Goal: Task Accomplishment & Management: Manage account settings

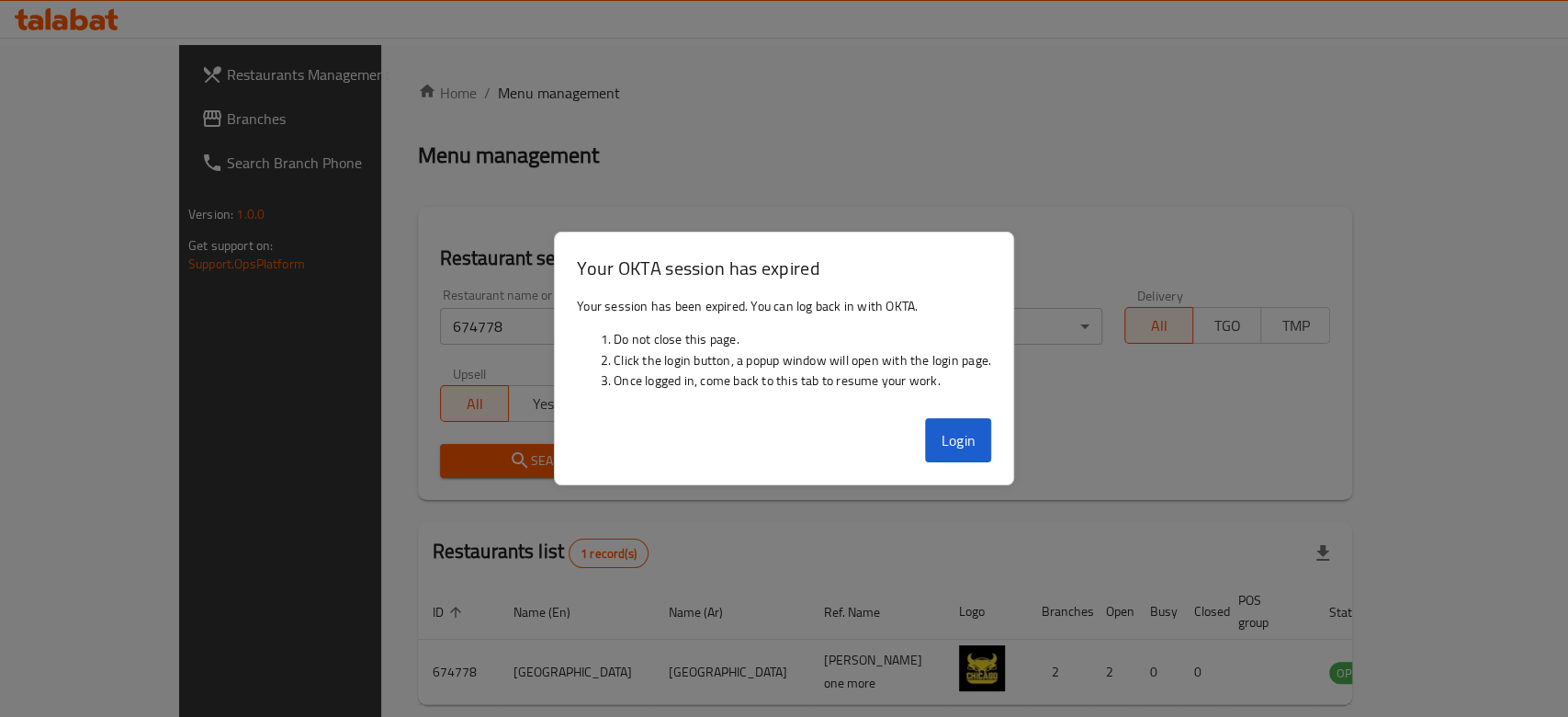
click at [971, 441] on button "Login" at bounding box center [957, 439] width 66 height 44
click at [970, 443] on button "Login" at bounding box center [957, 439] width 66 height 44
click at [986, 436] on button "Login" at bounding box center [957, 439] width 66 height 44
click at [982, 449] on button "Login" at bounding box center [957, 439] width 66 height 44
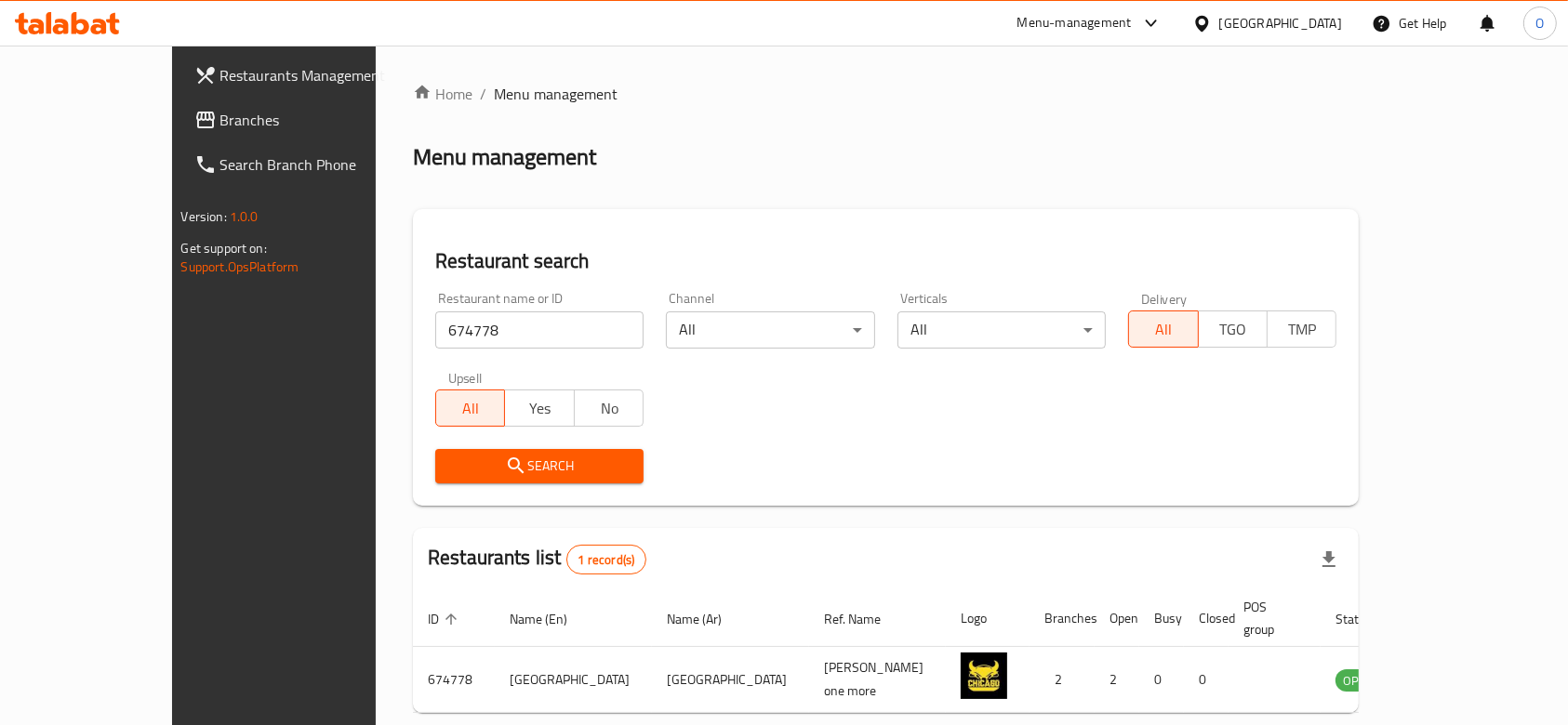
click at [435, 327] on input "674778" at bounding box center [539, 329] width 208 height 37
paste input "19531"
type input "619531"
click button "Search" at bounding box center [539, 465] width 208 height 35
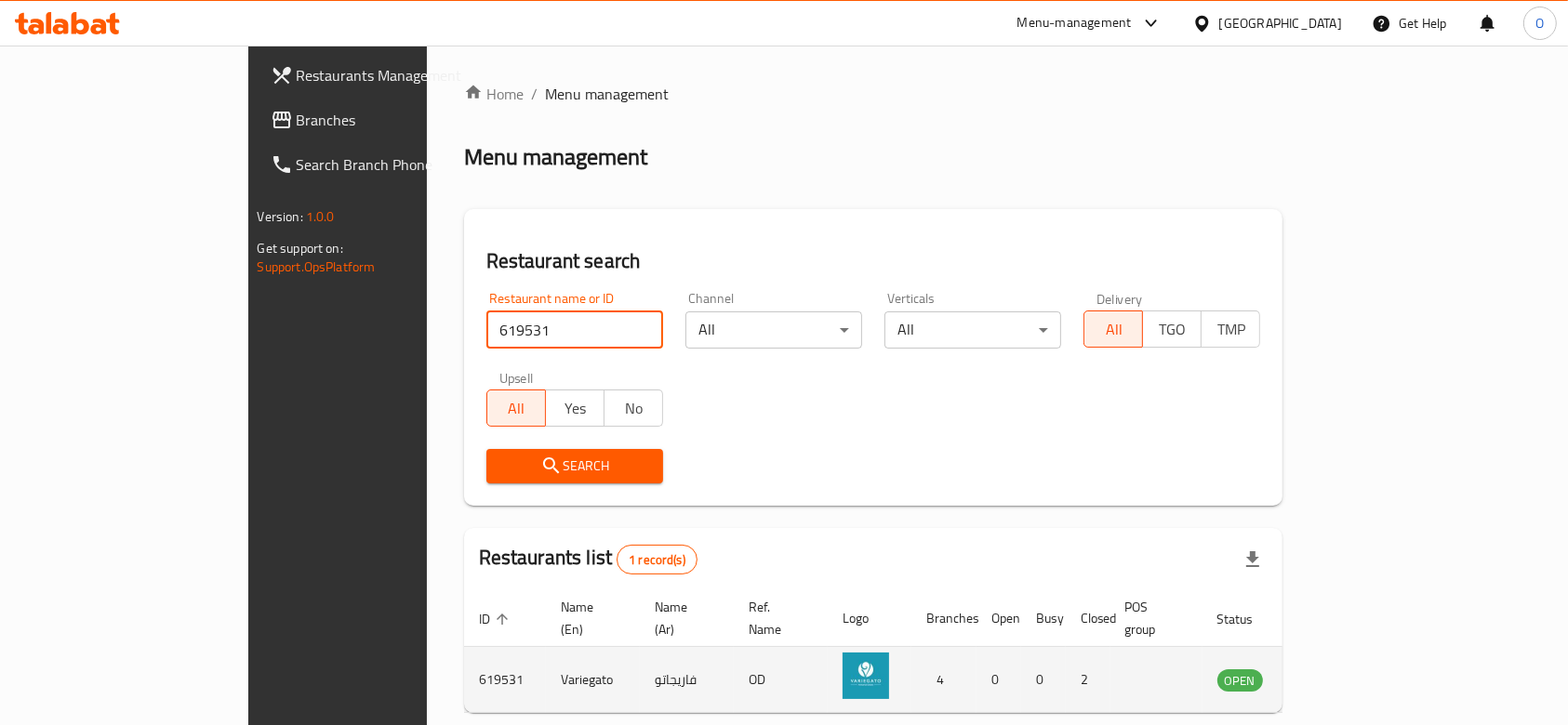
click at [1336, 672] on icon "enhanced table" at bounding box center [1326, 680] width 21 height 16
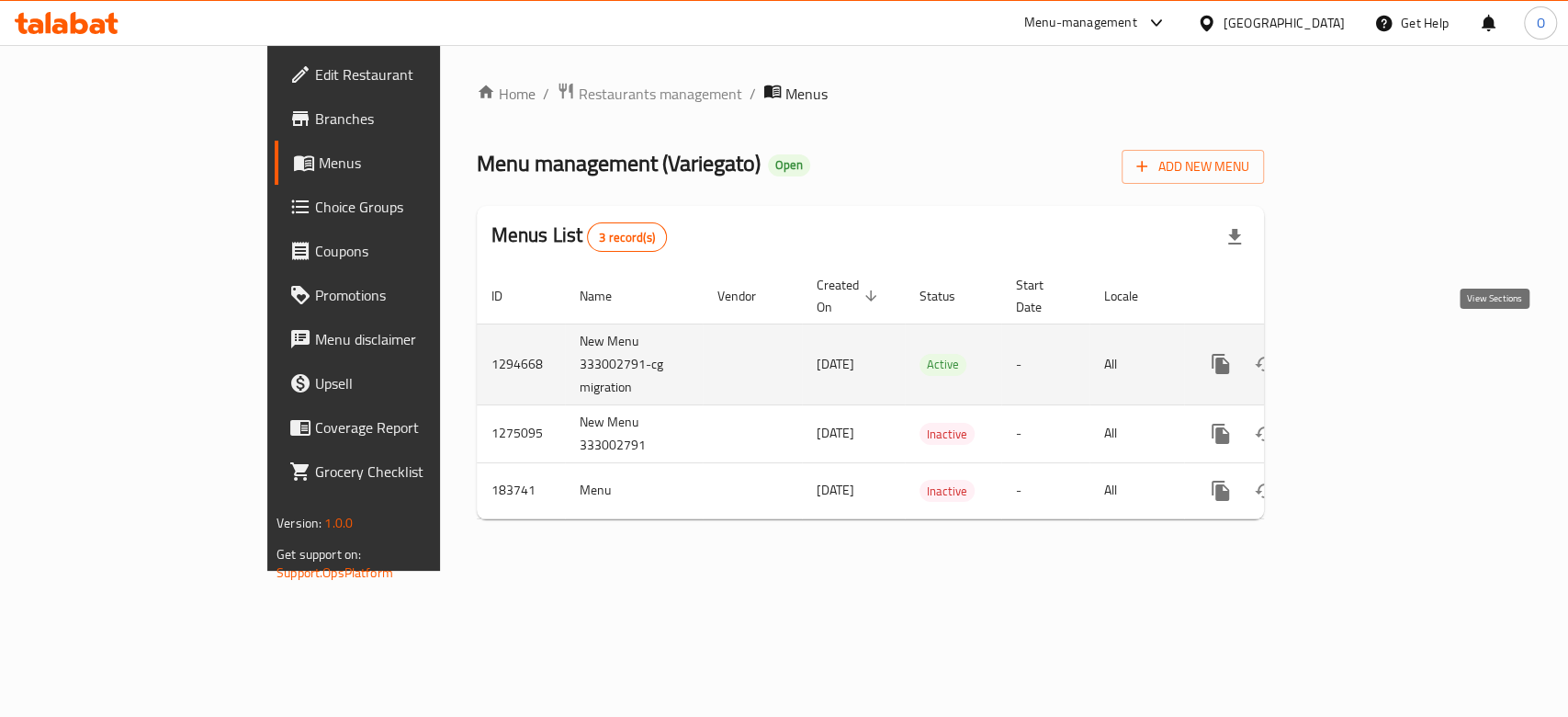
click at [1375, 342] on link "enhanced table" at bounding box center [1352, 364] width 44 height 44
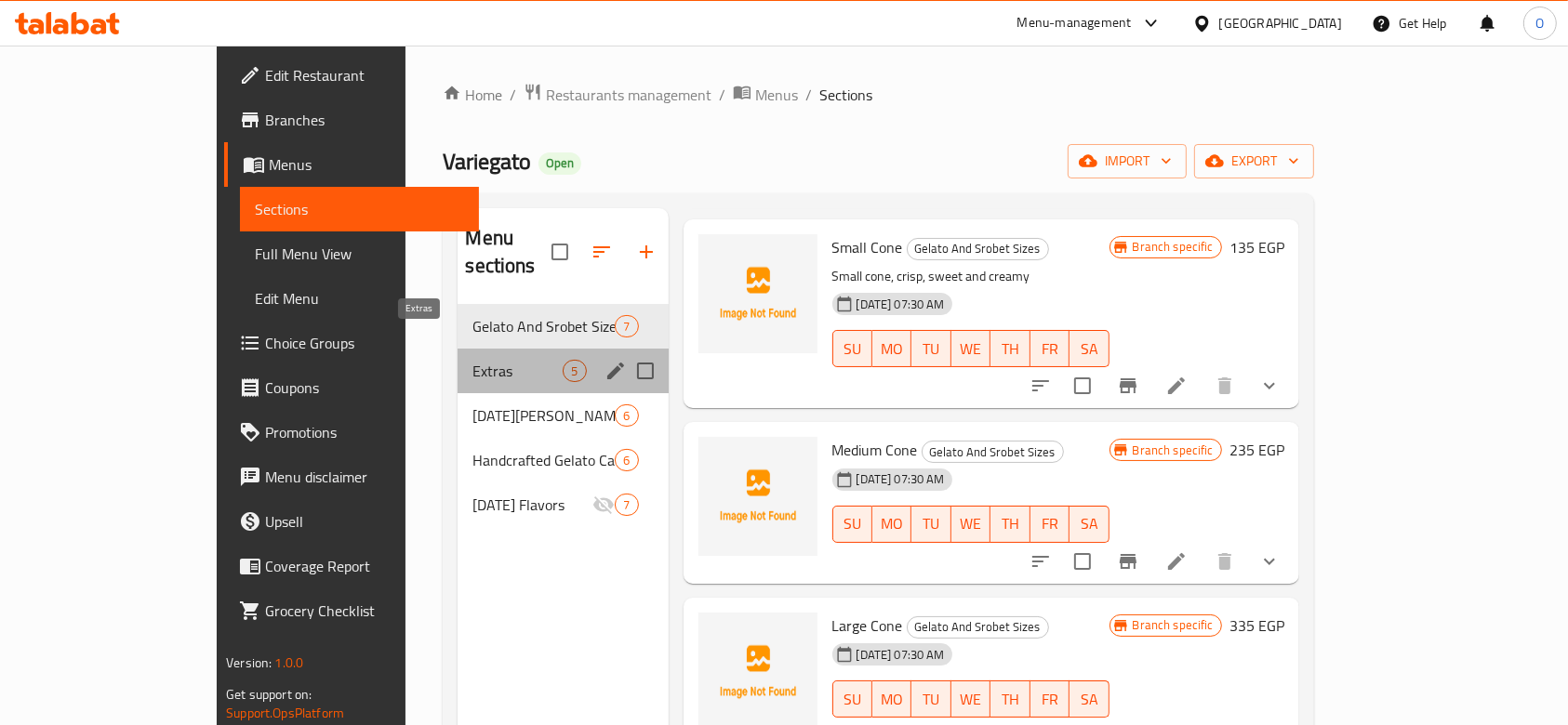
click at [472, 360] on span "Extras" at bounding box center [517, 371] width 90 height 22
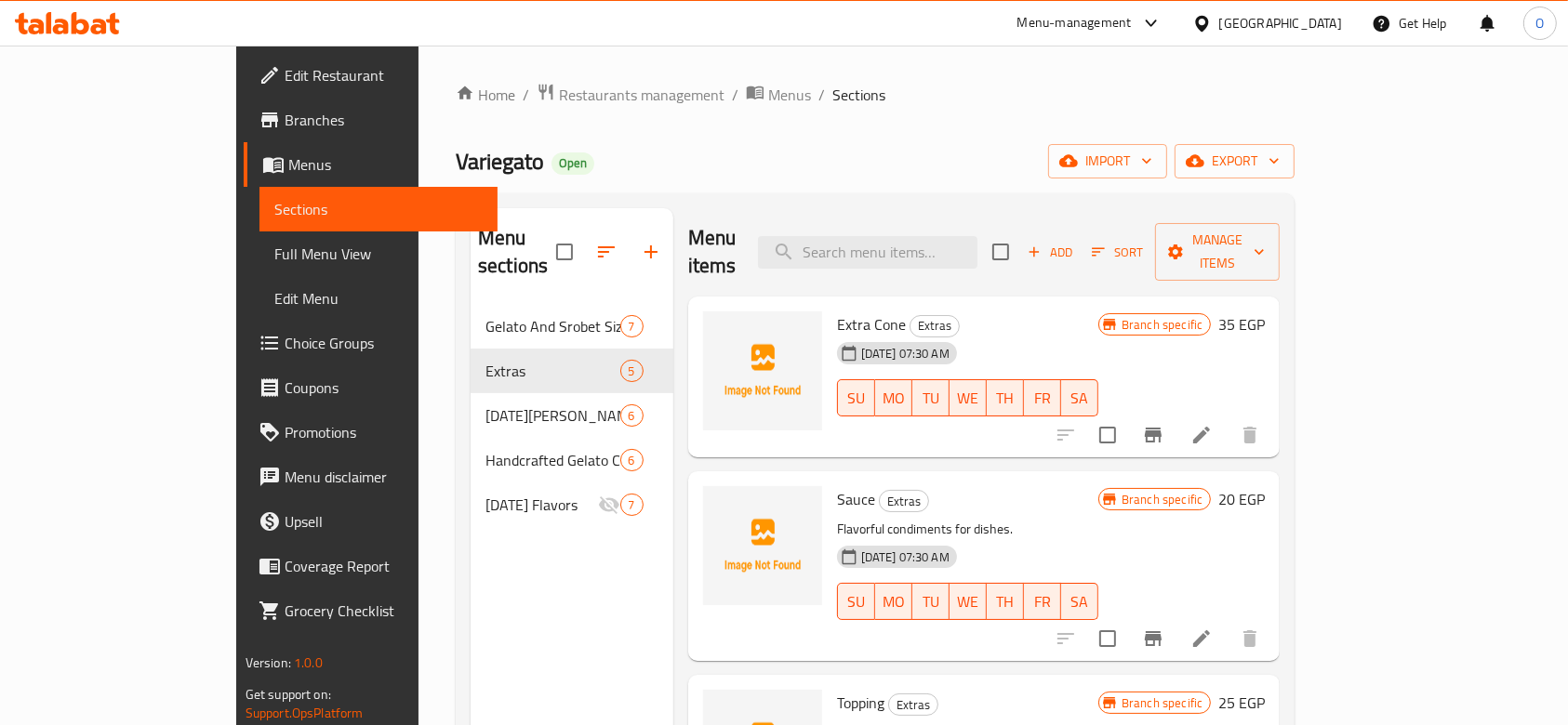
click at [285, 129] on span "Branches" at bounding box center [384, 120] width 198 height 22
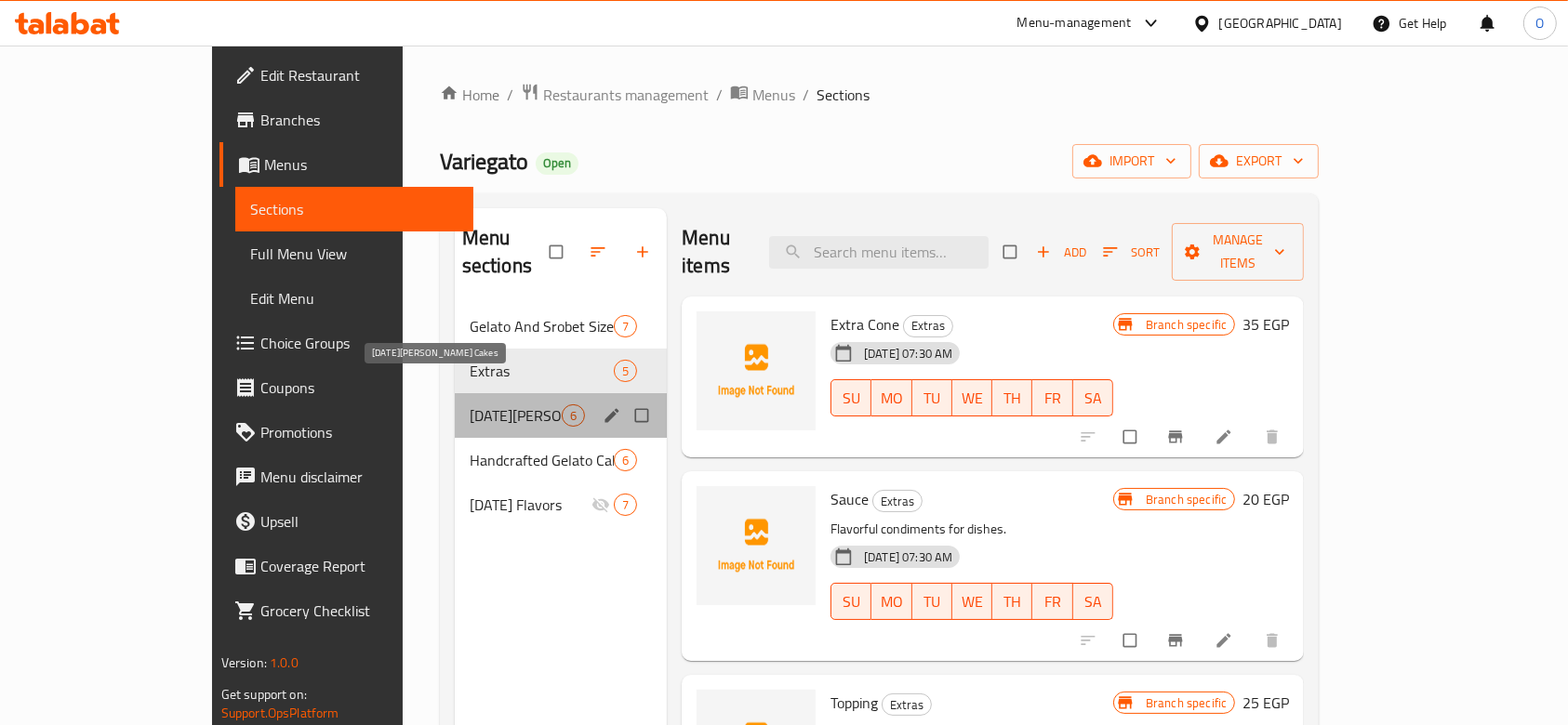
click at [469, 405] on span "[DATE][PERSON_NAME] Cakes" at bounding box center [515, 416] width 92 height 22
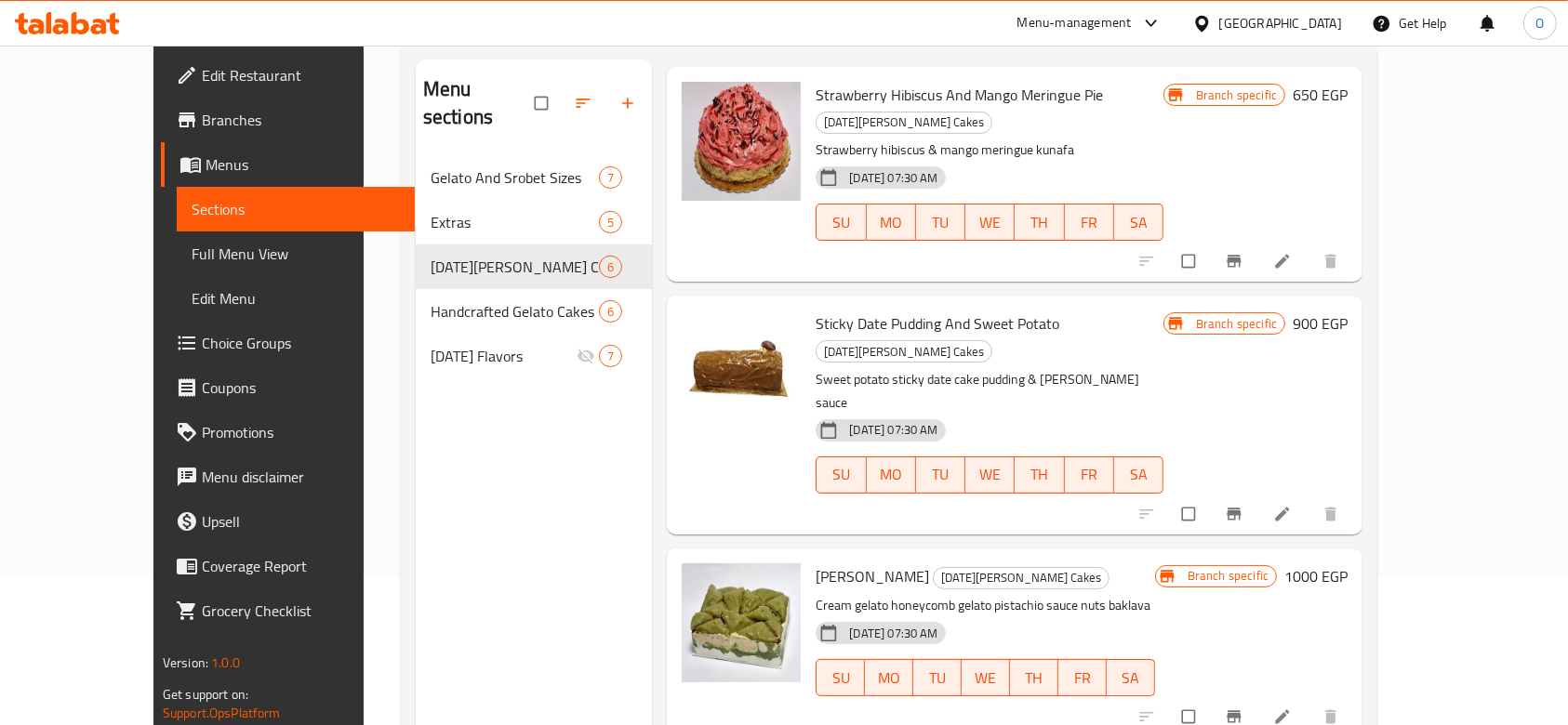
scroll to position [260, 0]
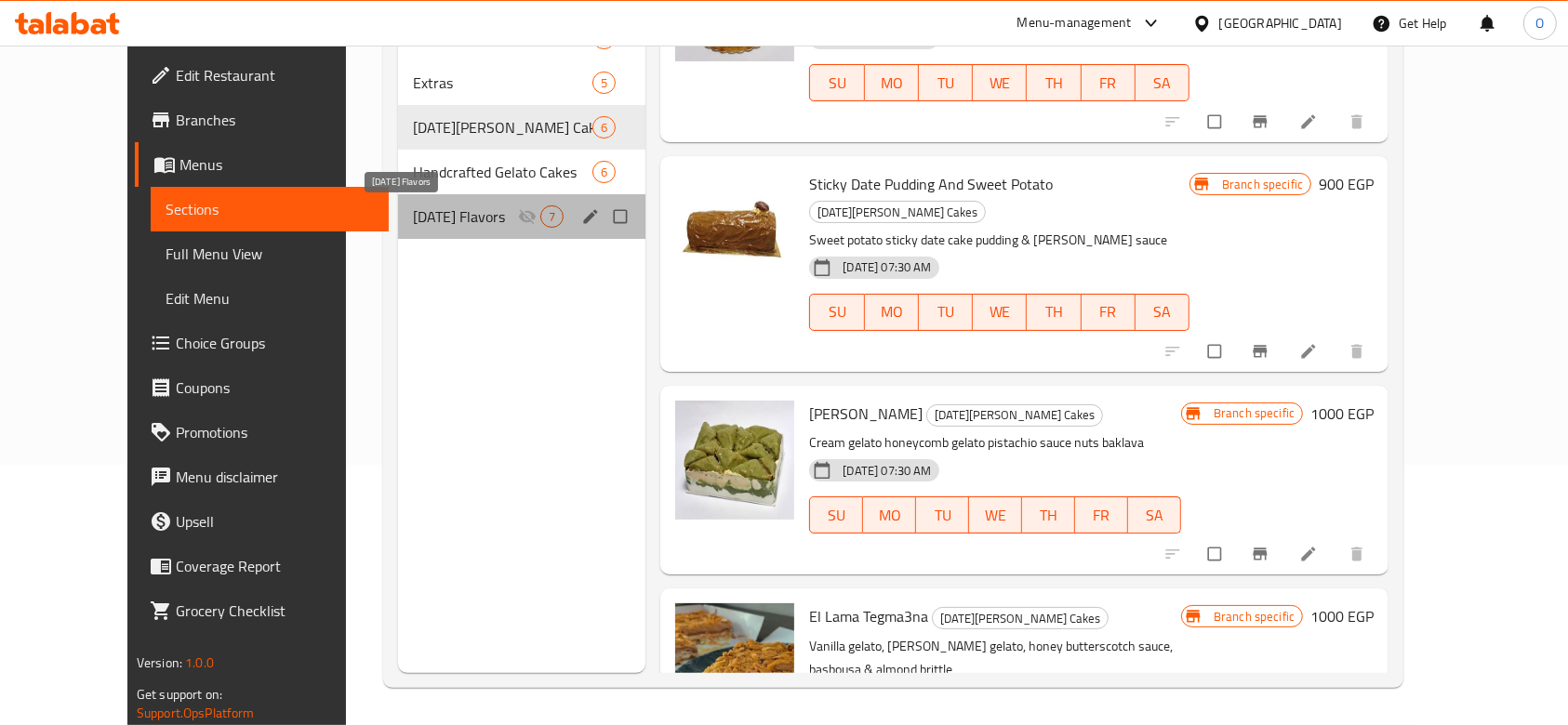
click at [413, 218] on span "[DATE] Flavors" at bounding box center [465, 216] width 105 height 22
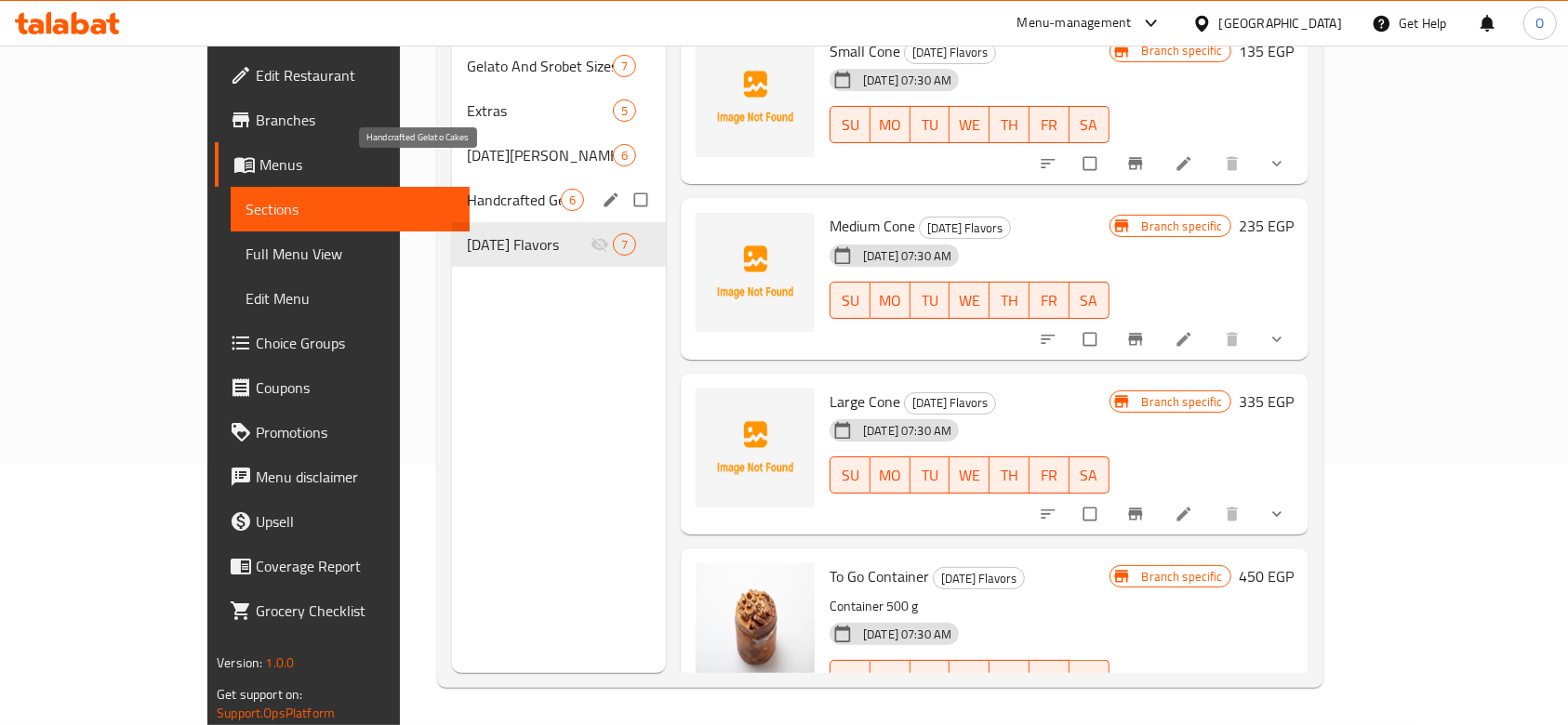
click at [466, 188] on span "Handcrafted Gelato Cakes" at bounding box center [513, 199] width 94 height 22
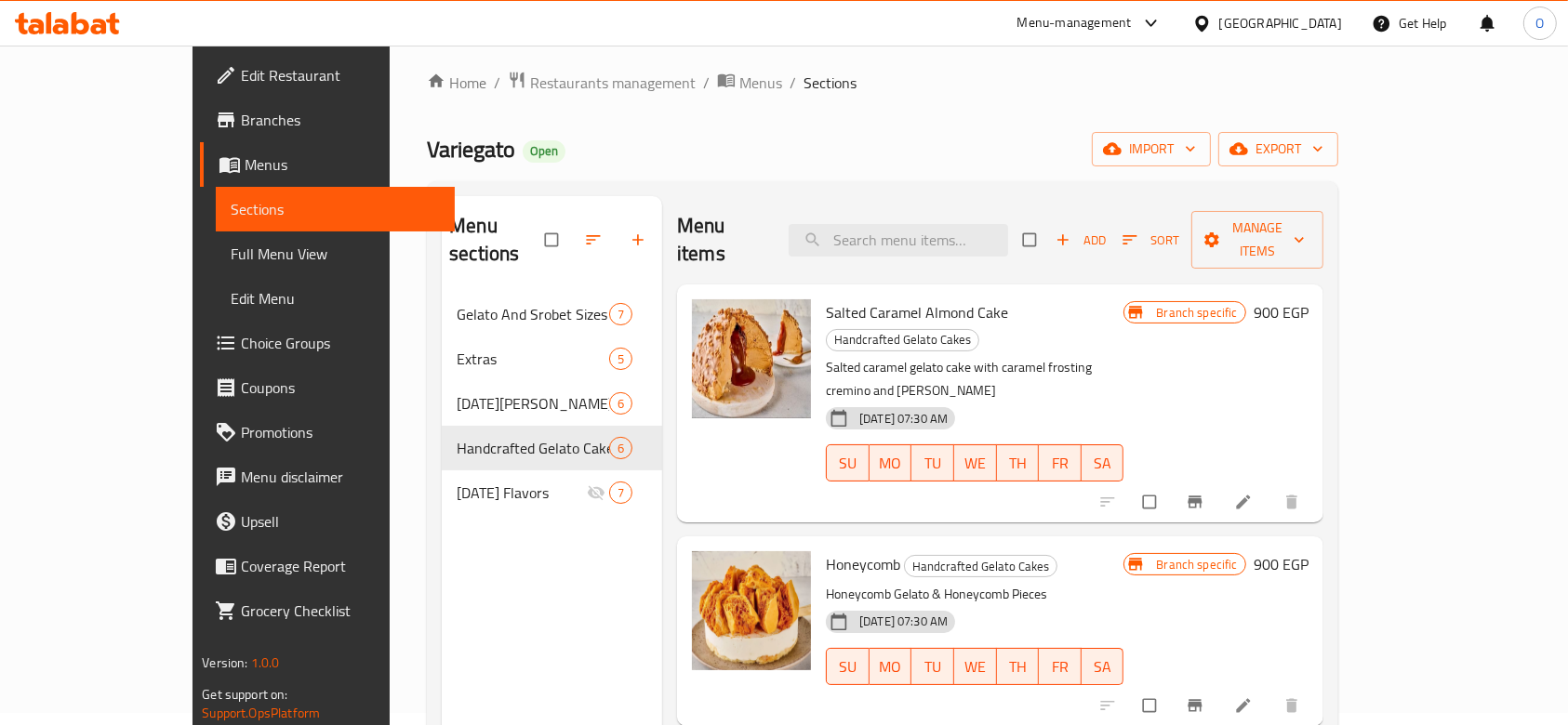
scroll to position [483, 0]
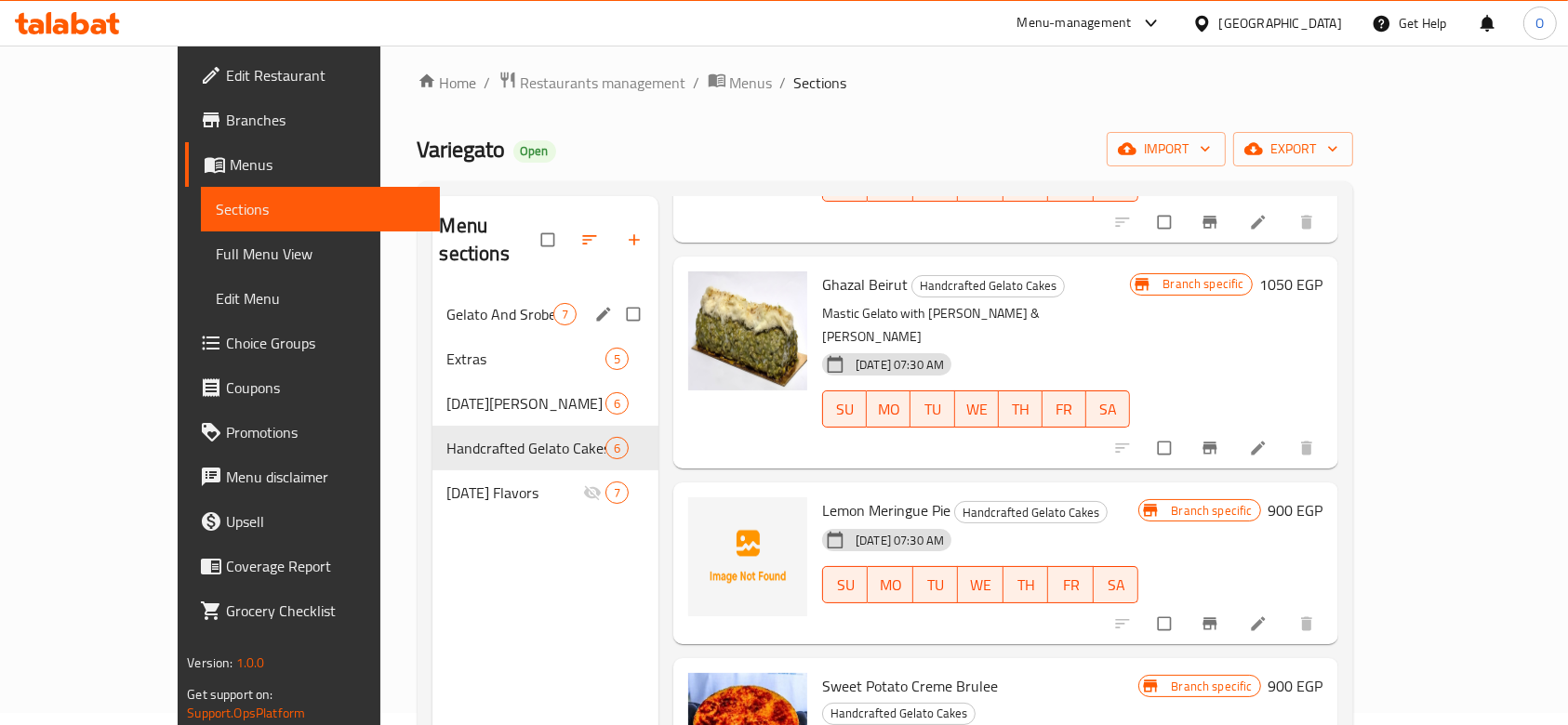
click at [433, 300] on div "Gelato And Srobet Sizes 7" at bounding box center [546, 313] width 227 height 45
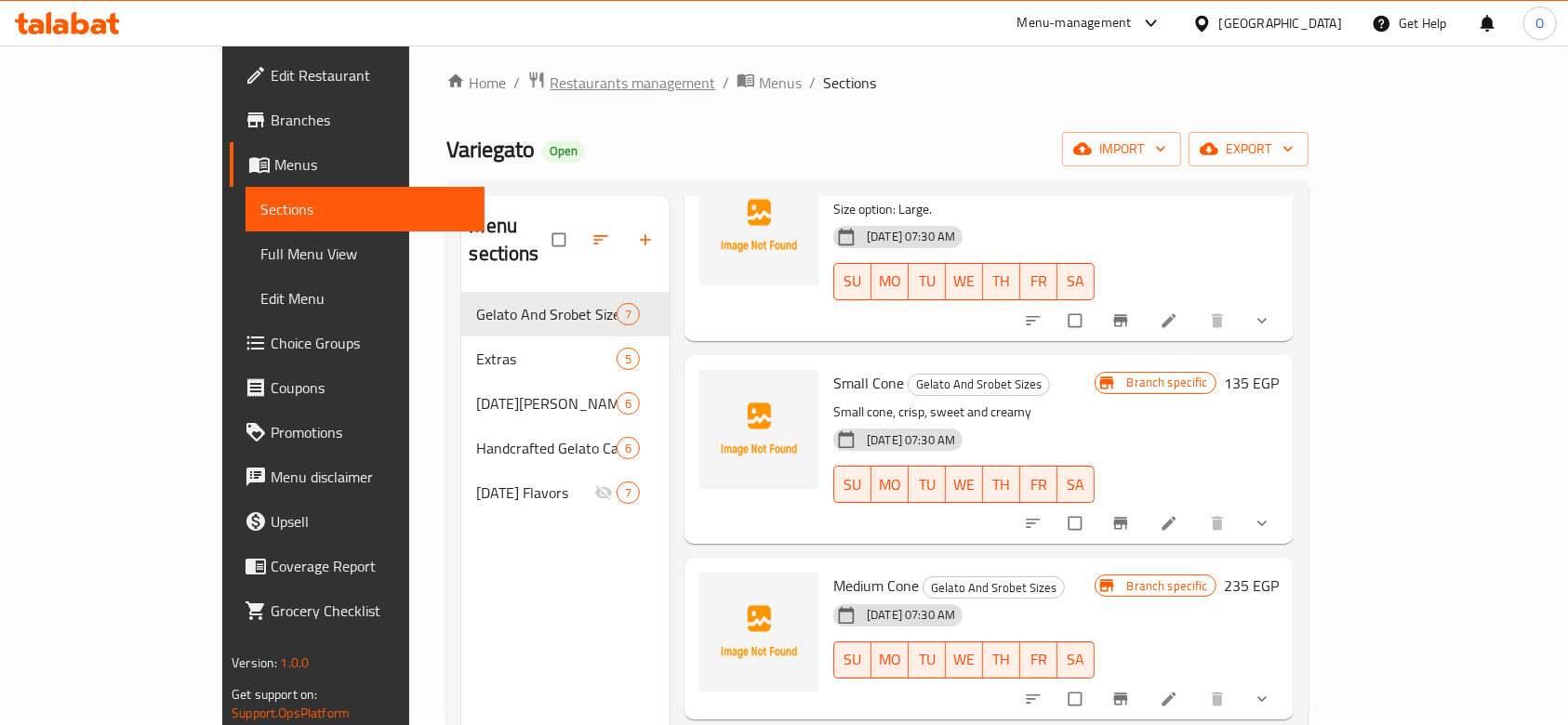
click at [550, 80] on span "Restaurants management" at bounding box center [632, 82] width 166 height 22
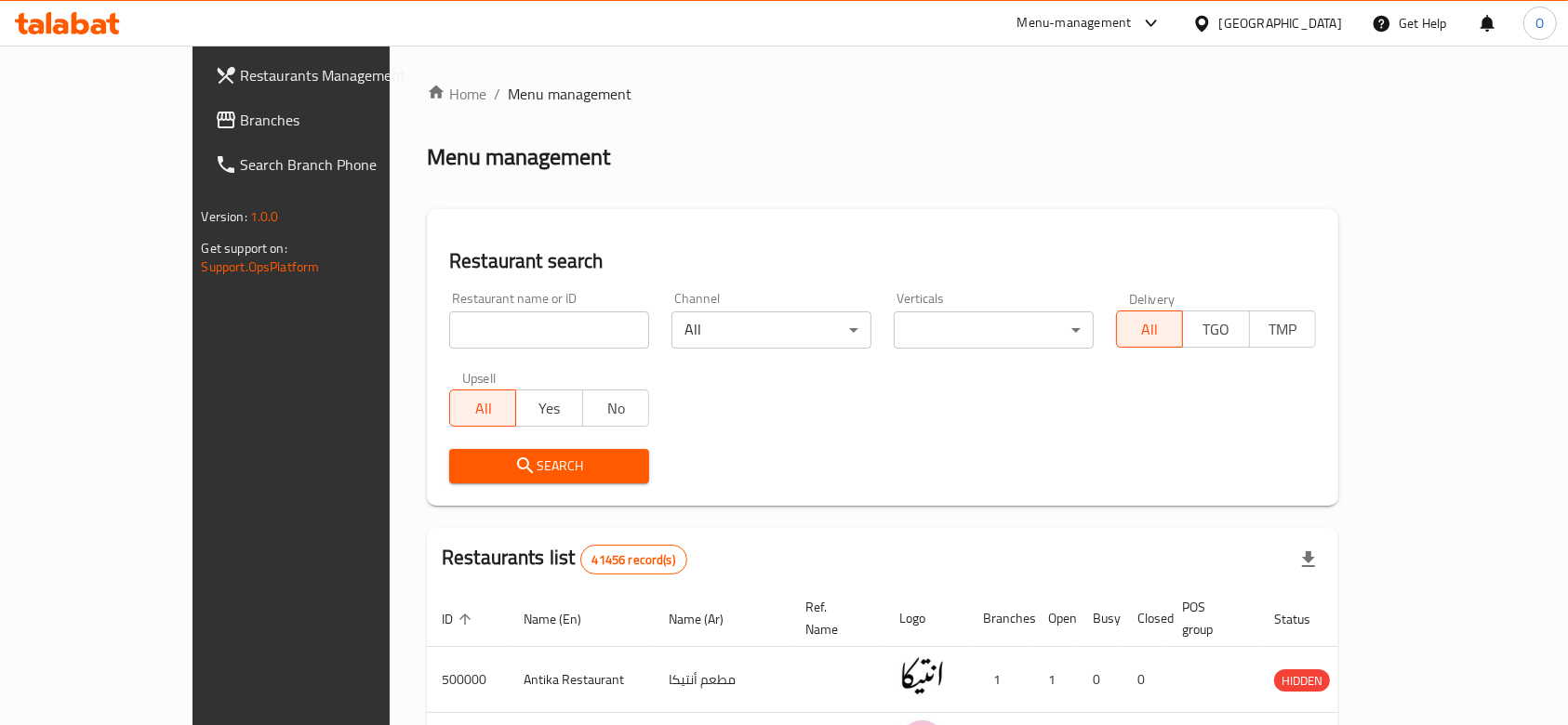
click at [449, 329] on input "search" at bounding box center [548, 329] width 199 height 37
paste input "625983"
type input "625983"
click button "Search" at bounding box center [548, 465] width 199 height 35
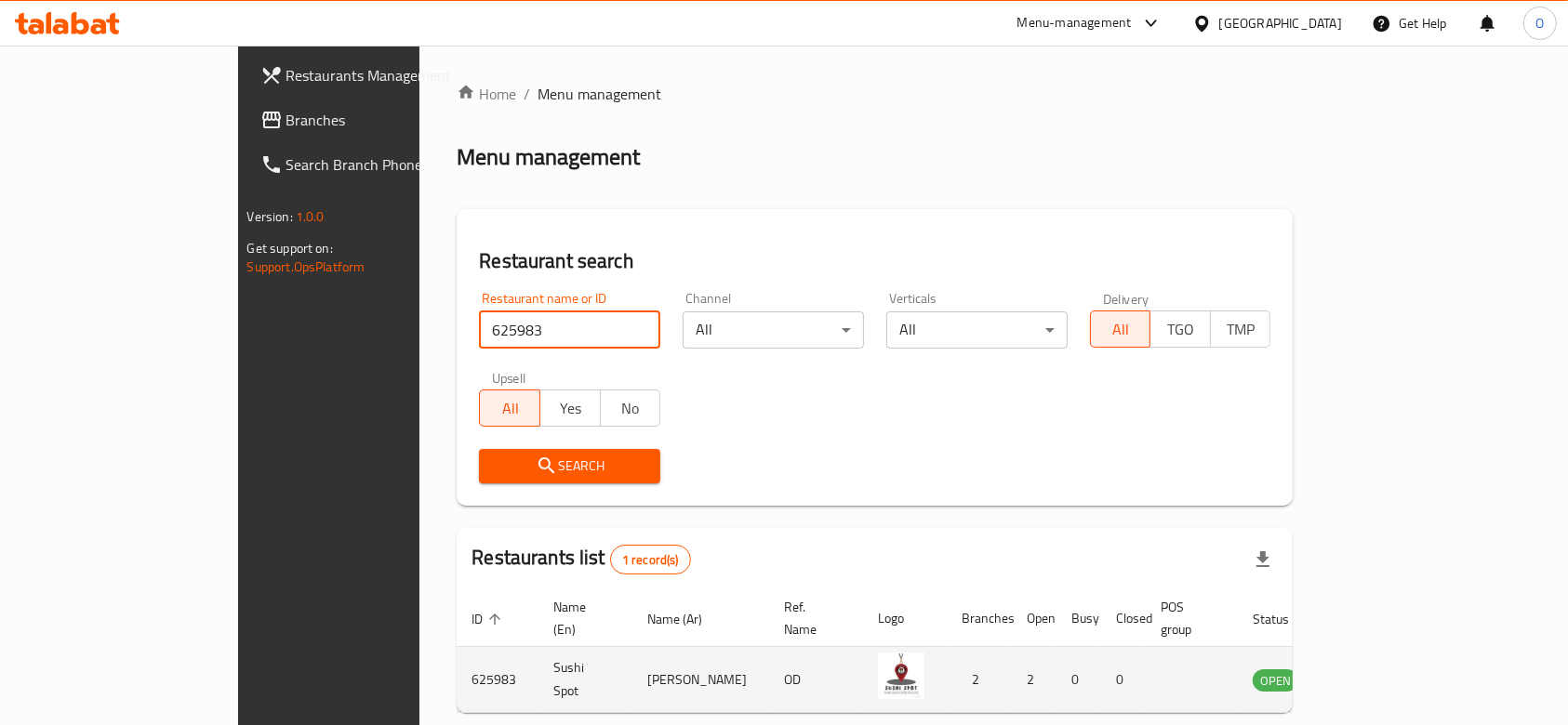
click at [1372, 672] on icon "enhanced table" at bounding box center [1361, 680] width 21 height 16
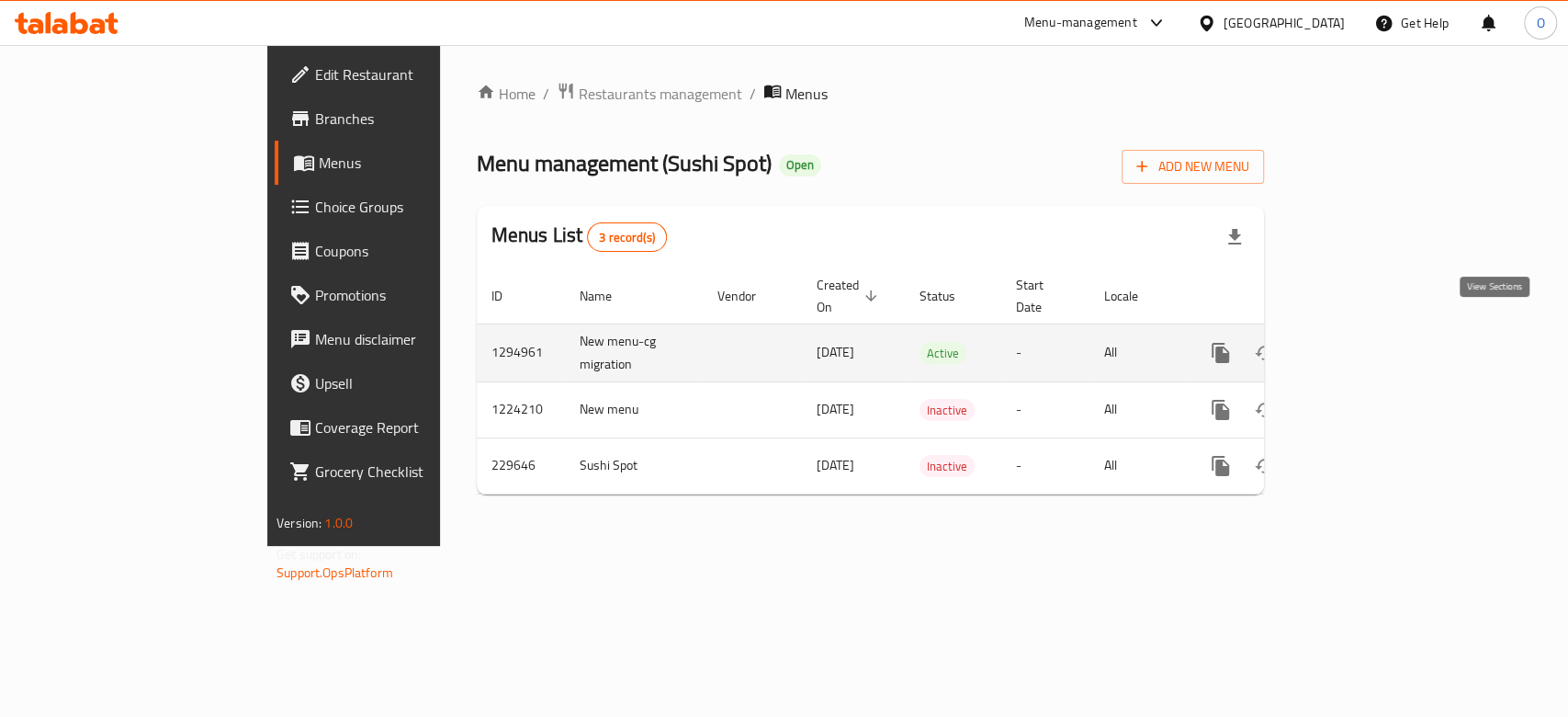
click at [1364, 342] on icon "enhanced table" at bounding box center [1353, 353] width 22 height 22
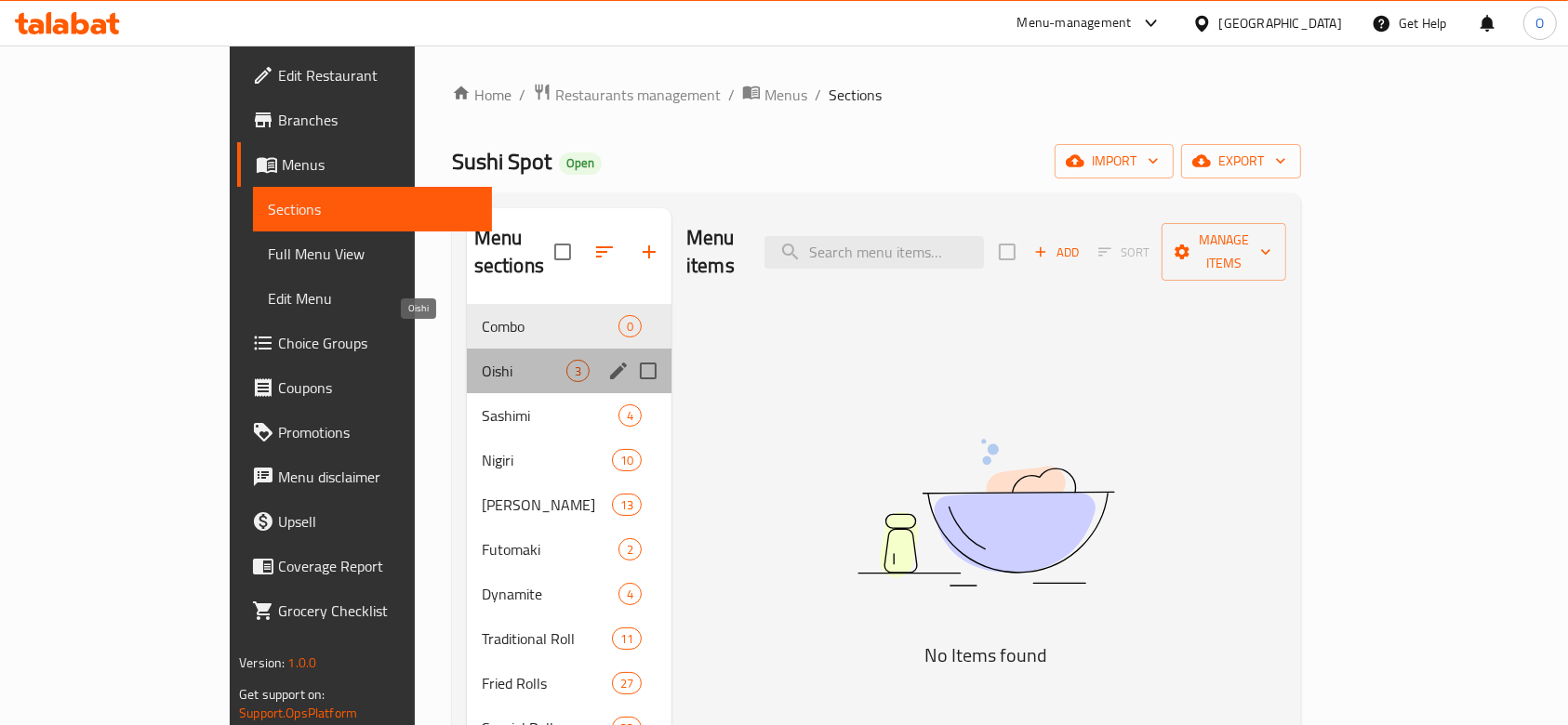
click at [481, 360] on span "Oishi" at bounding box center [523, 371] width 84 height 22
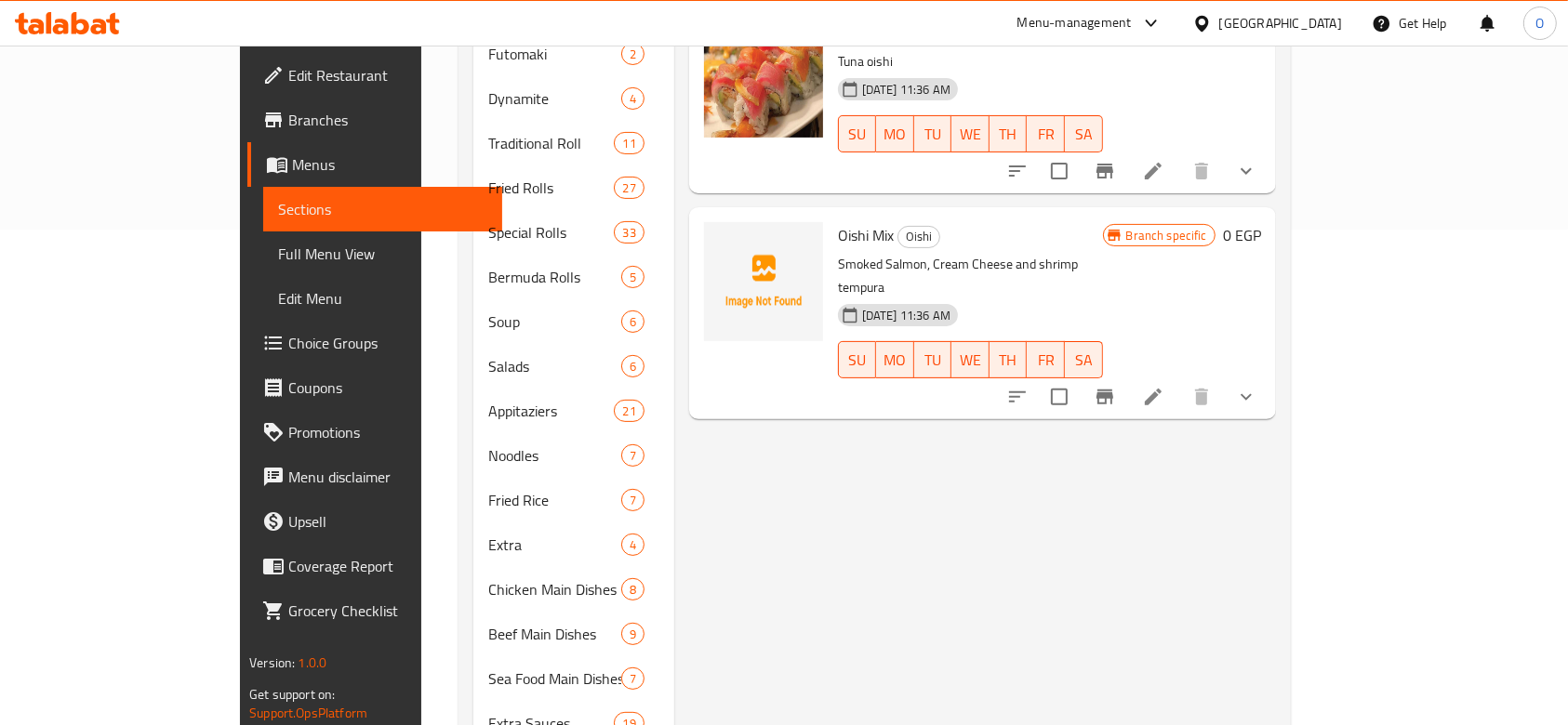
scroll to position [124, 0]
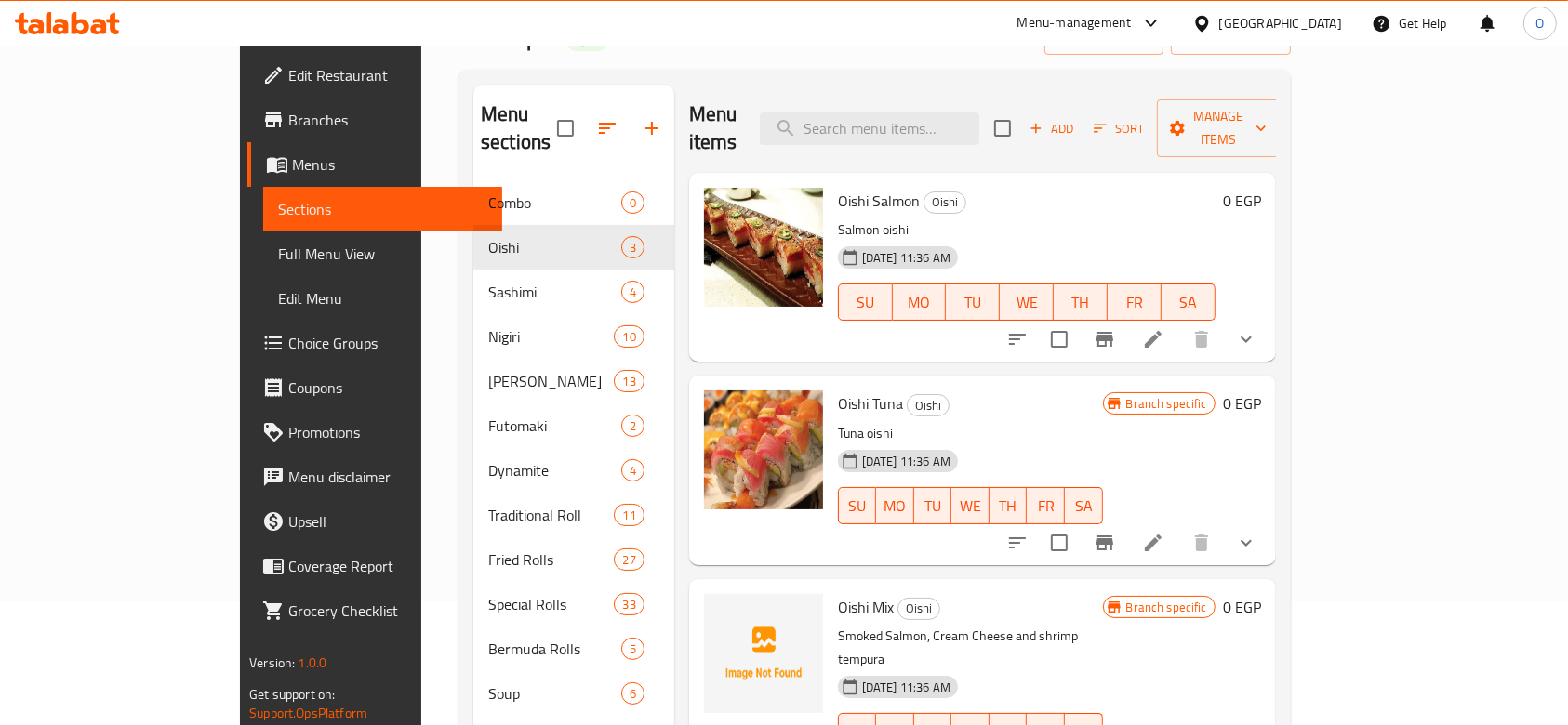
click at [838, 593] on span "Oishi Mix" at bounding box center [865, 607] width 56 height 28
copy h6 "Oishi Mix"
click at [838, 625] on p "Smoked Salmon, Cream Cheese and shrimp tempura" at bounding box center [970, 648] width 265 height 47
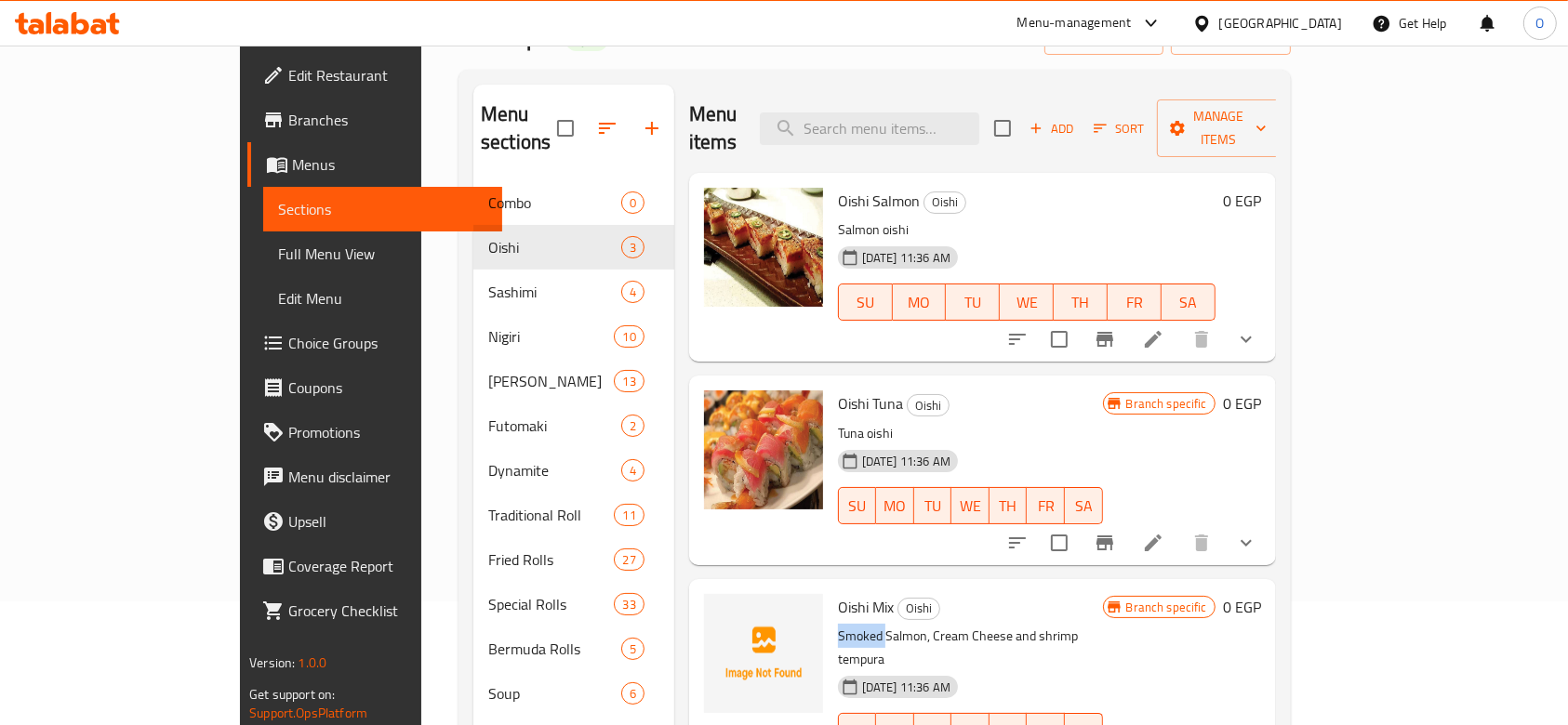
click at [838, 625] on p "Smoked Salmon, Cream Cheese and shrimp tempura" at bounding box center [970, 648] width 265 height 47
copy div "Smoked Salmon, Cream Cheese and shrimp tempura"
click at [838, 593] on span "Oishi Mix" at bounding box center [865, 607] width 56 height 28
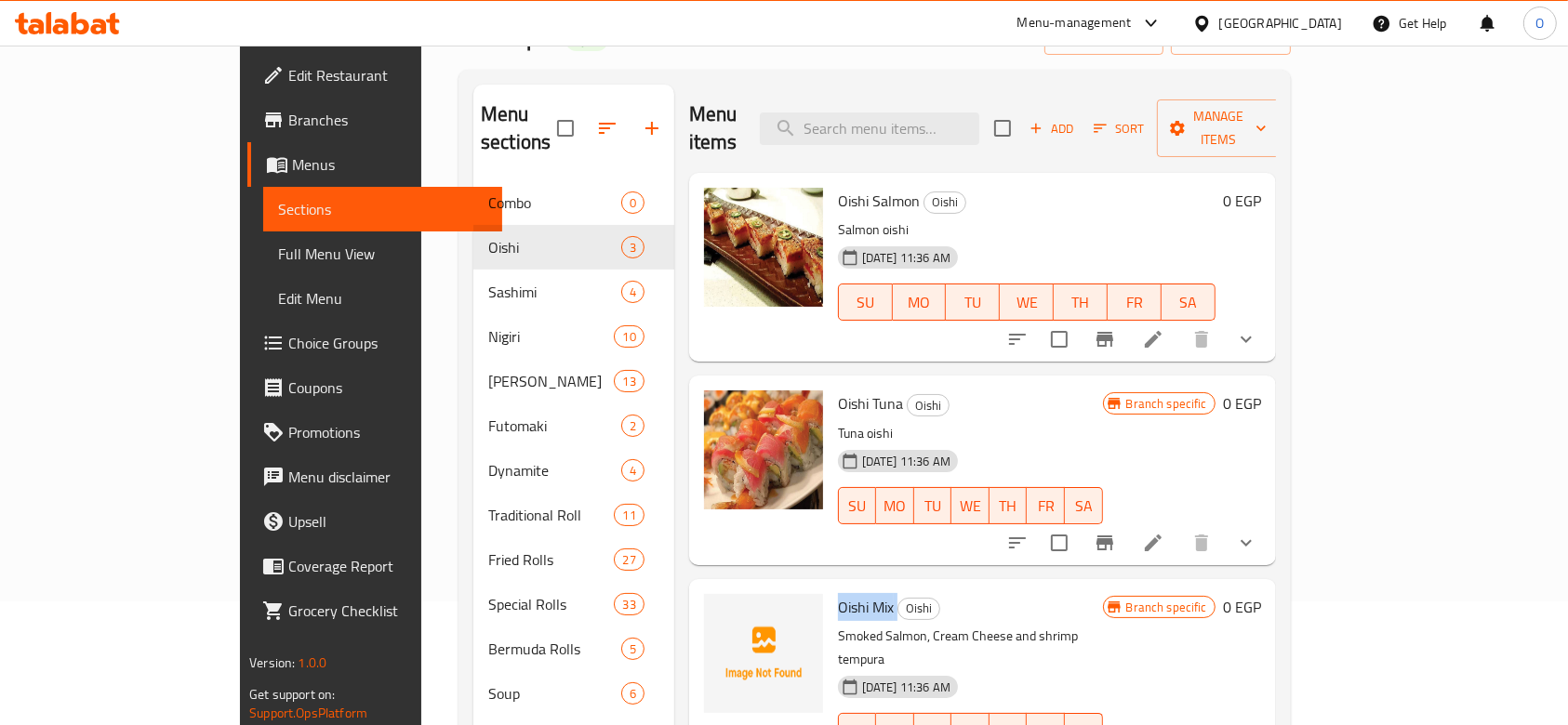
click at [838, 593] on span "Oishi Mix" at bounding box center [865, 607] width 56 height 28
copy h6 "Oishi Mix"
click at [720, 611] on icon "upload picture" at bounding box center [729, 619] width 19 height 17
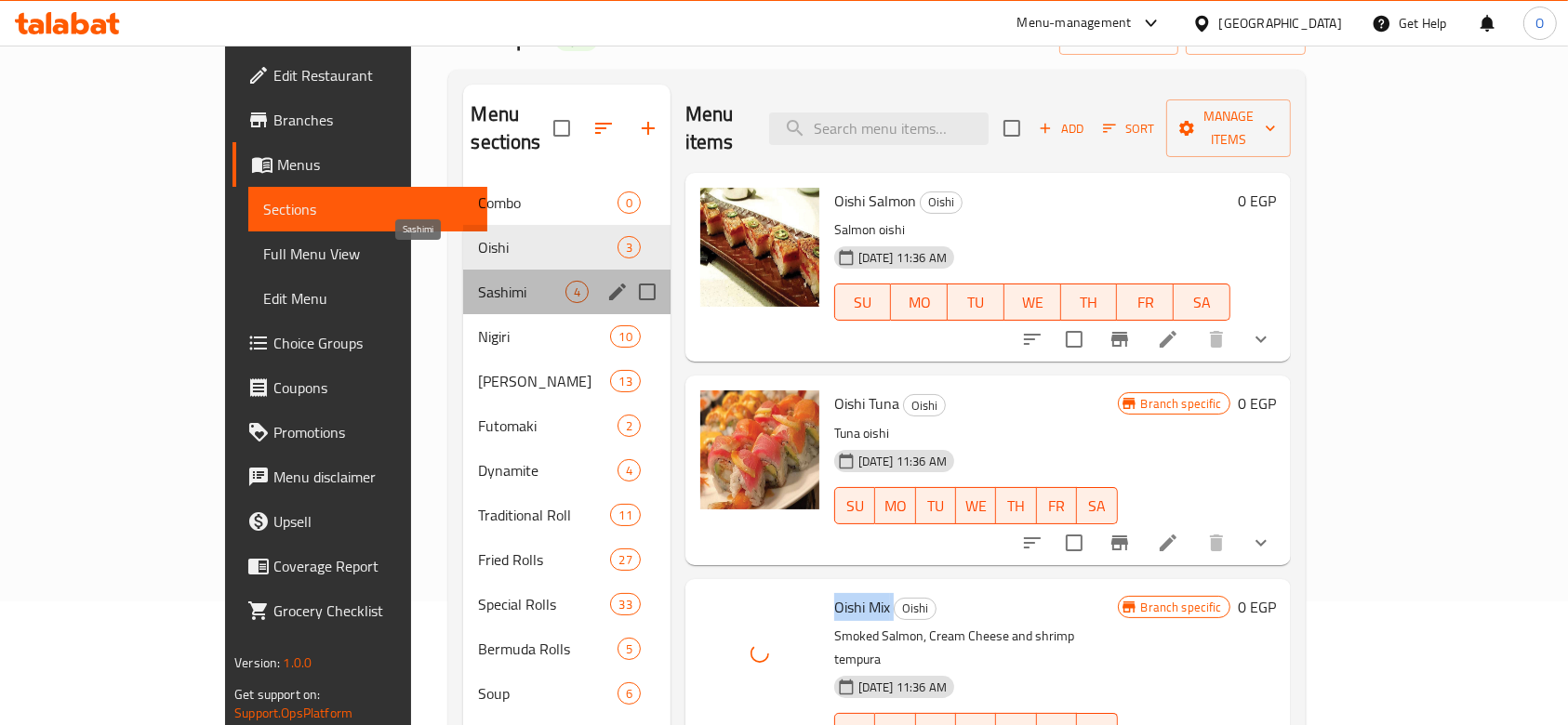
click at [478, 281] on span "Sashimi" at bounding box center [521, 292] width 86 height 22
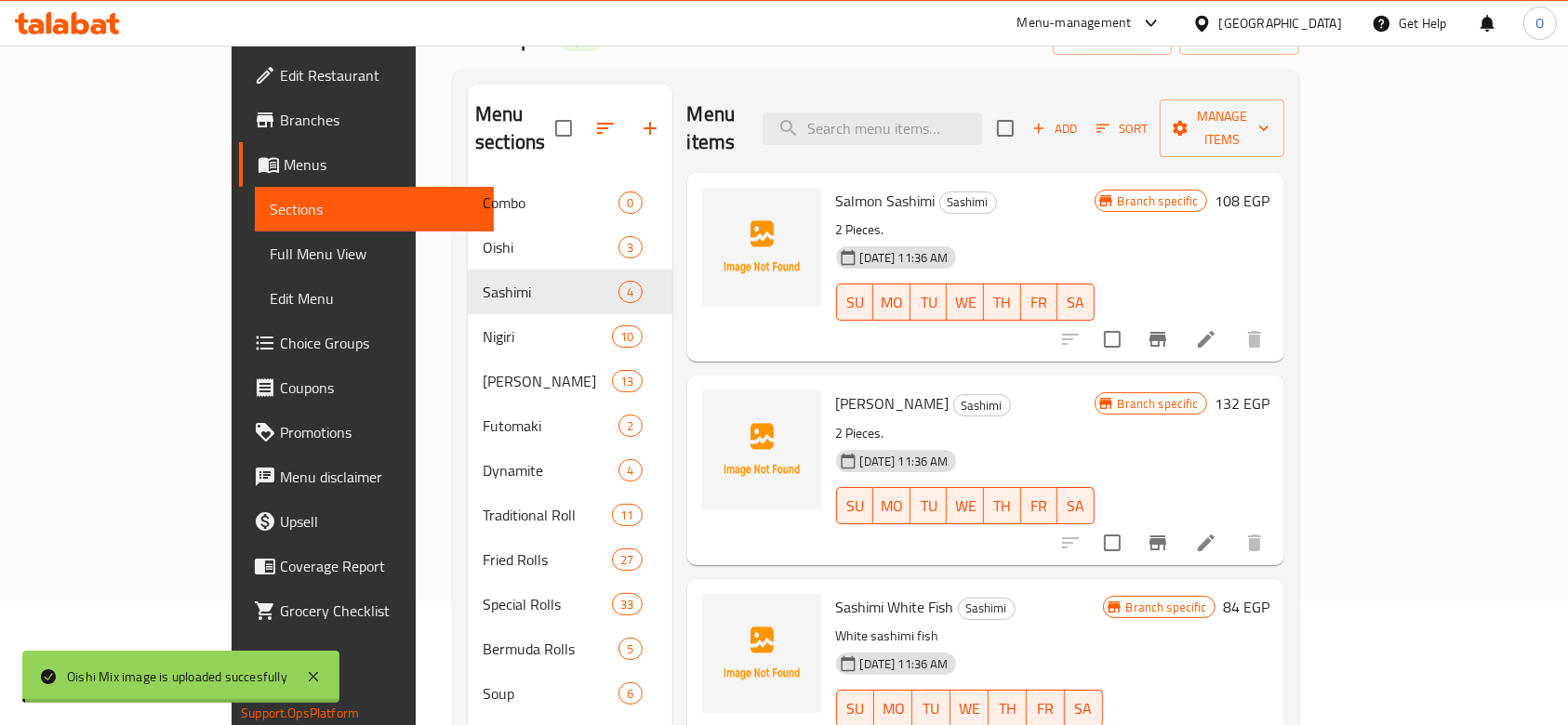
click at [836, 186] on span "Salmon Sashimi" at bounding box center [885, 200] width 99 height 28
copy h6 "Salmon Sashimi"
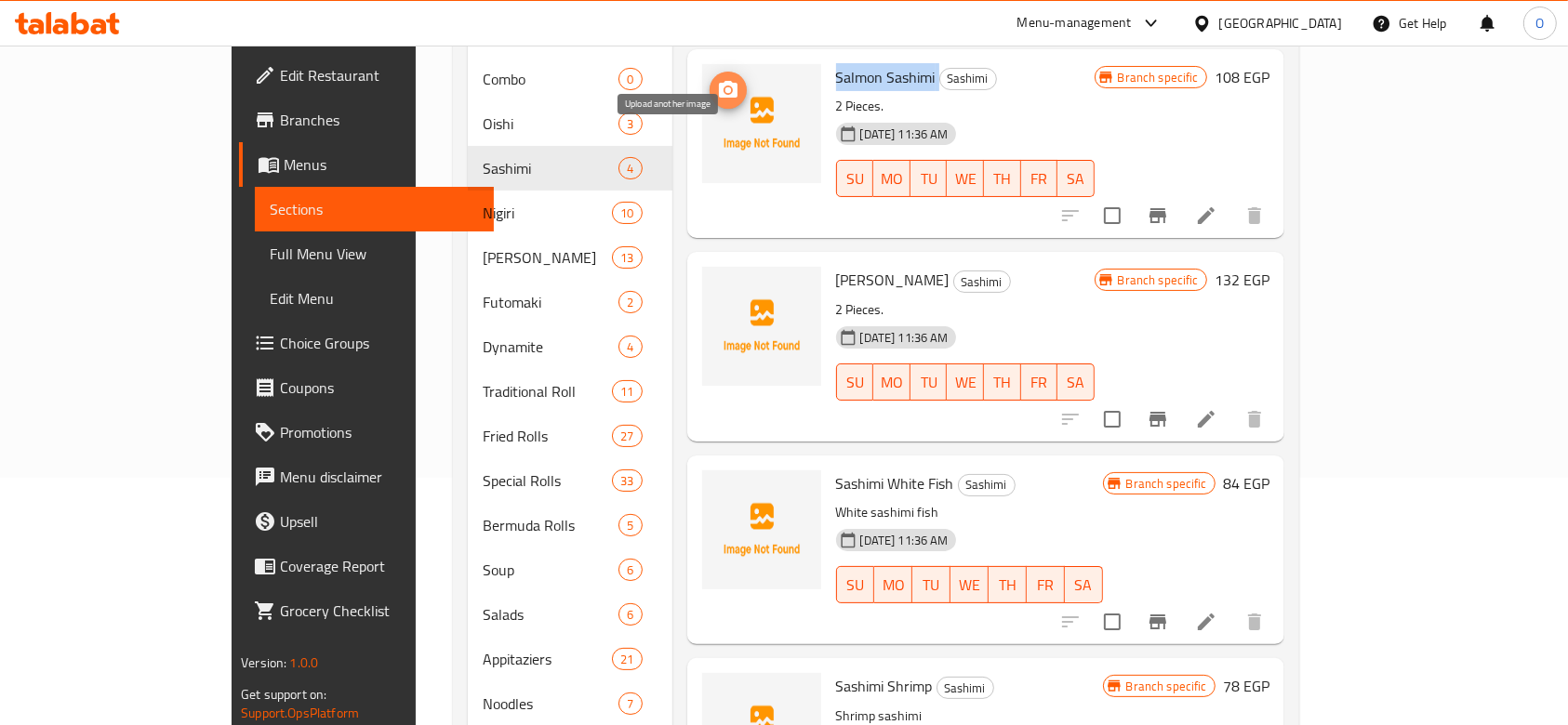
click at [710, 72] on button "upload picture" at bounding box center [727, 89] width 37 height 37
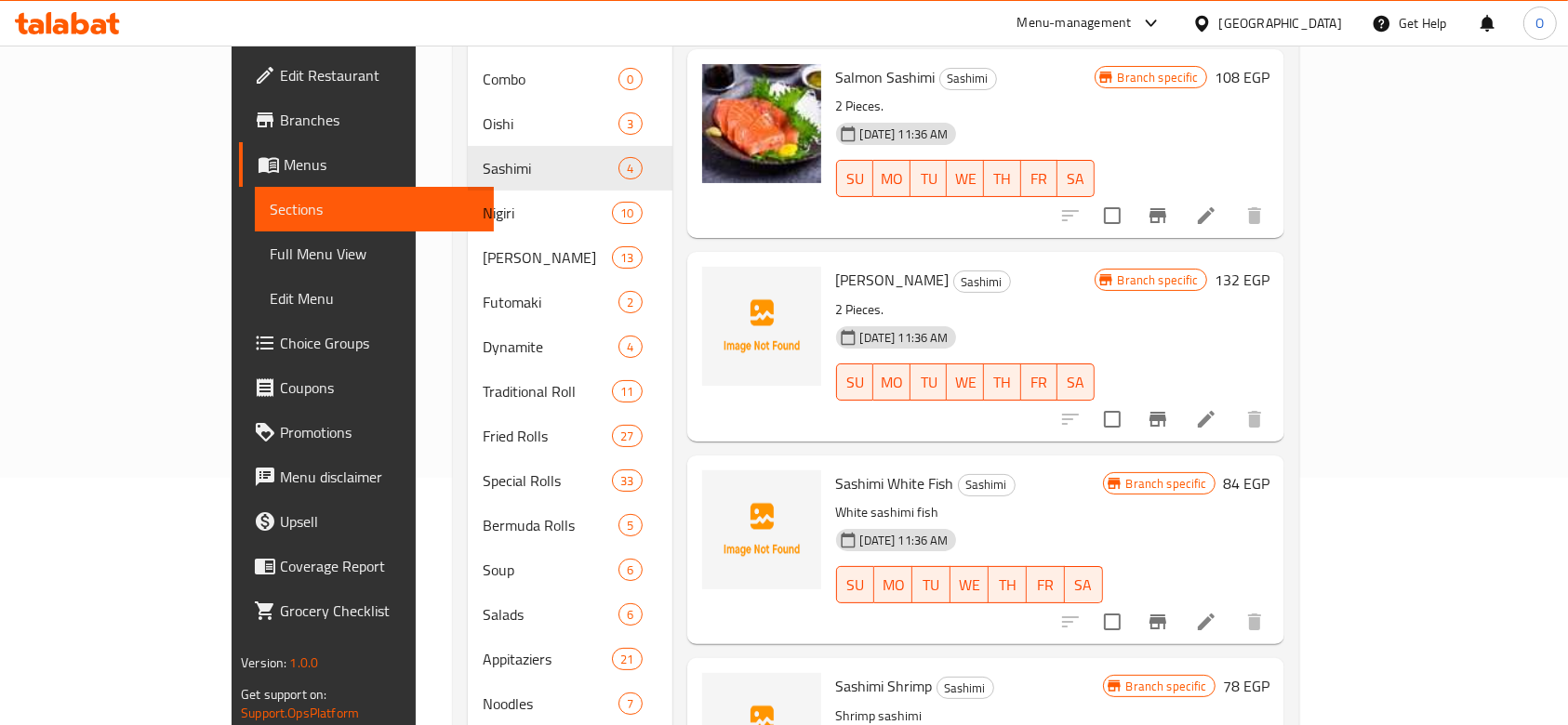
click at [836, 266] on span "[PERSON_NAME]" at bounding box center [892, 280] width 113 height 28
copy h6 "[PERSON_NAME]"
click at [719, 284] on icon "upload picture" at bounding box center [727, 292] width 19 height 17
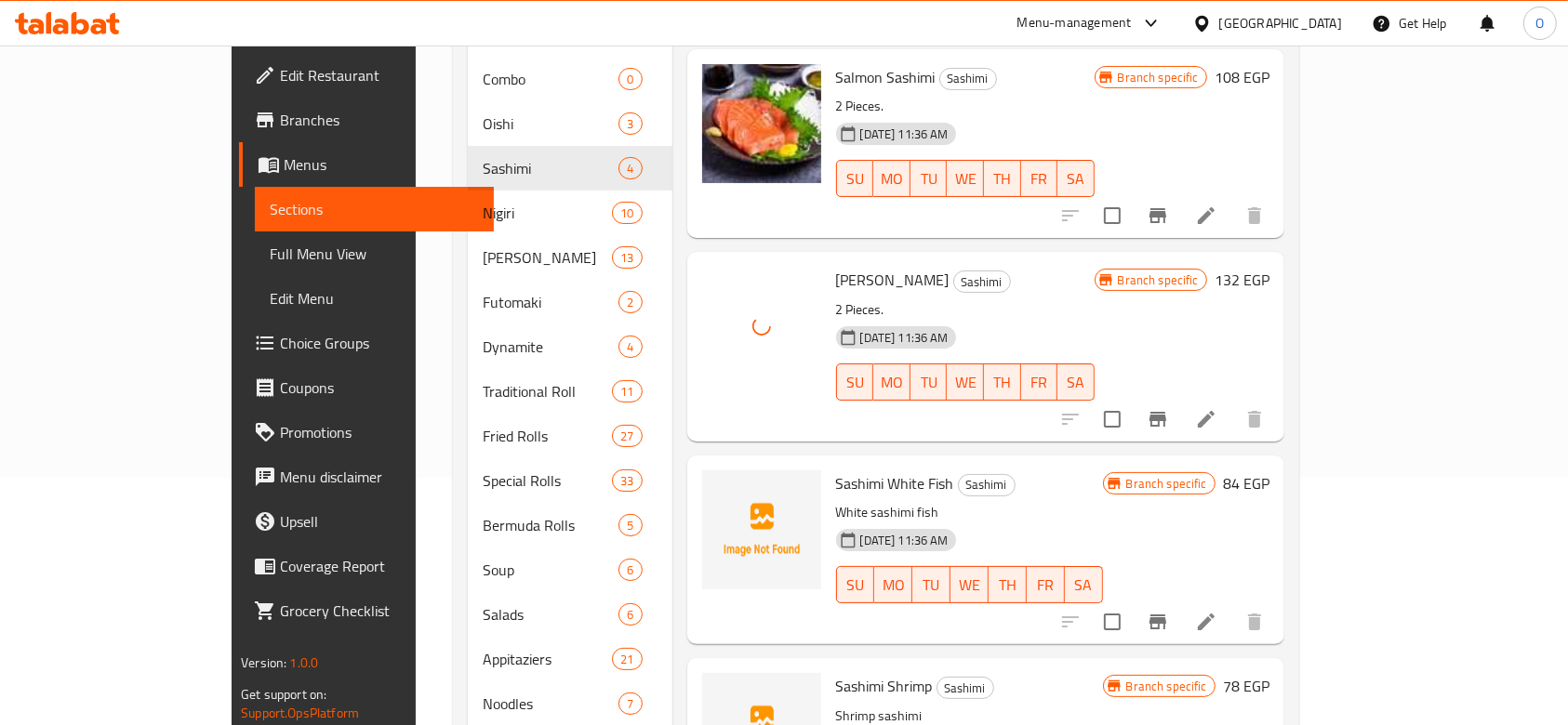
click at [848, 469] on span "Sashimi White Fish" at bounding box center [894, 483] width 118 height 28
copy h6 "Sashimi White Fish"
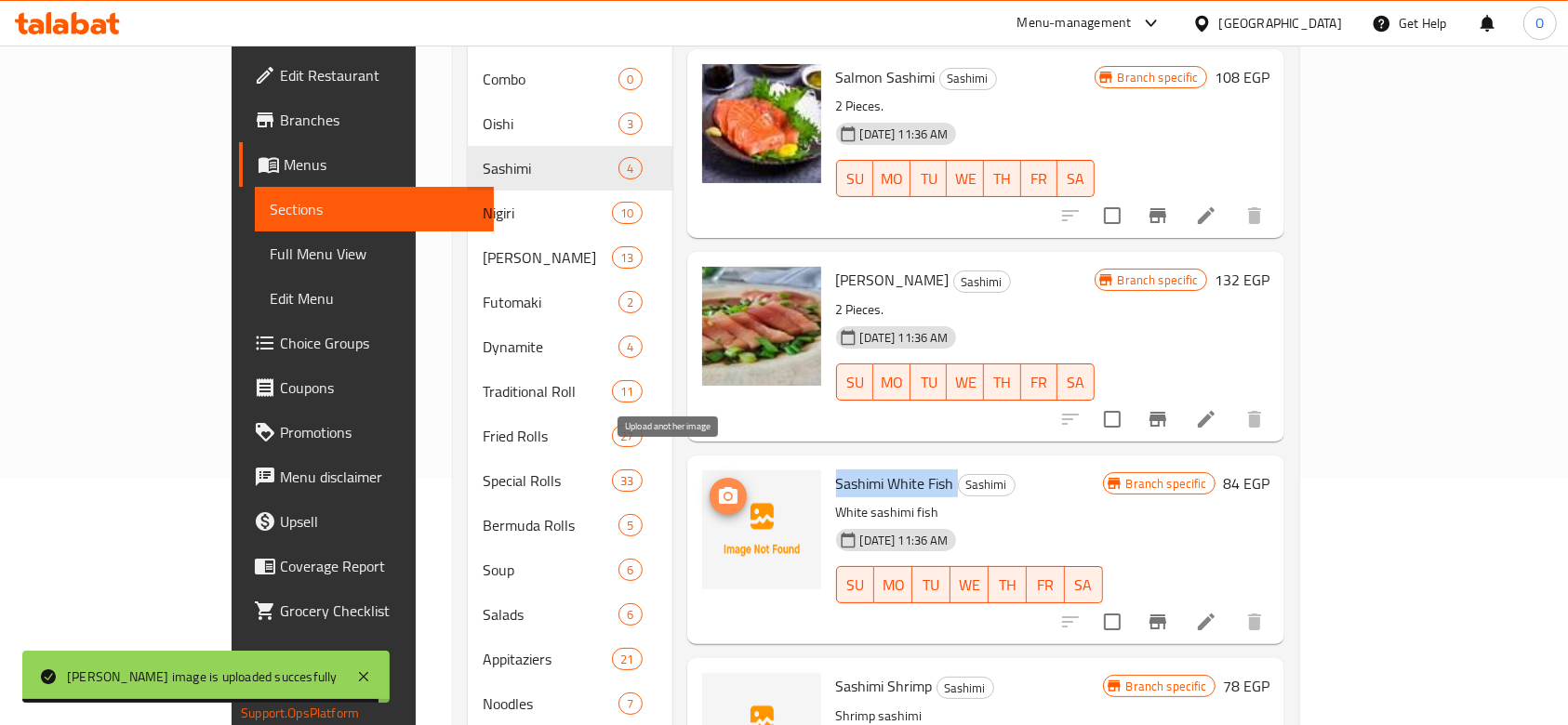
click at [717, 485] on icon "upload picture" at bounding box center [727, 496] width 22 height 22
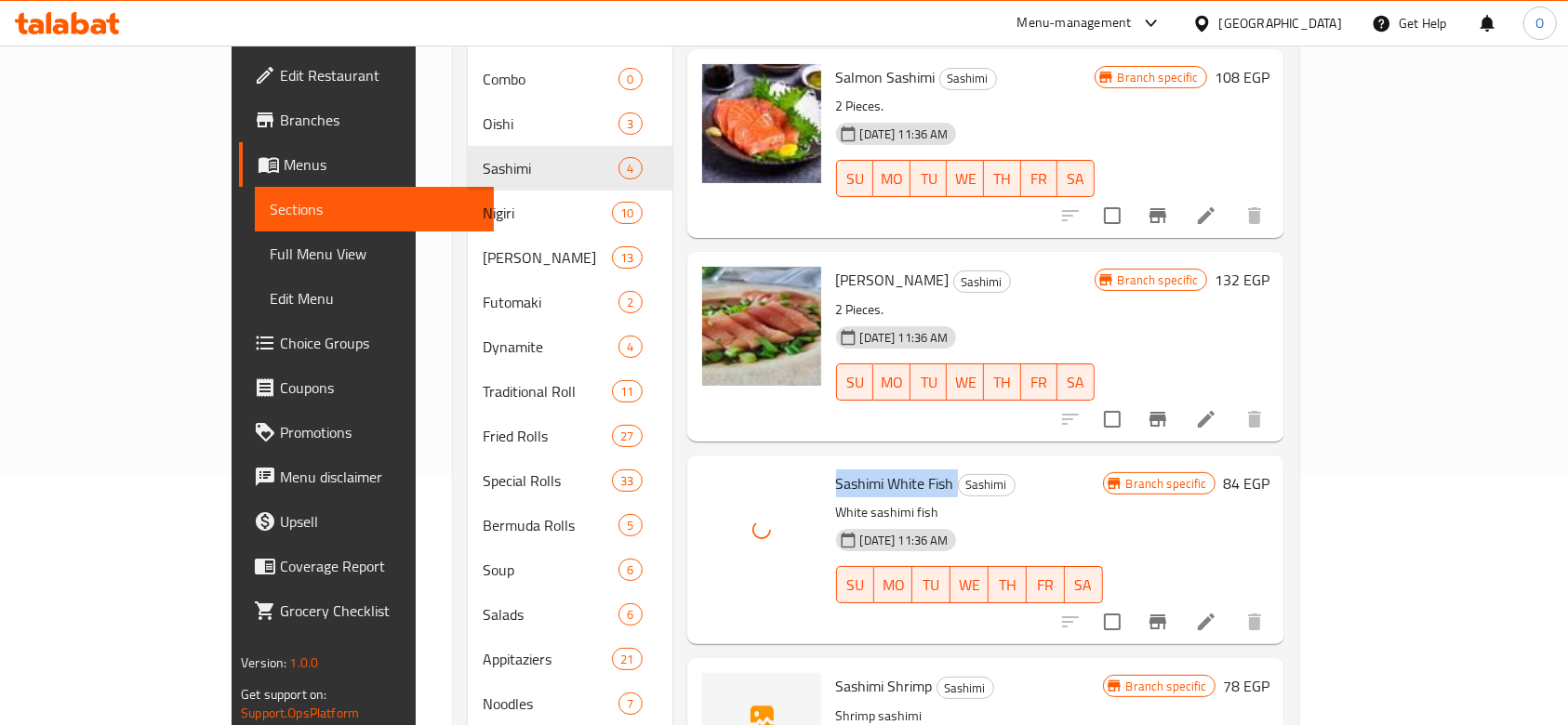
scroll to position [495, 0]
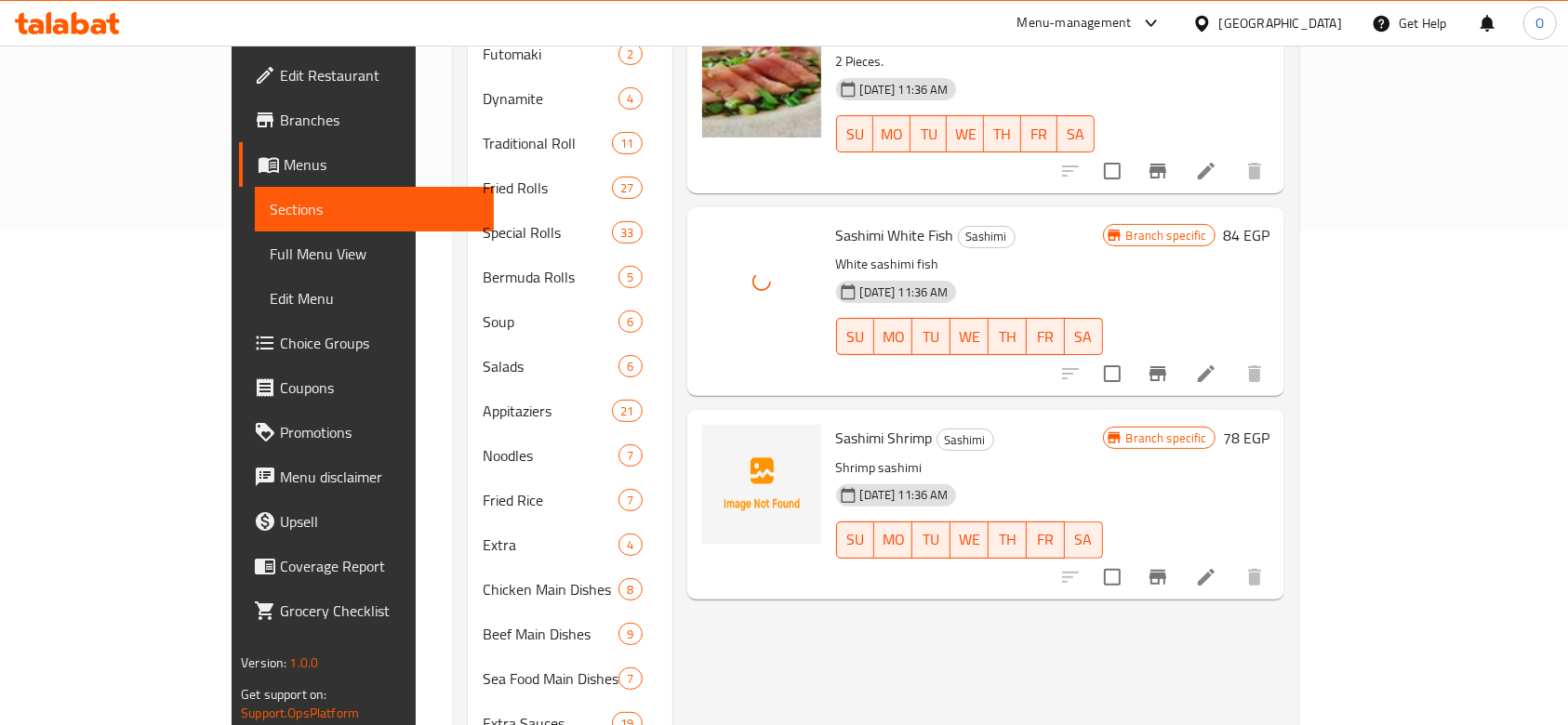
click at [836, 423] on span "Sashimi Shrimp" at bounding box center [883, 437] width 96 height 28
copy h6 "Sashimi Shrimp"
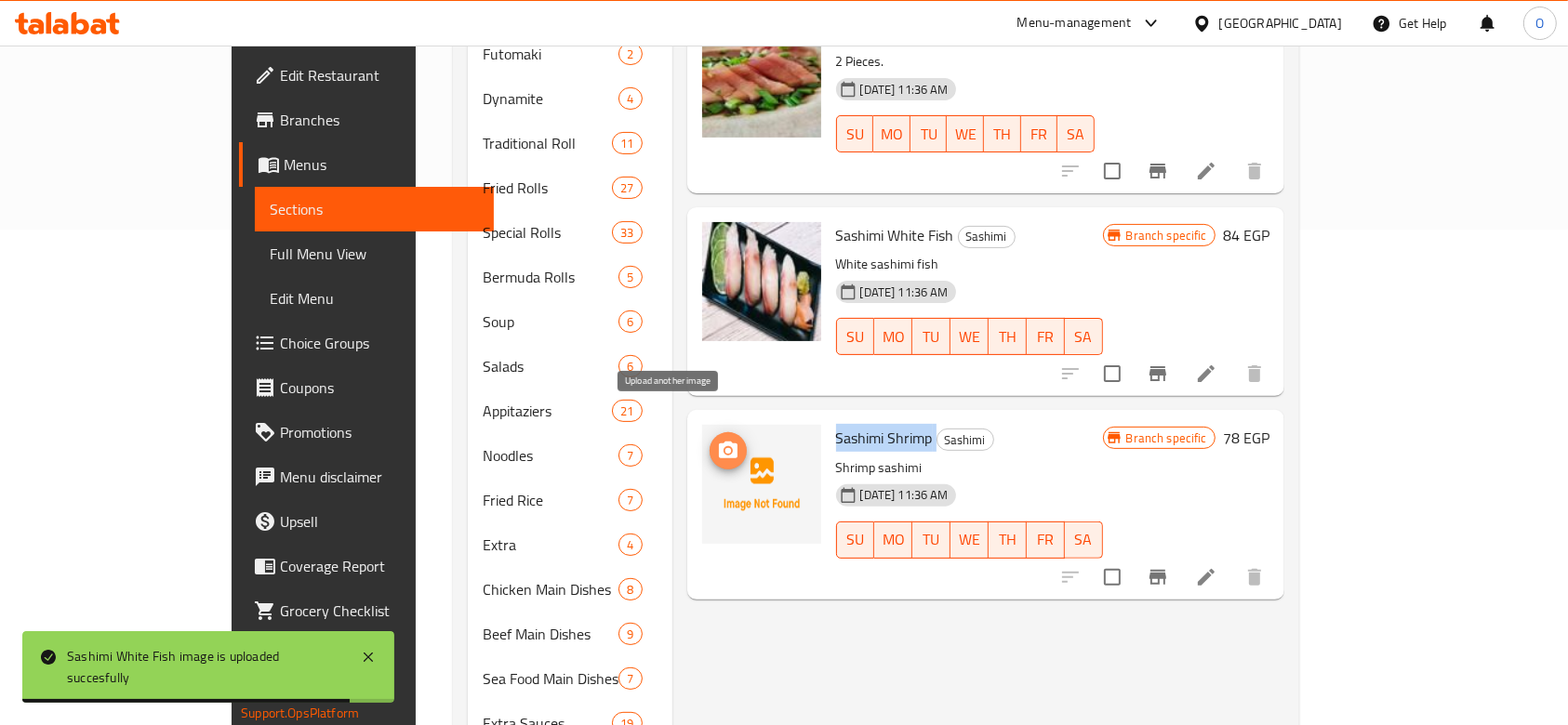
click at [717, 439] on icon "upload picture" at bounding box center [727, 450] width 22 height 22
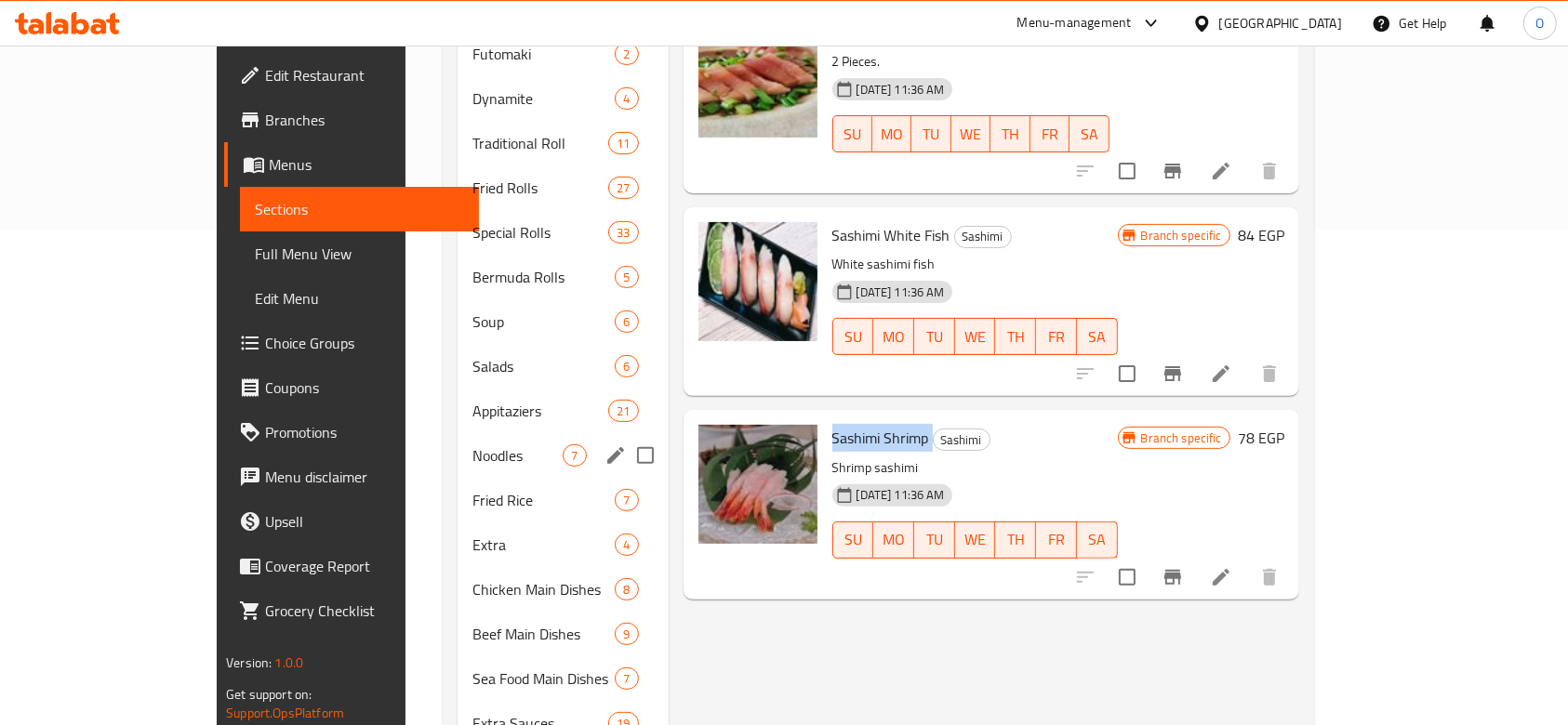
scroll to position [247, 0]
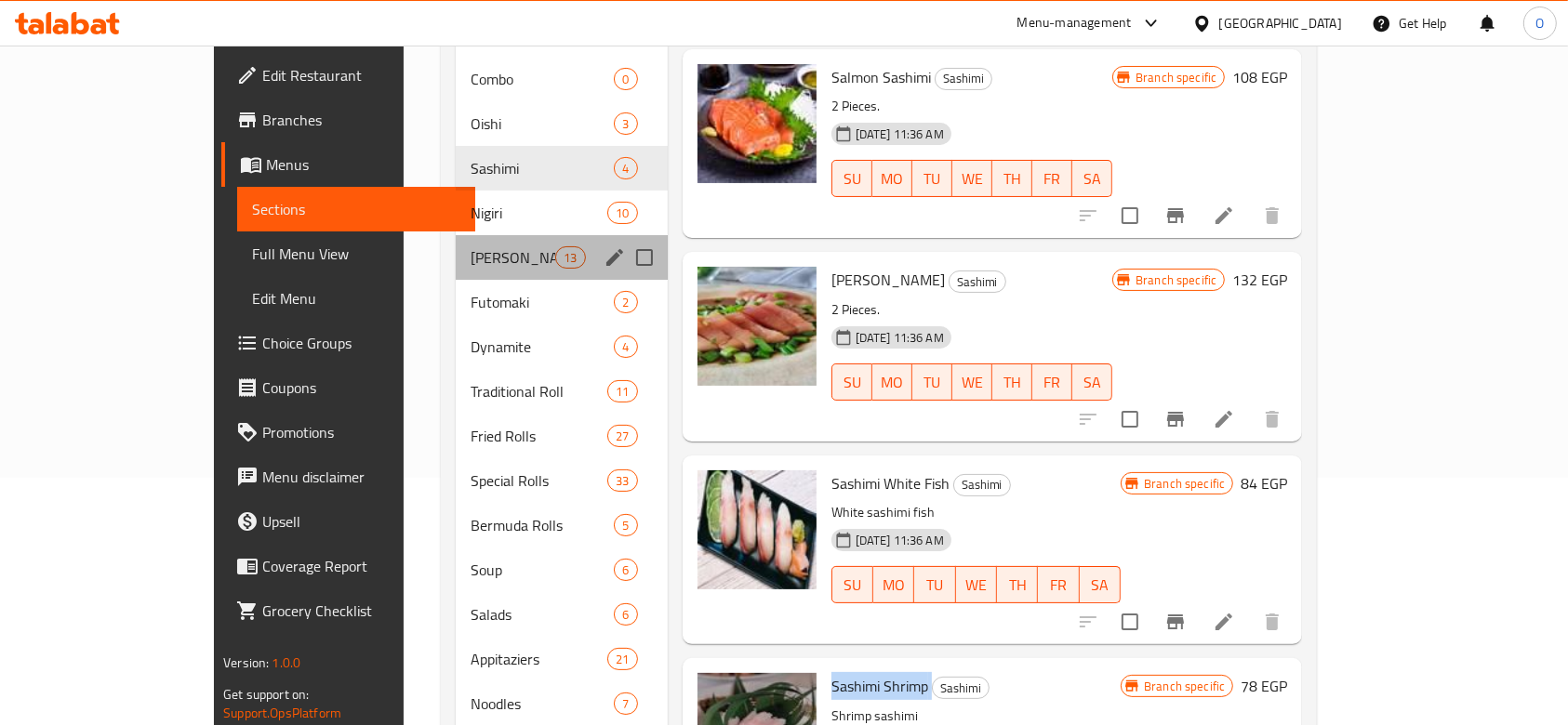
click at [456, 235] on div "Hoso [PERSON_NAME] 13" at bounding box center [562, 257] width 212 height 45
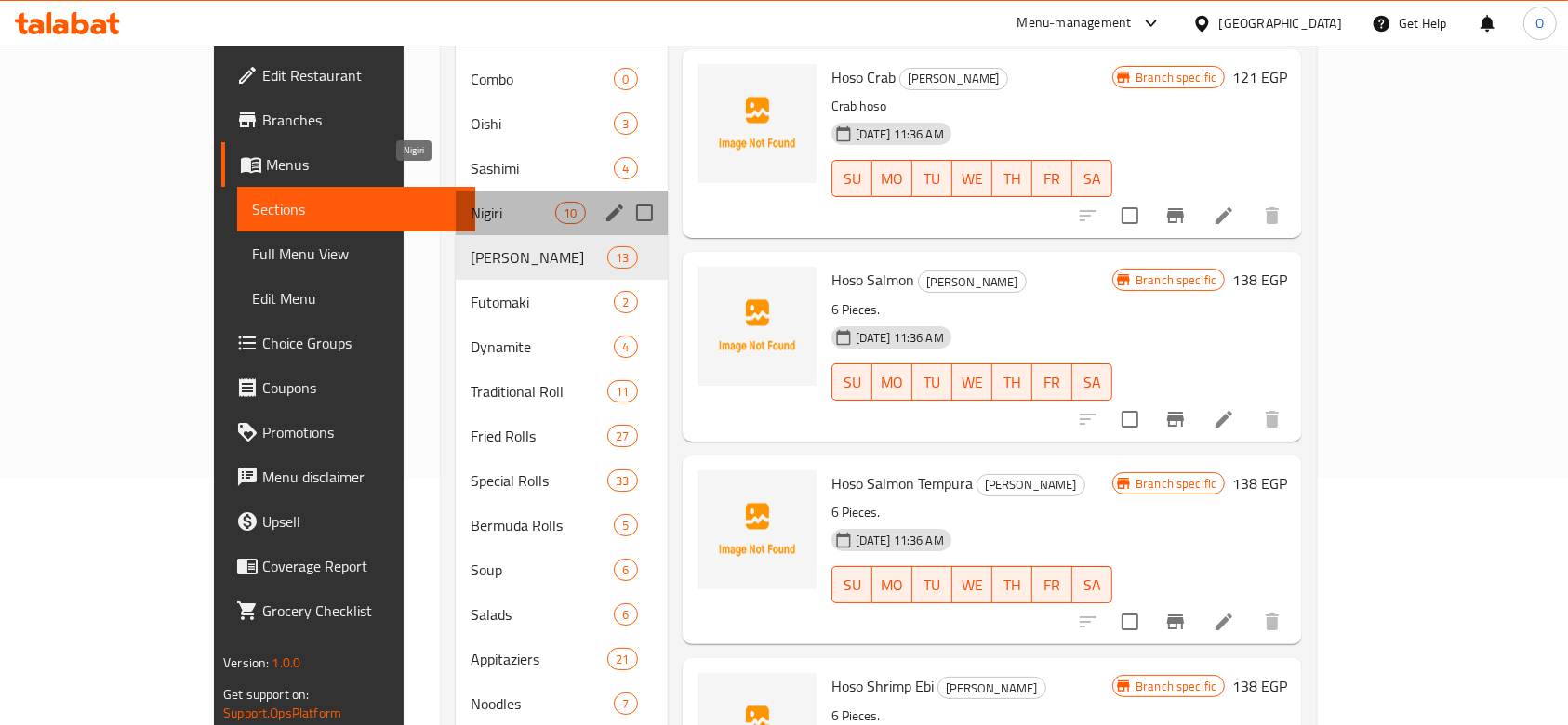
click at [470, 201] on span "Nigiri" at bounding box center [512, 212] width 84 height 22
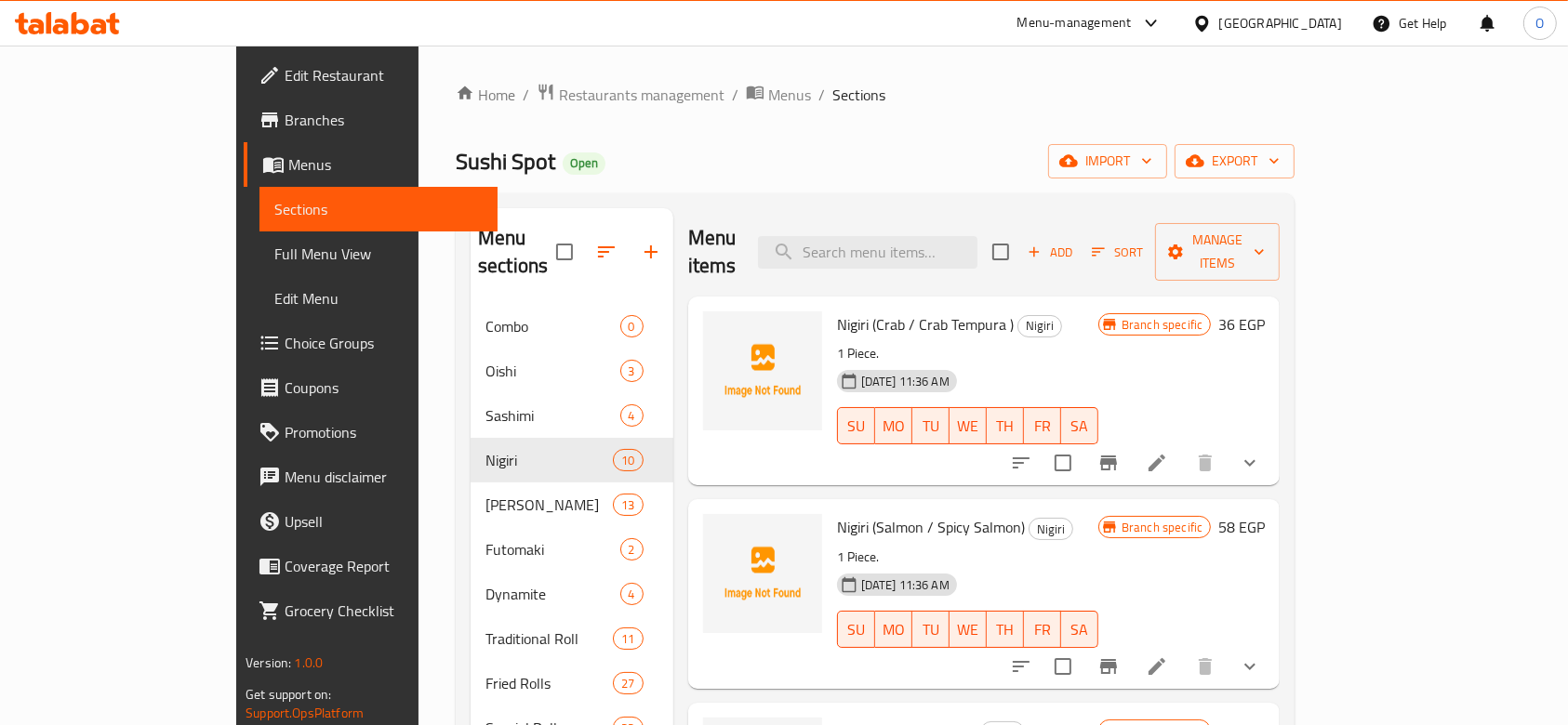
click at [837, 310] on span "Nigiri (Crab / Crab Tempura )" at bounding box center [925, 324] width 177 height 28
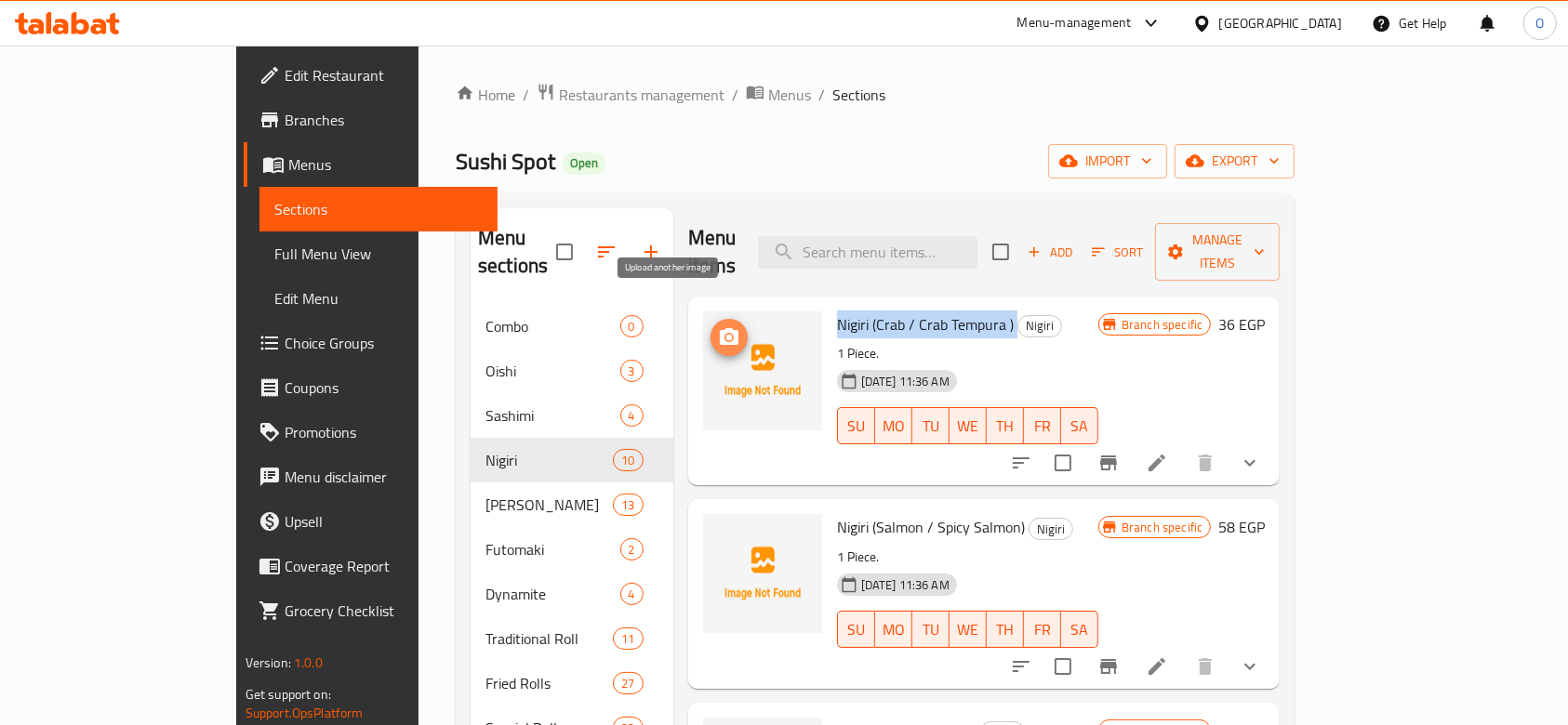
click at [711, 318] on button "upload picture" at bounding box center [728, 336] width 37 height 37
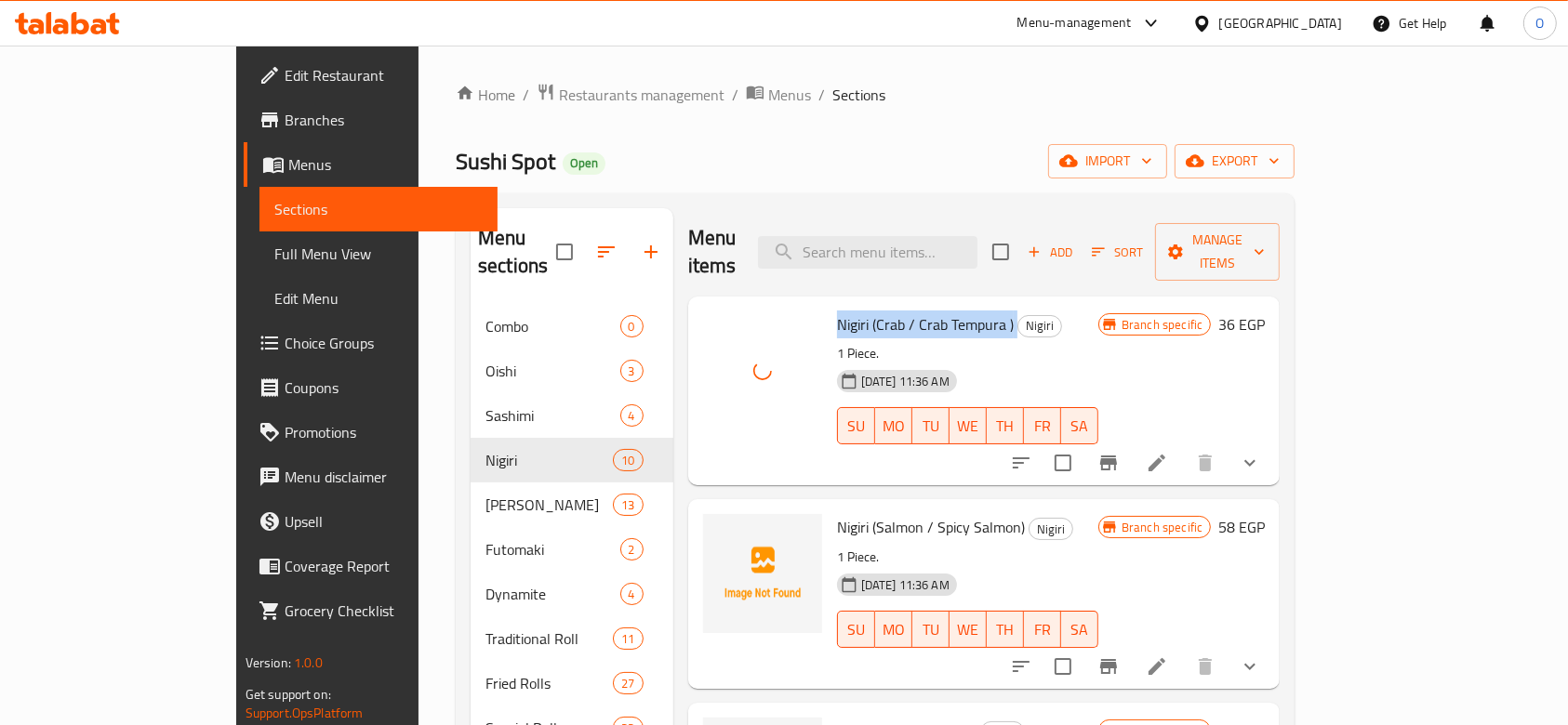
scroll to position [124, 0]
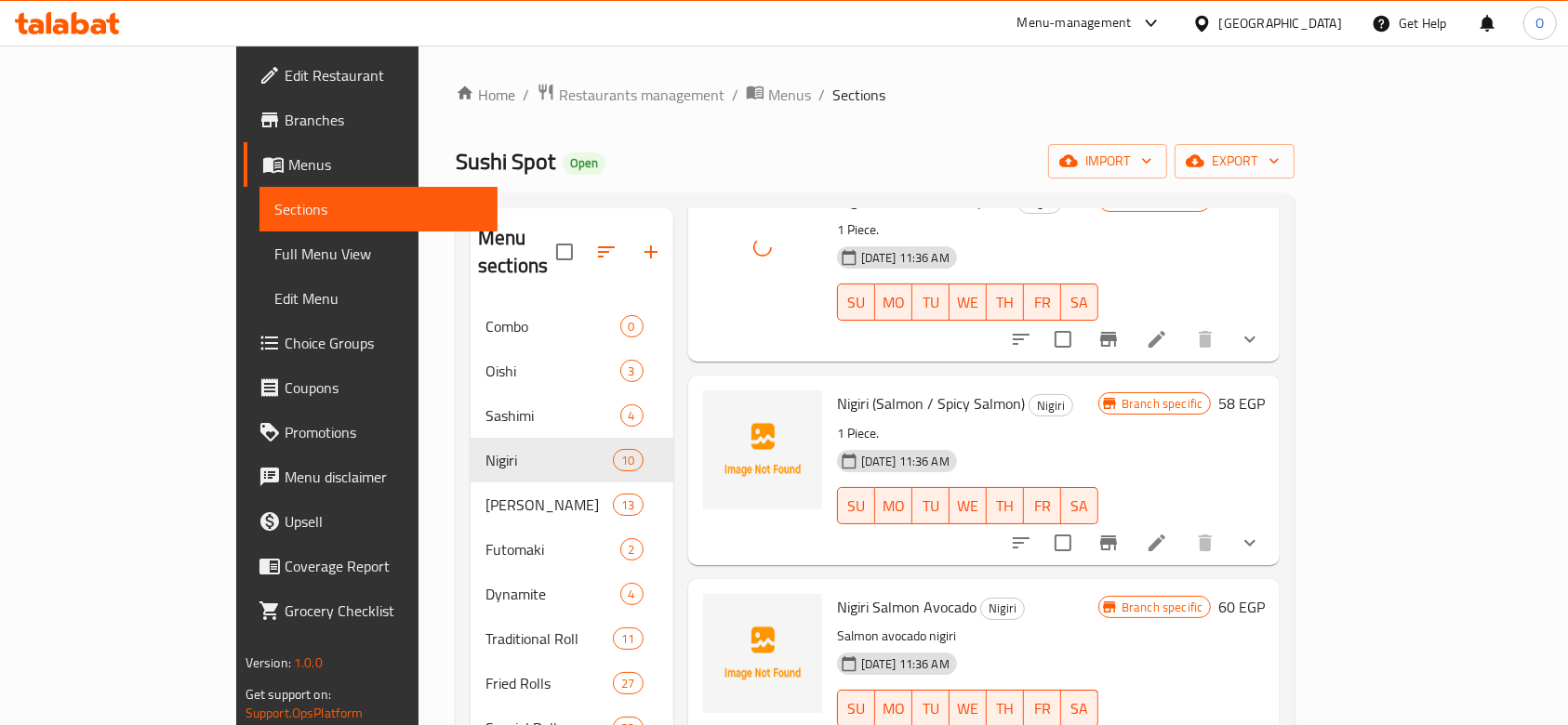
click at [837, 390] on span "Nigiri (Salmon / Spicy Salmon)" at bounding box center [930, 404] width 188 height 28
copy h6 "Nigiri (Salmon / Spicy Salmon)"
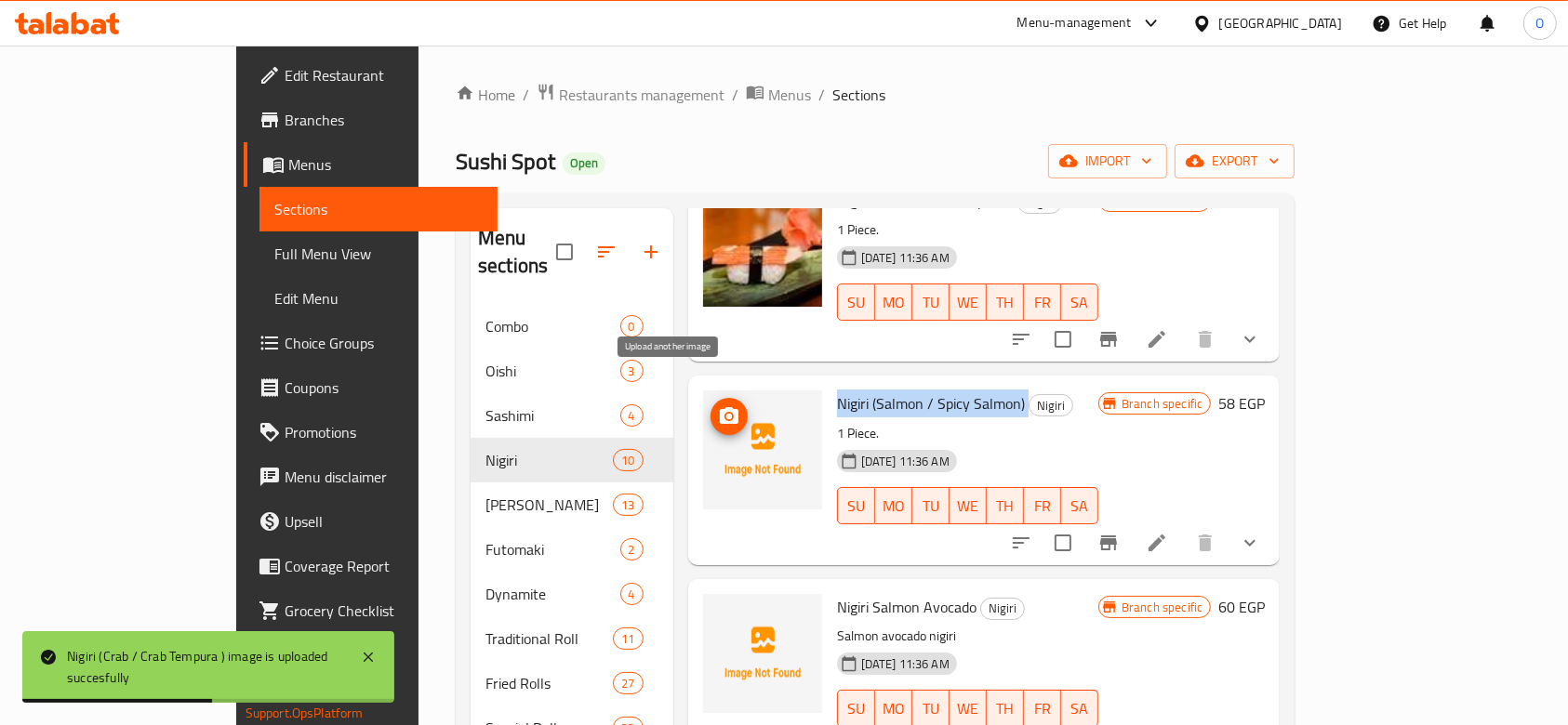
click at [711, 405] on span "upload picture" at bounding box center [728, 416] width 37 height 22
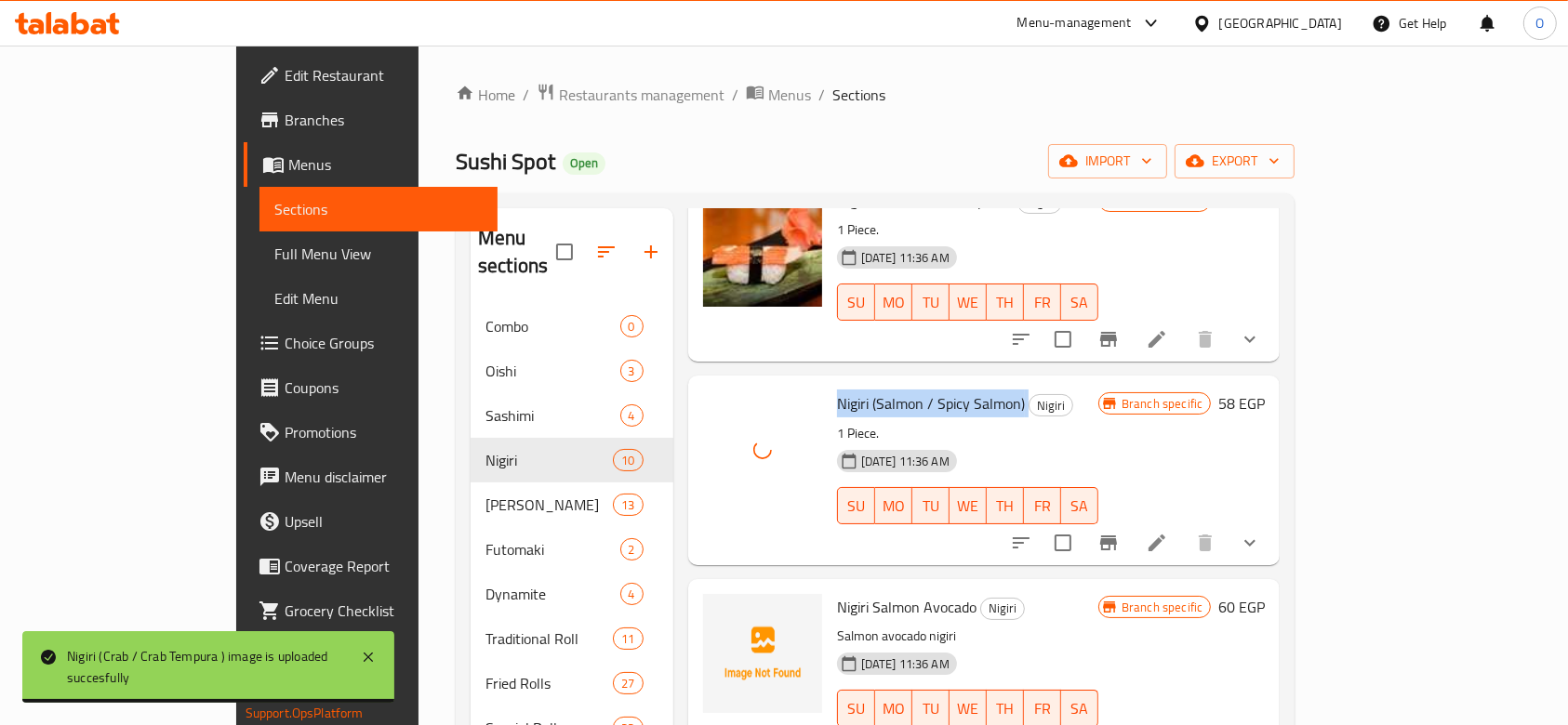
scroll to position [372, 0]
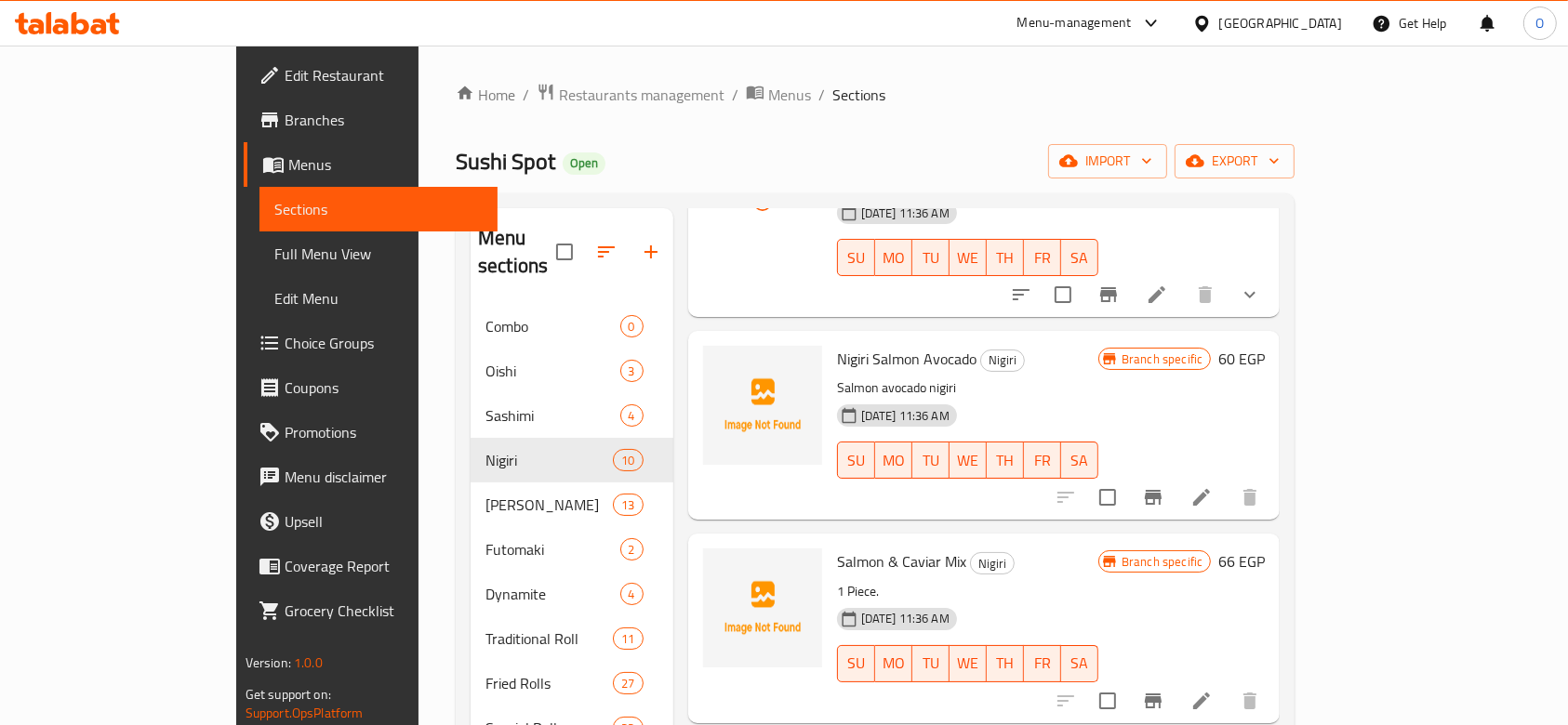
click at [852, 345] on span "Nigiri Salmon Avocado" at bounding box center [906, 359] width 140 height 28
copy h6 "Nigiri Salmon Avocado"
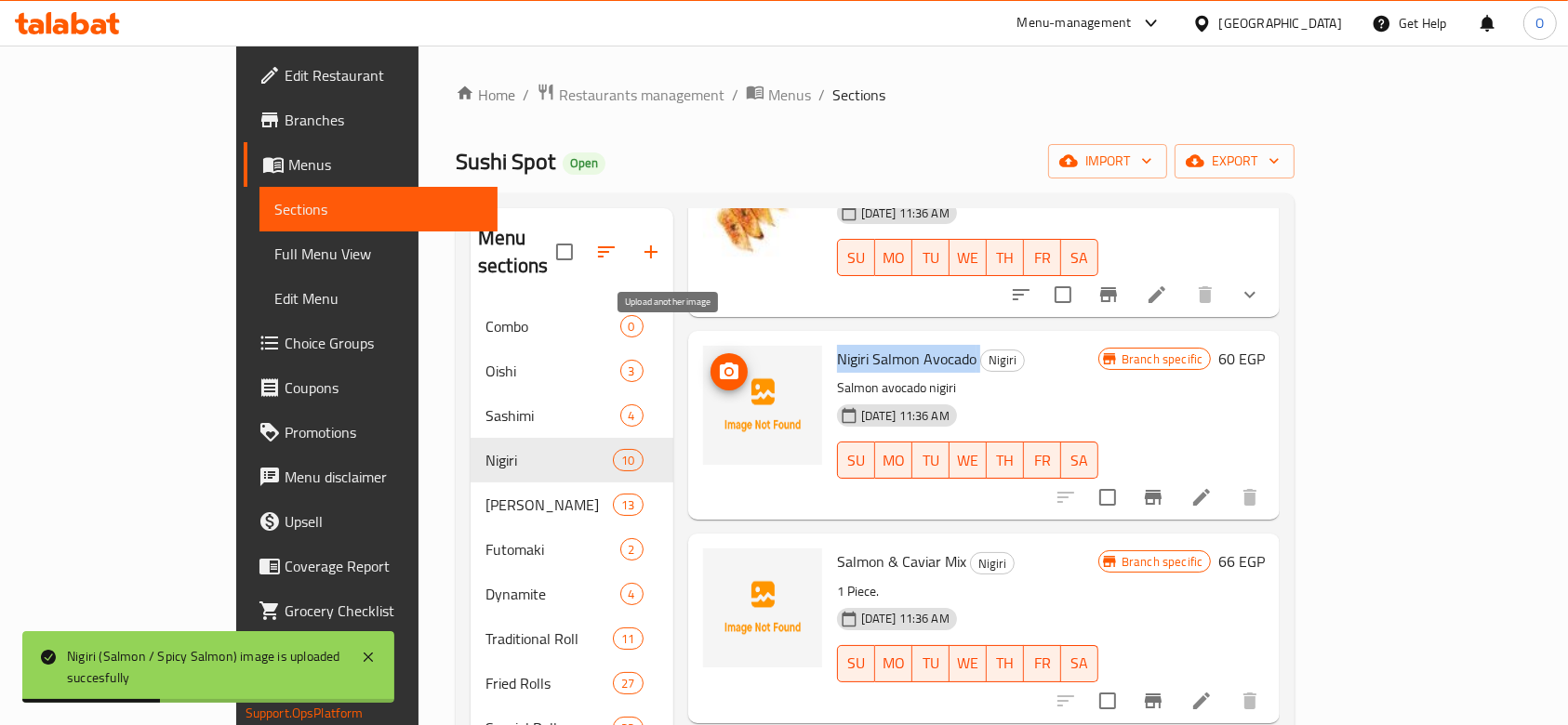
click at [718, 360] on icon "upload picture" at bounding box center [728, 371] width 22 height 22
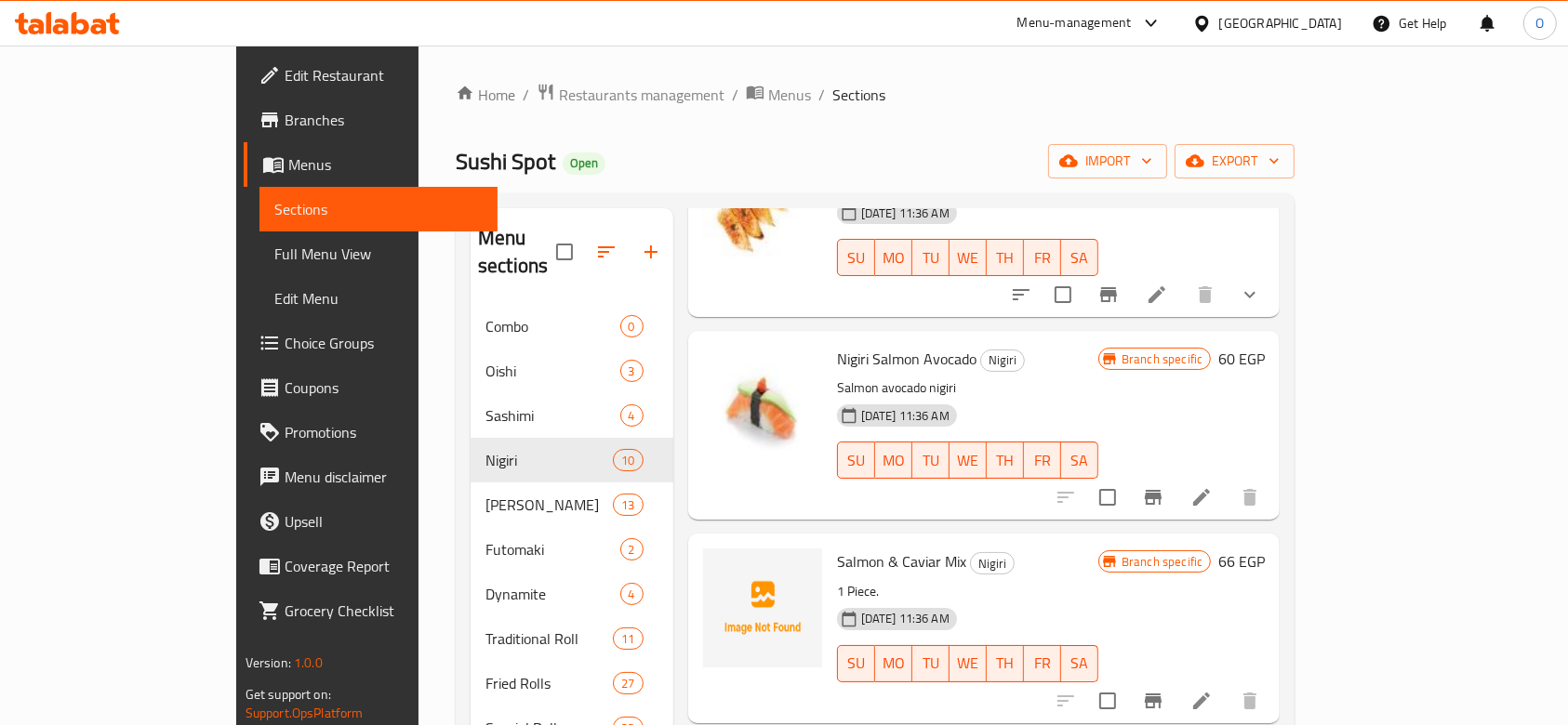
click at [837, 547] on span "Salmon & Caviar Mix" at bounding box center [901, 561] width 129 height 28
copy h6 "Salmon & Caviar Mix"
click at [719, 565] on icon "upload picture" at bounding box center [728, 573] width 19 height 17
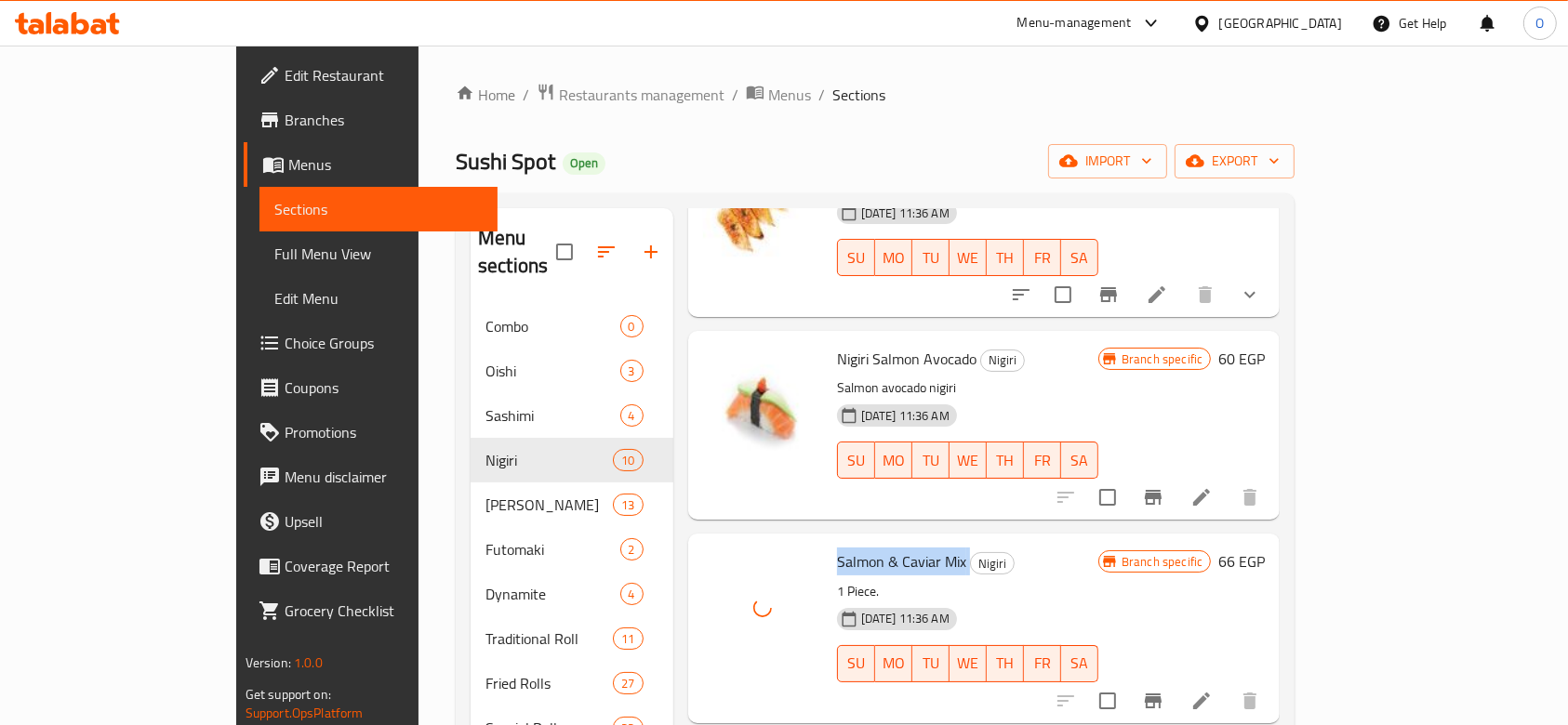
scroll to position [619, 0]
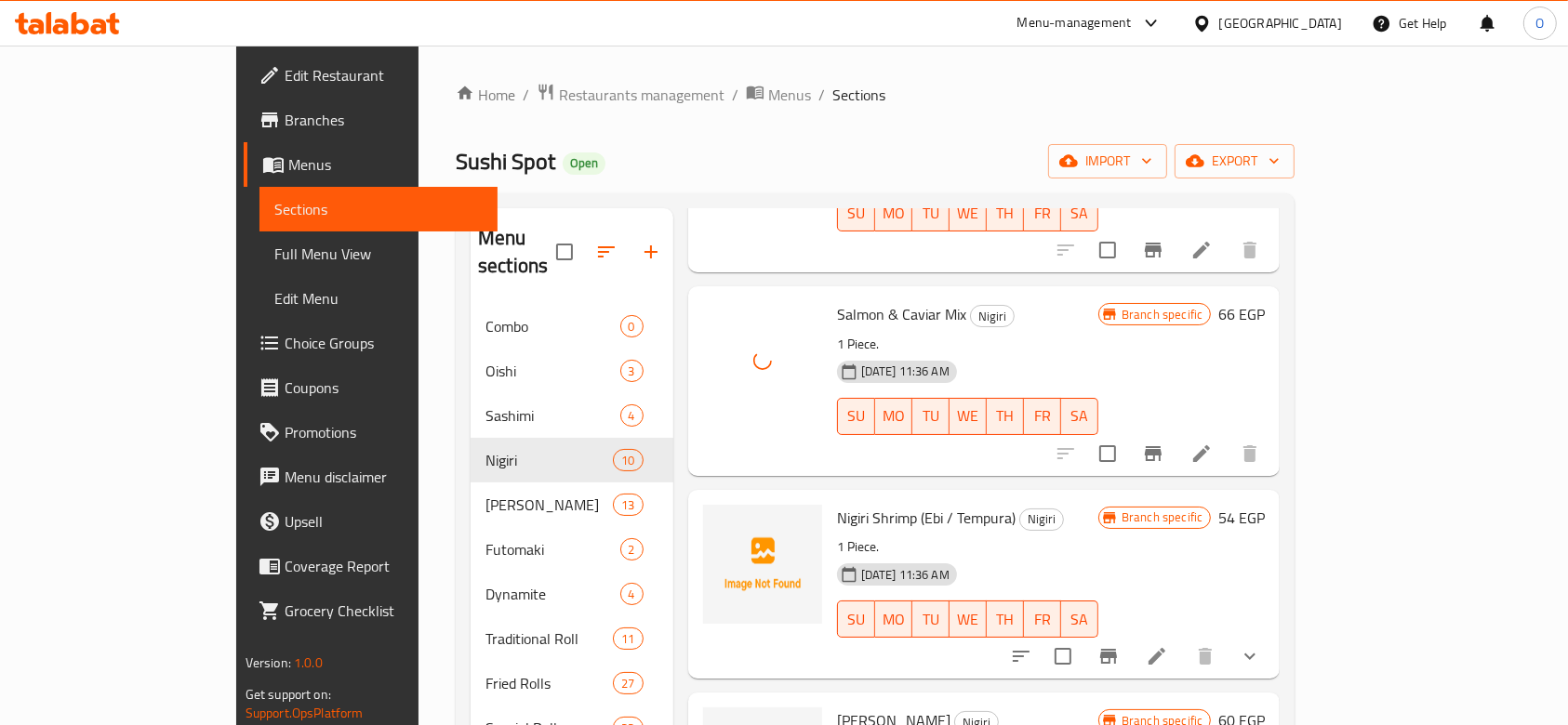
click at [837, 504] on span "Nigiri Shrimp (Ebi / Tempura)" at bounding box center [926, 518] width 179 height 28
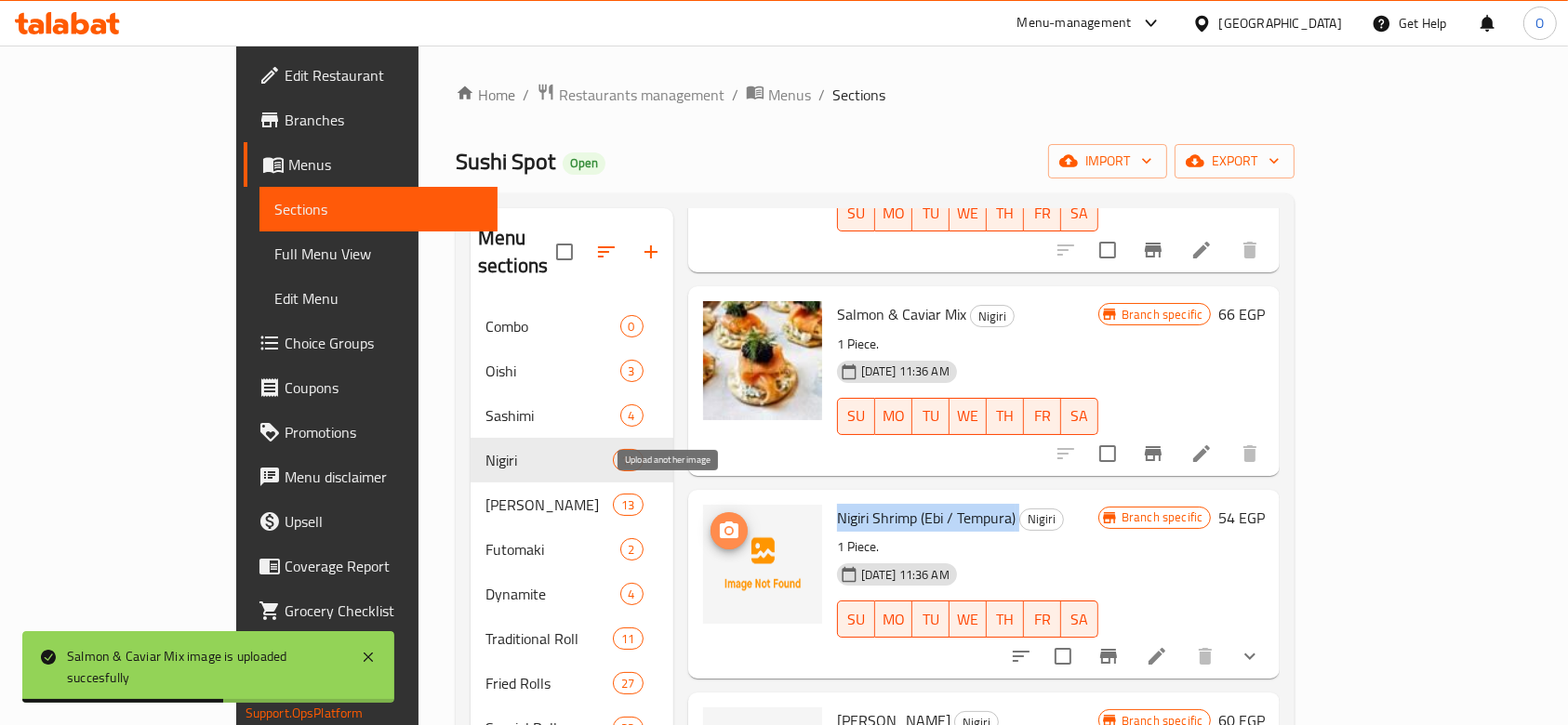
click at [711, 512] on button "upload picture" at bounding box center [728, 530] width 37 height 37
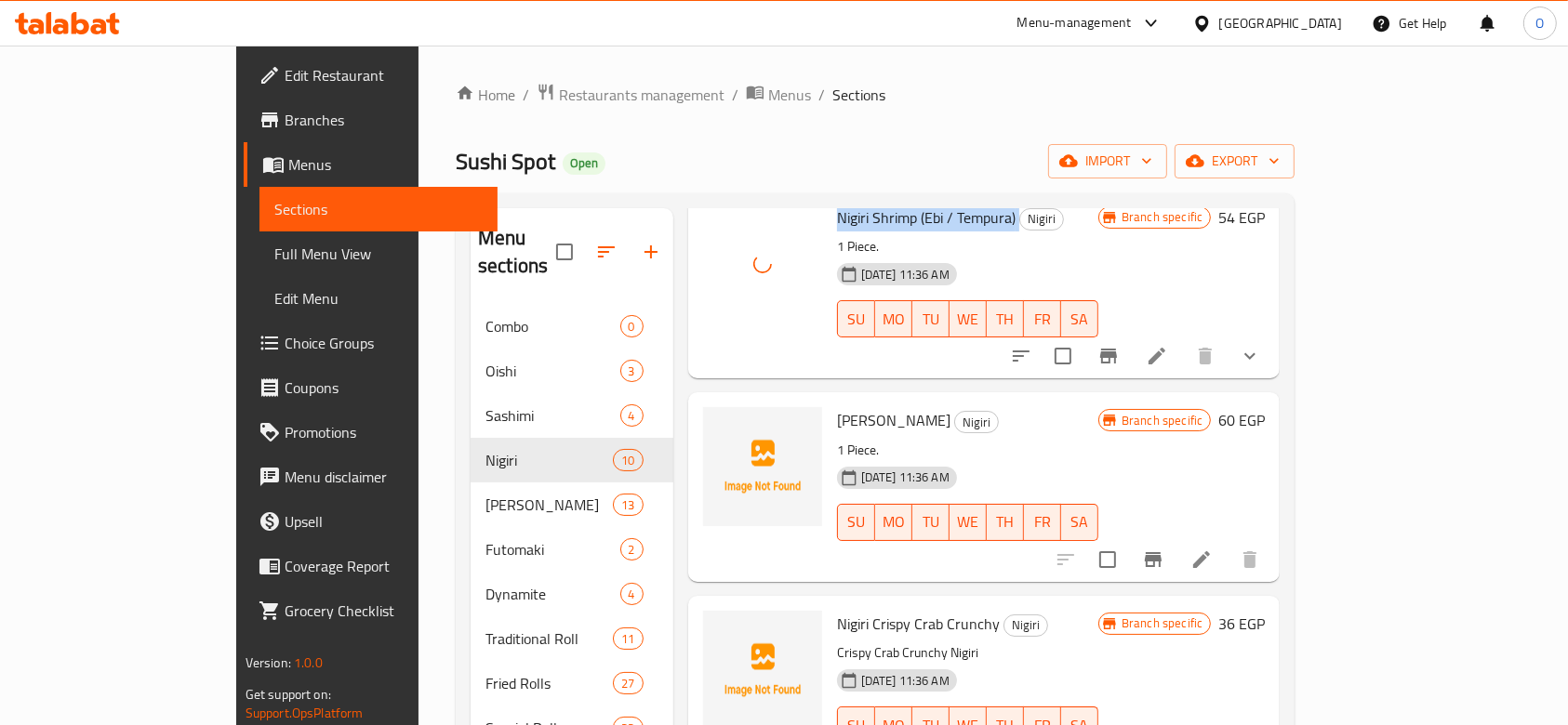
scroll to position [947, 0]
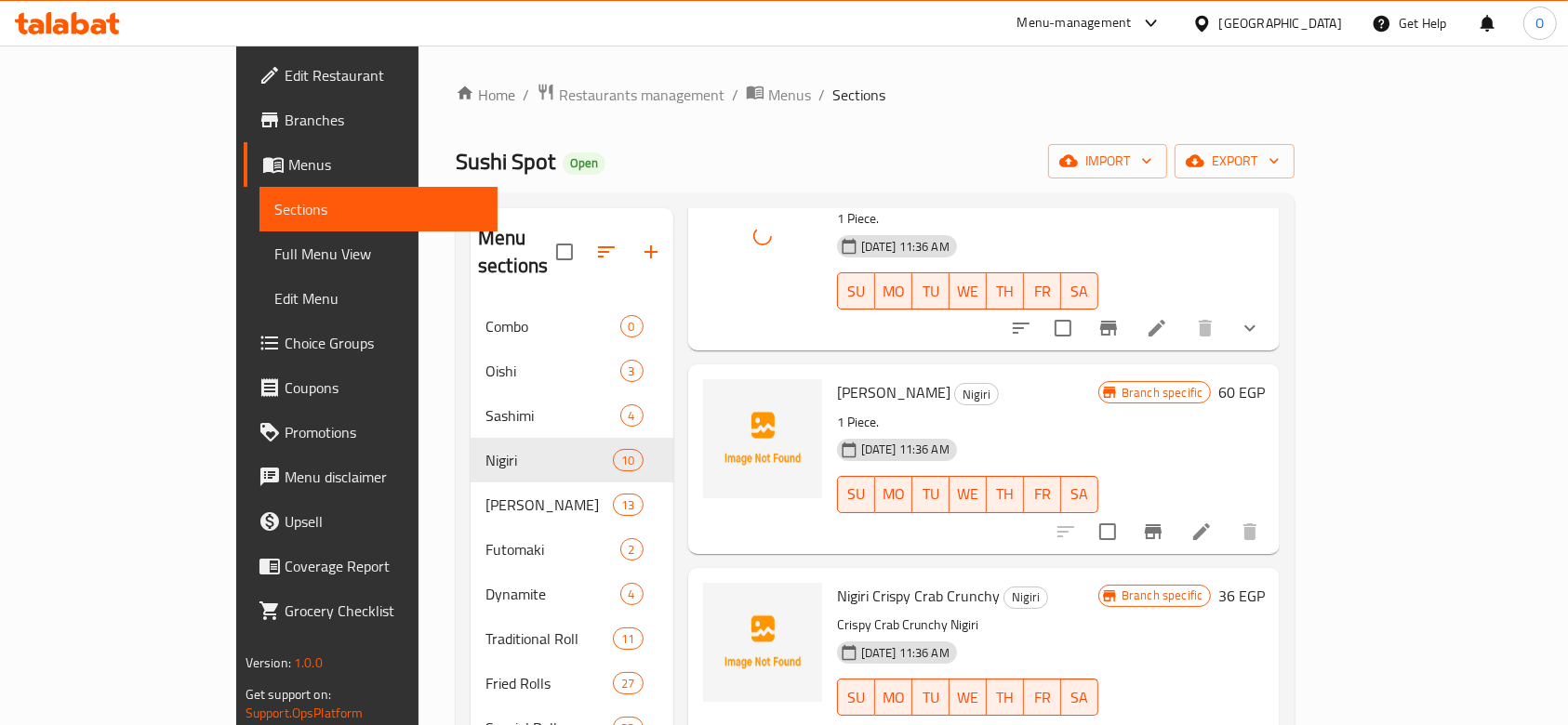
click at [837, 378] on span "[PERSON_NAME]" at bounding box center [893, 392] width 113 height 28
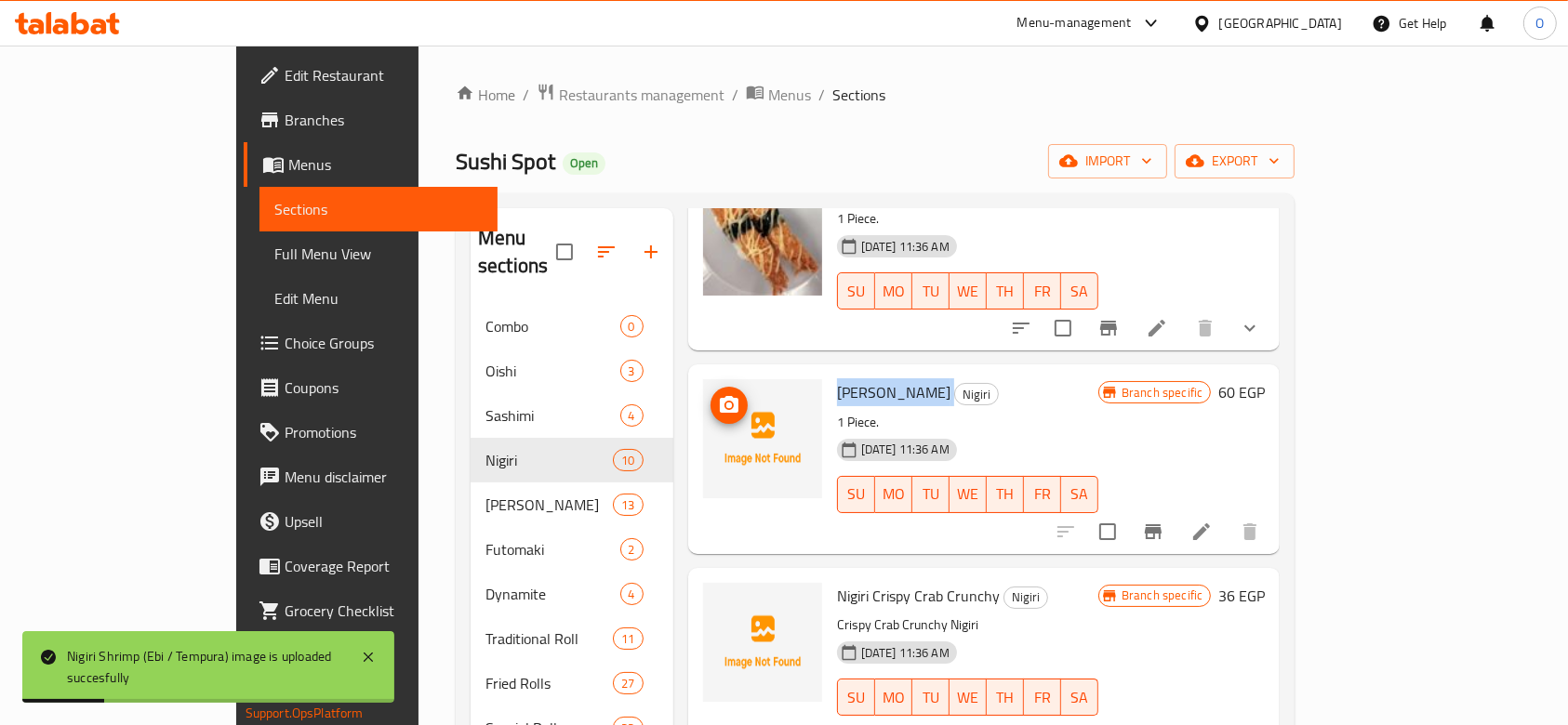
click at [711, 394] on span "upload picture" at bounding box center [728, 405] width 37 height 22
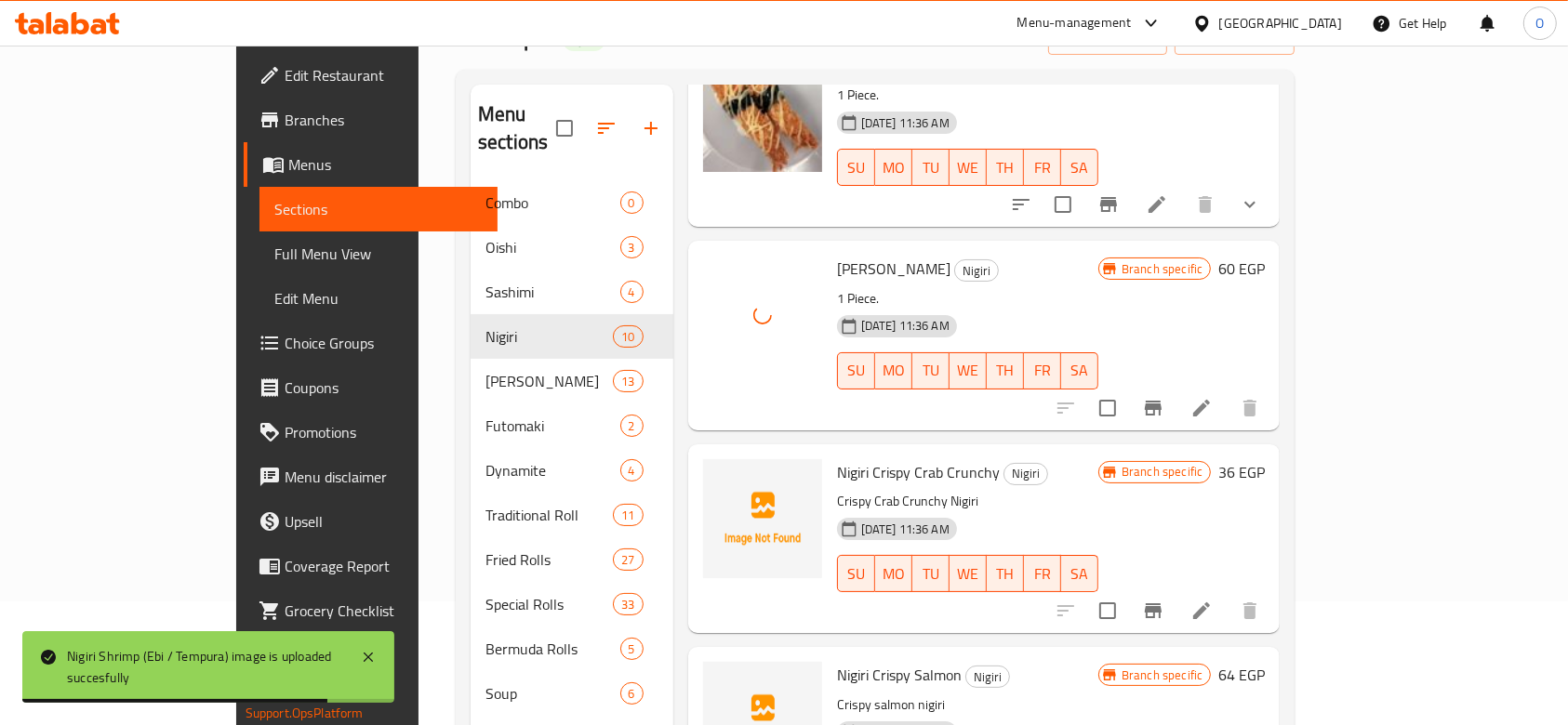
click at [837, 458] on span "Nigiri Crispy Crab Crunchy" at bounding box center [918, 472] width 163 height 28
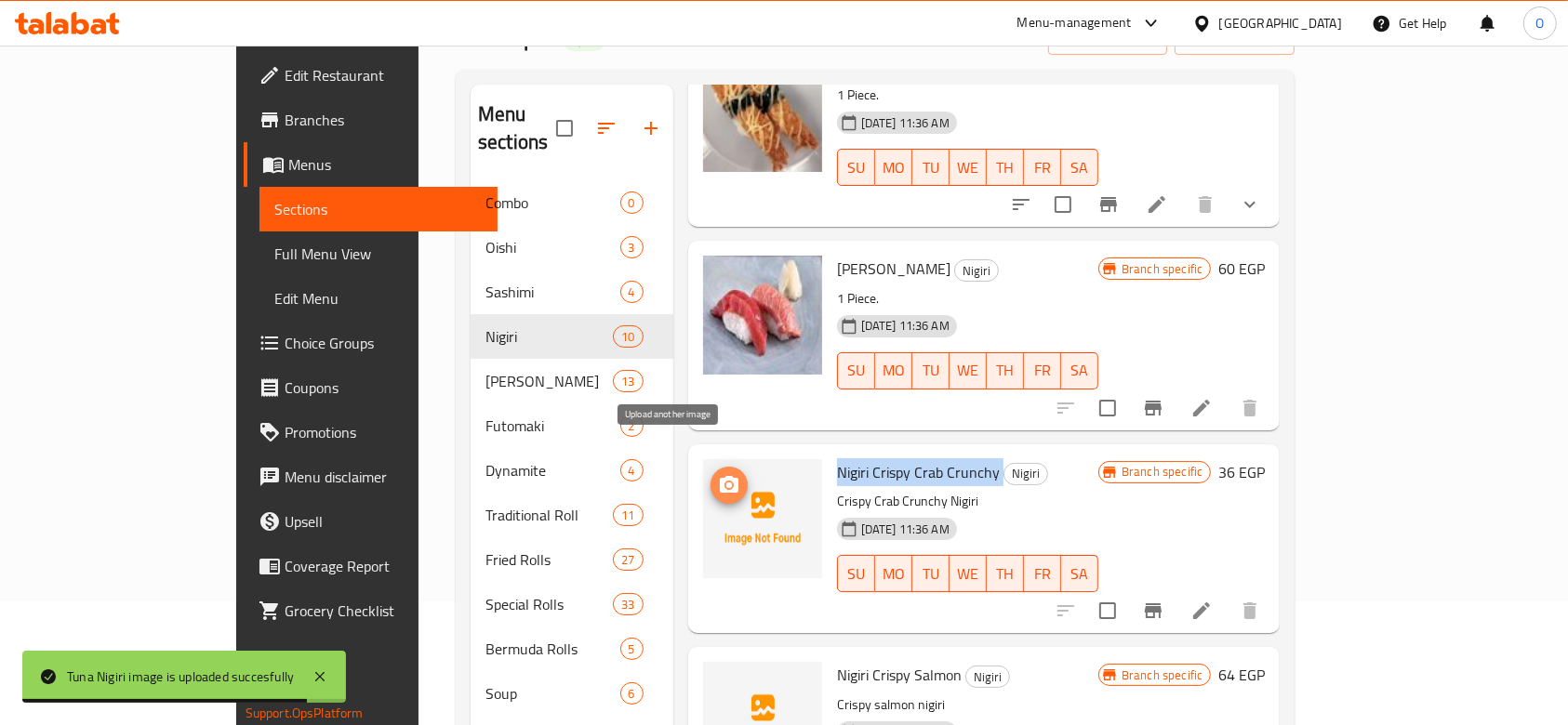
click at [711, 466] on button "upload picture" at bounding box center [728, 484] width 37 height 37
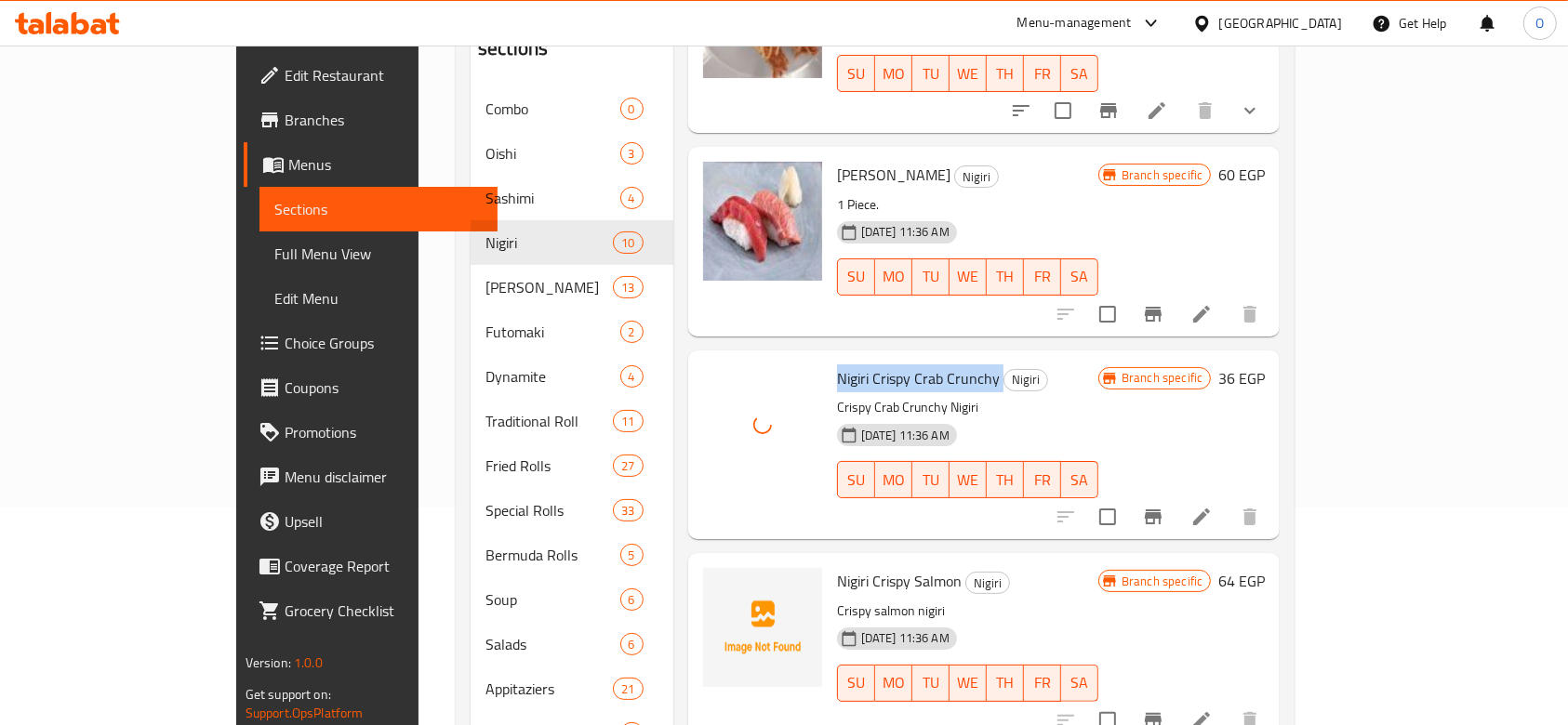
scroll to position [372, 0]
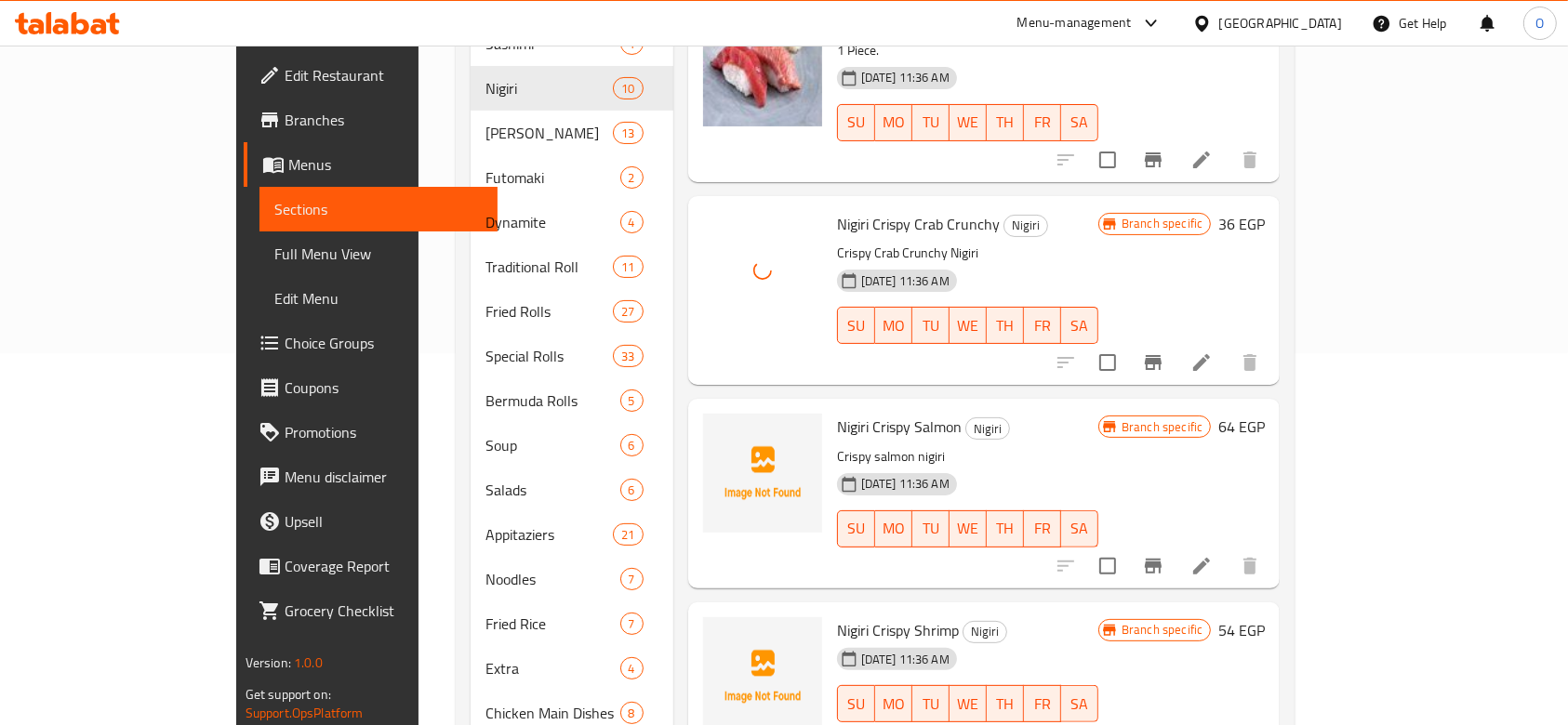
click at [837, 413] on span "Nigiri Crispy Salmon" at bounding box center [899, 426] width 125 height 28
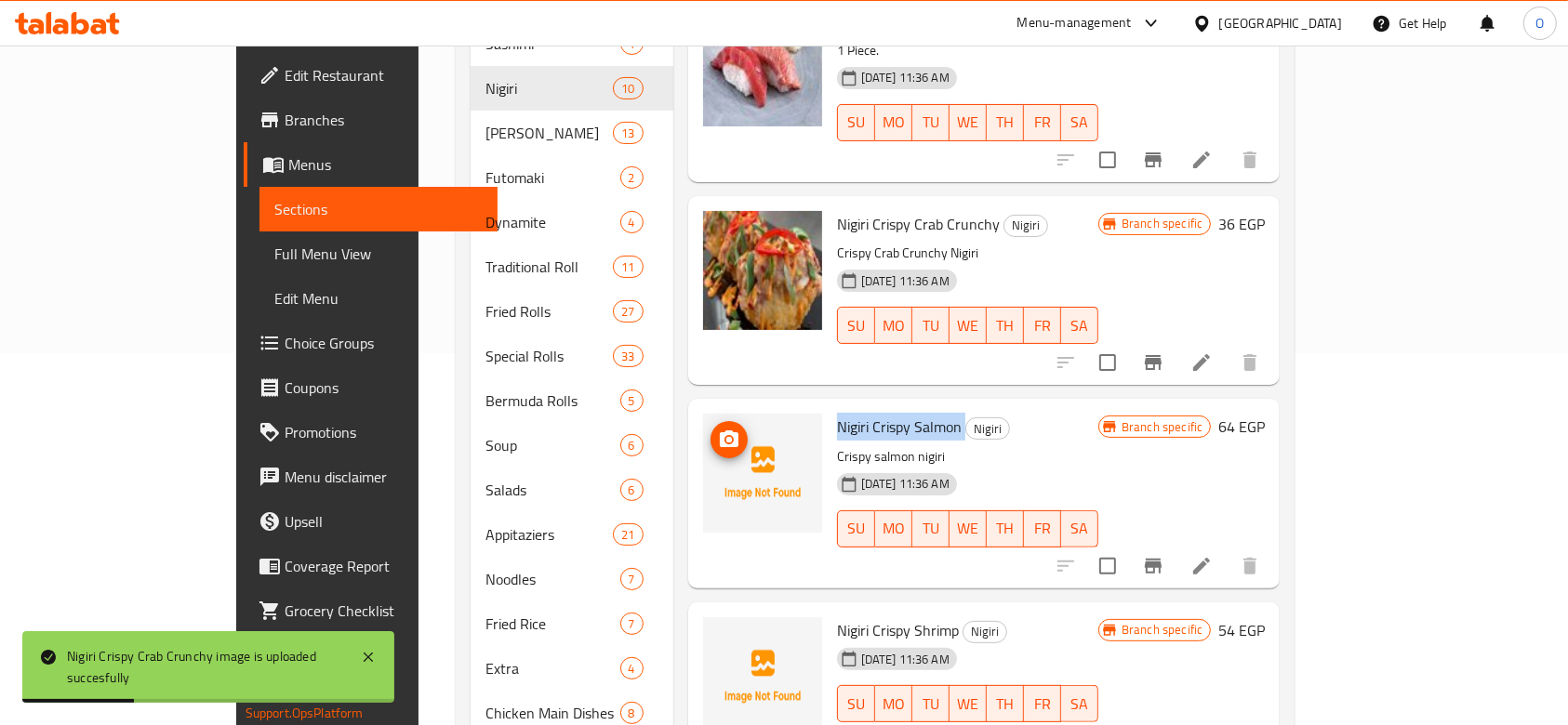
click at [719, 430] on icon "upload picture" at bounding box center [728, 438] width 19 height 17
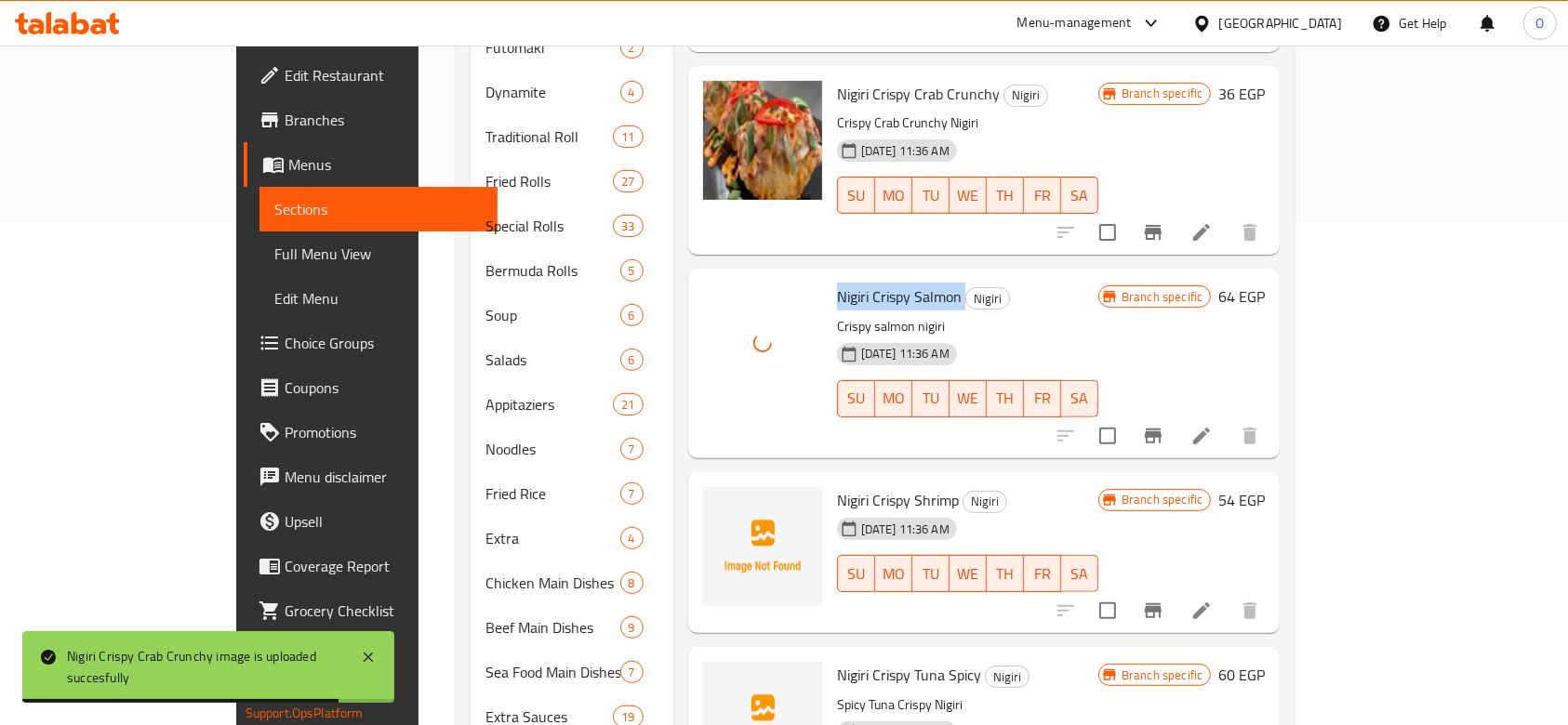
scroll to position [619, 0]
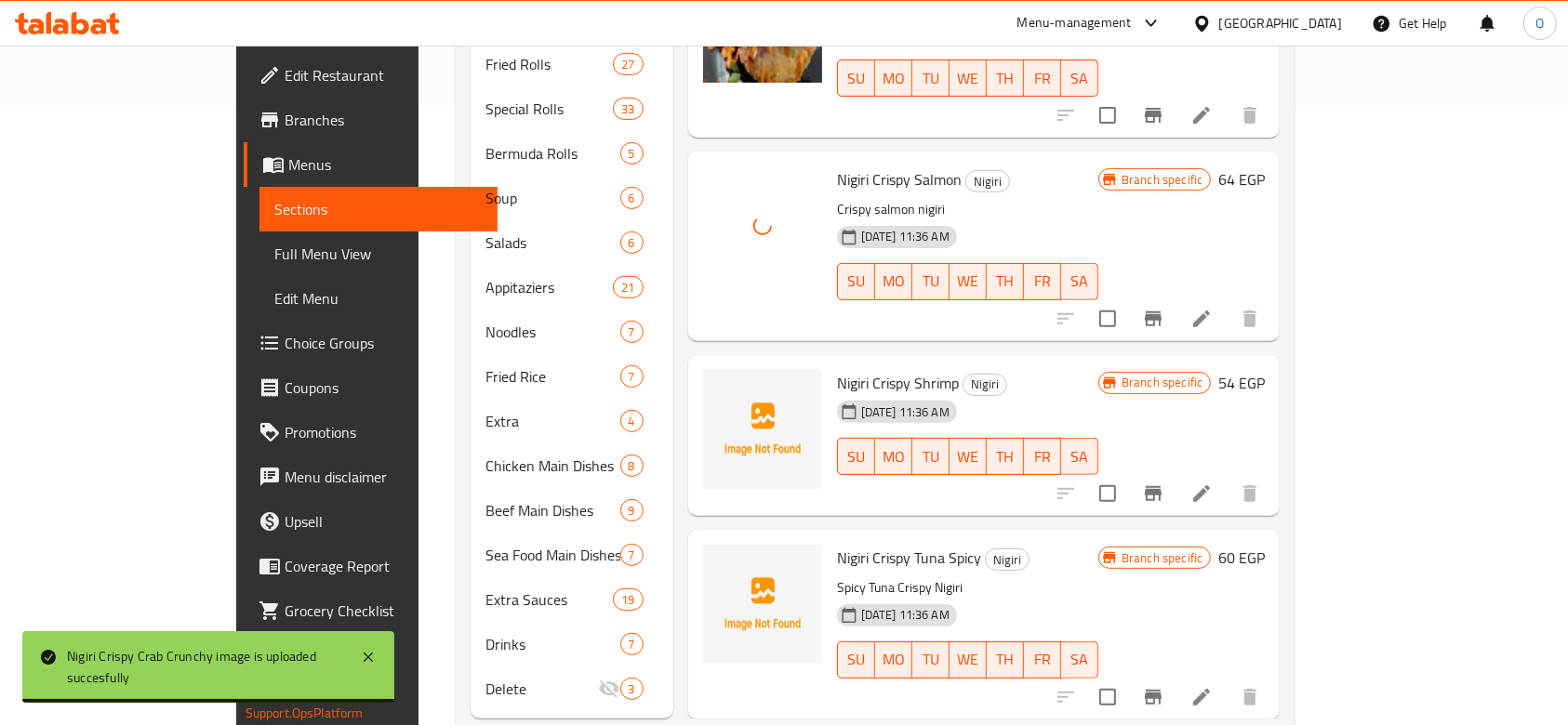
click at [830, 362] on div "Nigiri Crispy Shrimp Nigiri [DATE] 11:36 AM SU MO TU WE TH FR SA" at bounding box center [968, 435] width 276 height 147
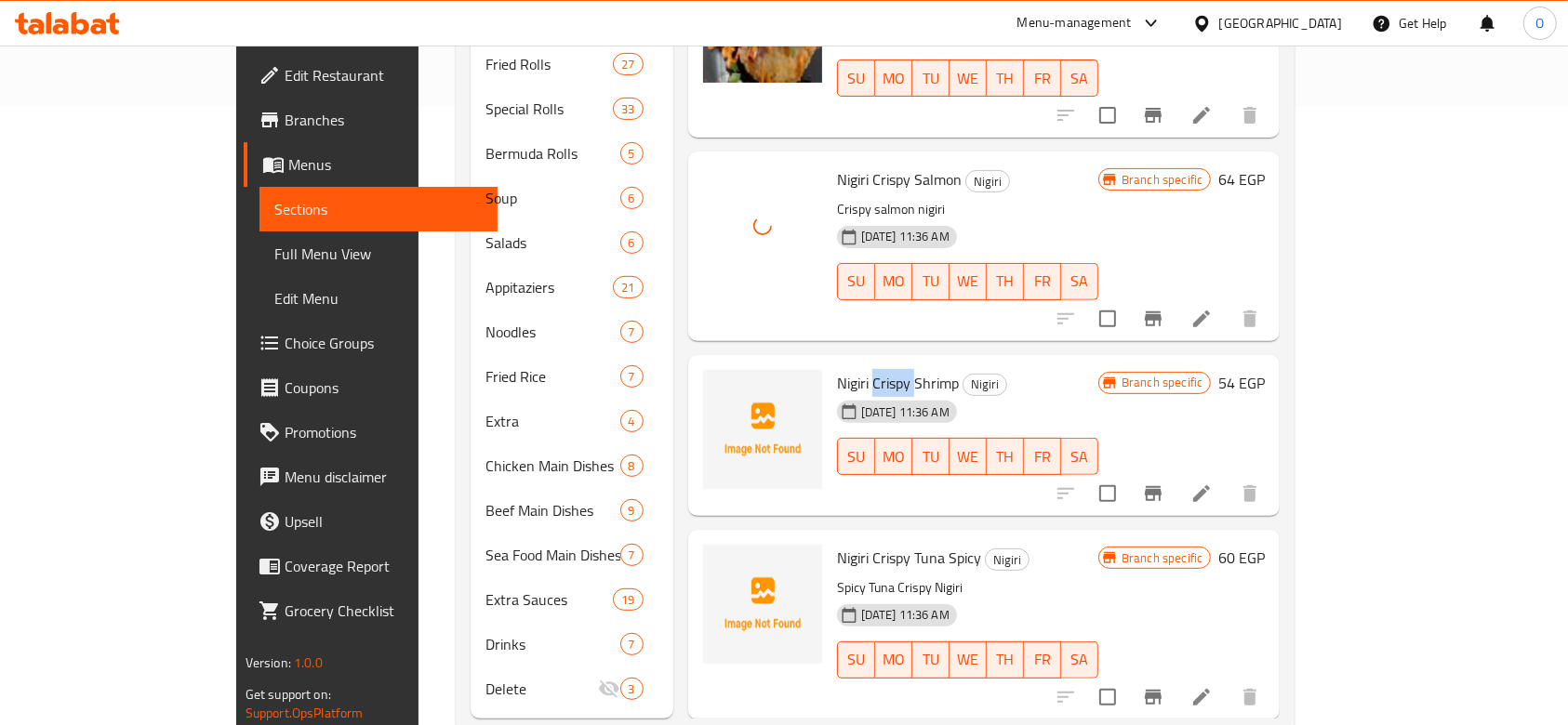
click at [837, 369] on span "Nigiri Crispy Shrimp" at bounding box center [897, 383] width 122 height 28
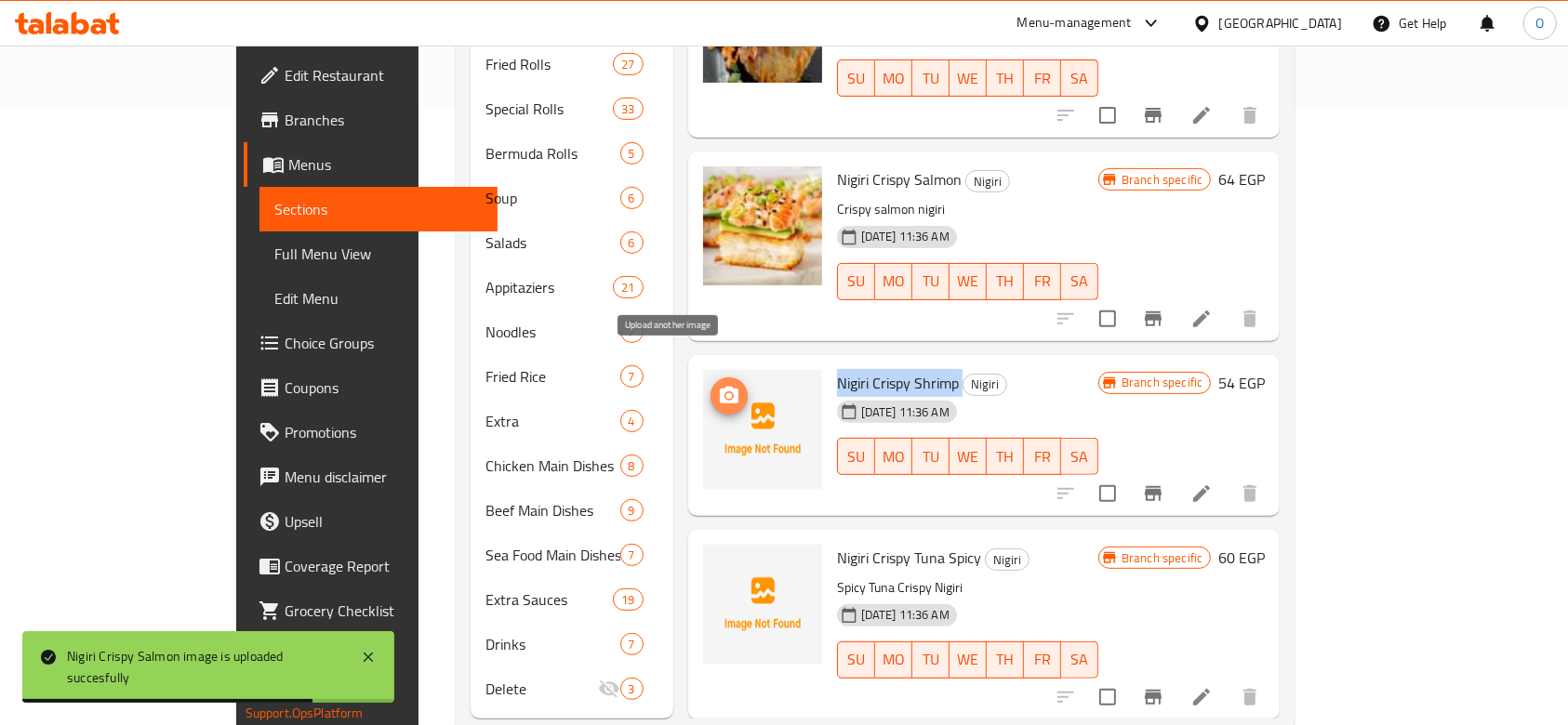
click at [718, 385] on icon "upload picture" at bounding box center [728, 396] width 22 height 22
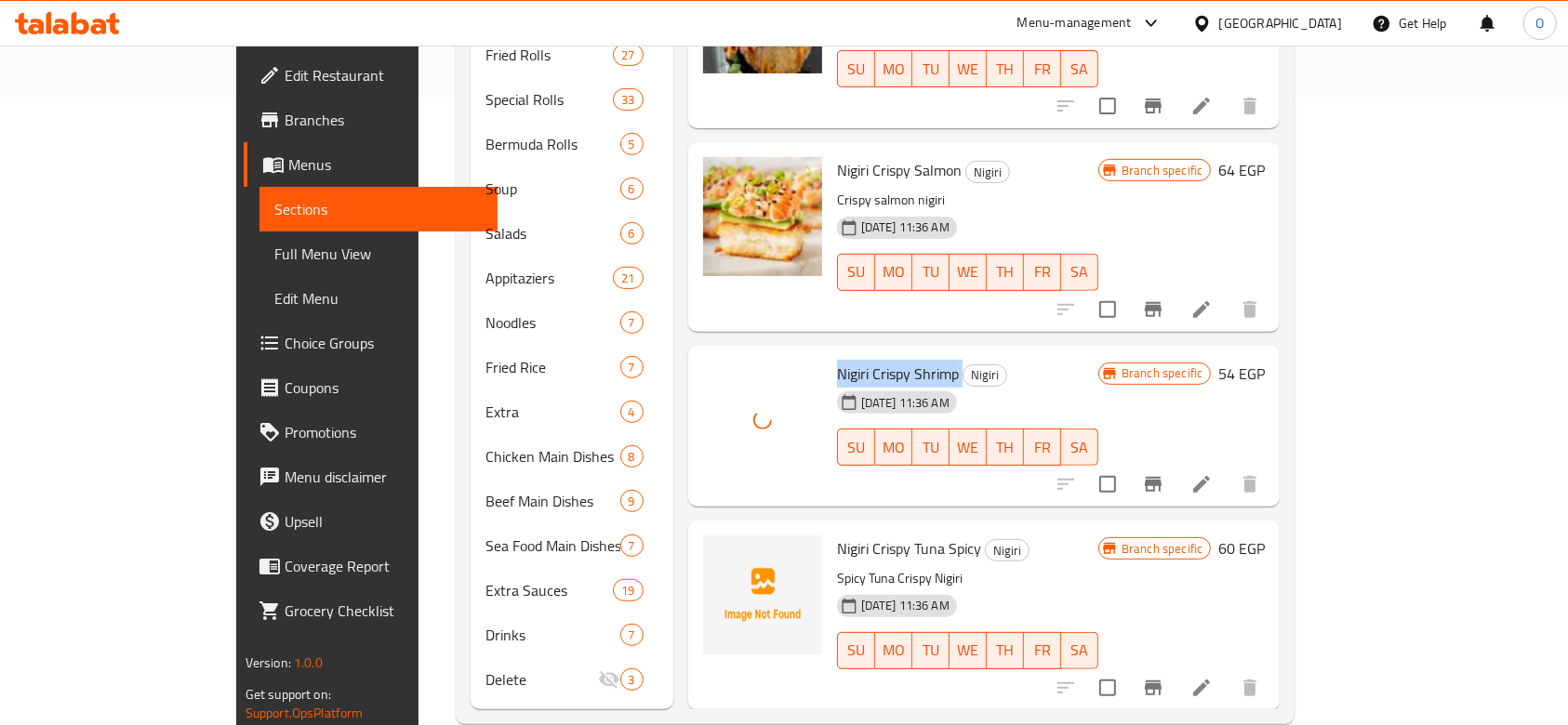
scroll to position [636, 0]
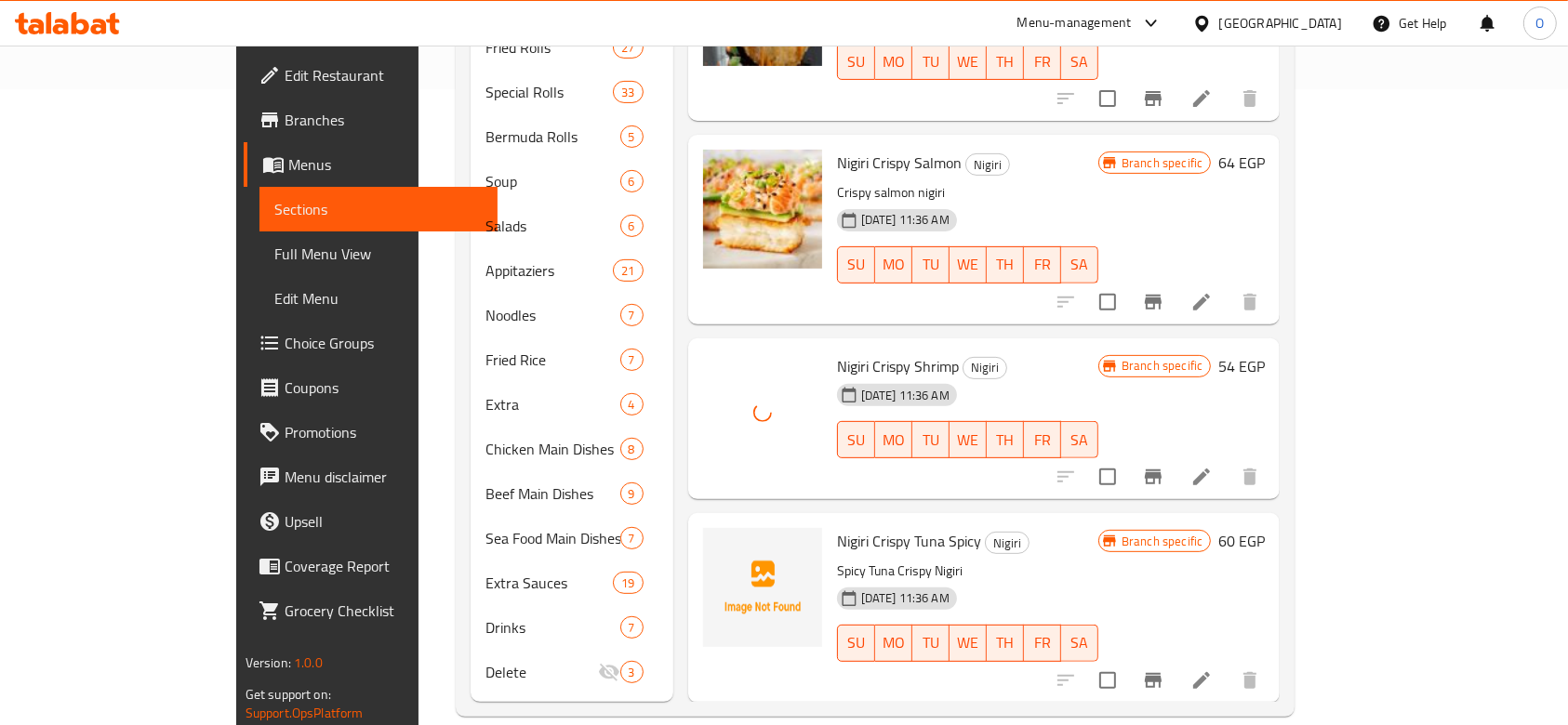
click at [837, 527] on span "Nigiri Crispy Tuna Spicy" at bounding box center [908, 541] width 144 height 28
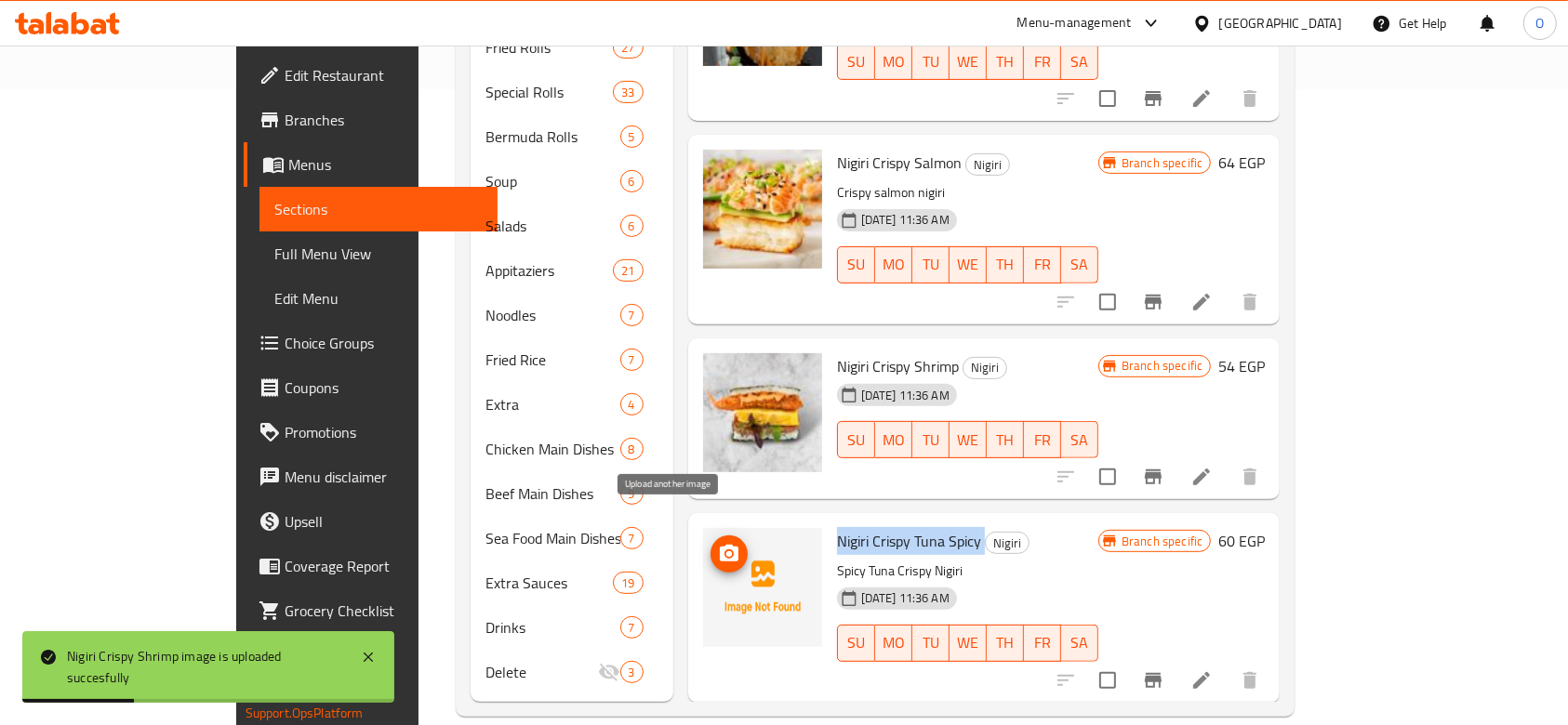
click at [719, 544] on icon "upload picture" at bounding box center [728, 552] width 19 height 17
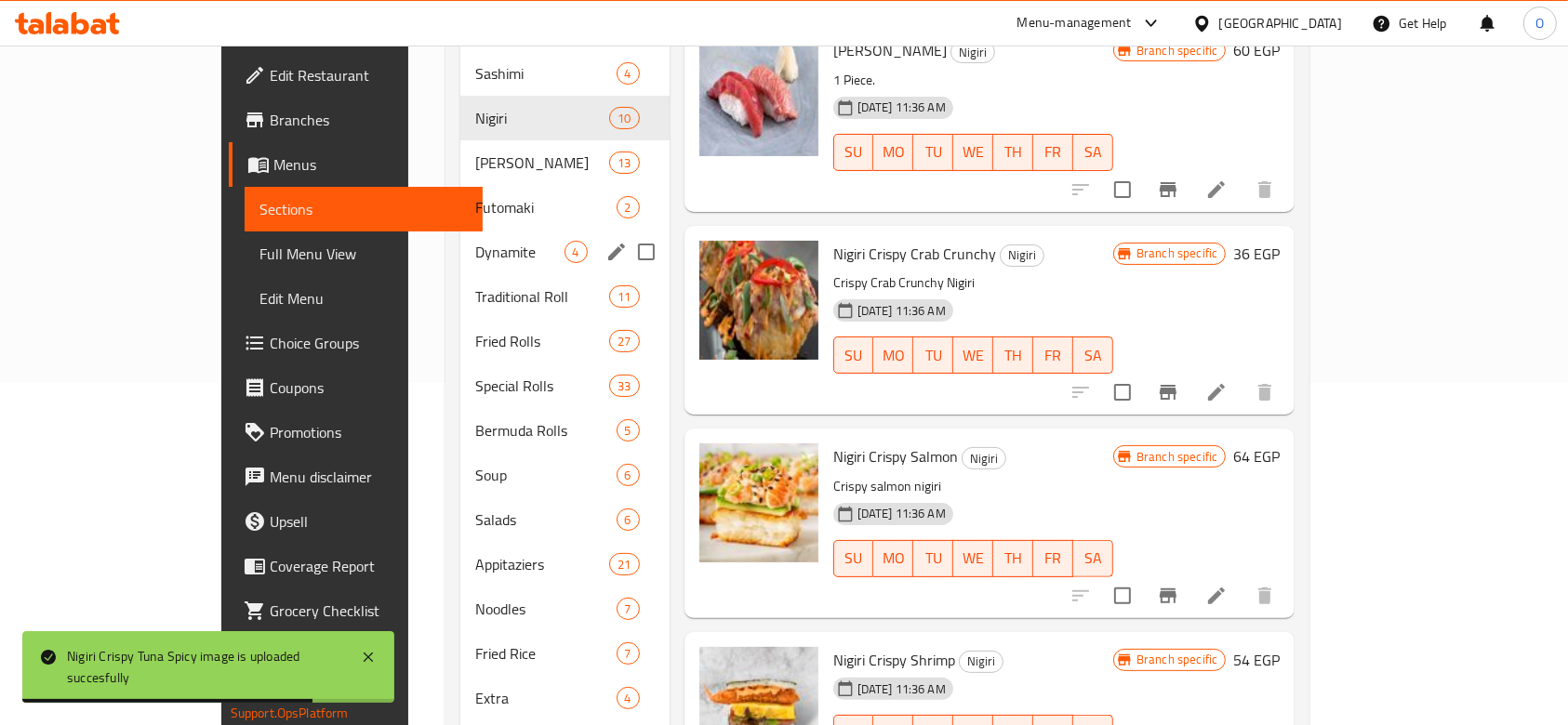
scroll to position [264, 0]
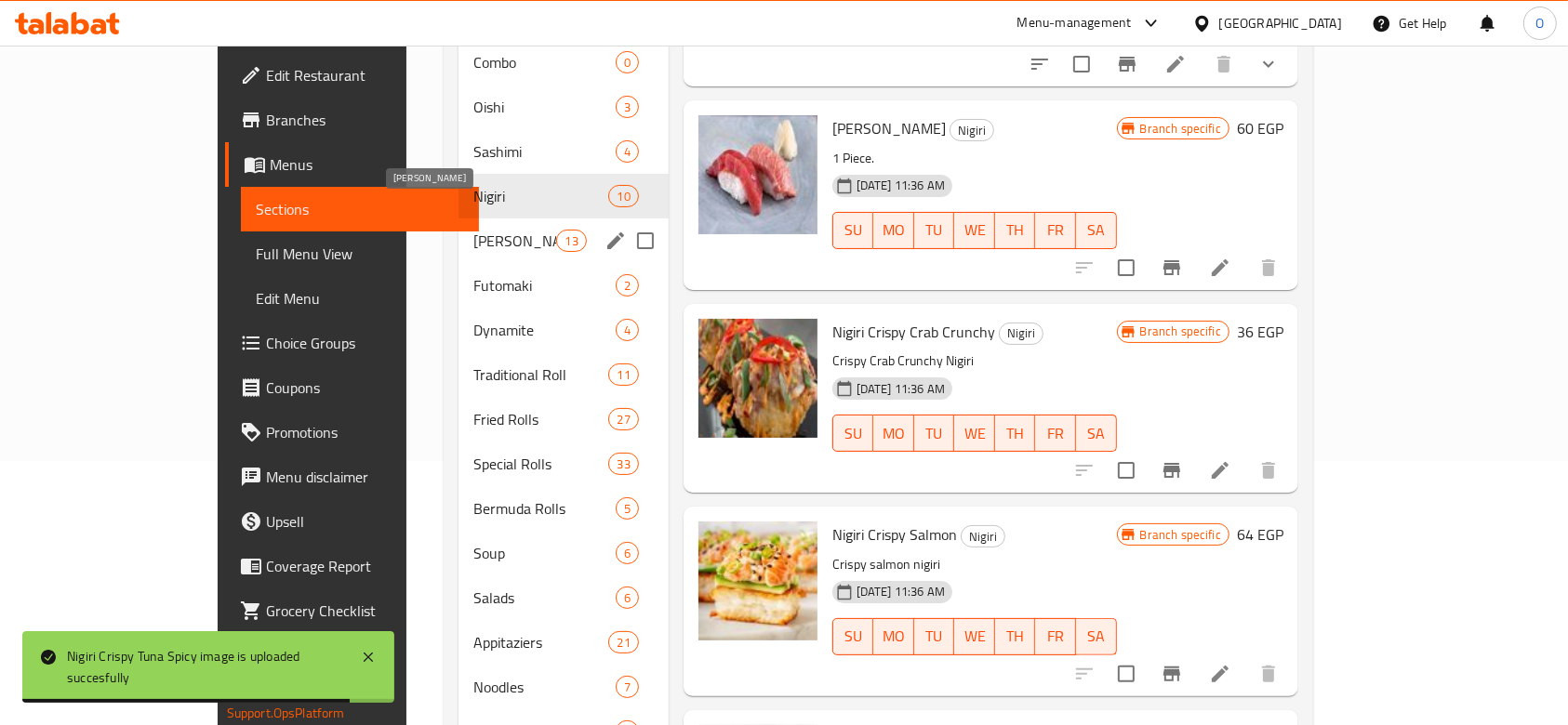
click at [473, 229] on span "[PERSON_NAME]" at bounding box center [514, 240] width 82 height 22
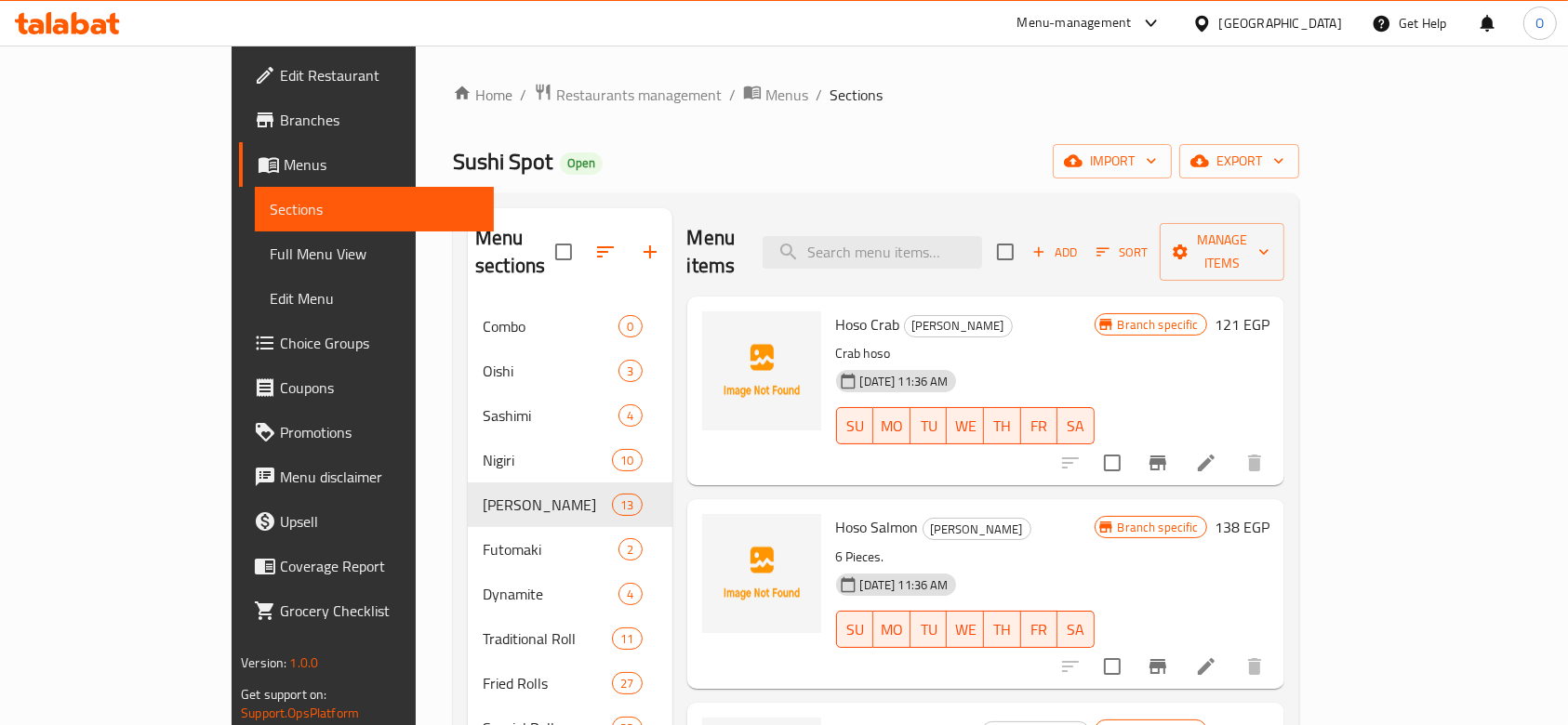
click at [836, 310] on span "Hoso Crab" at bounding box center [867, 324] width 65 height 28
click at [717, 326] on icon "upload picture" at bounding box center [727, 337] width 22 height 22
click at [836, 513] on span "Hoso Salmon" at bounding box center [876, 527] width 82 height 28
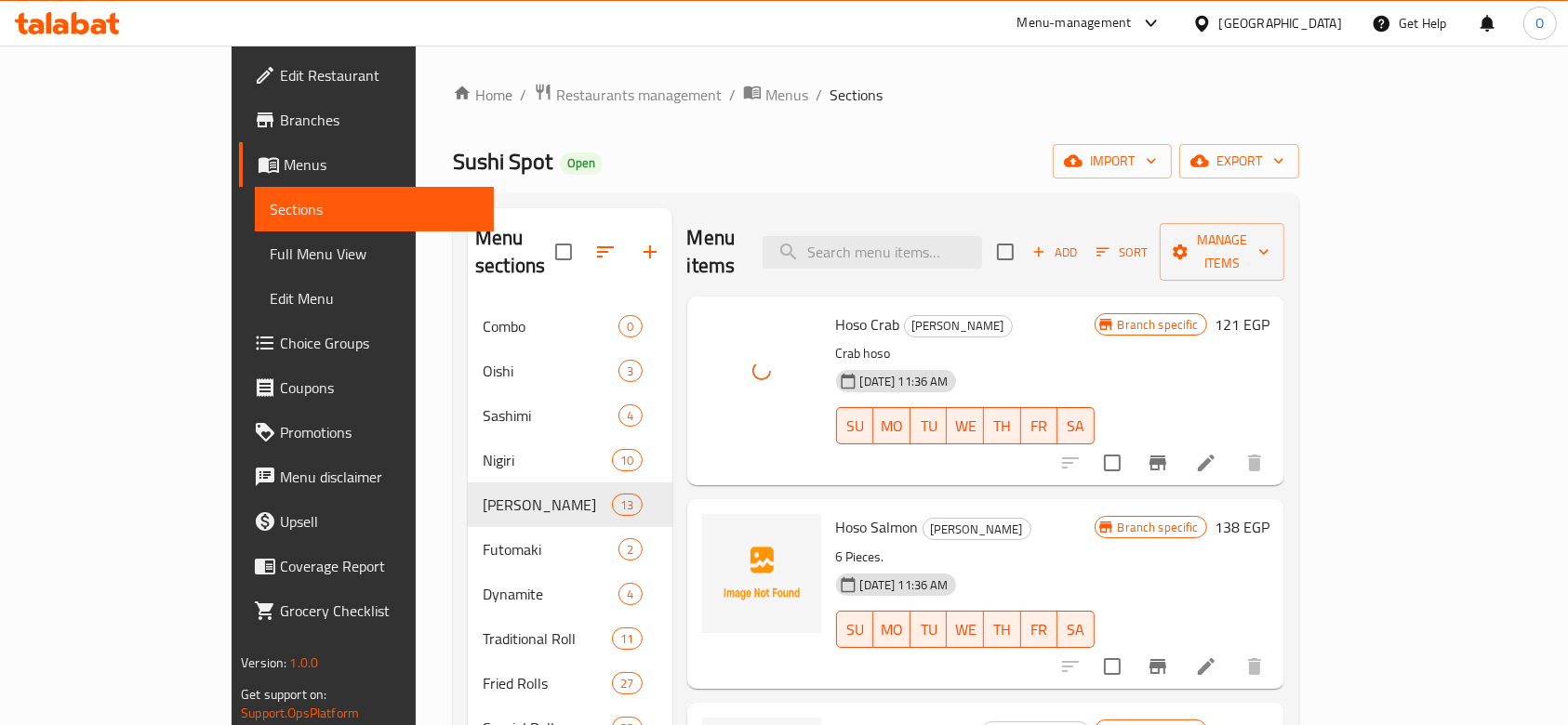
click at [836, 513] on span "Hoso Salmon" at bounding box center [876, 527] width 82 height 28
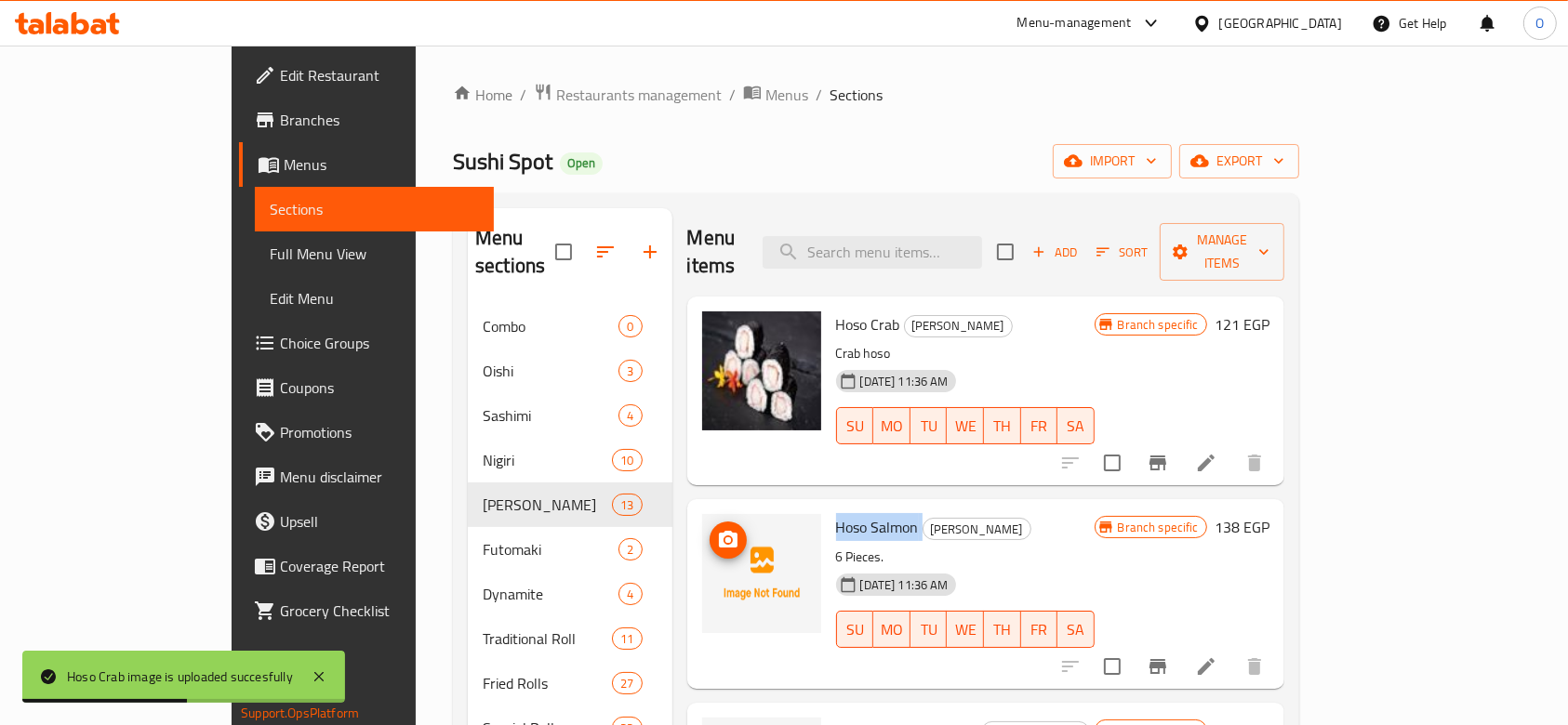
click at [710, 522] on button "upload picture" at bounding box center [727, 540] width 37 height 37
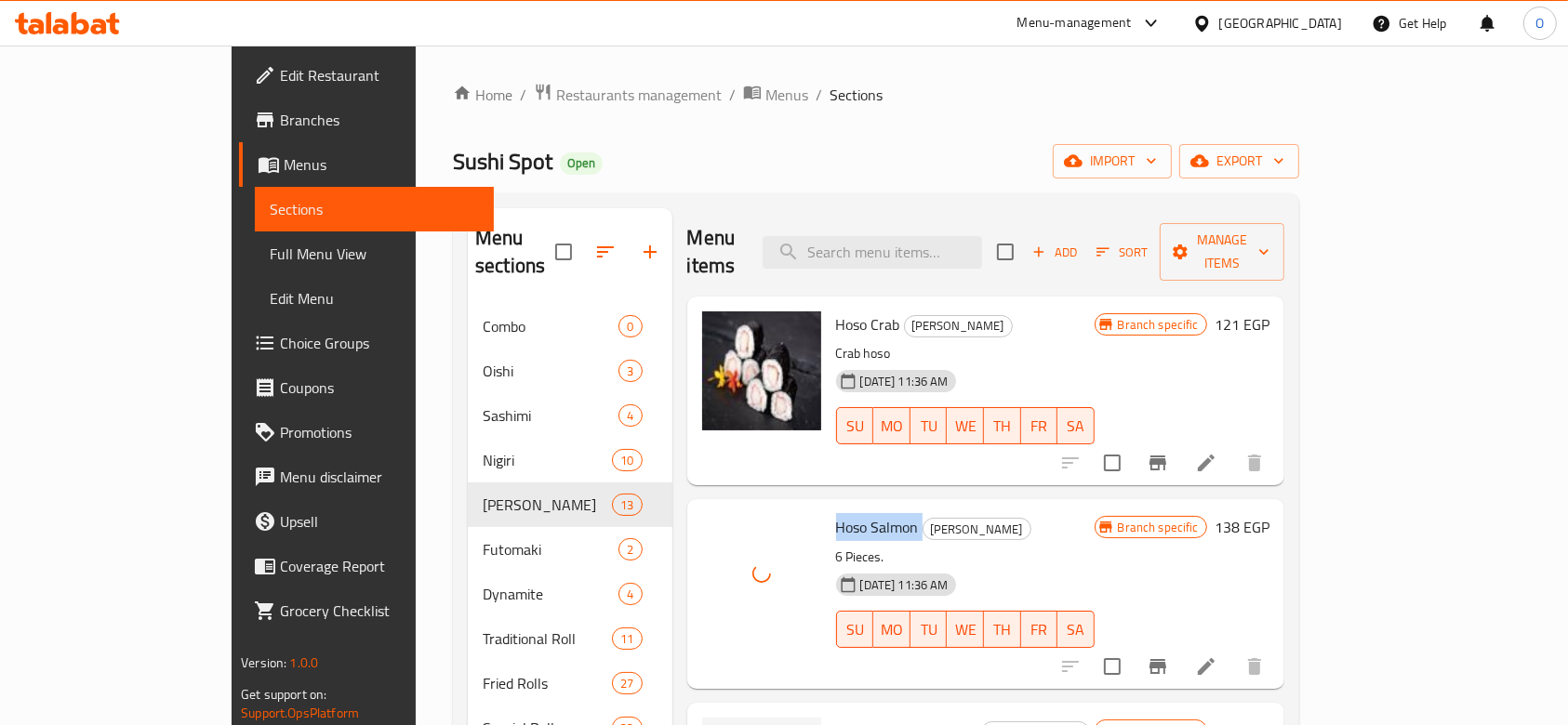
scroll to position [124, 0]
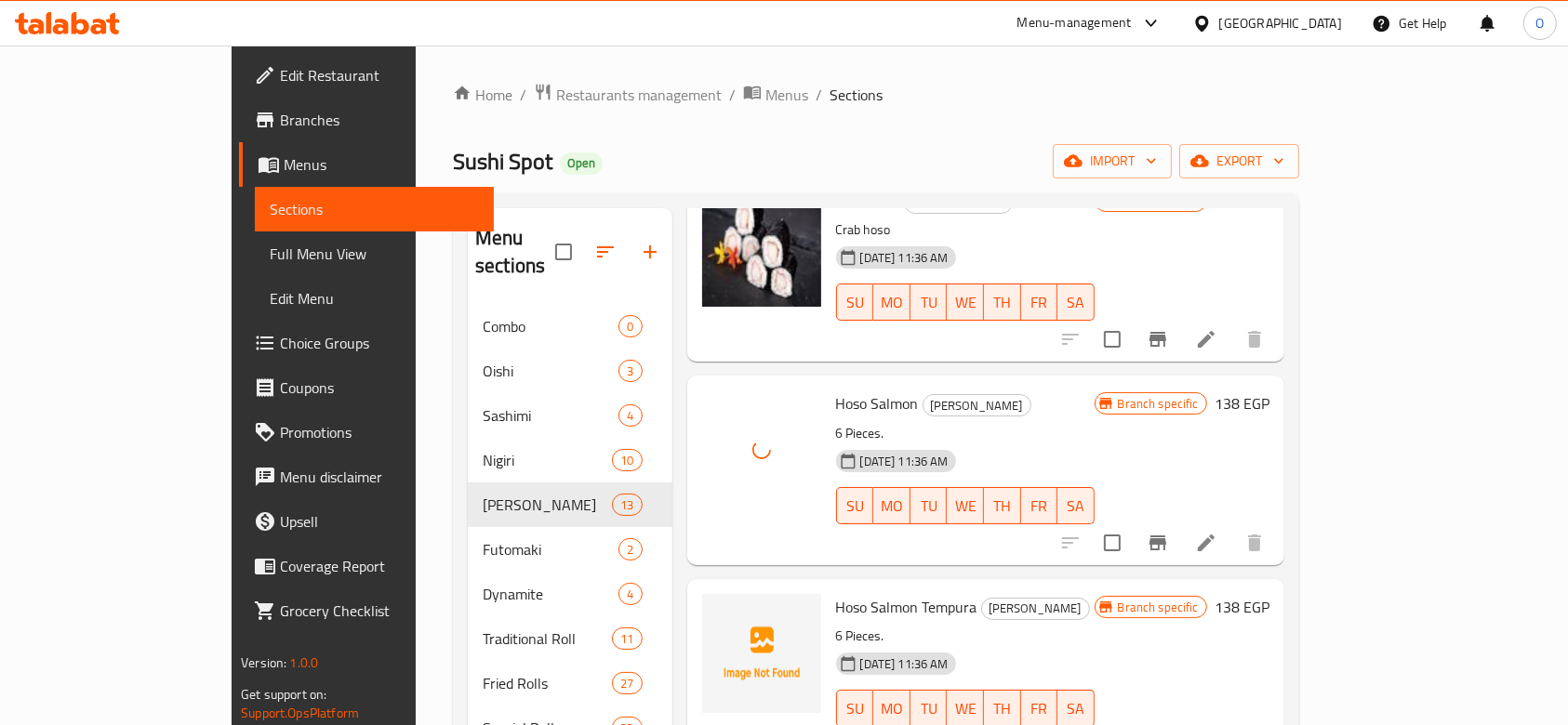
click at [836, 593] on span "Hoso Salmon Tempura" at bounding box center [906, 607] width 141 height 28
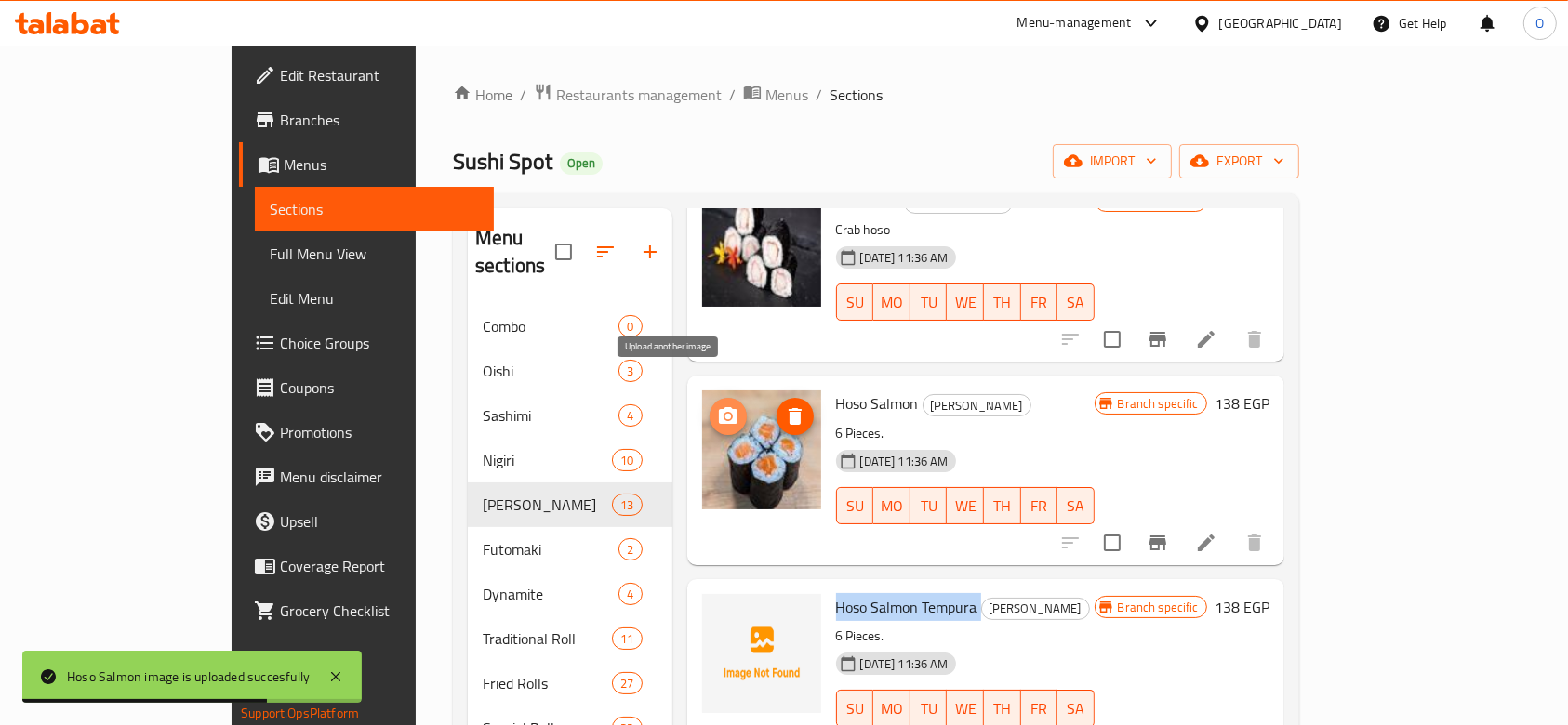
click at [719, 407] on icon "upload picture" at bounding box center [727, 415] width 19 height 17
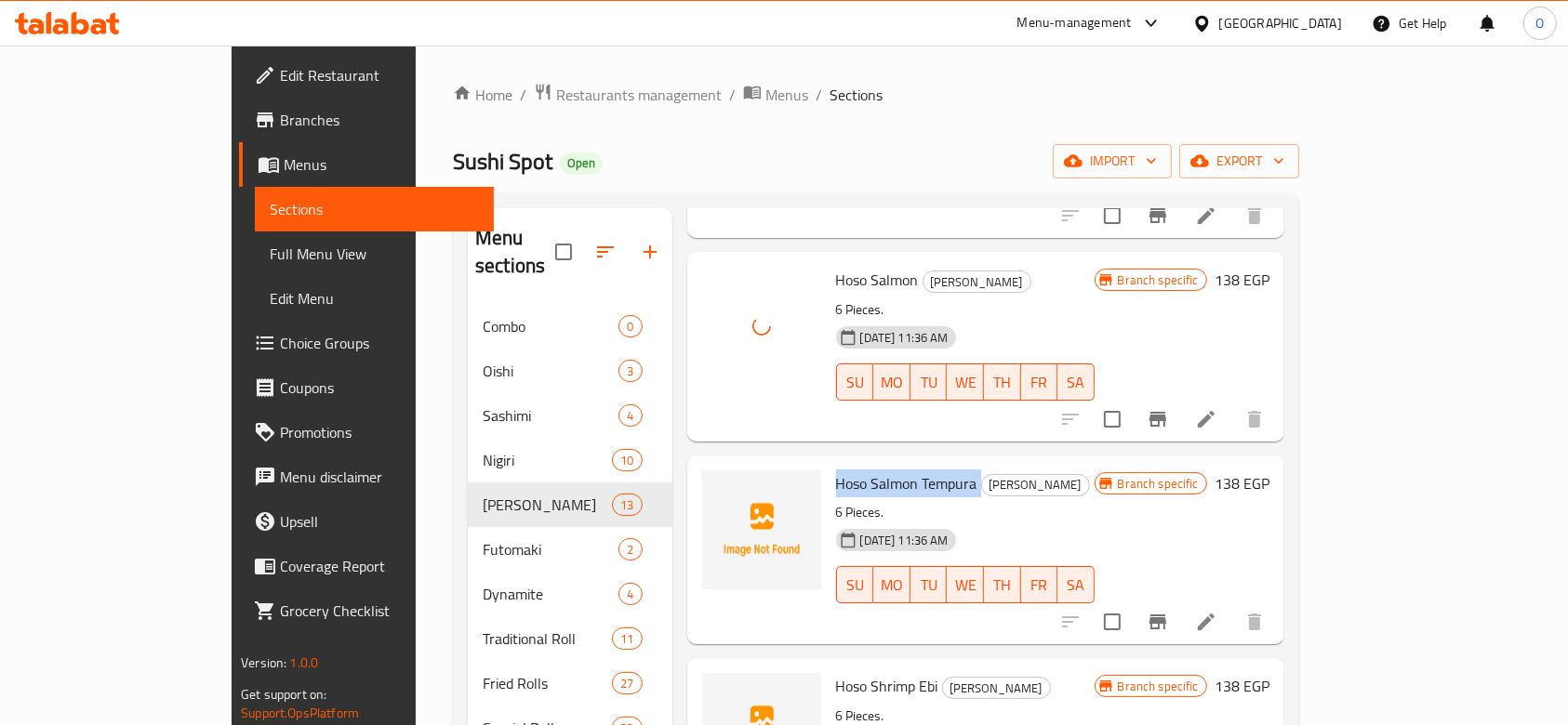
scroll to position [372, 0]
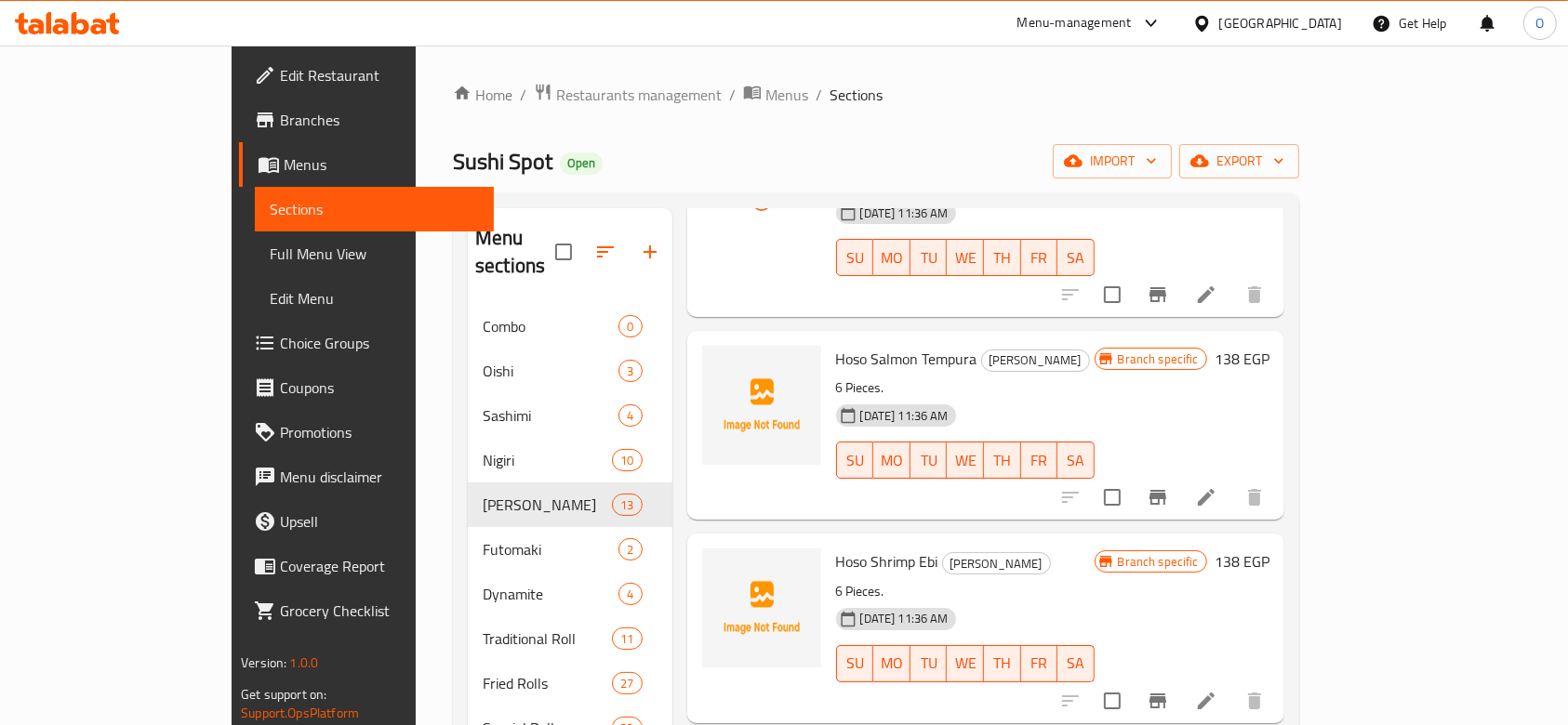
click at [836, 547] on span "Hoso Shrimp Ebi" at bounding box center [886, 561] width 102 height 28
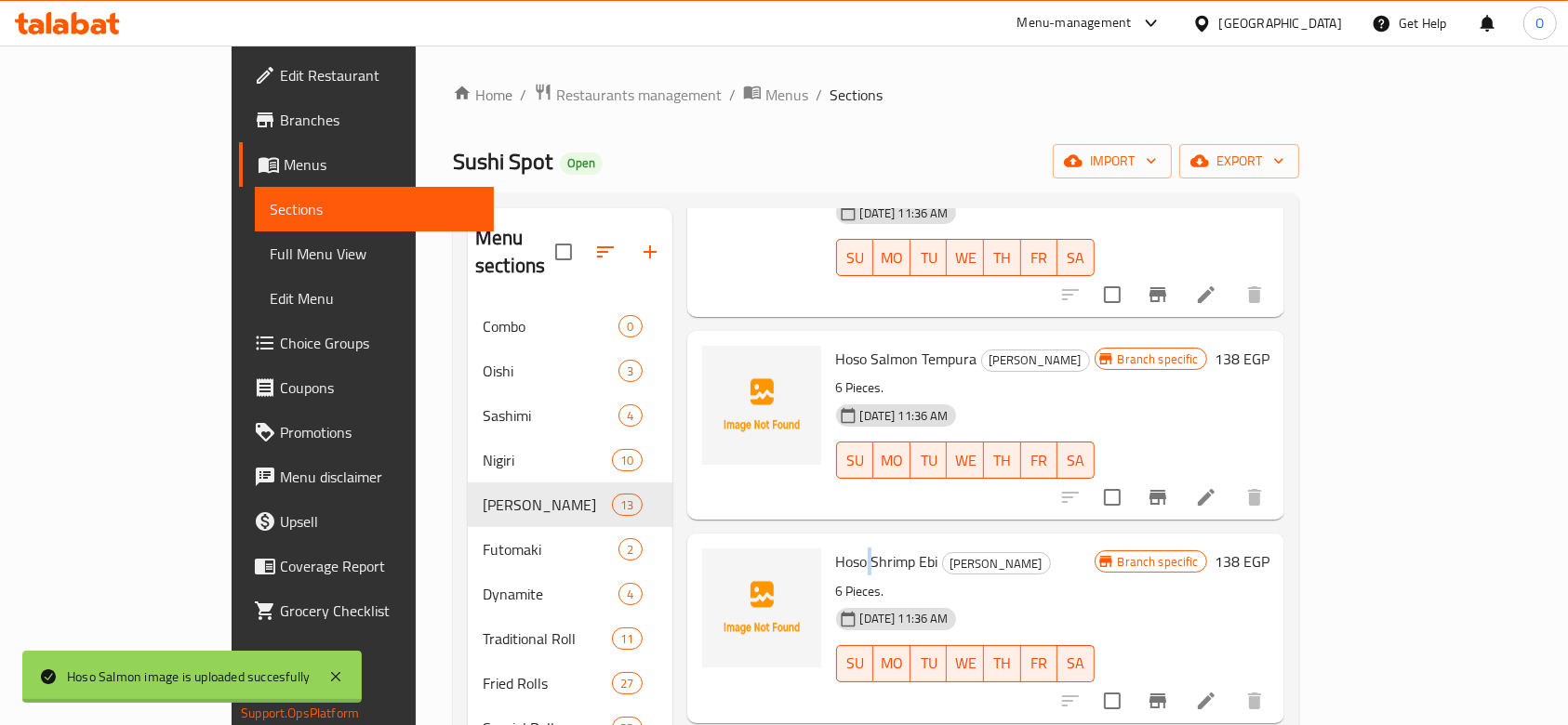
click at [836, 547] on span "Hoso Shrimp Ebi" at bounding box center [886, 561] width 102 height 28
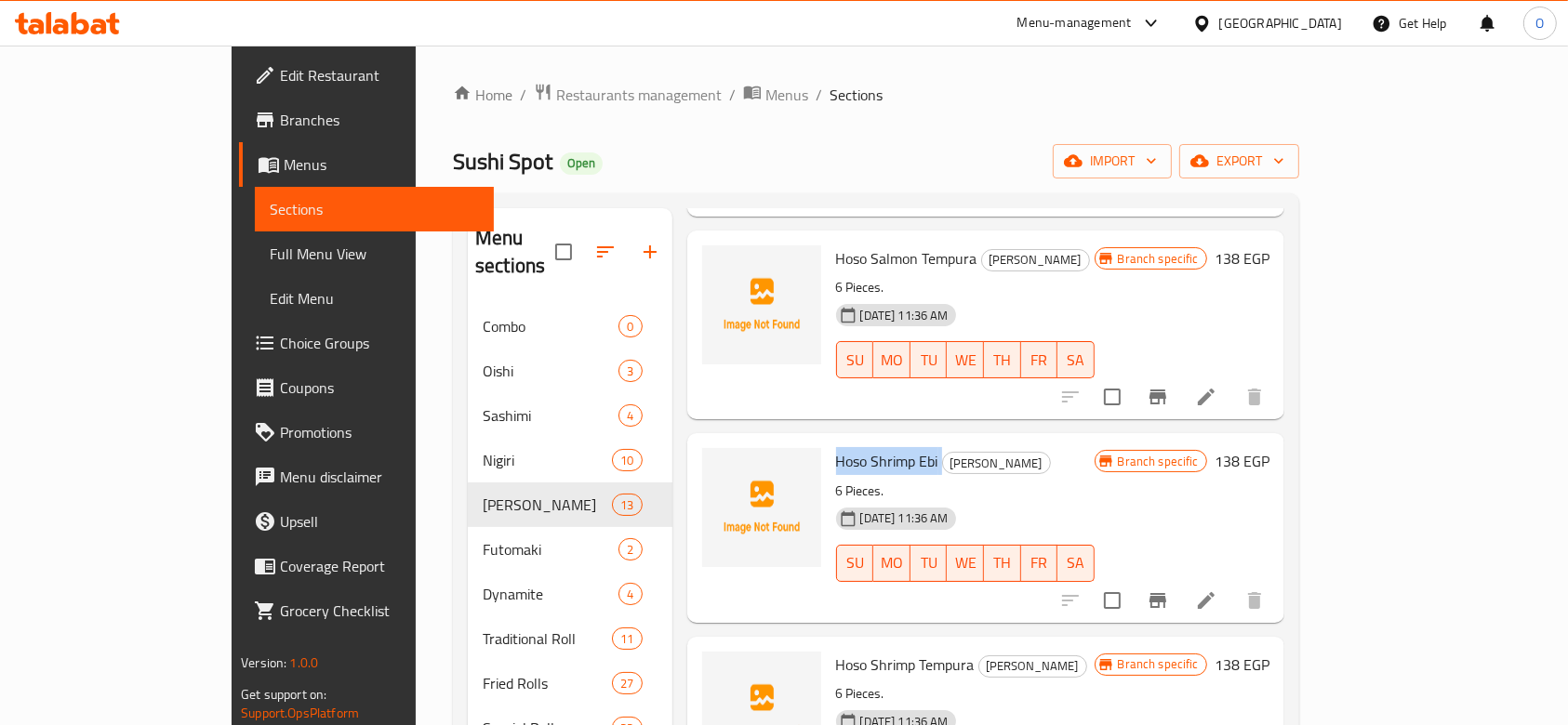
scroll to position [495, 0]
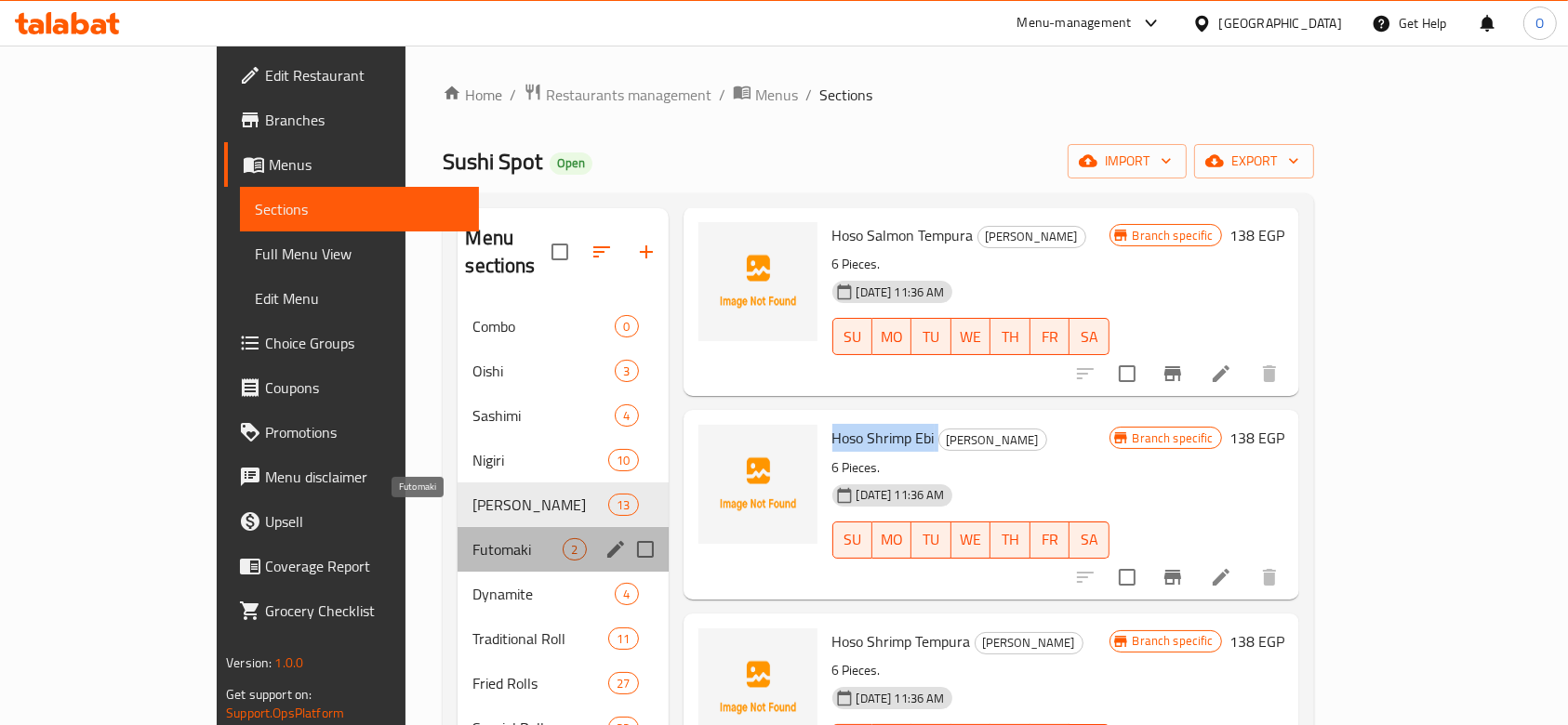
click at [472, 538] on span "Futomaki" at bounding box center [517, 548] width 90 height 22
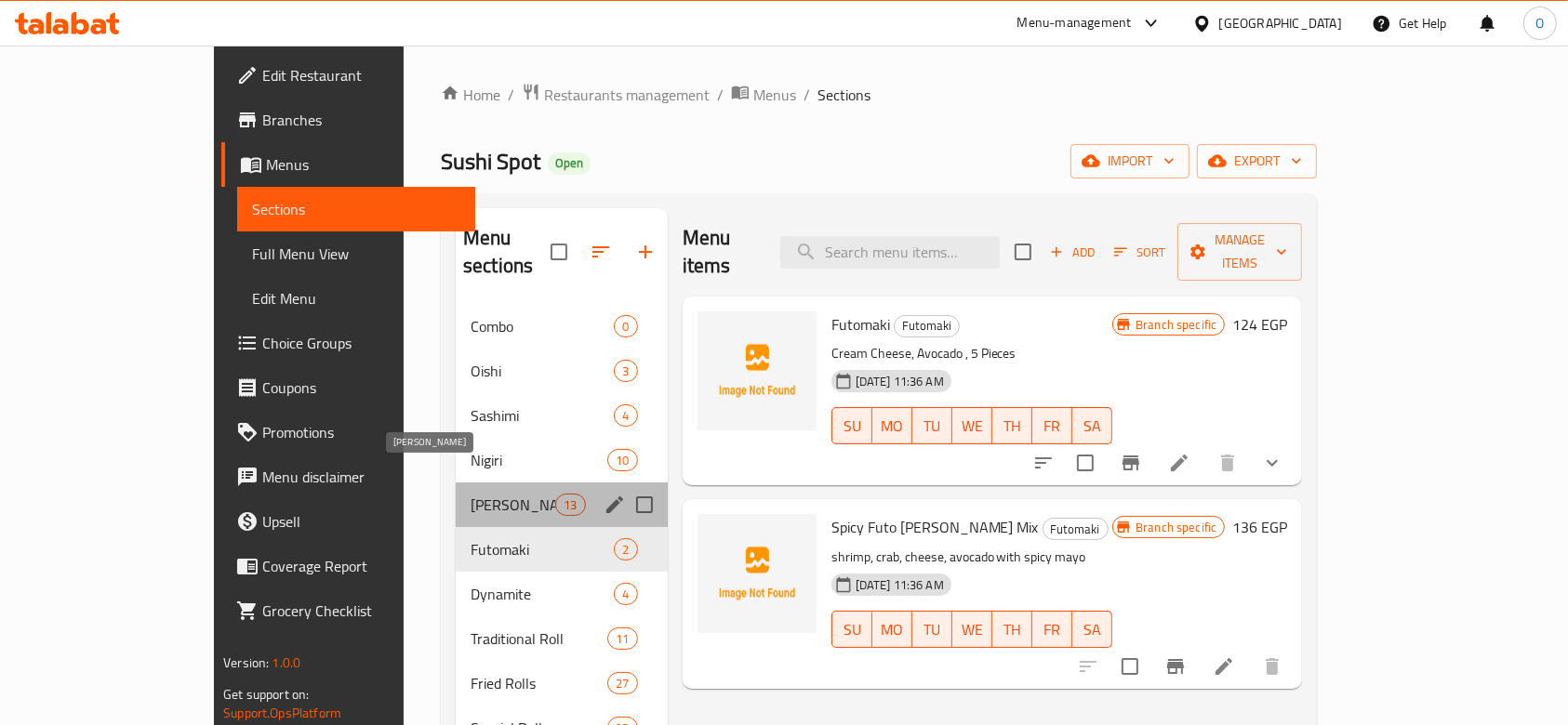
click at [470, 493] on span "[PERSON_NAME]" at bounding box center [512, 504] width 84 height 22
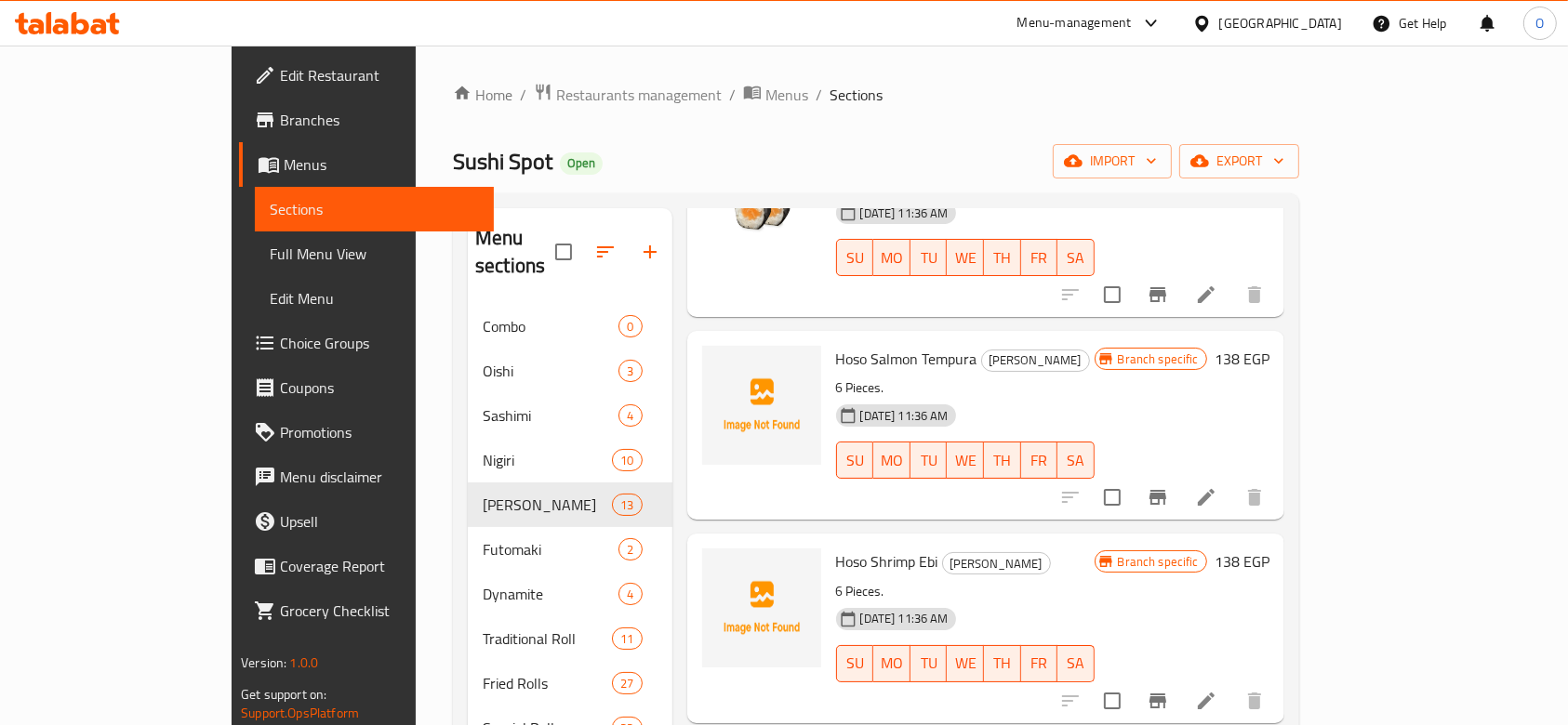
scroll to position [124, 0]
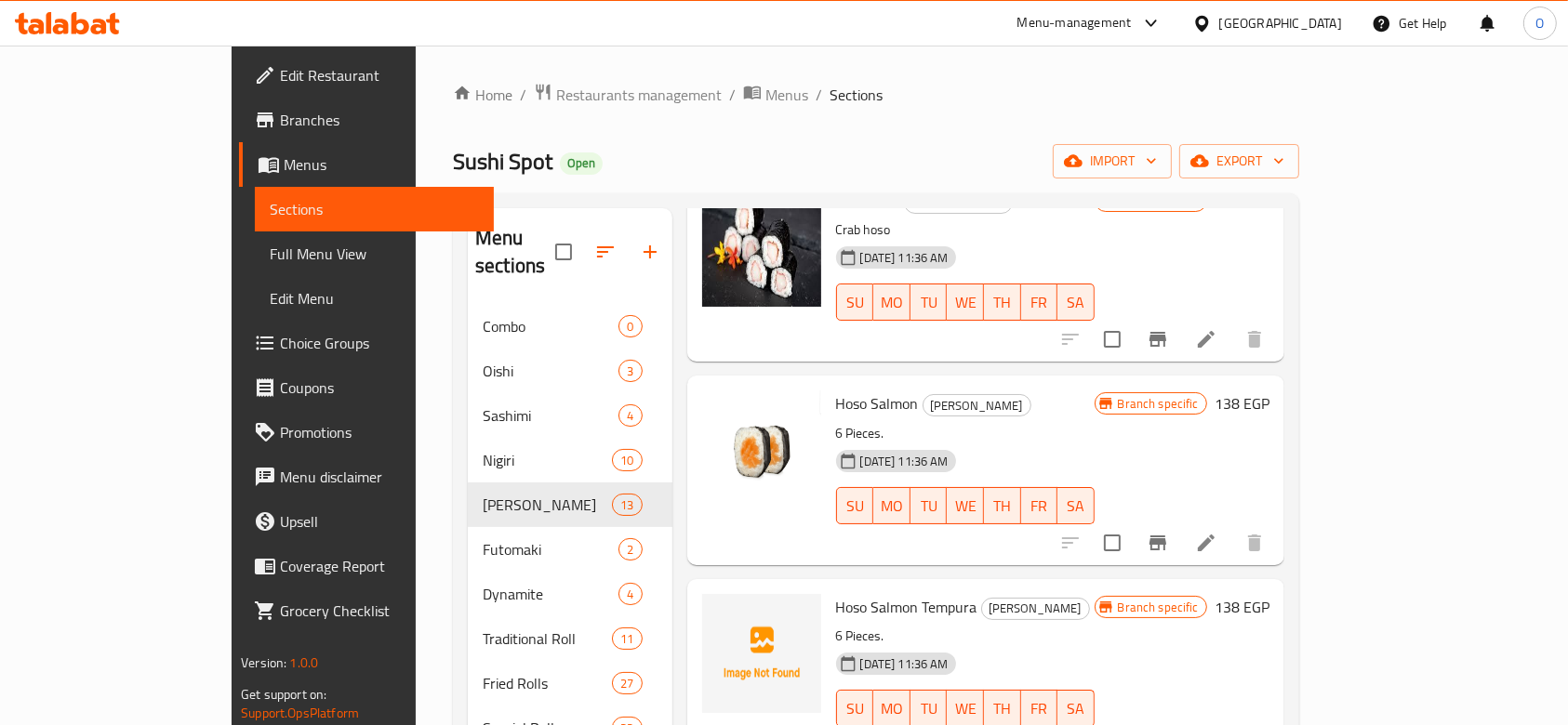
click at [836, 593] on span "Hoso Salmon Tempura" at bounding box center [906, 607] width 141 height 28
click at [717, 609] on icon "upload picture" at bounding box center [727, 620] width 22 height 22
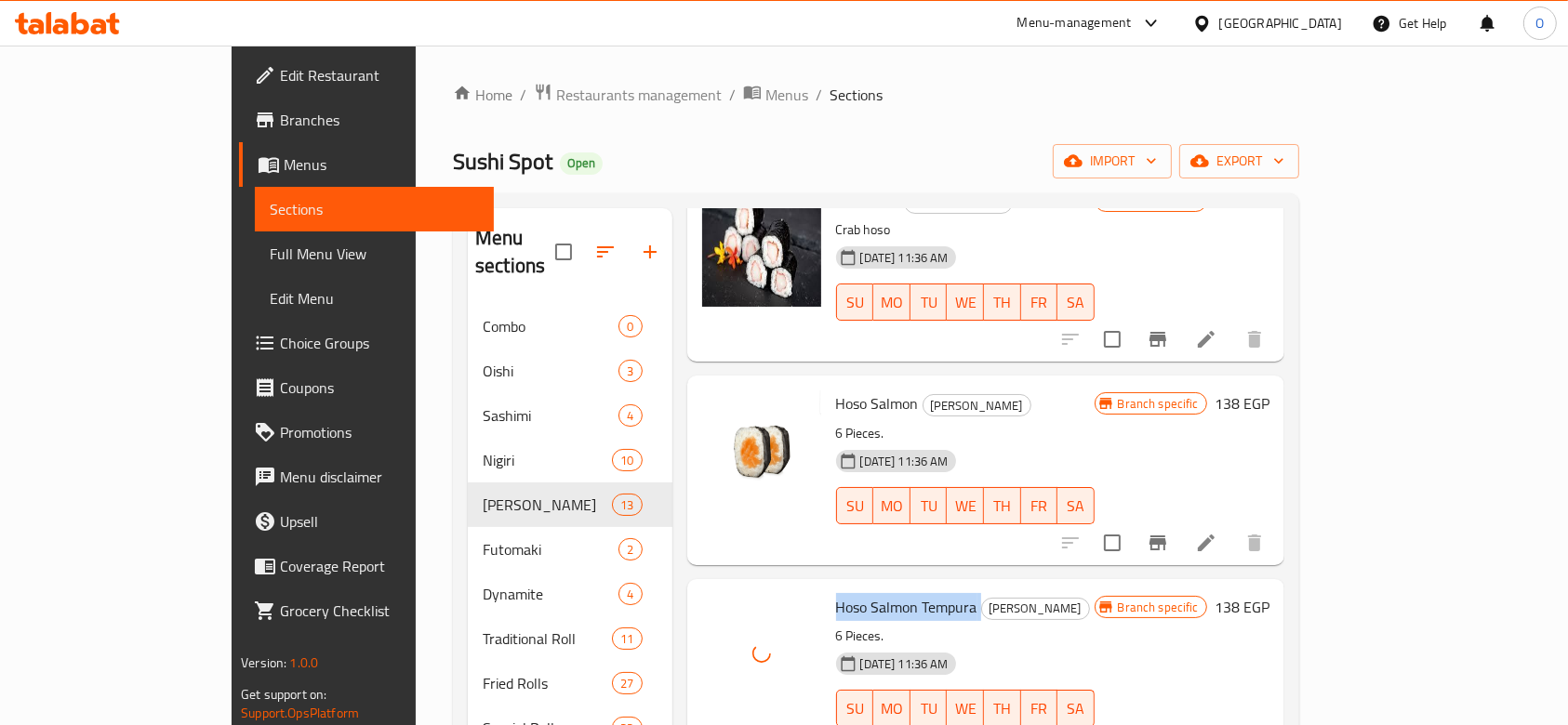
scroll to position [372, 0]
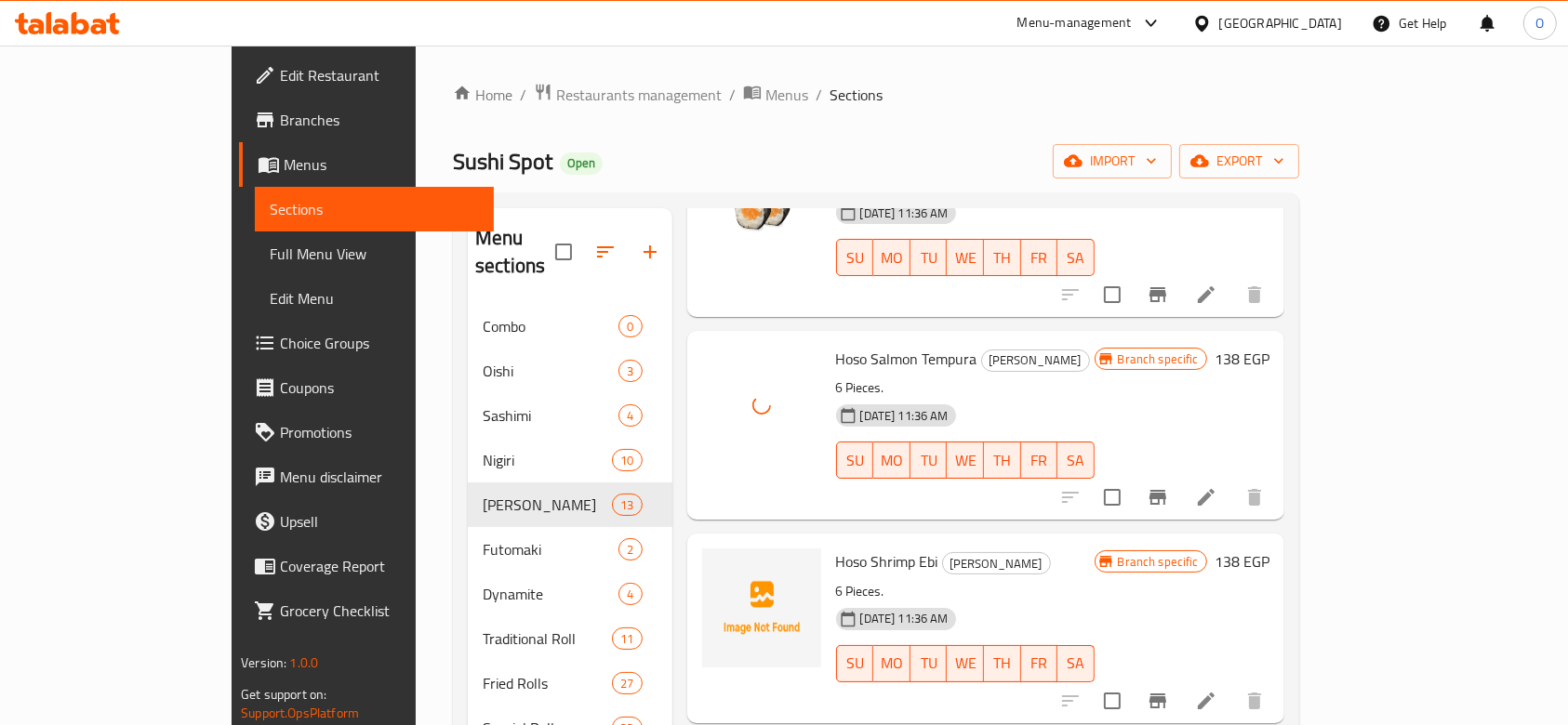
click at [836, 547] on span "Hoso Shrimp Ebi" at bounding box center [886, 561] width 102 height 28
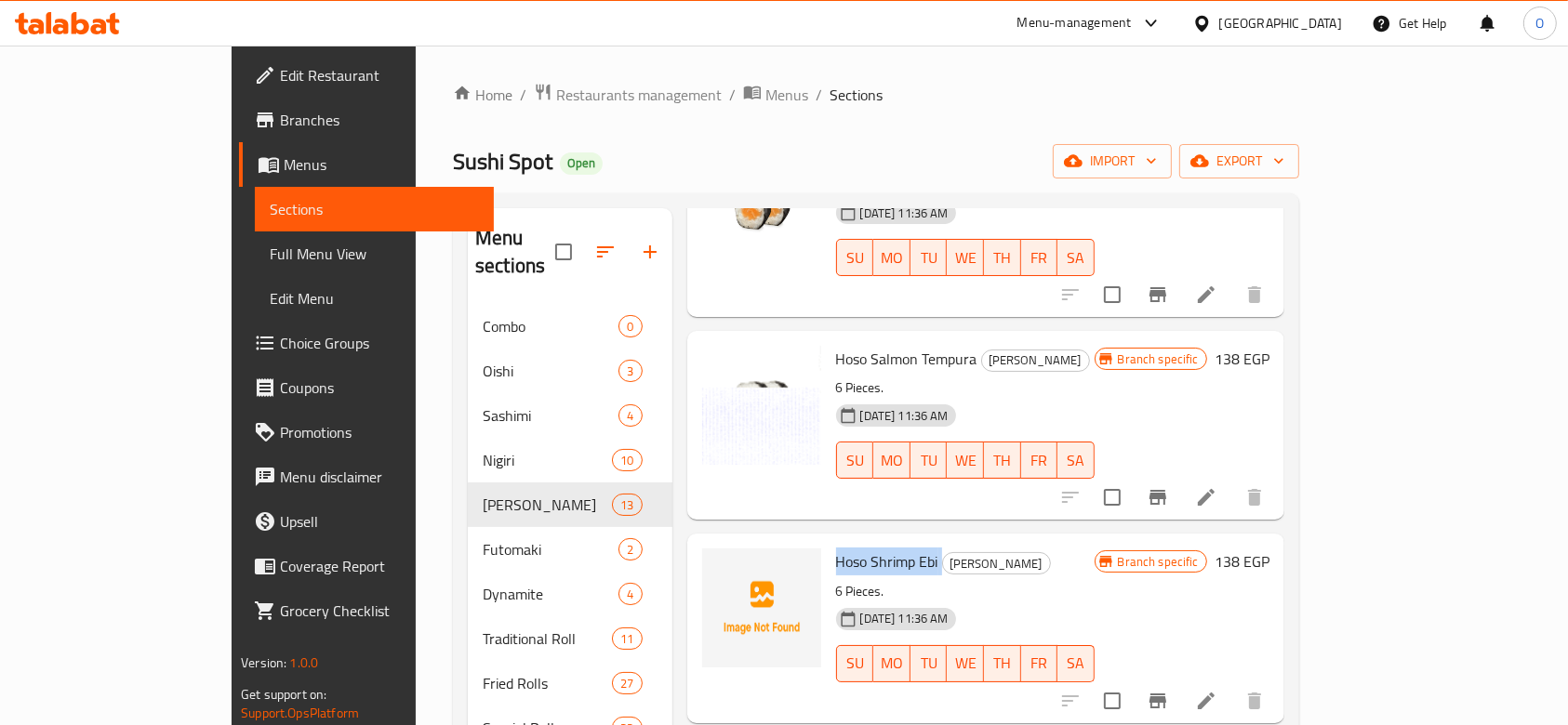
click at [836, 547] on span "Hoso Shrimp Ebi" at bounding box center [886, 561] width 102 height 28
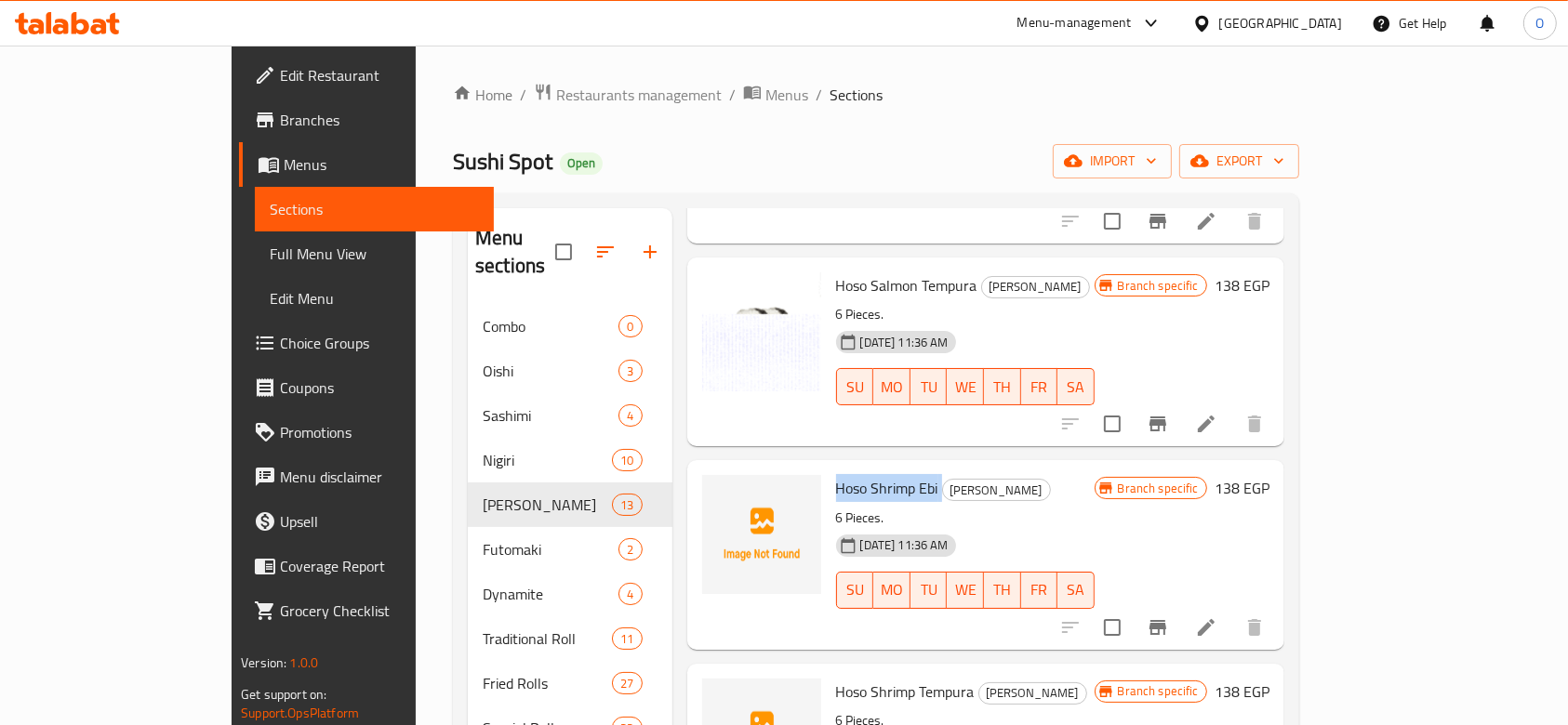
scroll to position [495, 0]
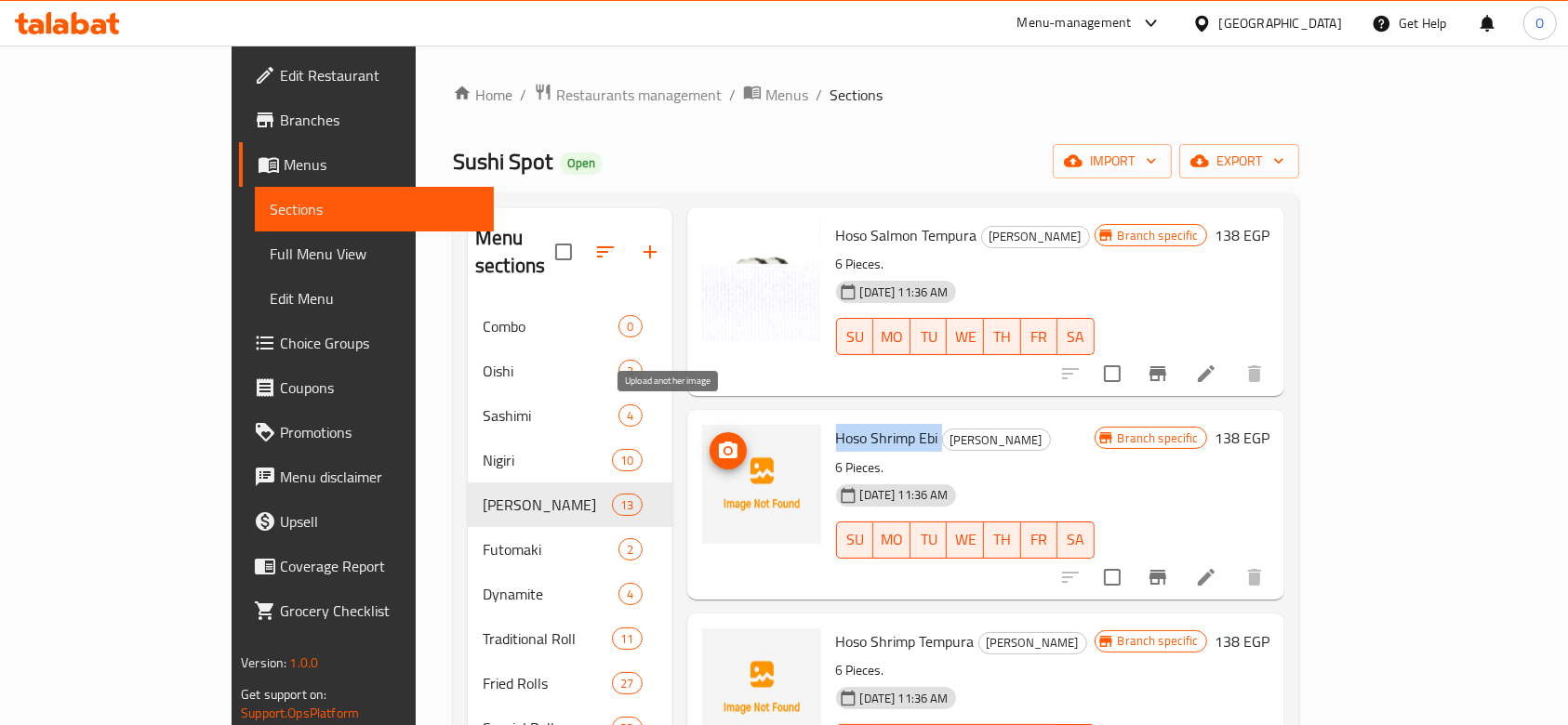
click at [717, 439] on icon "upload picture" at bounding box center [727, 450] width 22 height 22
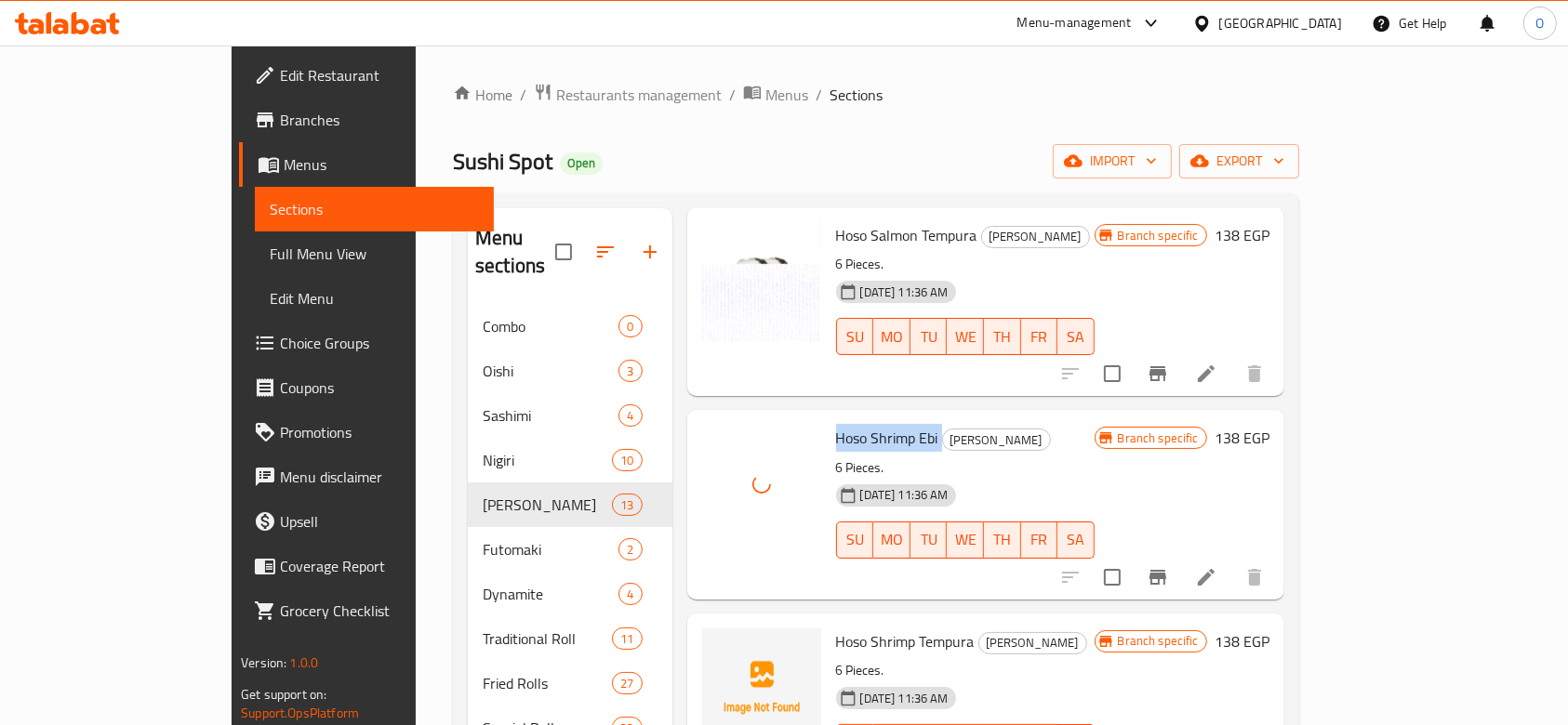
scroll to position [743, 0]
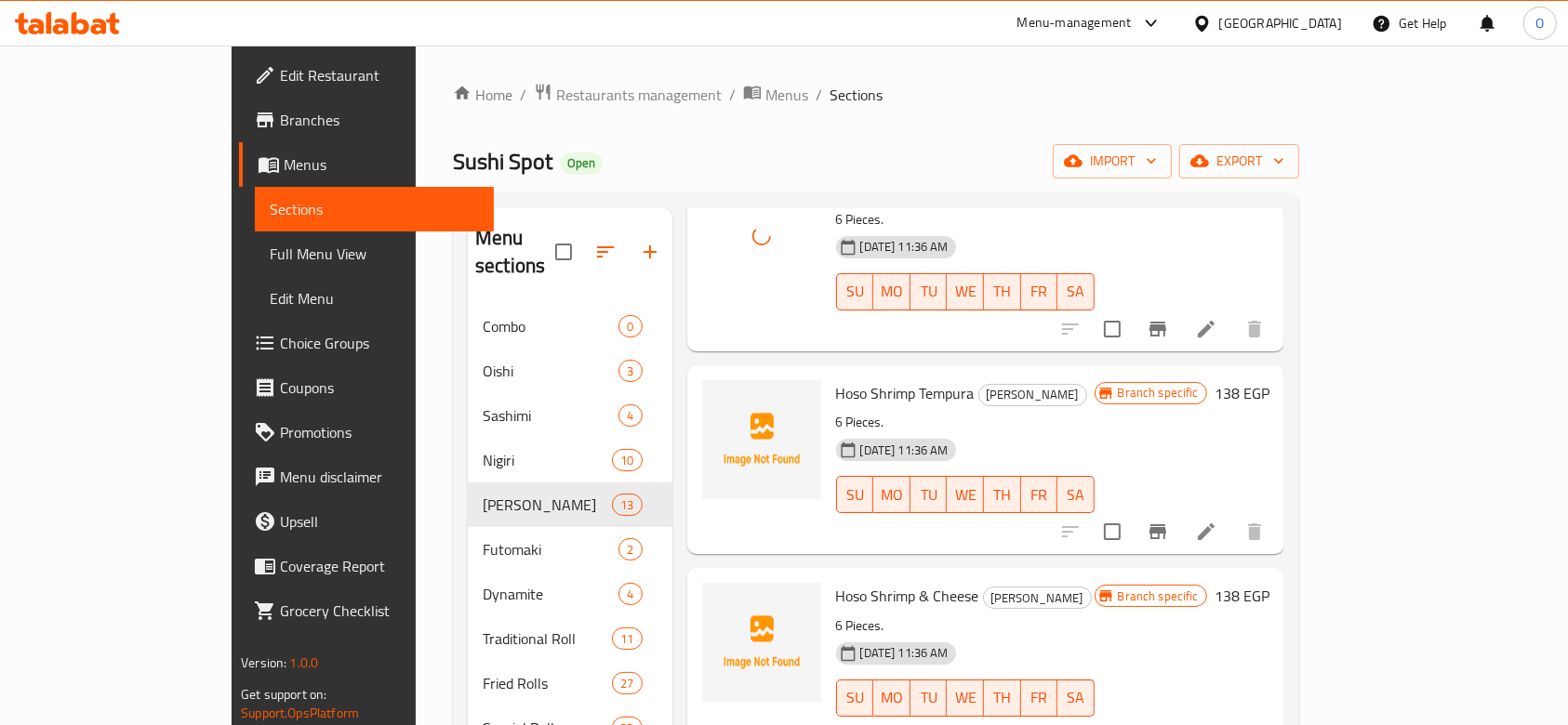
click at [836, 379] on span "Hoso Shrimp Tempura" at bounding box center [905, 393] width 139 height 28
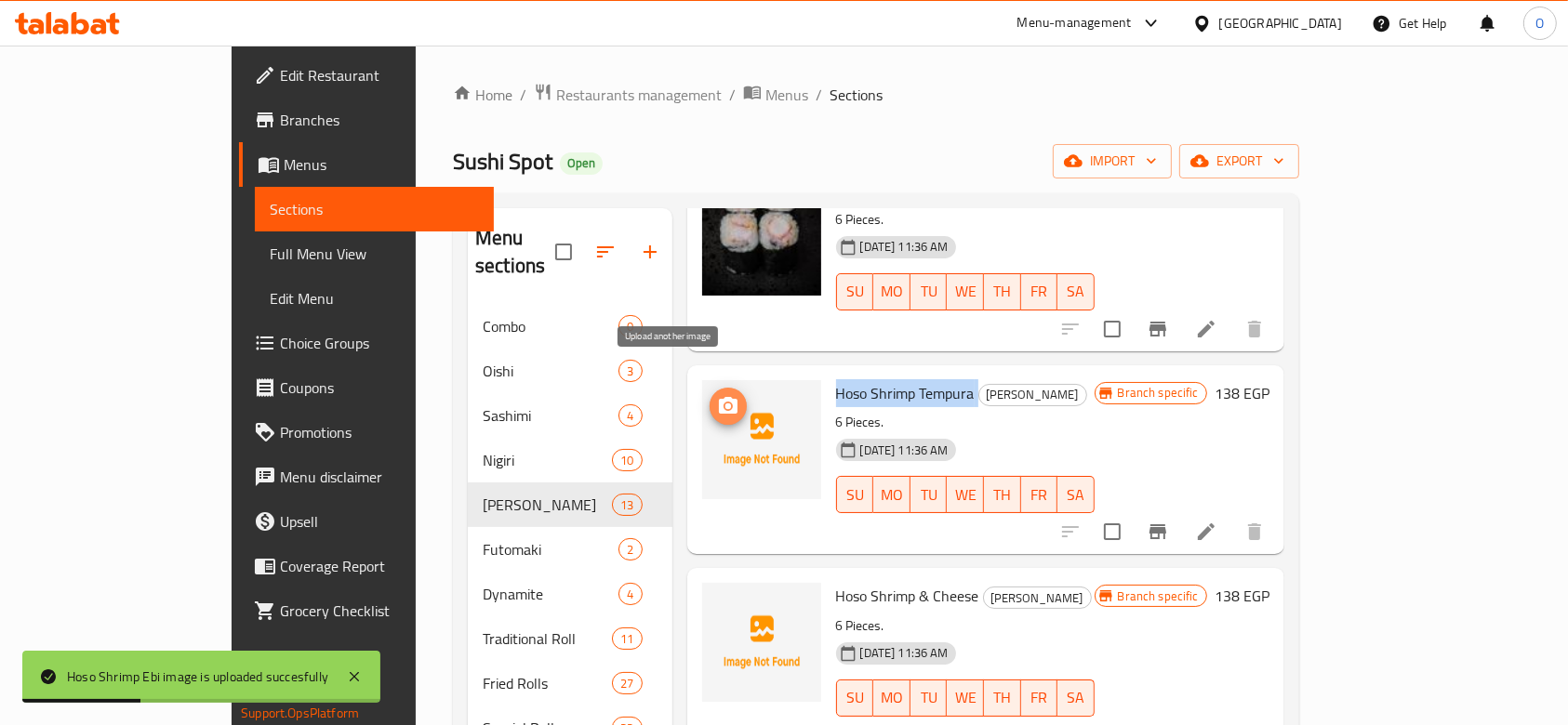
click at [719, 397] on icon "upload picture" at bounding box center [727, 405] width 19 height 17
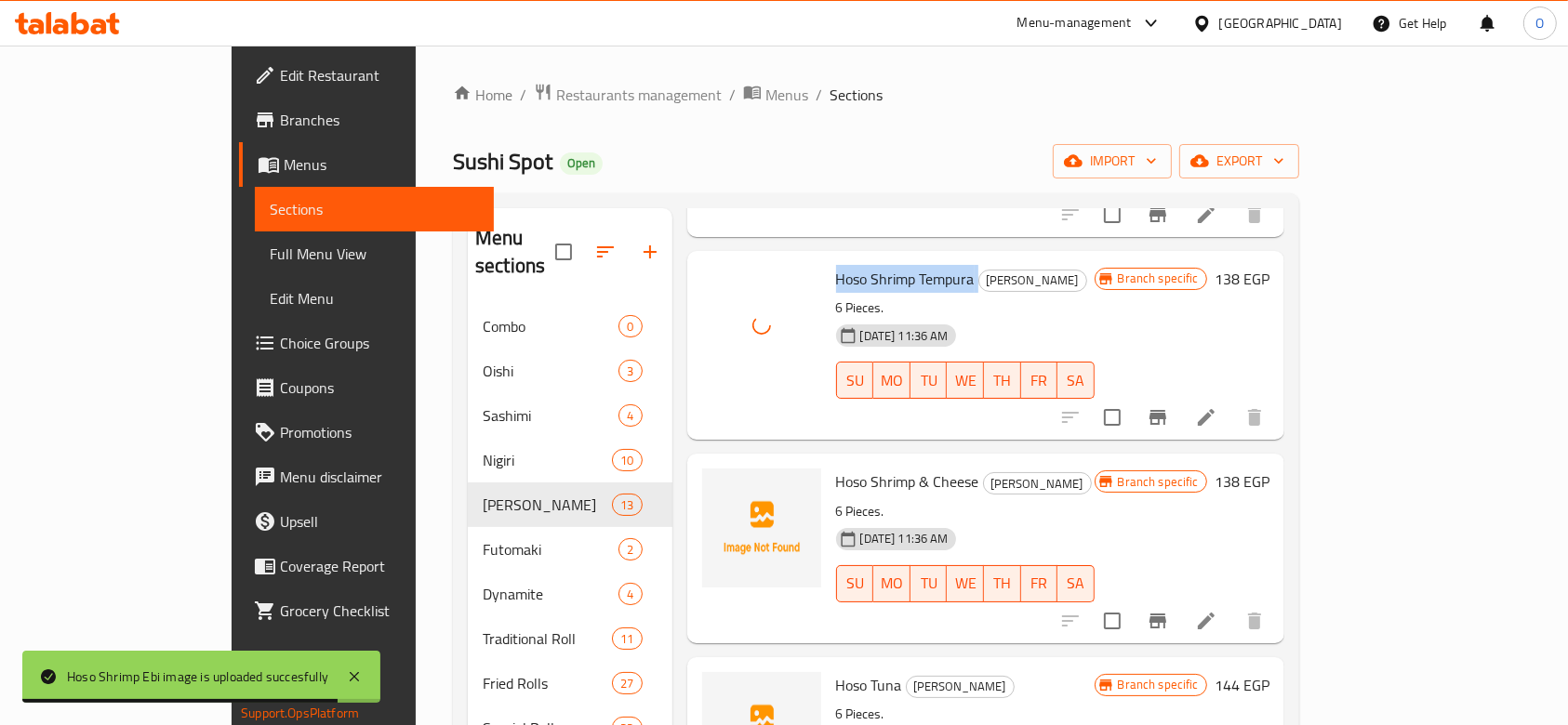
scroll to position [991, 0]
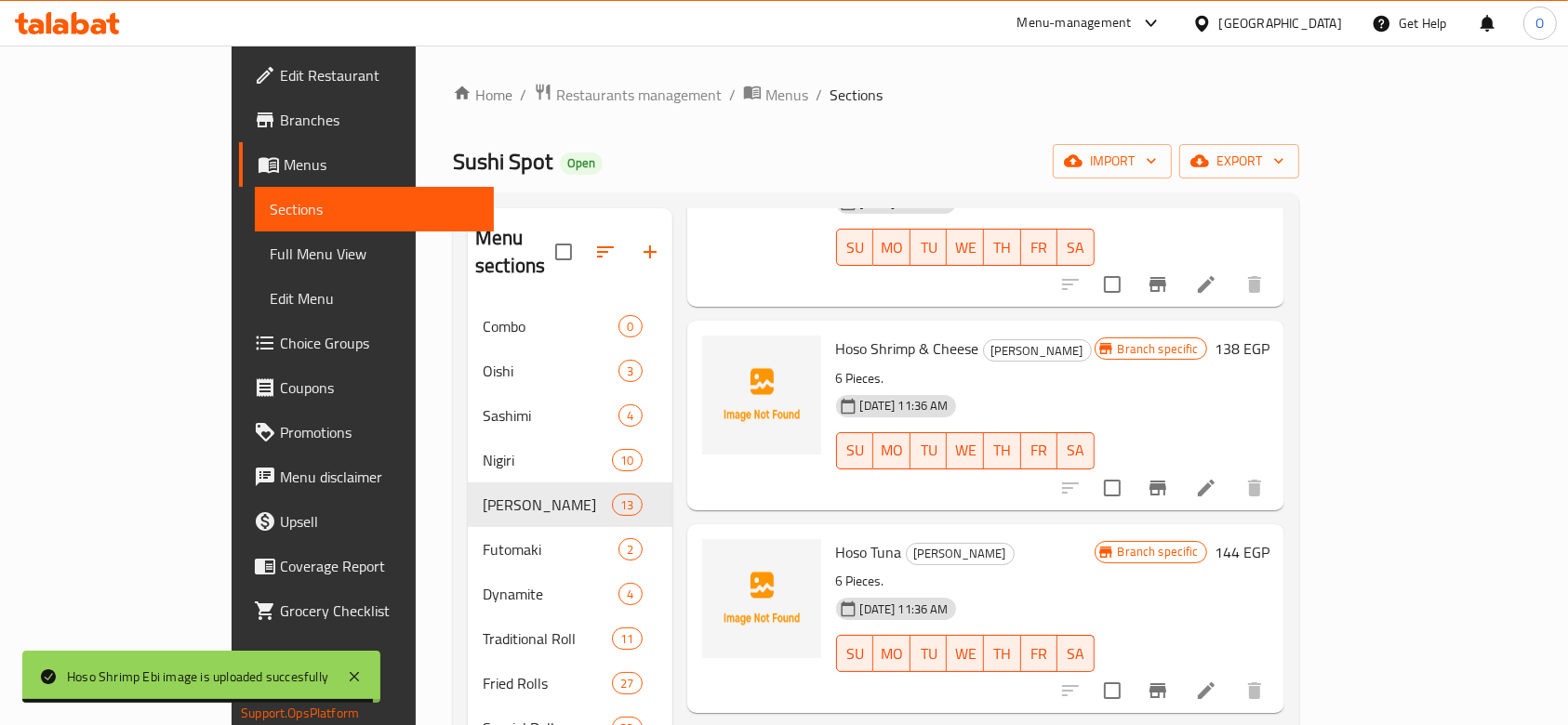
click at [850, 334] on span "Hoso Shrimp & Cheese" at bounding box center [907, 348] width 143 height 28
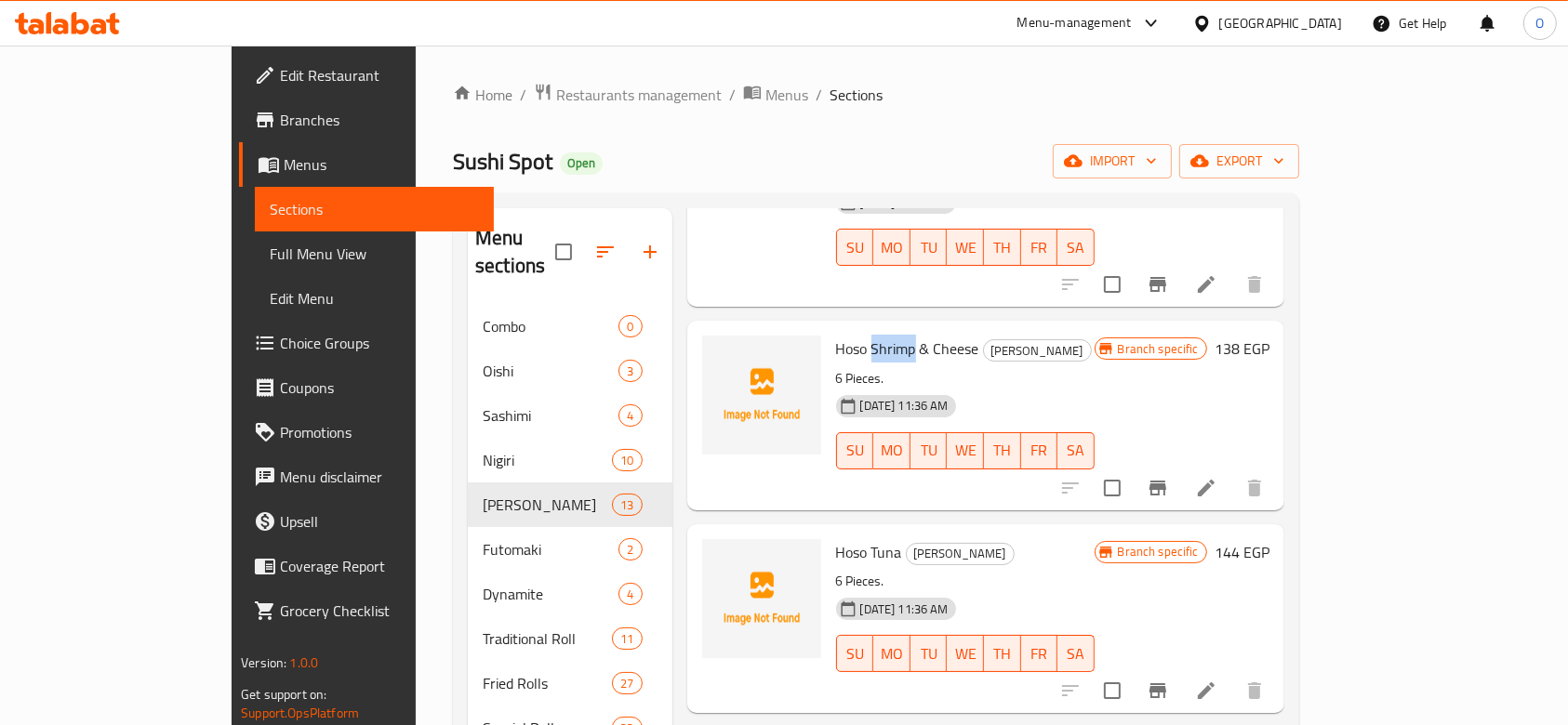
click at [848, 334] on span "Hoso Shrimp & Cheese" at bounding box center [907, 348] width 143 height 28
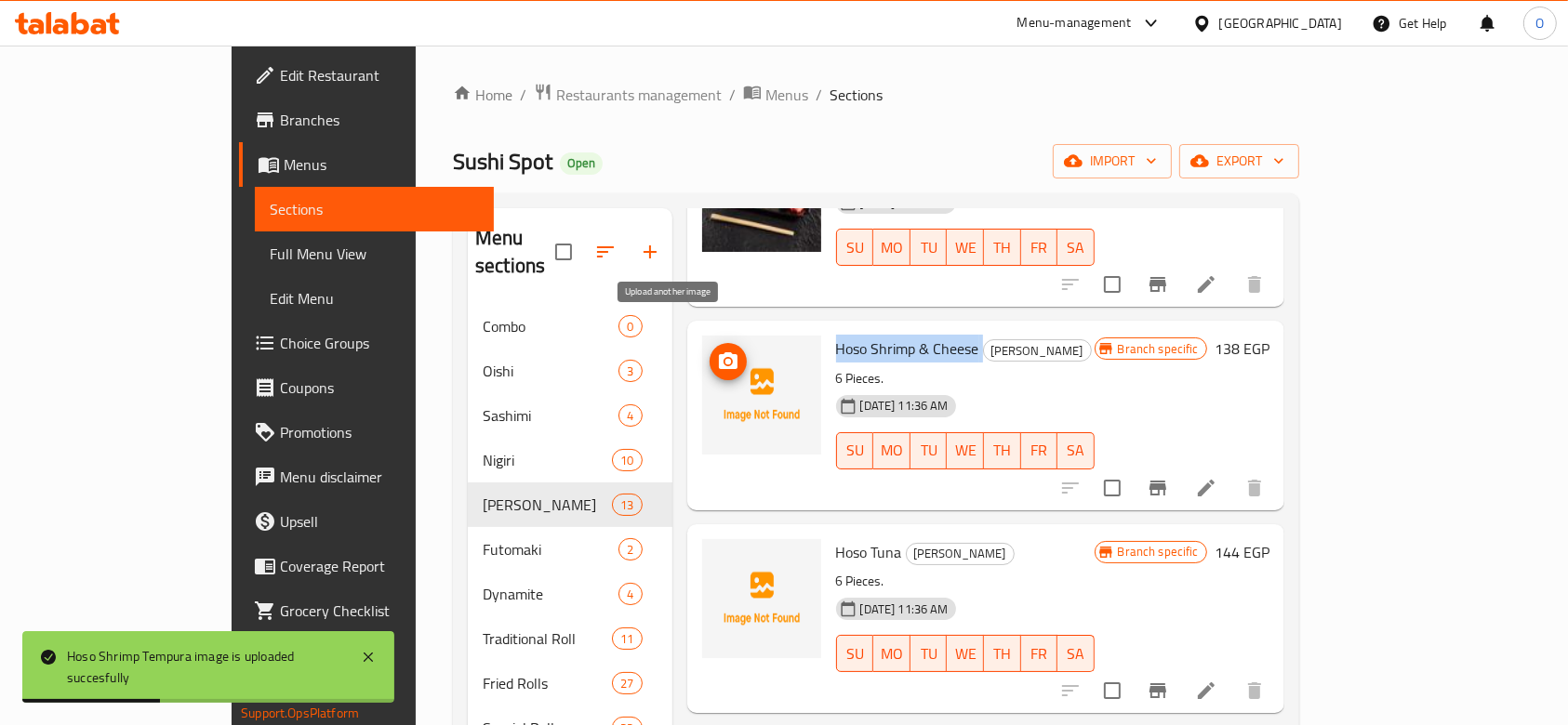
click at [724, 359] on circle "upload picture" at bounding box center [727, 362] width 6 height 6
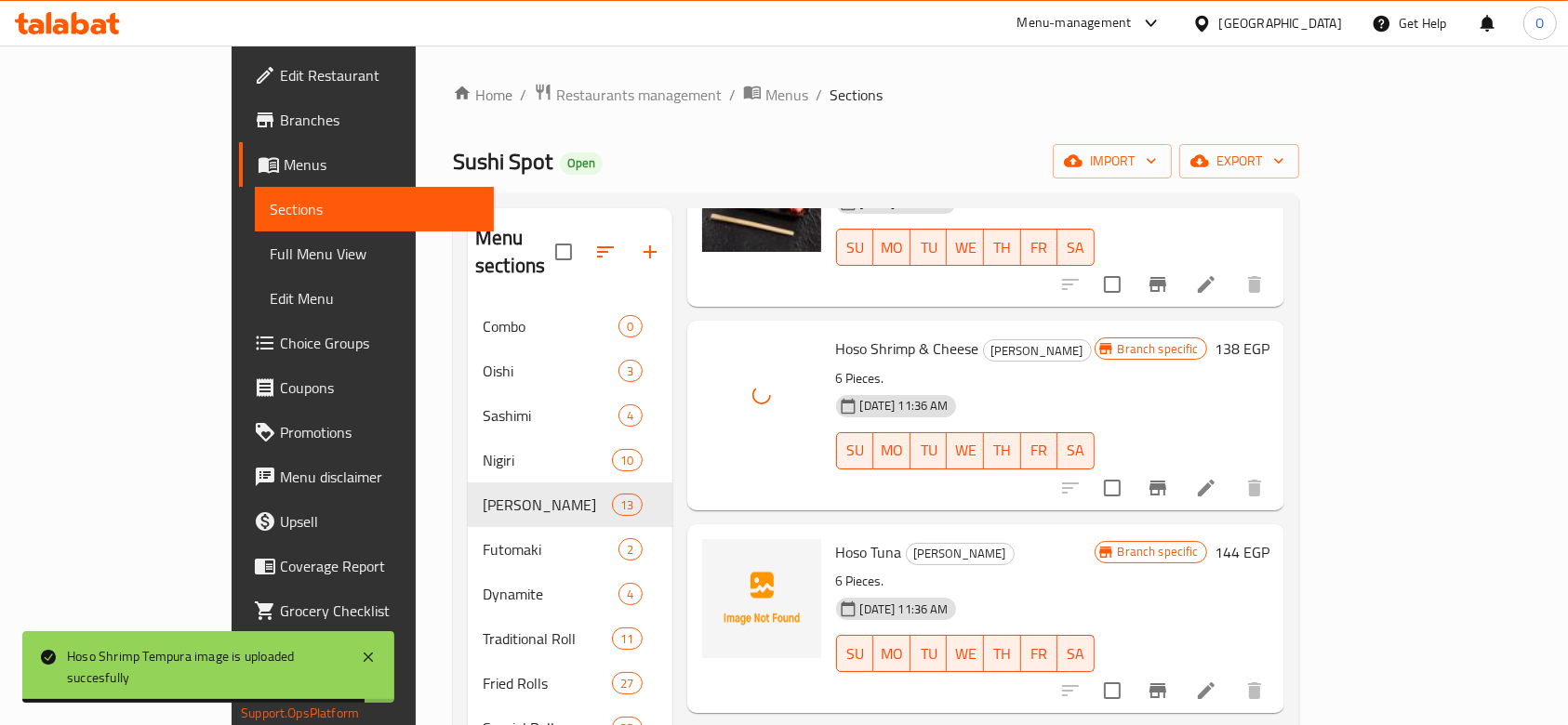
click at [836, 538] on span "Hoso Tuna" at bounding box center [868, 551] width 66 height 28
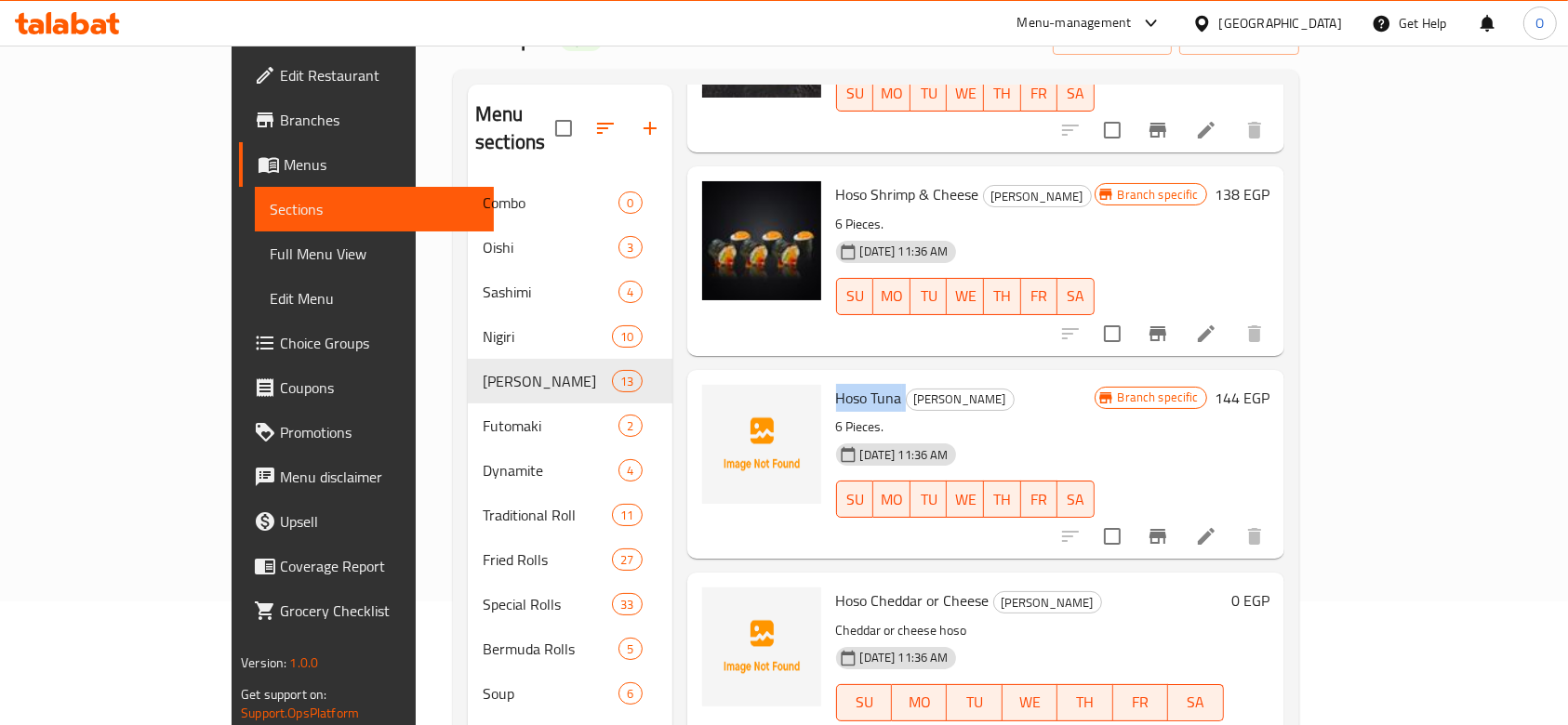
scroll to position [1115, 0]
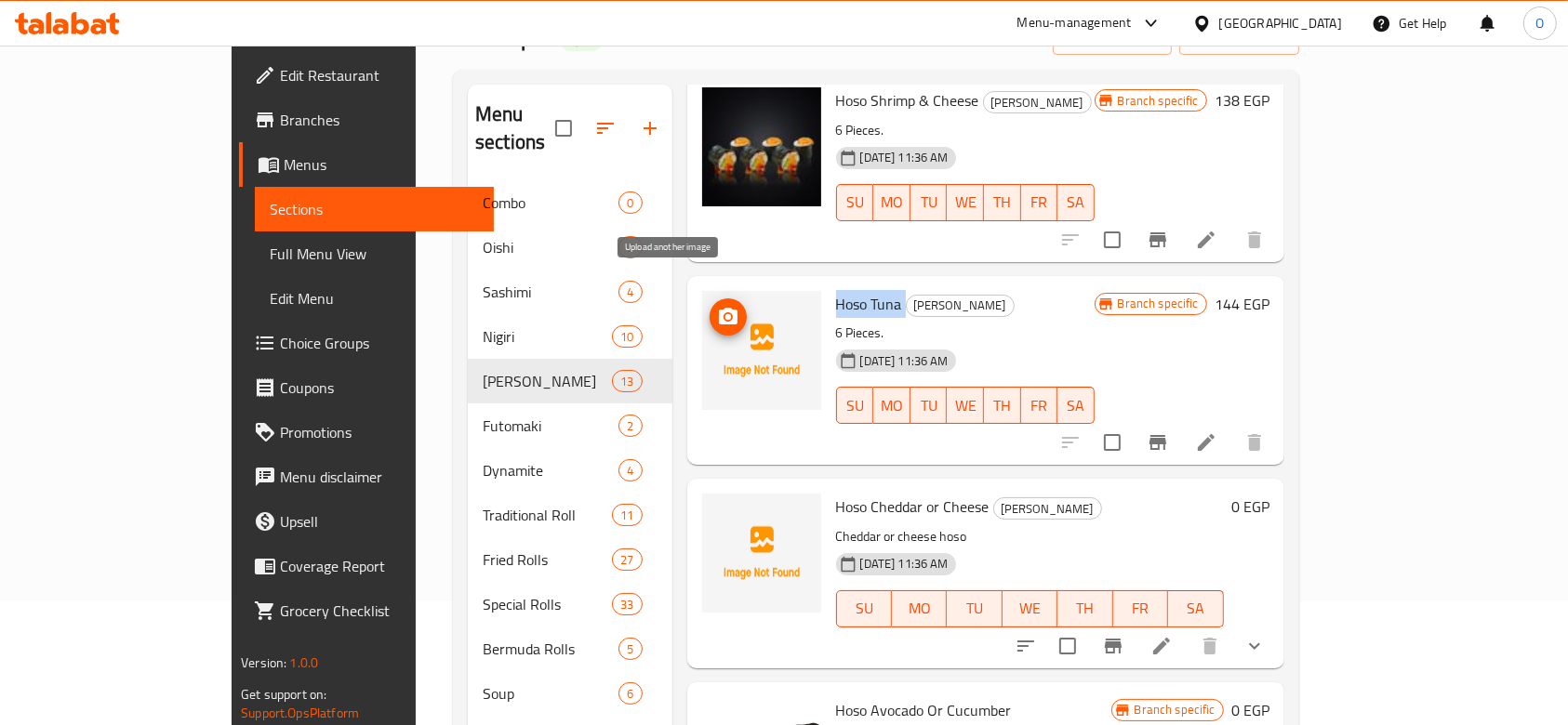
click at [717, 305] on icon "upload picture" at bounding box center [727, 316] width 22 height 22
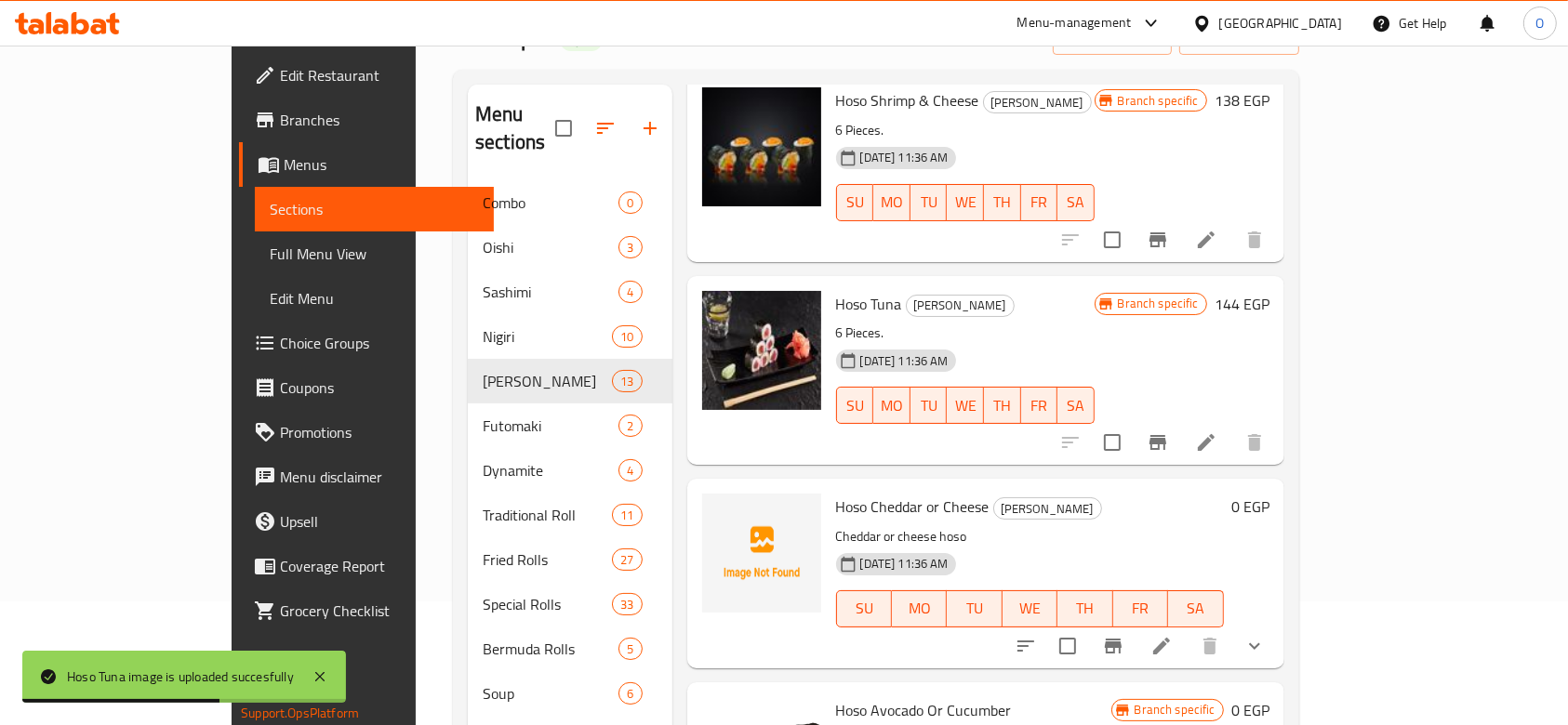
click at [861, 493] on span "Hoso Cheddar or Cheese" at bounding box center [912, 507] width 154 height 28
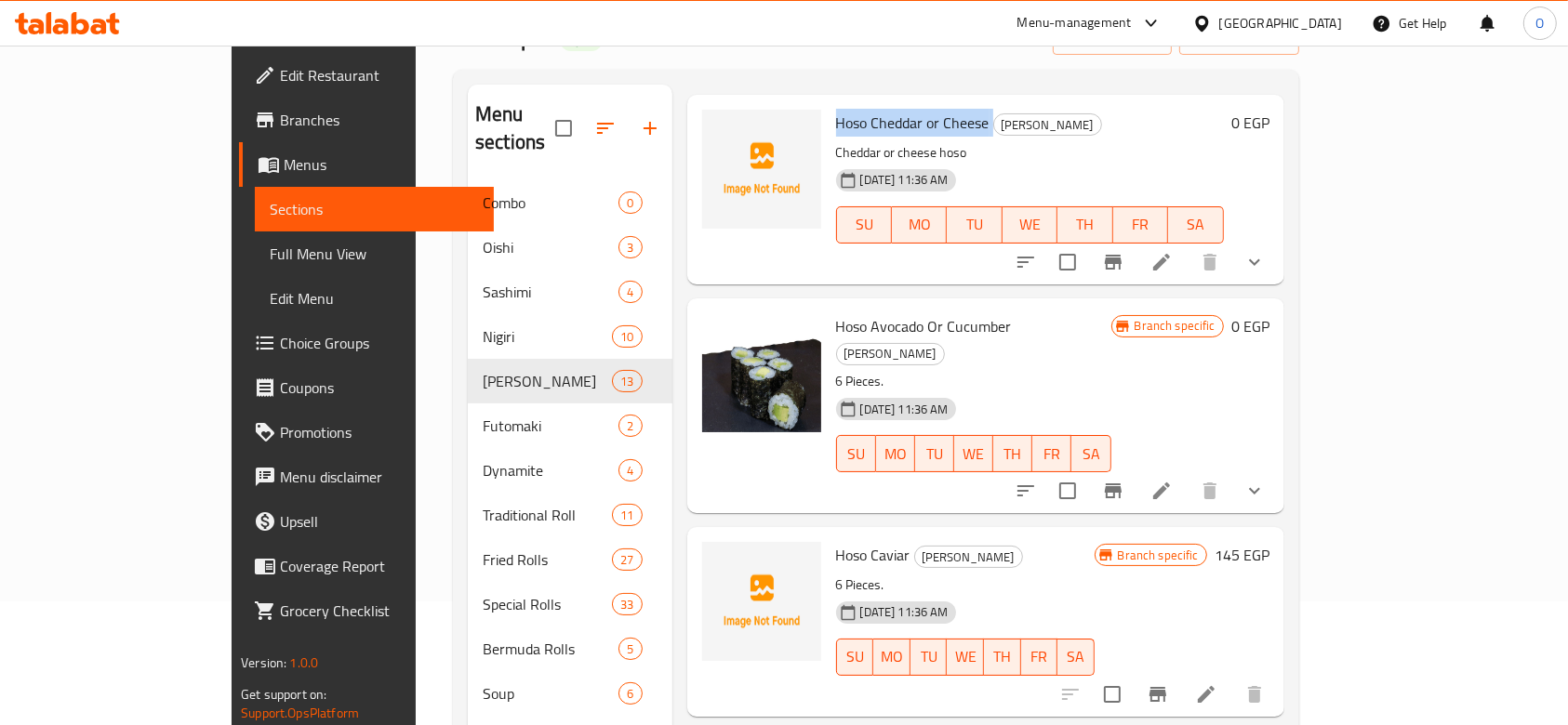
scroll to position [1460, 0]
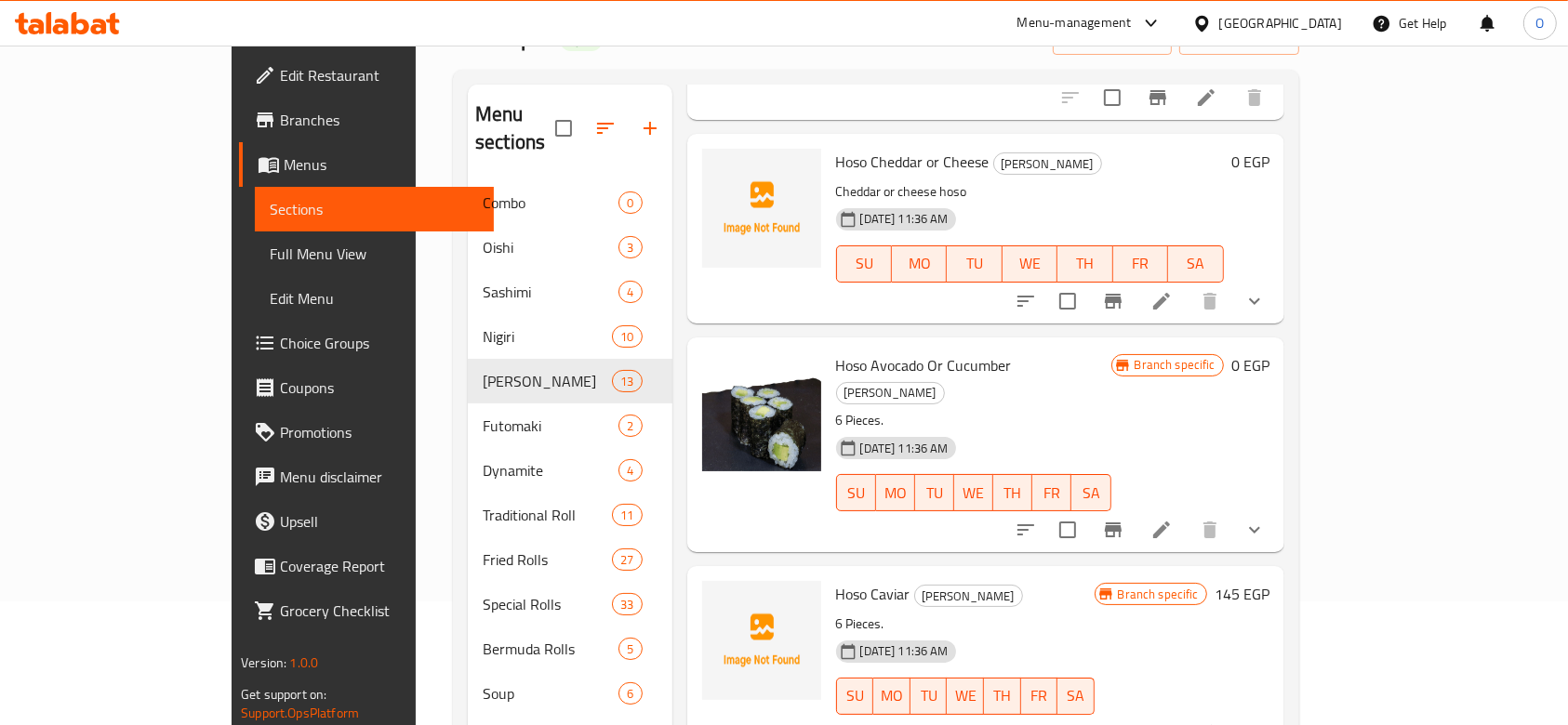
click at [836, 580] on span "Hoso Caviar" at bounding box center [872, 594] width 74 height 28
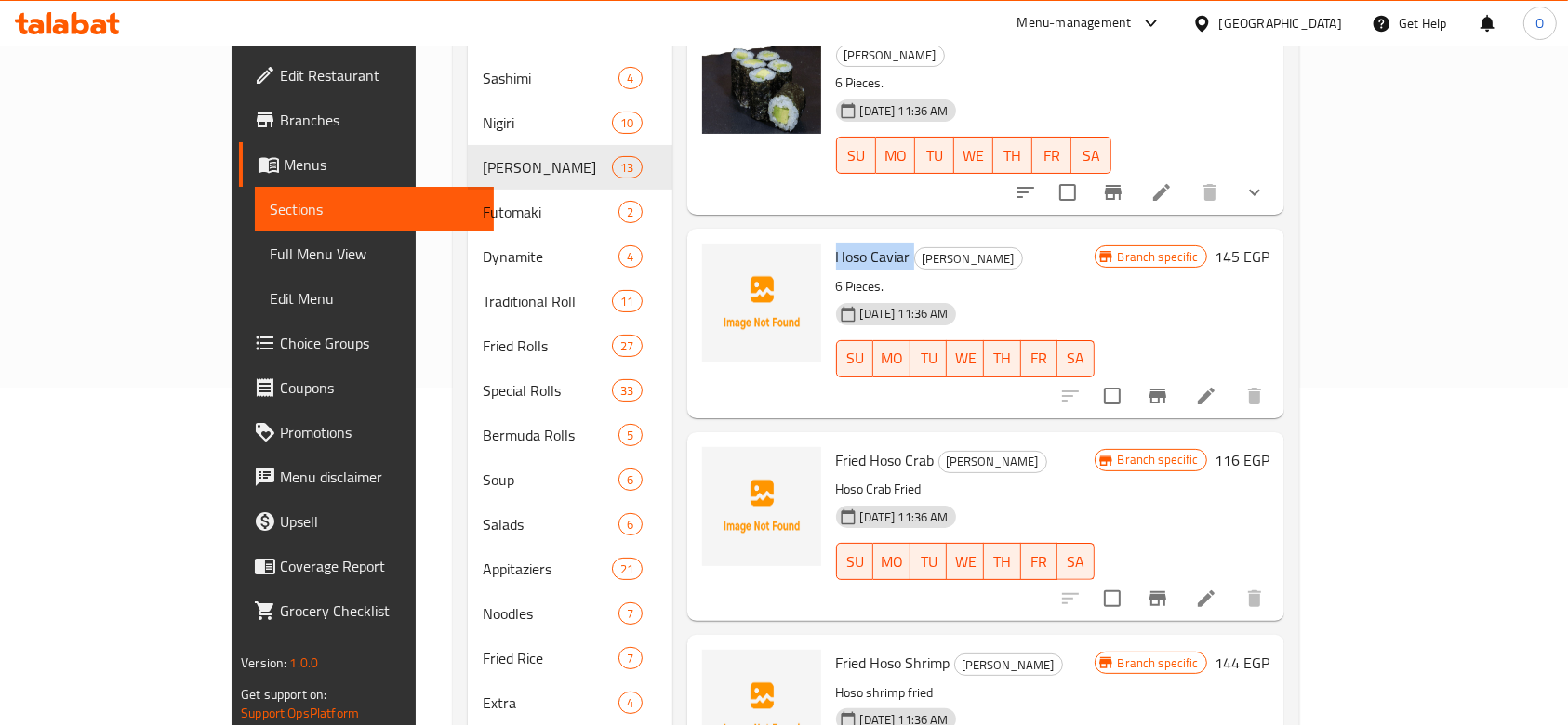
scroll to position [372, 0]
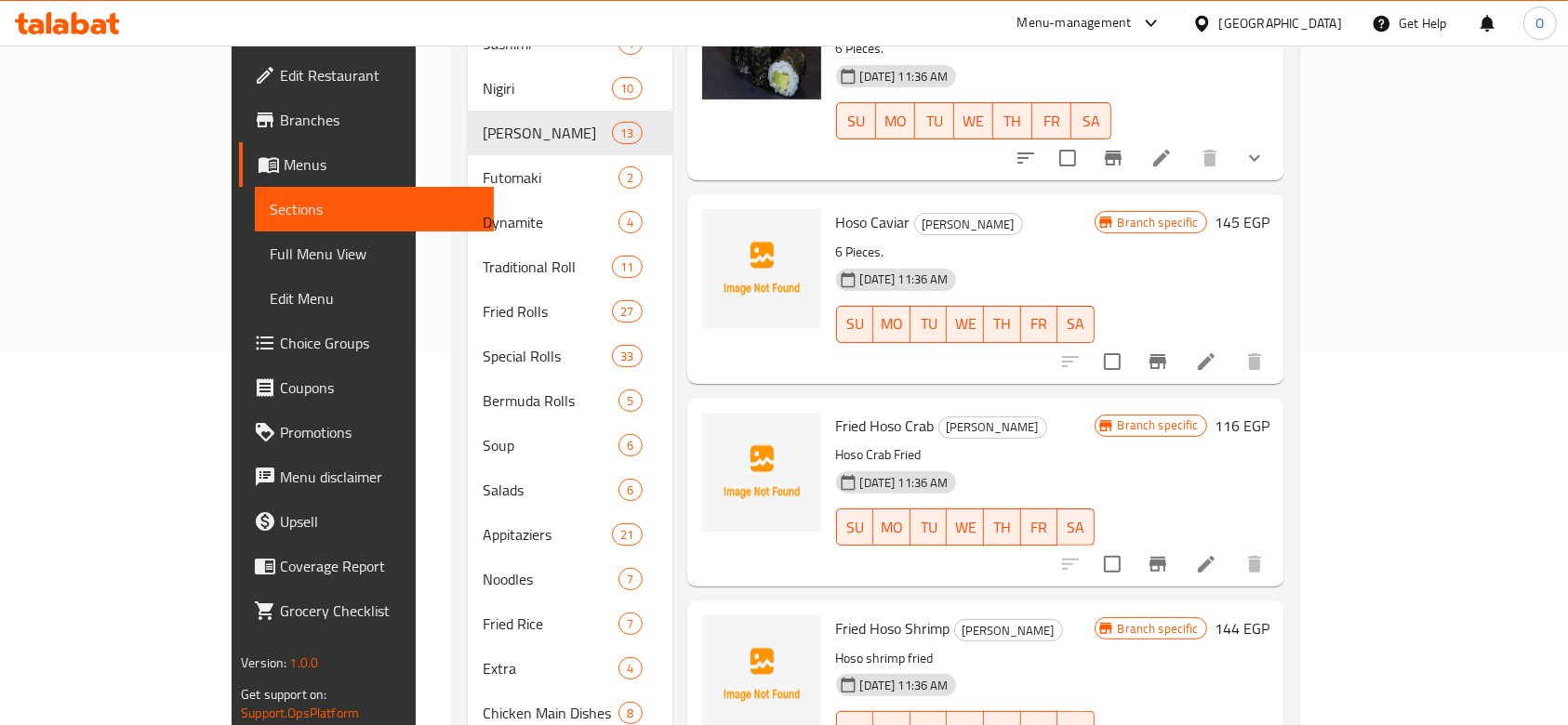
click at [836, 412] on span "Fried Hoso Crab" at bounding box center [884, 425] width 98 height 28
click at [724, 434] on circle "upload picture" at bounding box center [727, 437] width 6 height 6
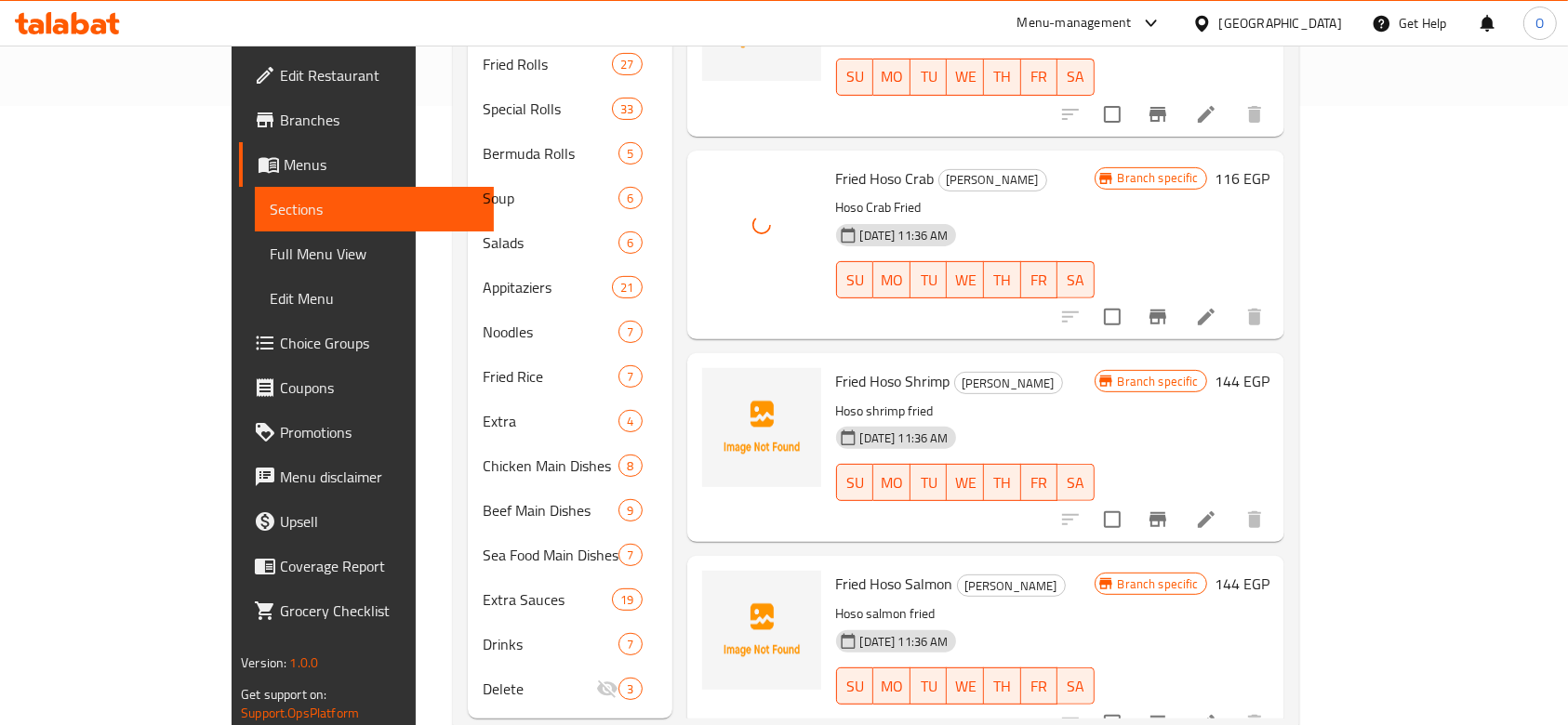
click at [836, 367] on span "Fried Hoso Shrimp" at bounding box center [892, 381] width 114 height 28
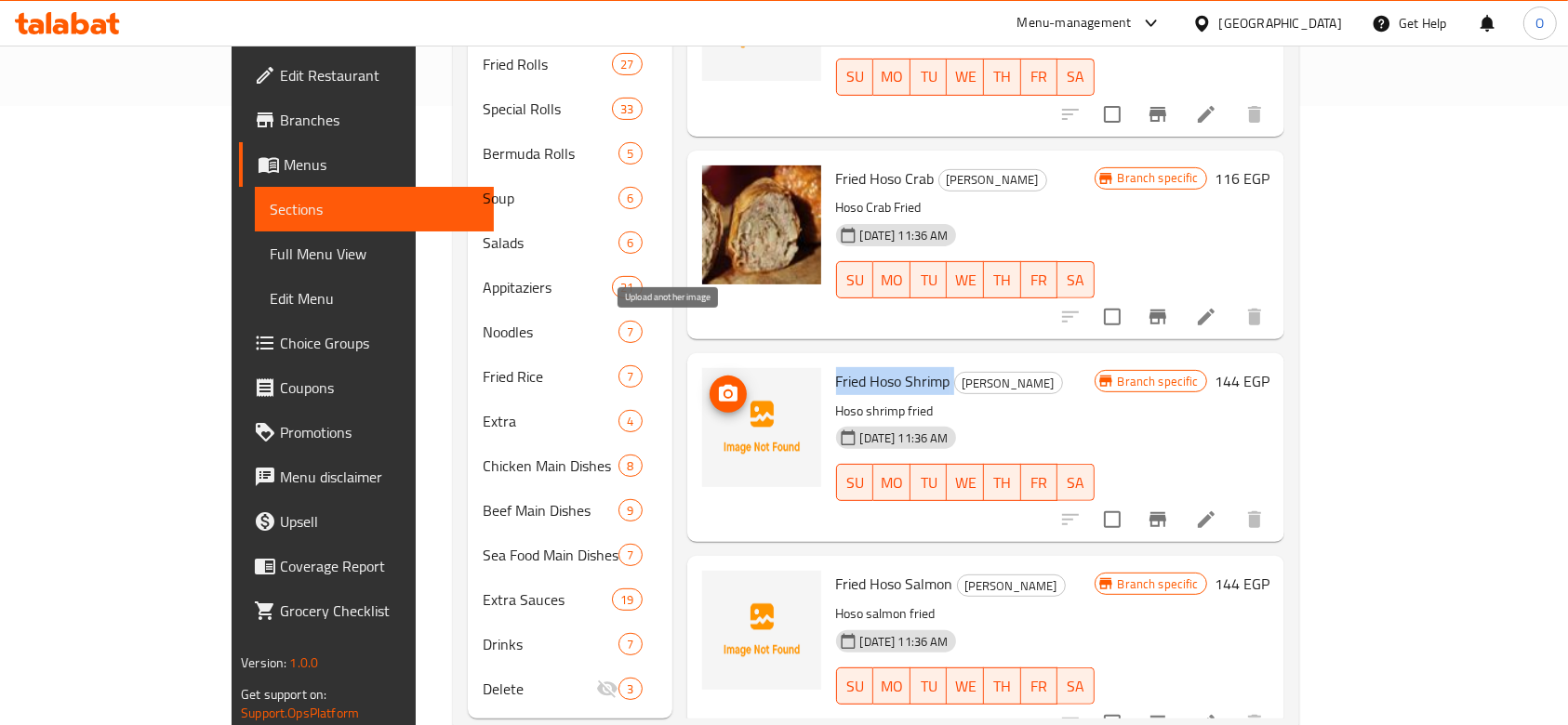
click at [717, 383] on icon "upload picture" at bounding box center [727, 394] width 22 height 22
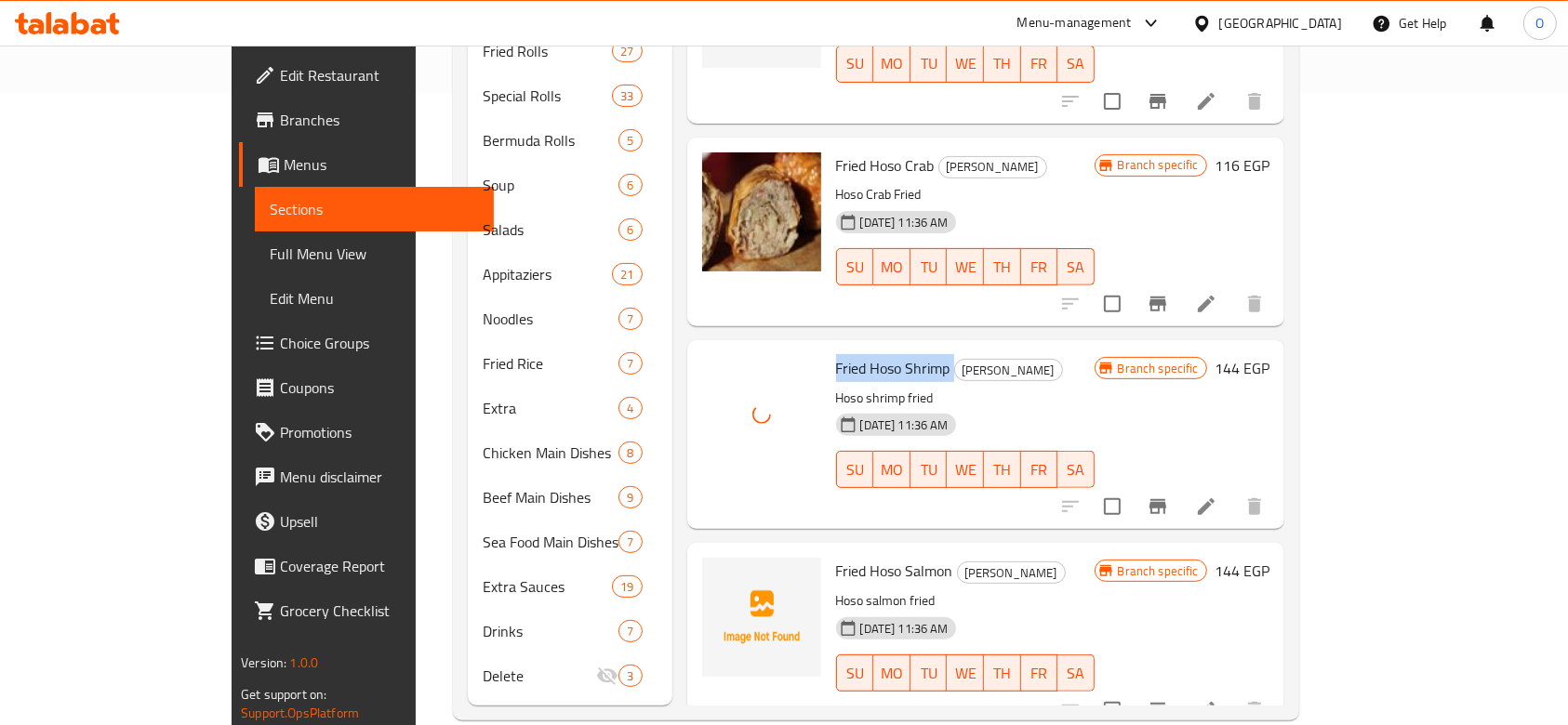
scroll to position [636, 0]
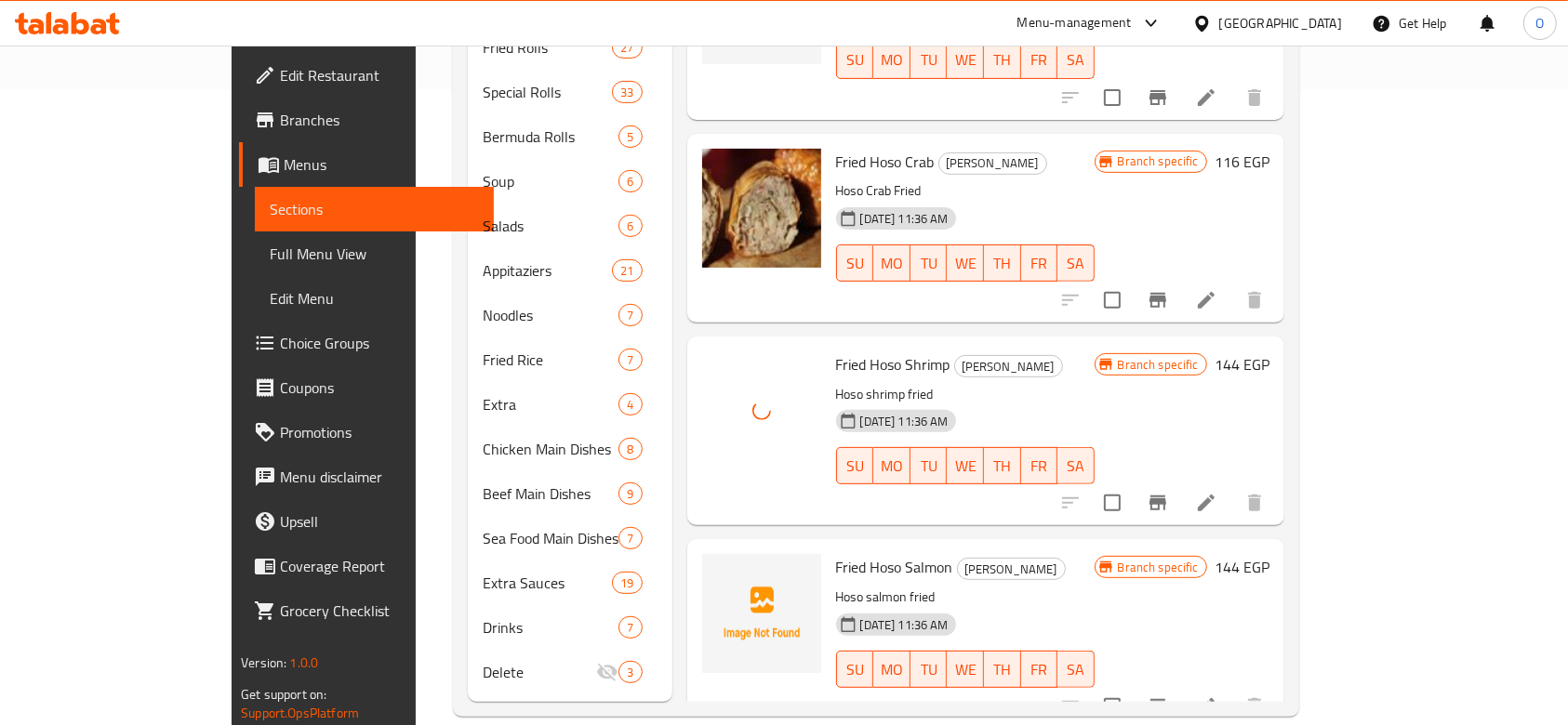
click at [836, 552] on span "Fried Hoso Salmon" at bounding box center [894, 566] width 117 height 28
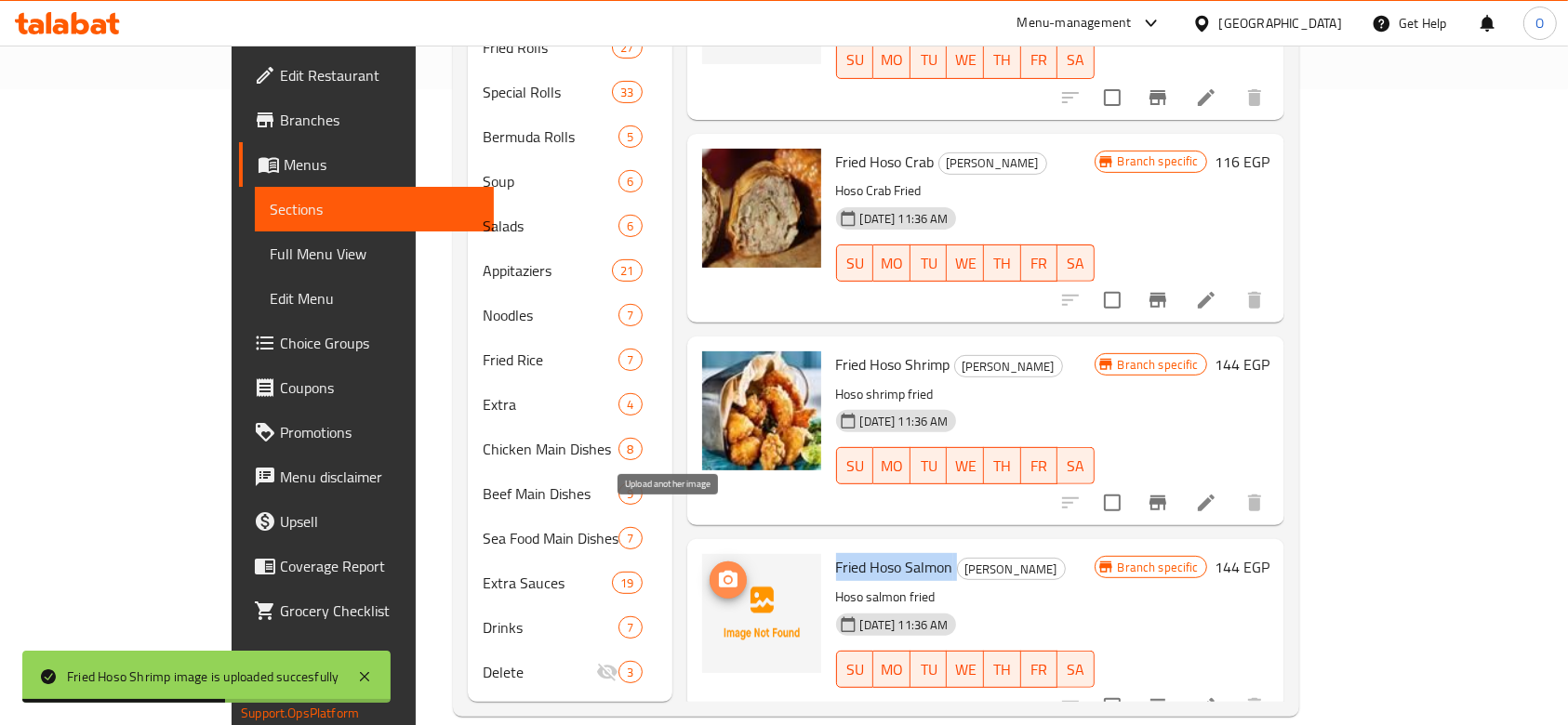
click at [719, 570] on icon "upload picture" at bounding box center [727, 578] width 19 height 17
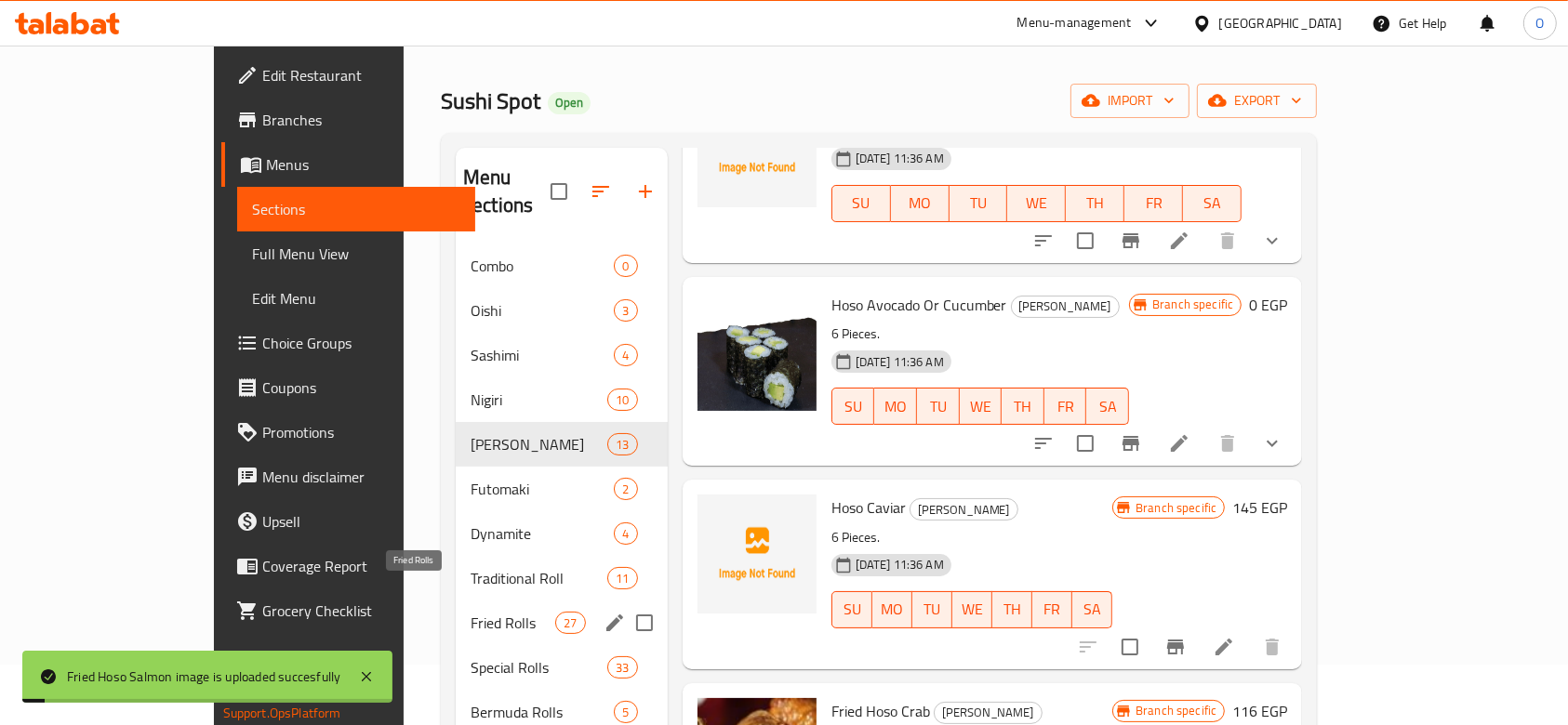
scroll to position [0, 0]
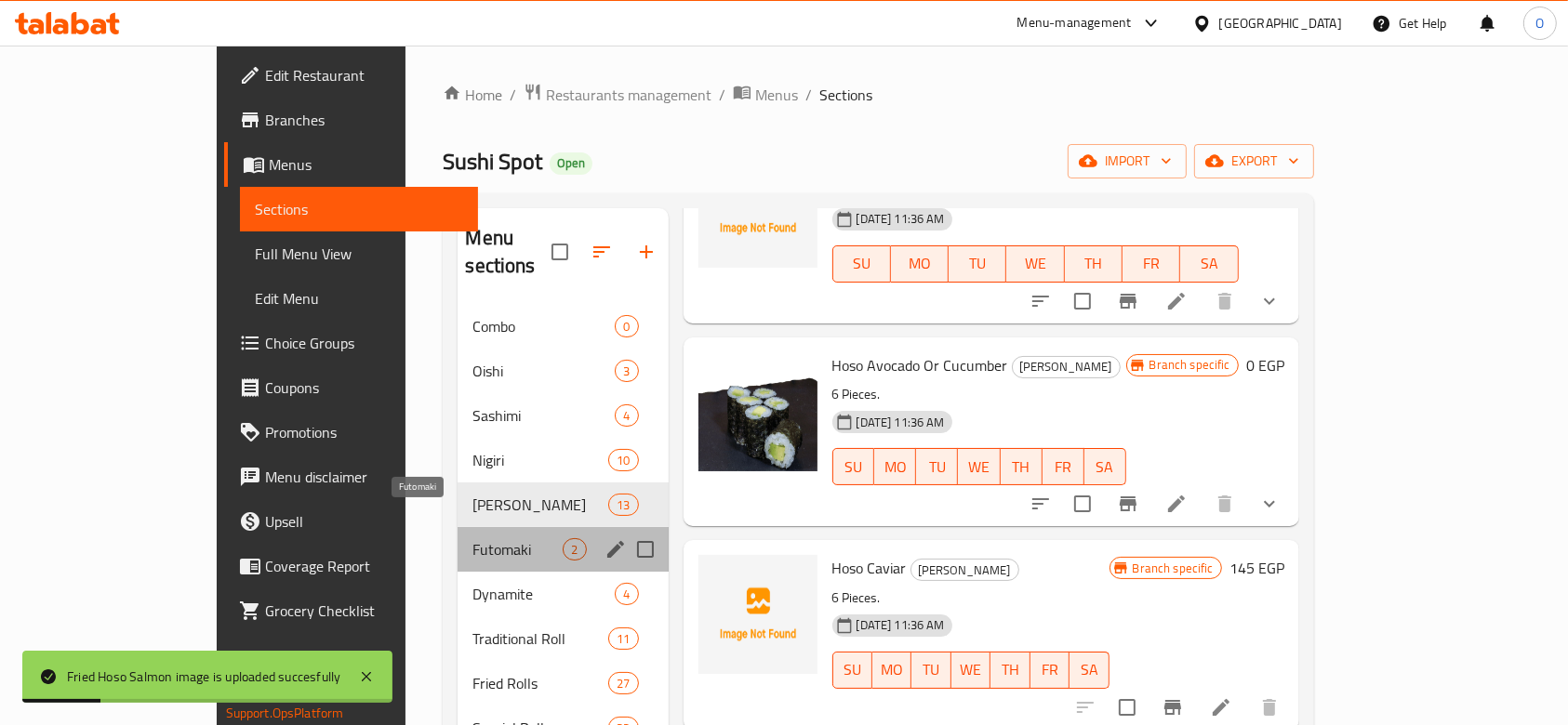
click at [472, 538] on span "Futomaki" at bounding box center [517, 548] width 90 height 22
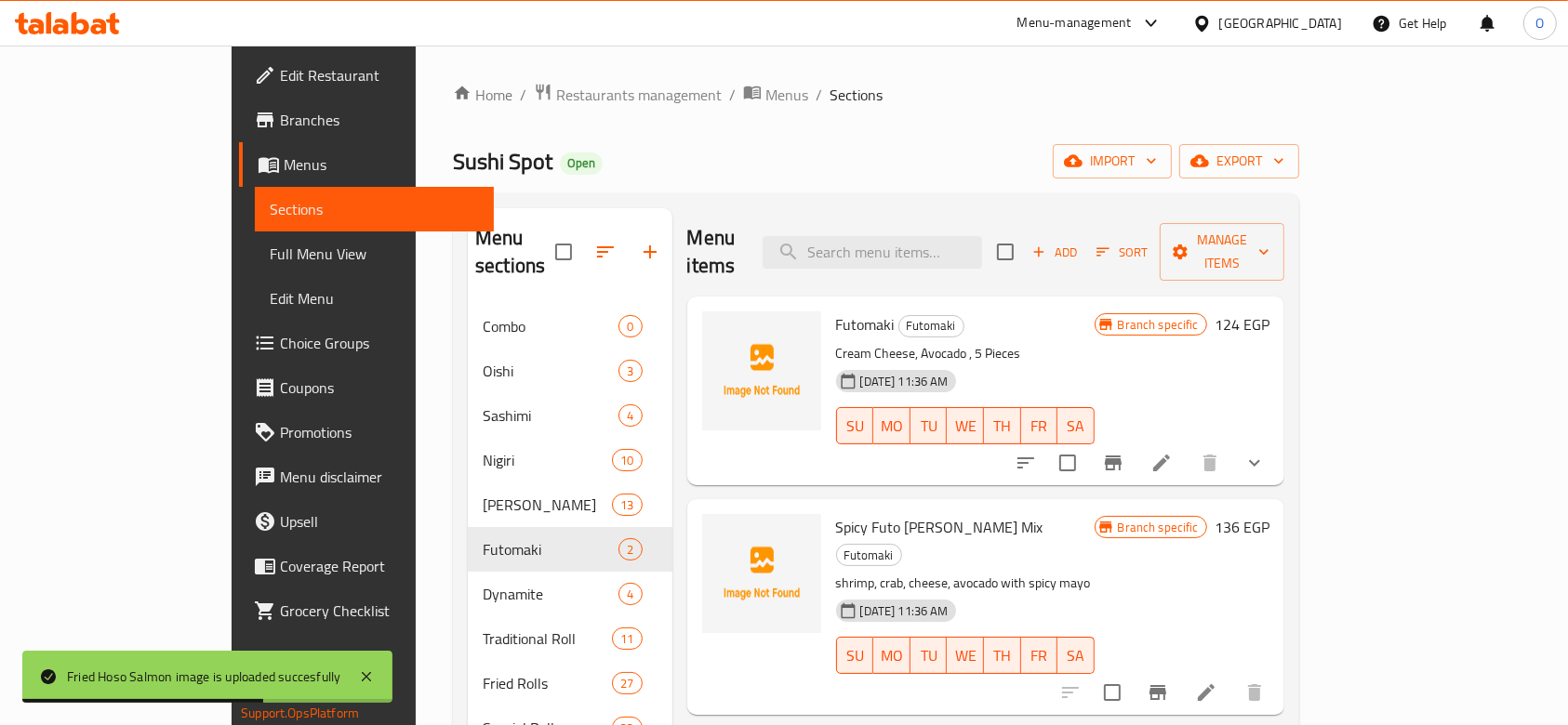
click at [836, 310] on span "Futomaki" at bounding box center [864, 324] width 59 height 28
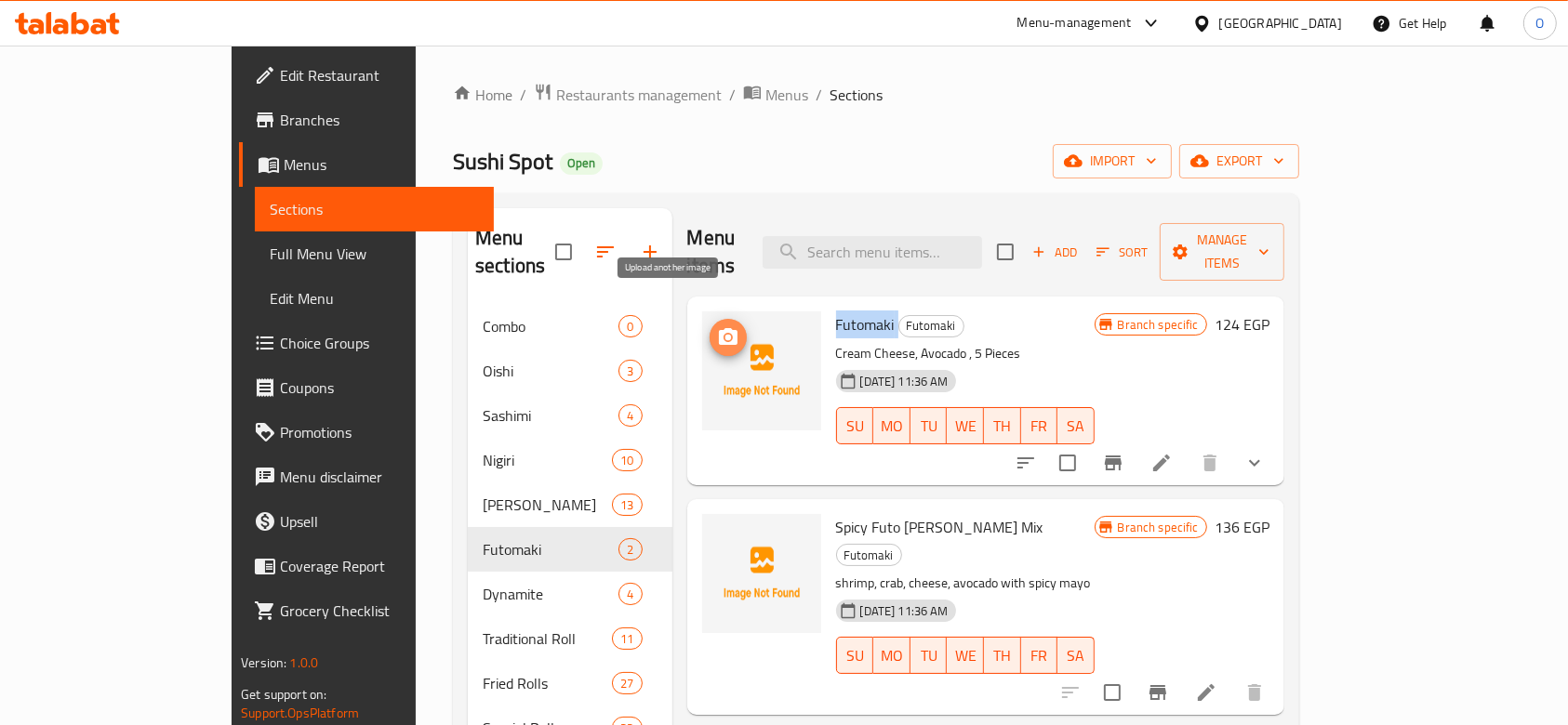
click at [717, 326] on icon "upload picture" at bounding box center [727, 337] width 22 height 22
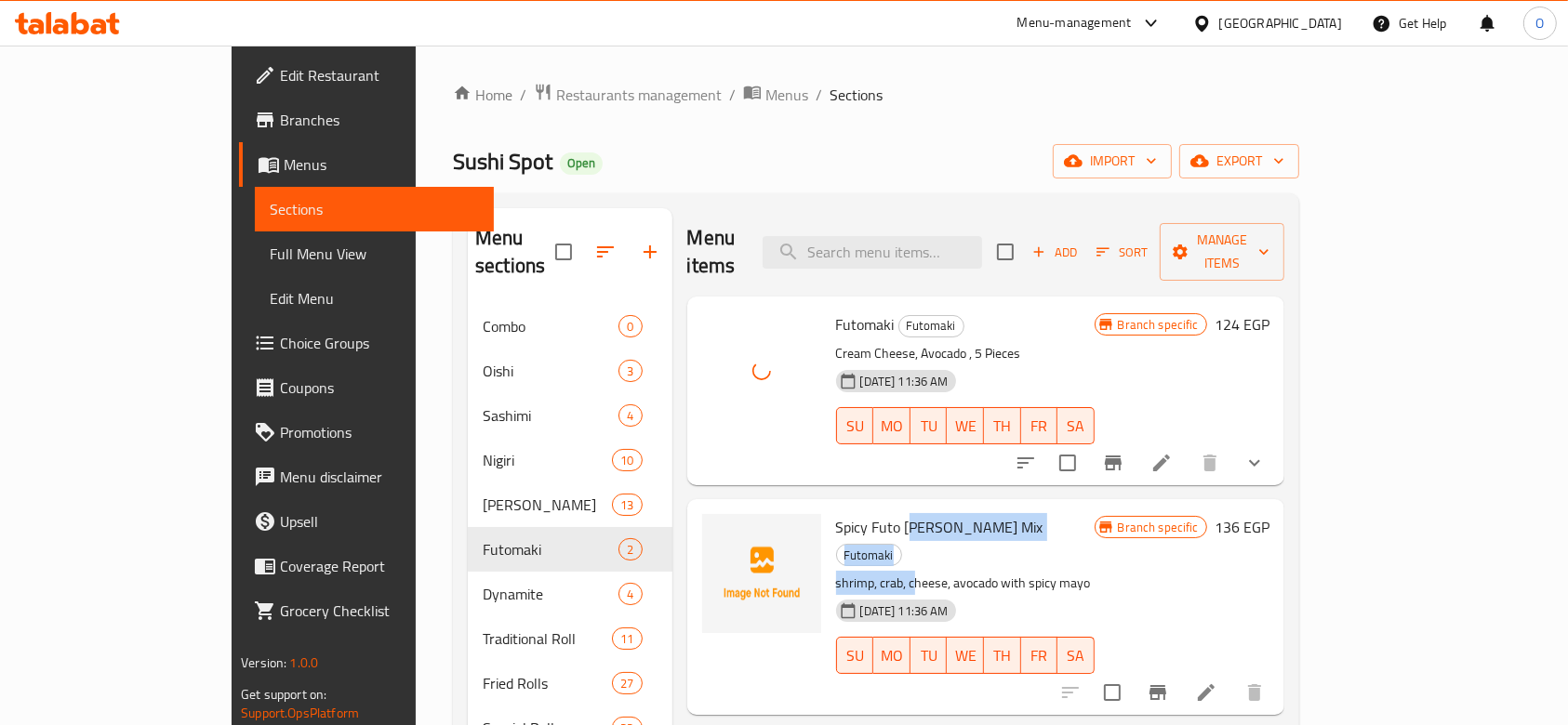
click at [856, 512] on div "Spicy Futo [PERSON_NAME] Mix Futomaki shrimp, crab, cheese, avocado with spicy …" at bounding box center [965, 606] width 273 height 199
click at [854, 513] on span "Spicy Futo [PERSON_NAME] Mix" at bounding box center [939, 527] width 207 height 28
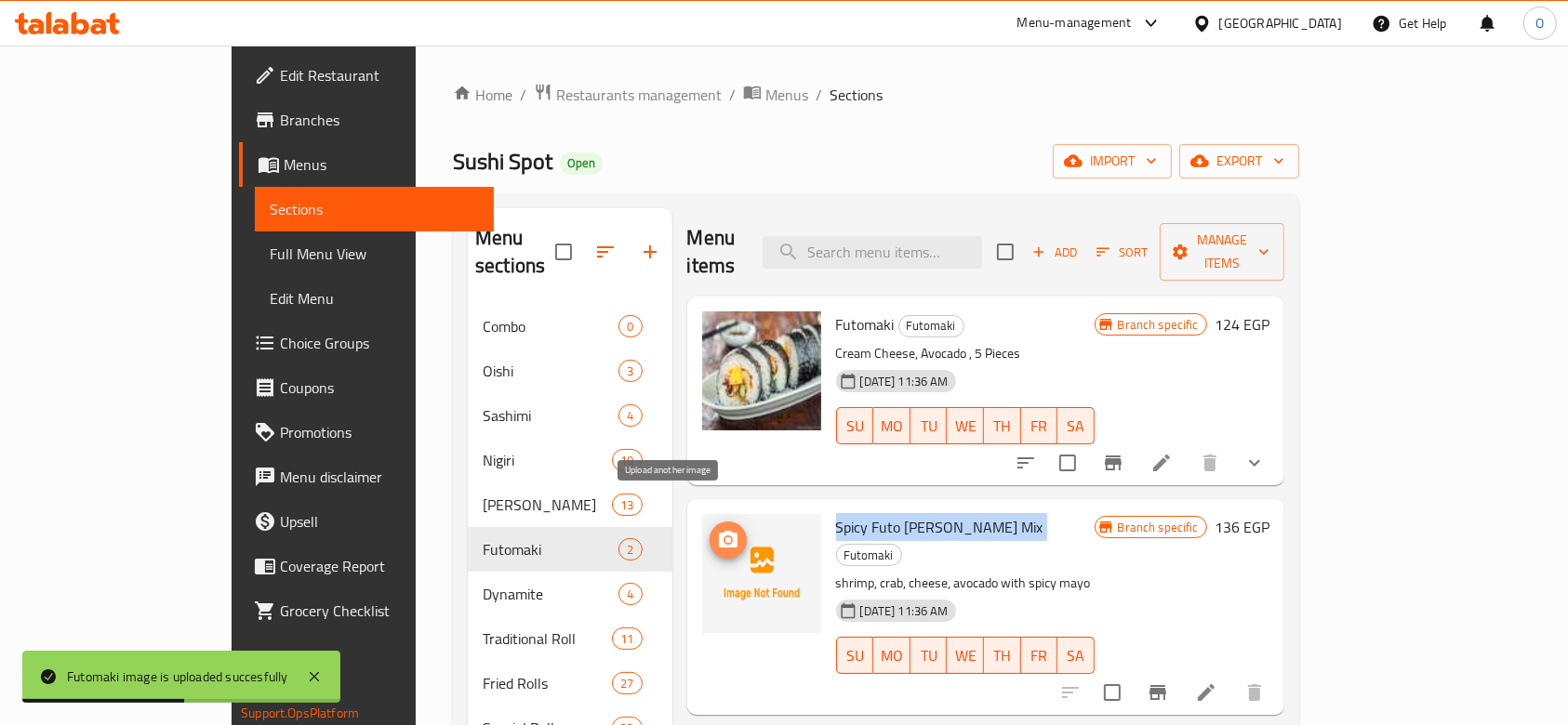
click at [717, 529] on icon "upload picture" at bounding box center [727, 540] width 22 height 22
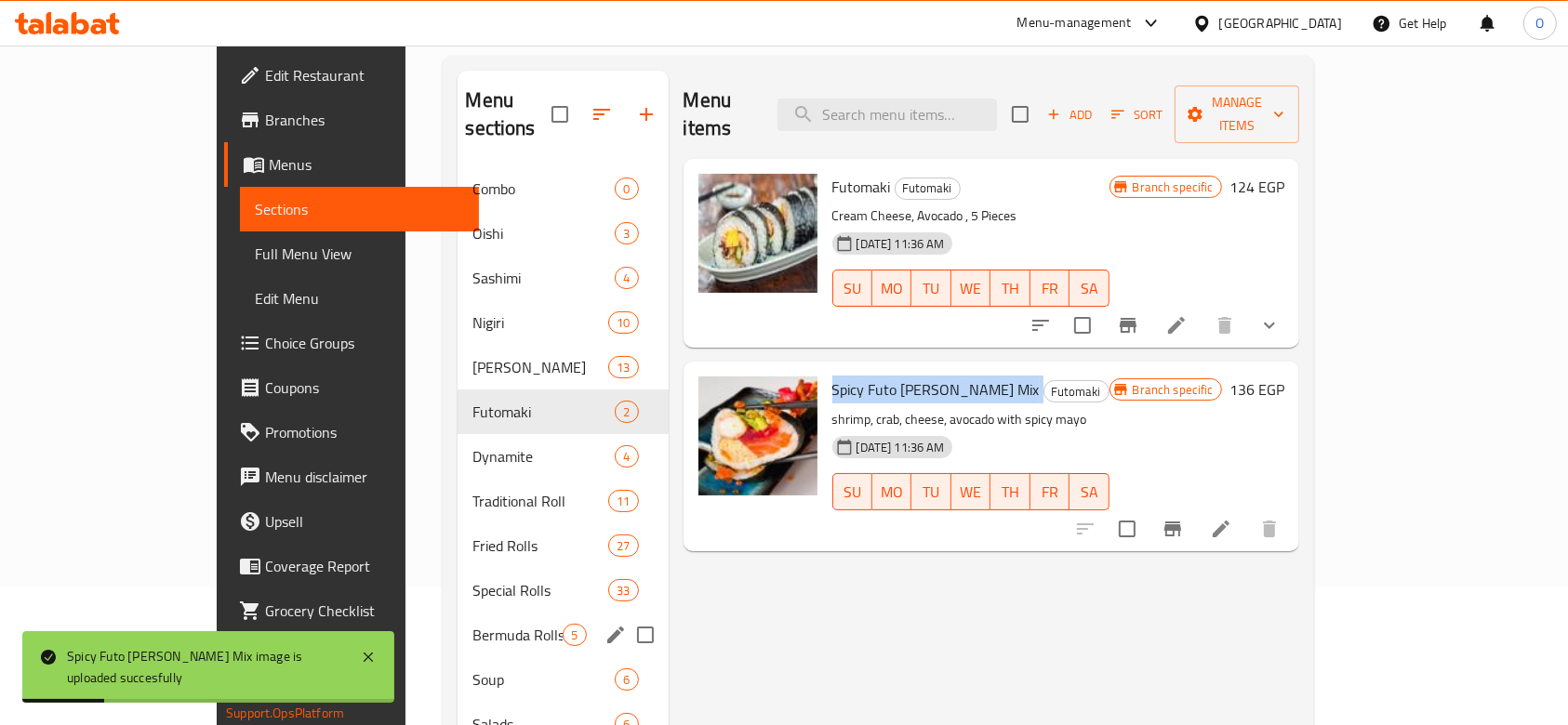
scroll to position [247, 0]
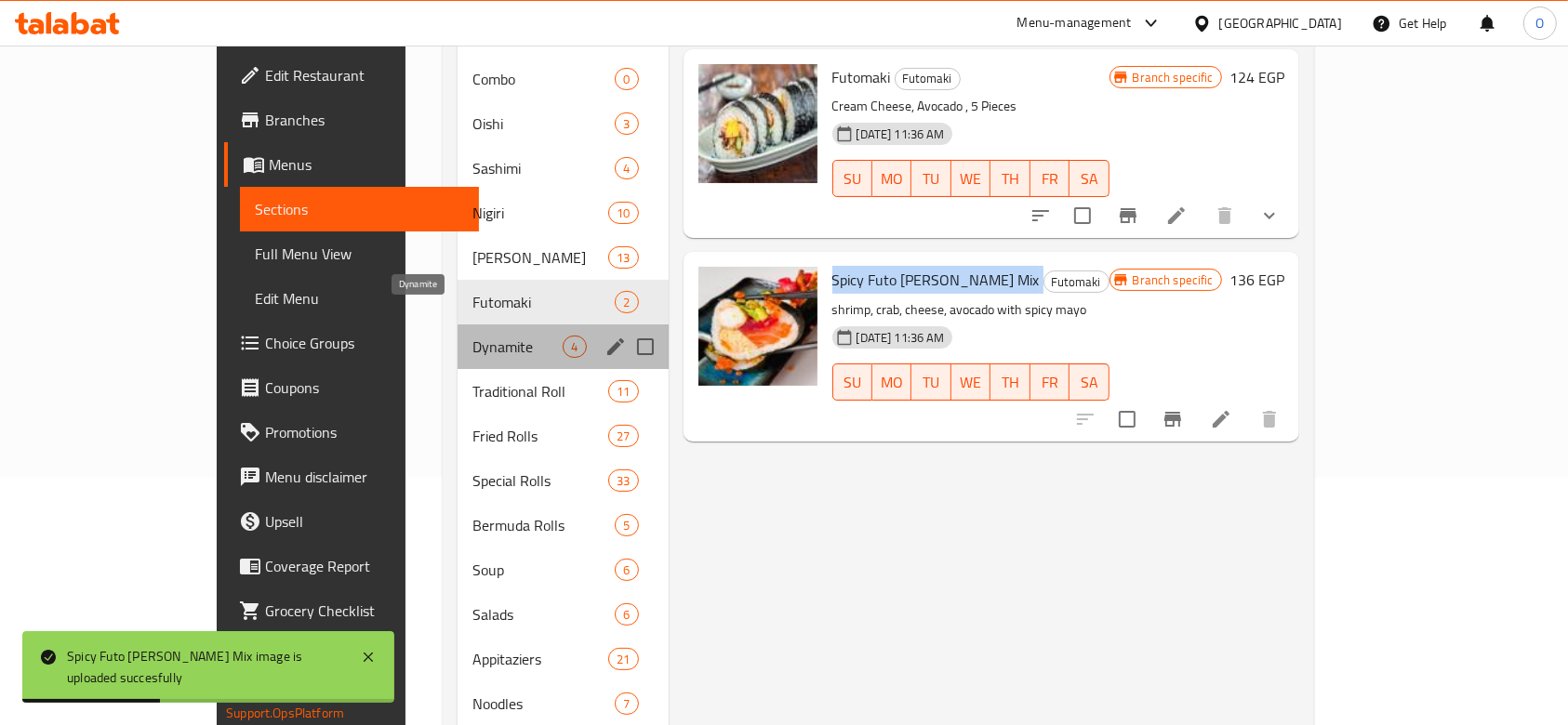
click at [472, 335] on span "Dynamite" at bounding box center [517, 346] width 90 height 22
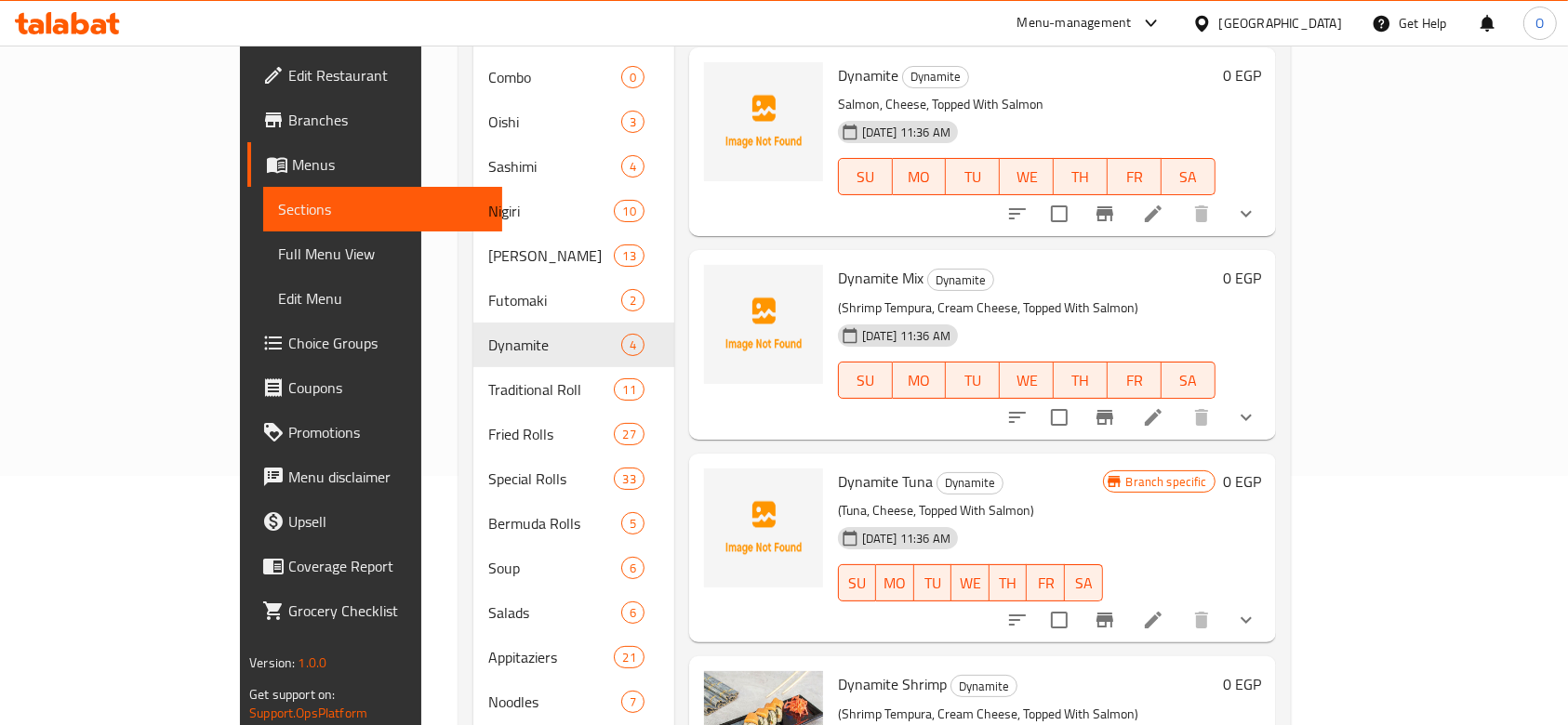
scroll to position [388, 0]
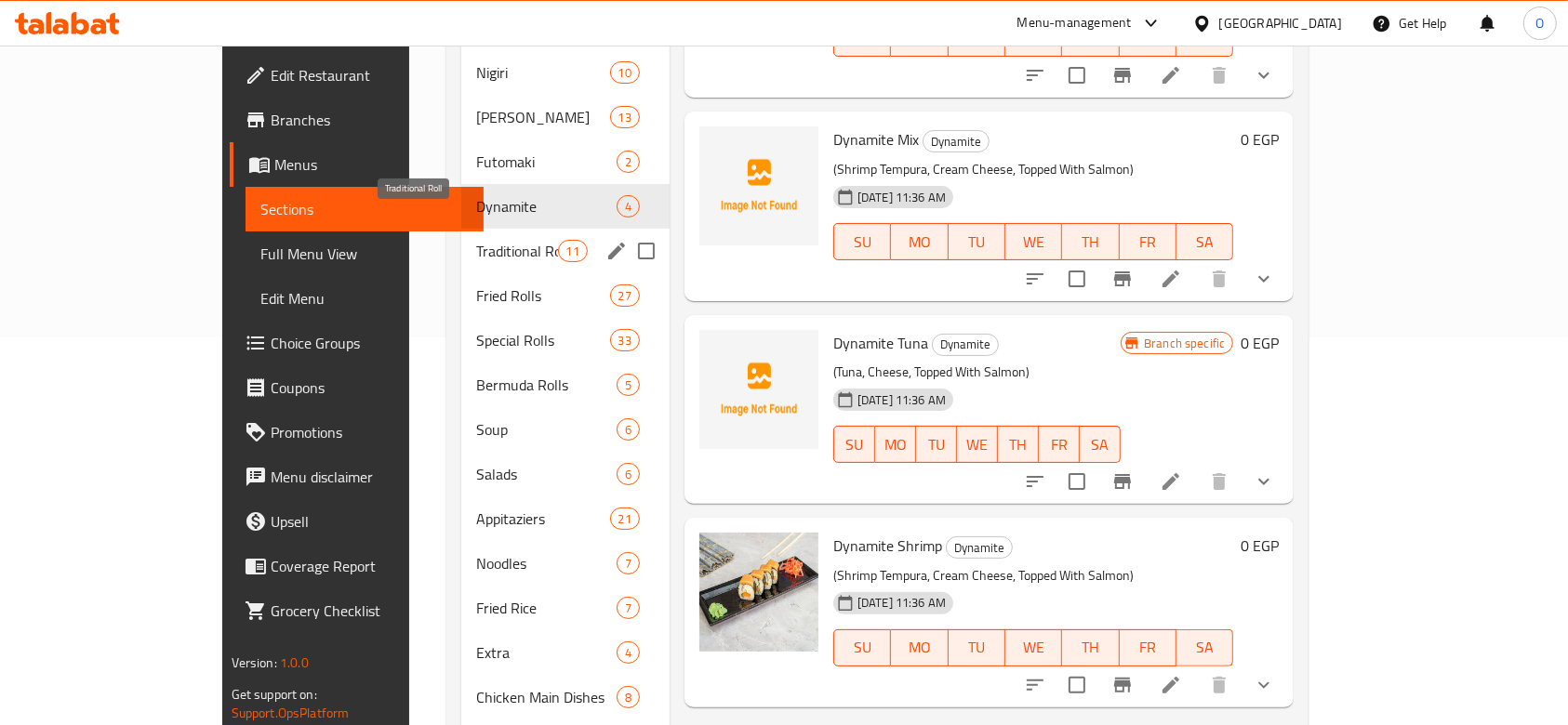
click at [476, 240] on span "Traditional Roll" at bounding box center [517, 251] width 81 height 22
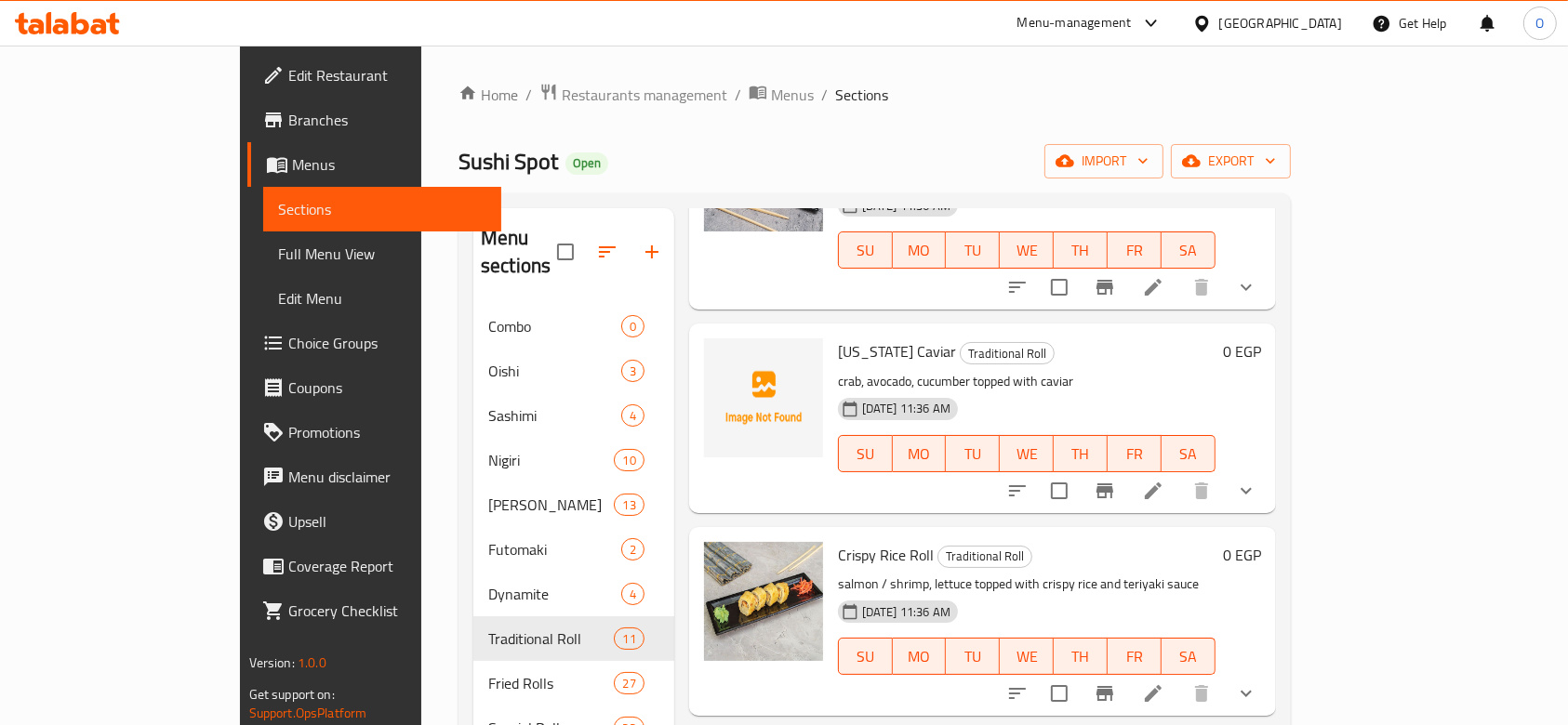
scroll to position [124, 0]
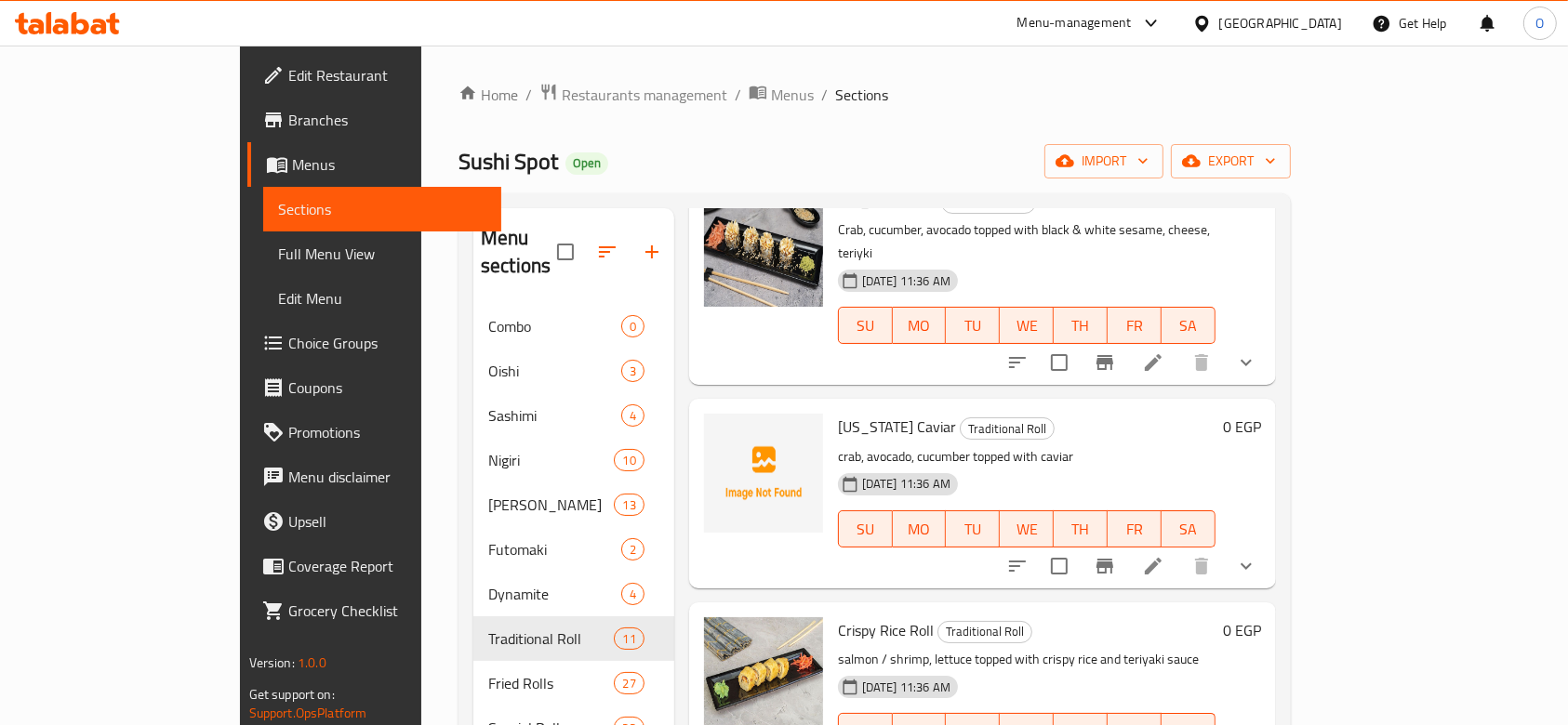
click at [838, 413] on span "[US_STATE] Caviar" at bounding box center [896, 426] width 118 height 28
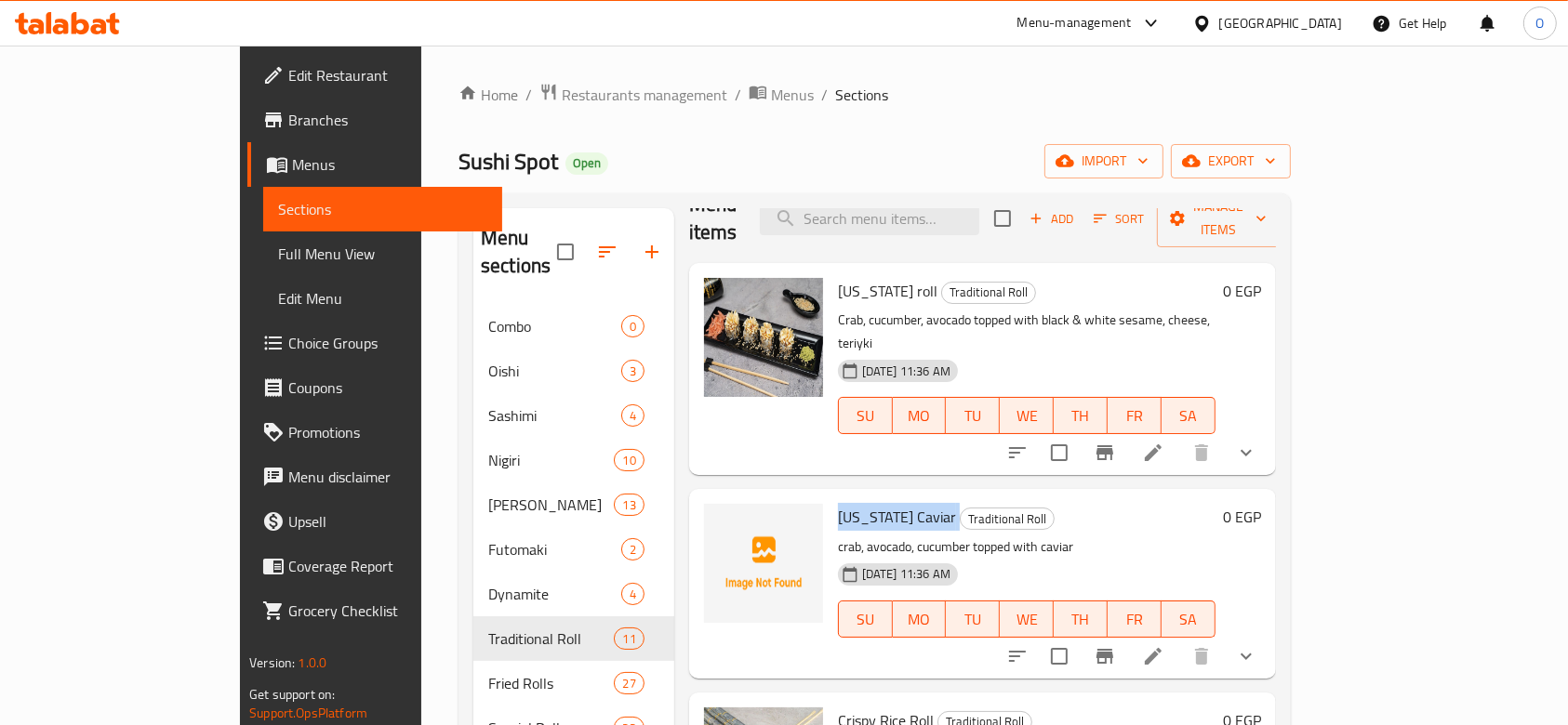
scroll to position [0, 0]
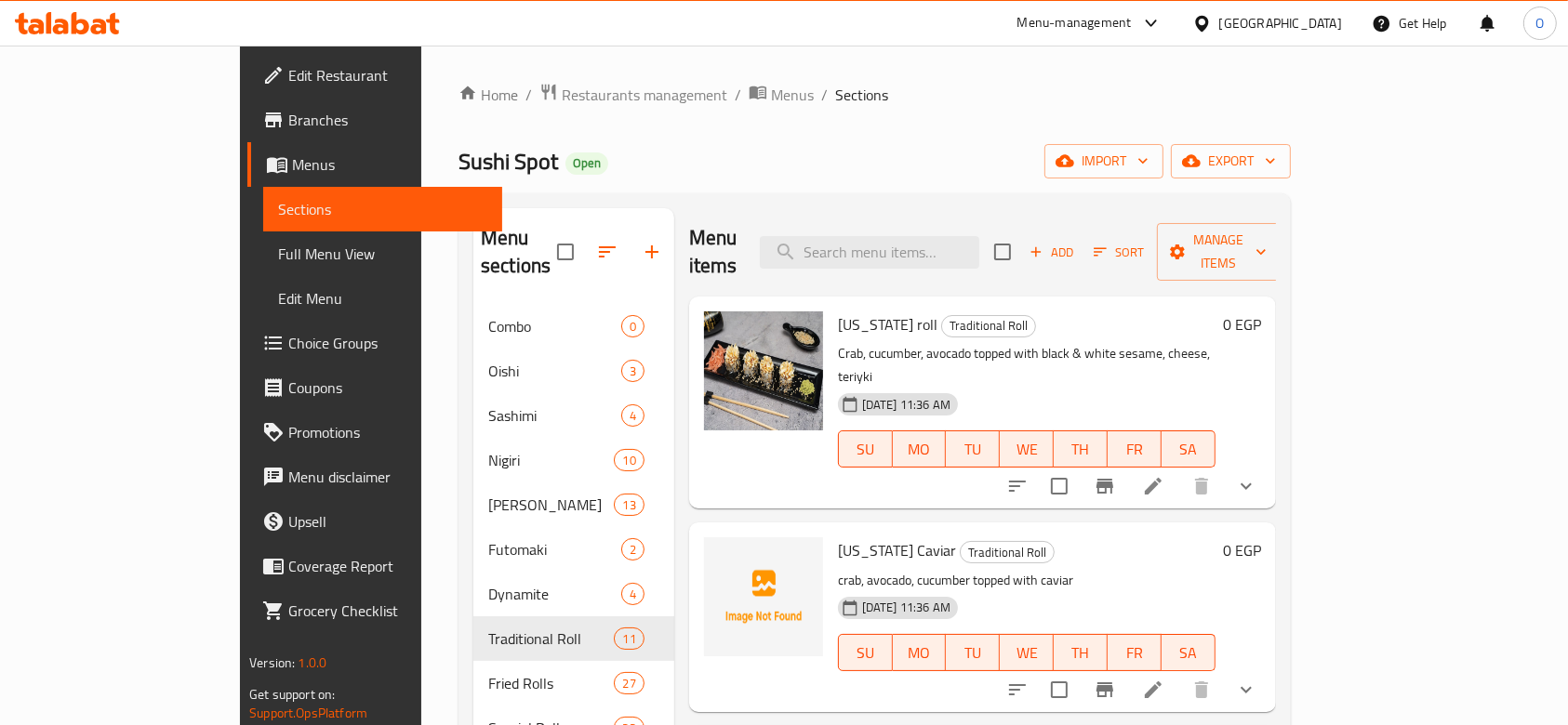
click at [838, 568] on p "crab, avocado, cucumber topped with caviar" at bounding box center [1026, 579] width 377 height 23
click at [838, 537] on span "[US_STATE] Caviar" at bounding box center [896, 550] width 118 height 28
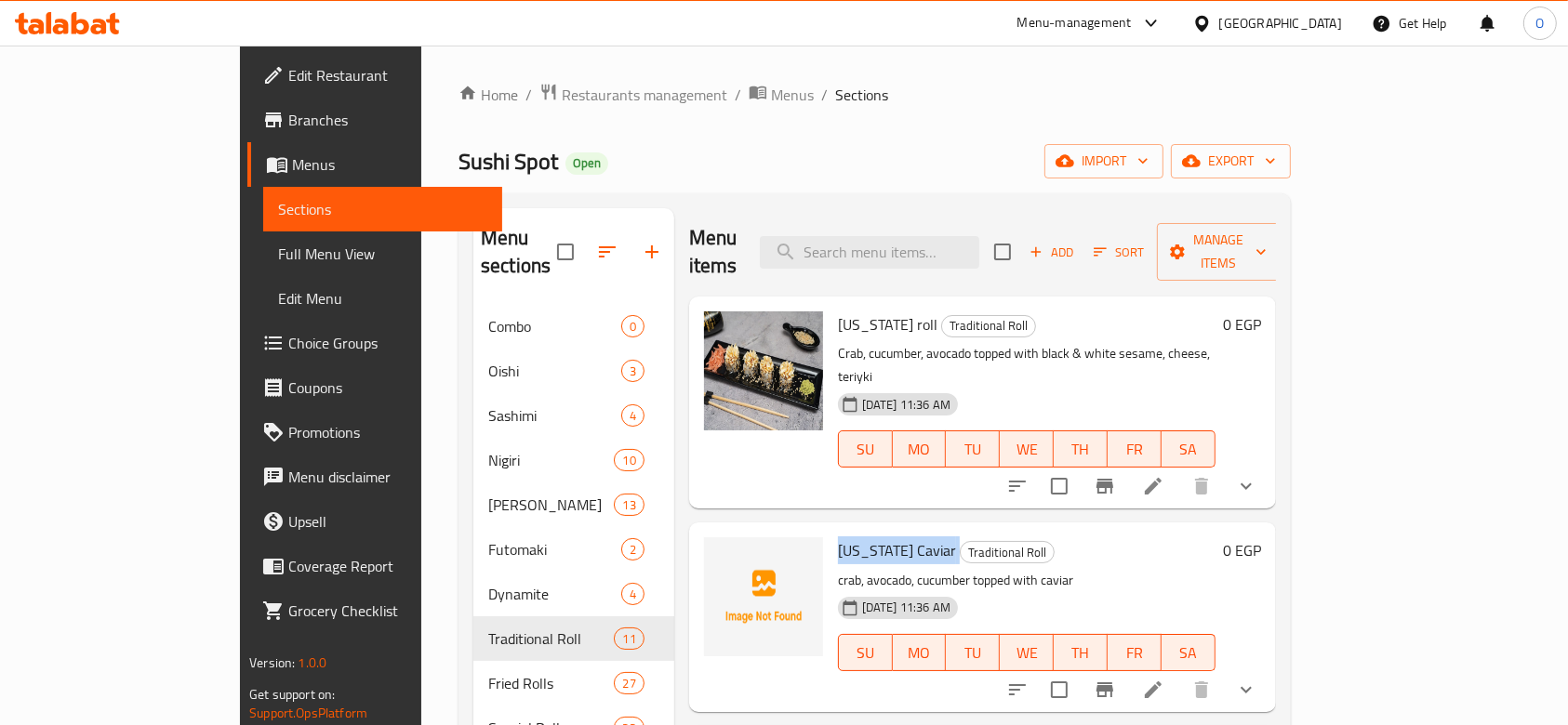
click at [838, 537] on span "[US_STATE] Caviar" at bounding box center [896, 550] width 118 height 28
click at [720, 553] on icon "upload picture" at bounding box center [729, 561] width 19 height 17
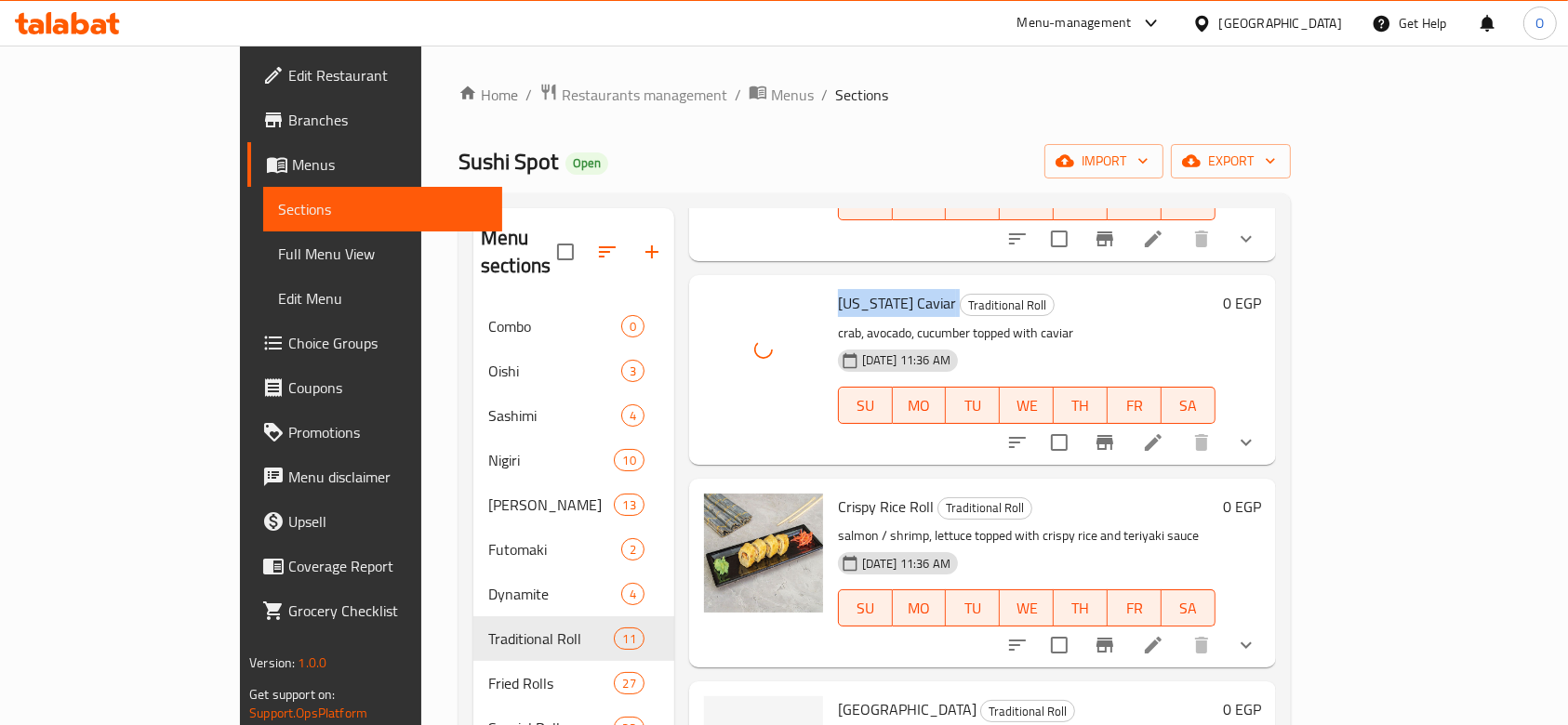
scroll to position [372, 0]
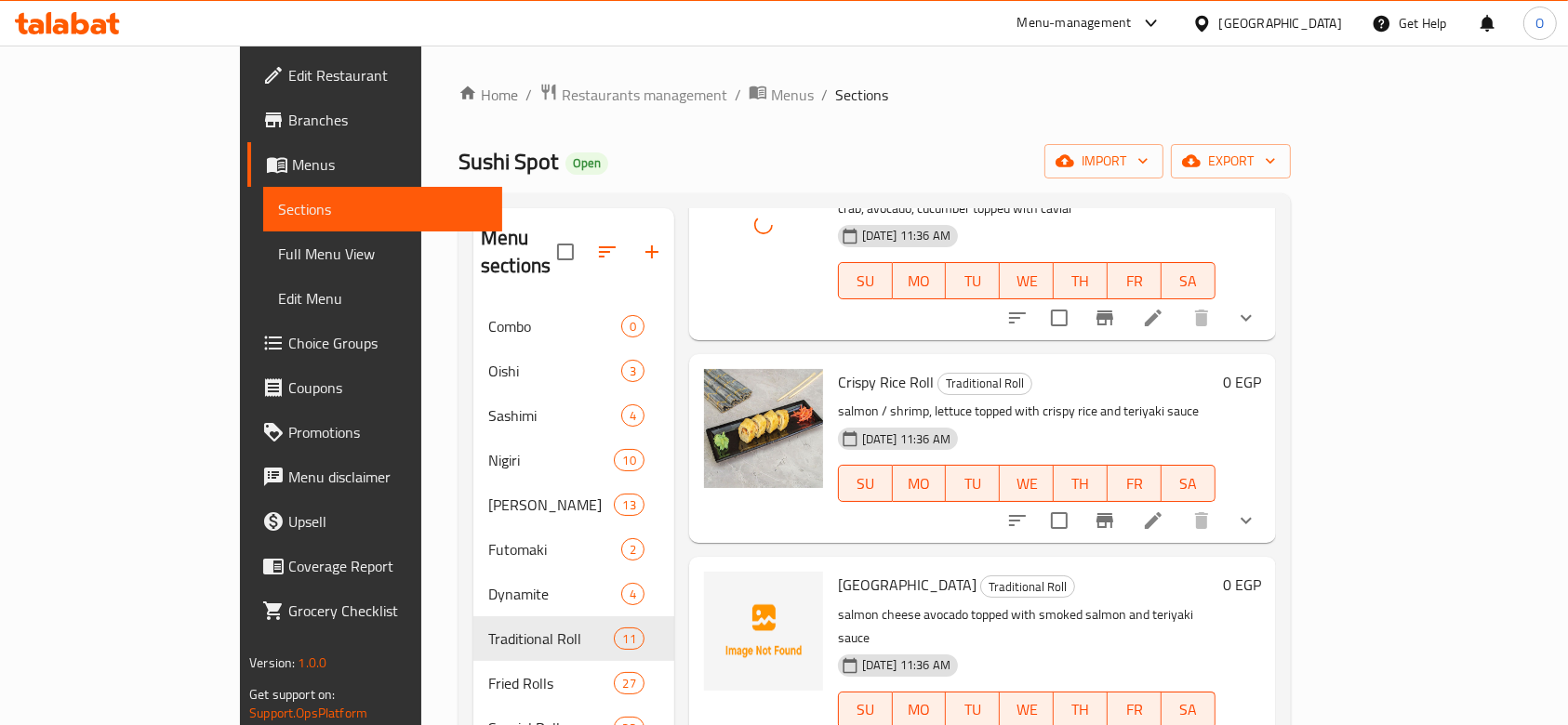
click at [838, 570] on span "[GEOGRAPHIC_DATA]" at bounding box center [907, 584] width 139 height 28
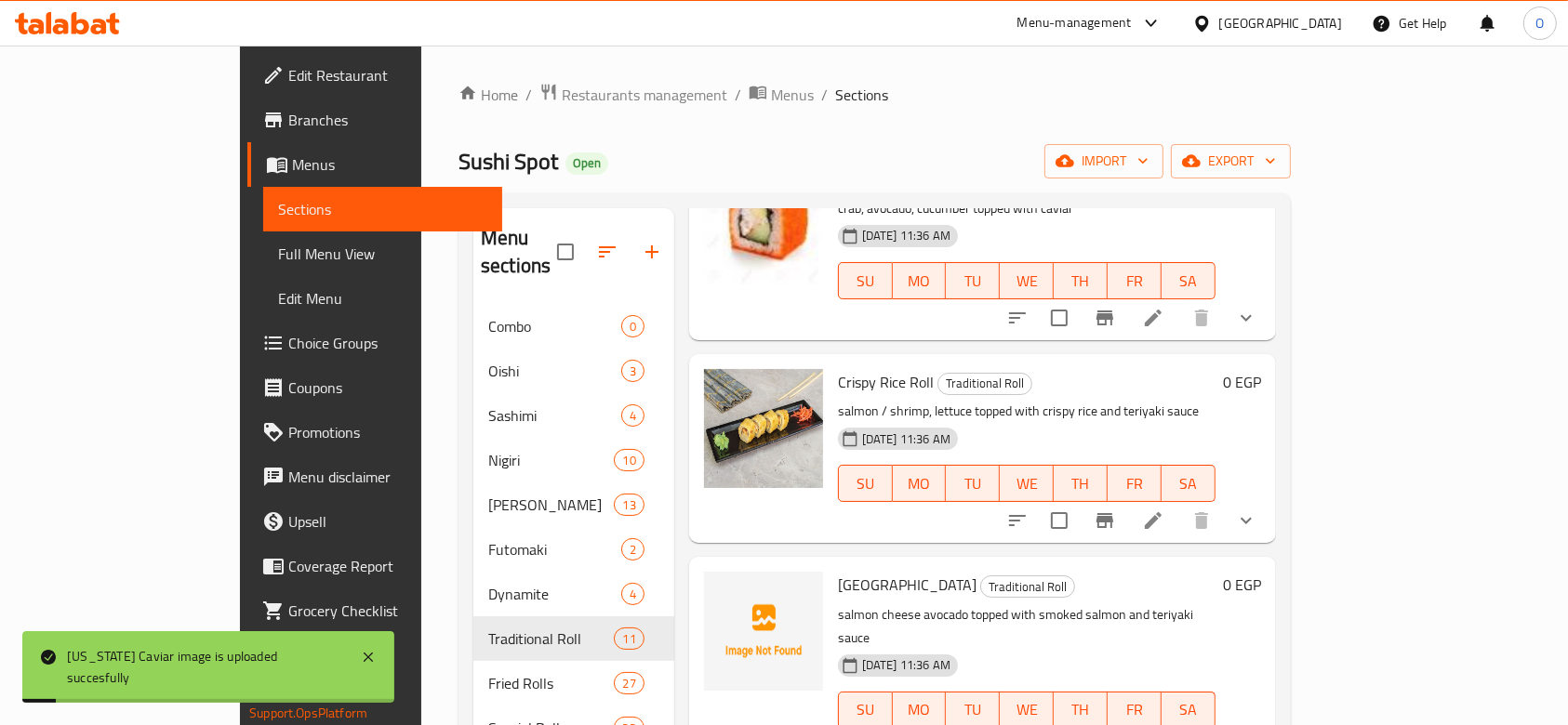
click at [838, 603] on p "salmon cheese avocado topped with smoked salmon and teriyaki sauce" at bounding box center [1026, 626] width 377 height 47
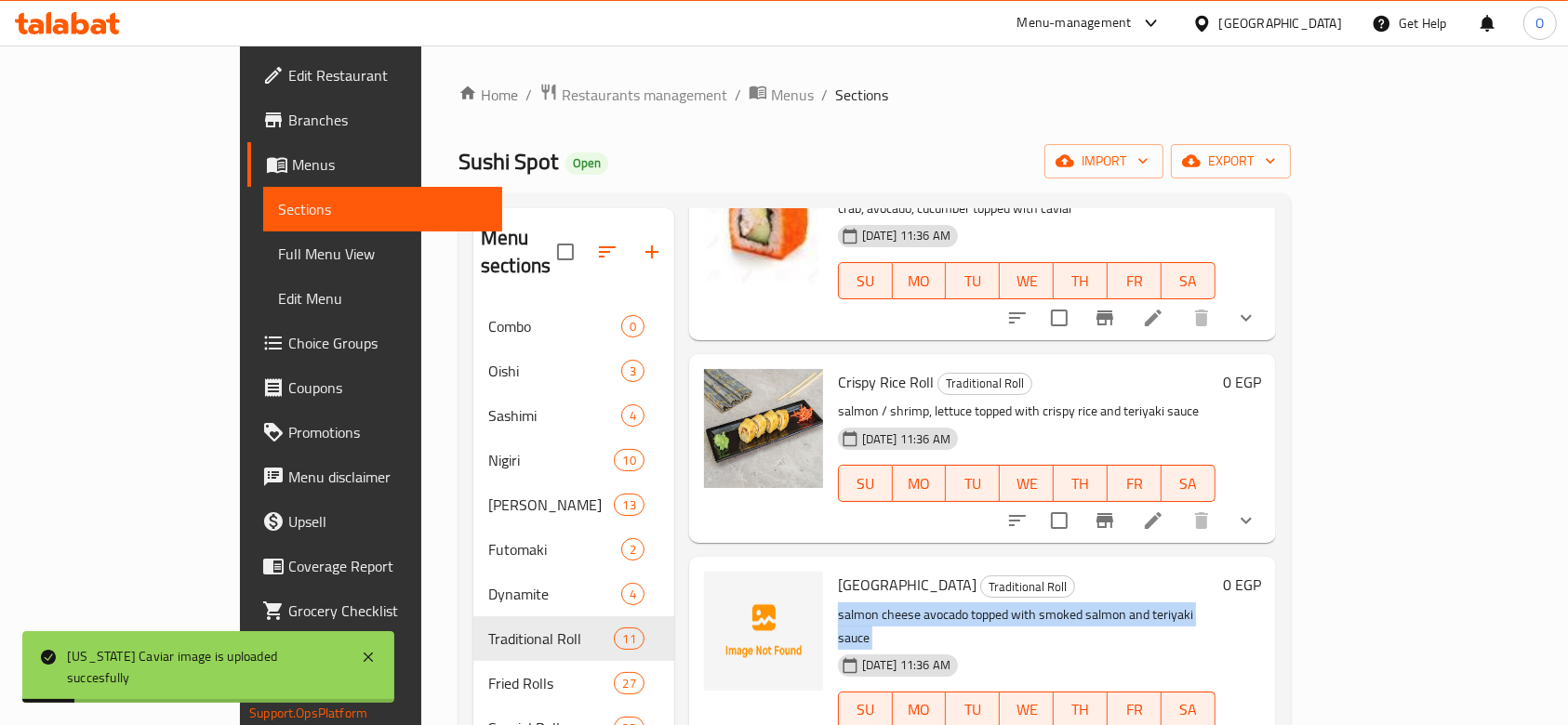
click at [838, 603] on p "salmon cheese avocado topped with smoked salmon and teriyaki sauce" at bounding box center [1026, 626] width 377 height 47
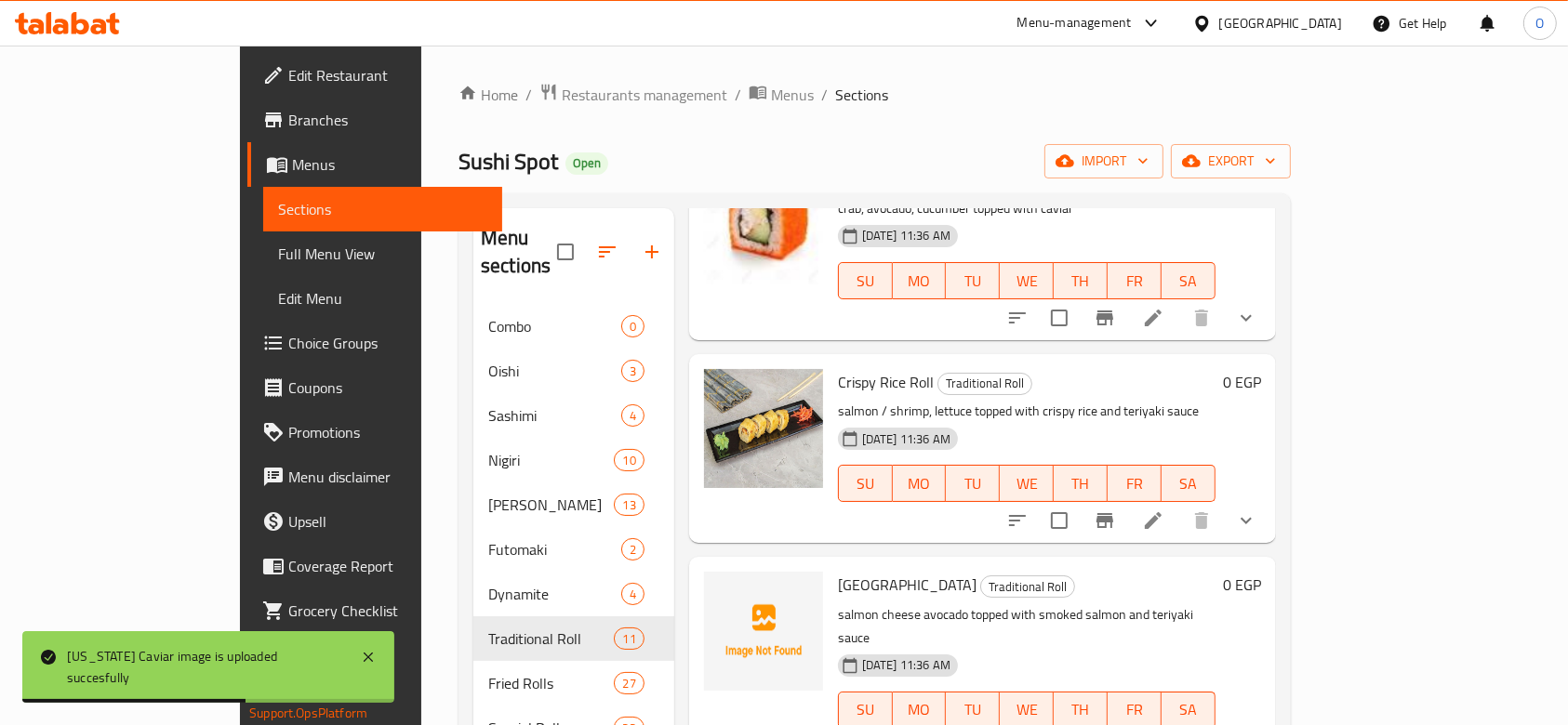
click at [838, 570] on span "[GEOGRAPHIC_DATA]" at bounding box center [907, 584] width 139 height 28
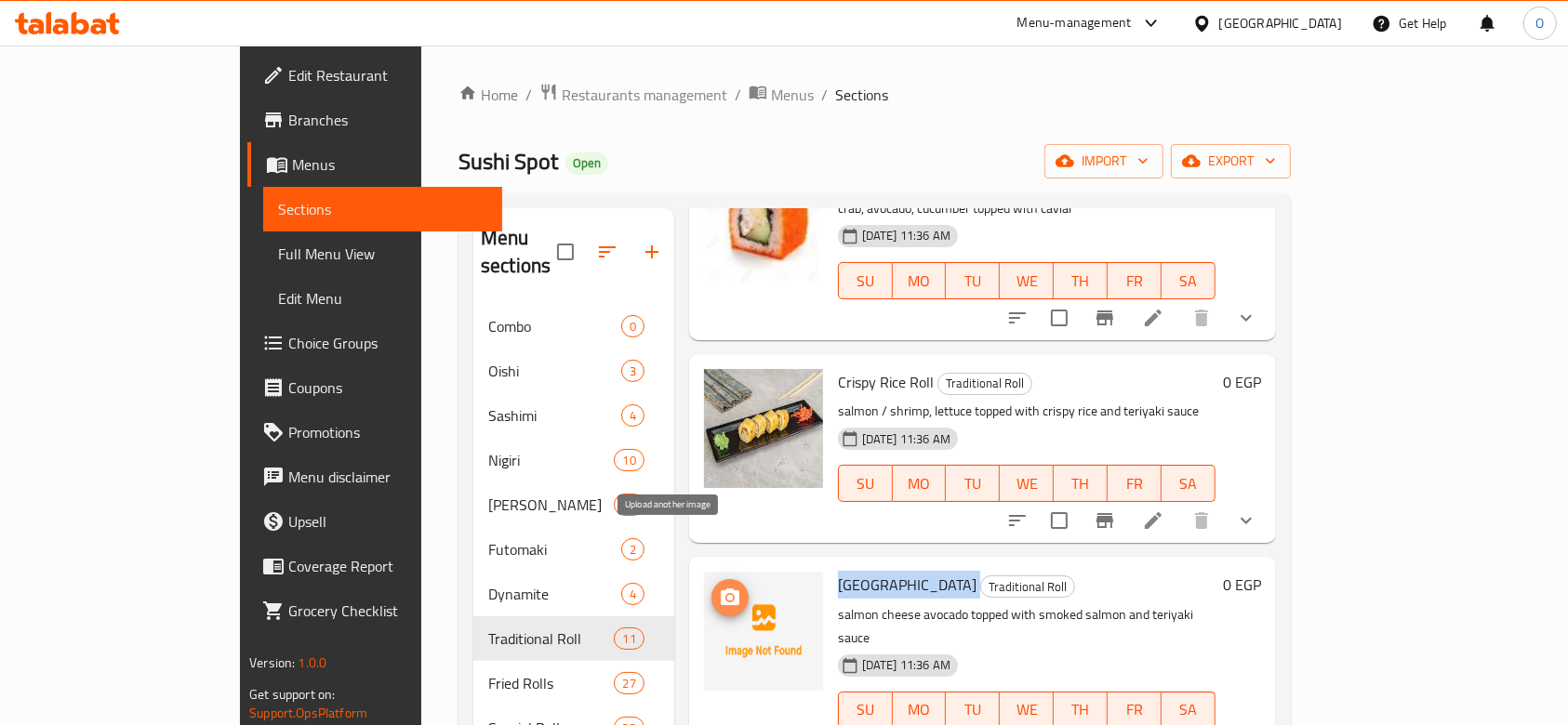
click at [712, 579] on button "upload picture" at bounding box center [729, 597] width 37 height 37
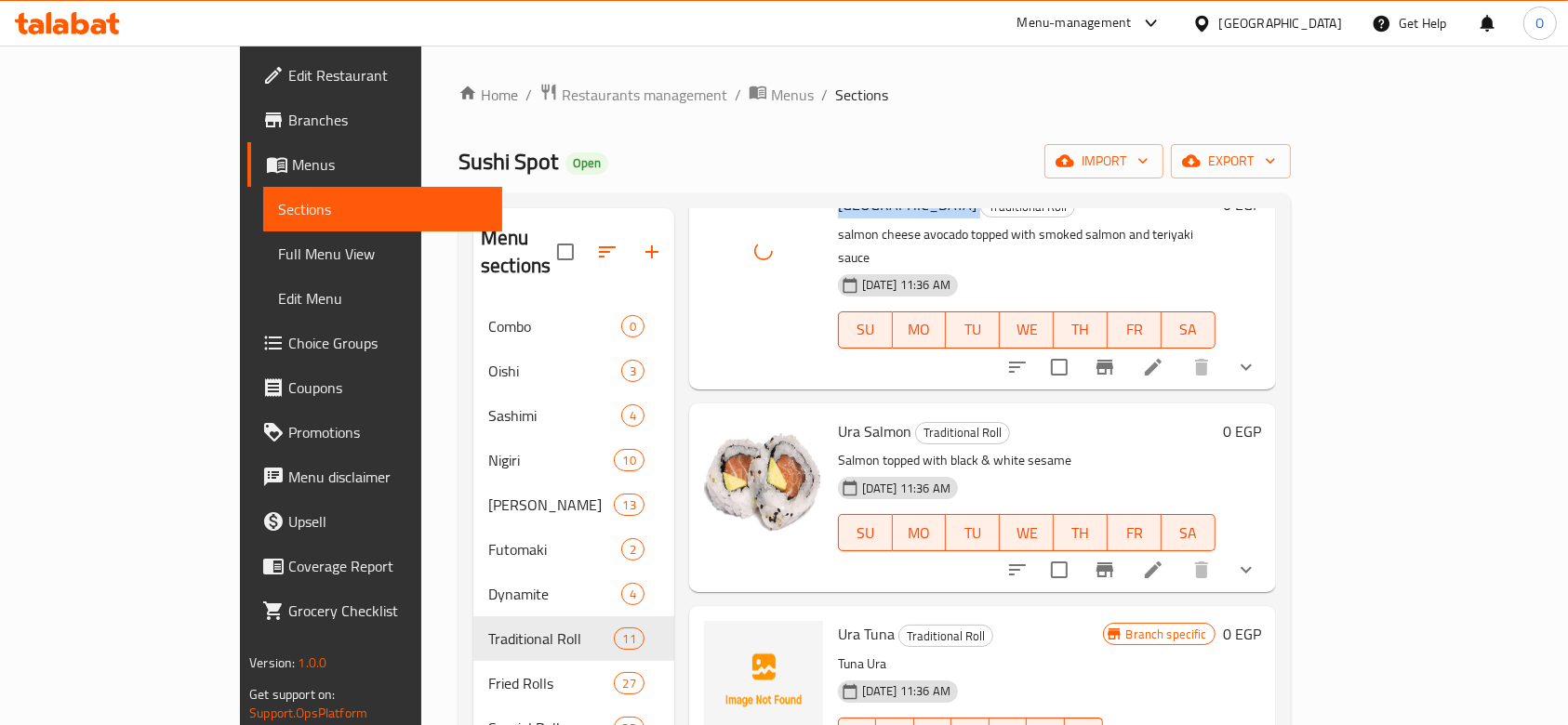
scroll to position [867, 0]
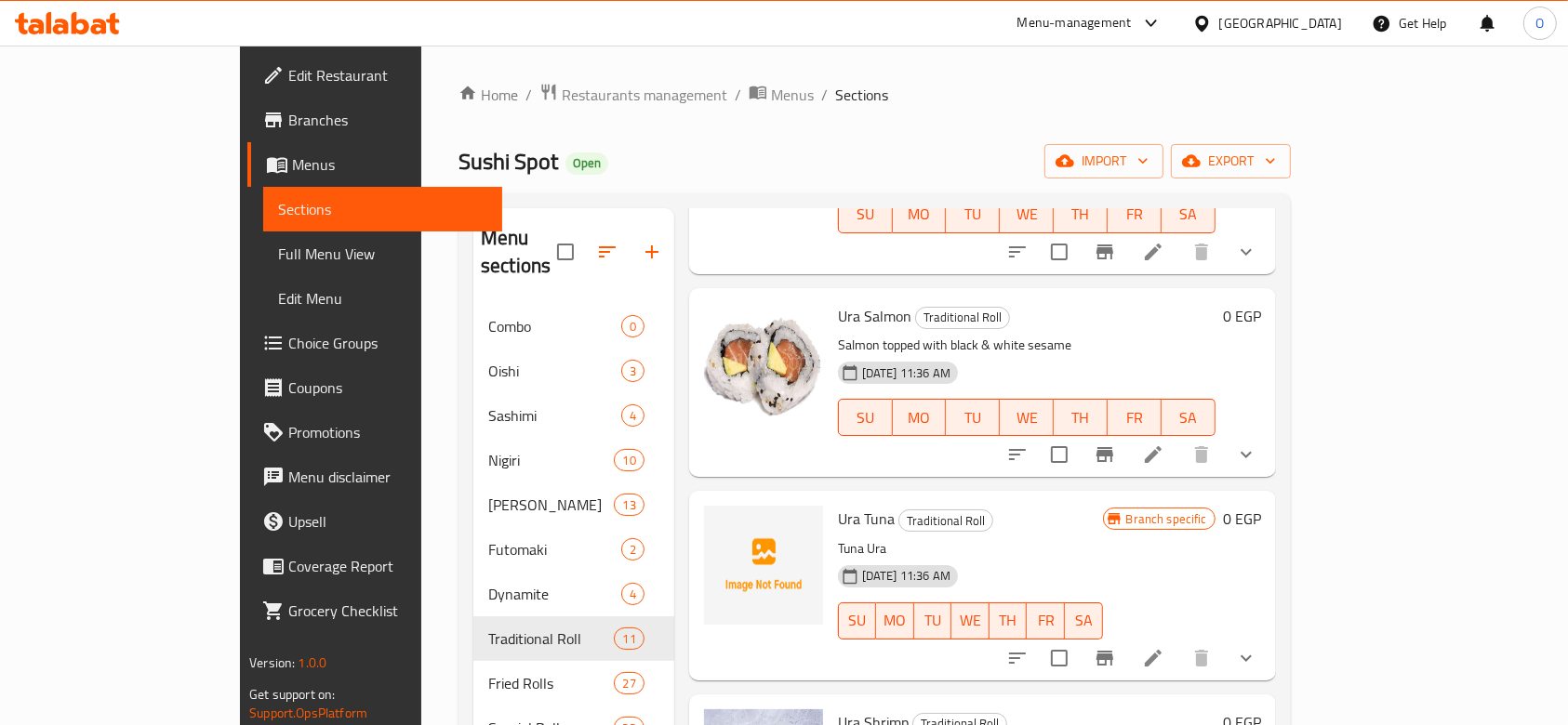
click at [838, 505] on span "Ura Tuna" at bounding box center [865, 519] width 57 height 28
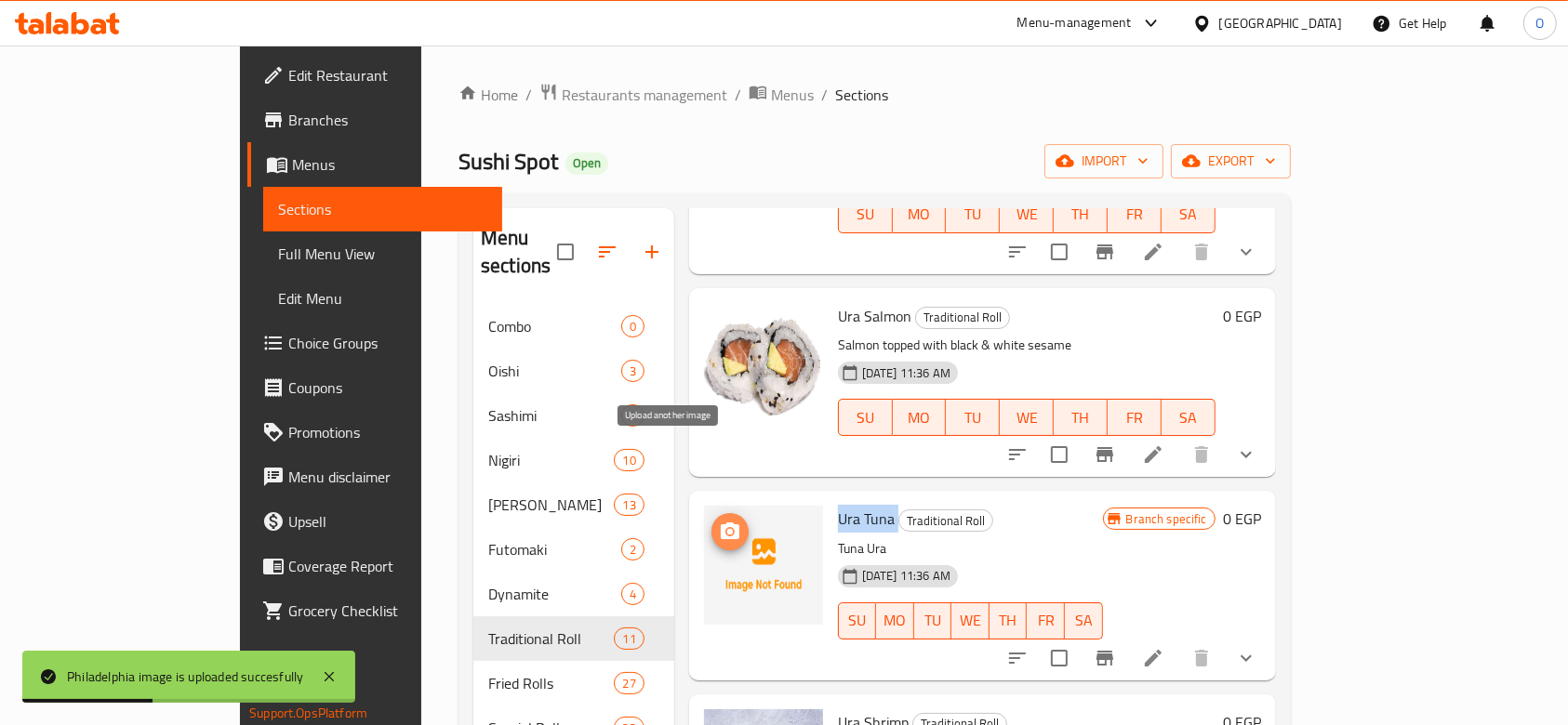
click at [712, 513] on button "upload picture" at bounding box center [729, 531] width 37 height 37
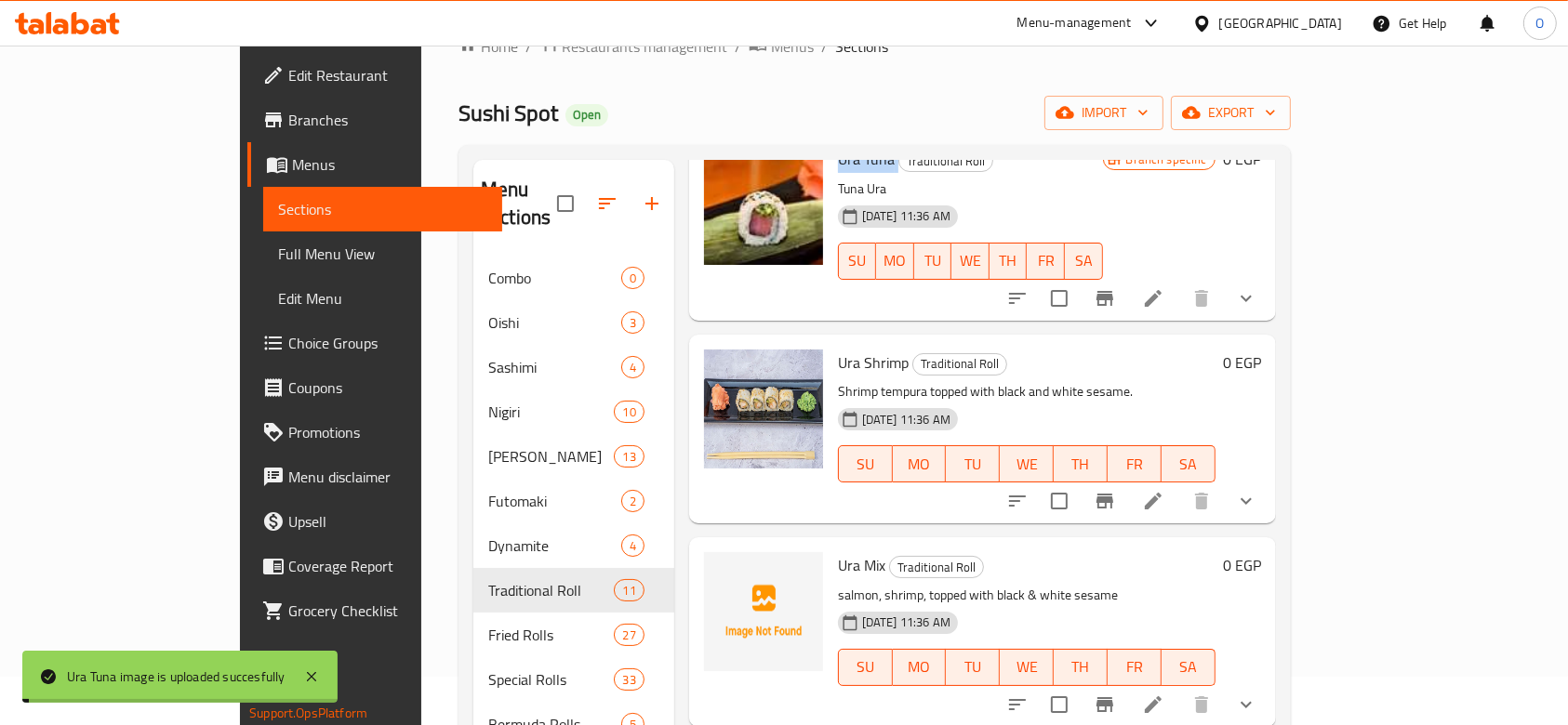
scroll to position [124, 0]
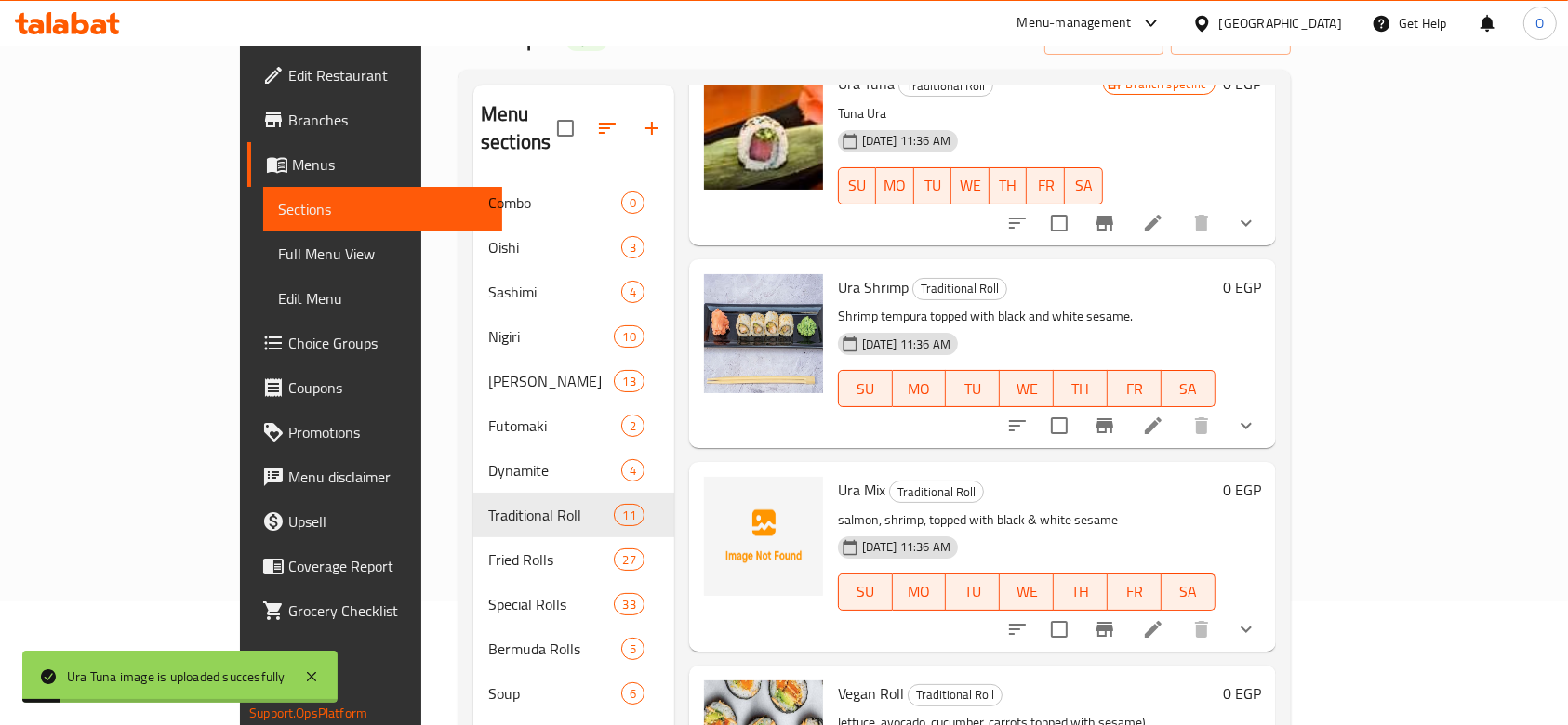
click at [838, 476] on span "Ura Mix" at bounding box center [861, 490] width 48 height 28
click at [719, 492] on icon "upload picture" at bounding box center [729, 503] width 22 height 22
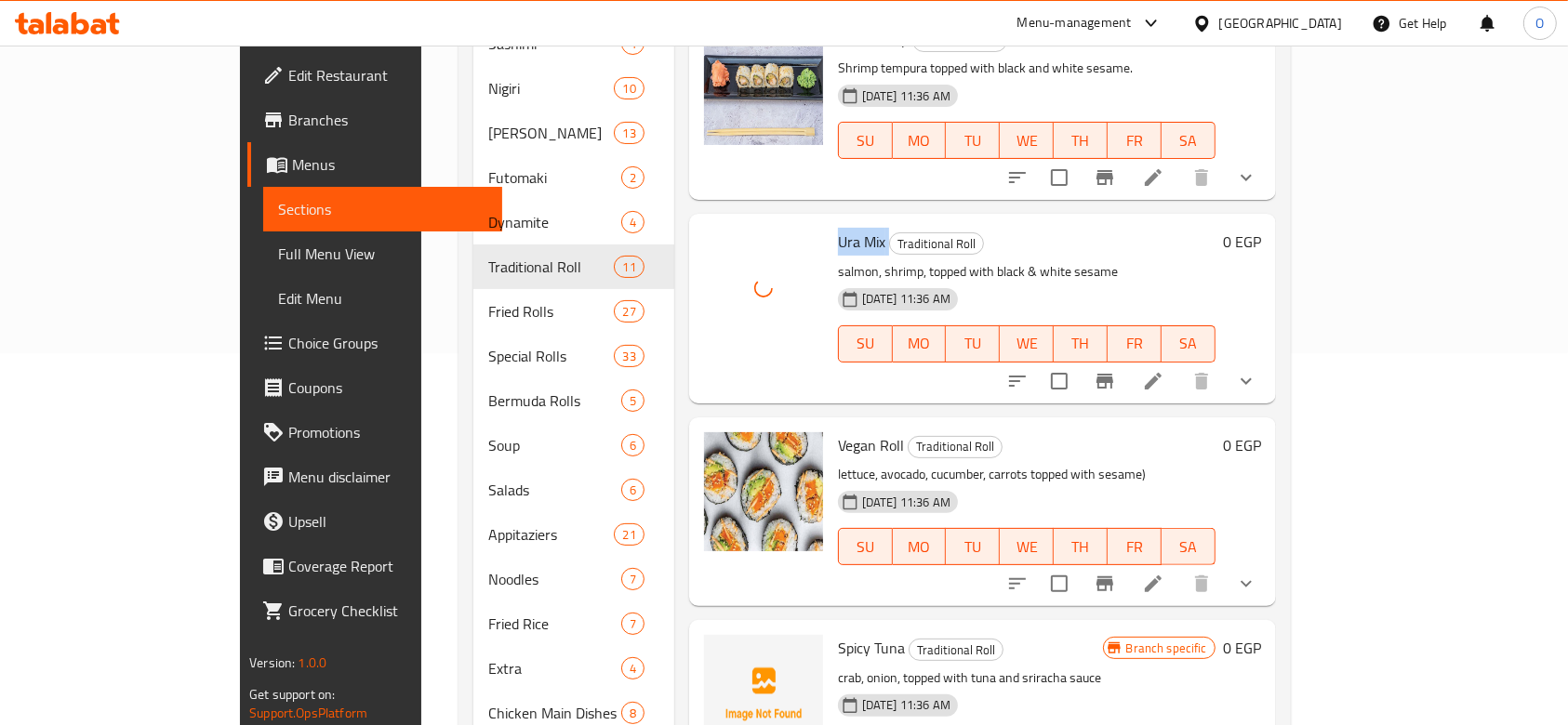
scroll to position [495, 0]
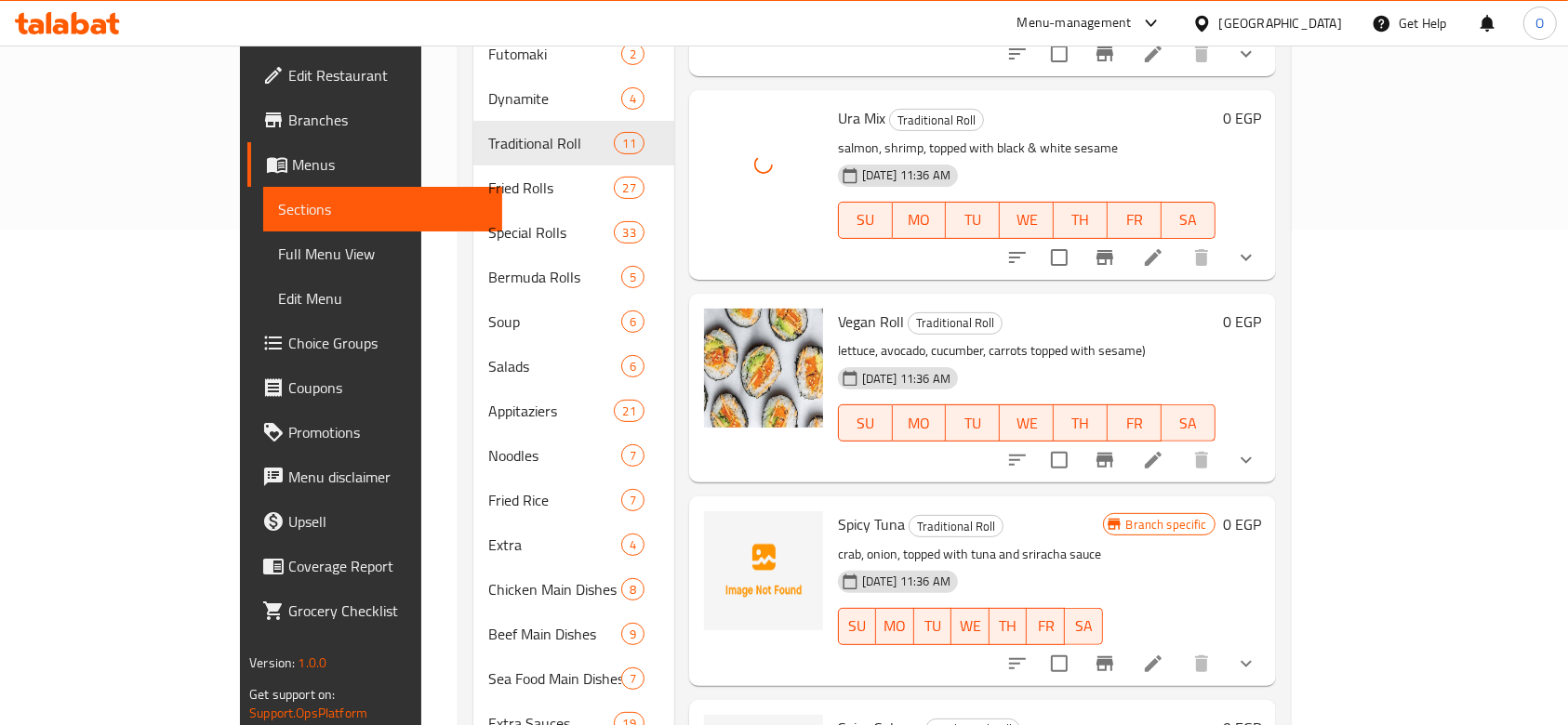
click at [838, 510] on span "Spicy Tuna" at bounding box center [870, 524] width 66 height 28
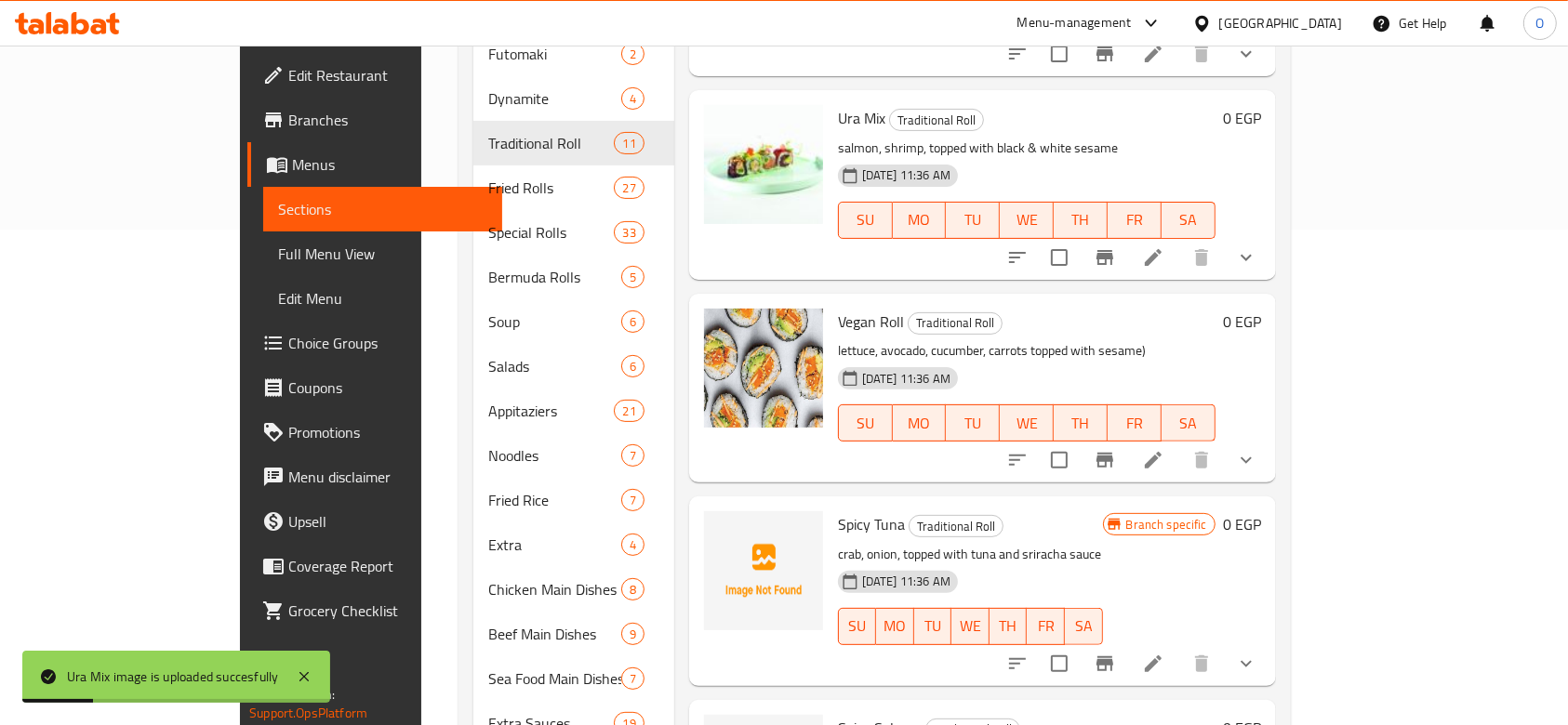
click at [838, 543] on p "crab, onion, topped with tuna and sriracha sauce" at bounding box center [970, 553] width 265 height 23
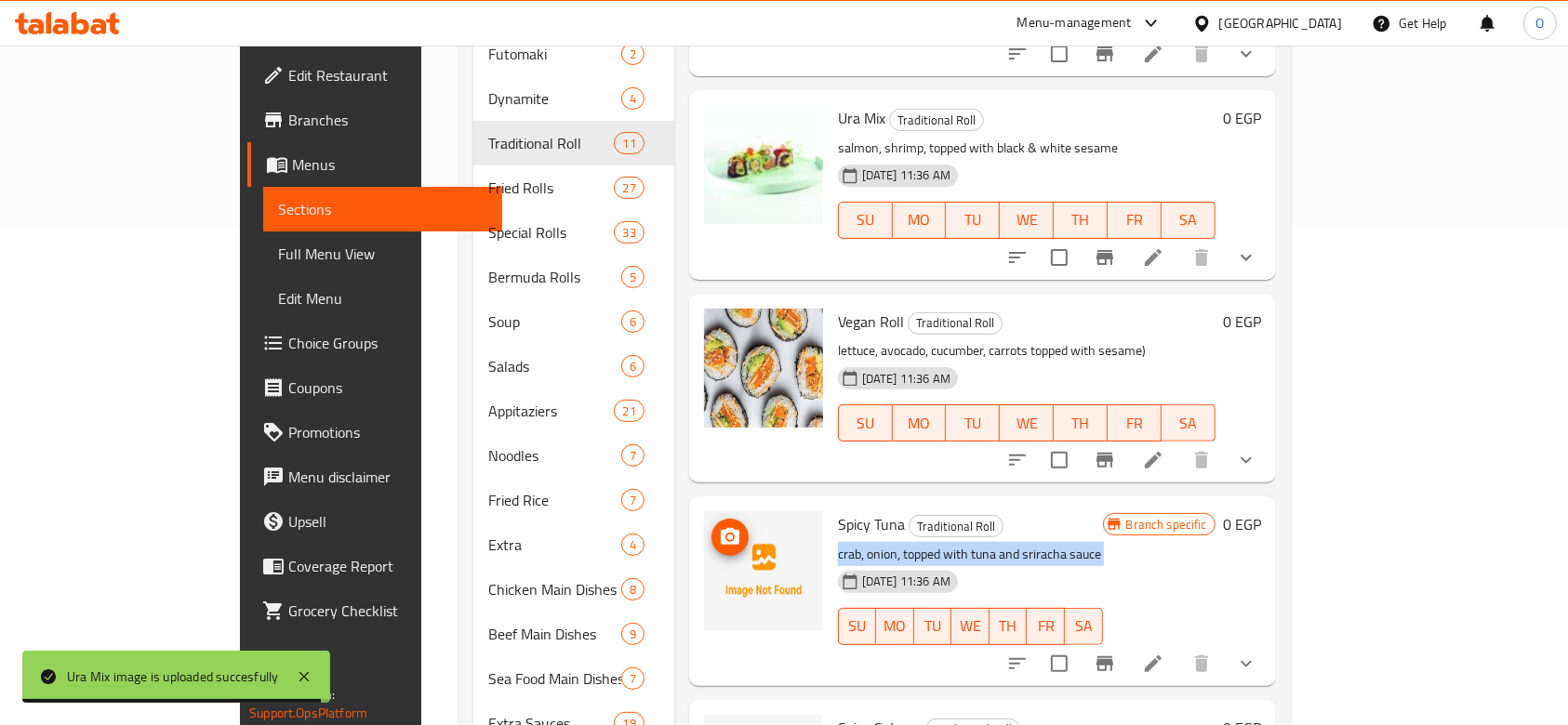
click at [719, 526] on icon "upload picture" at bounding box center [729, 537] width 22 height 22
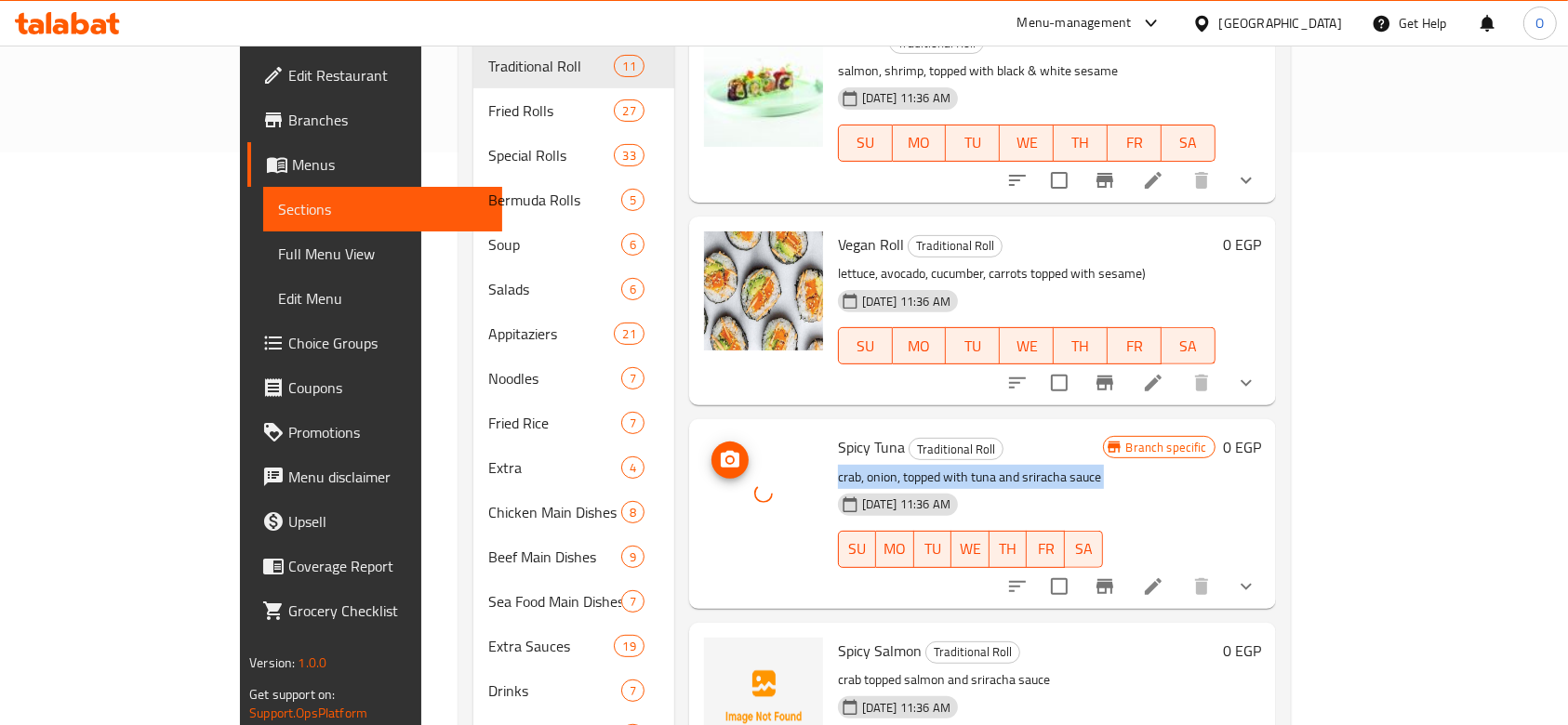
scroll to position [636, 0]
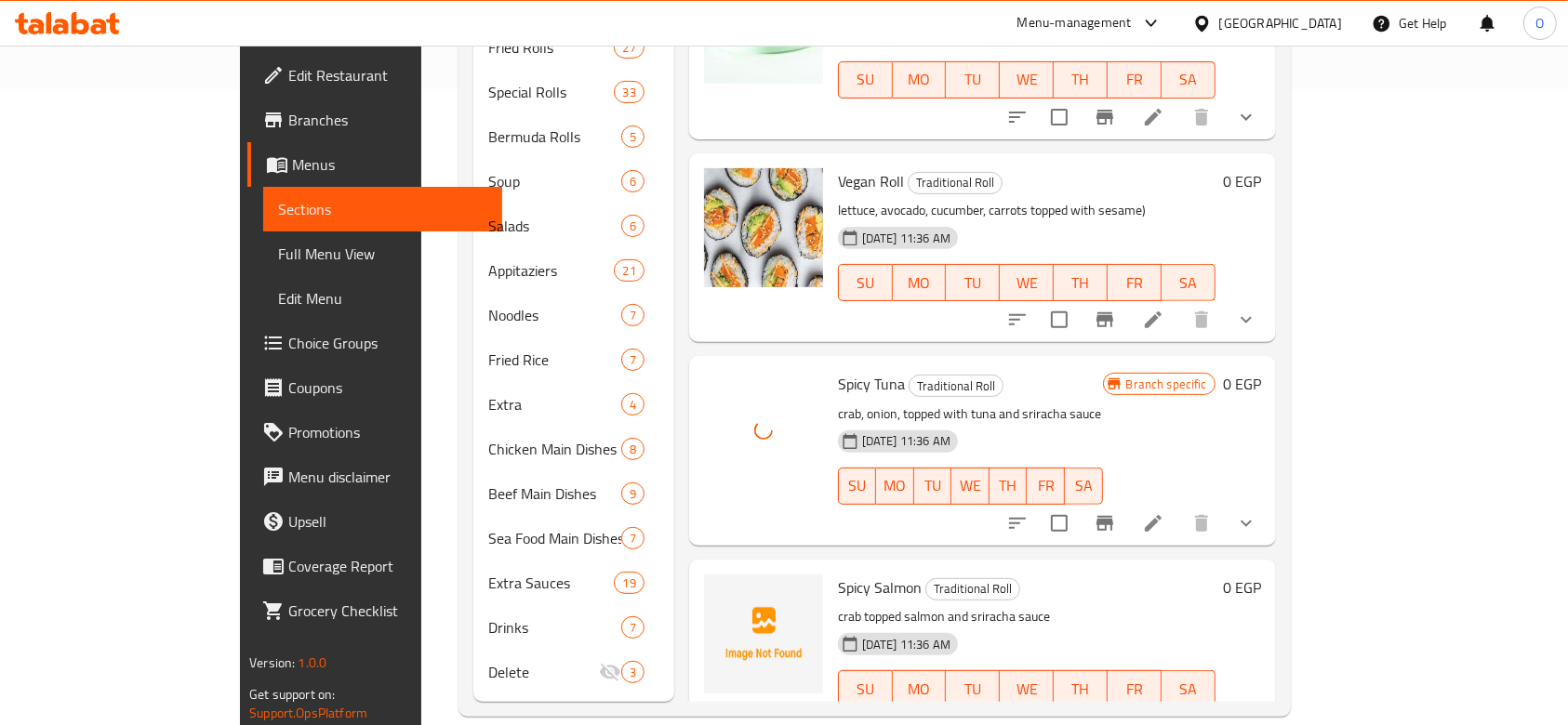
click at [838, 573] on span "Spicy Salmon" at bounding box center [879, 587] width 83 height 28
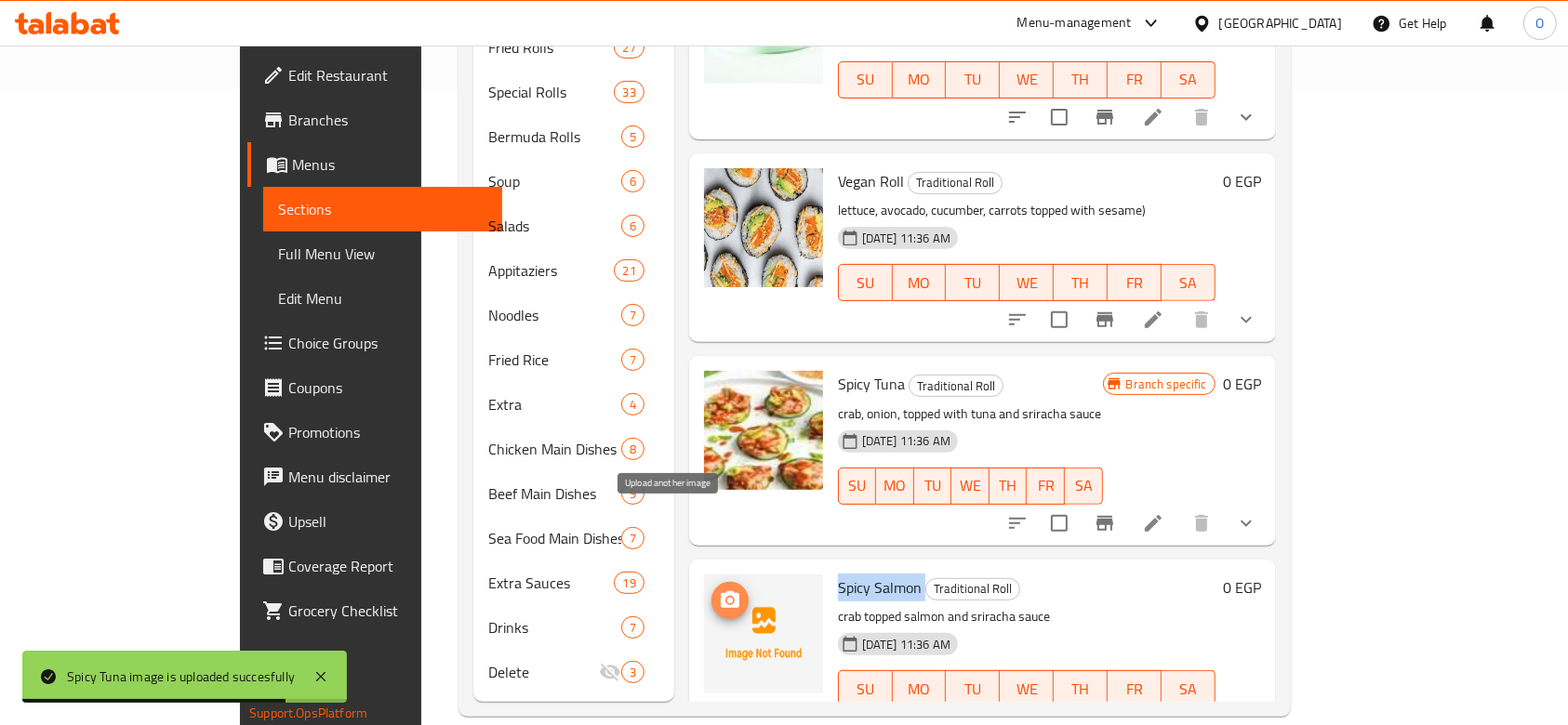
click at [719, 589] on icon "upload picture" at bounding box center [729, 600] width 22 height 22
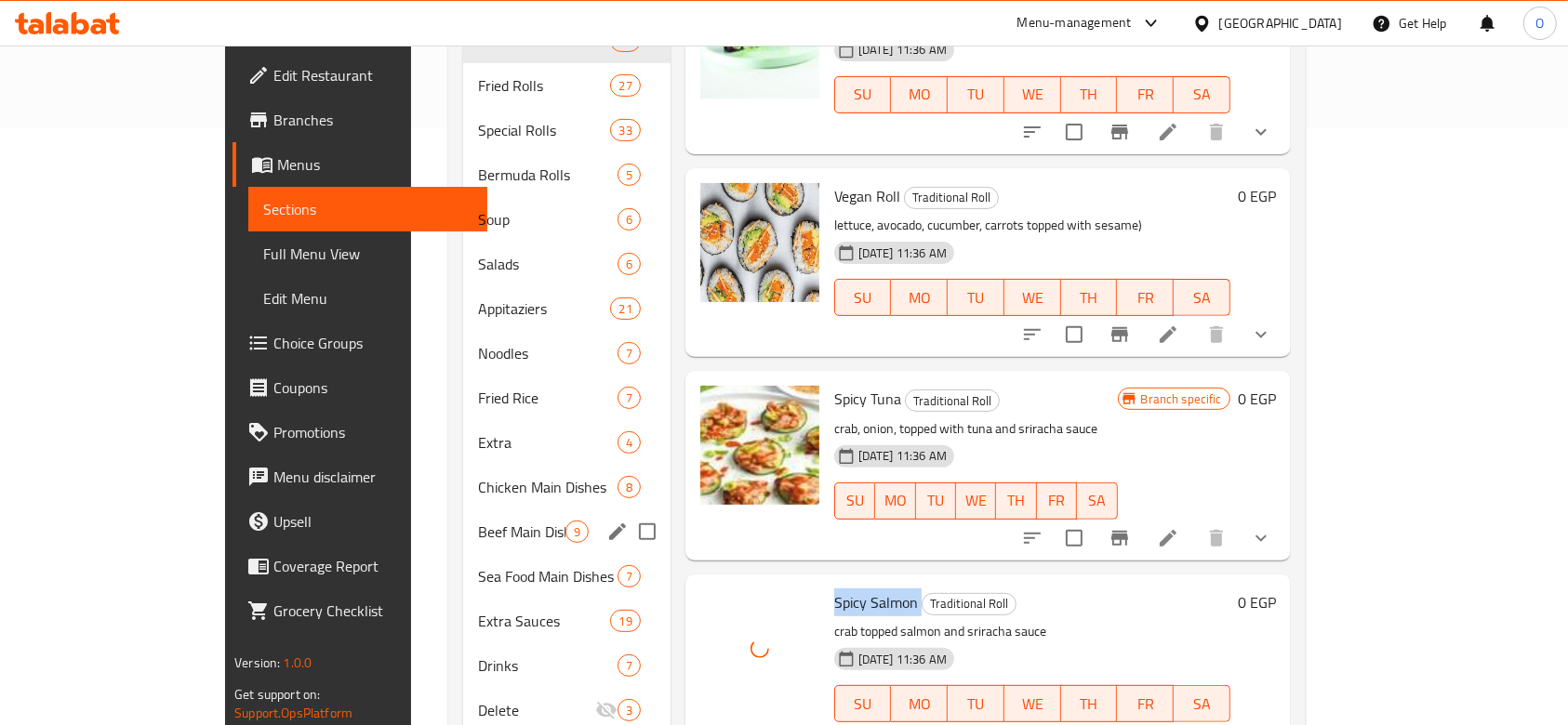
scroll to position [264, 0]
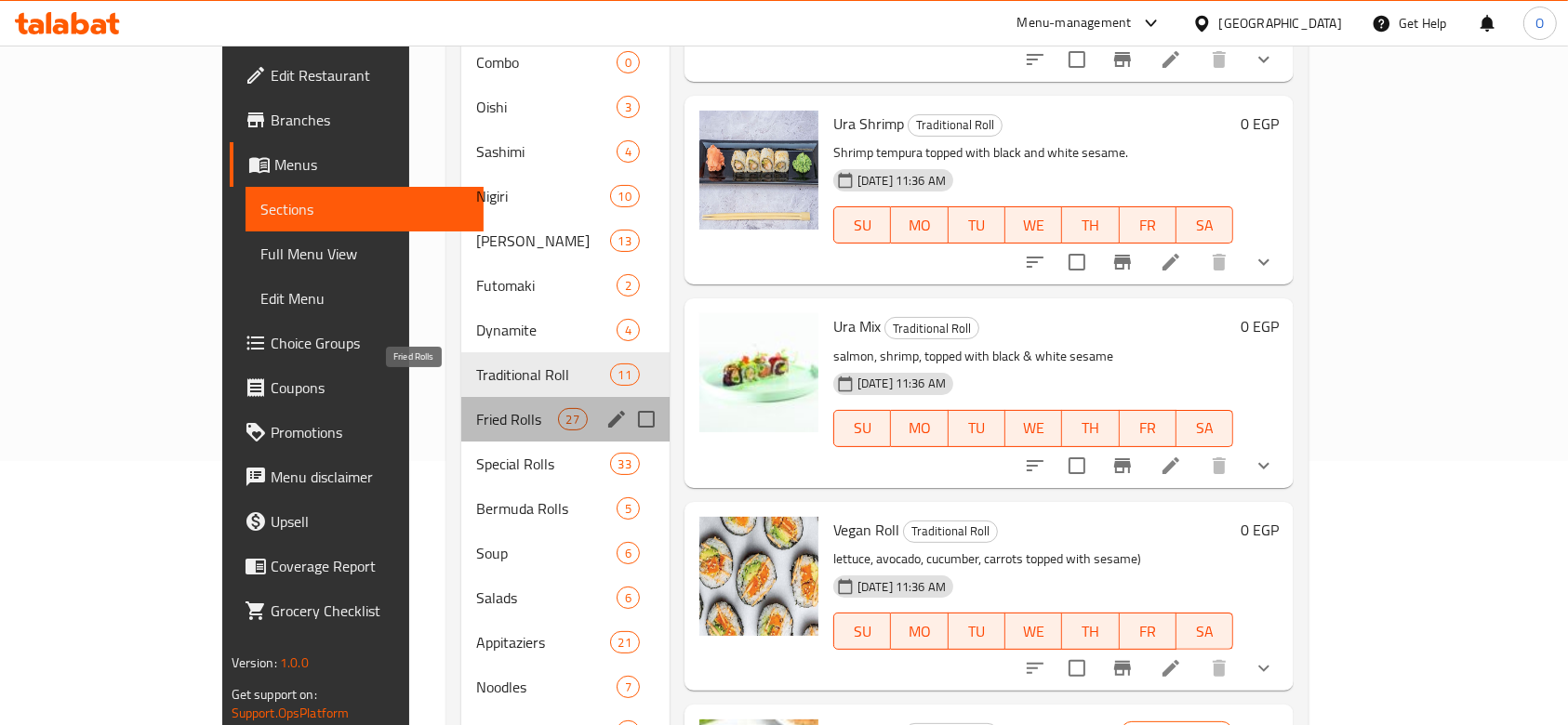
click at [476, 408] on span "Fried Rolls" at bounding box center [517, 419] width 81 height 22
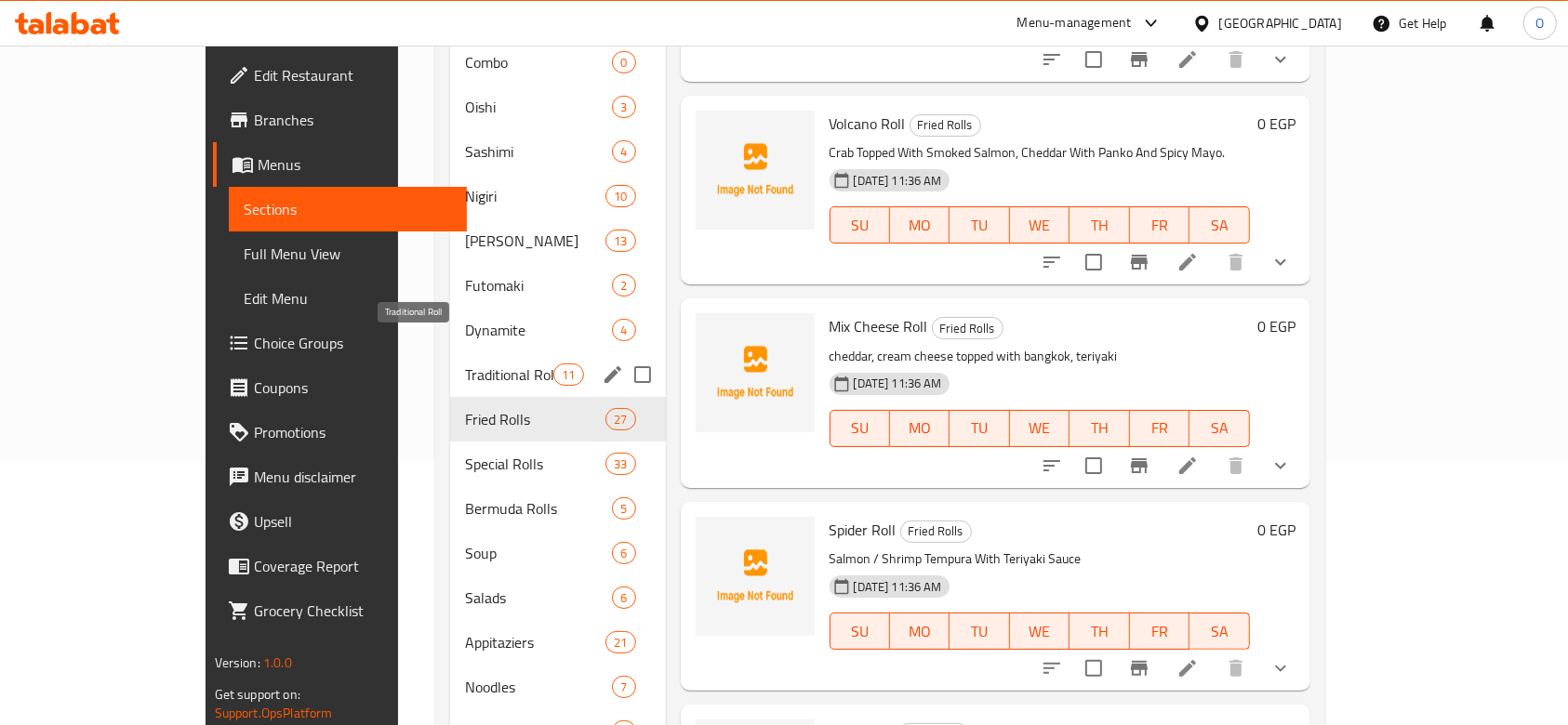
click at [464, 363] on span "Traditional Roll" at bounding box center [508, 374] width 88 height 22
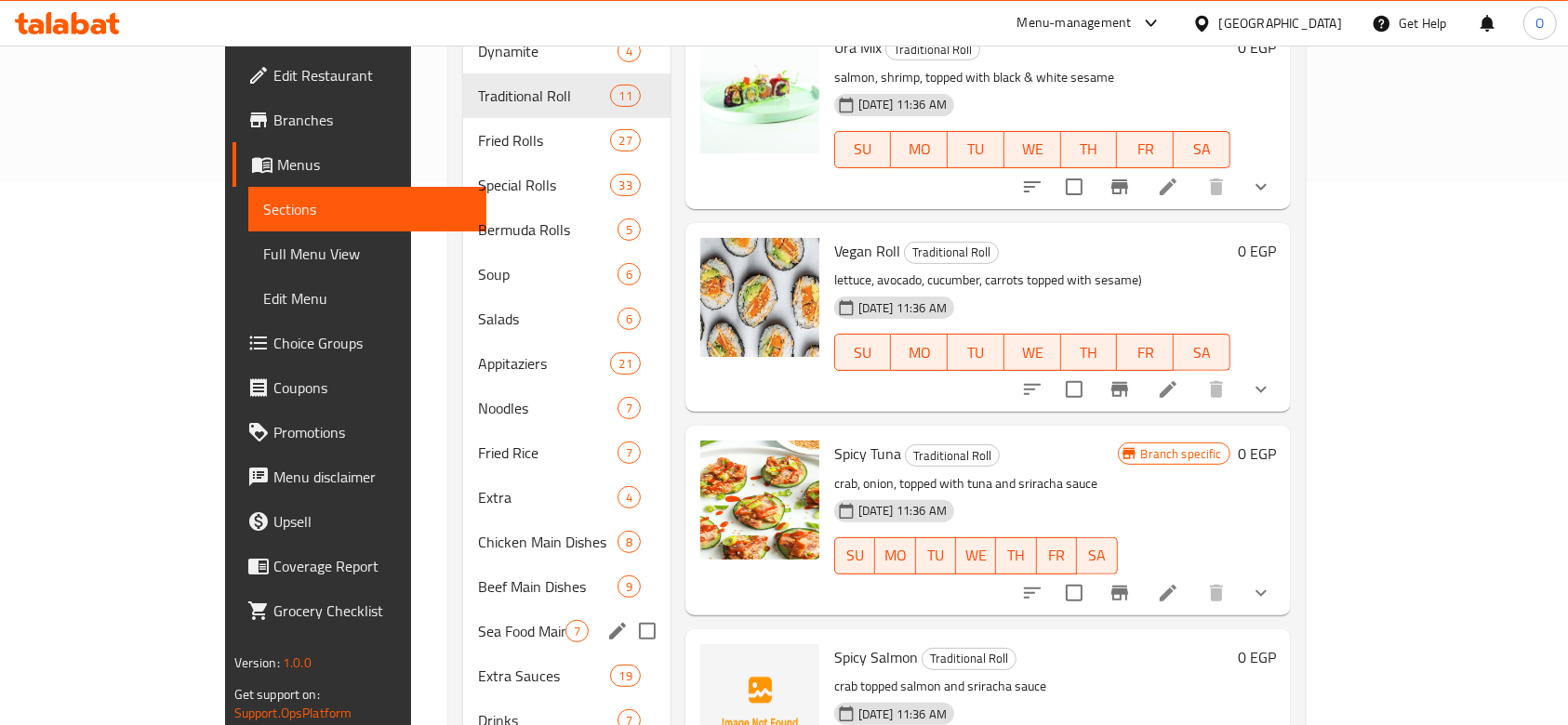
scroll to position [636, 0]
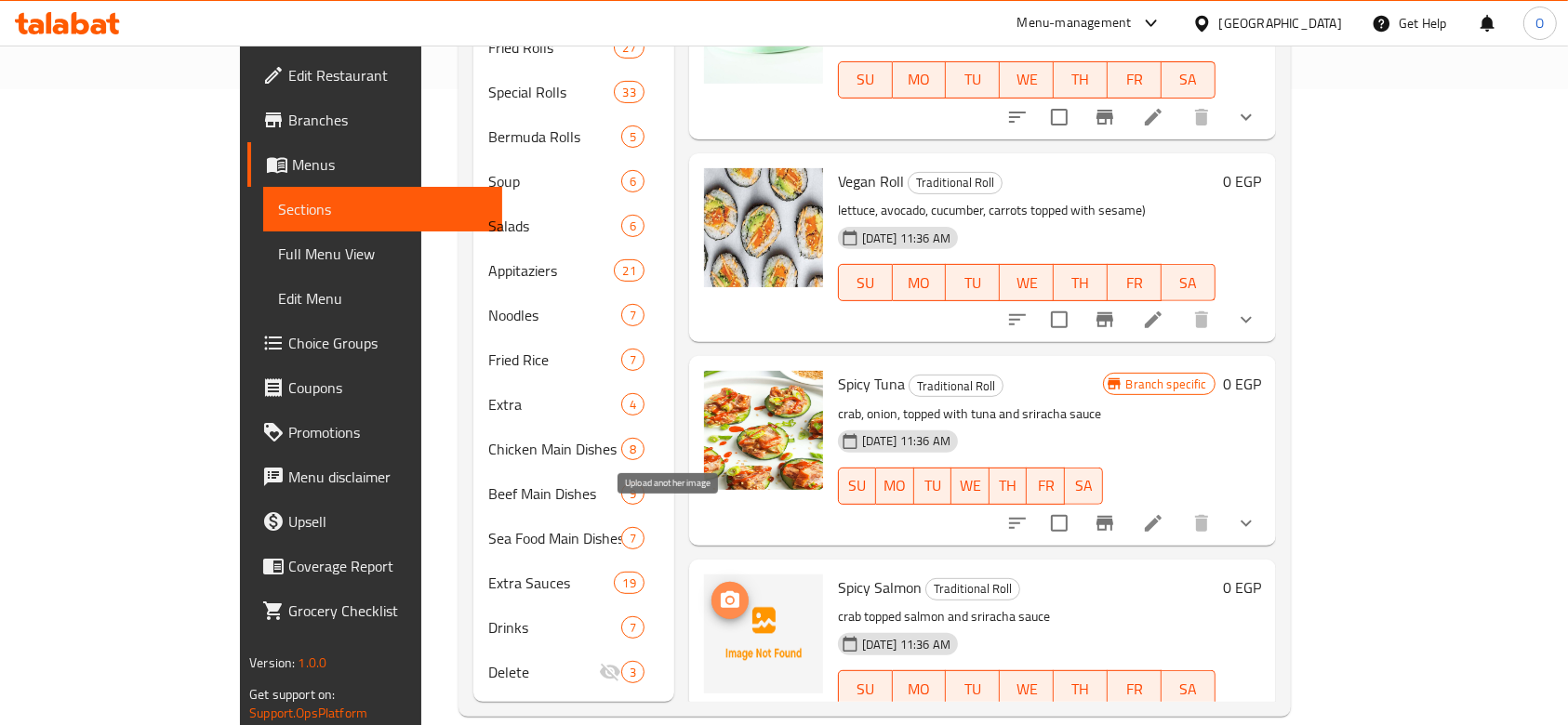
click at [720, 591] on icon "upload picture" at bounding box center [729, 599] width 19 height 17
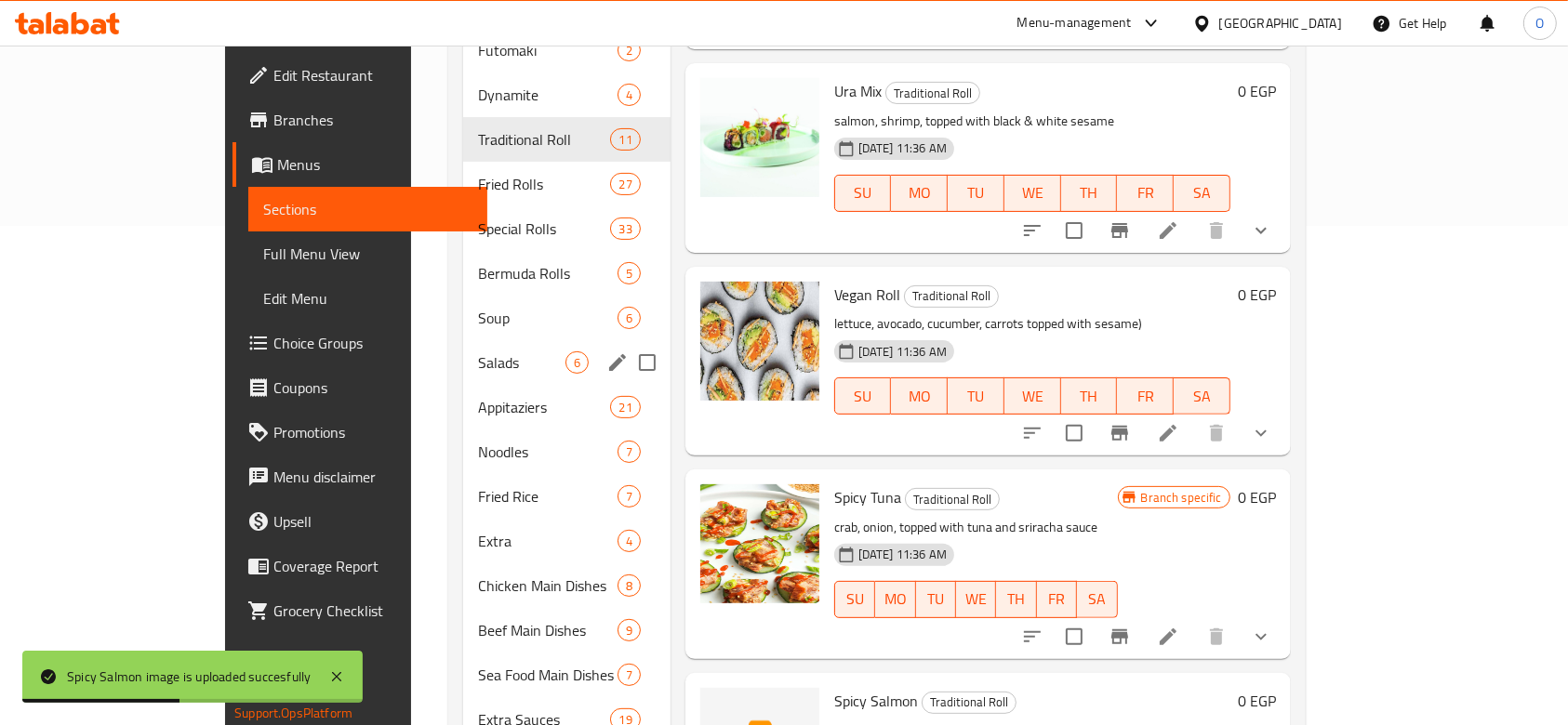
scroll to position [388, 0]
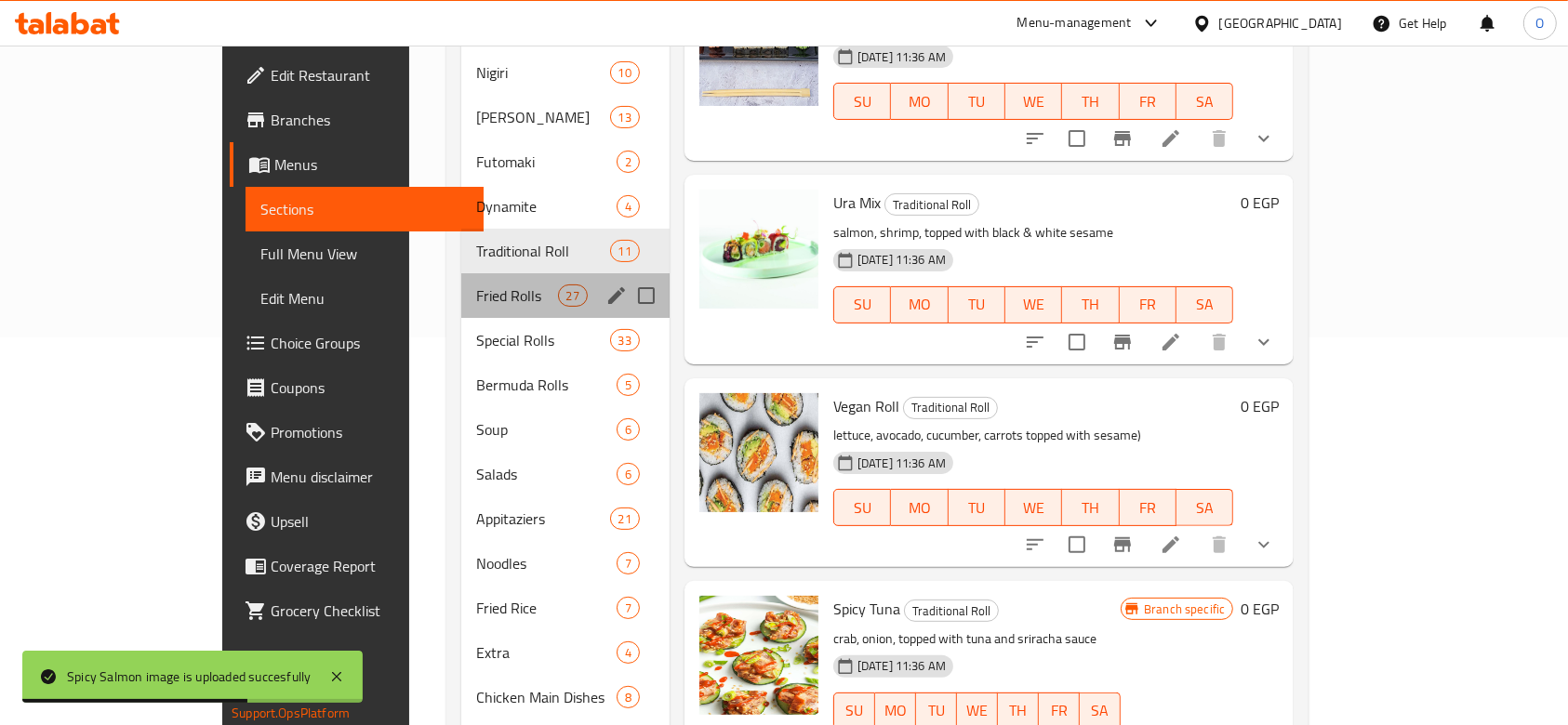
click at [461, 278] on div "Fried Rolls 27" at bounding box center [566, 295] width 208 height 45
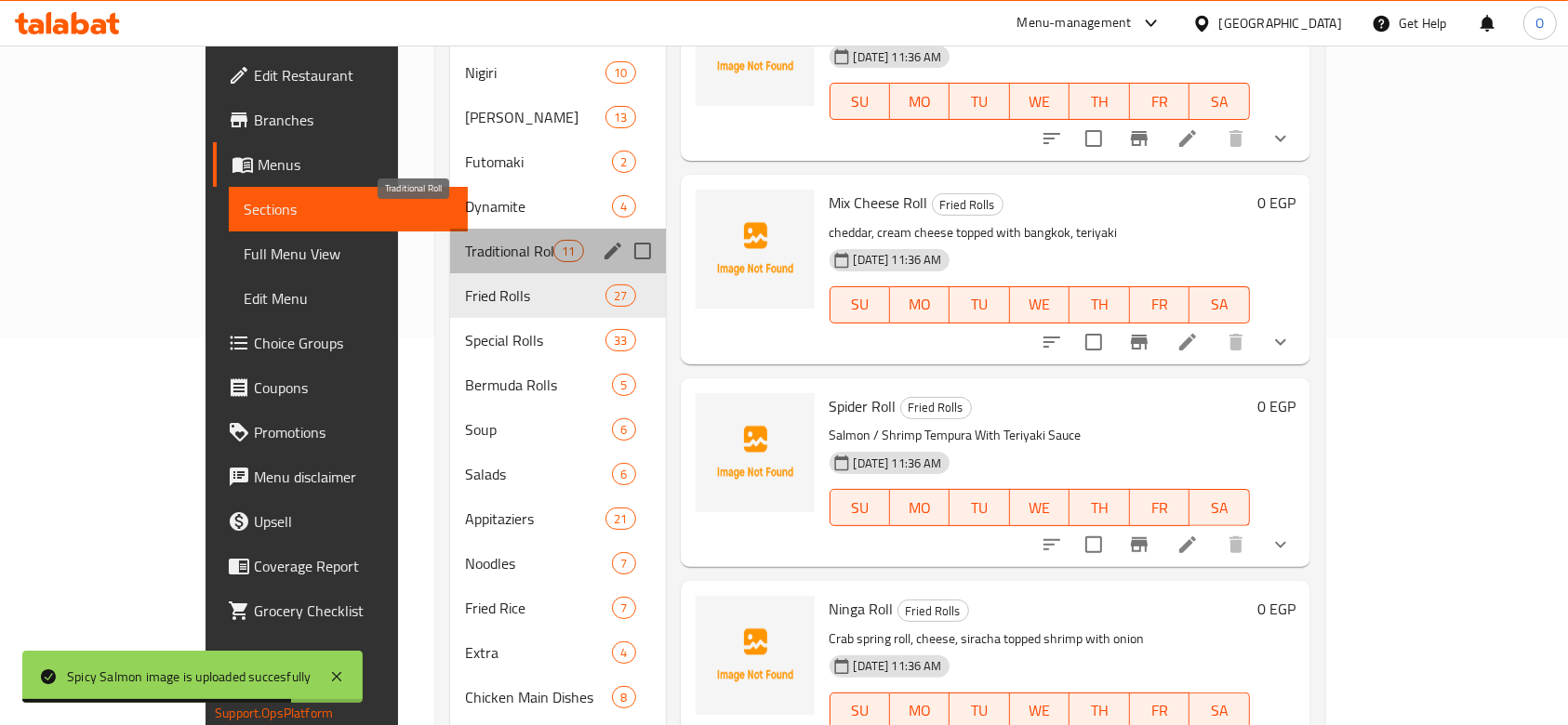
click at [464, 240] on span "Traditional Roll" at bounding box center [508, 251] width 88 height 22
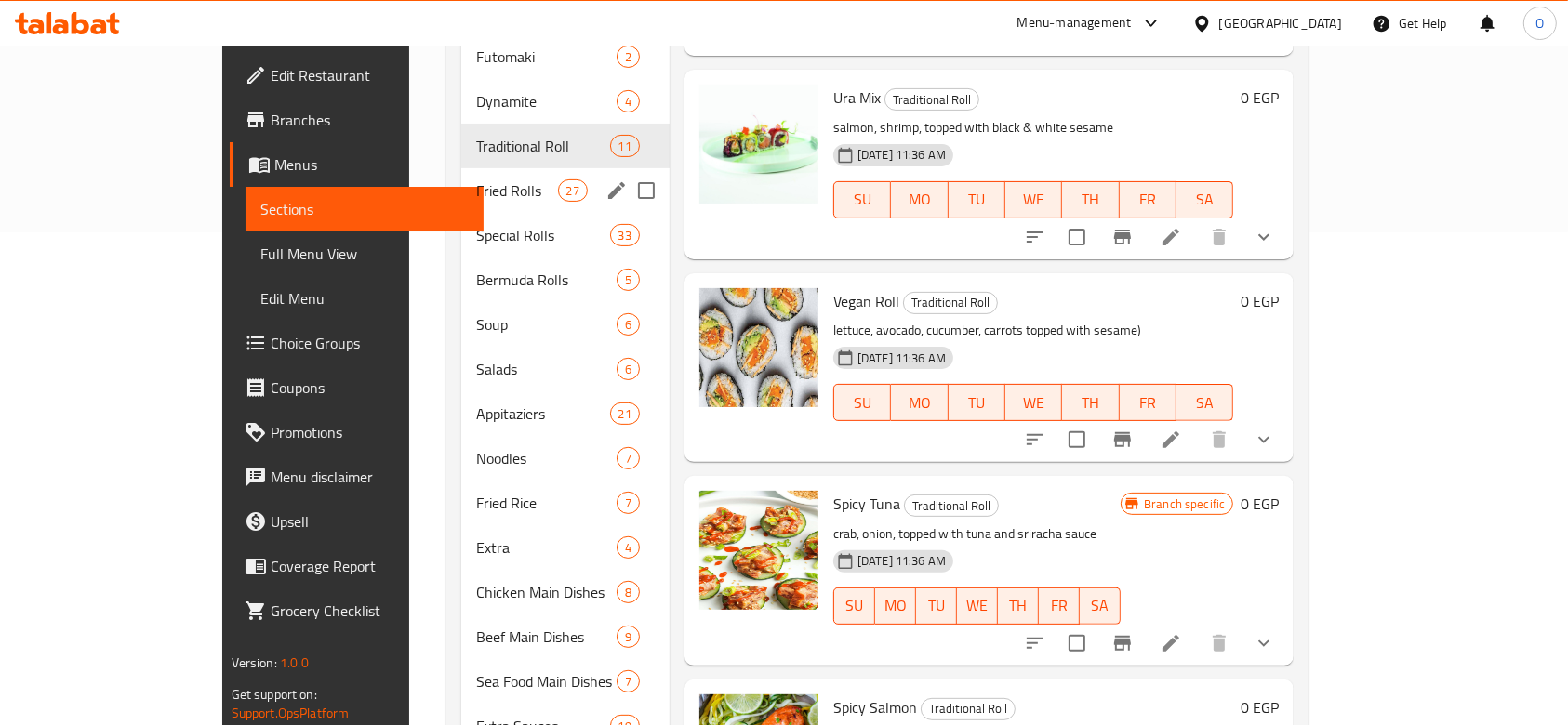
scroll to position [388, 0]
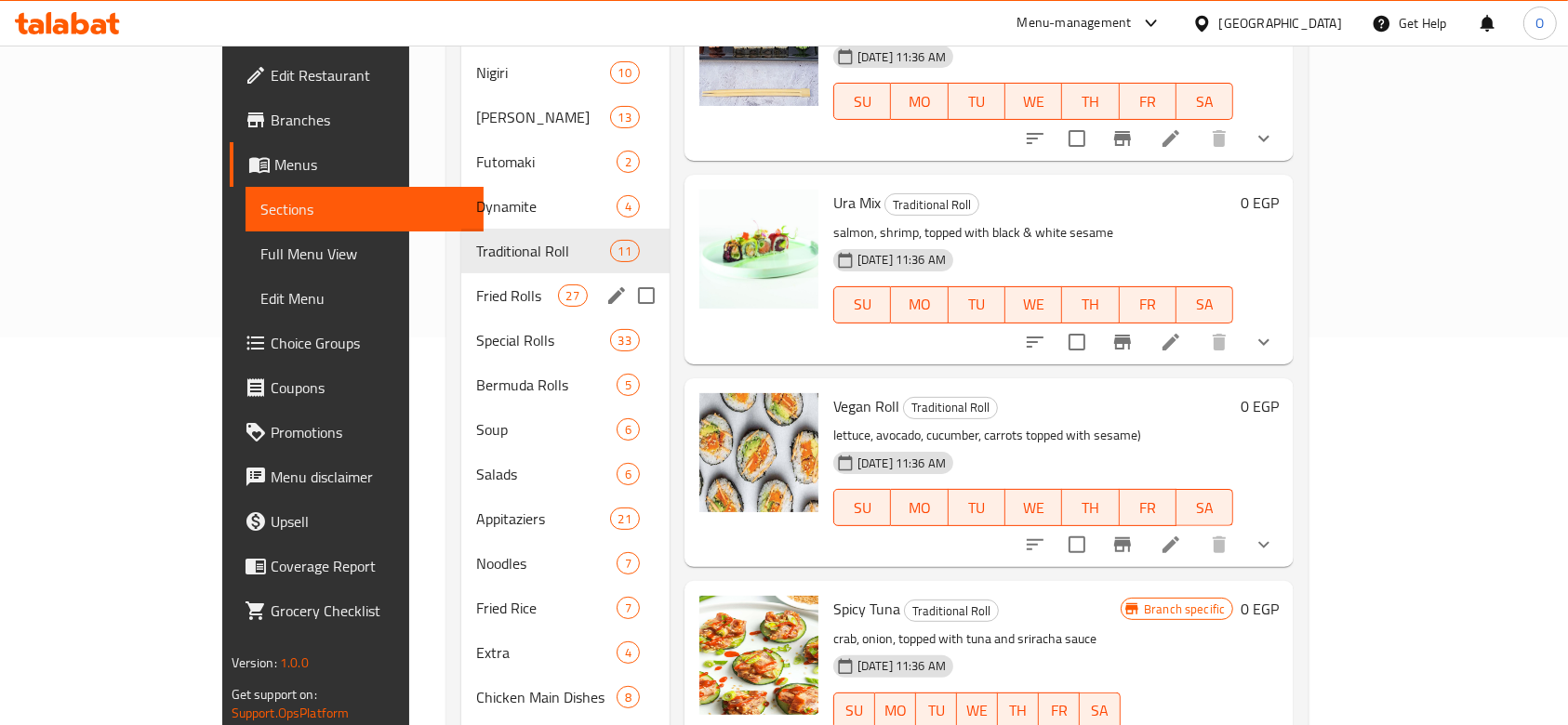
click at [461, 280] on div "Fried Rolls 27" at bounding box center [566, 295] width 208 height 45
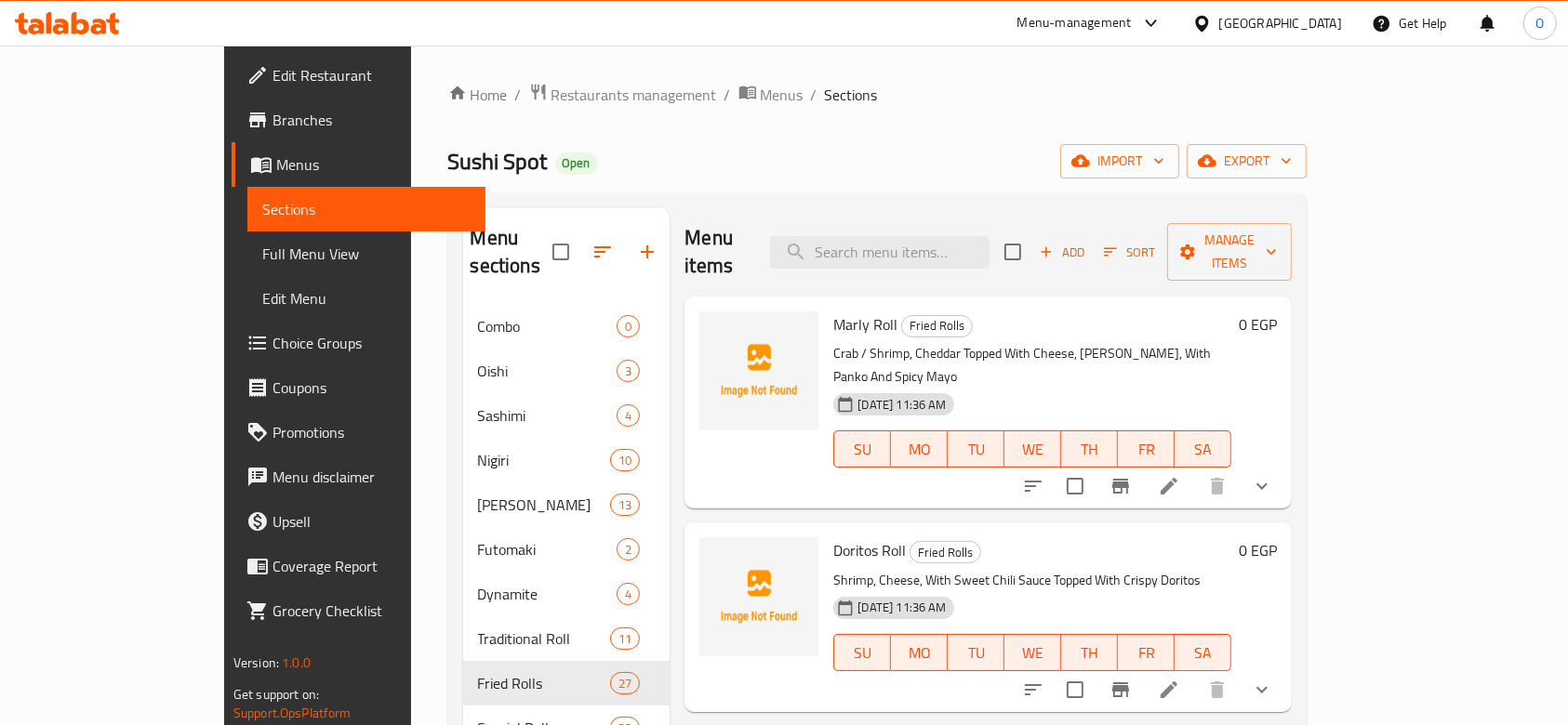
click at [833, 310] on span "Marly Roll" at bounding box center [864, 324] width 65 height 28
click at [716, 328] on icon "upload picture" at bounding box center [724, 336] width 19 height 17
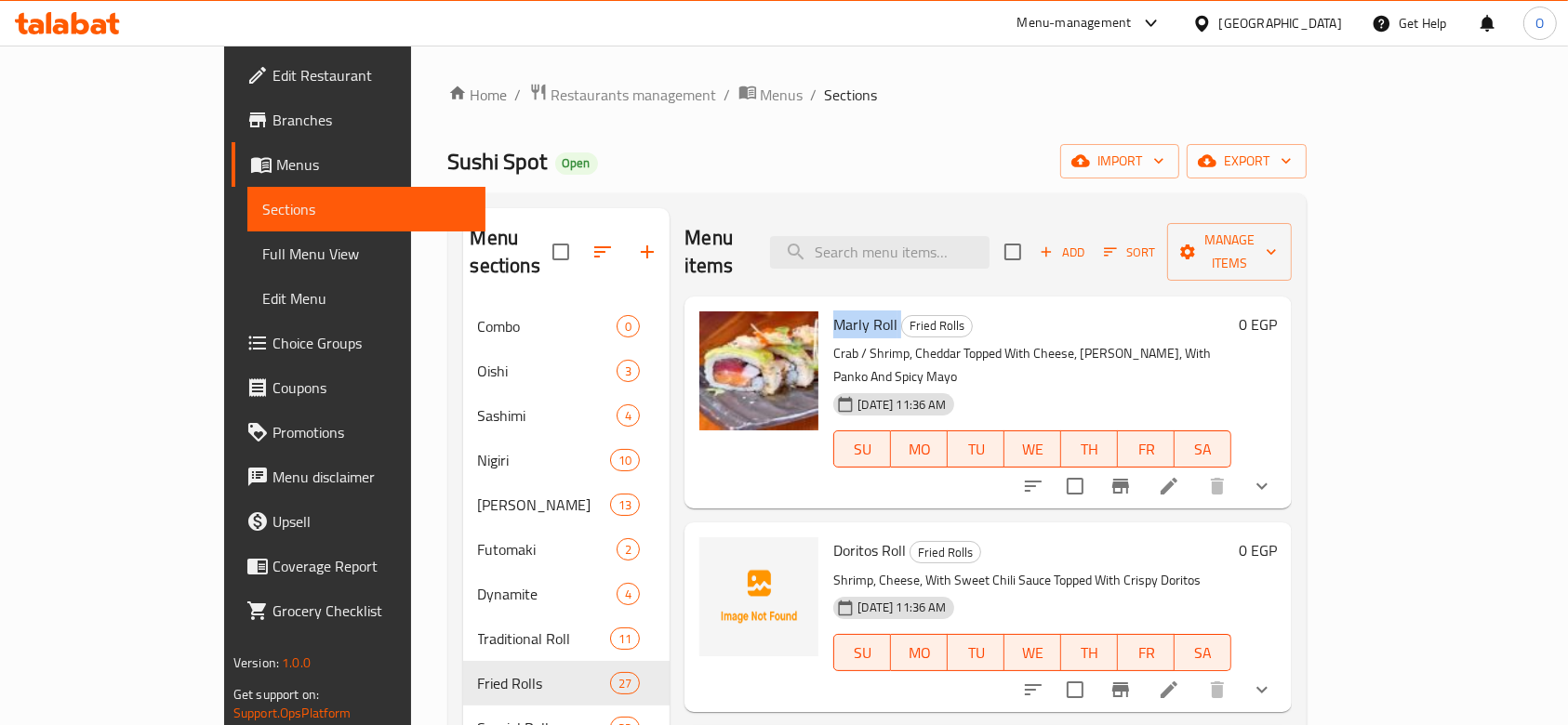
scroll to position [124, 0]
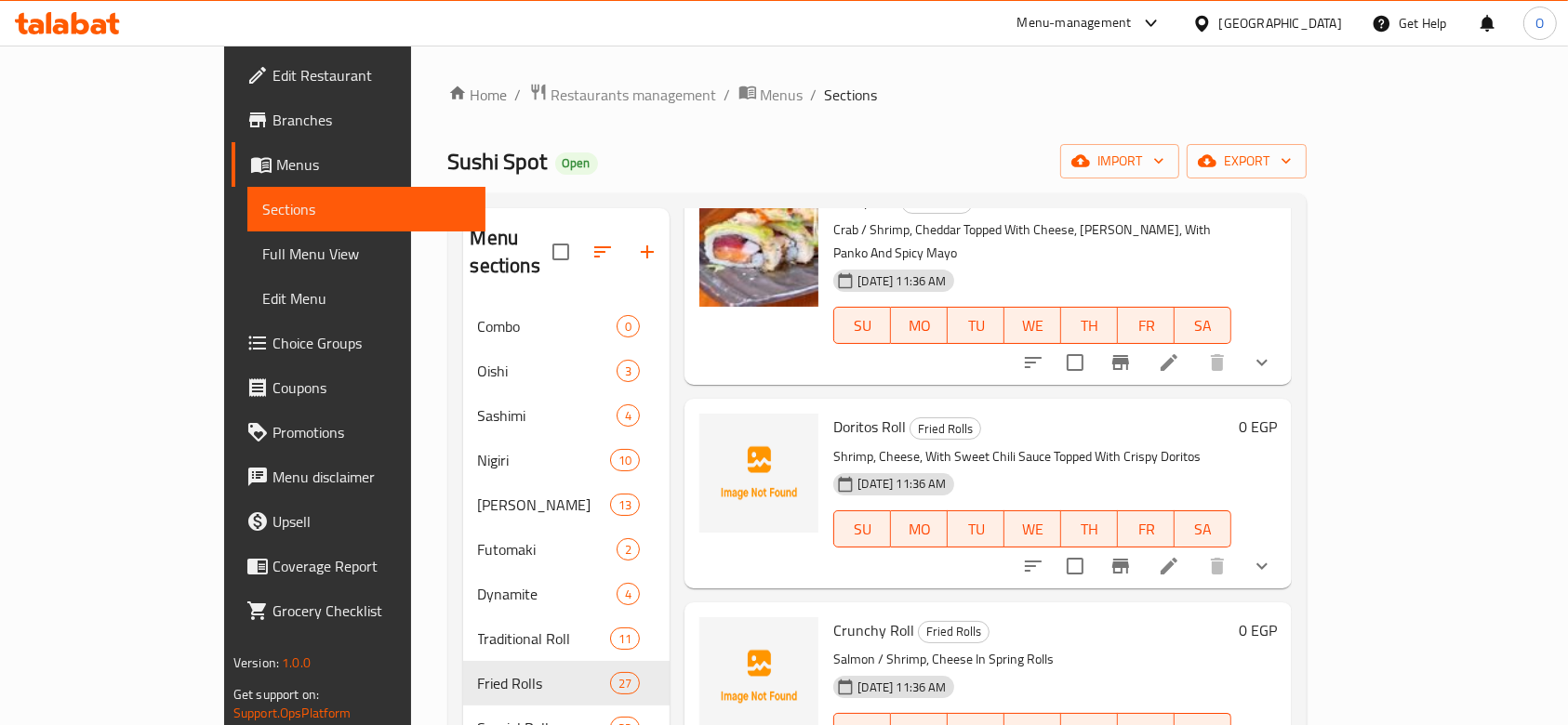
click at [833, 413] on span "Doritos Roll" at bounding box center [868, 426] width 72 height 28
click at [714, 428] on icon "upload picture" at bounding box center [724, 439] width 22 height 22
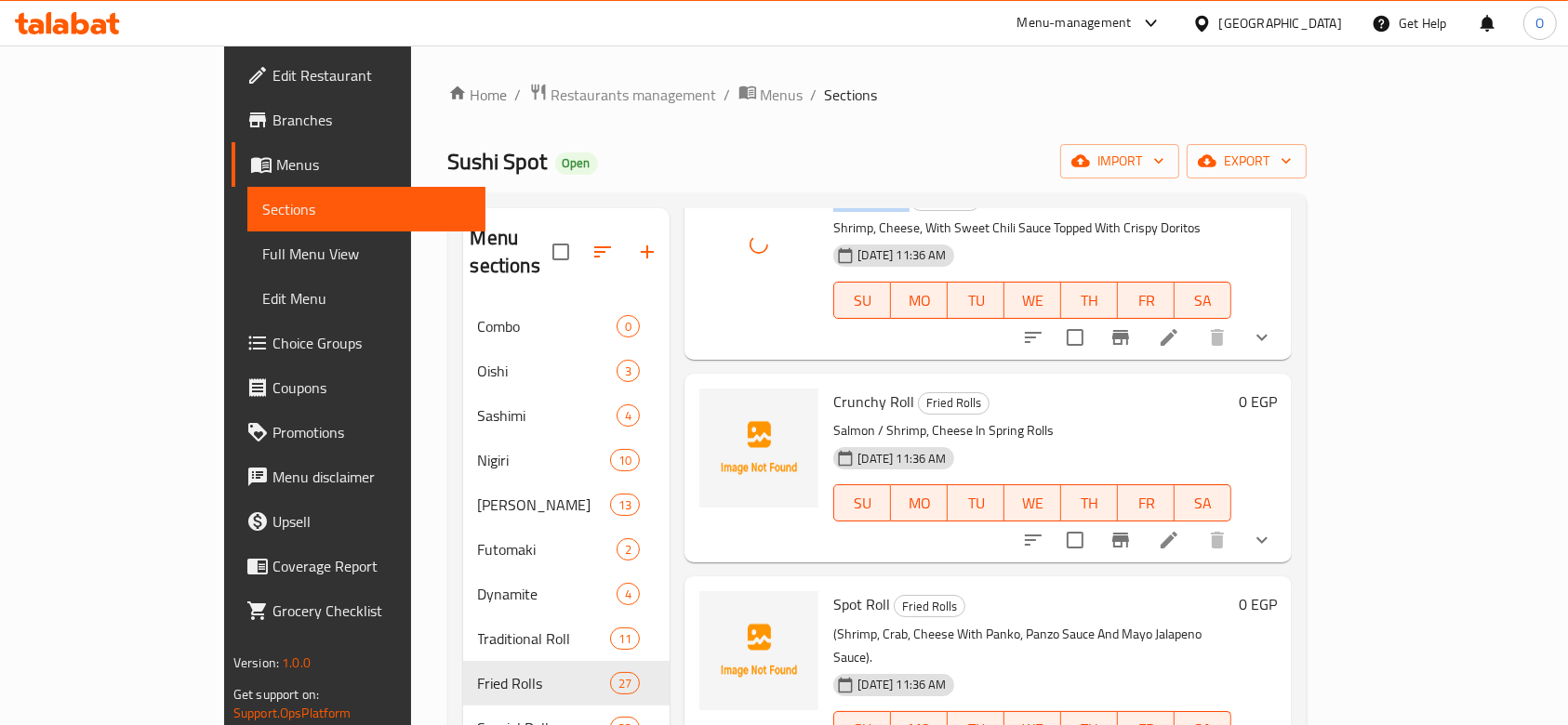
scroll to position [372, 0]
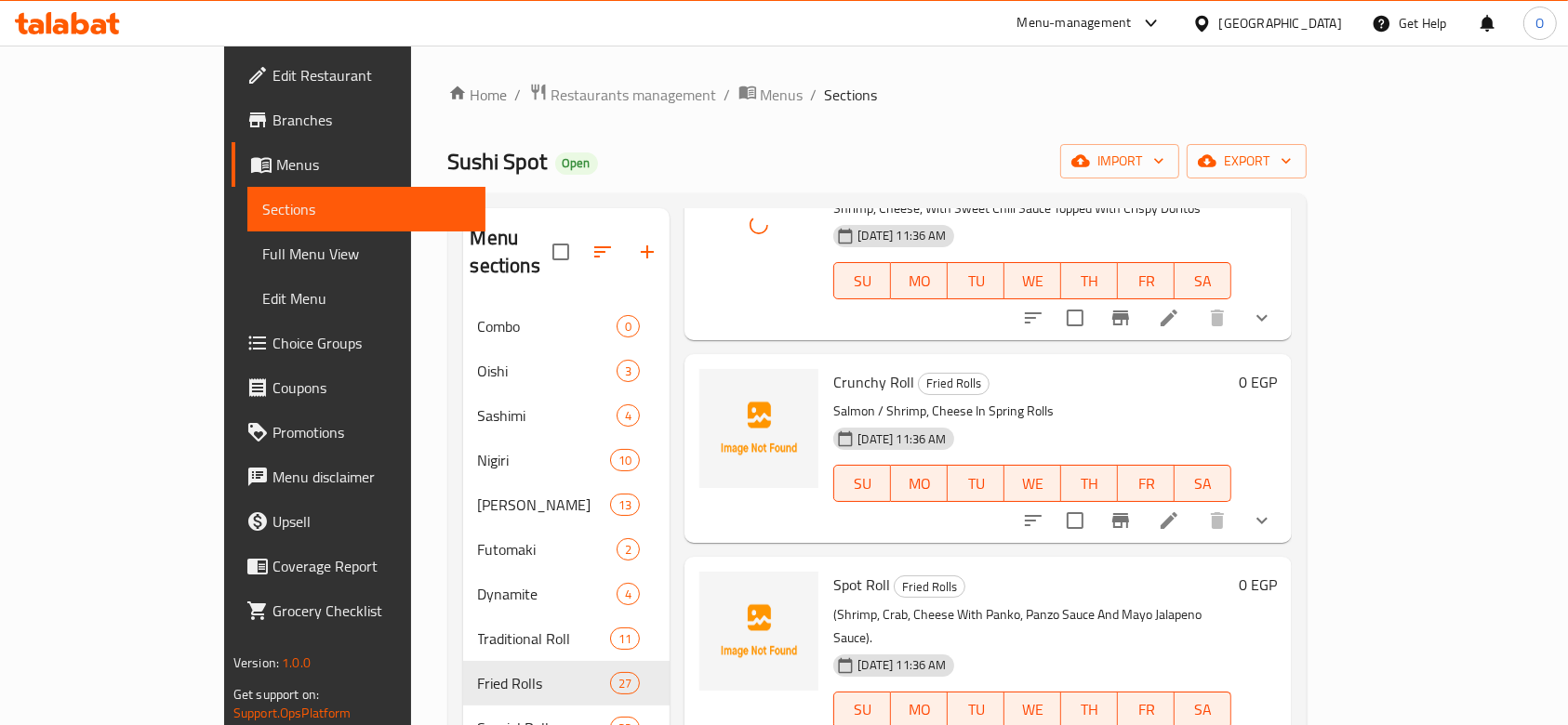
click at [833, 368] on span "Crunchy Roll" at bounding box center [873, 382] width 81 height 28
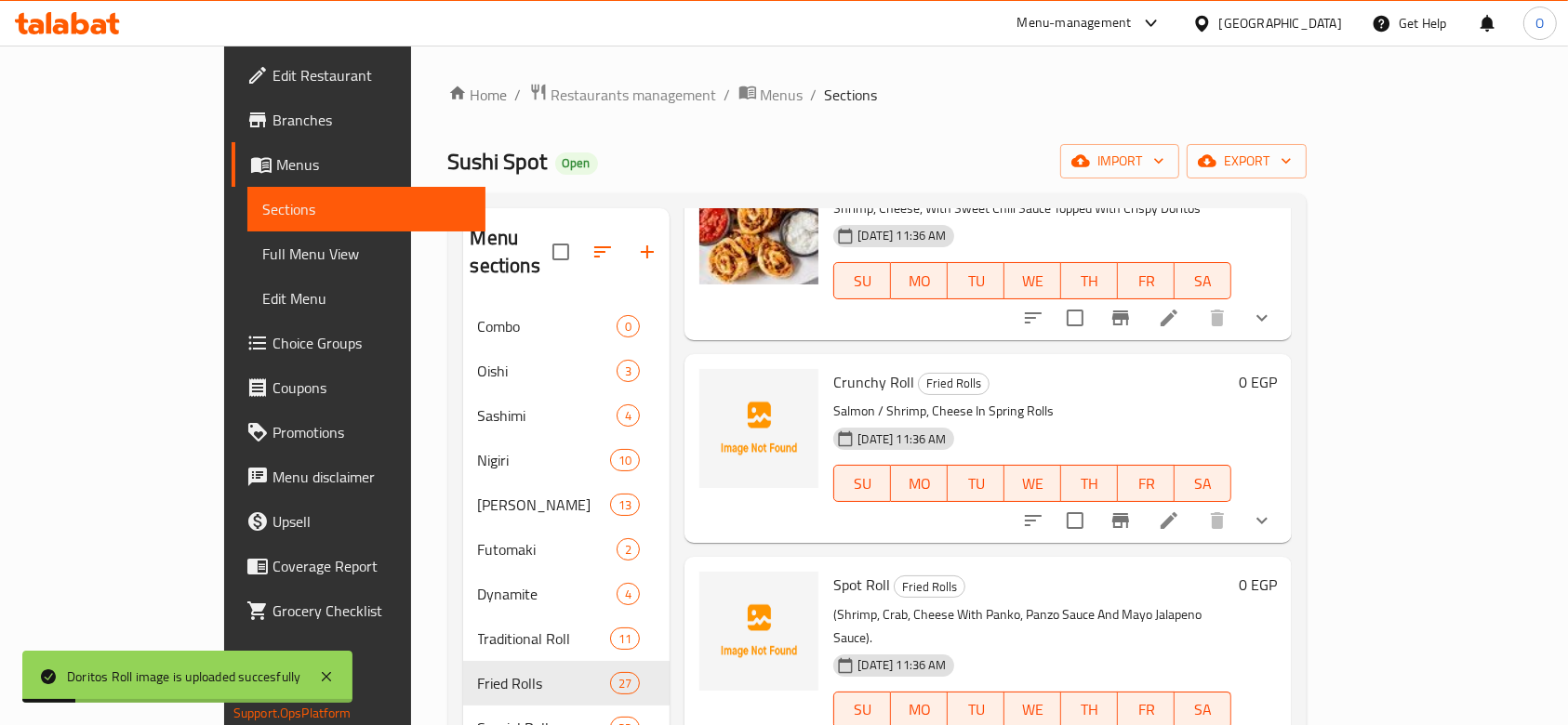
click at [833, 400] on p "Salmon / Shrimp, Cheese In Spring Rolls" at bounding box center [1031, 411] width 398 height 23
click at [716, 386] on icon "upload picture" at bounding box center [724, 394] width 19 height 17
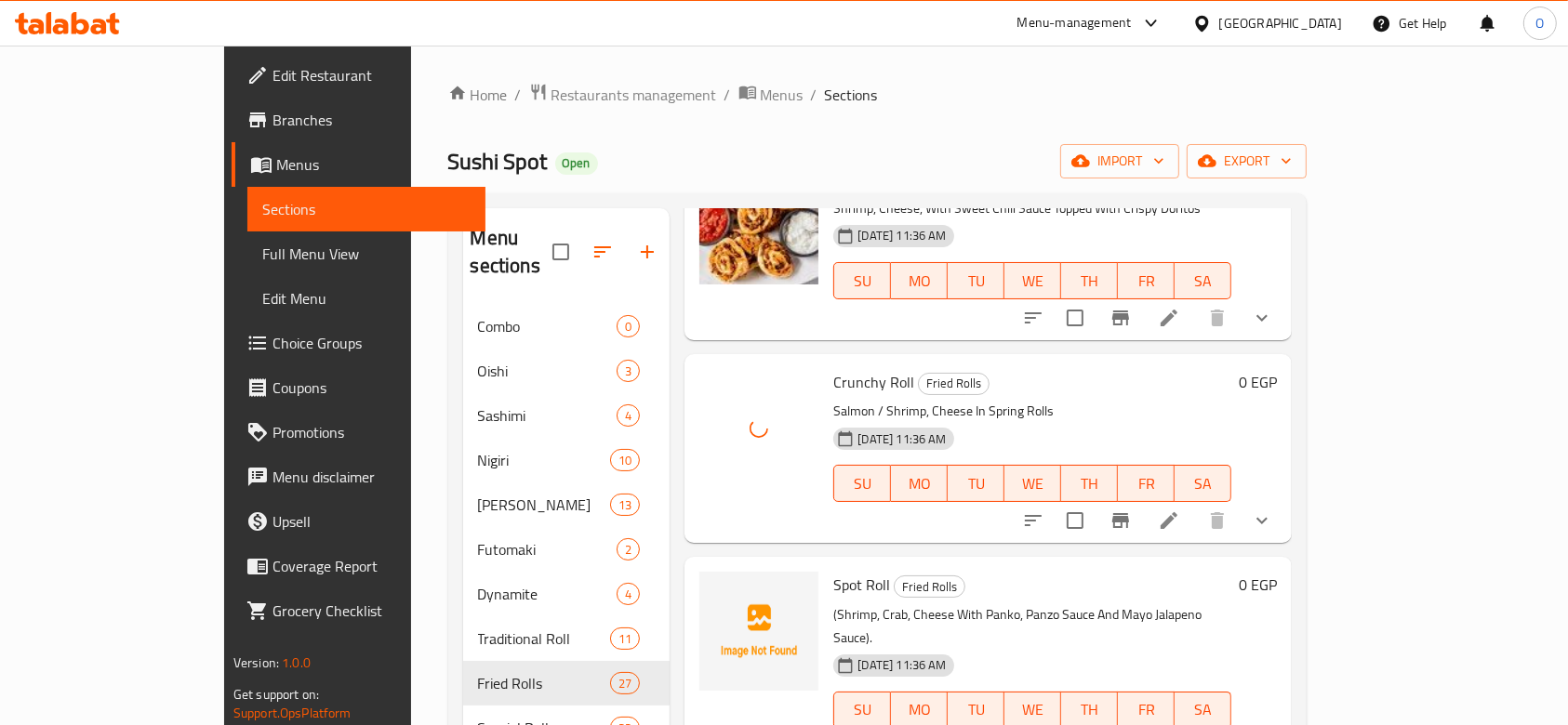
click at [833, 570] on span "Spot Roll" at bounding box center [860, 584] width 57 height 28
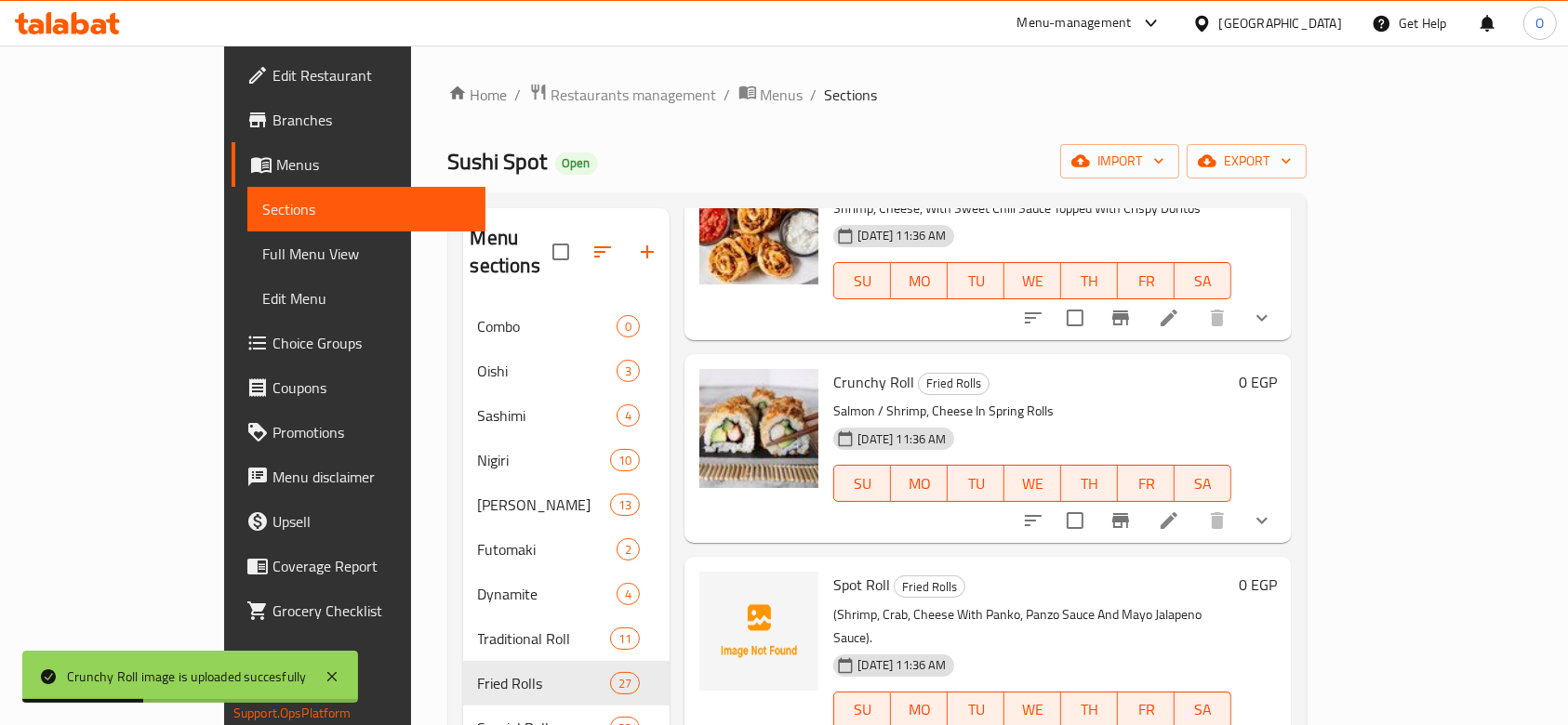
click at [833, 603] on p "(Shrimp, Crab, Cheese With Panko, Panzo Sauce And Mayo Jalapeno Sauce)." at bounding box center [1031, 626] width 398 height 47
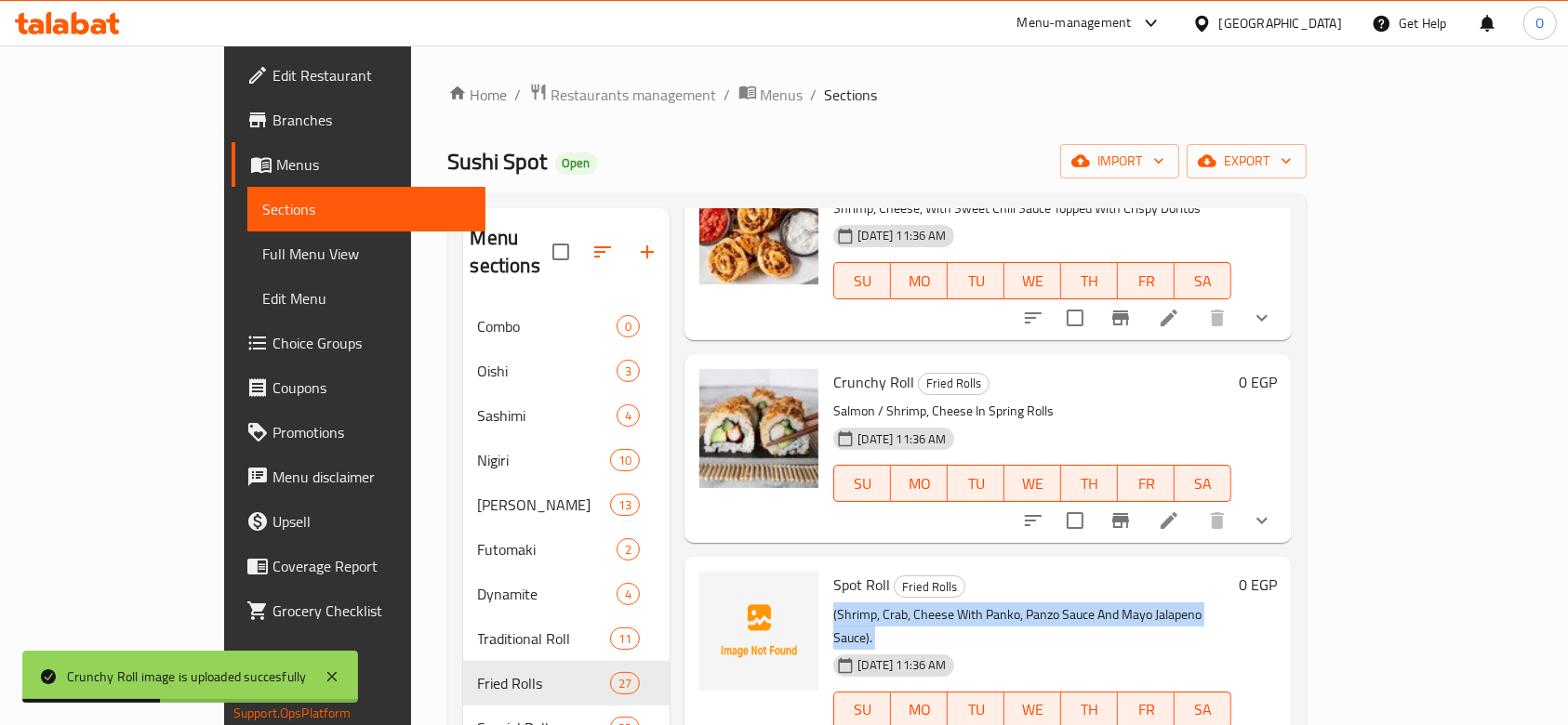
click at [833, 603] on p "(Shrimp, Crab, Cheese With Panko, Panzo Sauce And Mayo Jalapeno Sauce)." at bounding box center [1031, 626] width 398 height 47
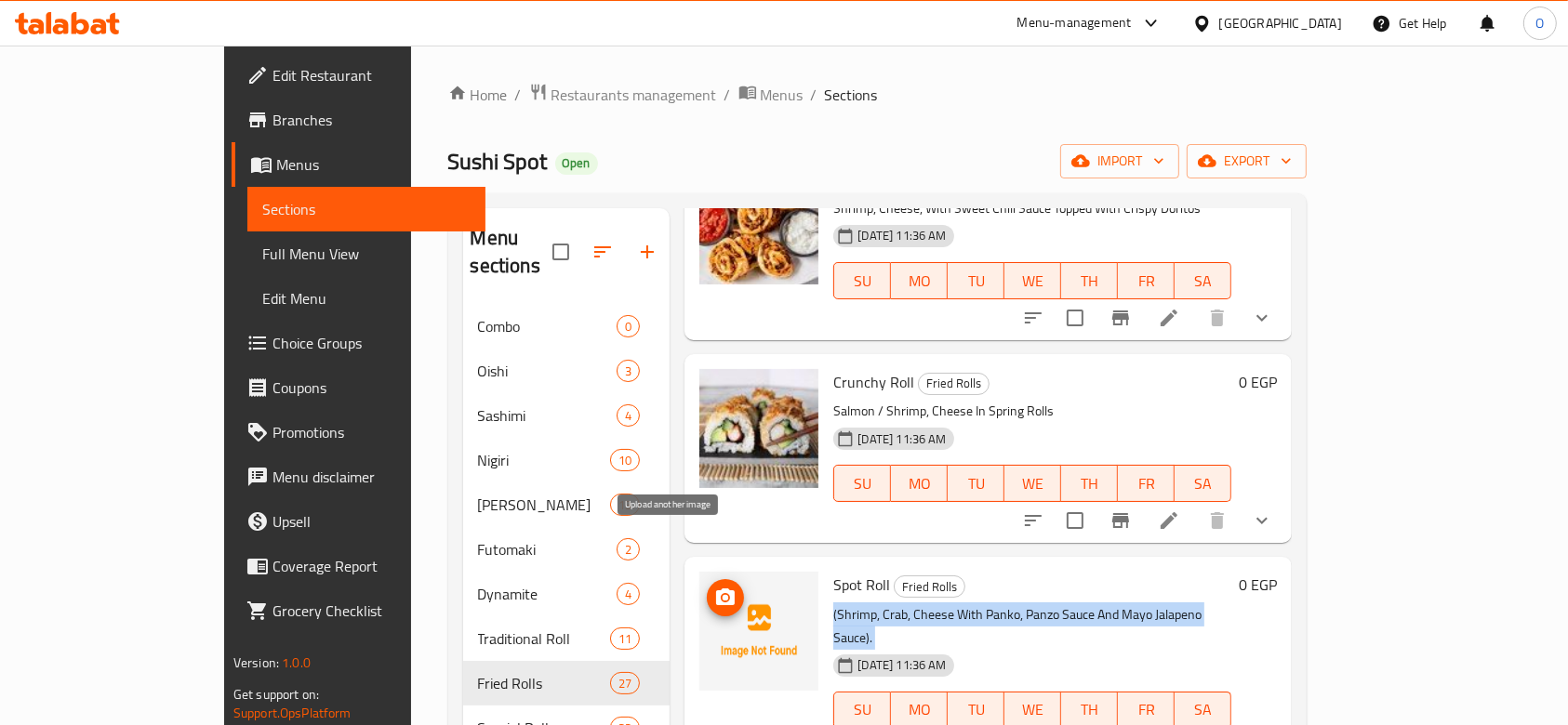
click at [716, 588] on icon "upload picture" at bounding box center [724, 596] width 19 height 17
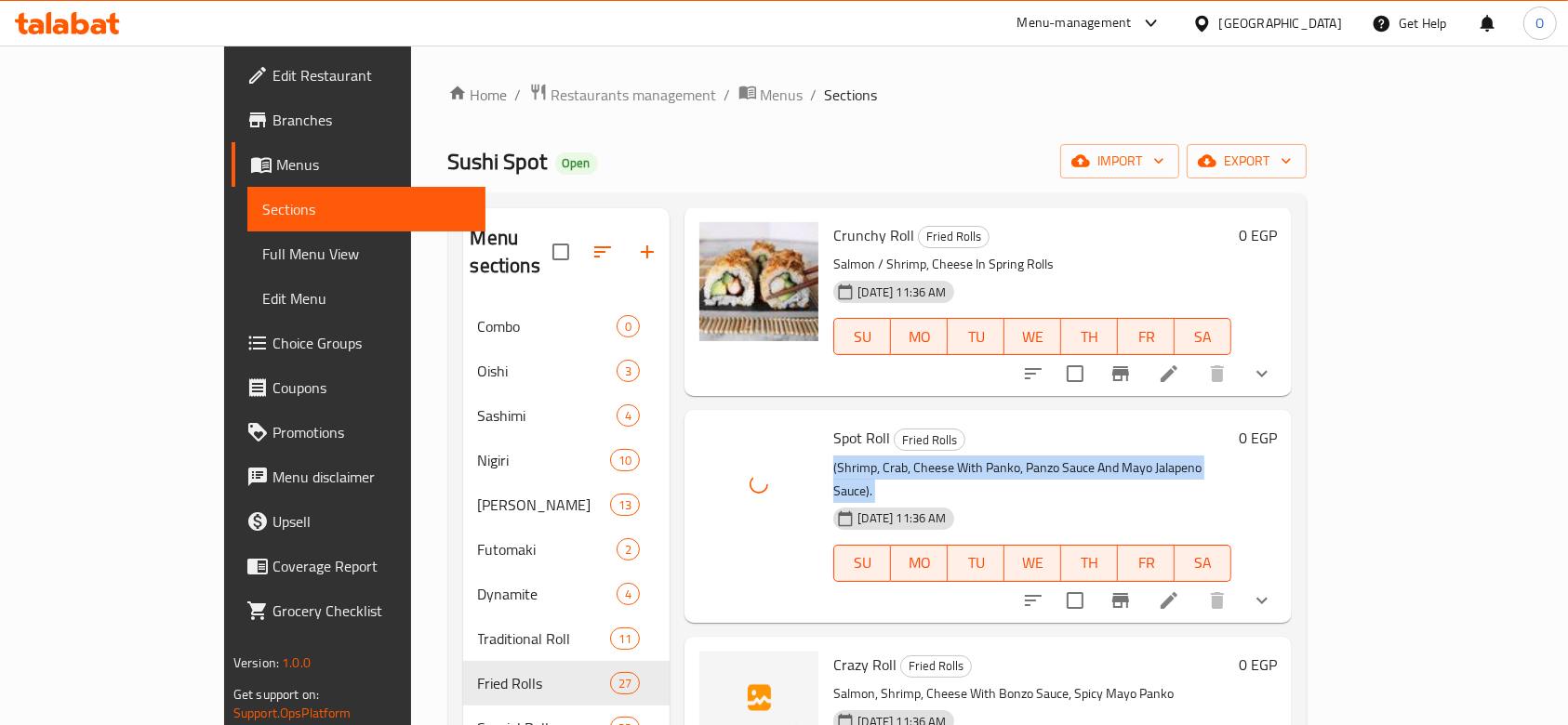
scroll to position [743, 0]
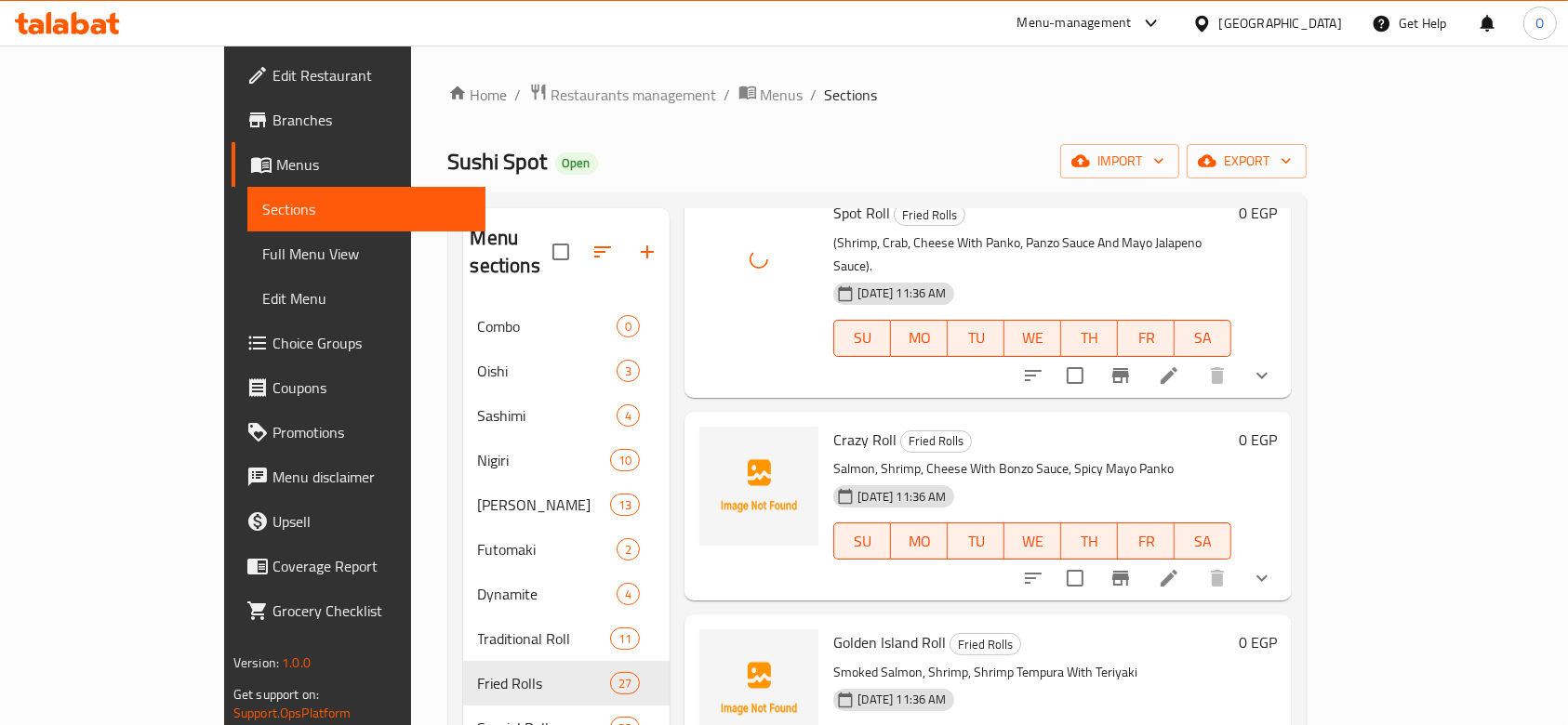
click at [833, 425] on span "Crazy Roll" at bounding box center [864, 439] width 64 height 28
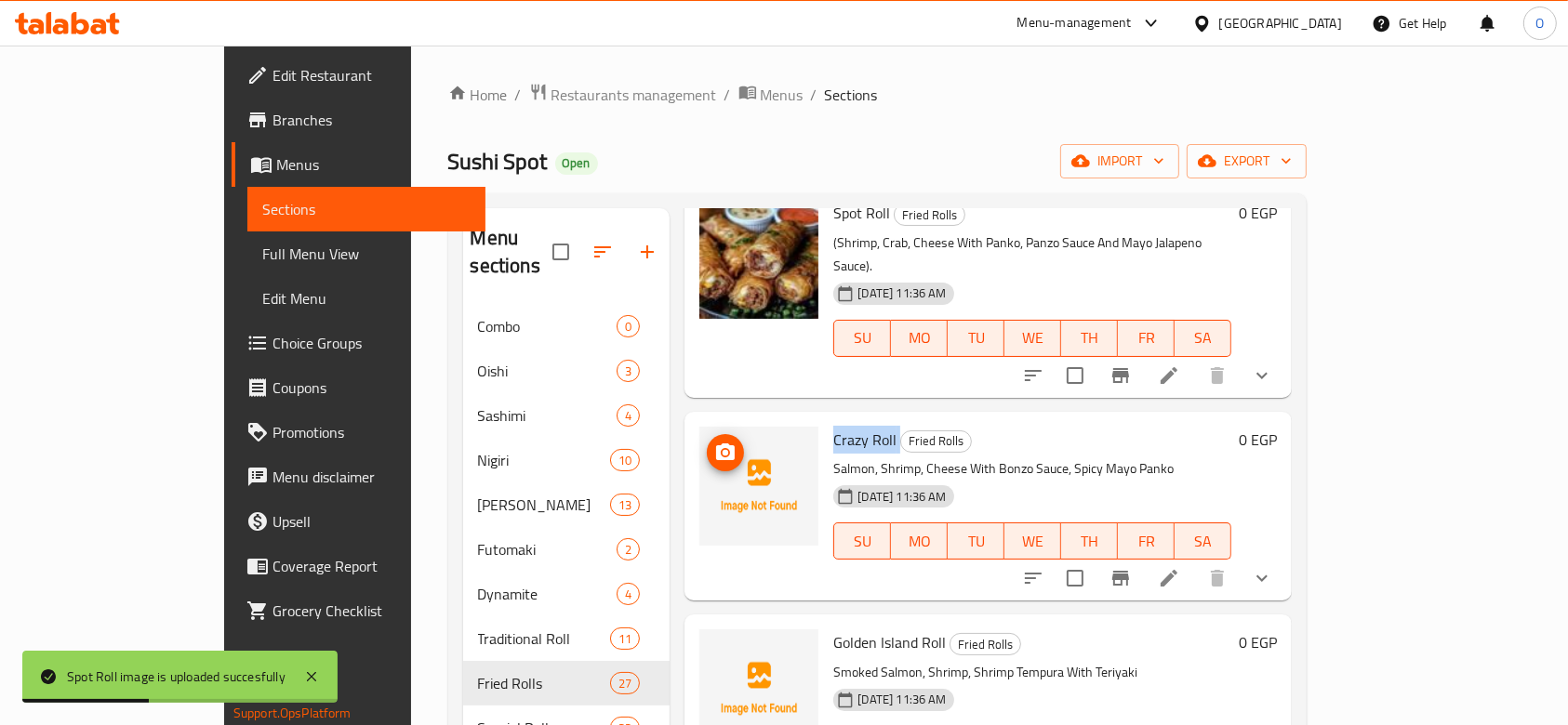
click at [707, 434] on button "upload picture" at bounding box center [724, 452] width 37 height 37
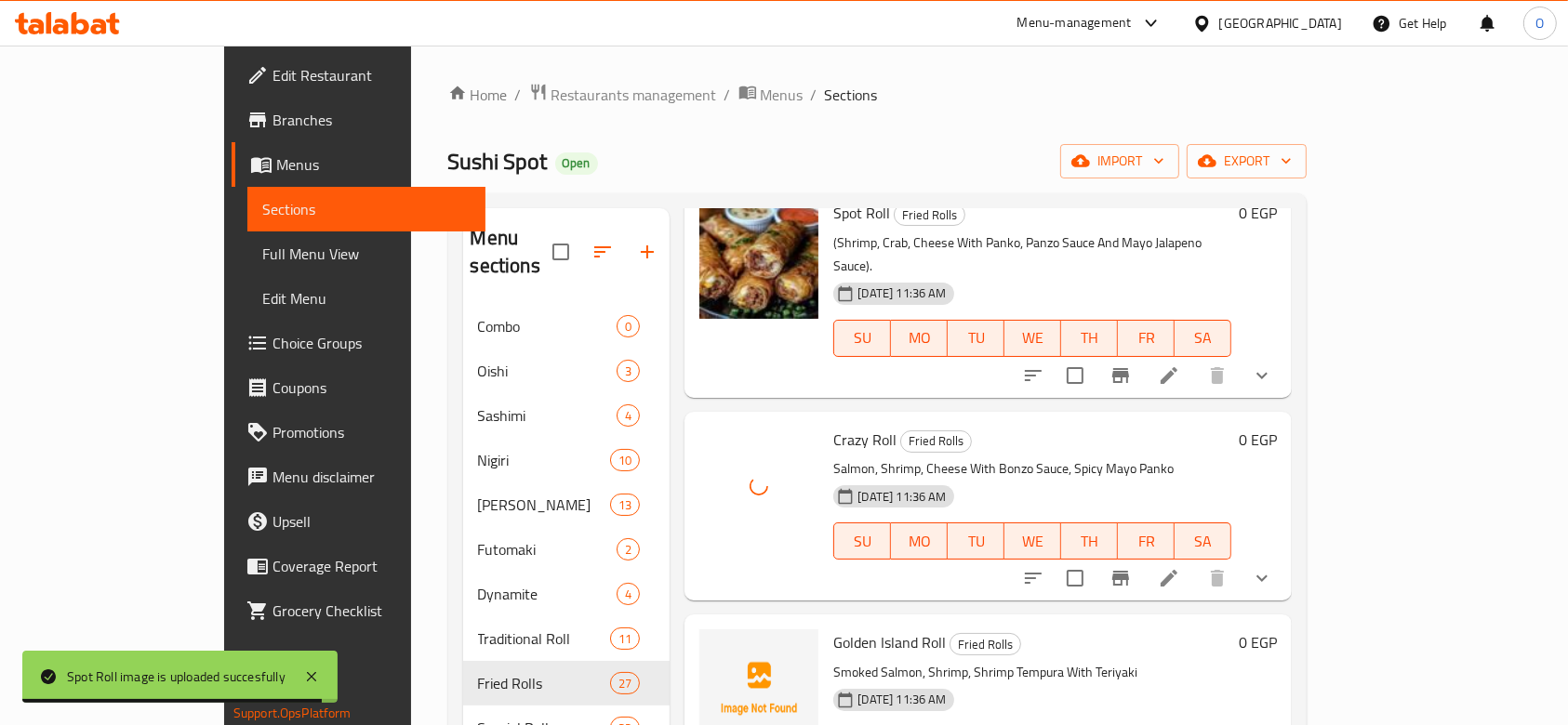
click at [833, 628] on span "Golden Island Roll" at bounding box center [888, 642] width 112 height 28
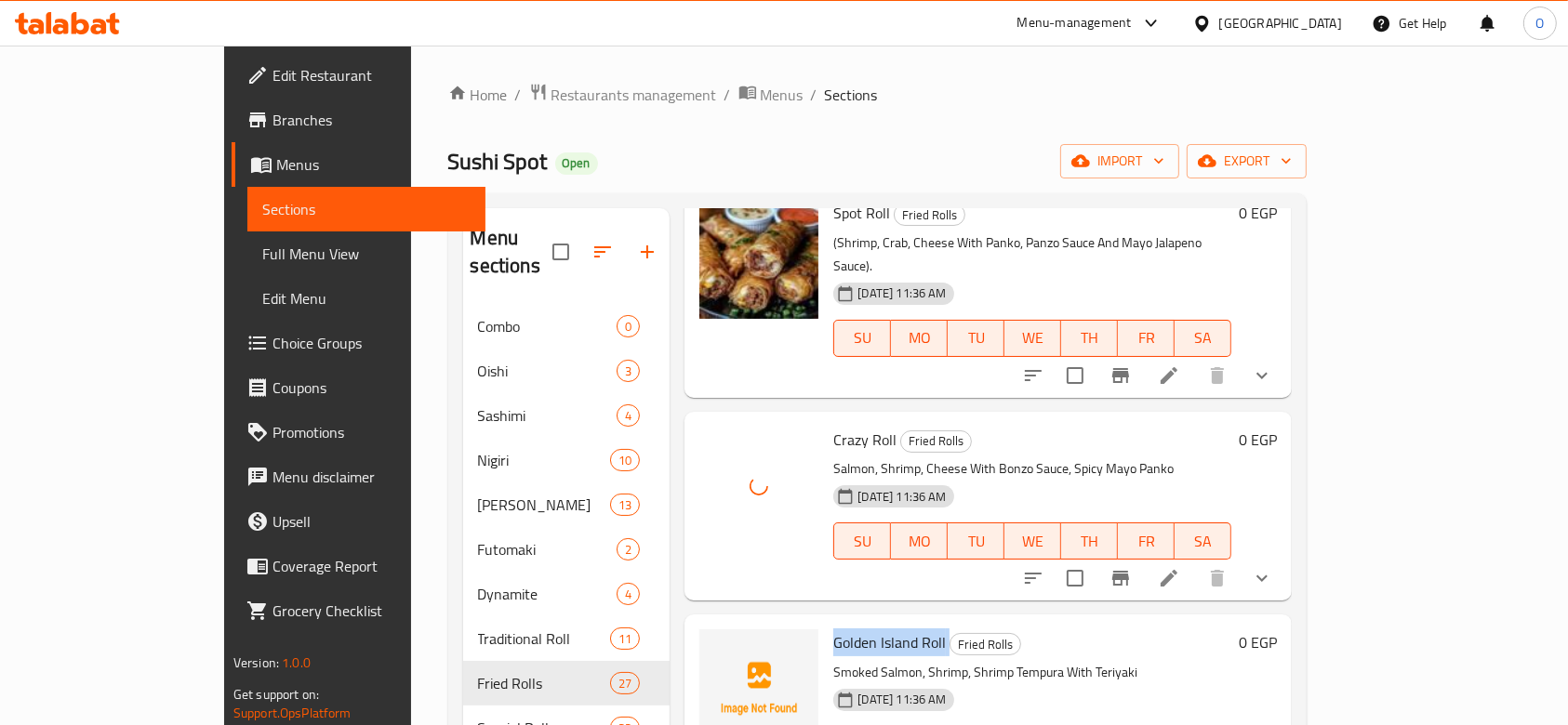
click at [833, 628] on span "Golden Island Roll" at bounding box center [888, 642] width 112 height 28
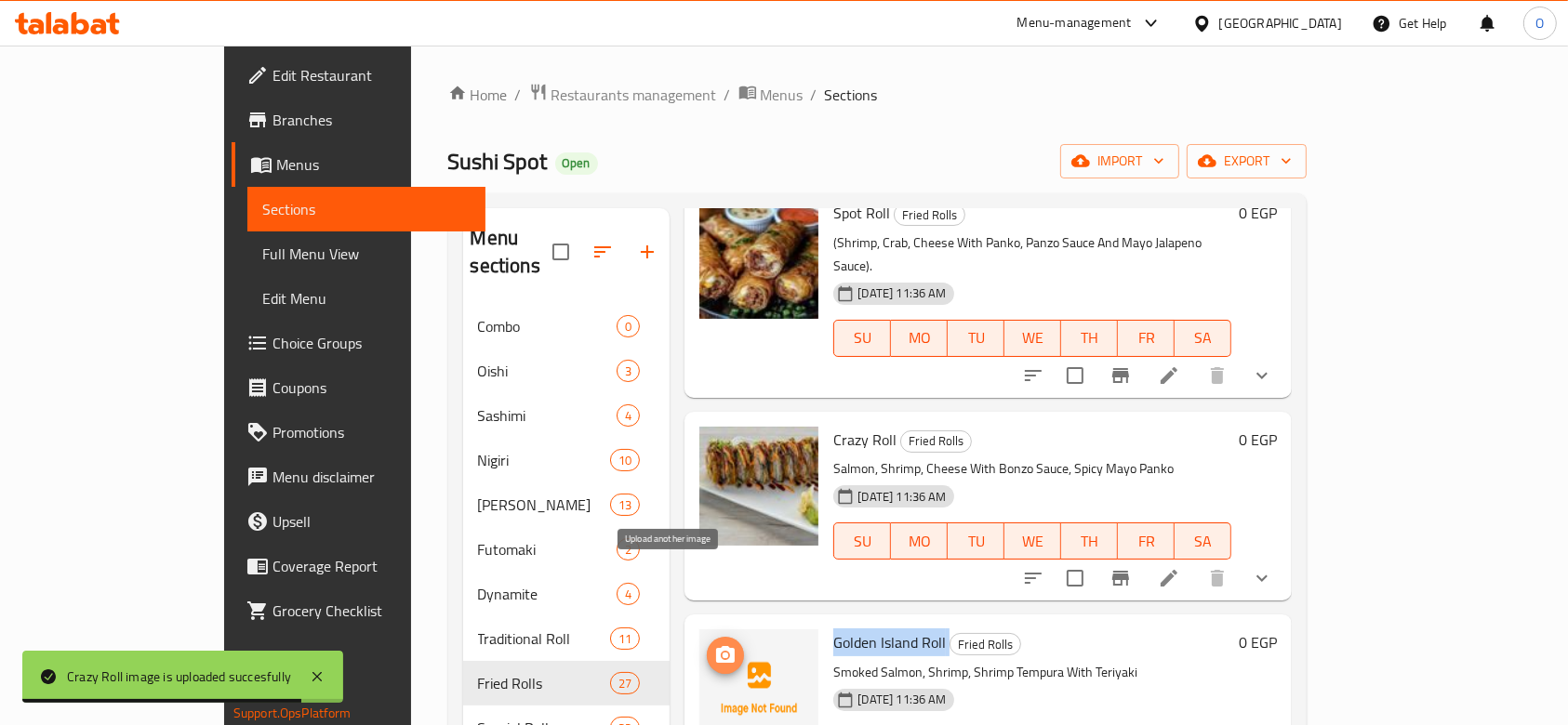
drag, startPoint x: 653, startPoint y: 571, endPoint x: 654, endPoint y: 586, distance: 15.0
click at [707, 644] on span "upload picture" at bounding box center [724, 655] width 37 height 22
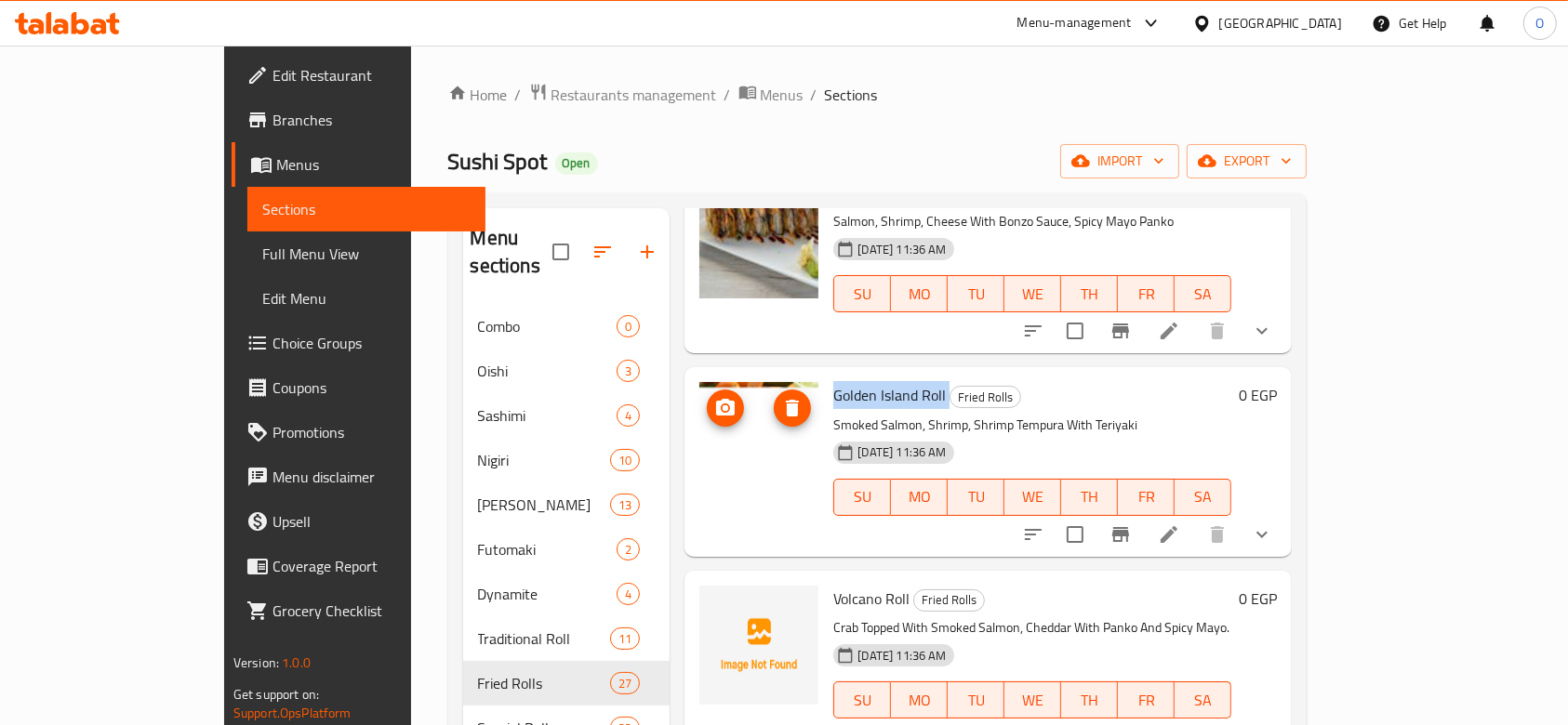
scroll to position [1115, 0]
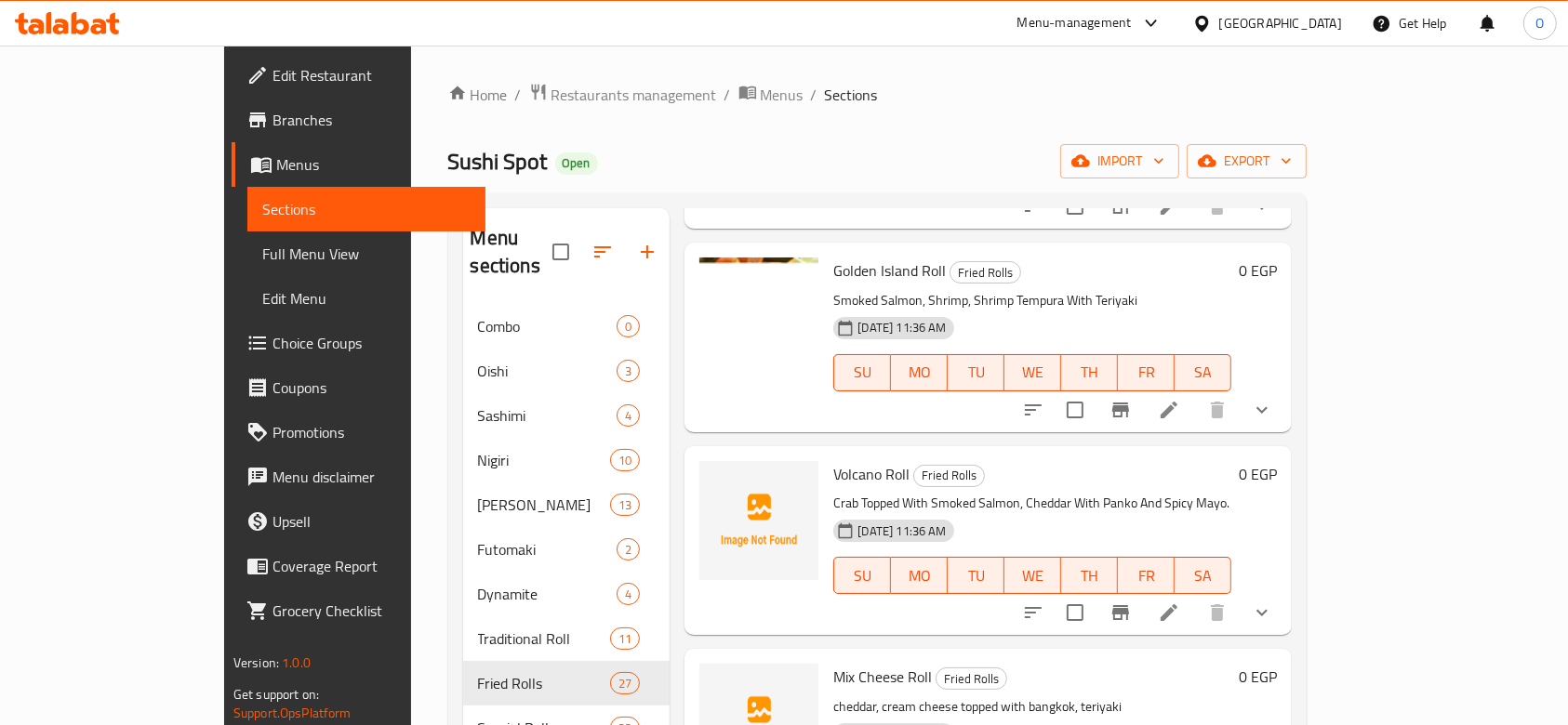
click at [826, 453] on div "Volcano Roll Fried Rolls Crab Topped With Smoked Salmon, Cheddar With Panko And…" at bounding box center [1032, 540] width 413 height 174
click at [833, 460] on span "Volcano Roll" at bounding box center [870, 474] width 76 height 28
click at [716, 478] on icon "upload picture" at bounding box center [724, 486] width 19 height 17
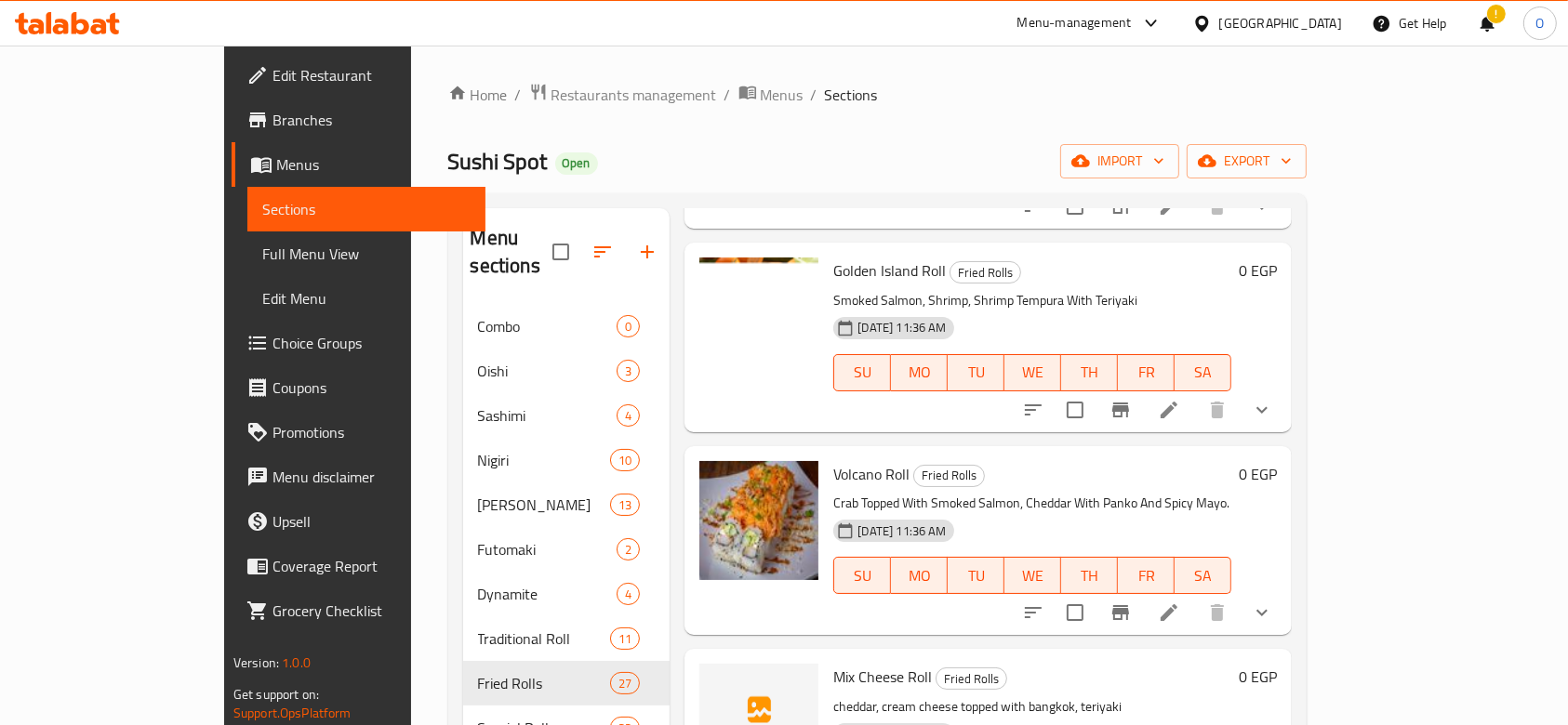
click at [833, 663] on span "Mix Cheese Roll" at bounding box center [881, 676] width 98 height 28
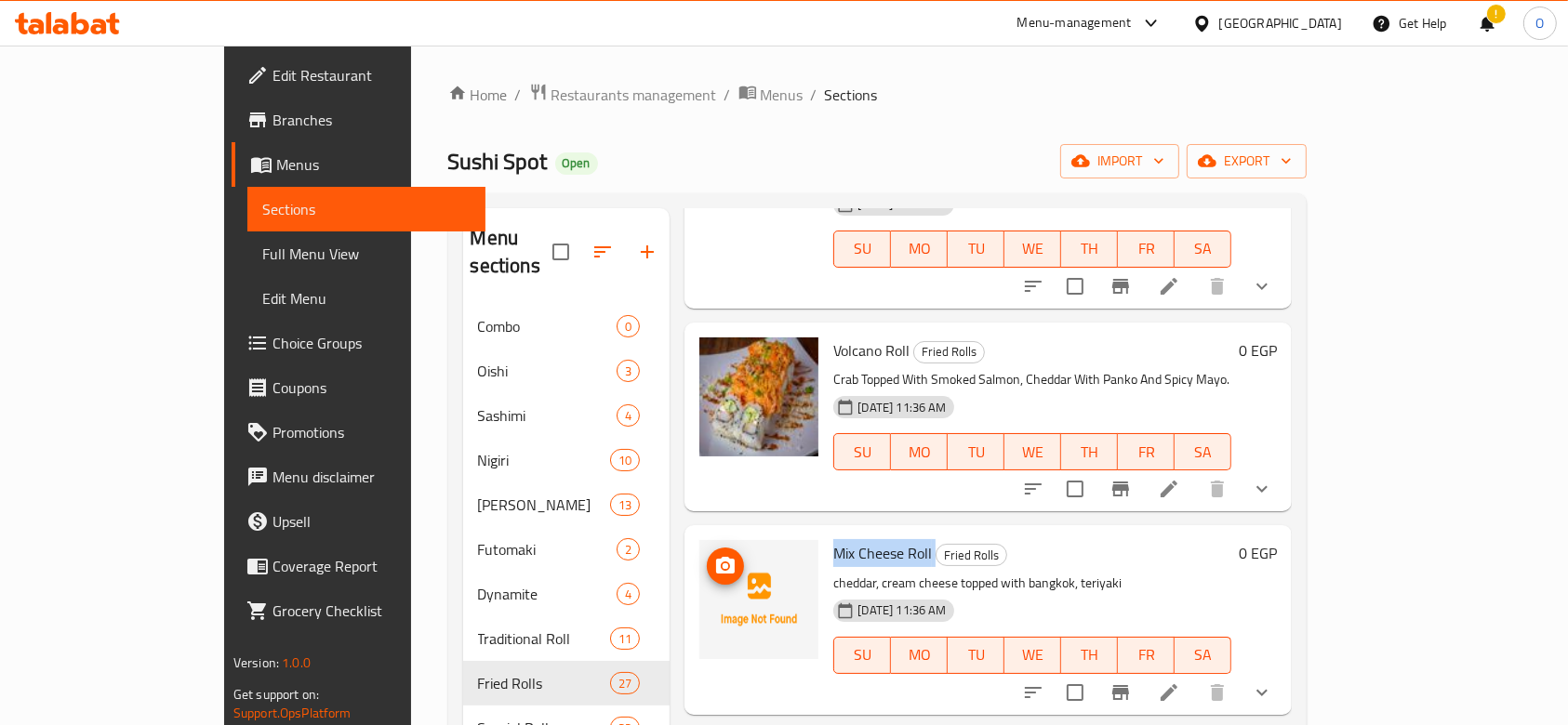
scroll to position [1362, 0]
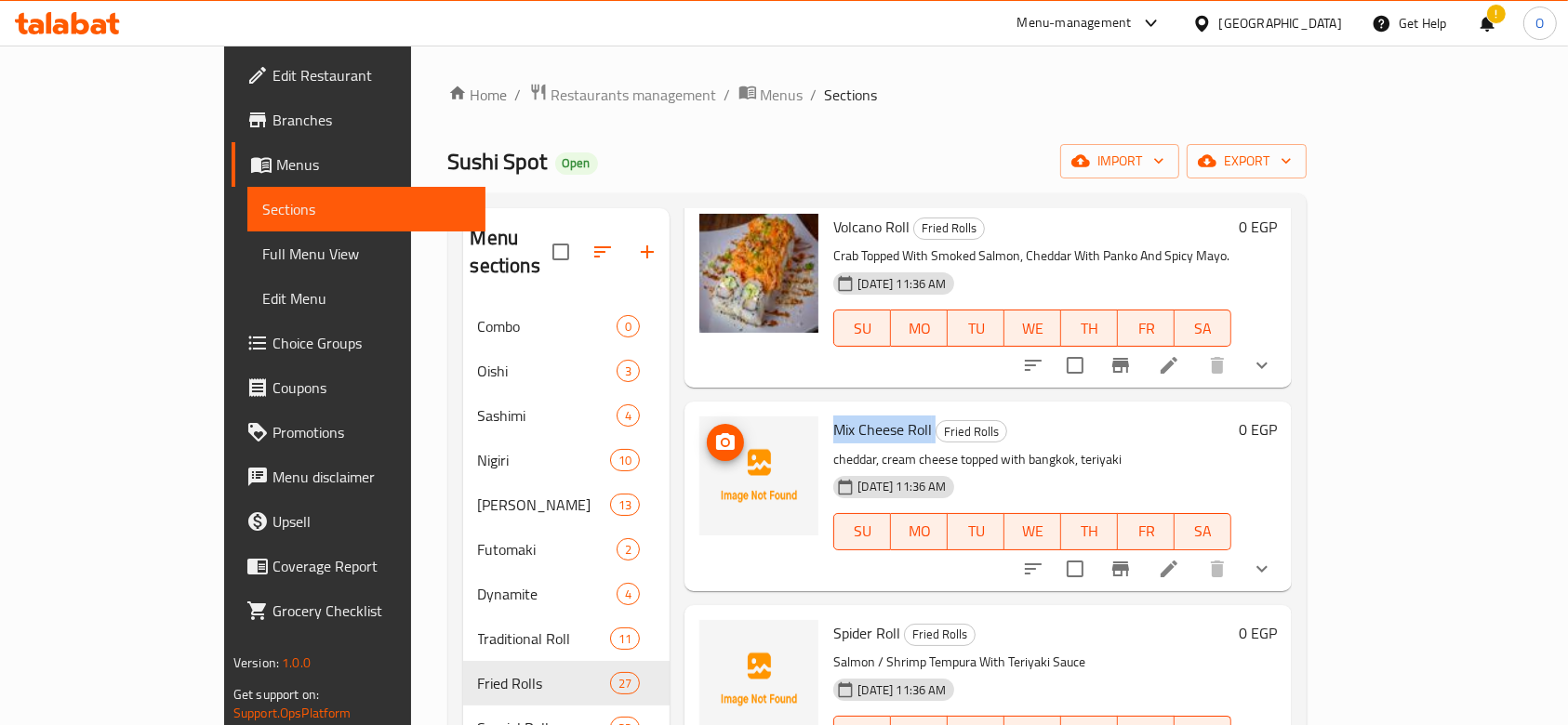
click at [716, 433] on icon "upload picture" at bounding box center [724, 441] width 19 height 17
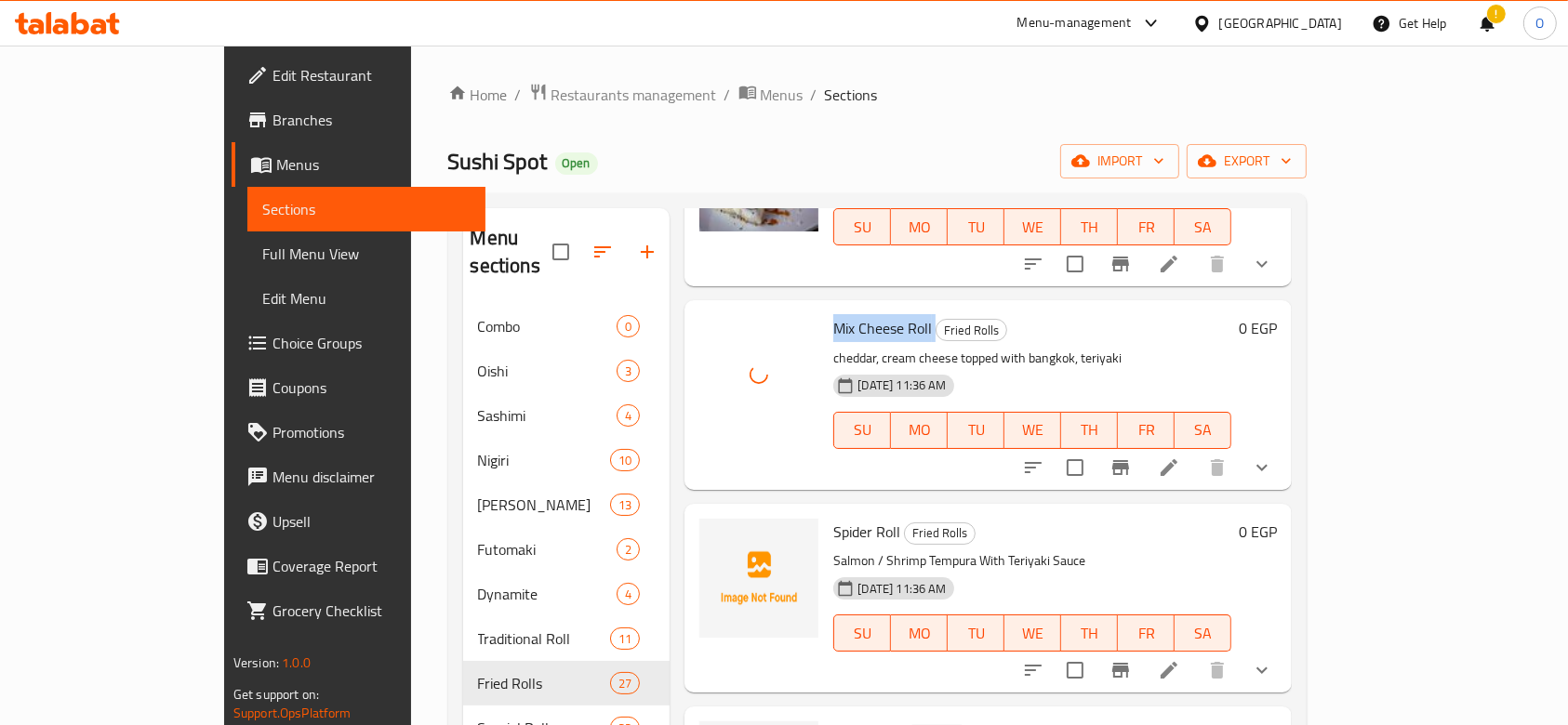
scroll to position [1487, 0]
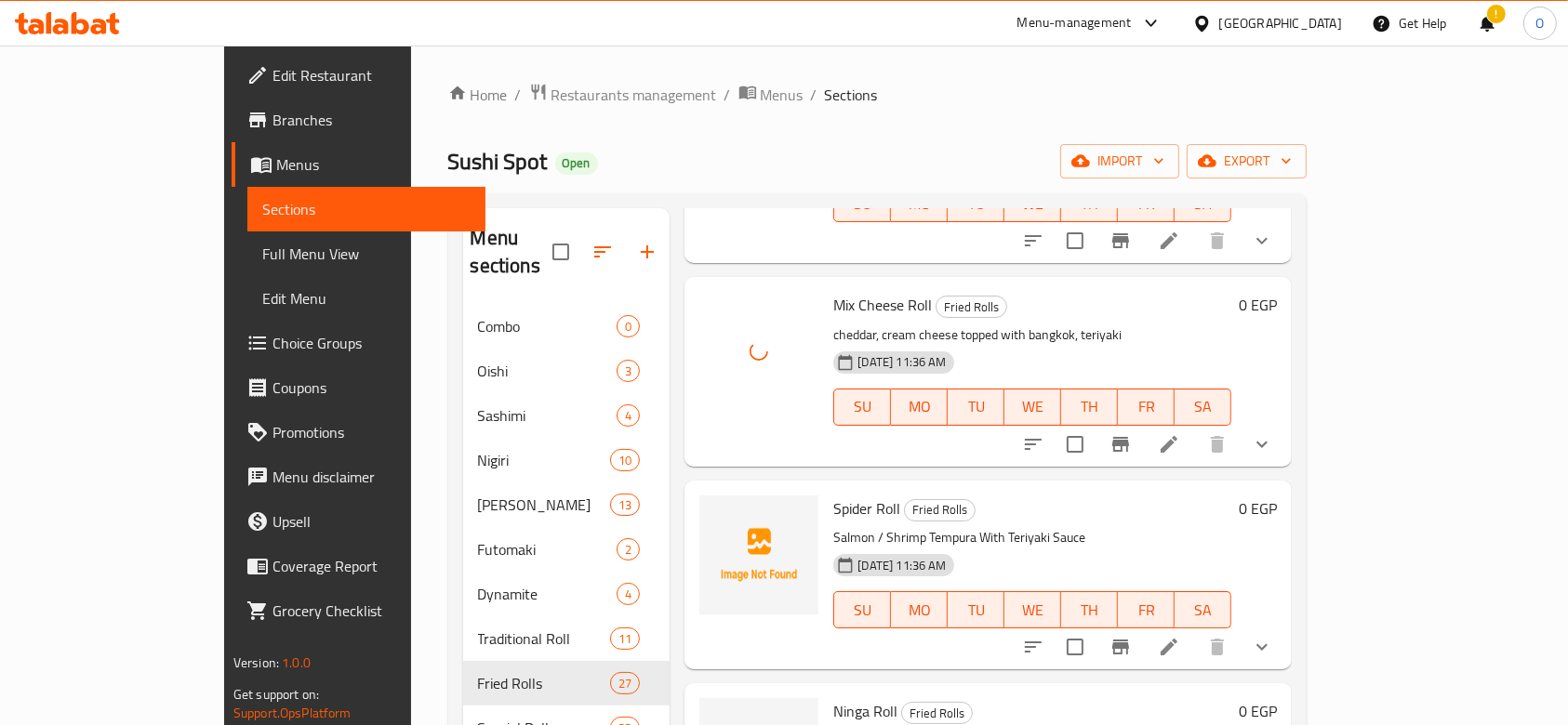
click at [833, 494] on span "Spider Roll" at bounding box center [865, 508] width 66 height 28
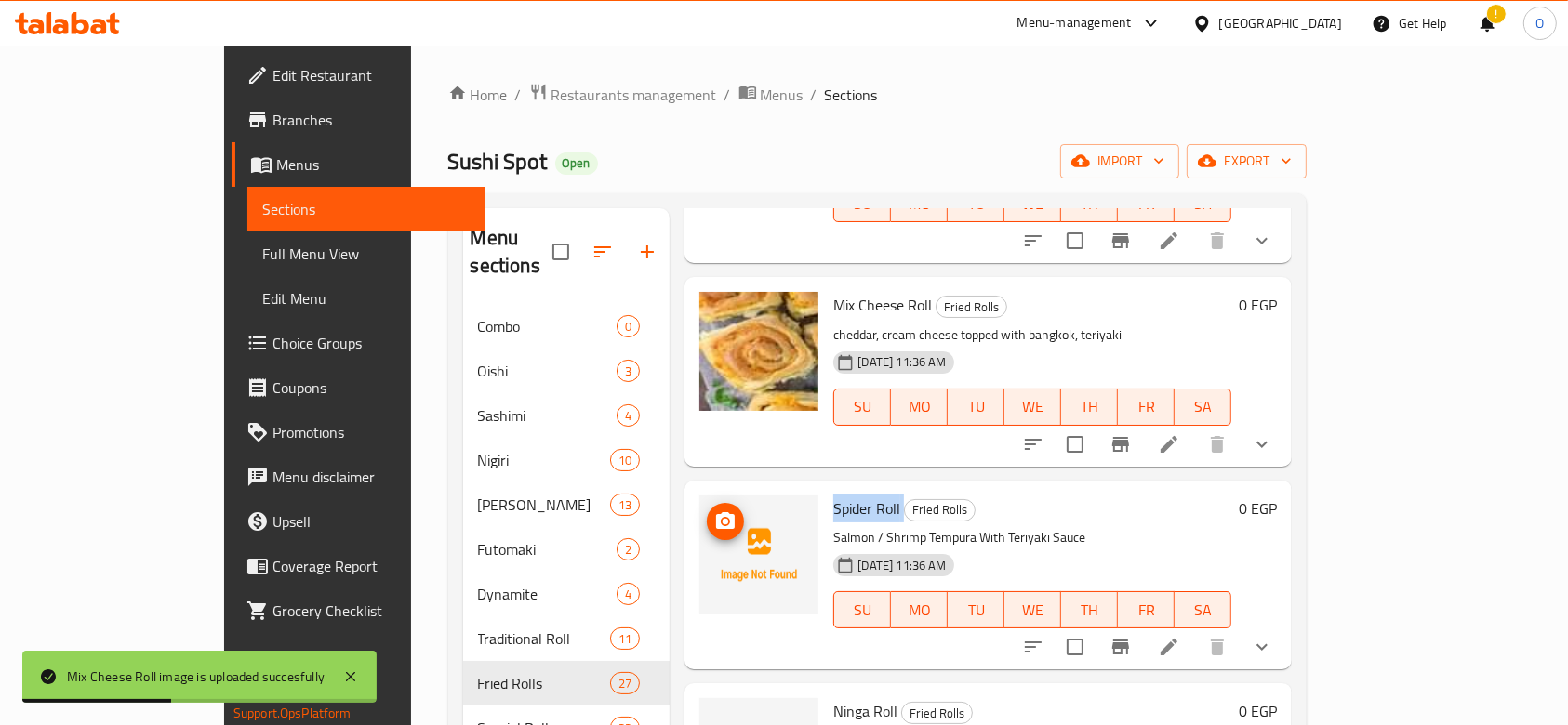
click at [700, 495] on img at bounding box center [759, 554] width 119 height 119
click at [714, 510] on icon "upload picture" at bounding box center [724, 521] width 22 height 22
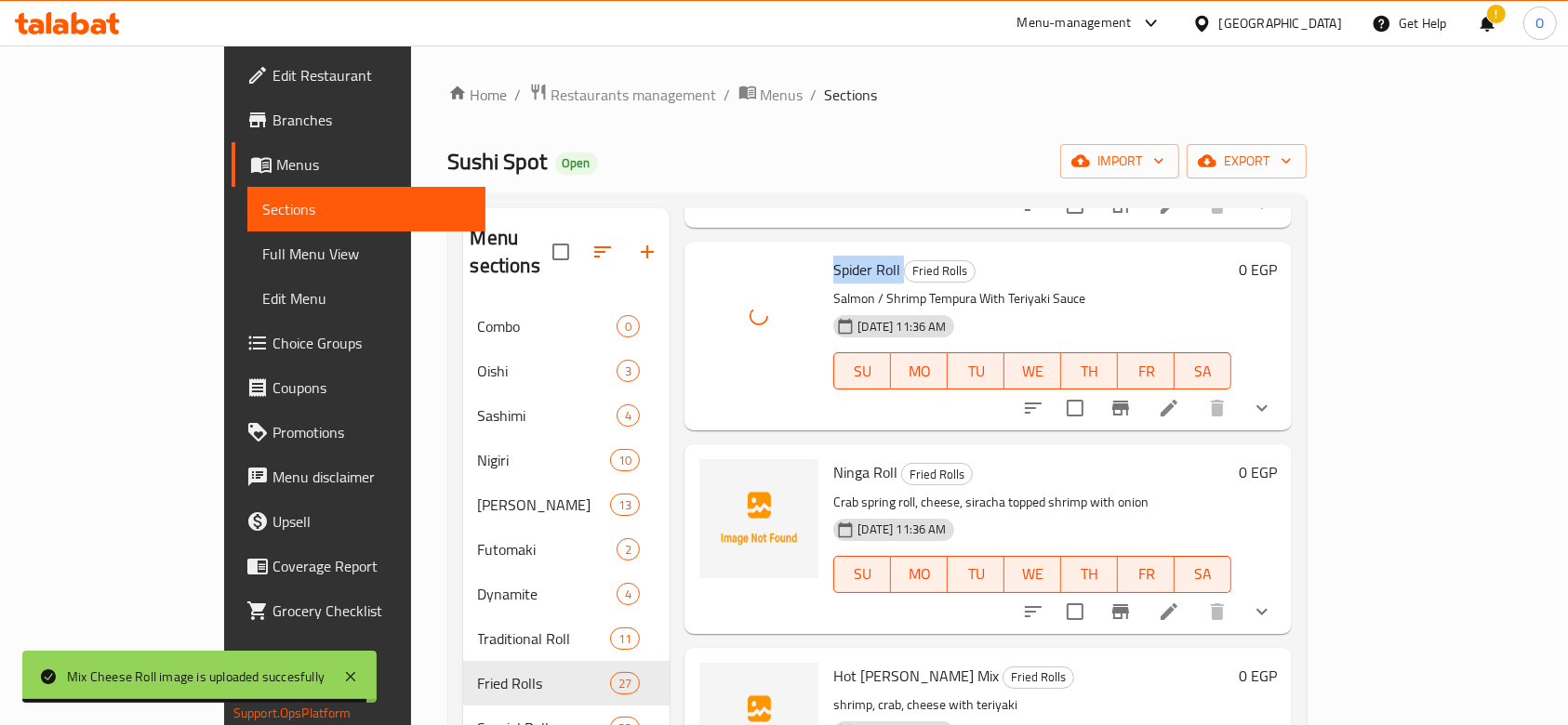
scroll to position [1734, 0]
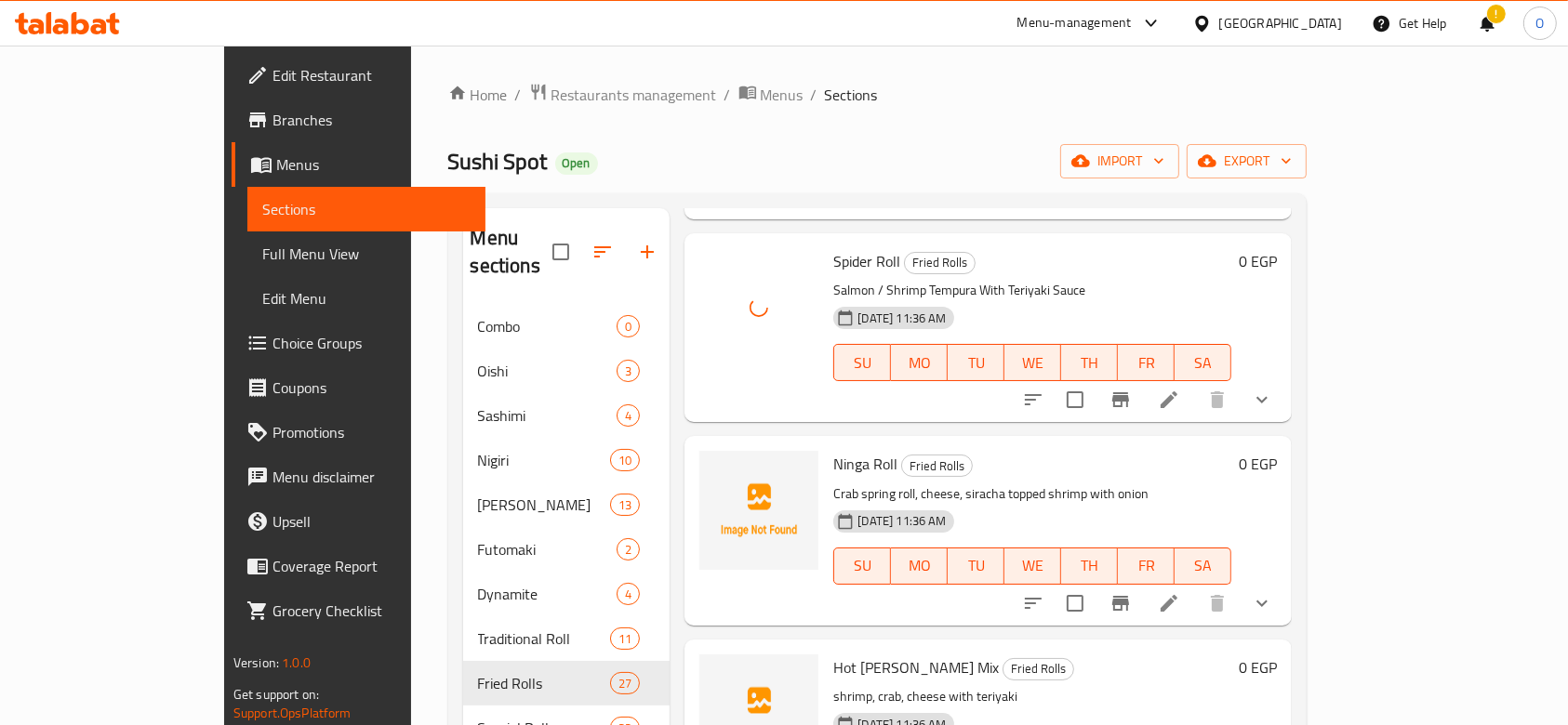
click at [833, 449] on span "Ninga Roll" at bounding box center [864, 463] width 65 height 28
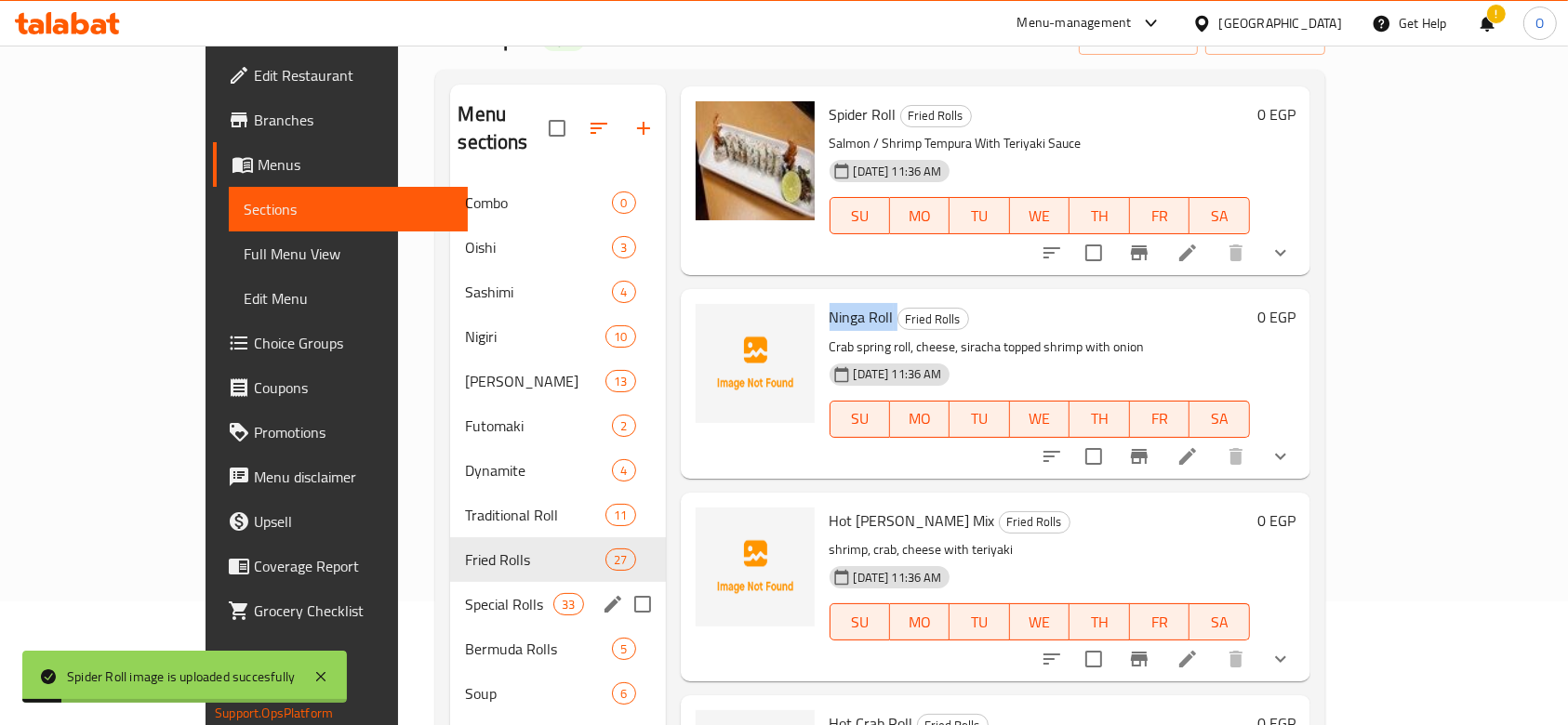
scroll to position [247, 0]
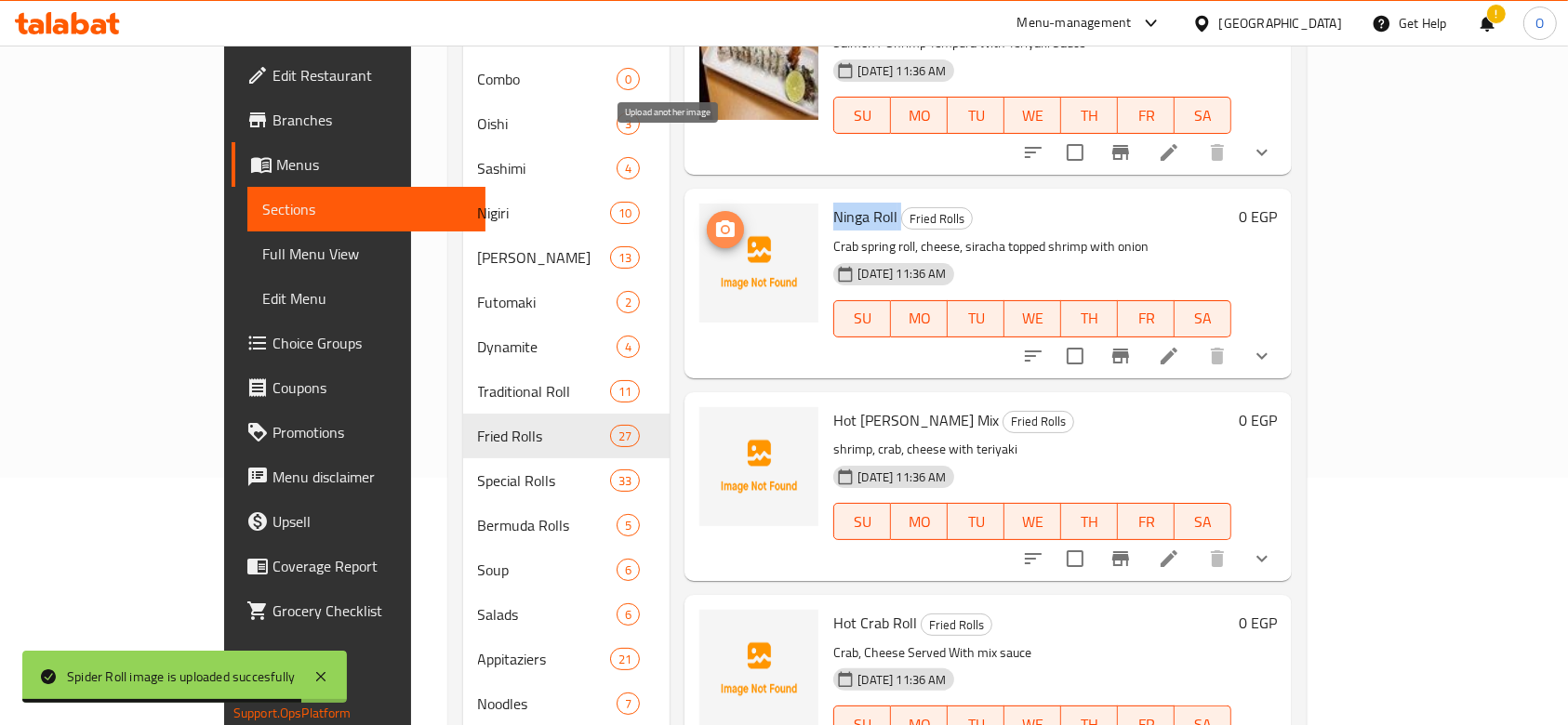
click at [714, 218] on icon "upload picture" at bounding box center [724, 229] width 22 height 22
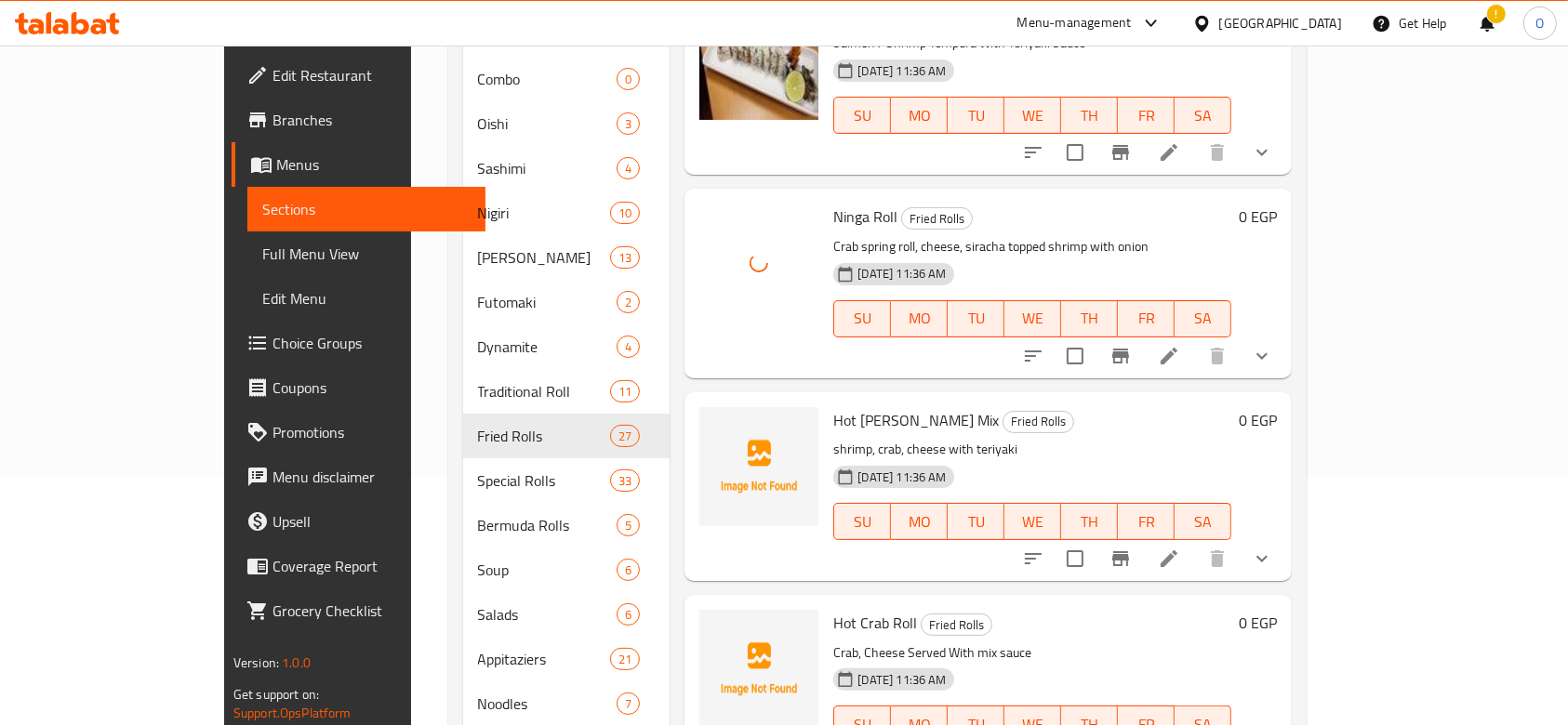
click at [833, 406] on span "Hot [PERSON_NAME] Mix" at bounding box center [915, 420] width 166 height 28
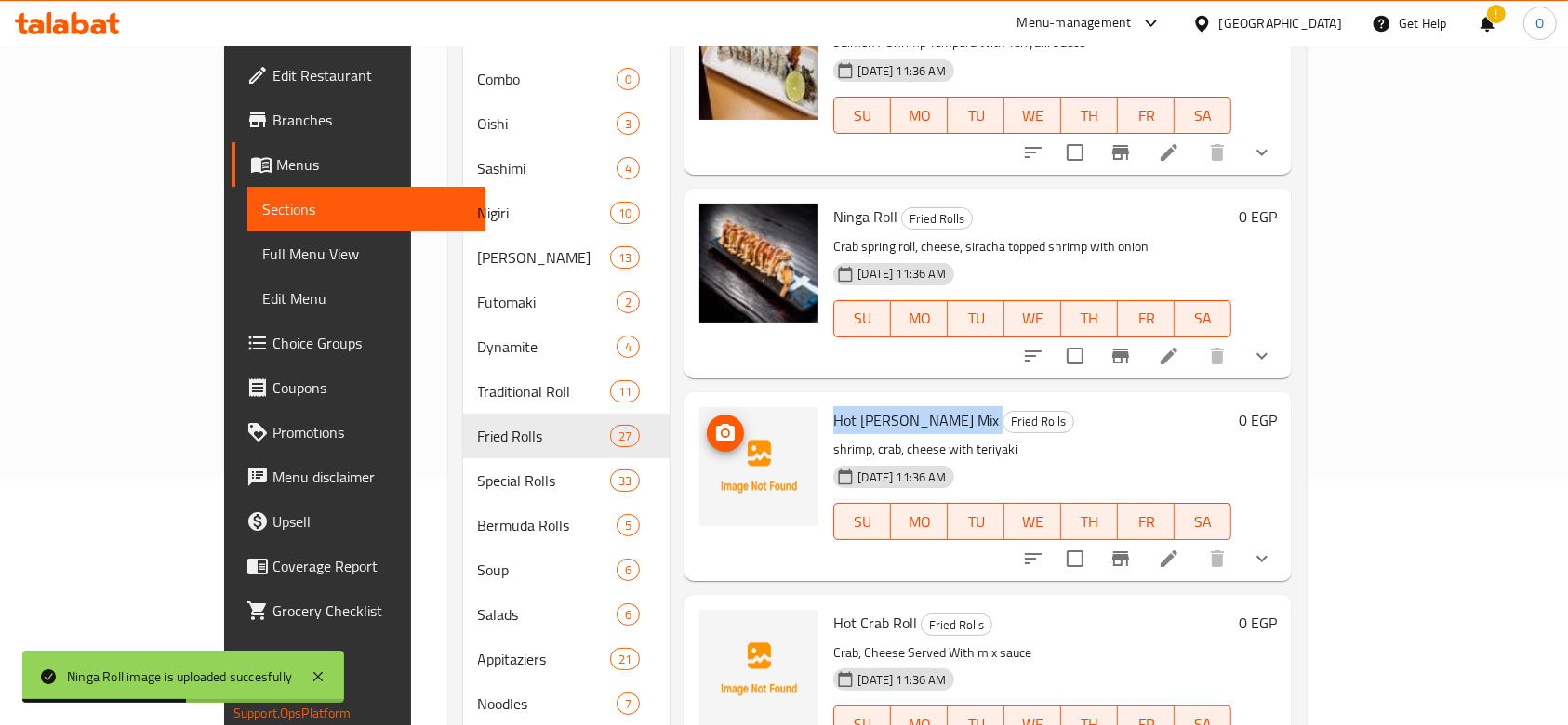
click at [707, 415] on button "upload picture" at bounding box center [724, 432] width 37 height 37
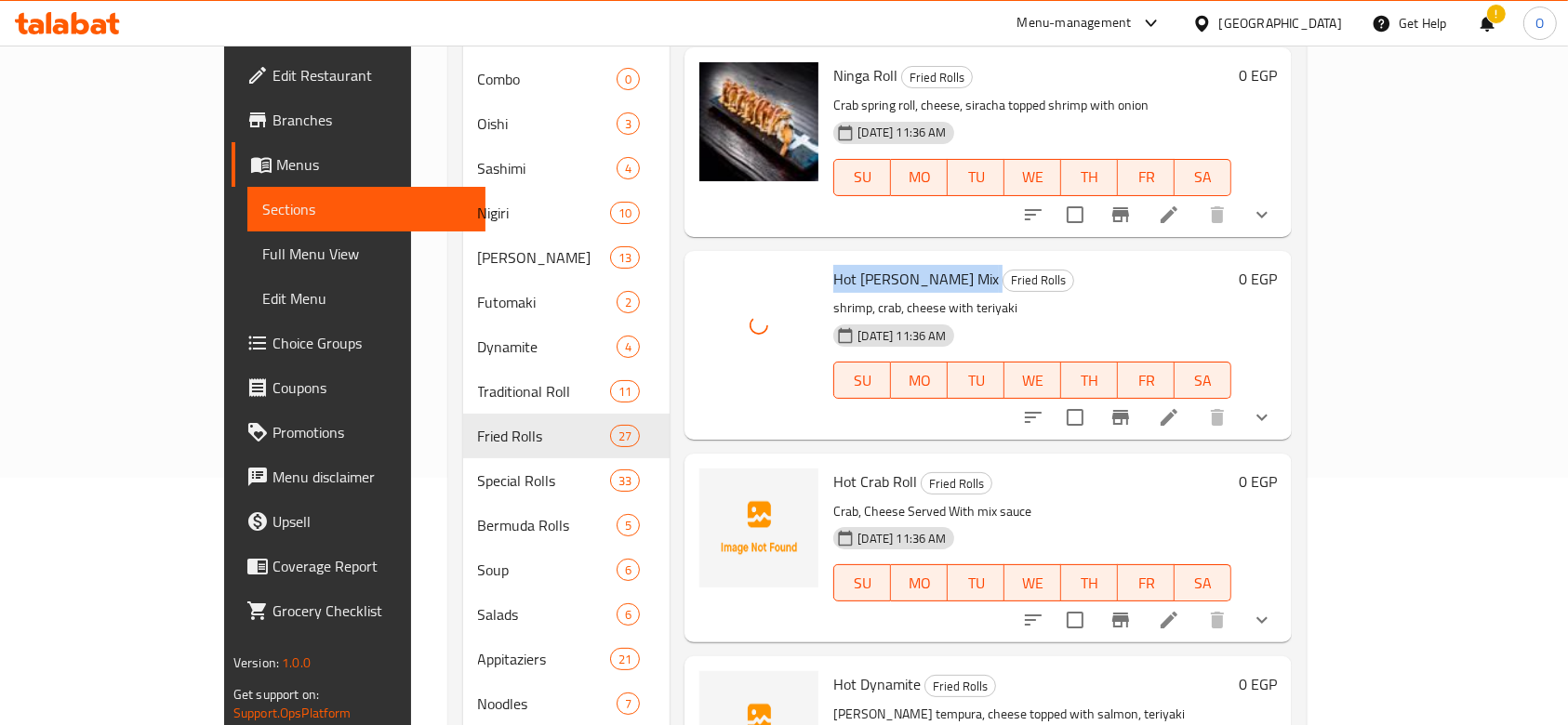
scroll to position [1982, 0]
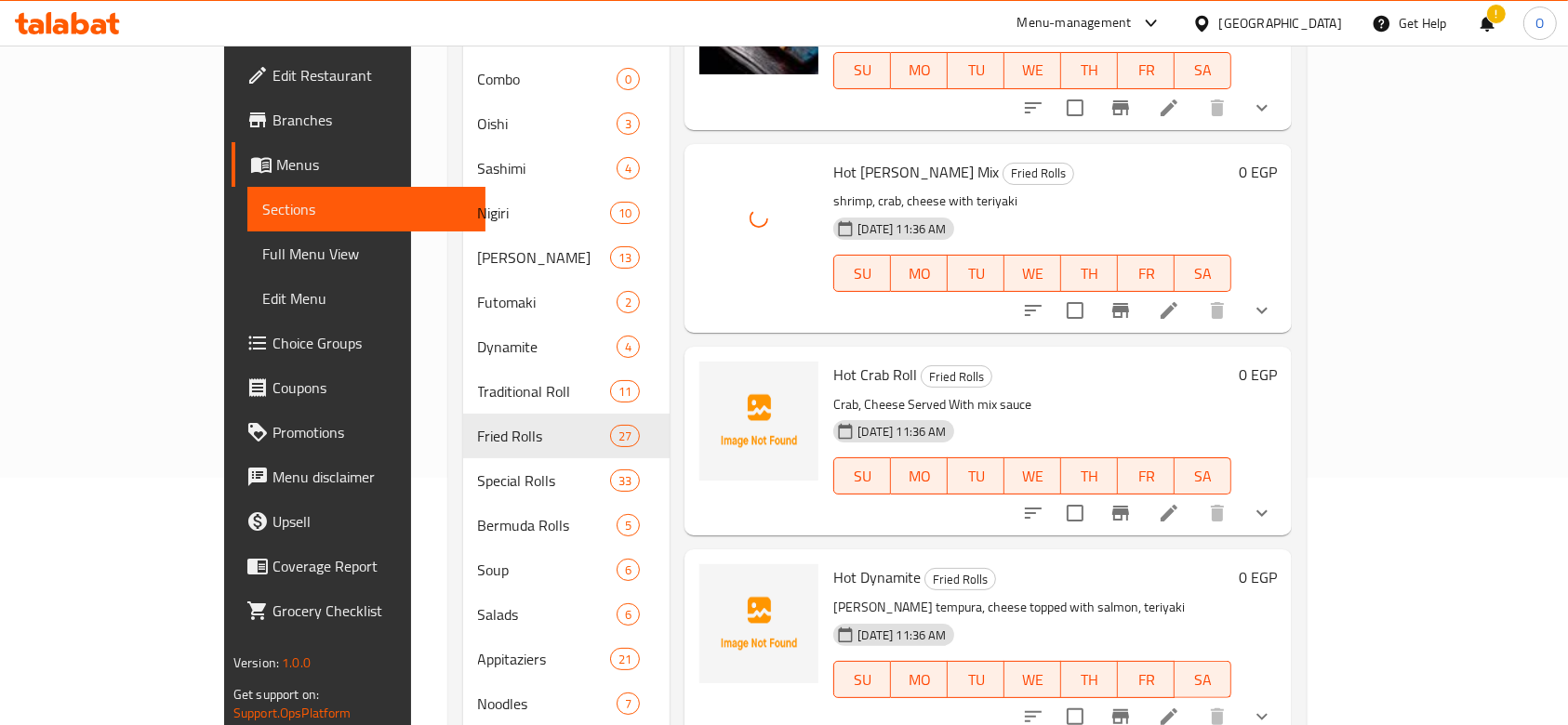
click at [833, 360] on span "Hot Crab Roll" at bounding box center [874, 374] width 83 height 28
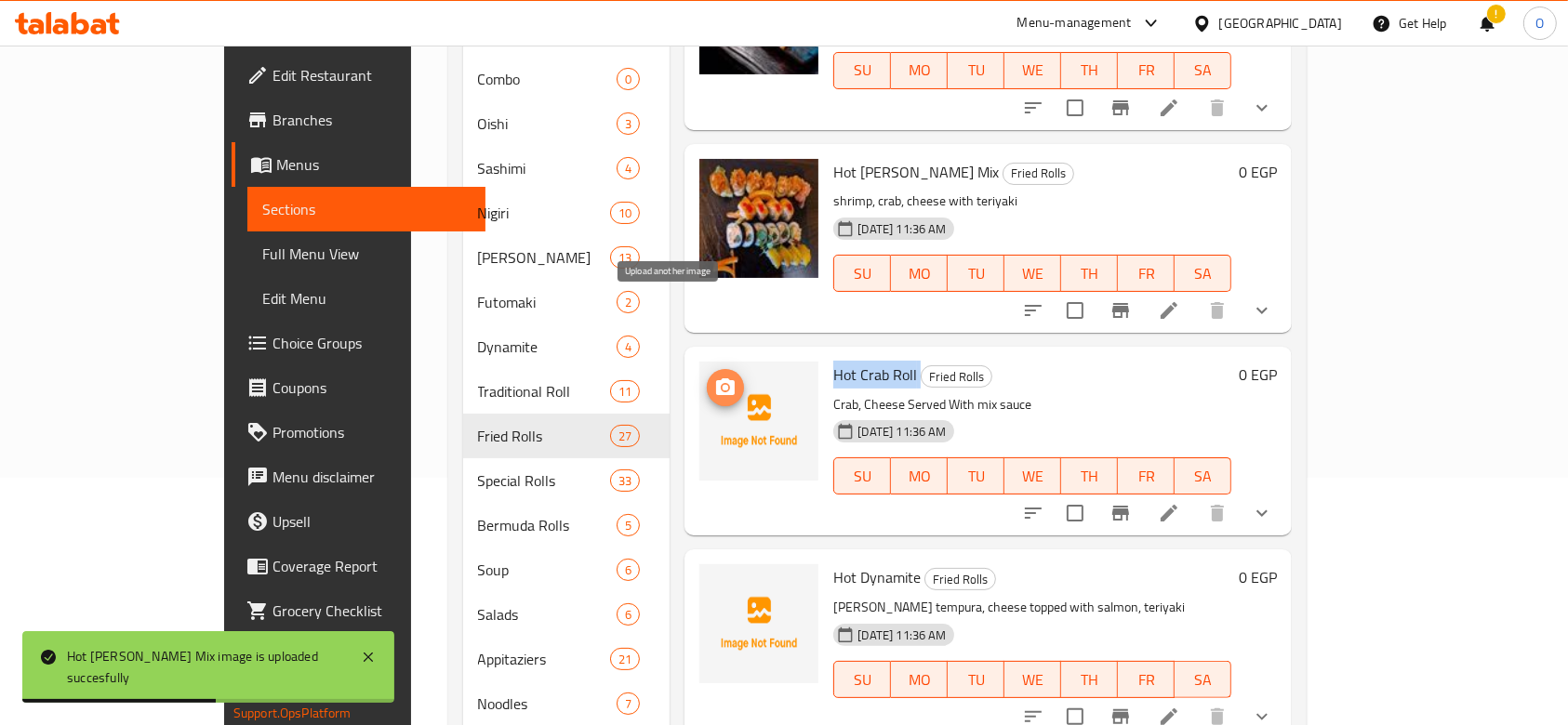
click at [716, 378] on icon "upload picture" at bounding box center [724, 386] width 19 height 17
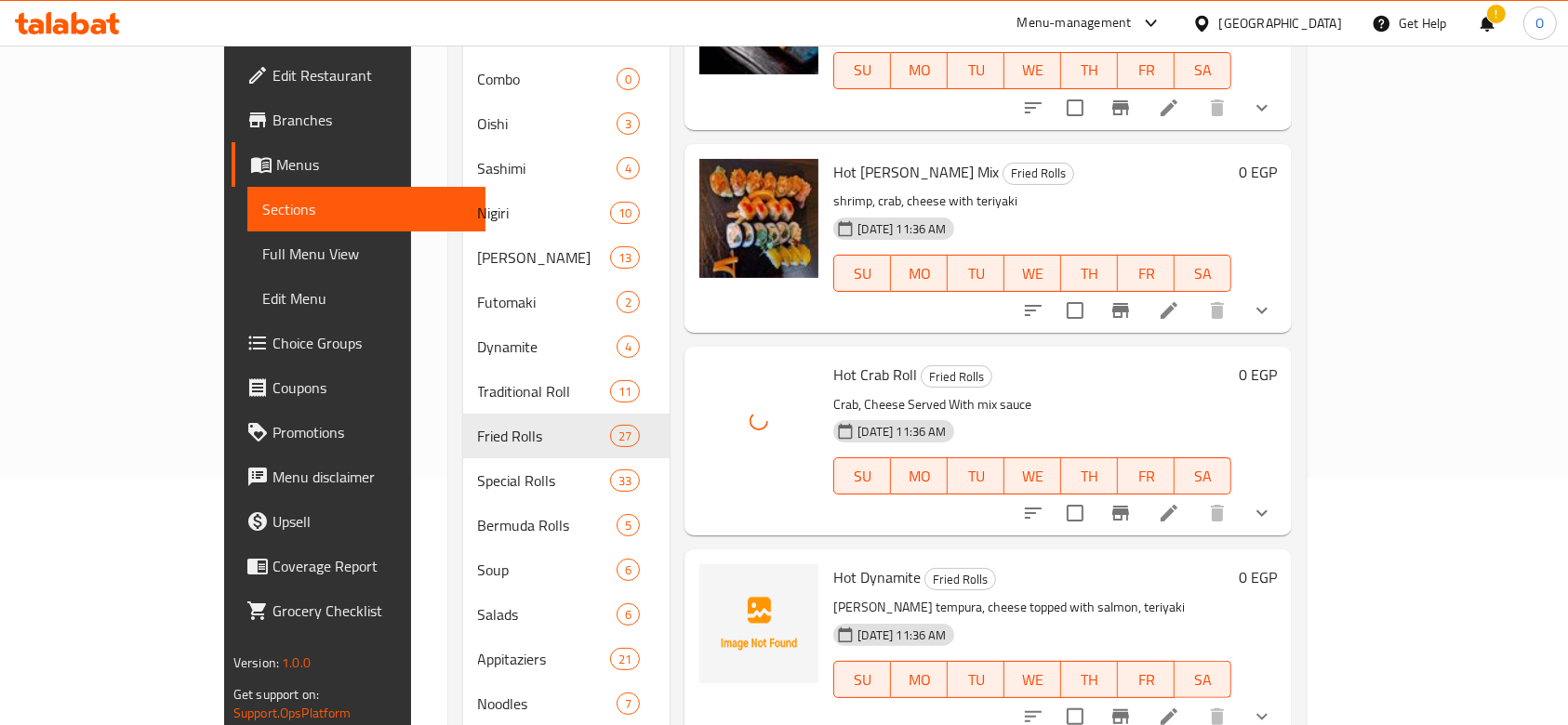
click at [833, 563] on span "Hot Dynamite" at bounding box center [876, 577] width 87 height 28
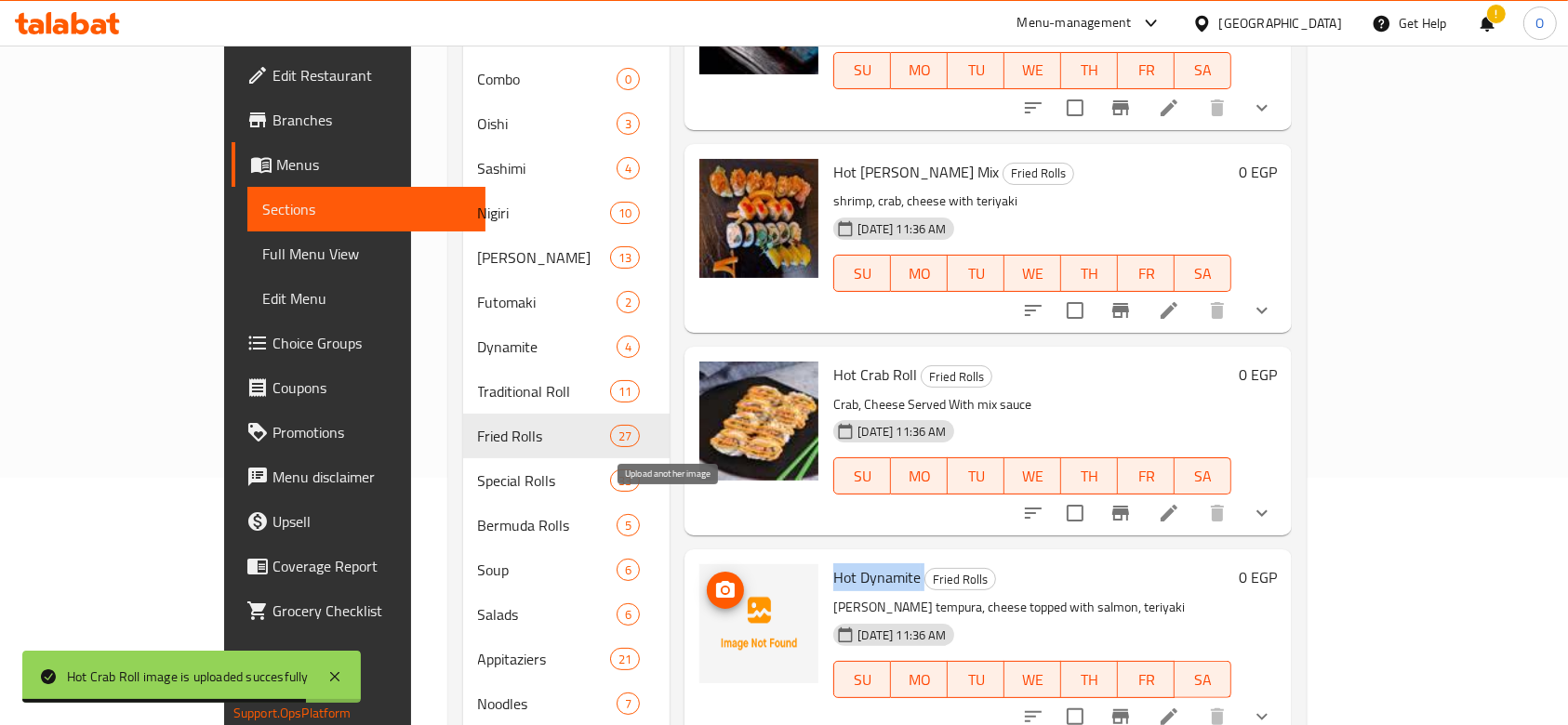
click at [707, 579] on span "upload picture" at bounding box center [724, 590] width 37 height 22
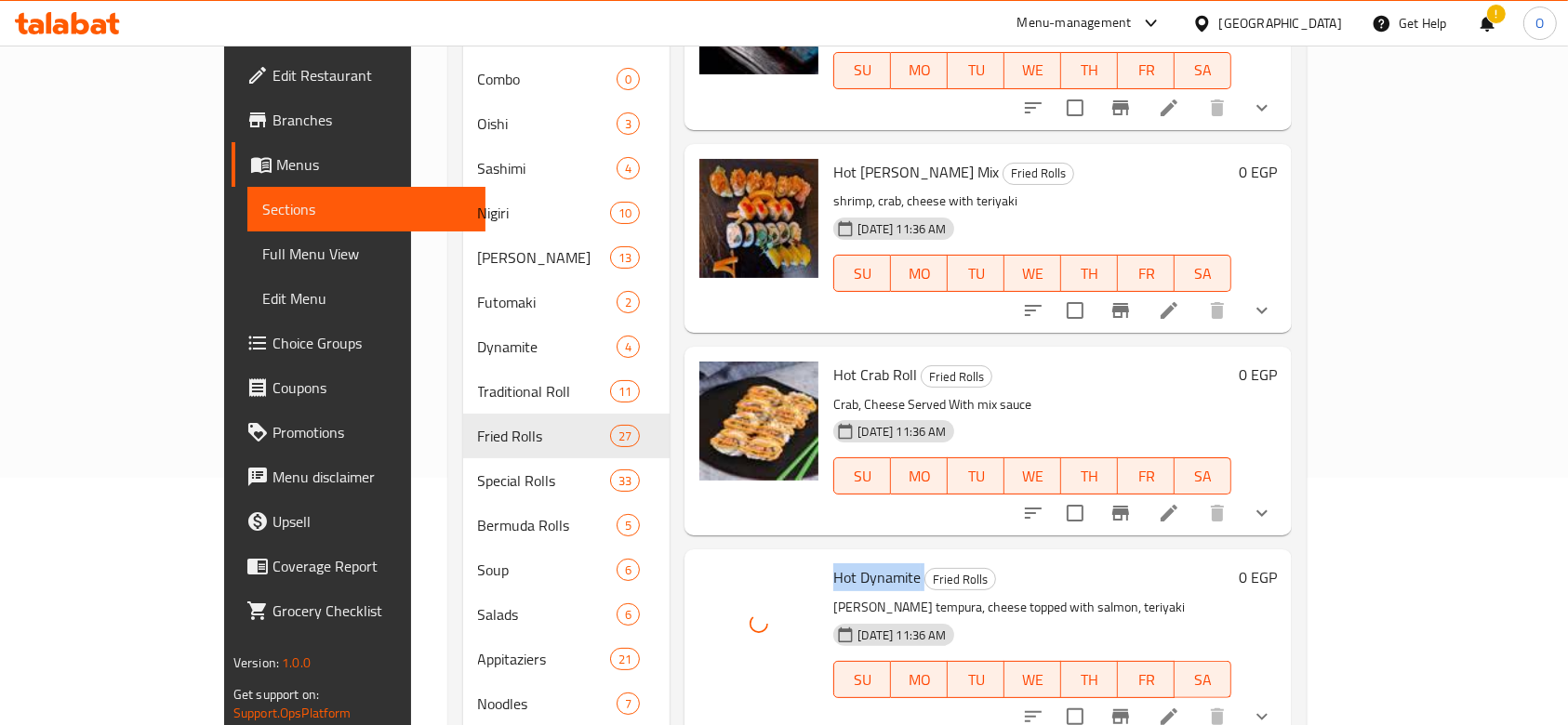
scroll to position [2354, 0]
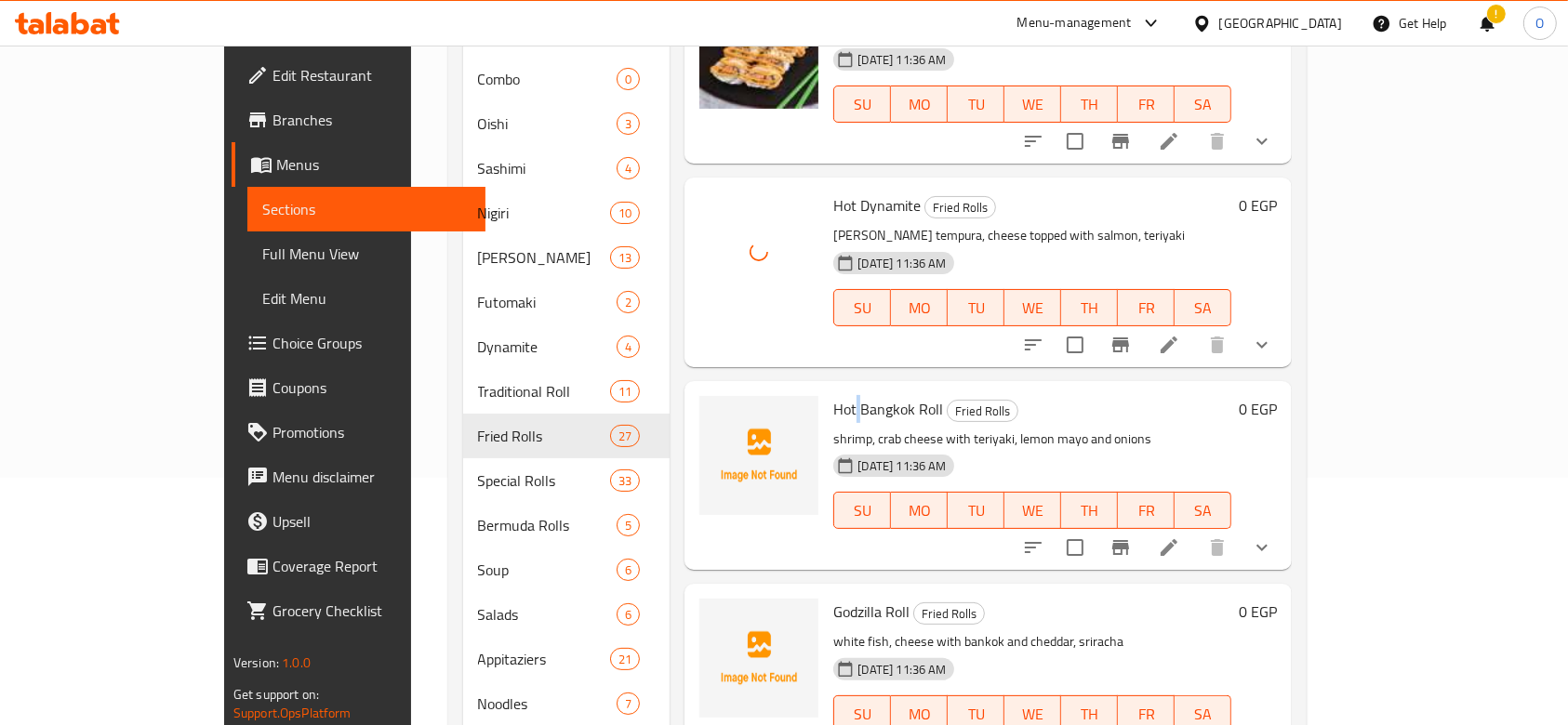
click at [833, 395] on span "Hot Bangkok Roll" at bounding box center [887, 409] width 110 height 28
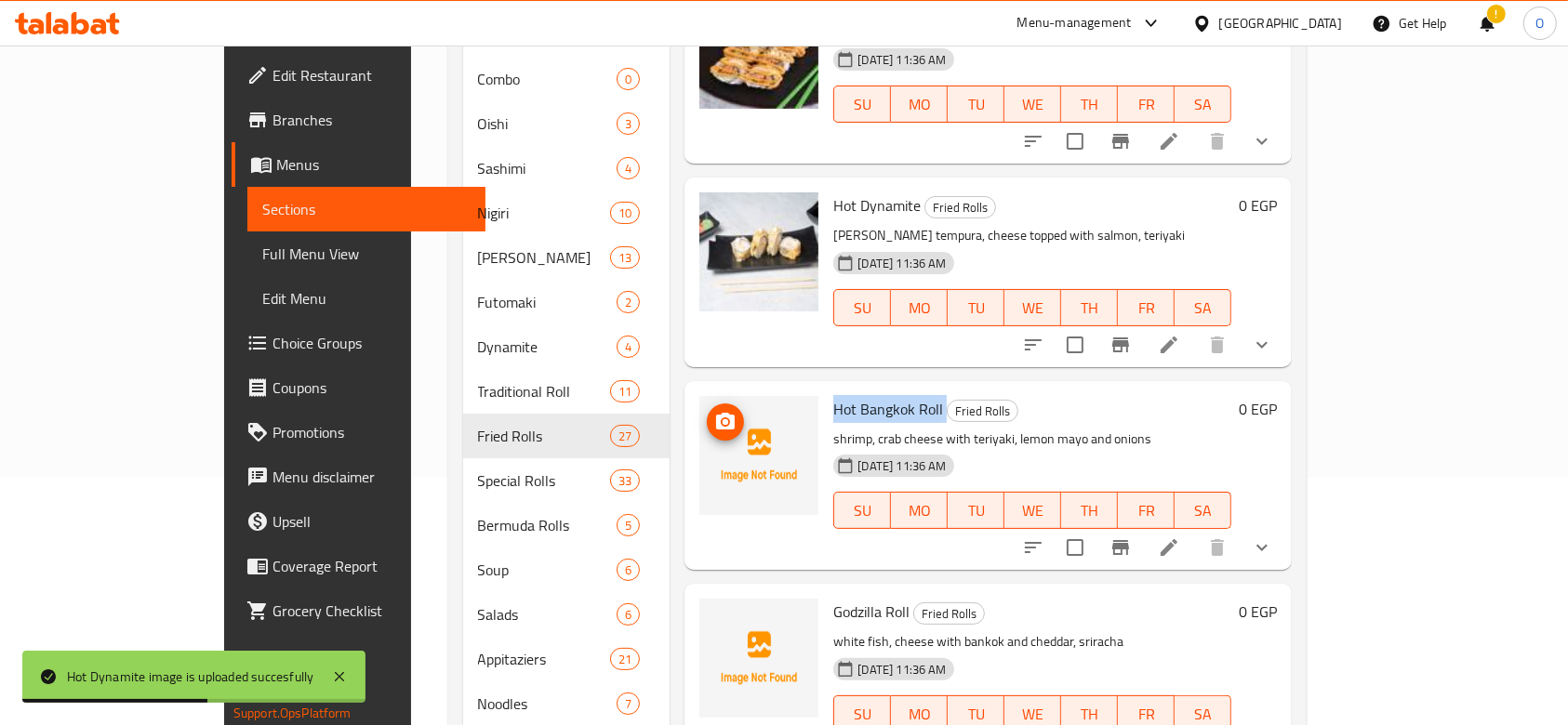
click at [714, 411] on icon "upload picture" at bounding box center [724, 422] width 22 height 22
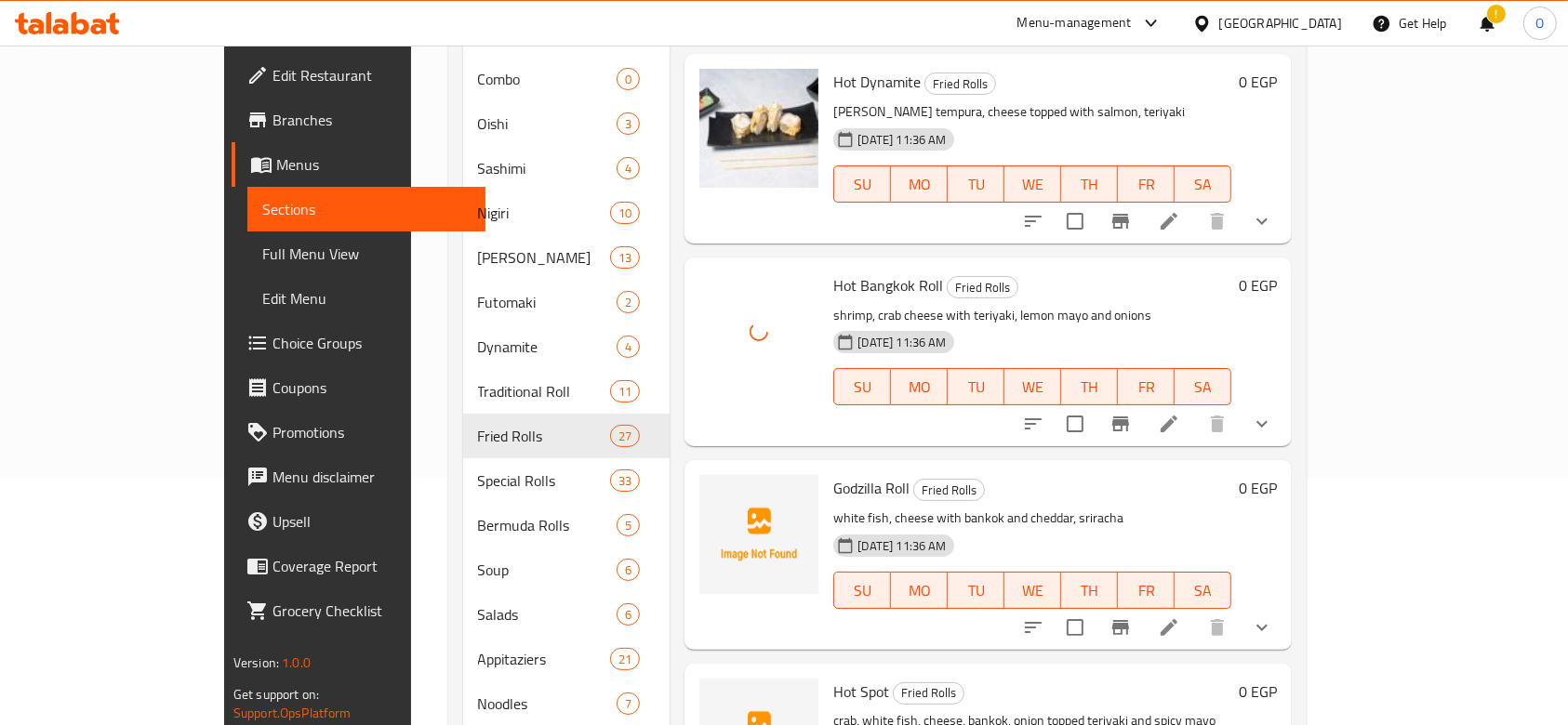
click at [833, 474] on span "Godzilla Roll" at bounding box center [870, 488] width 76 height 28
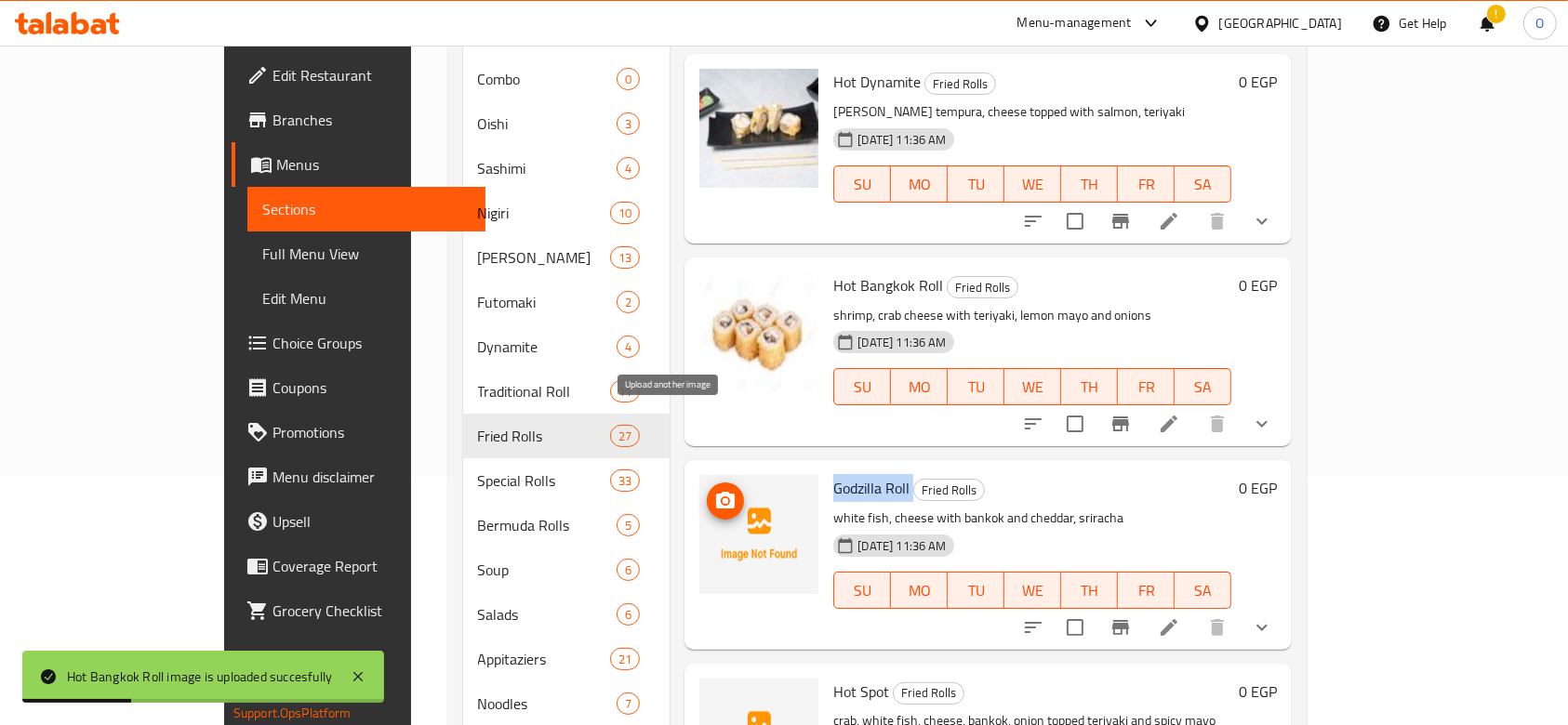
click at [714, 490] on icon "upload picture" at bounding box center [724, 501] width 22 height 22
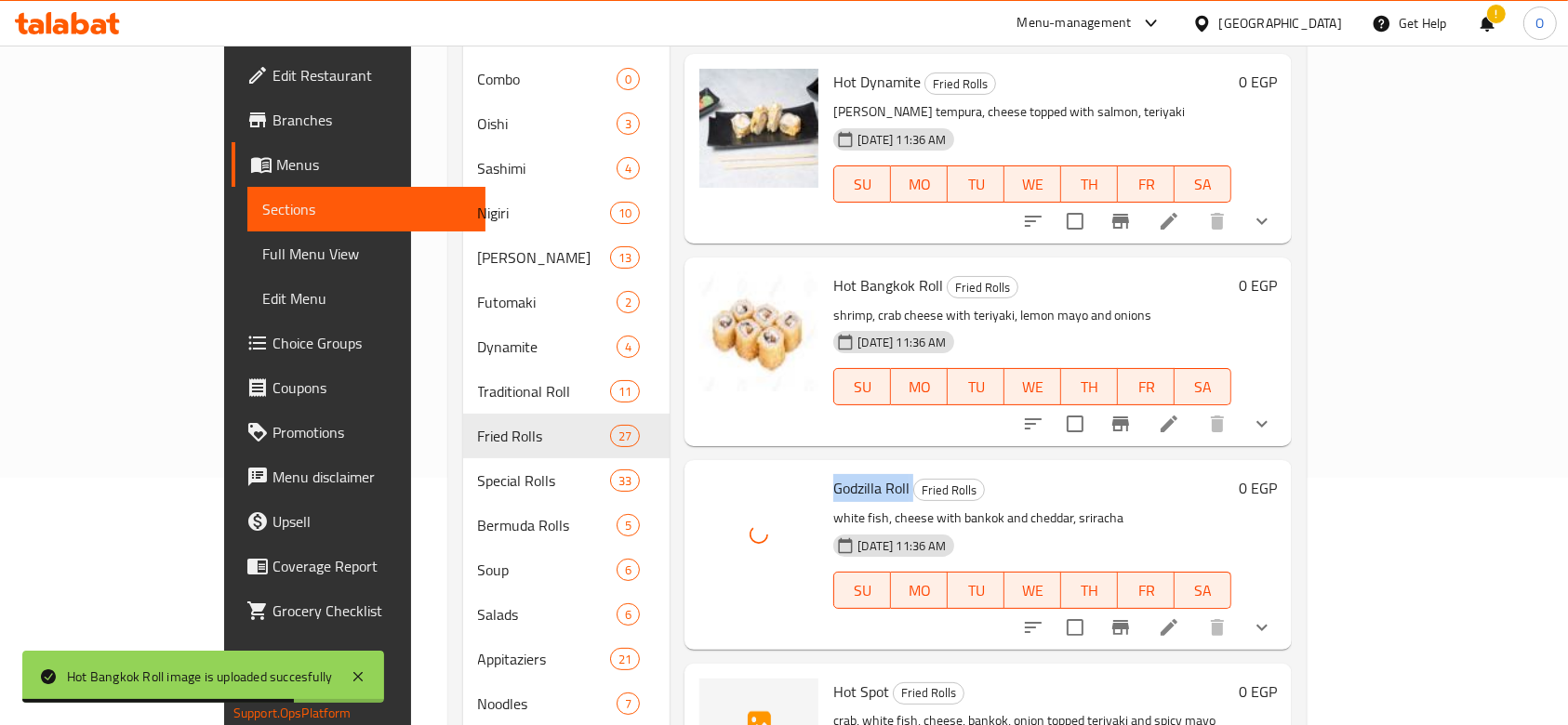
scroll to position [2725, 0]
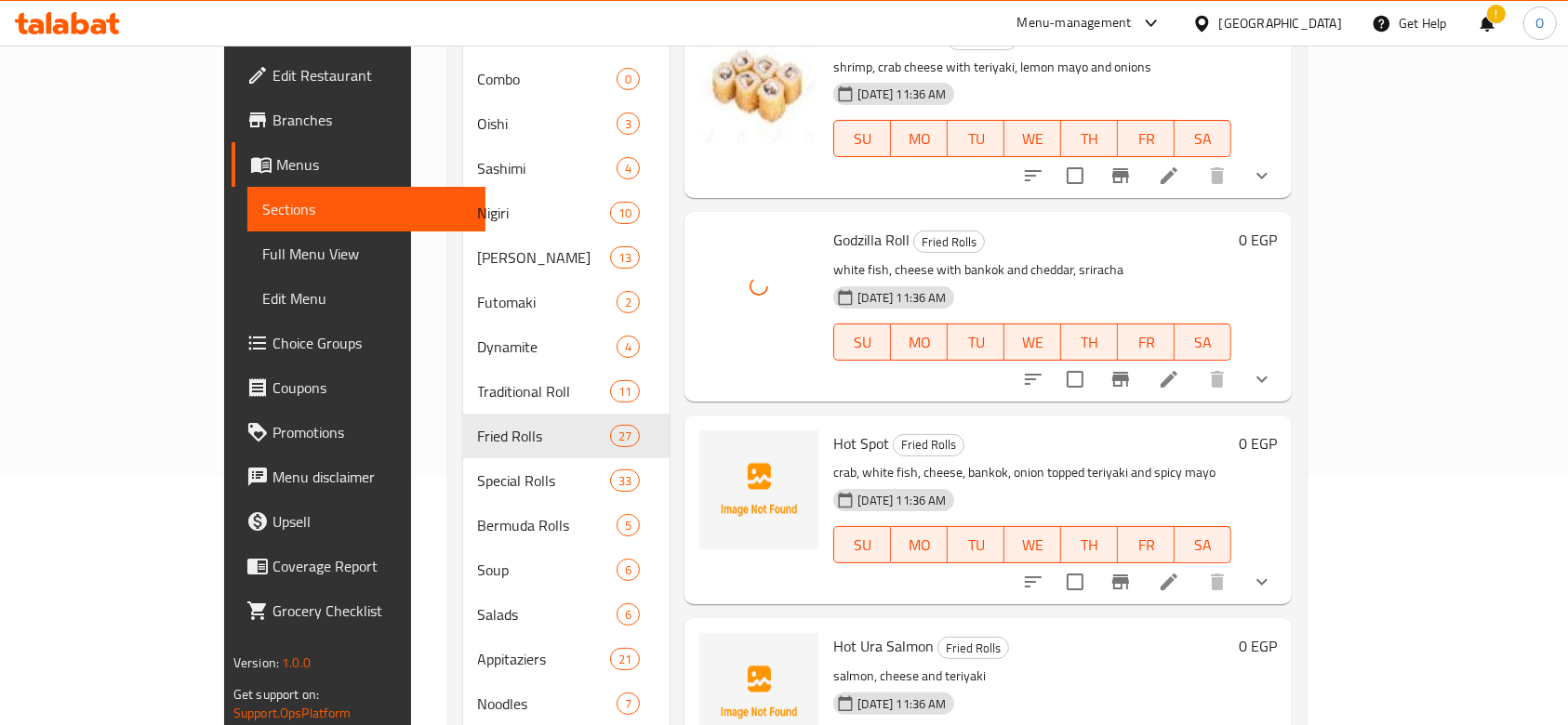
click at [833, 429] on span "Hot Spot" at bounding box center [860, 443] width 56 height 28
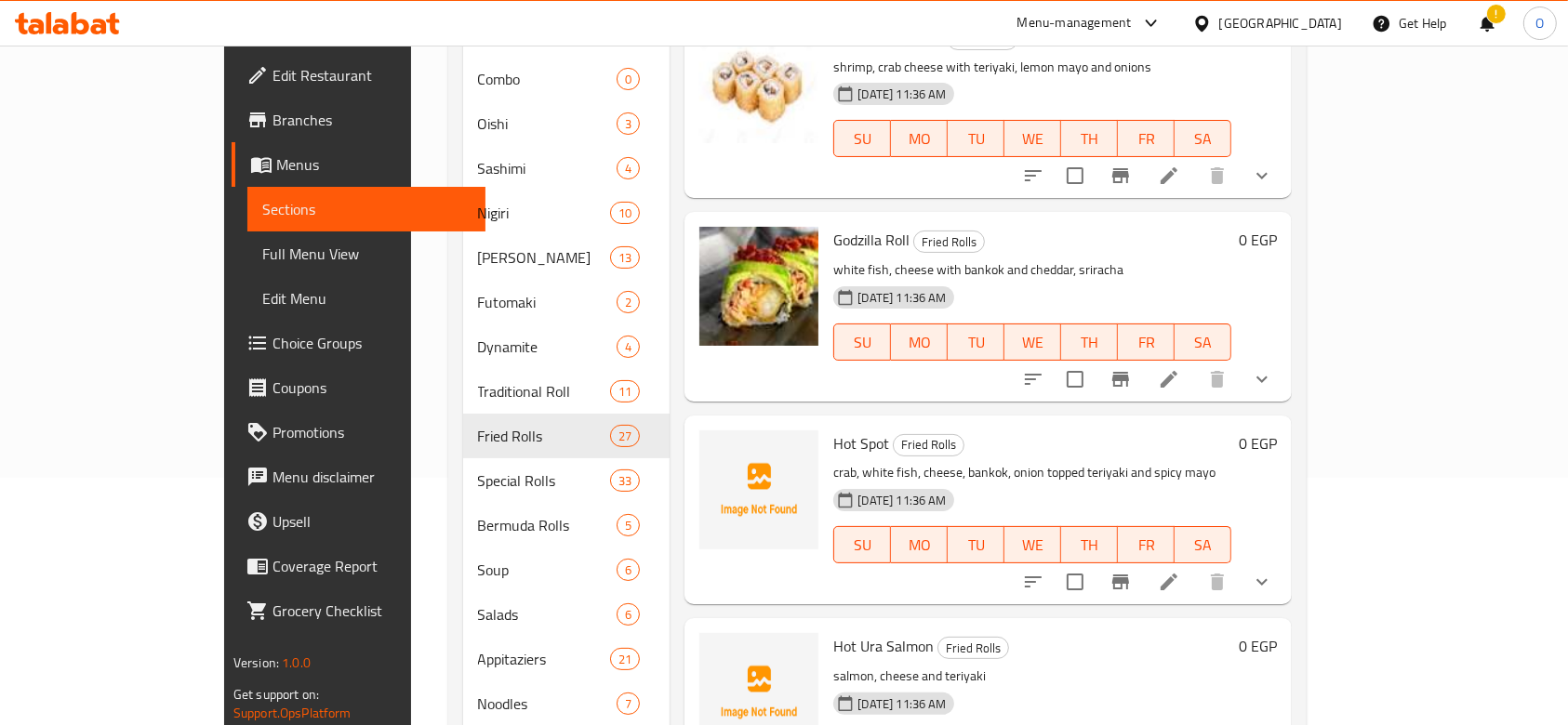
click at [833, 461] on p "crab, white fish, cheese, bankok, onion topped teriyaki and spicy mayo" at bounding box center [1031, 472] width 398 height 23
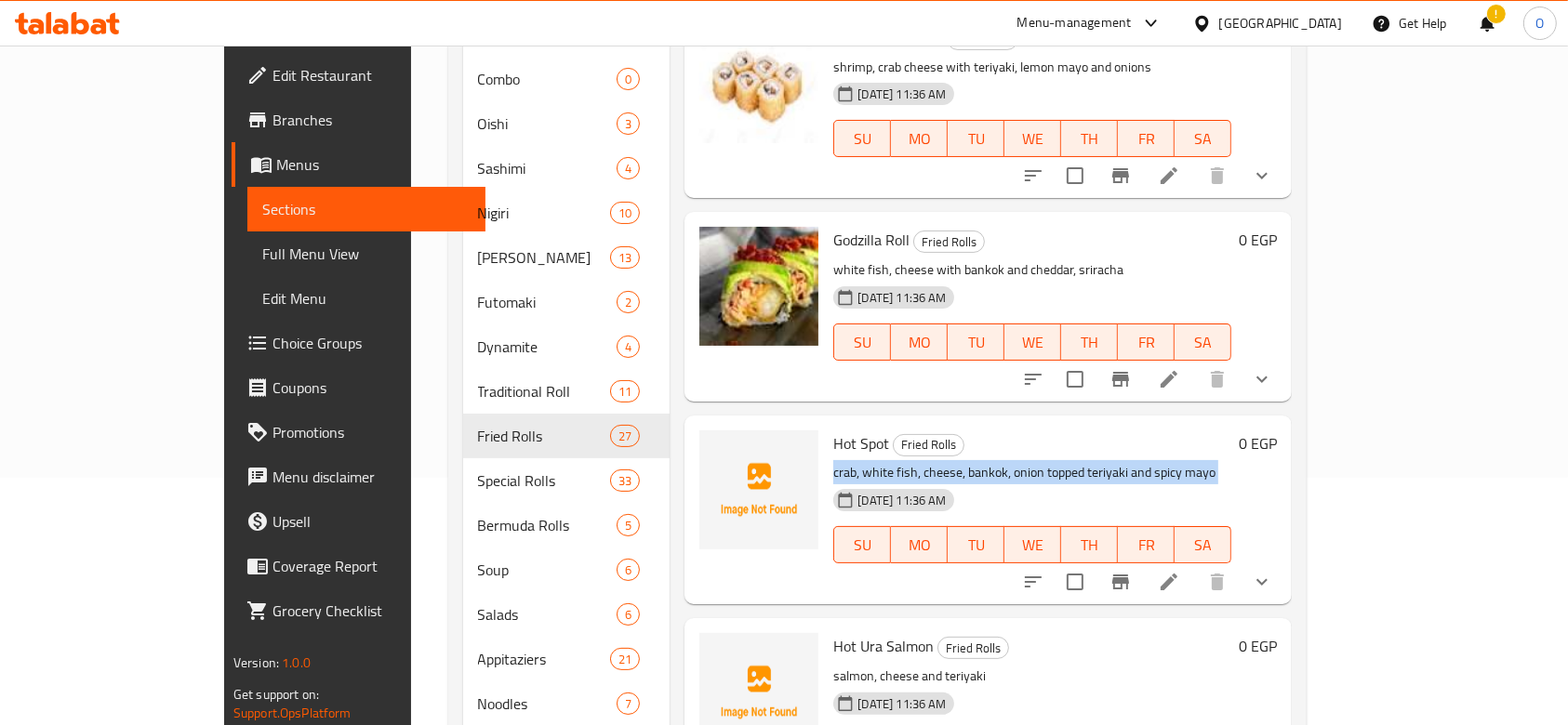
click at [833, 461] on p "crab, white fish, cheese, bankok, onion topped teriyaki and spicy mayo" at bounding box center [1031, 472] width 398 height 23
click at [714, 445] on icon "upload picture" at bounding box center [724, 456] width 22 height 22
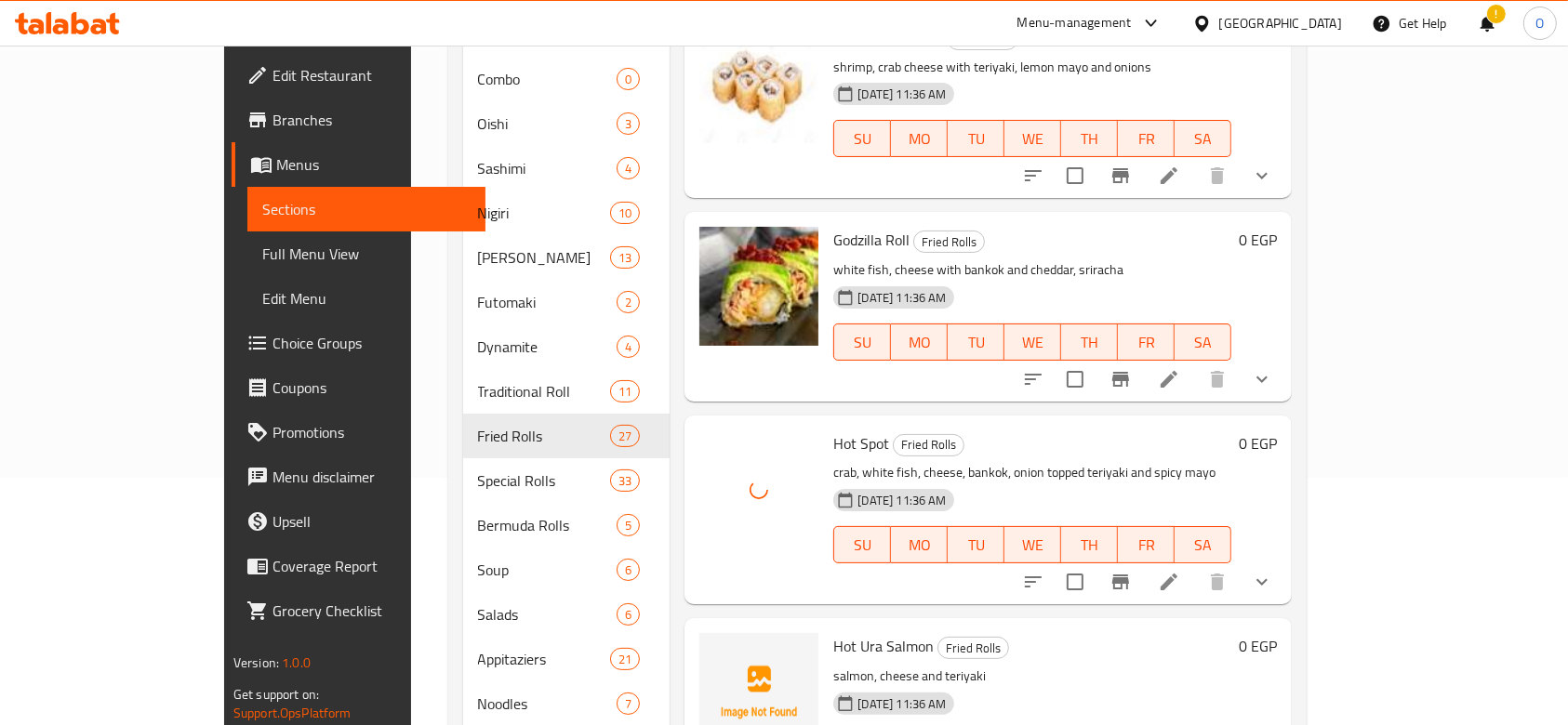
click at [1477, 21] on div "!" at bounding box center [1487, 23] width 21 height 45
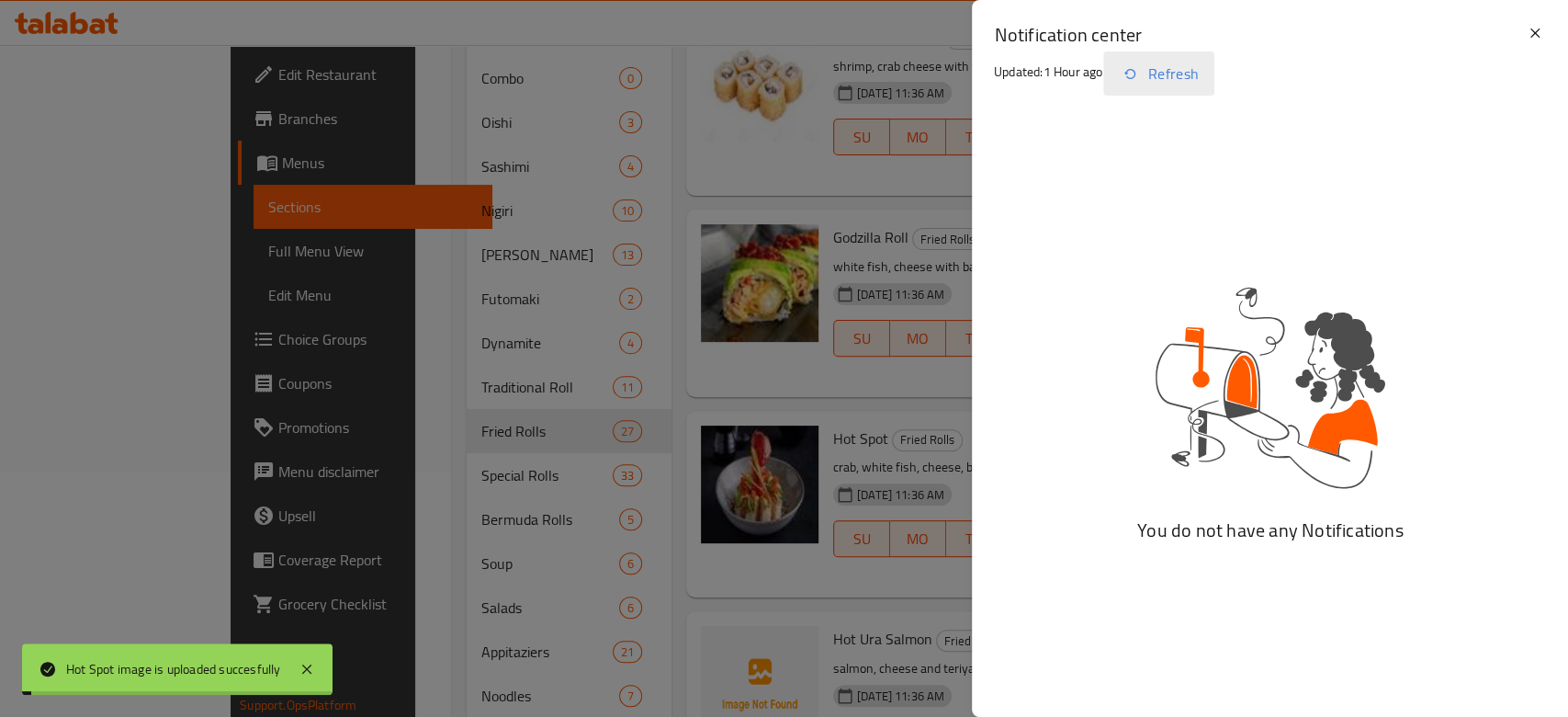
click at [1154, 66] on button "Refresh" at bounding box center [1158, 73] width 111 height 44
click at [1529, 31] on icon at bounding box center [1535, 32] width 22 height 22
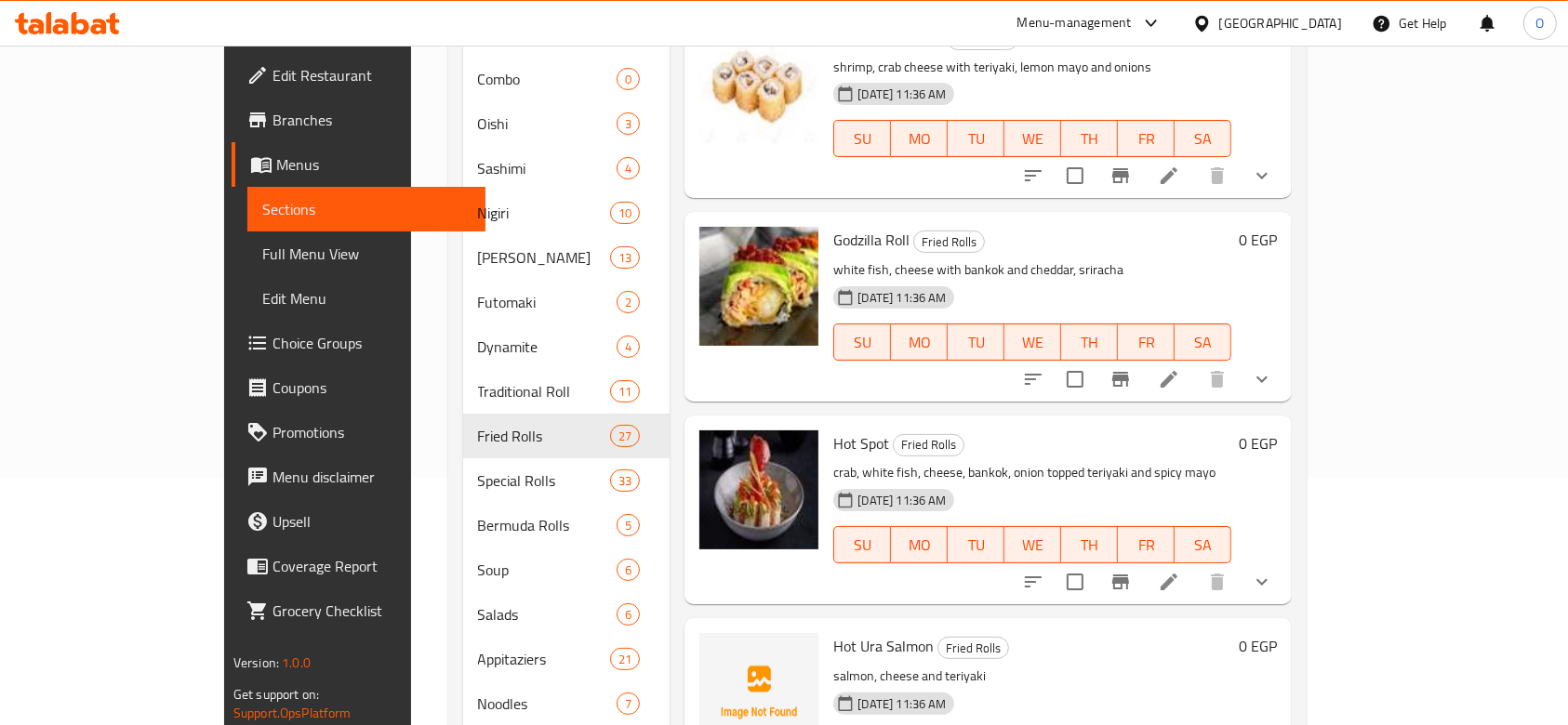
click at [833, 632] on span "Hot Ura Salmon" at bounding box center [882, 646] width 100 height 28
click at [714, 648] on icon "upload picture" at bounding box center [724, 659] width 22 height 22
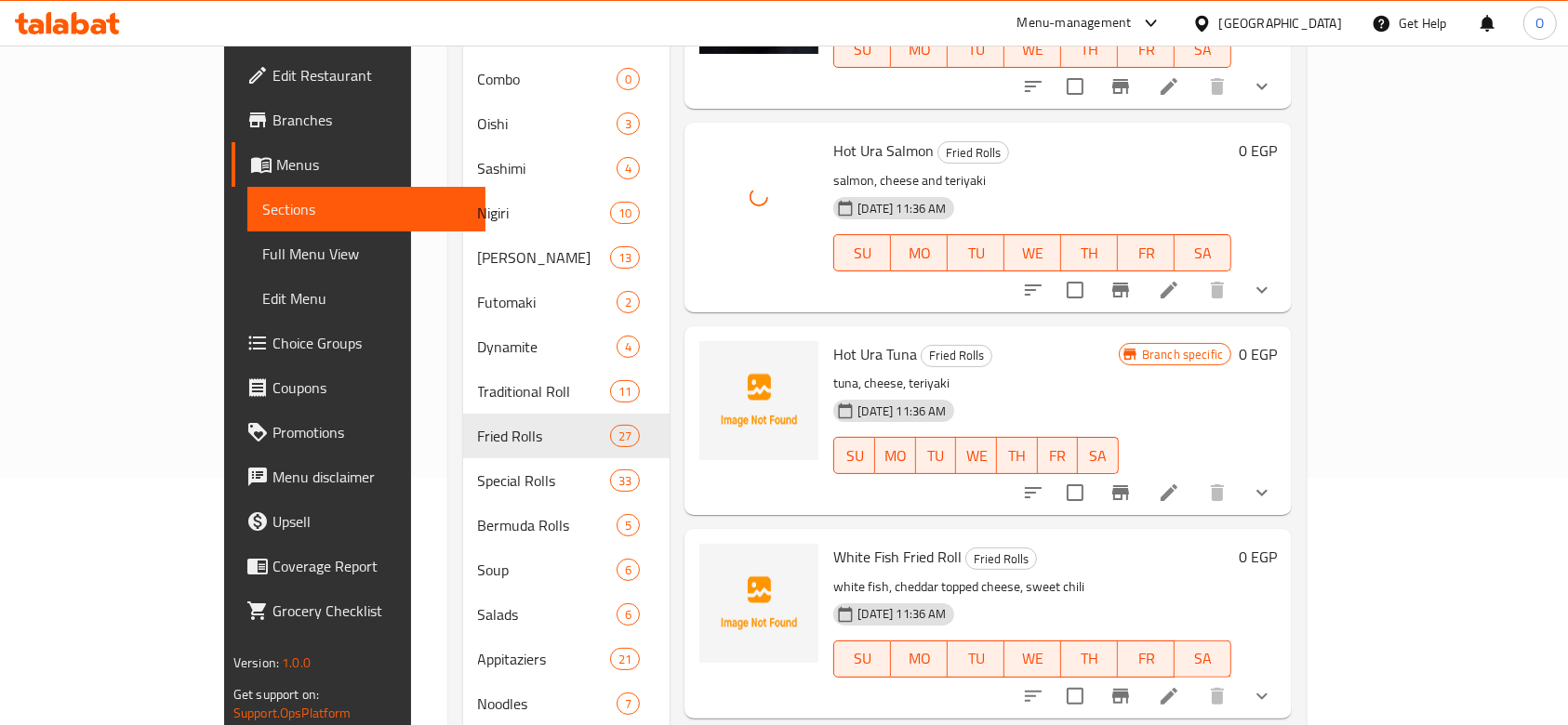
click at [840, 340] on span "Hot Ura Tuna" at bounding box center [874, 354] width 83 height 28
click at [839, 340] on span "Hot Ura Tuna" at bounding box center [874, 354] width 83 height 28
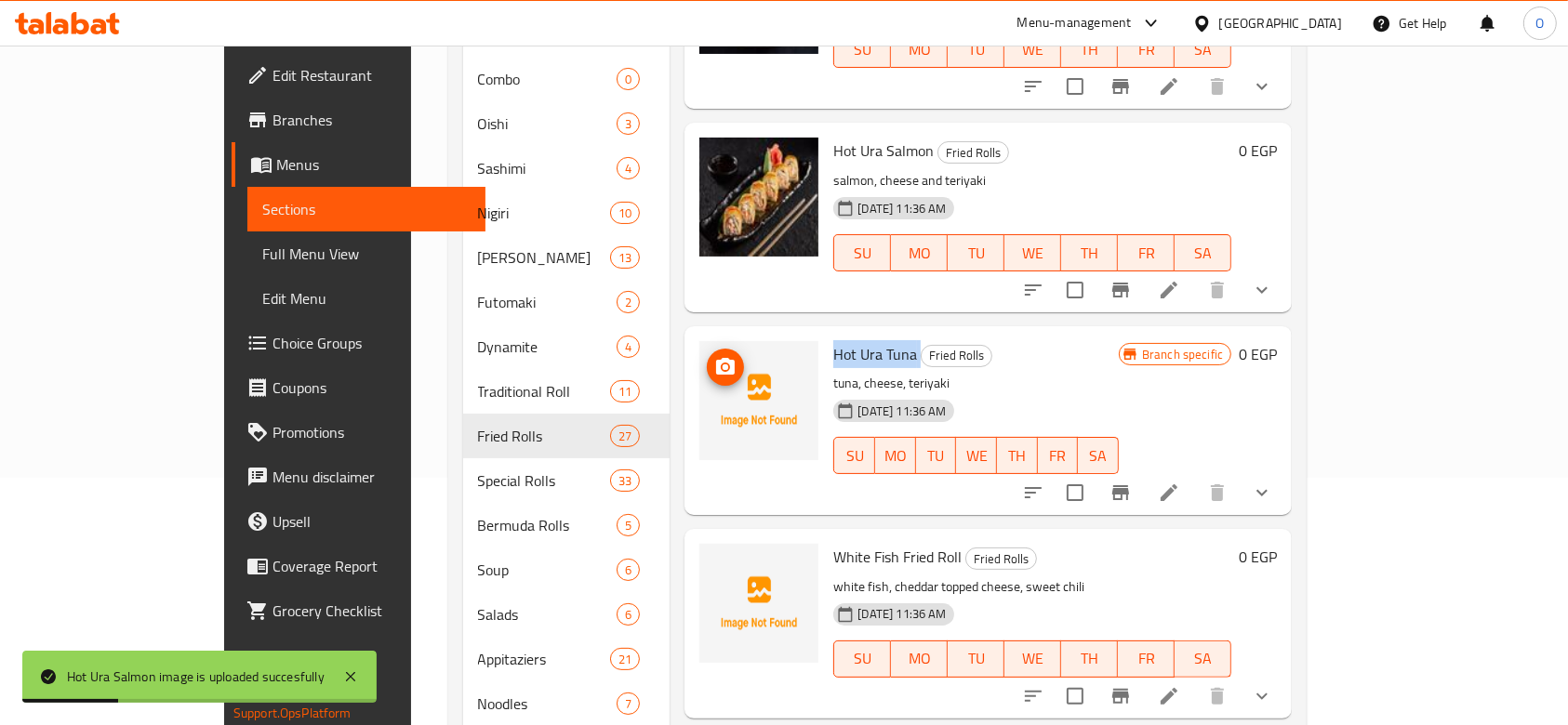
click at [700, 341] on img at bounding box center [759, 401] width 119 height 119
click at [714, 356] on icon "upload picture" at bounding box center [724, 367] width 22 height 22
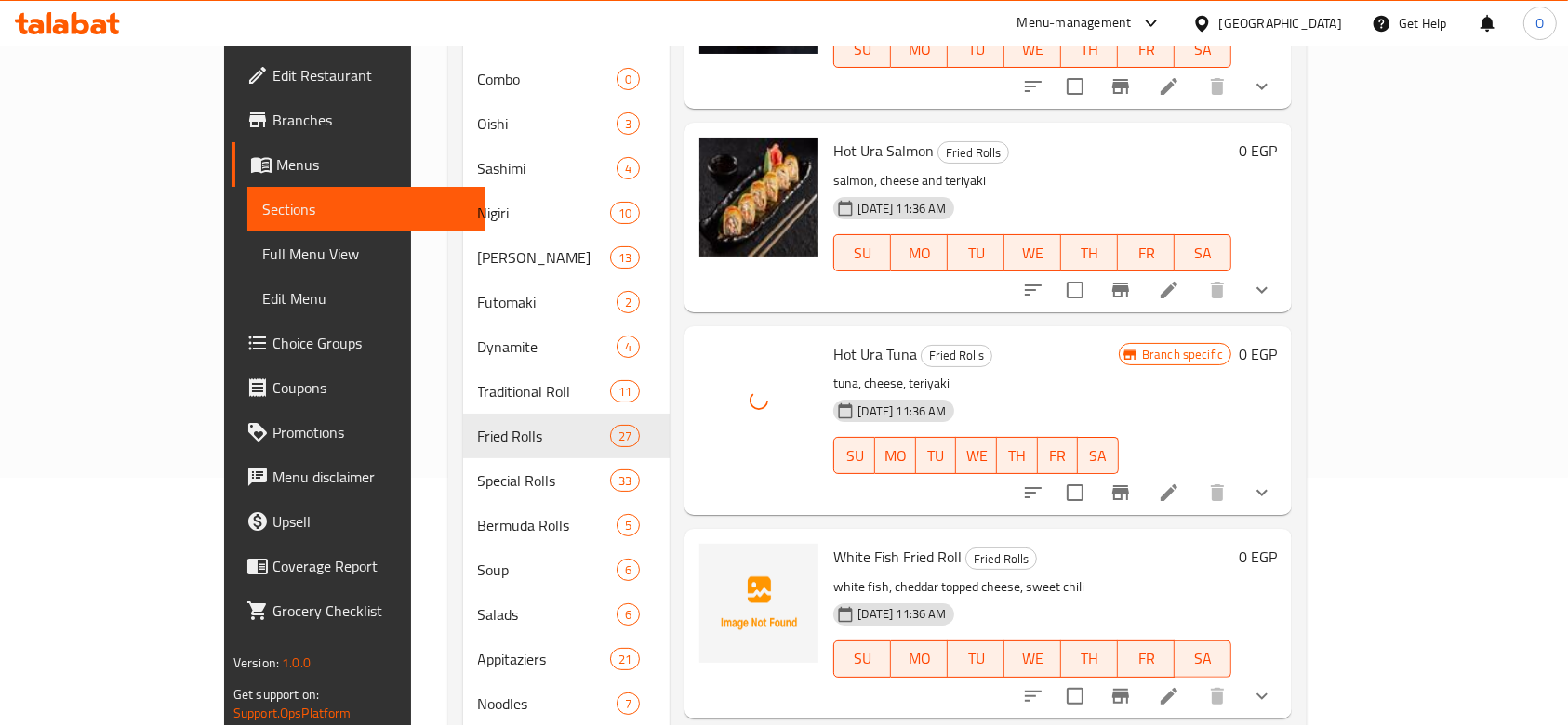
click at [833, 543] on span "White Fish Fried Roll" at bounding box center [896, 556] width 128 height 28
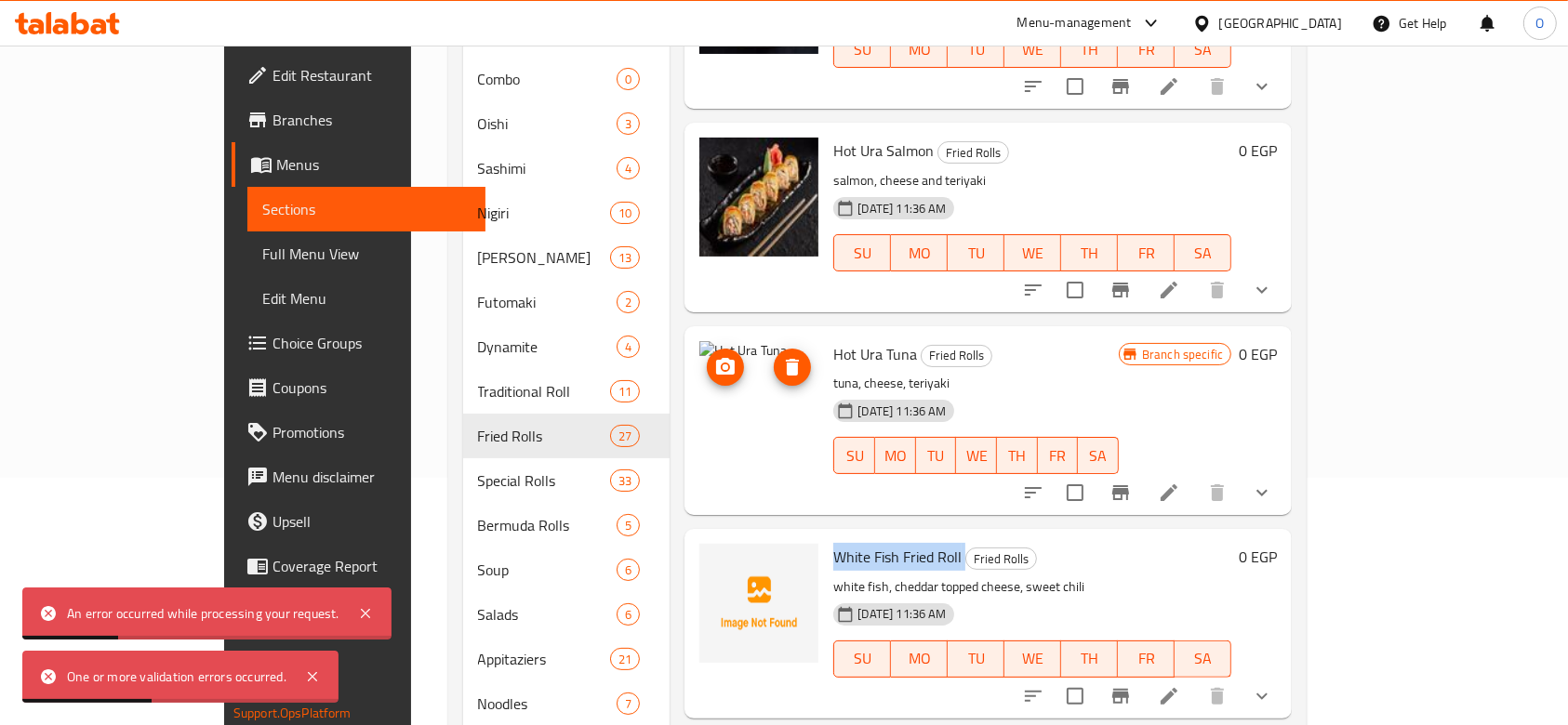
click at [700, 341] on img at bounding box center [759, 401] width 119 height 119
click at [707, 356] on span "upload picture" at bounding box center [724, 367] width 37 height 22
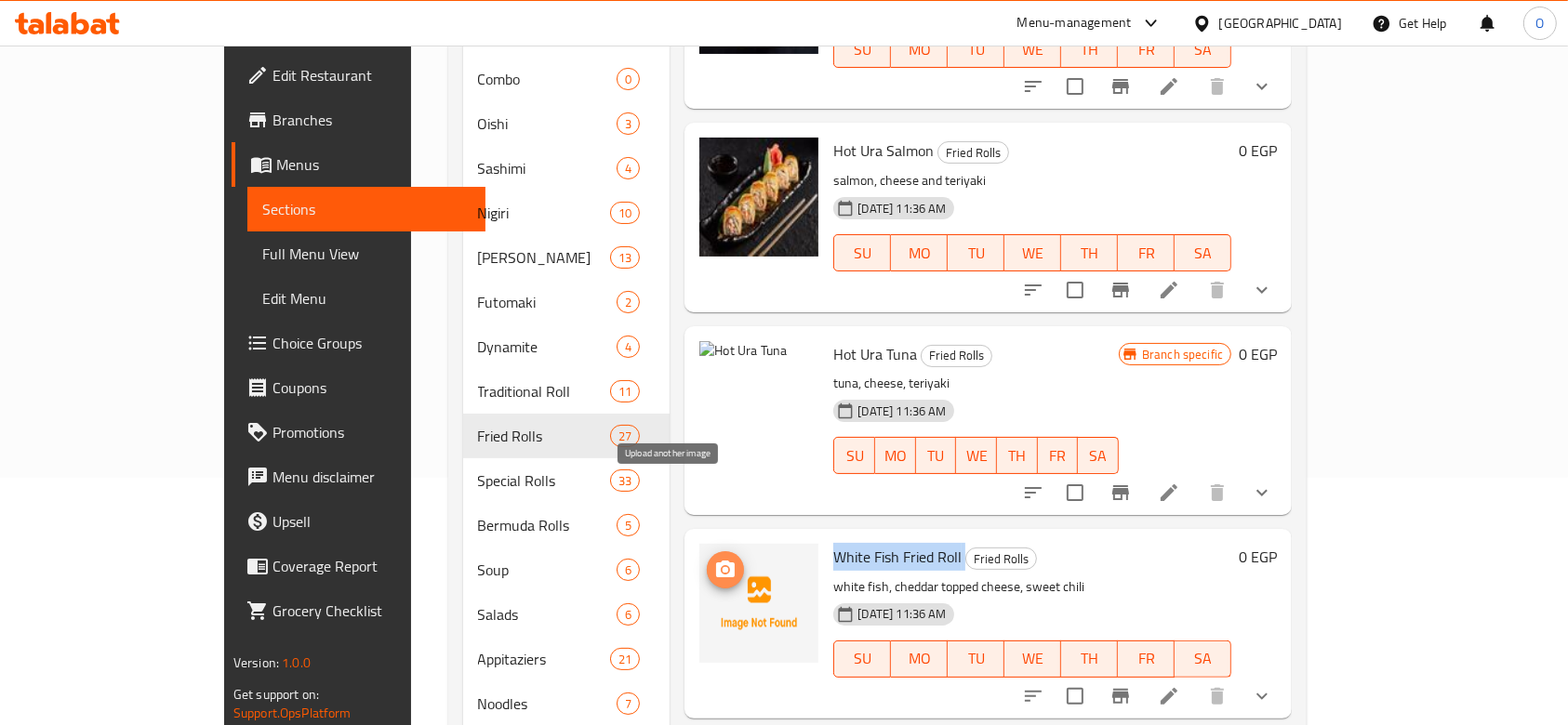
click at [714, 558] on icon "upload picture" at bounding box center [724, 569] width 22 height 22
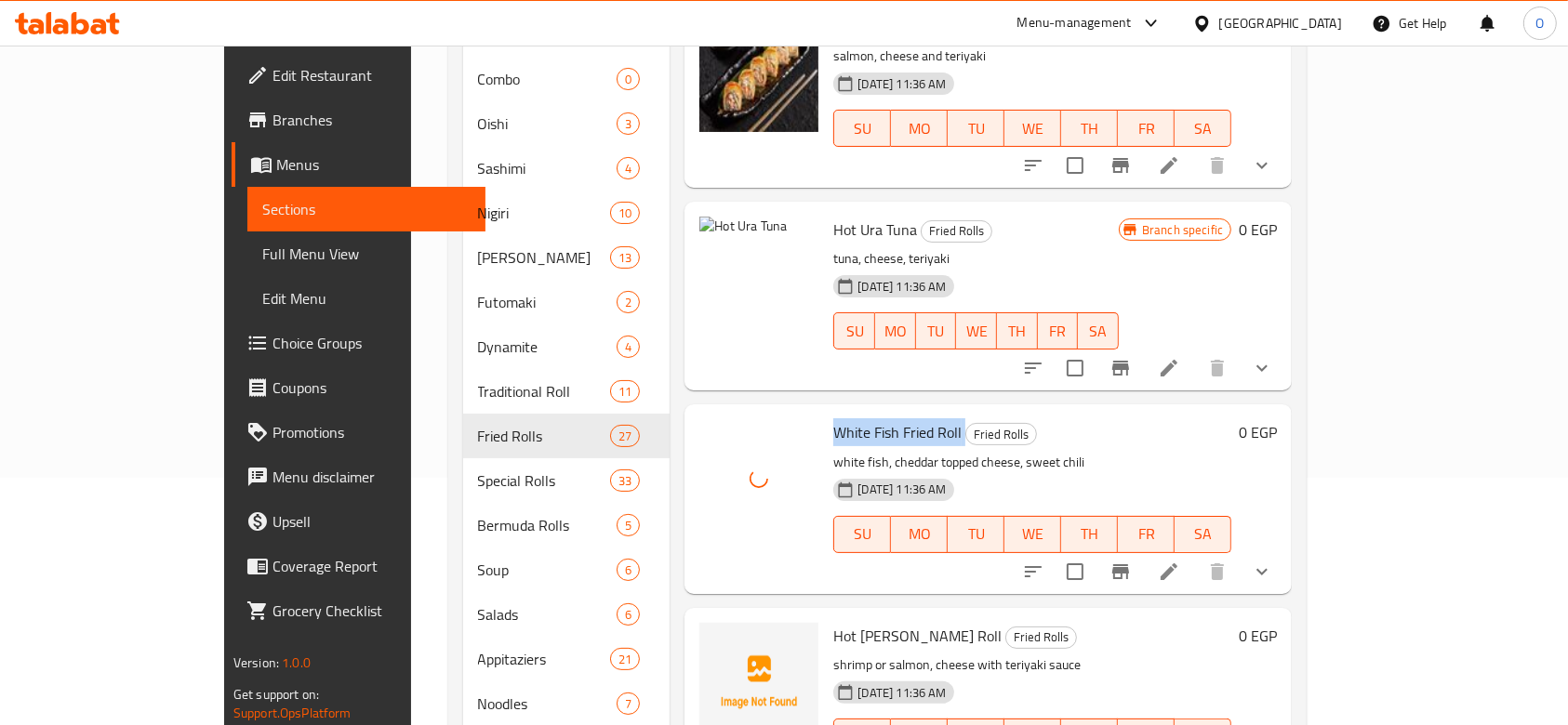
scroll to position [3592, 0]
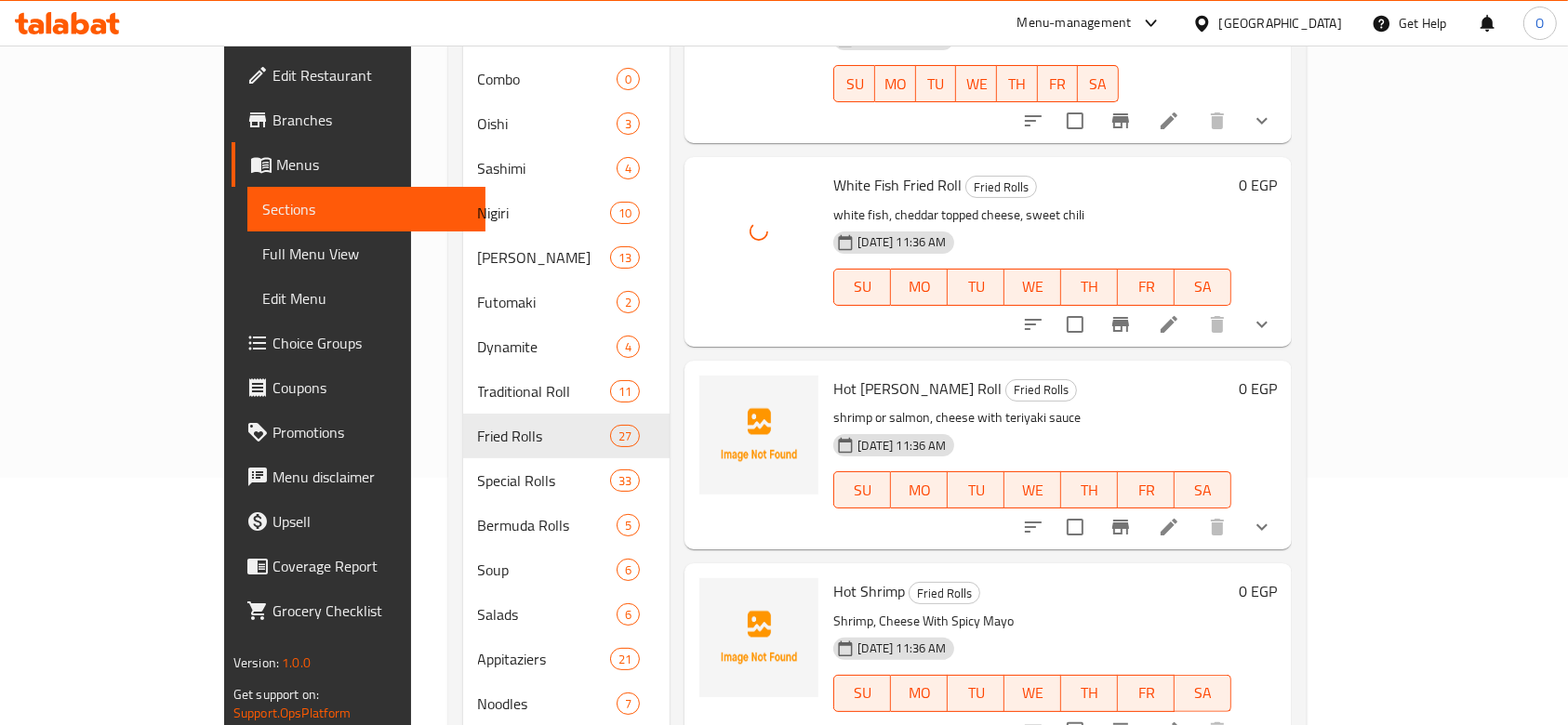
click at [833, 375] on span "Hot [PERSON_NAME] Roll" at bounding box center [917, 389] width 169 height 28
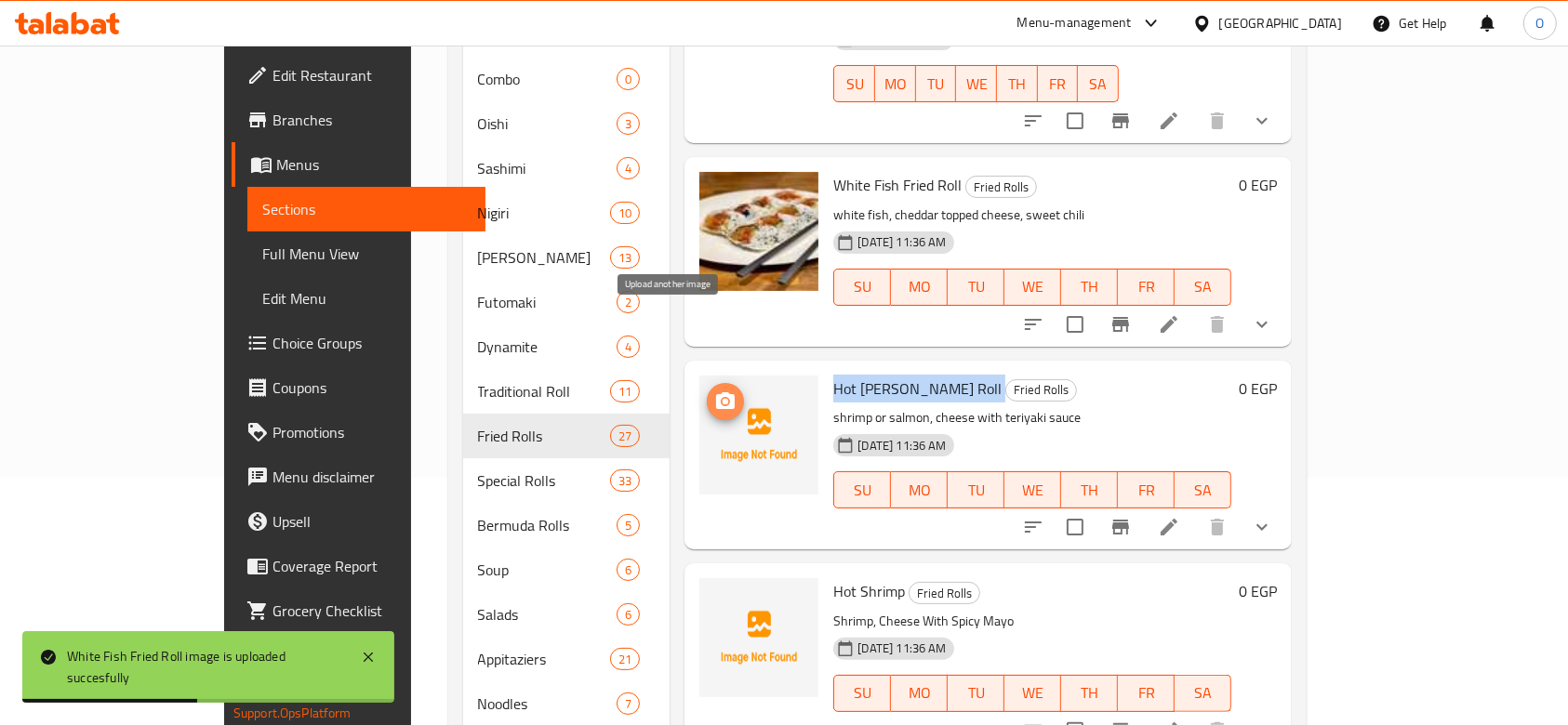
click at [707, 383] on button "upload picture" at bounding box center [724, 401] width 37 height 37
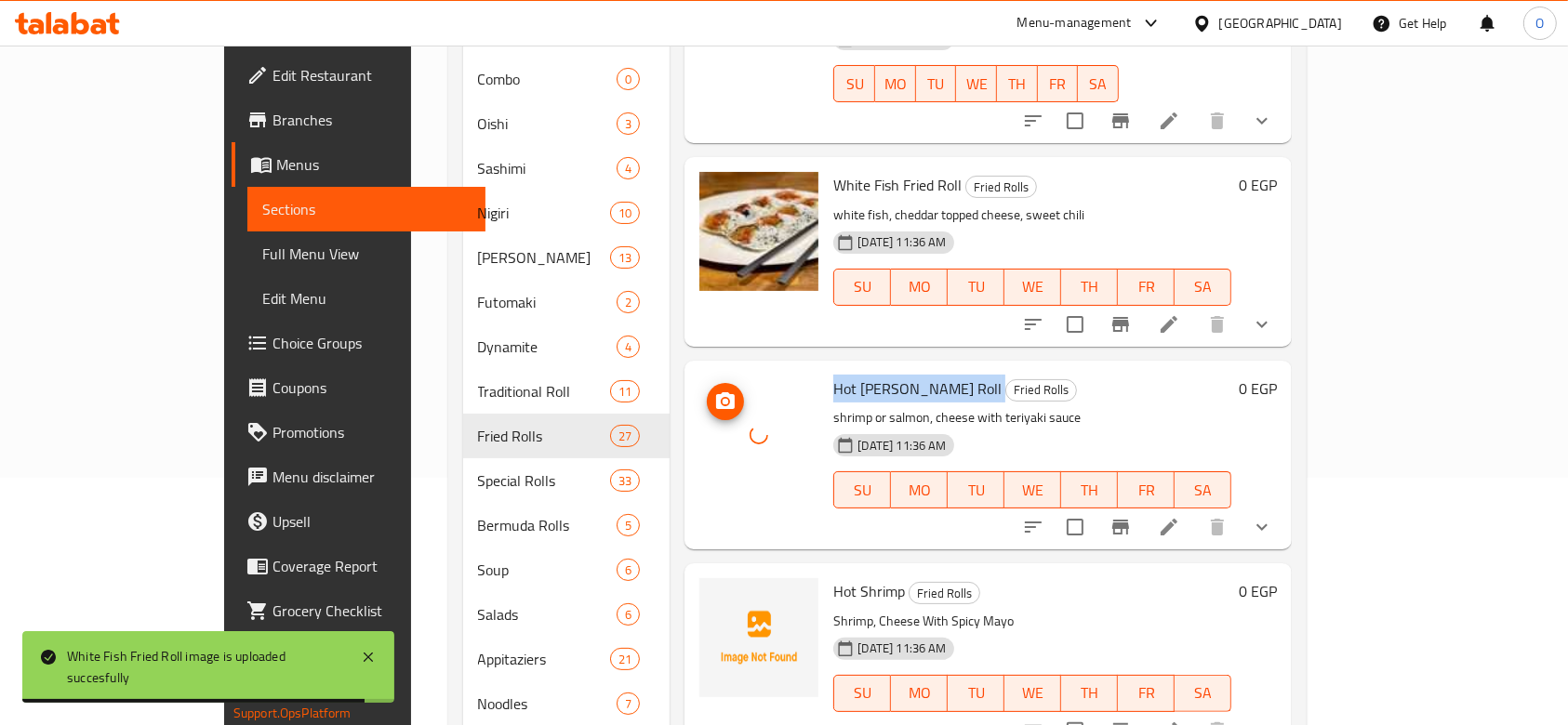
scroll to position [3840, 0]
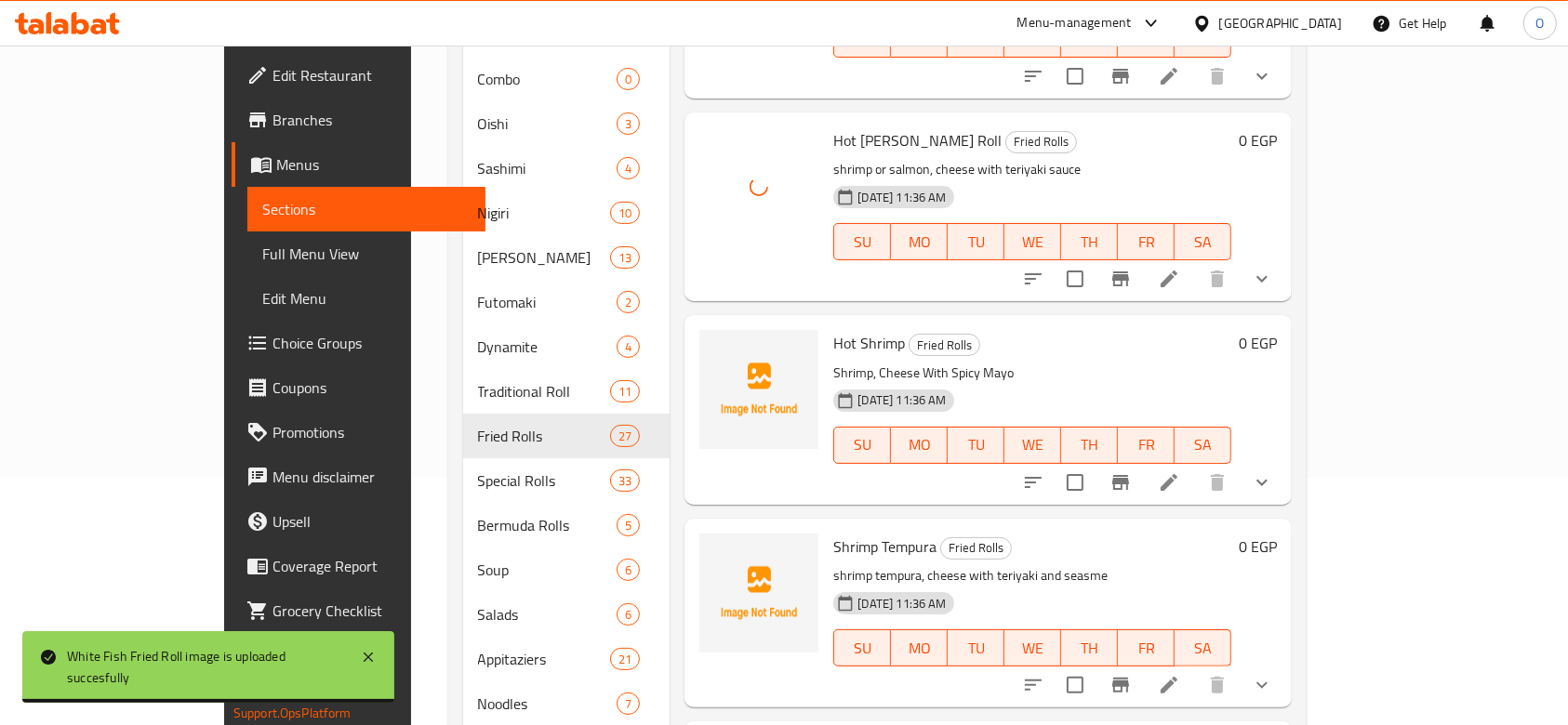
click at [833, 329] on span "Hot Shrimp" at bounding box center [868, 343] width 71 height 28
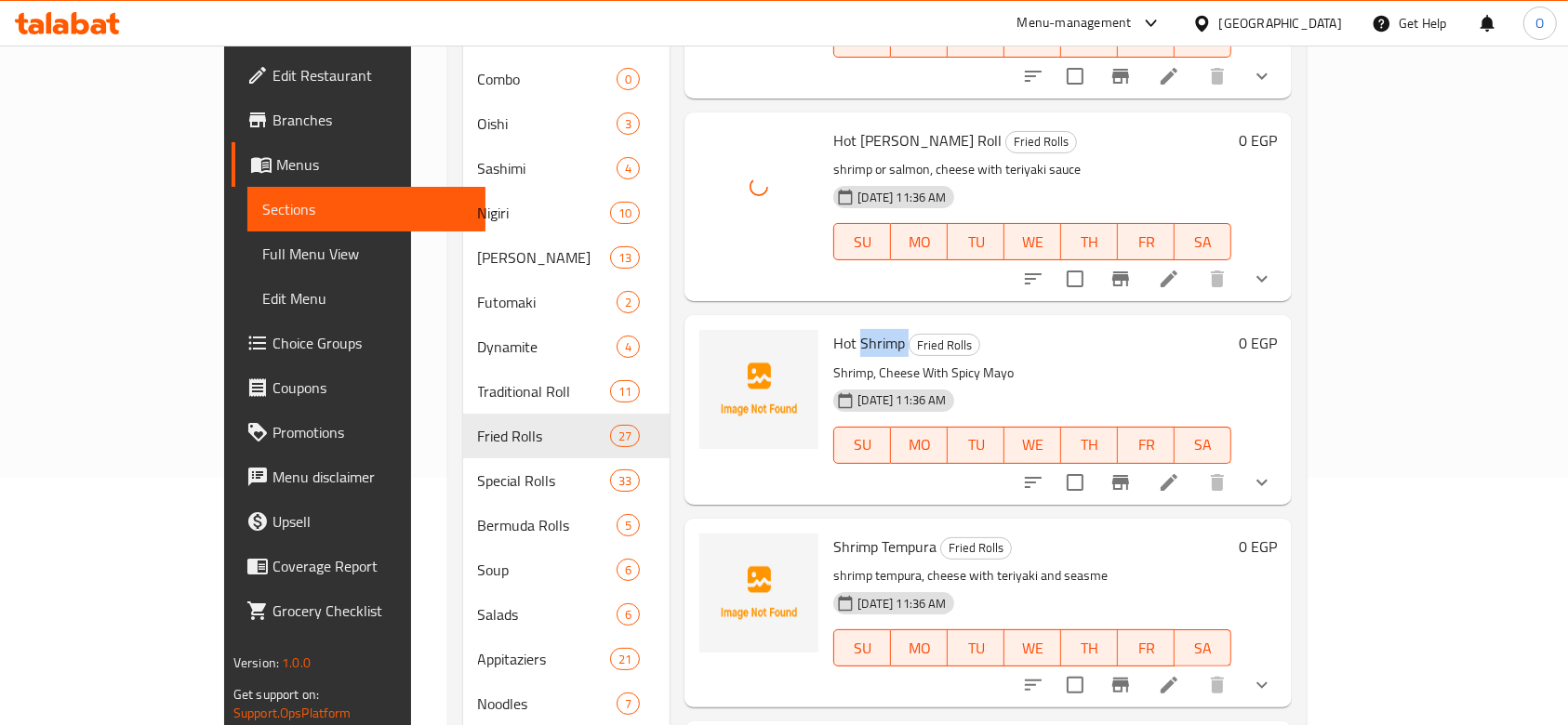
click at [833, 329] on span "Hot Shrimp" at bounding box center [868, 343] width 71 height 28
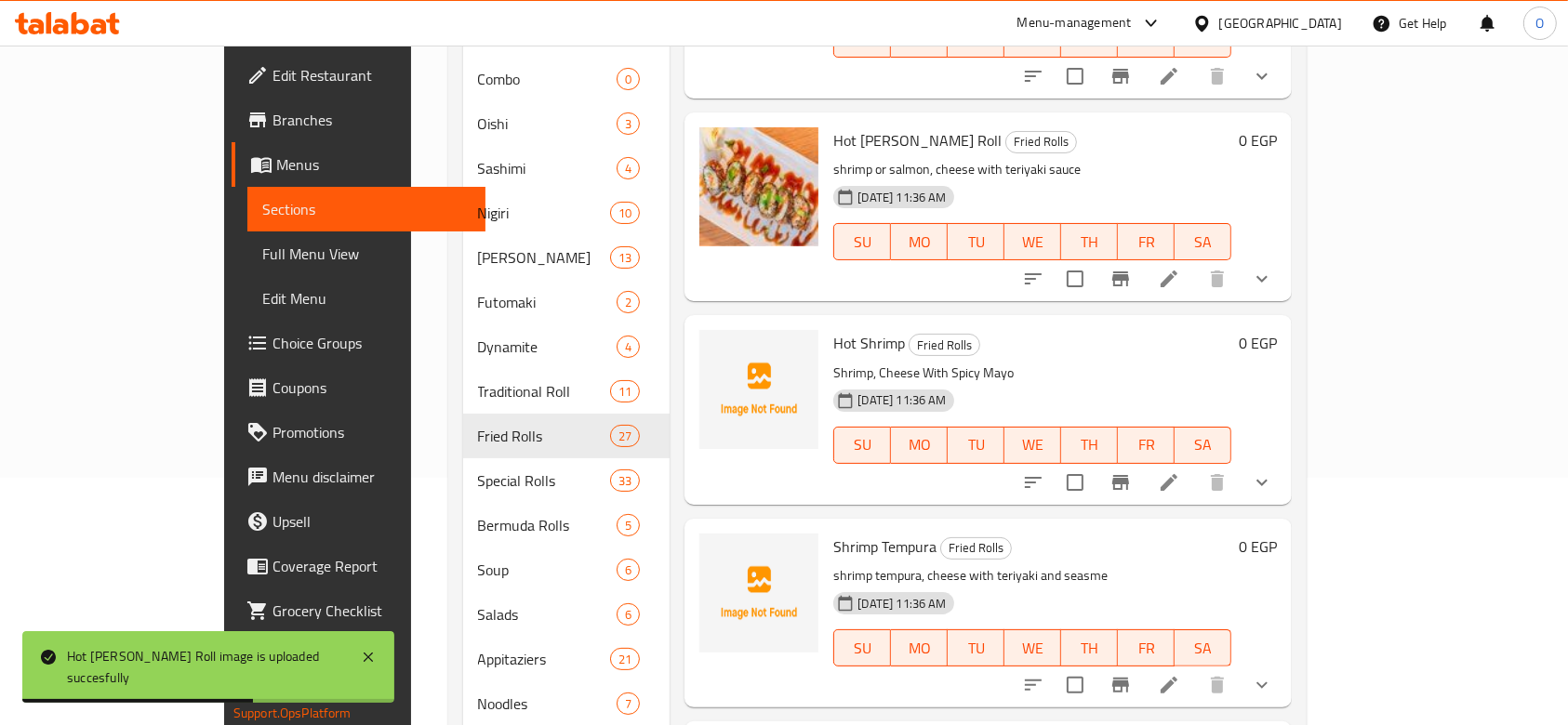
click at [908, 361] on p "Shrimp, Cheese With Spicy Mayo" at bounding box center [1031, 372] width 398 height 23
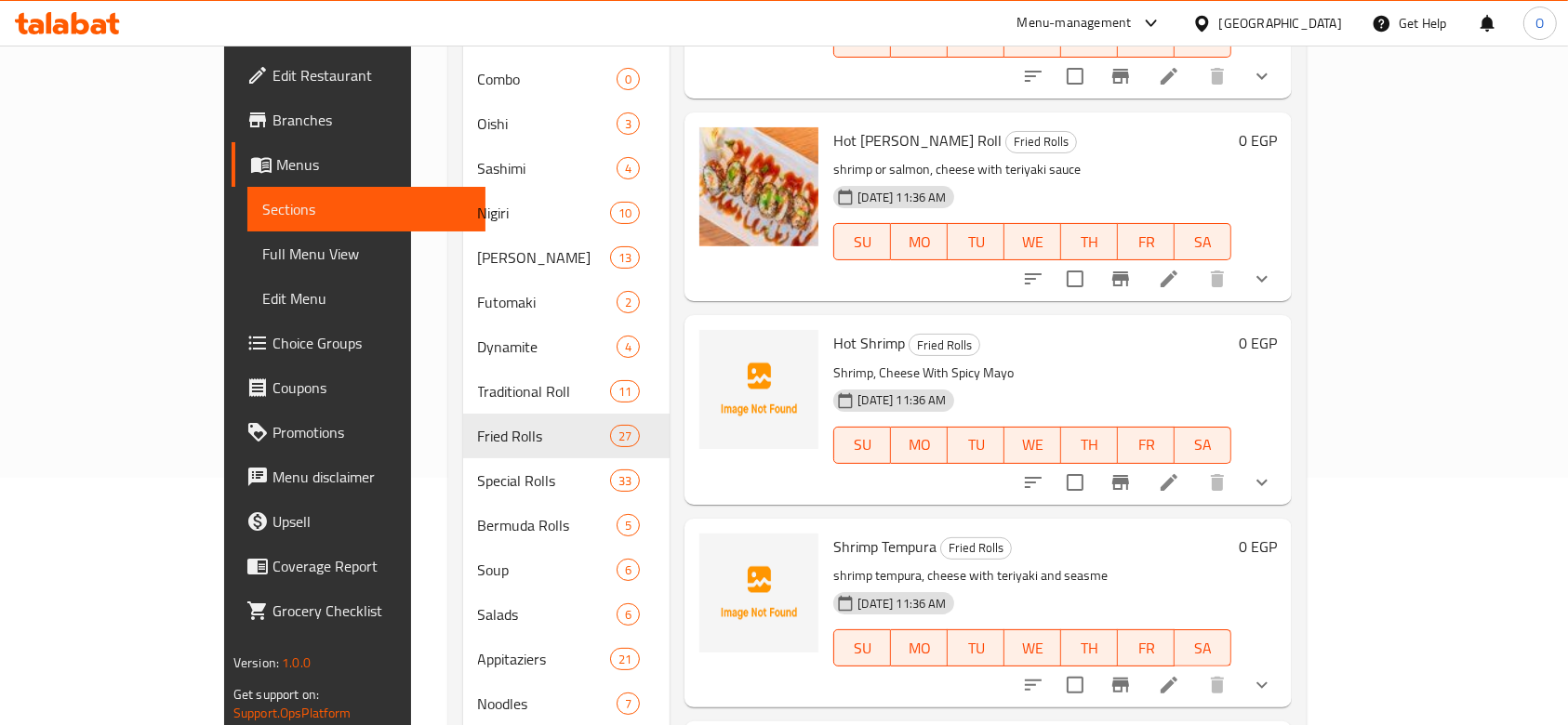
click at [833, 329] on span "Hot Shrimp" at bounding box center [868, 343] width 71 height 28
click at [716, 346] on icon "upload picture" at bounding box center [724, 354] width 19 height 17
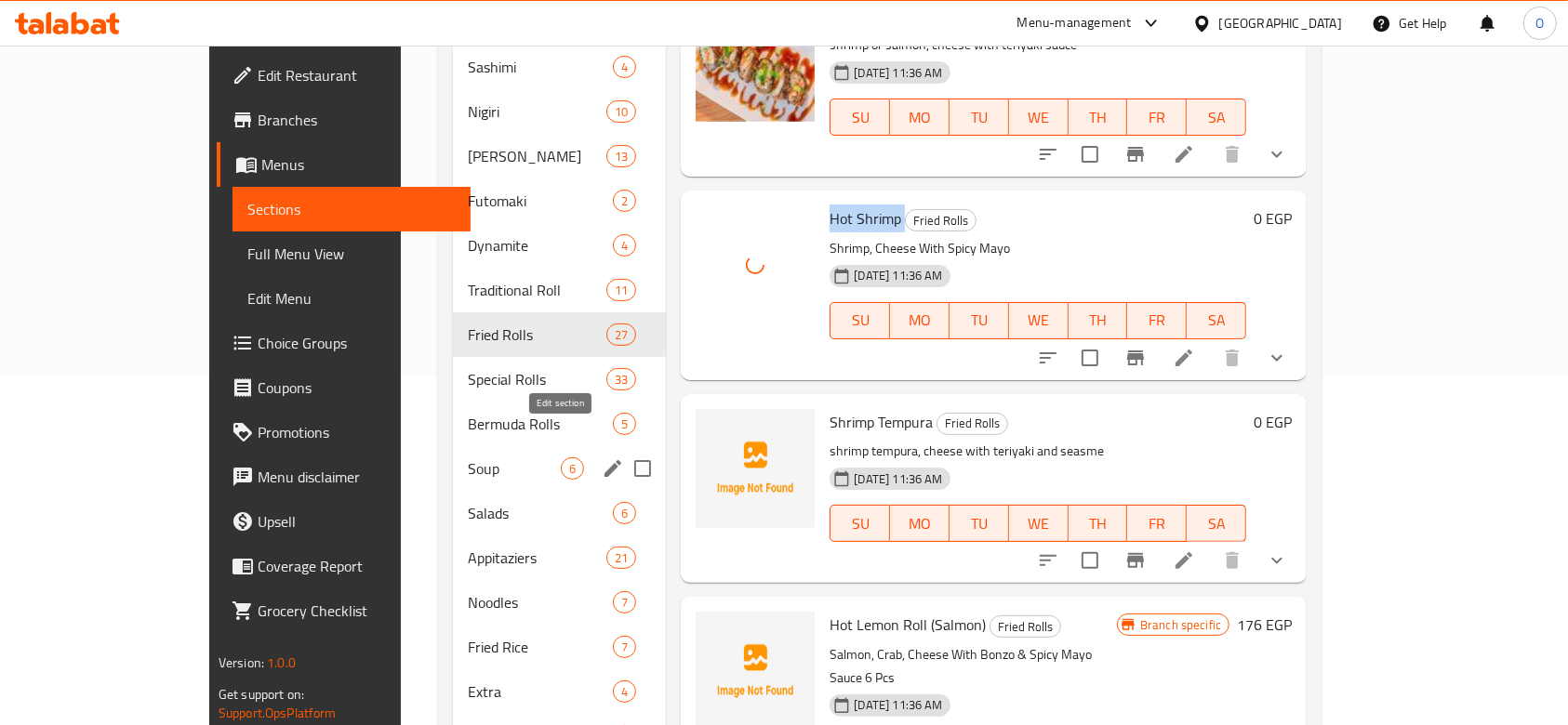
scroll to position [372, 0]
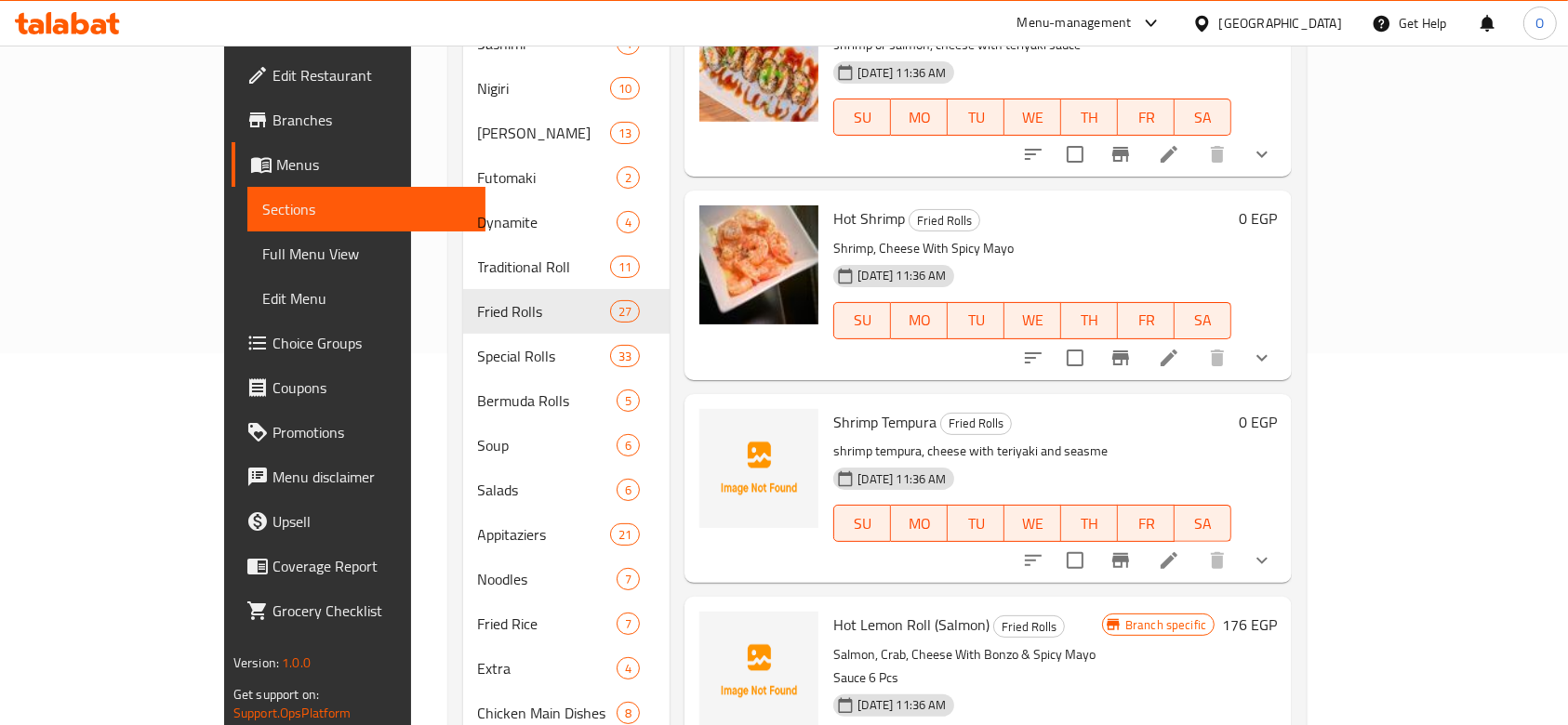
click at [833, 408] on span "Shrimp Tempura" at bounding box center [884, 422] width 103 height 28
click at [716, 425] on icon "upload picture" at bounding box center [724, 433] width 19 height 17
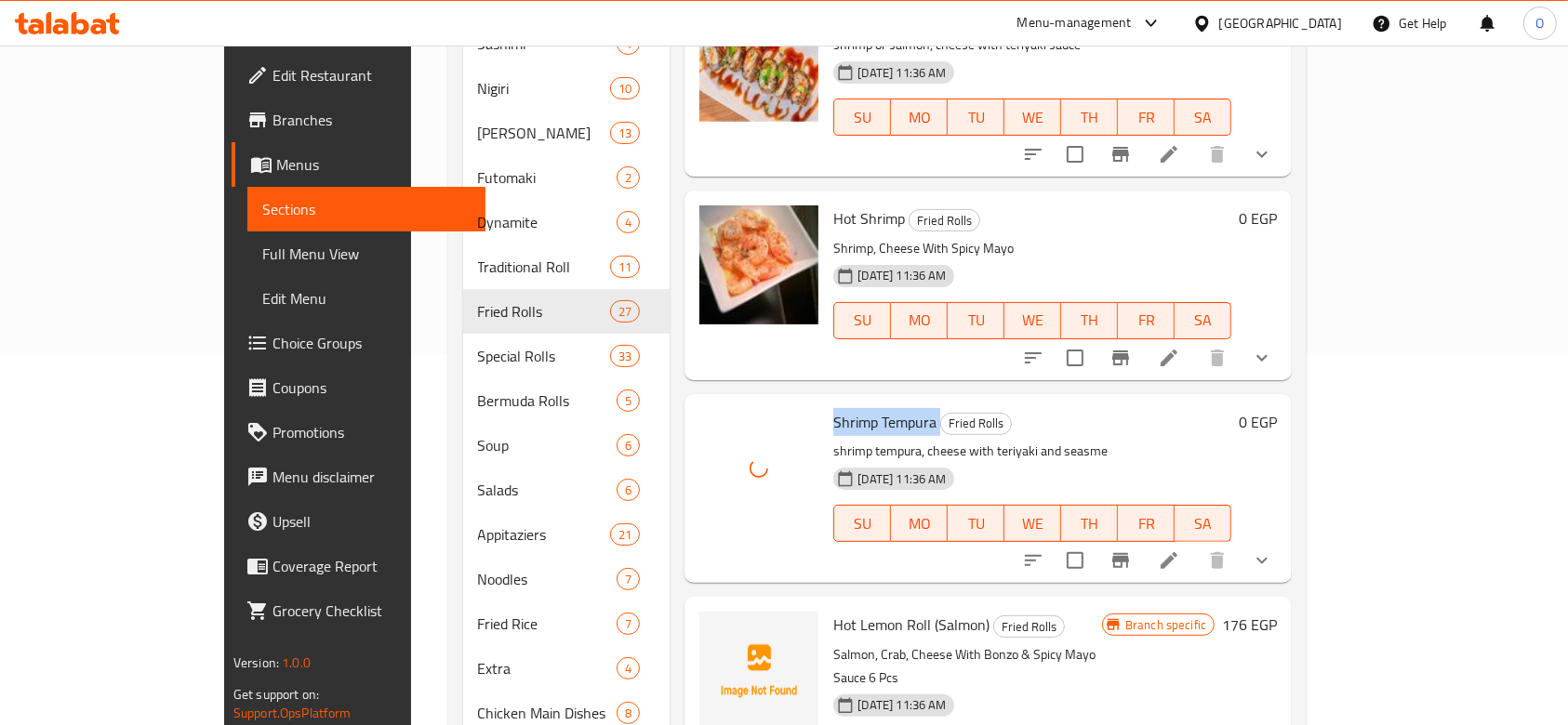
scroll to position [4088, 0]
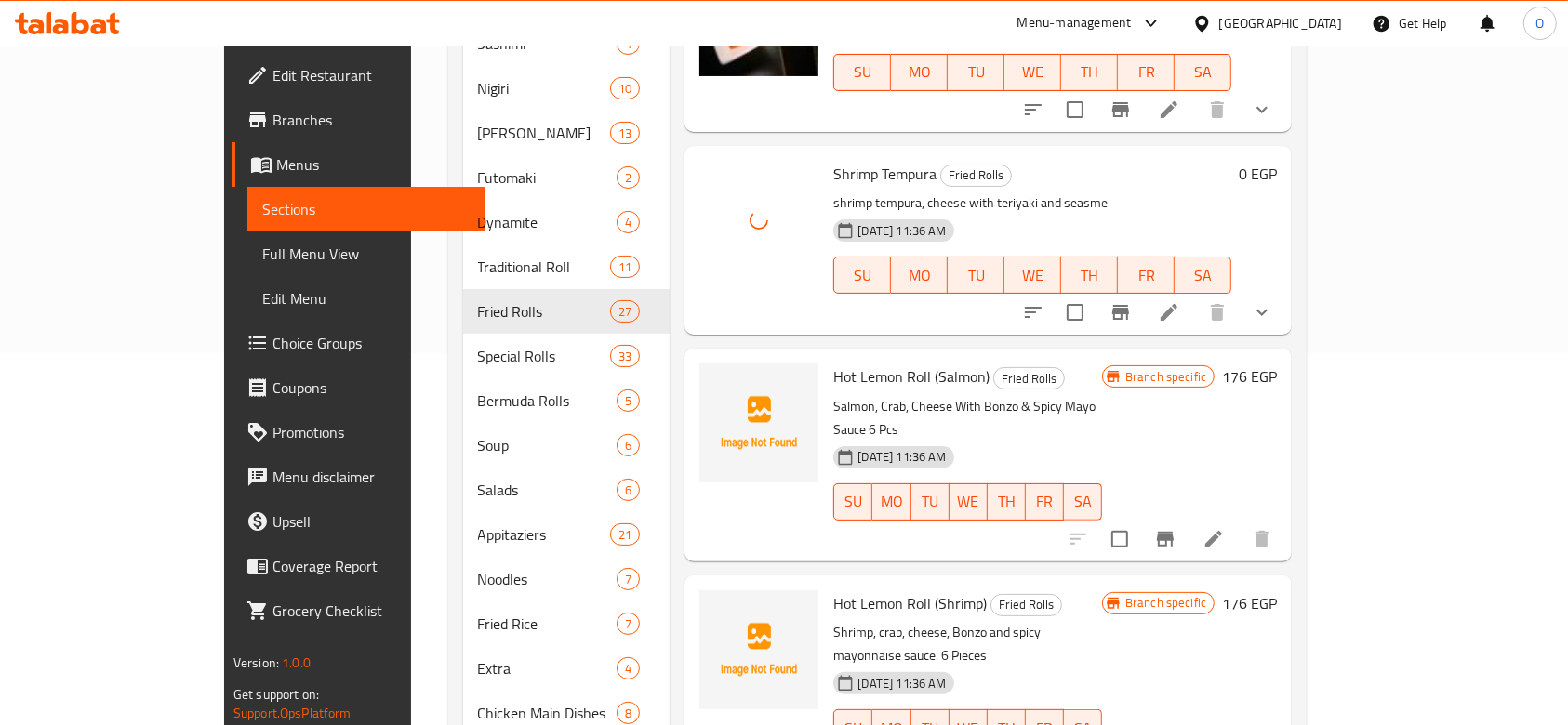
click at [833, 362] on span "Hot Lemon Roll (Salmon)" at bounding box center [910, 376] width 156 height 28
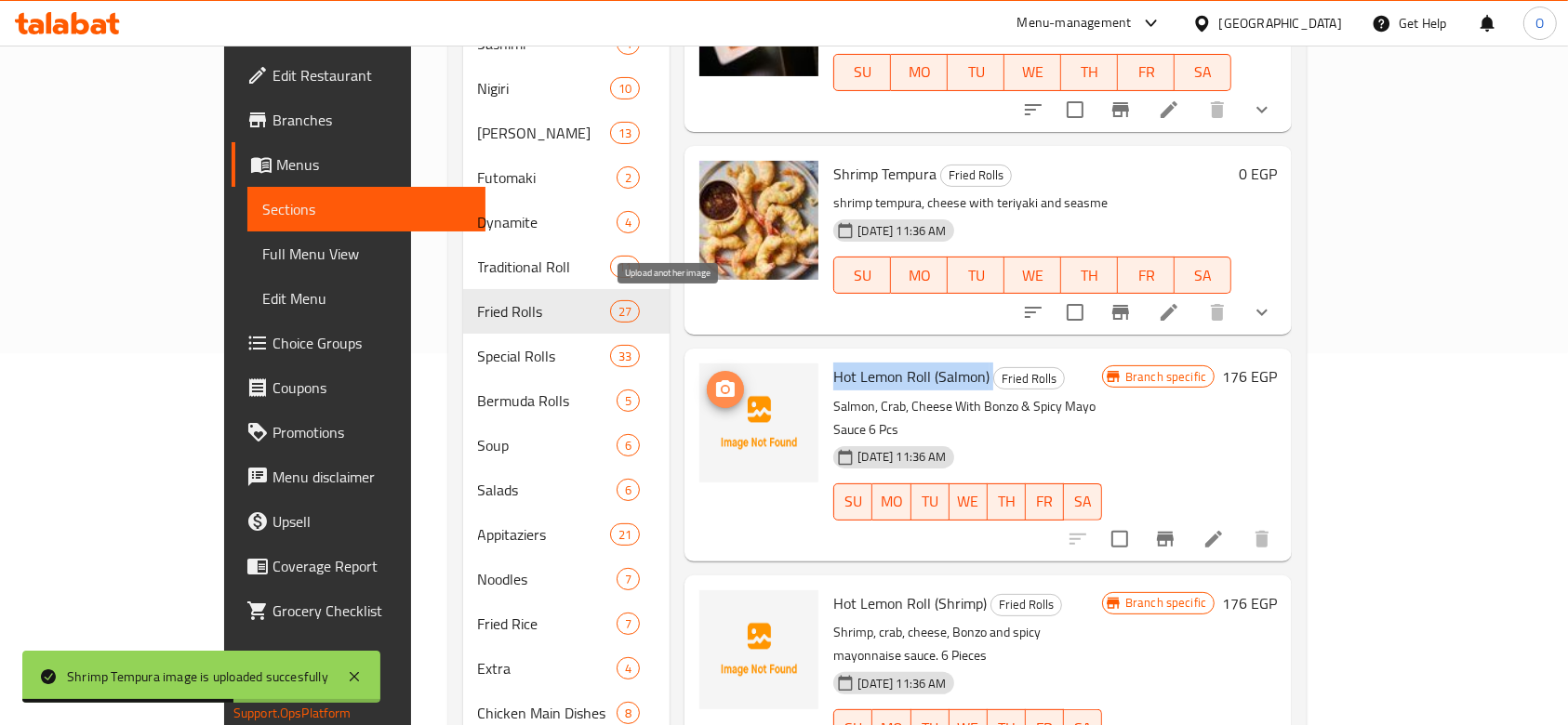
click at [707, 371] on button "upload picture" at bounding box center [724, 389] width 37 height 37
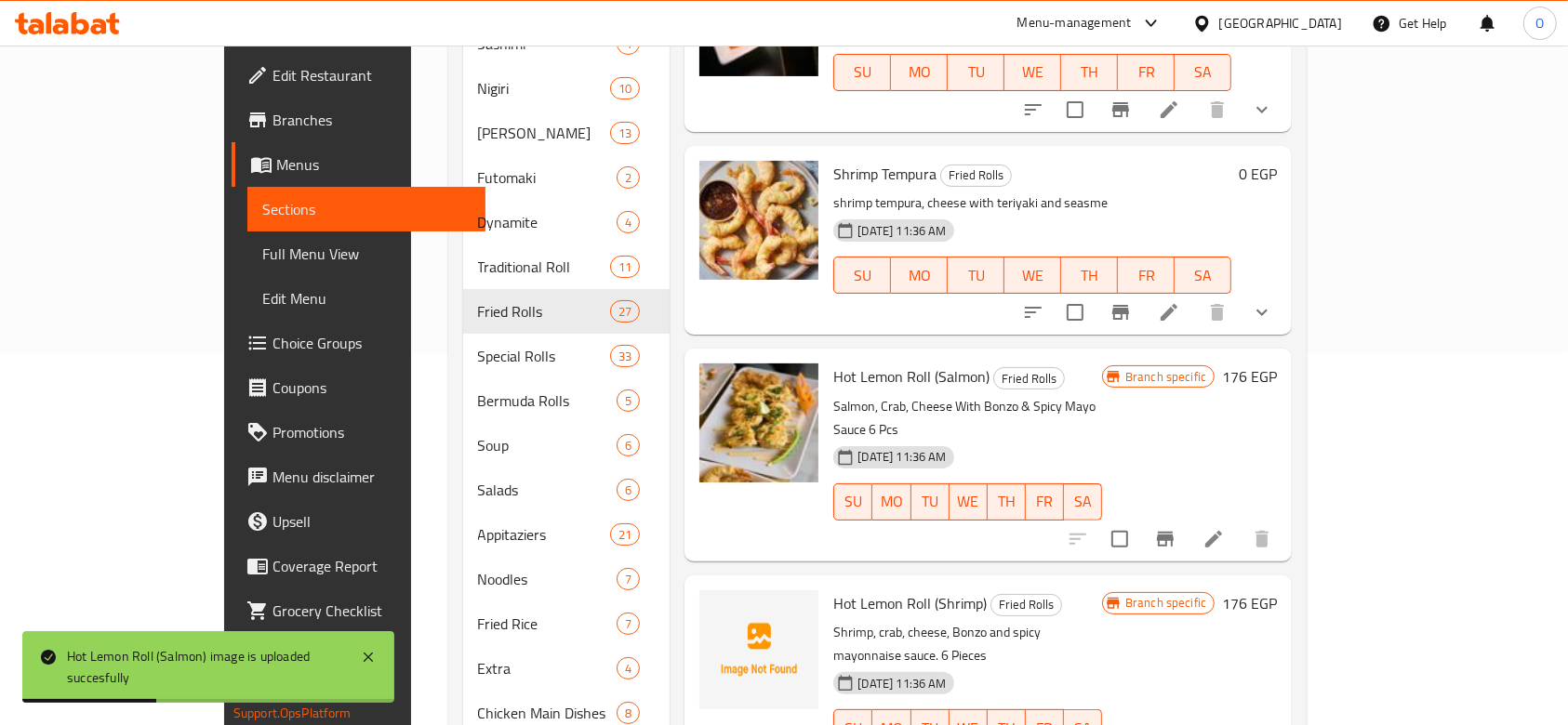
click at [866, 589] on span "Hot Lemon Roll (Shrimp)" at bounding box center [909, 603] width 154 height 28
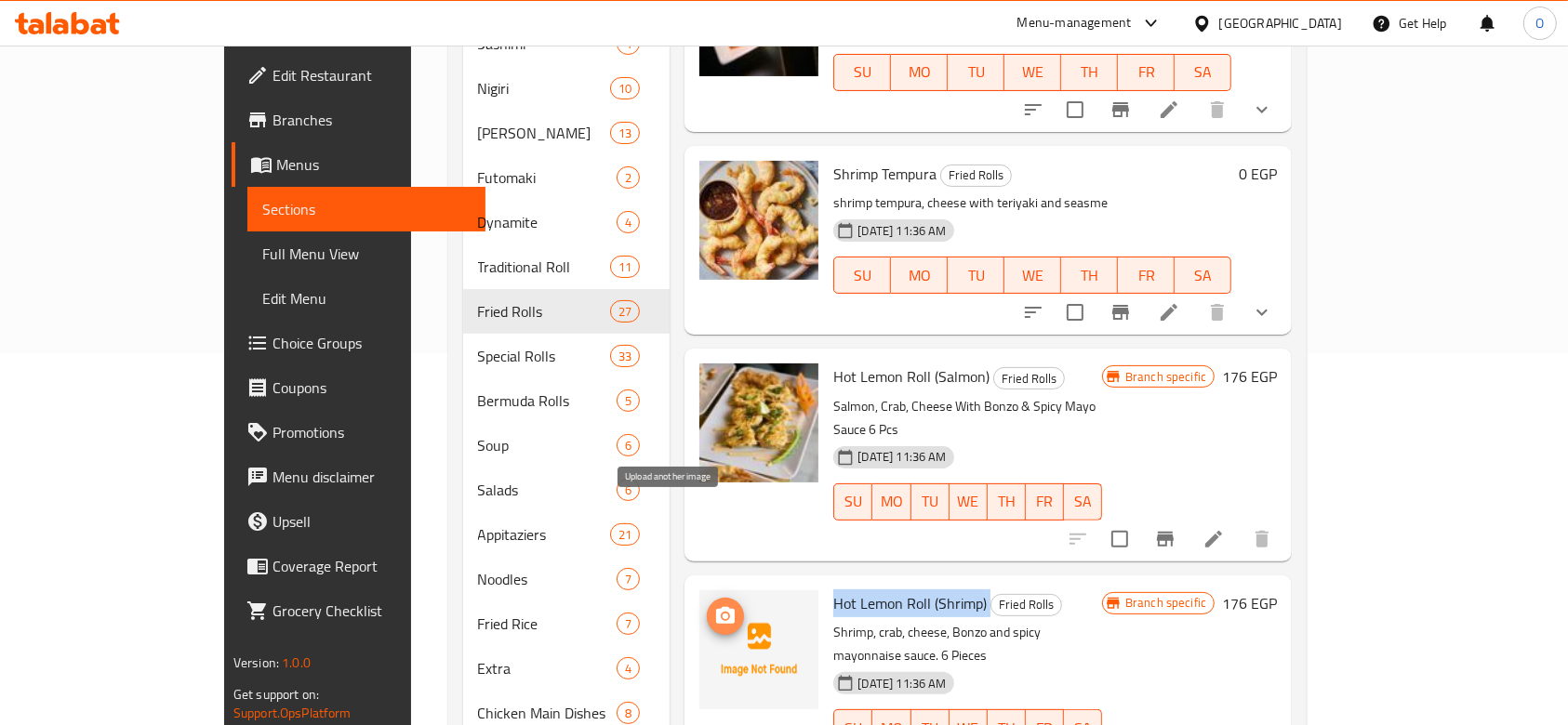
click at [707, 597] on button "upload picture" at bounding box center [724, 615] width 37 height 37
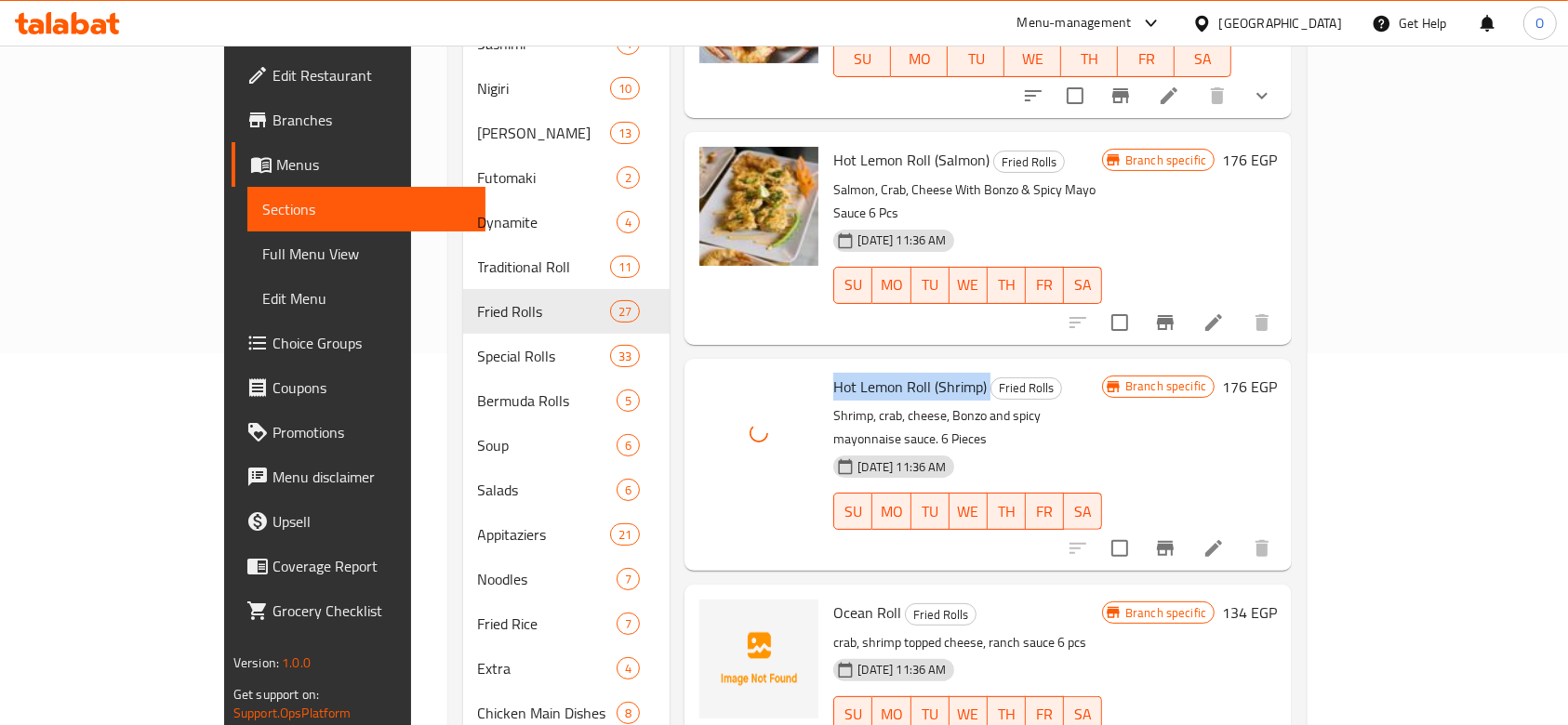
scroll to position [4425, 0]
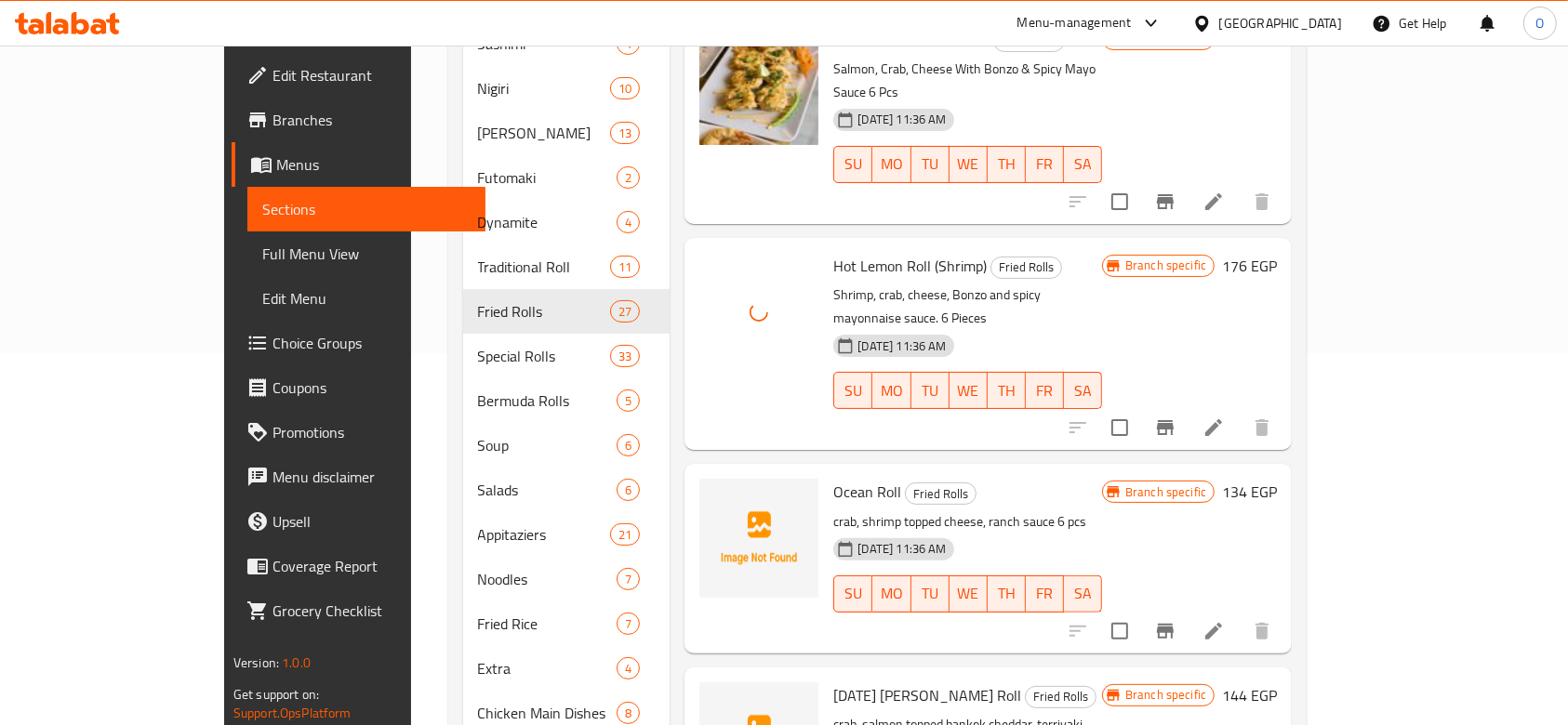
click at [833, 478] on span "Ocean Roll" at bounding box center [866, 492] width 67 height 28
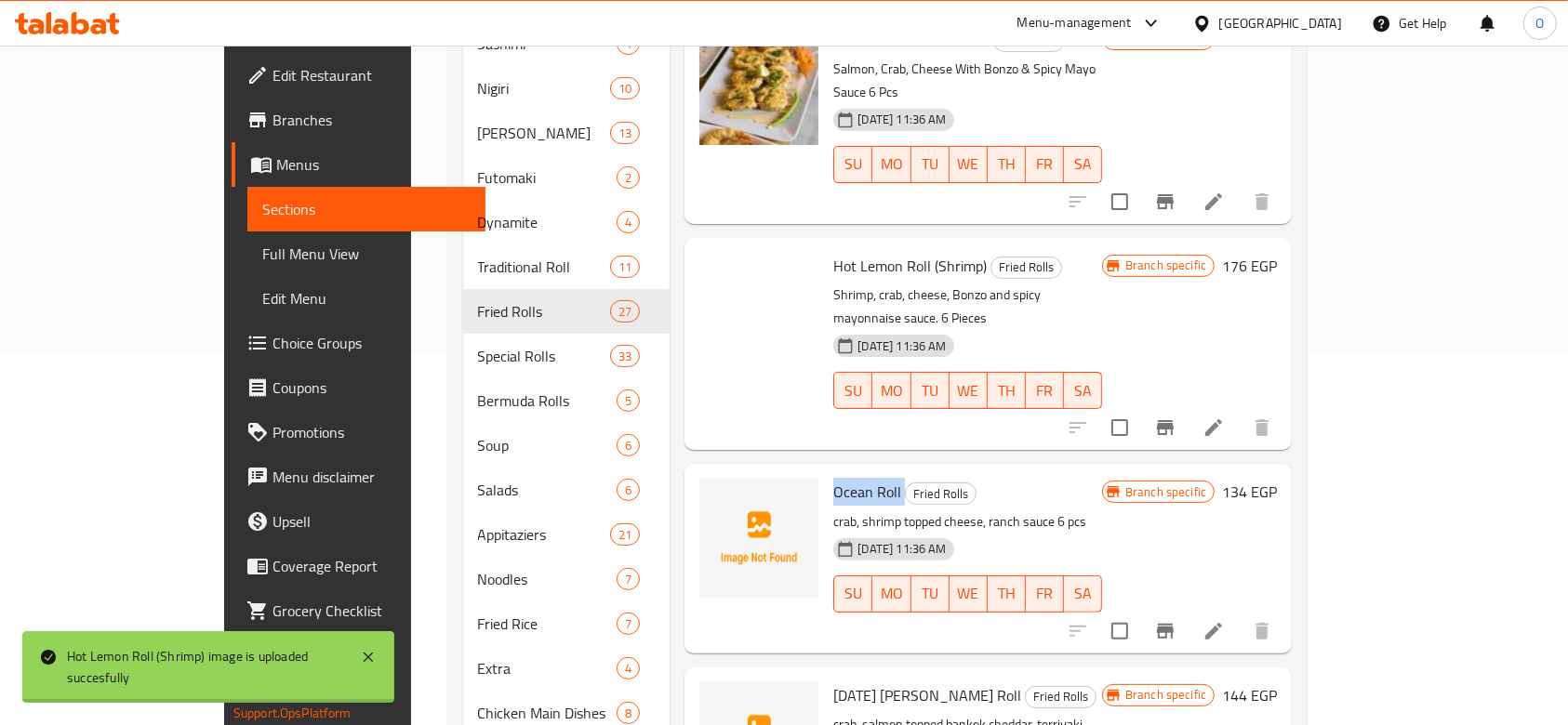
click at [833, 478] on span "Ocean Roll" at bounding box center [866, 492] width 67 height 28
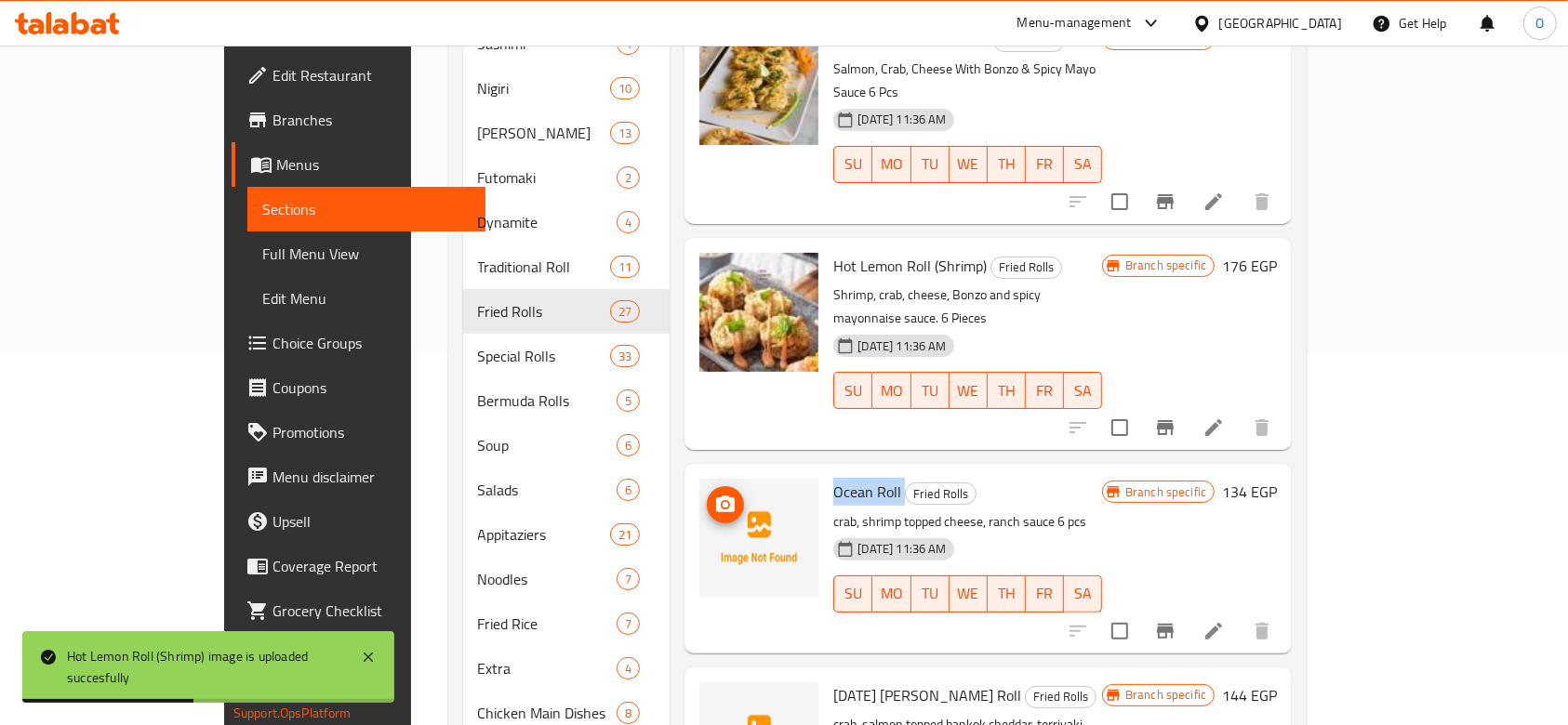
click at [716, 495] on icon "upload picture" at bounding box center [724, 503] width 19 height 17
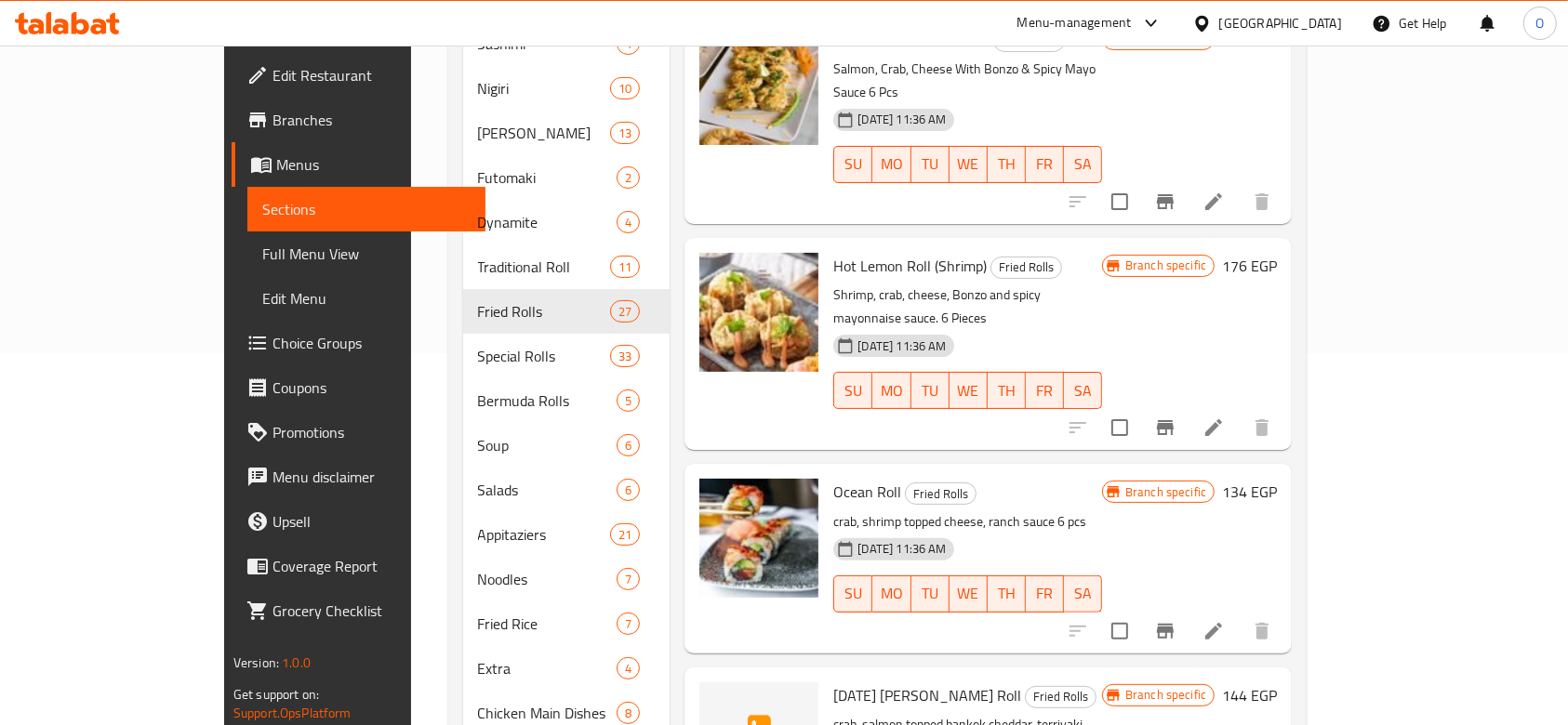
click at [833, 681] on span "[DATE] [PERSON_NAME] Roll" at bounding box center [926, 695] width 188 height 28
click at [707, 689] on button "upload picture" at bounding box center [724, 707] width 37 height 37
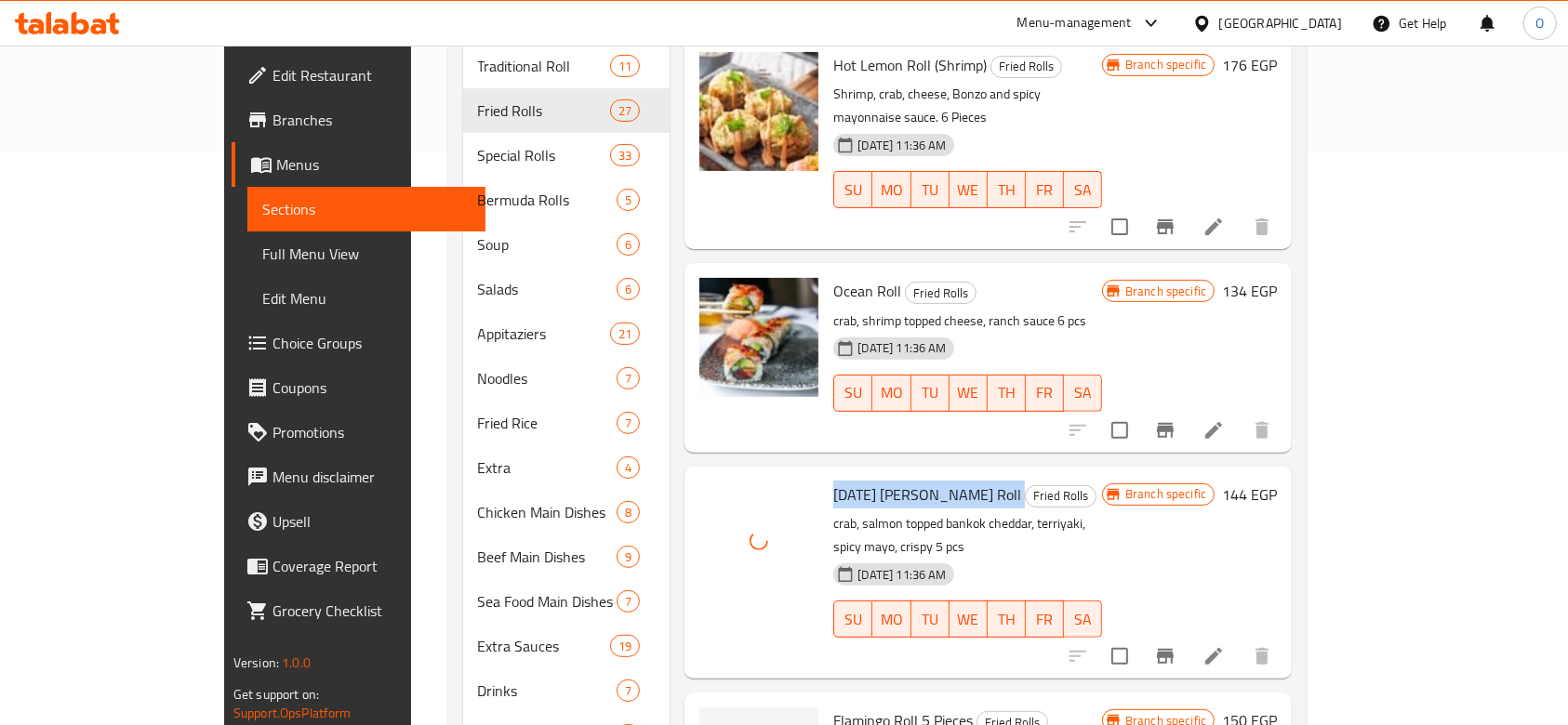
scroll to position [636, 0]
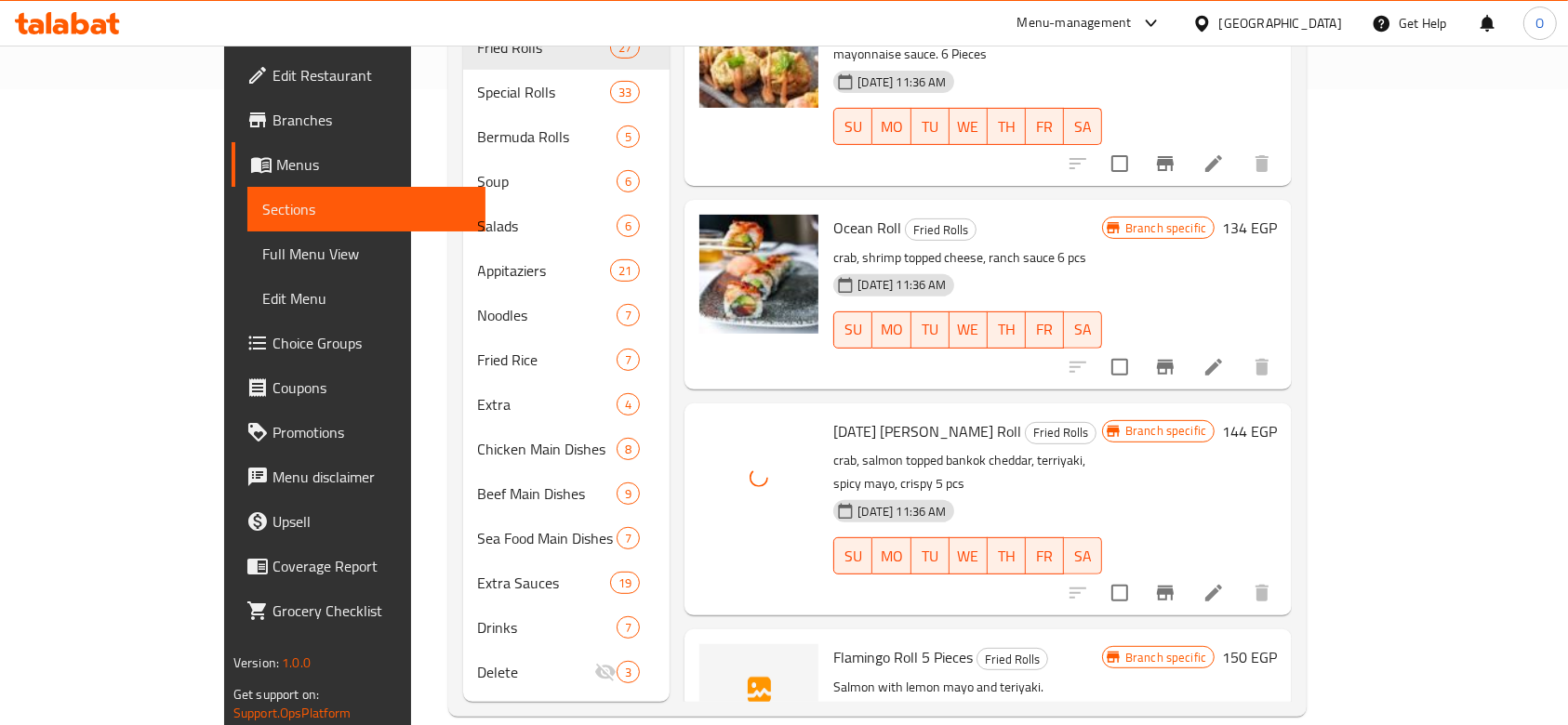
click at [833, 643] on span "Flamingo Roll 5 Pieces" at bounding box center [902, 657] width 140 height 28
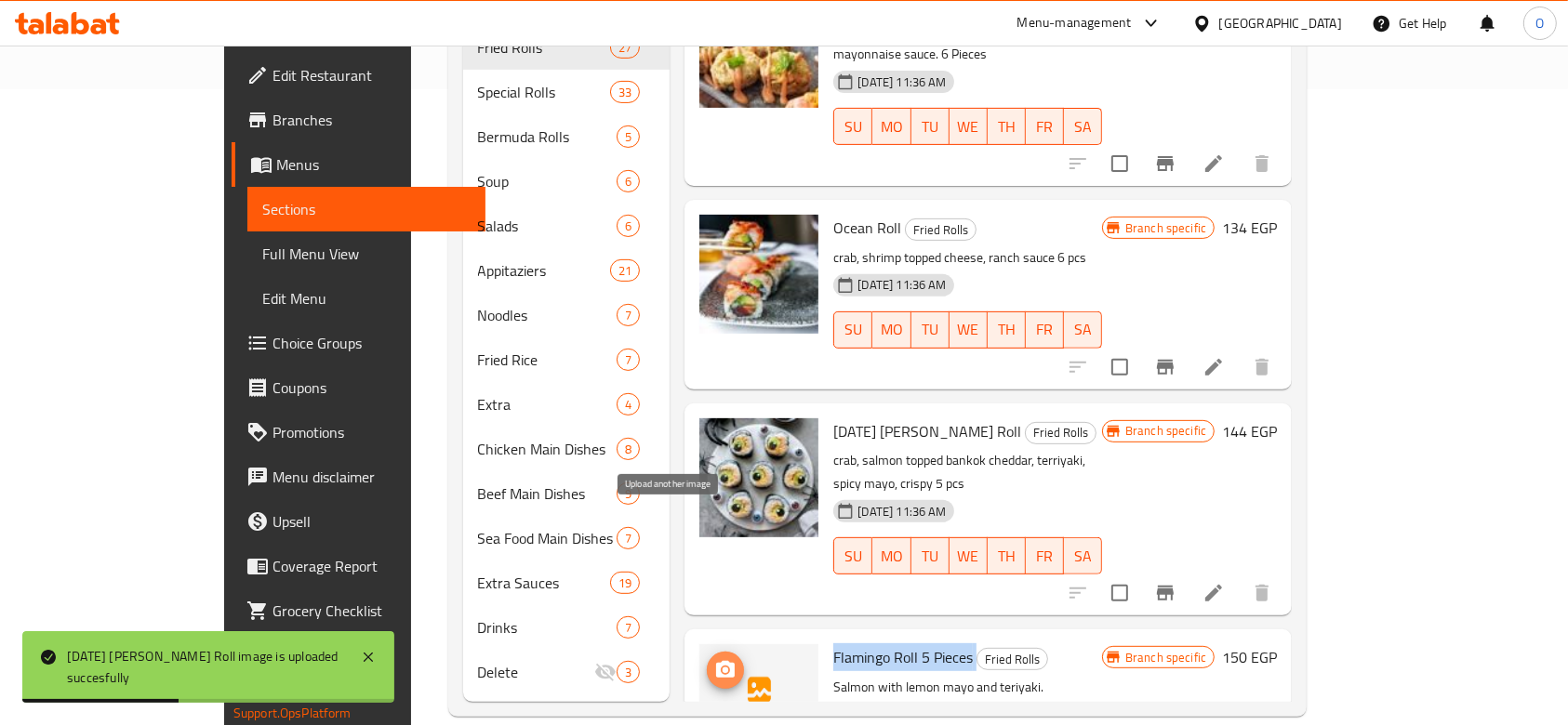
click at [714, 659] on icon "upload picture" at bounding box center [724, 669] width 22 height 22
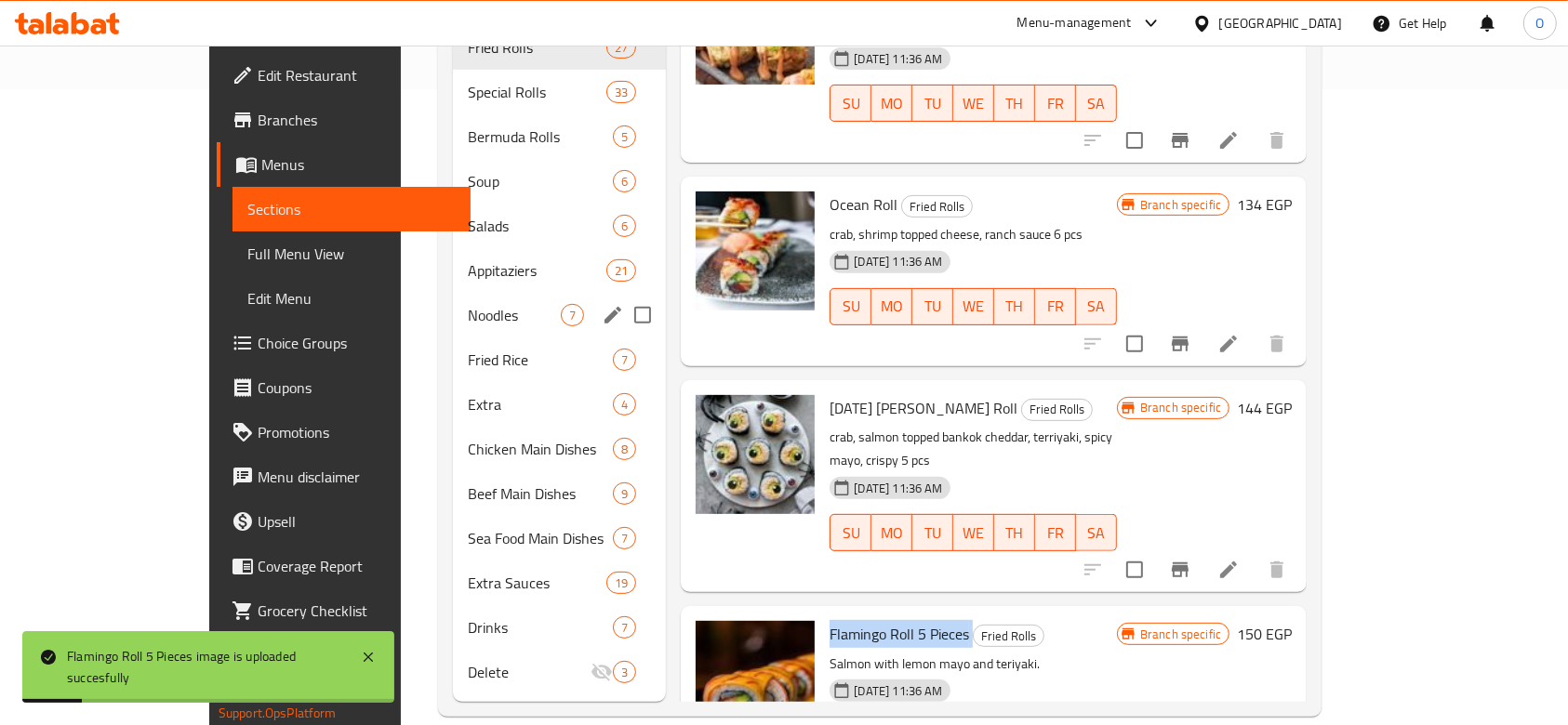
scroll to position [388, 0]
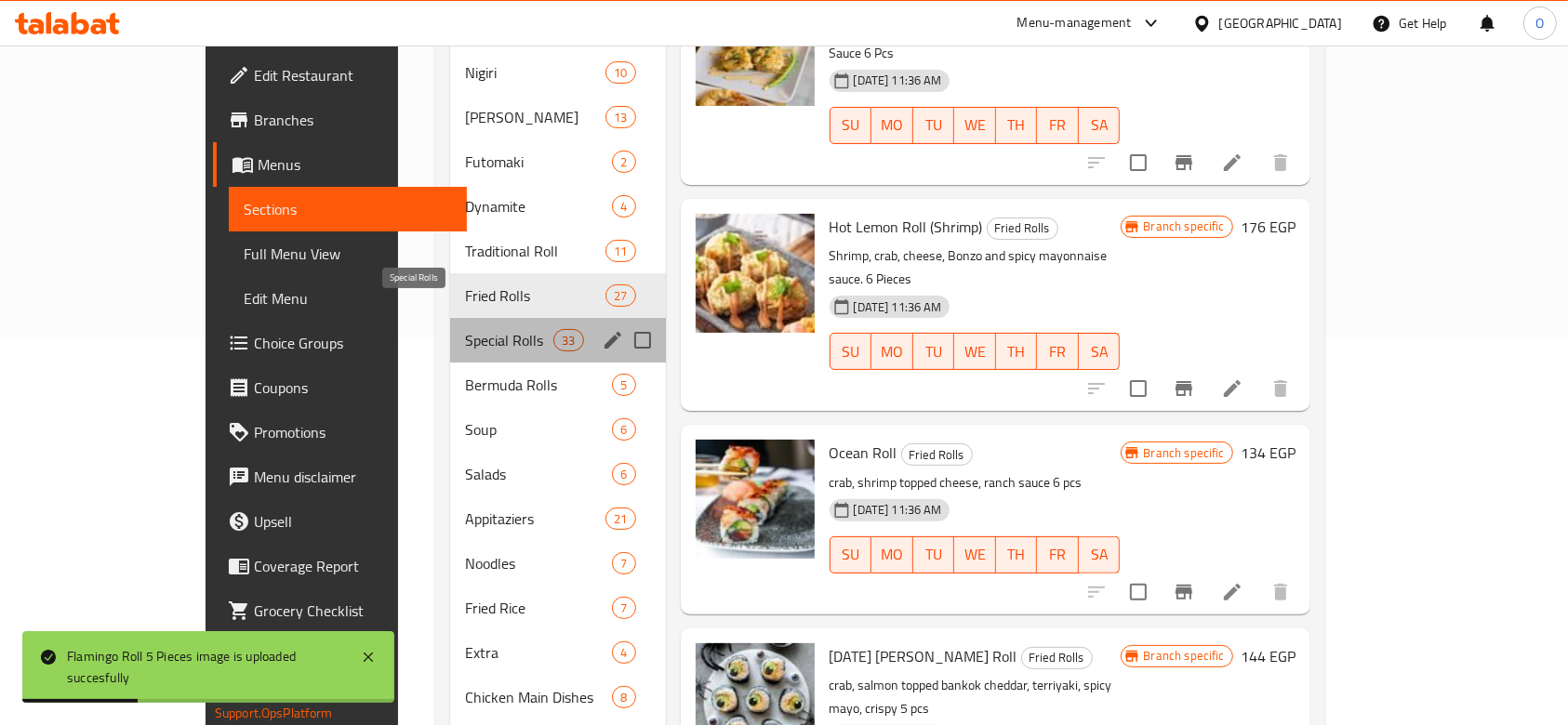
click at [464, 329] on span "Special Rolls" at bounding box center [508, 340] width 88 height 22
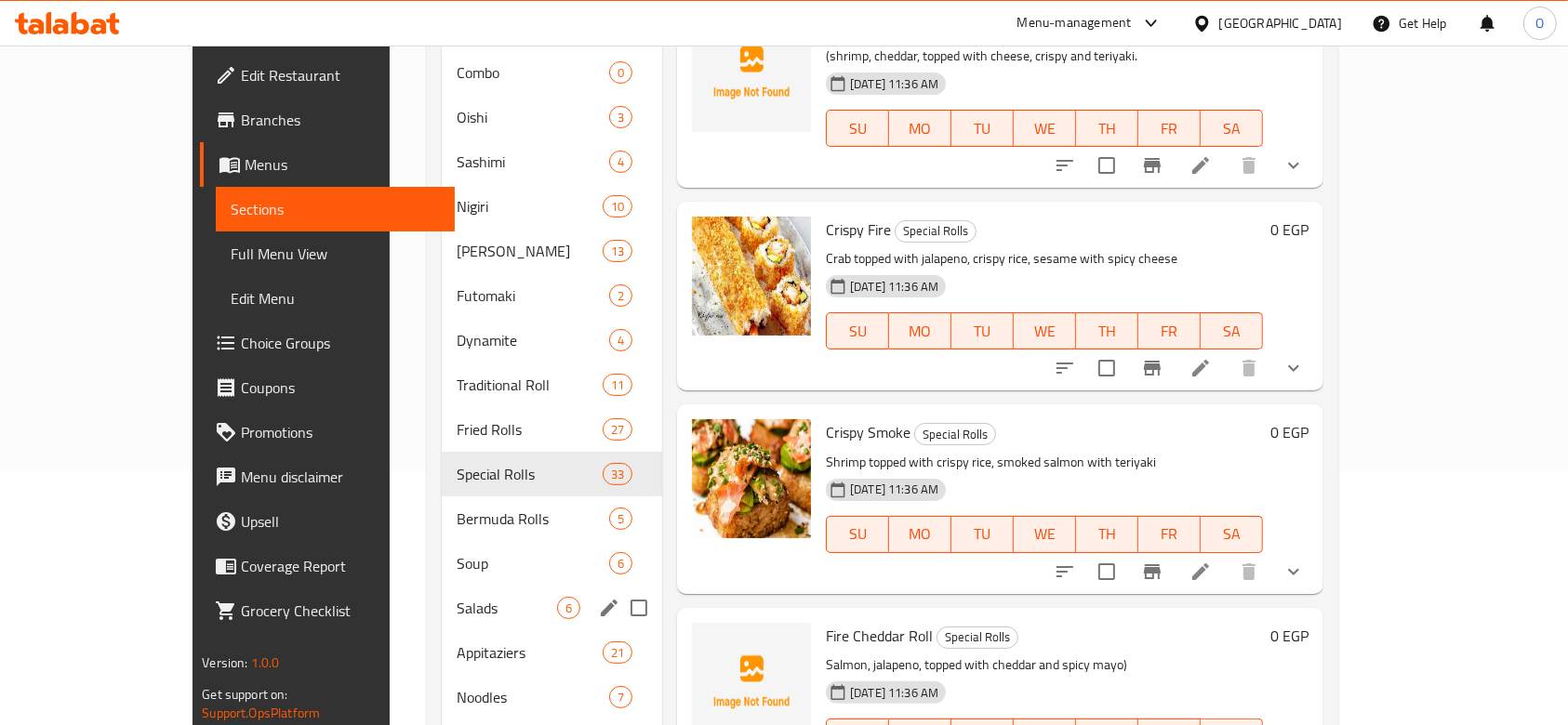
scroll to position [619, 0]
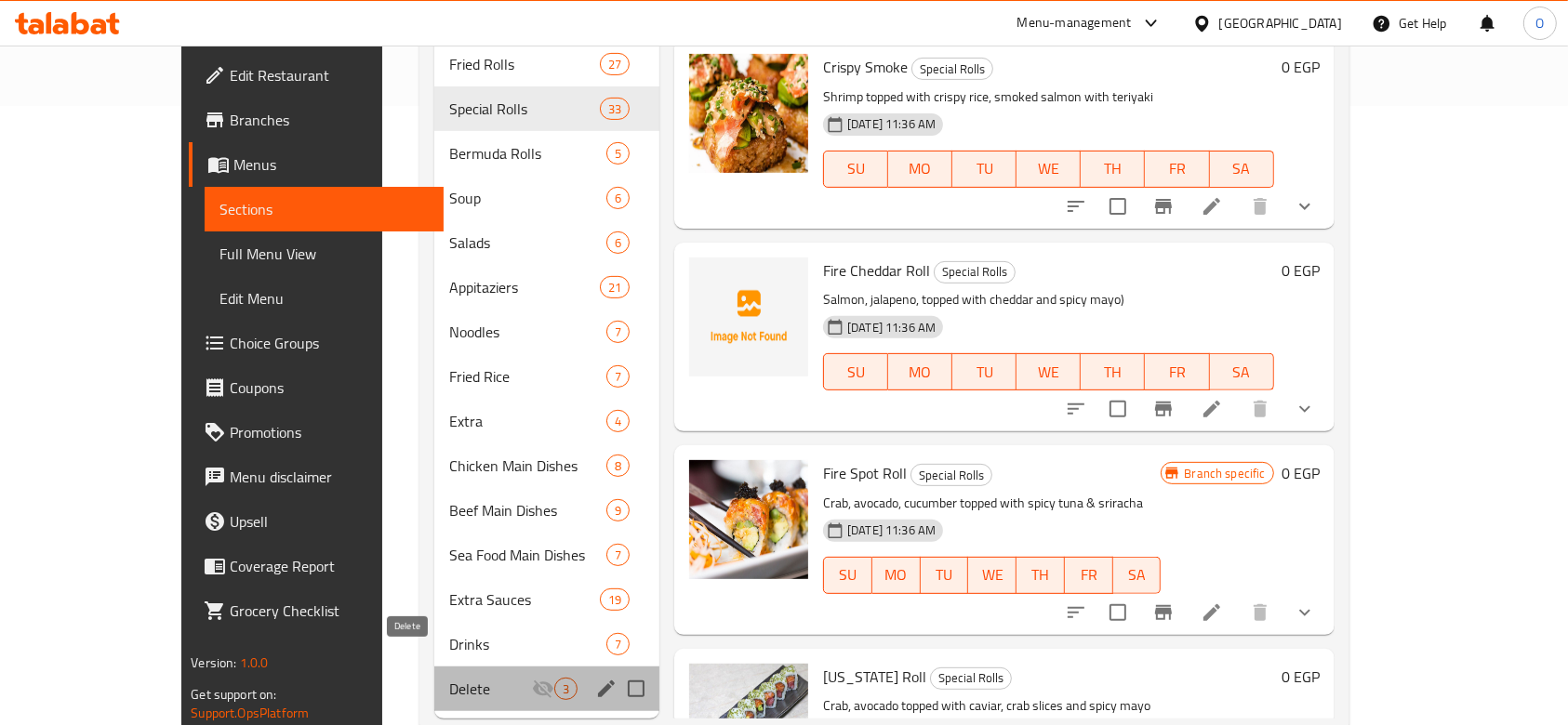
click at [449, 677] on span "Delete" at bounding box center [489, 688] width 82 height 22
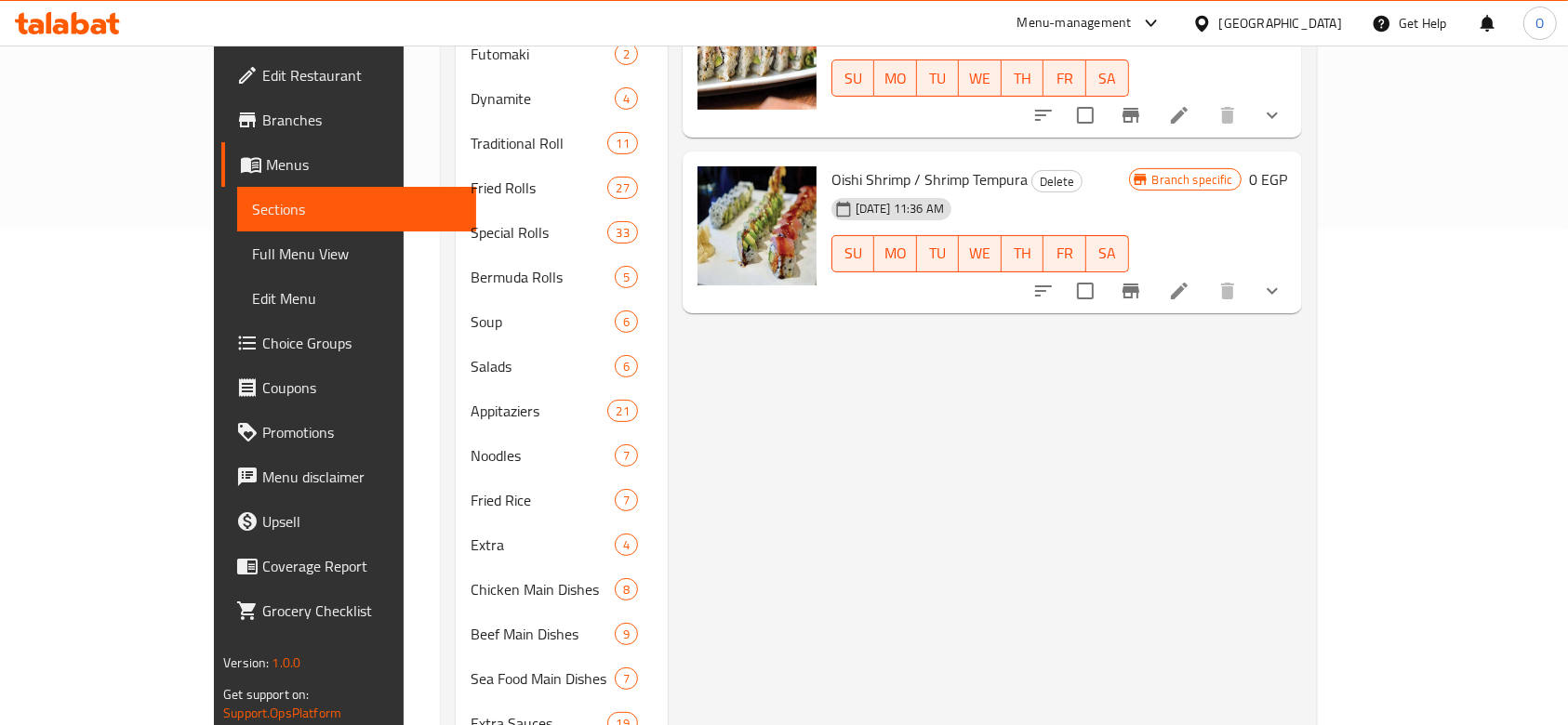
scroll to position [619, 0]
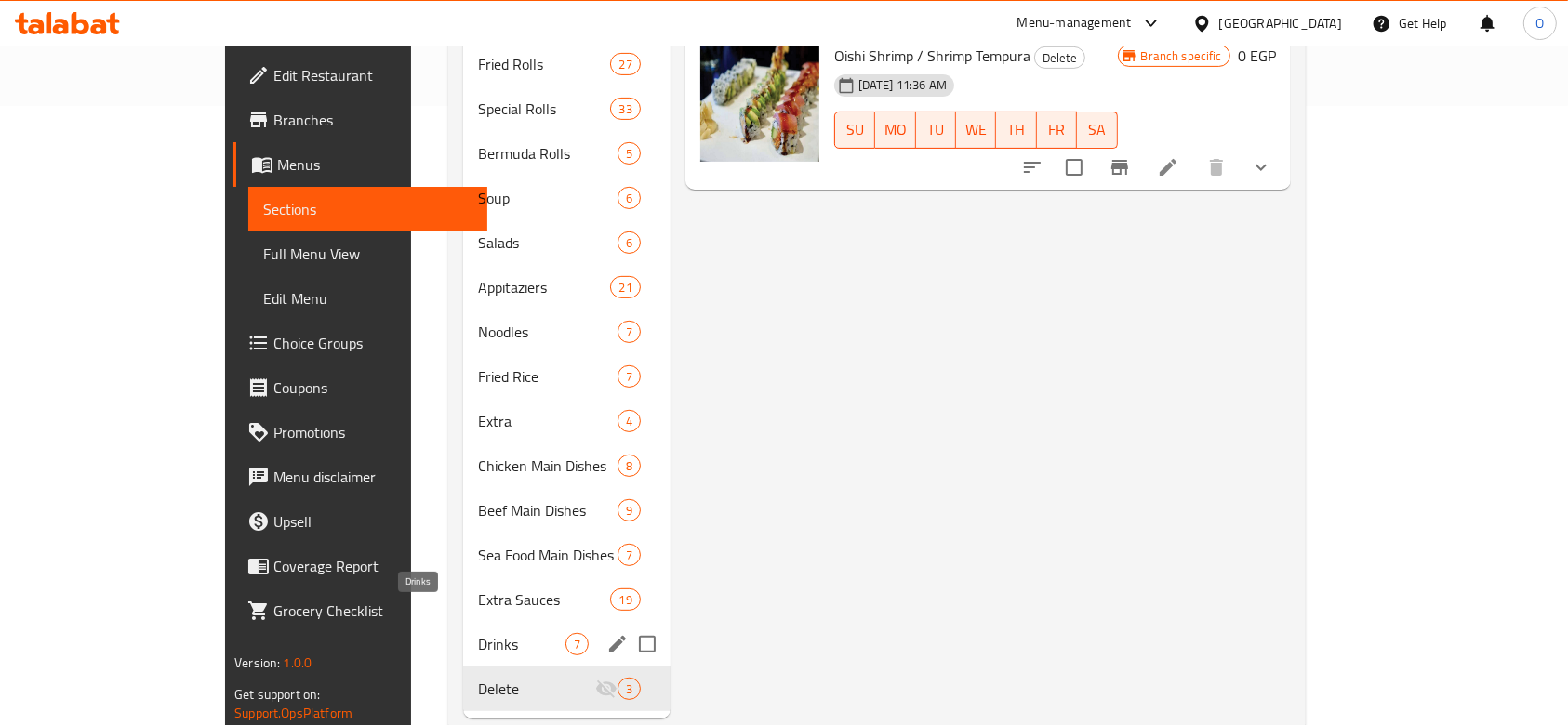
click at [463, 627] on div "Drinks 7" at bounding box center [567, 644] width 206 height 45
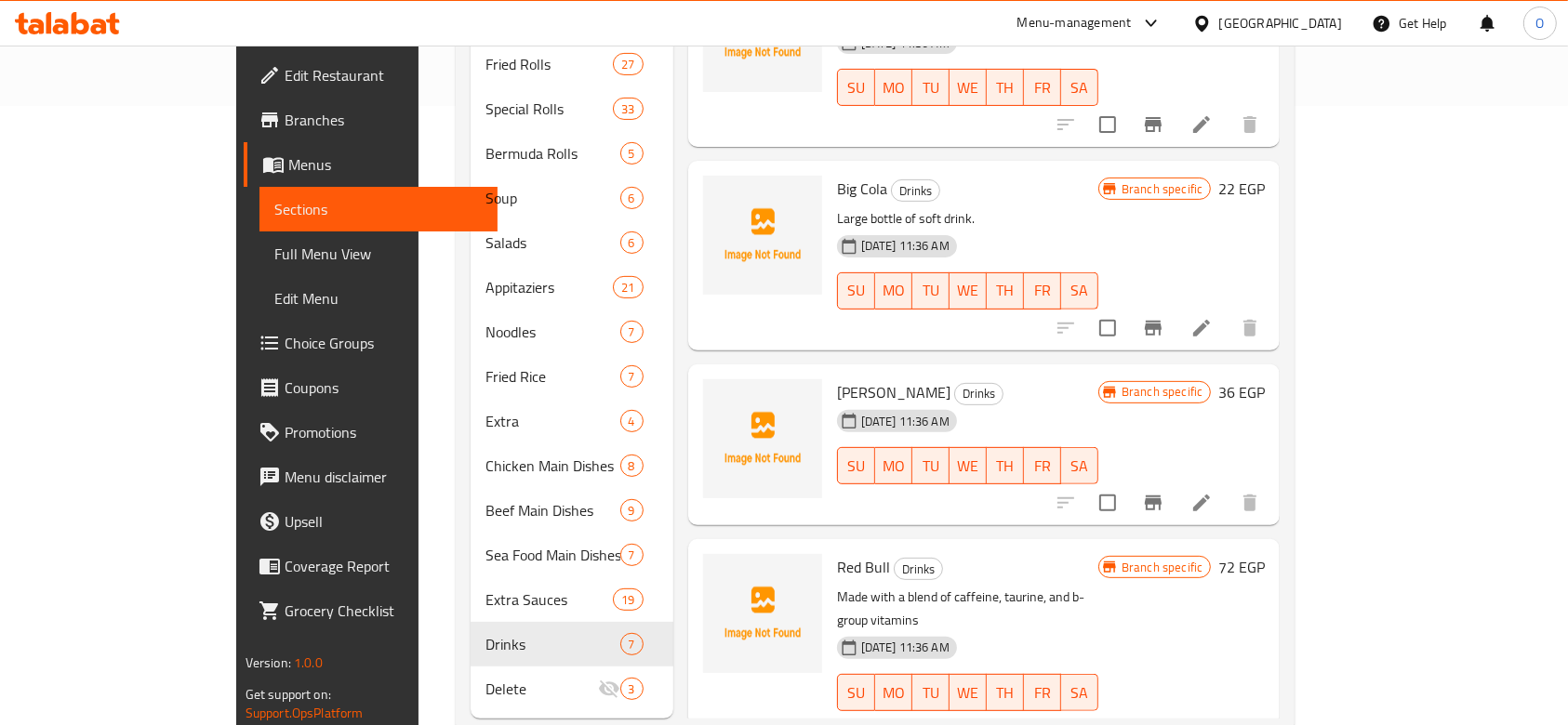
scroll to position [247, 0]
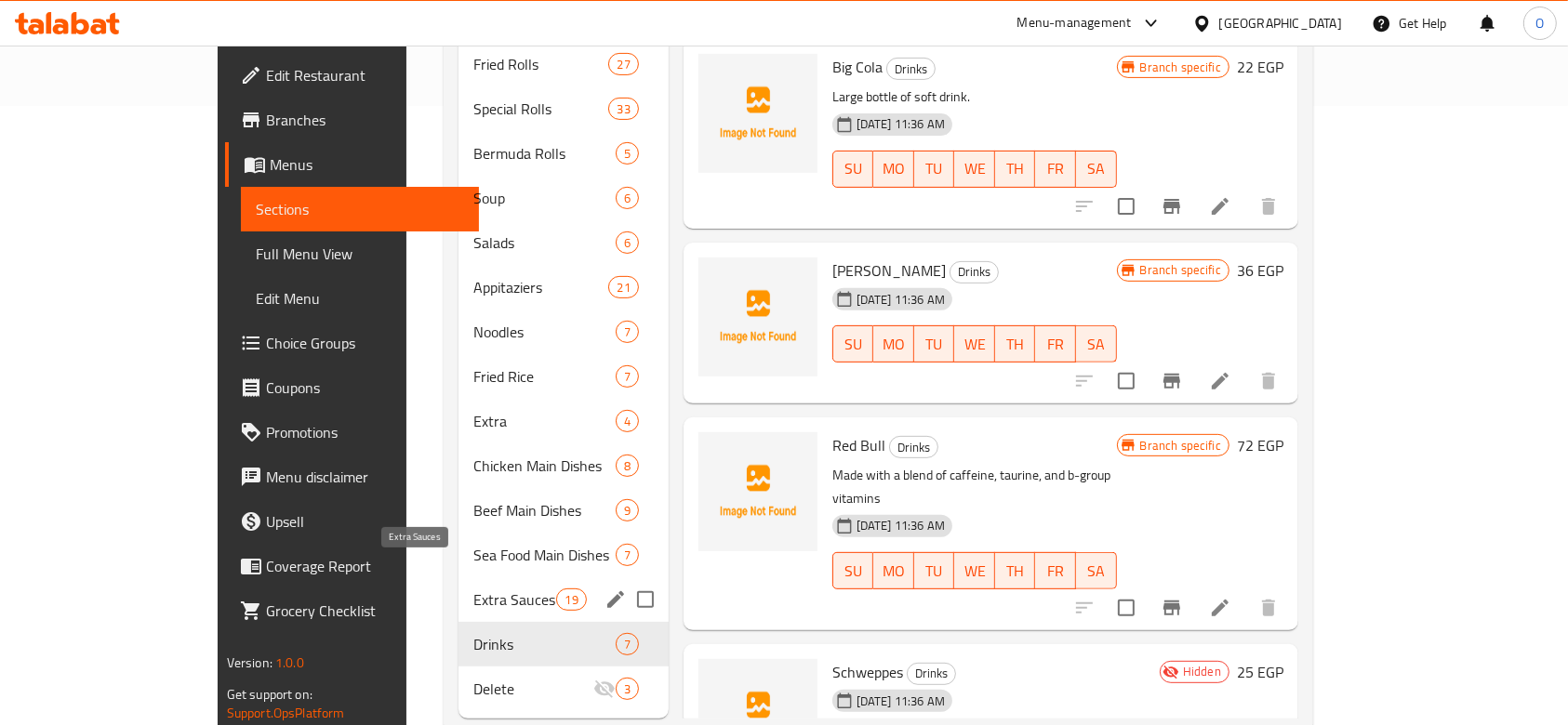
click at [473, 588] on span "Extra Sauces" at bounding box center [514, 599] width 82 height 22
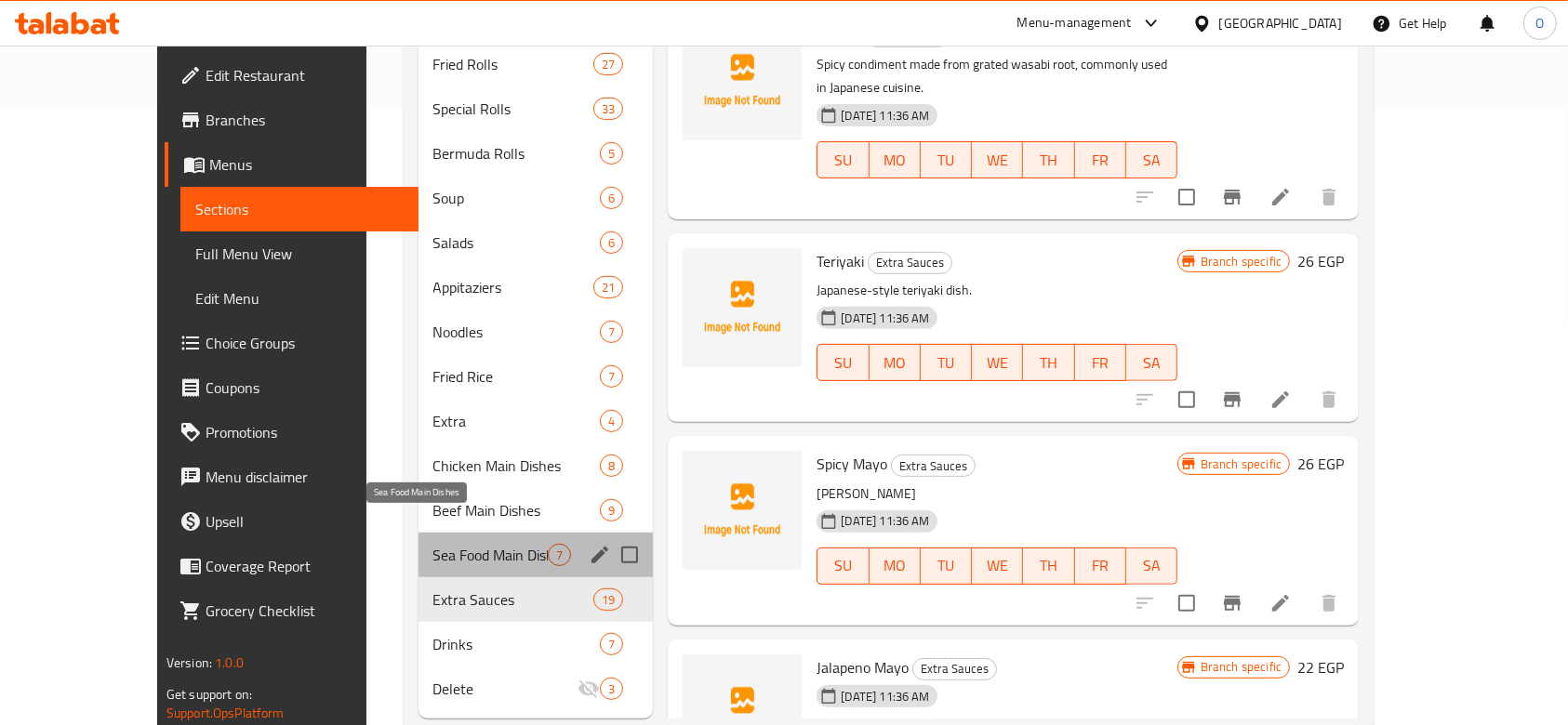
click at [434, 544] on span "Sea Food Main Dishes" at bounding box center [491, 554] width 115 height 22
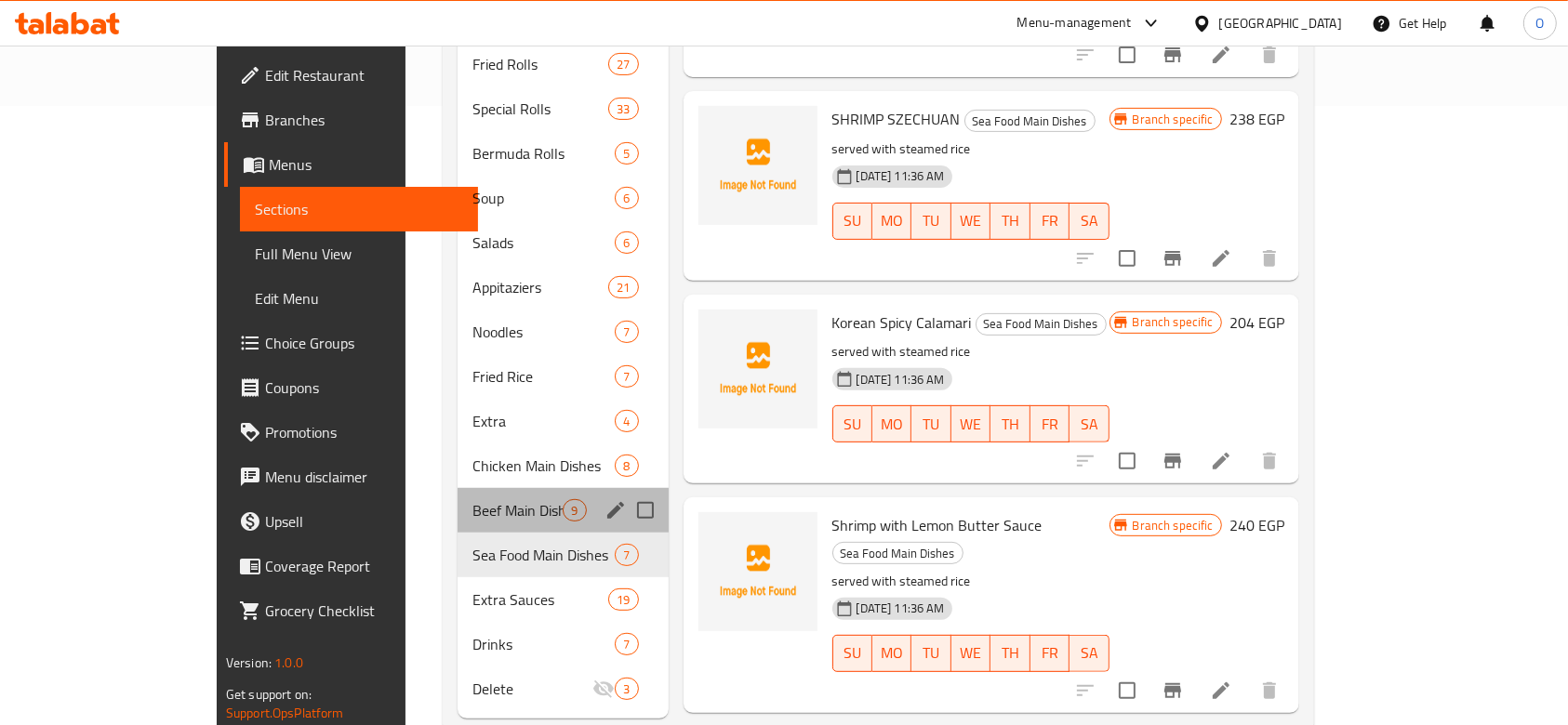
click at [457, 488] on div "Beef Main Dishes 9" at bounding box center [563, 510] width 210 height 45
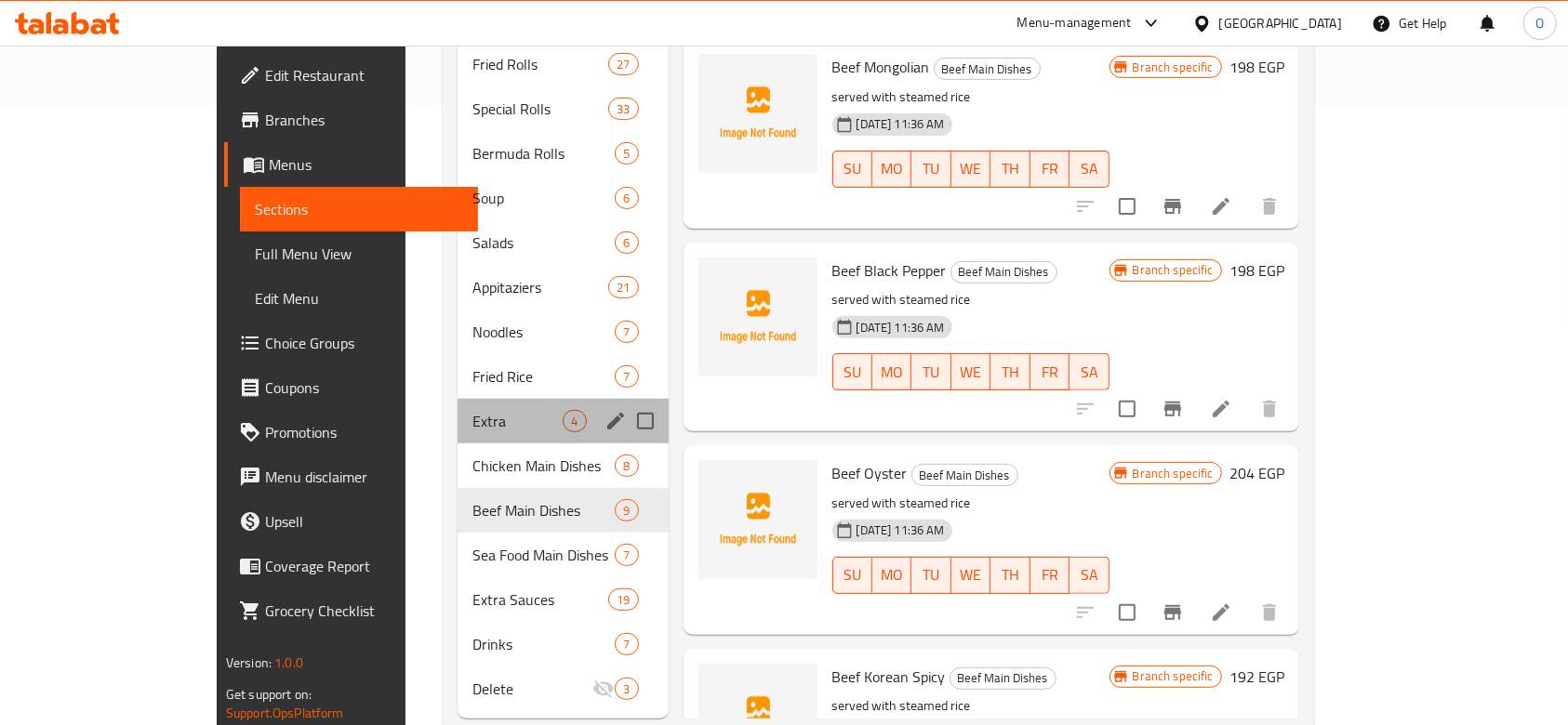
click at [457, 408] on div "Extra 4" at bounding box center [563, 421] width 210 height 45
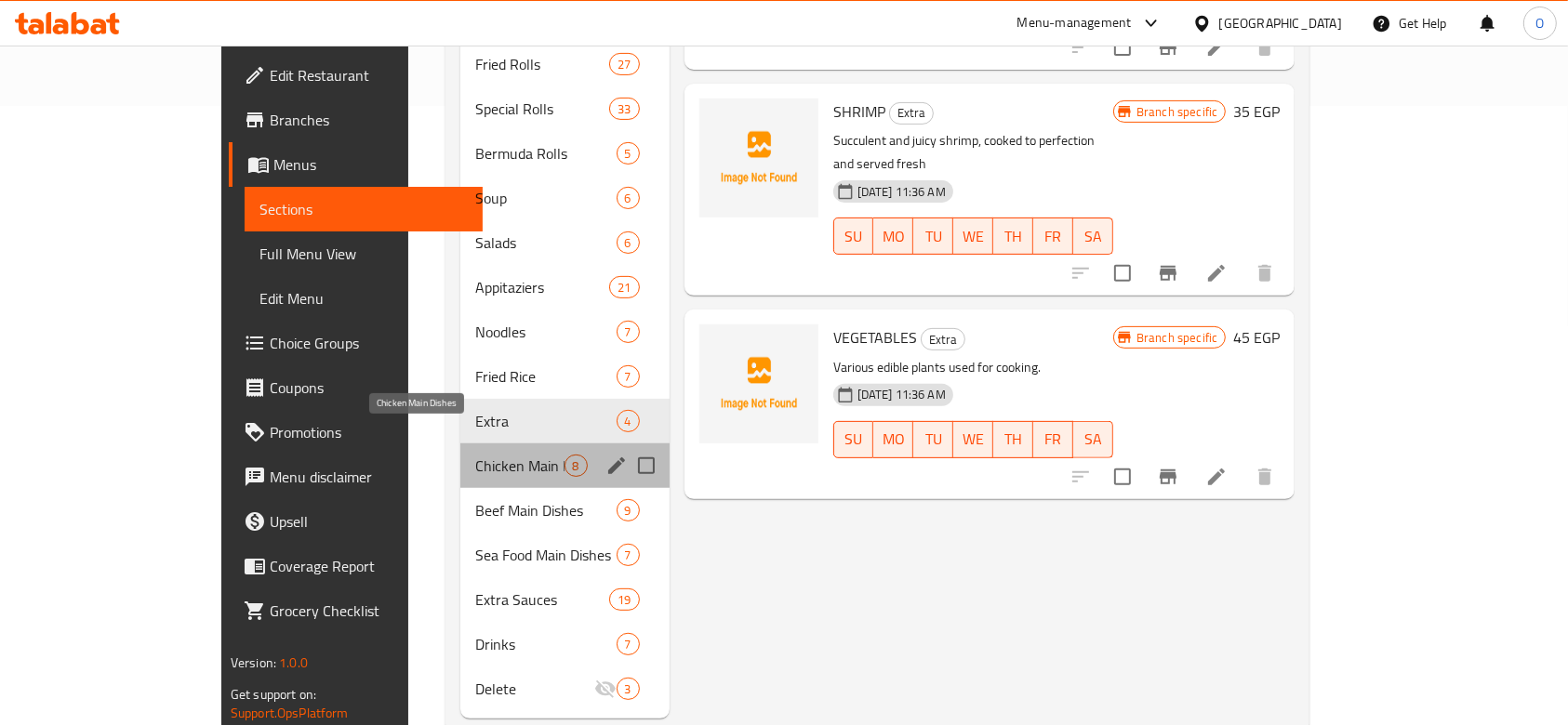
click at [475, 454] on span "Chicken Main Dishes" at bounding box center [519, 465] width 88 height 22
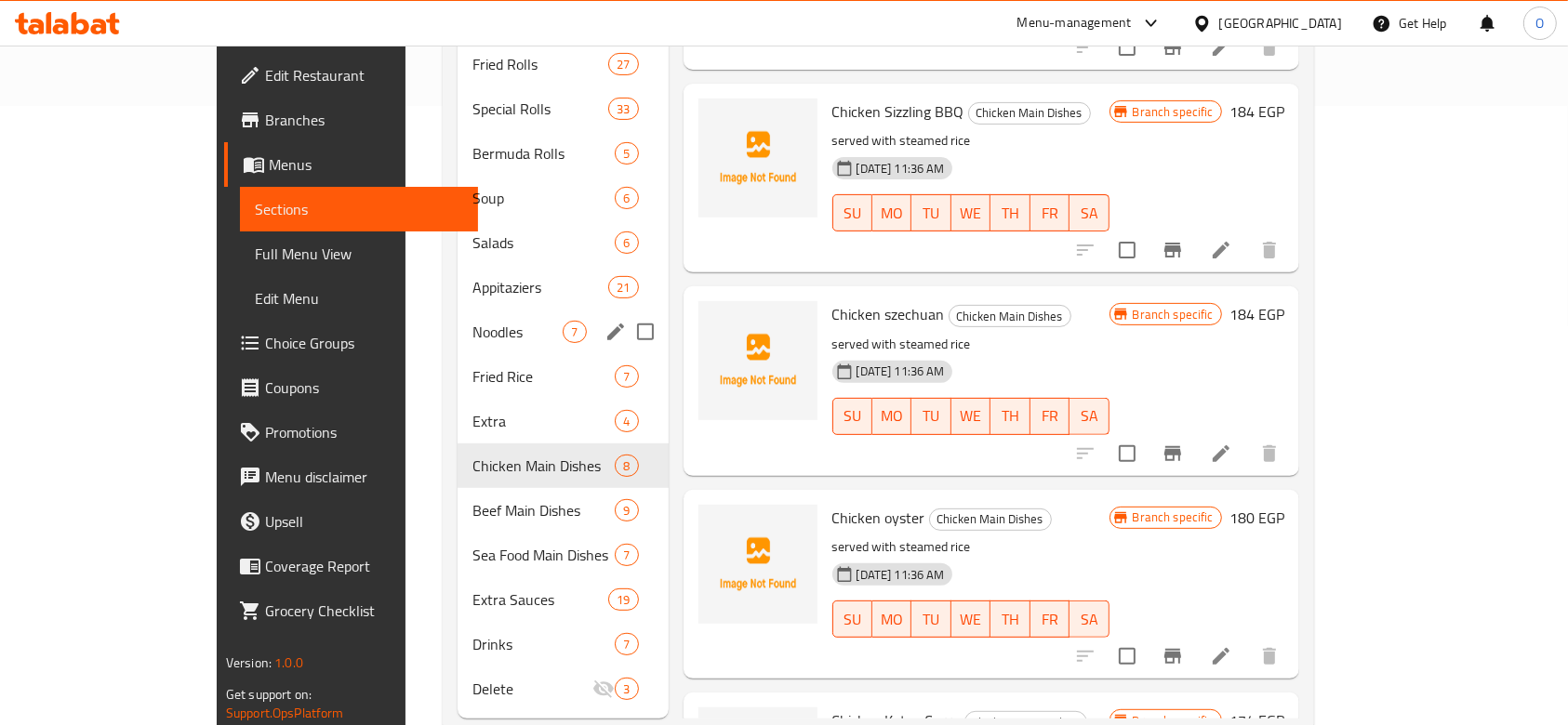
click at [457, 316] on div "Noodles 7" at bounding box center [563, 331] width 210 height 45
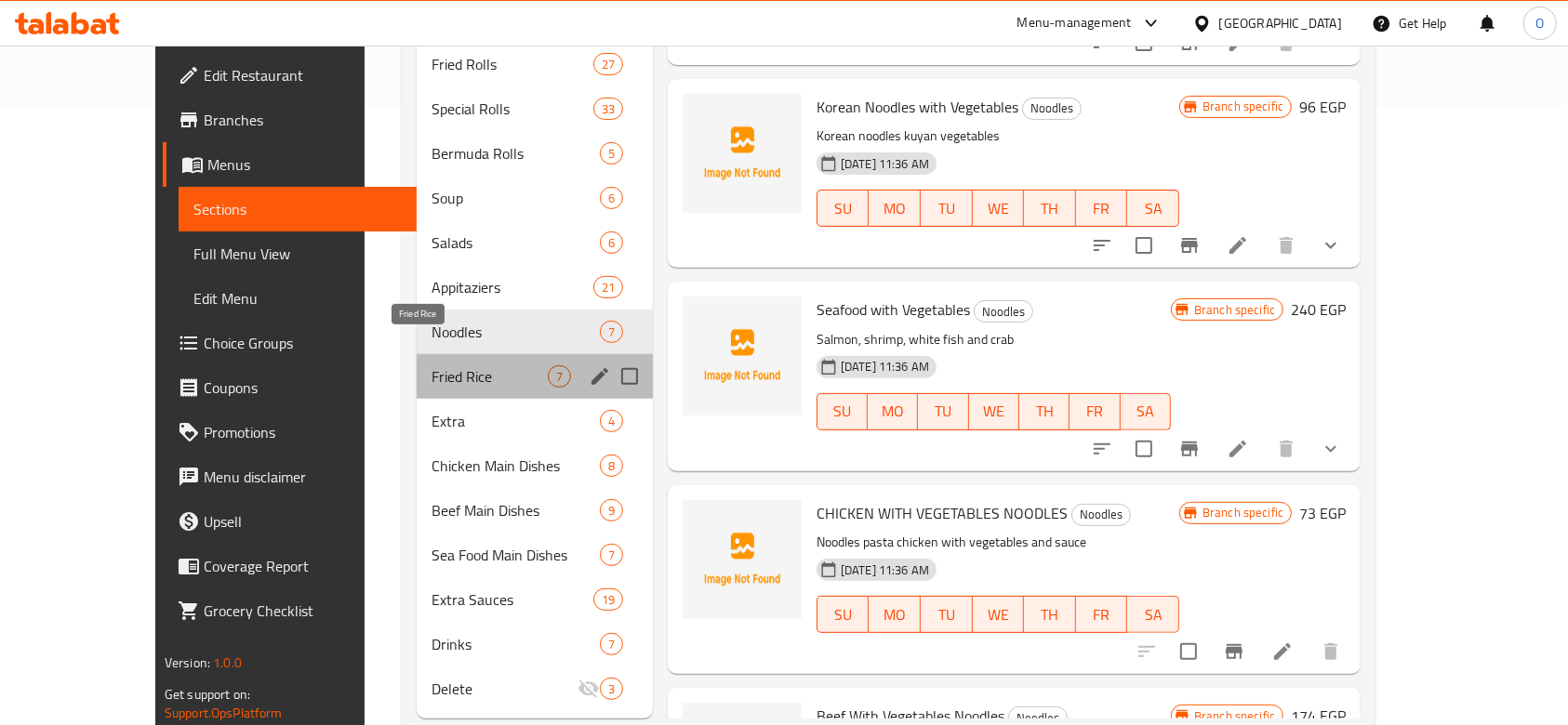
click at [432, 365] on span "Fried Rice" at bounding box center [489, 376] width 116 height 22
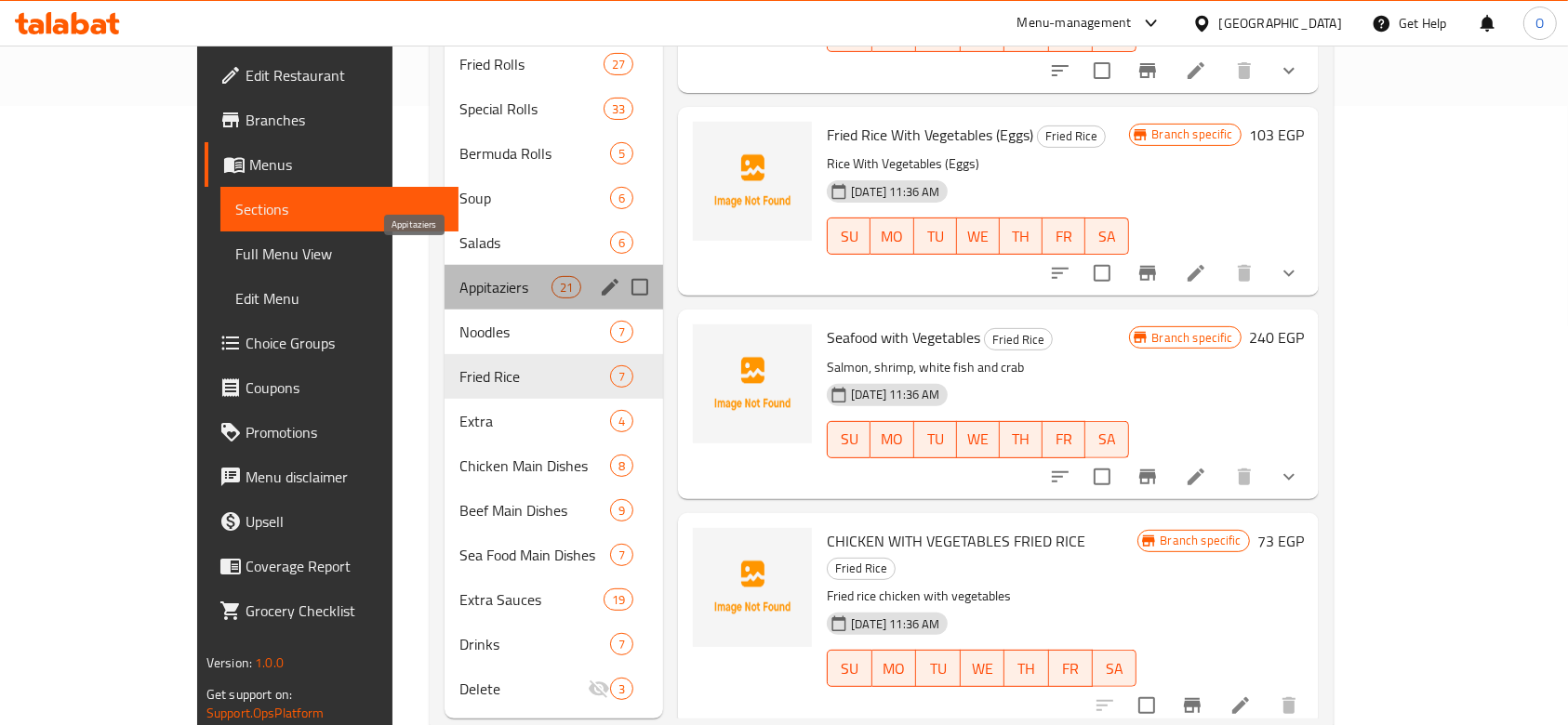
click at [459, 276] on span "Appitaziers" at bounding box center [505, 287] width 92 height 22
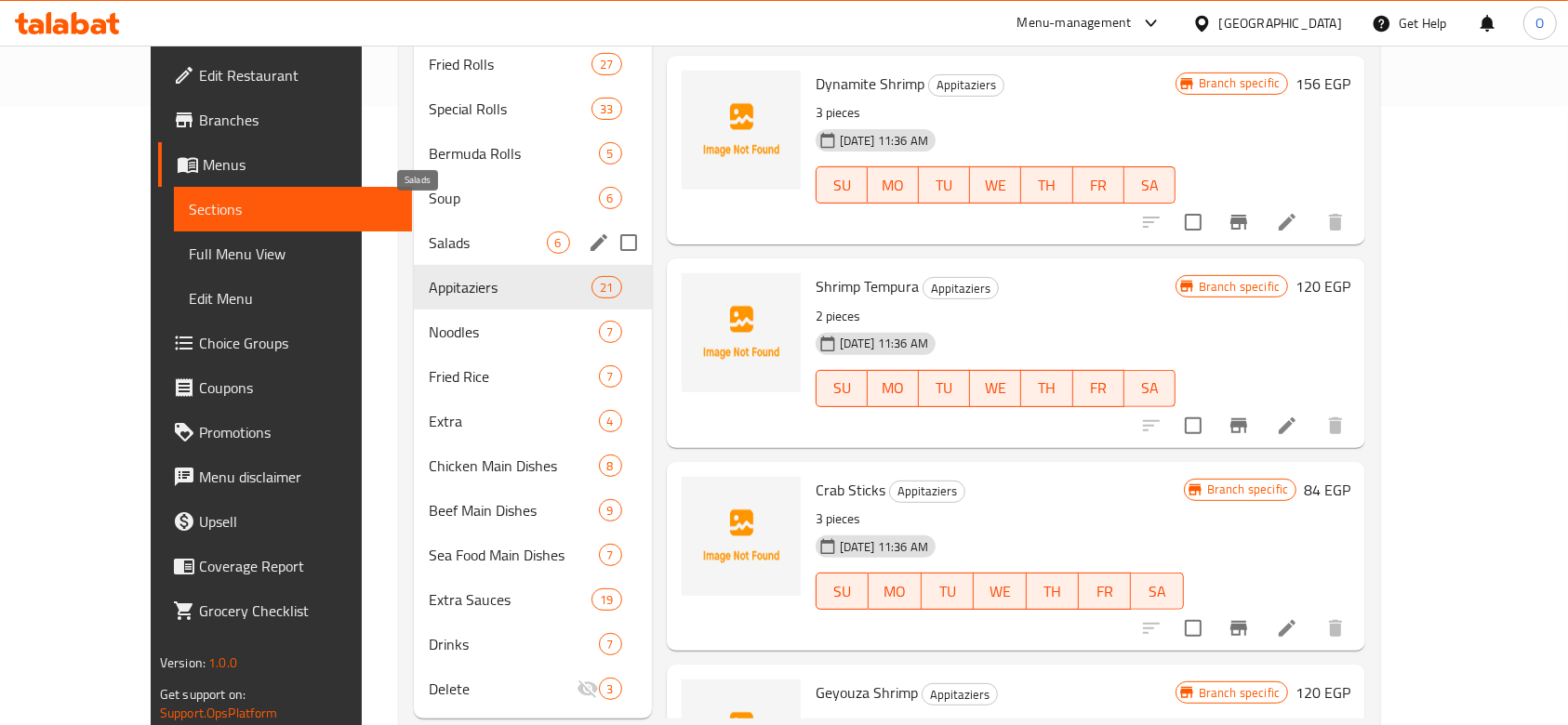
click at [429, 231] on span "Salads" at bounding box center [487, 242] width 118 height 22
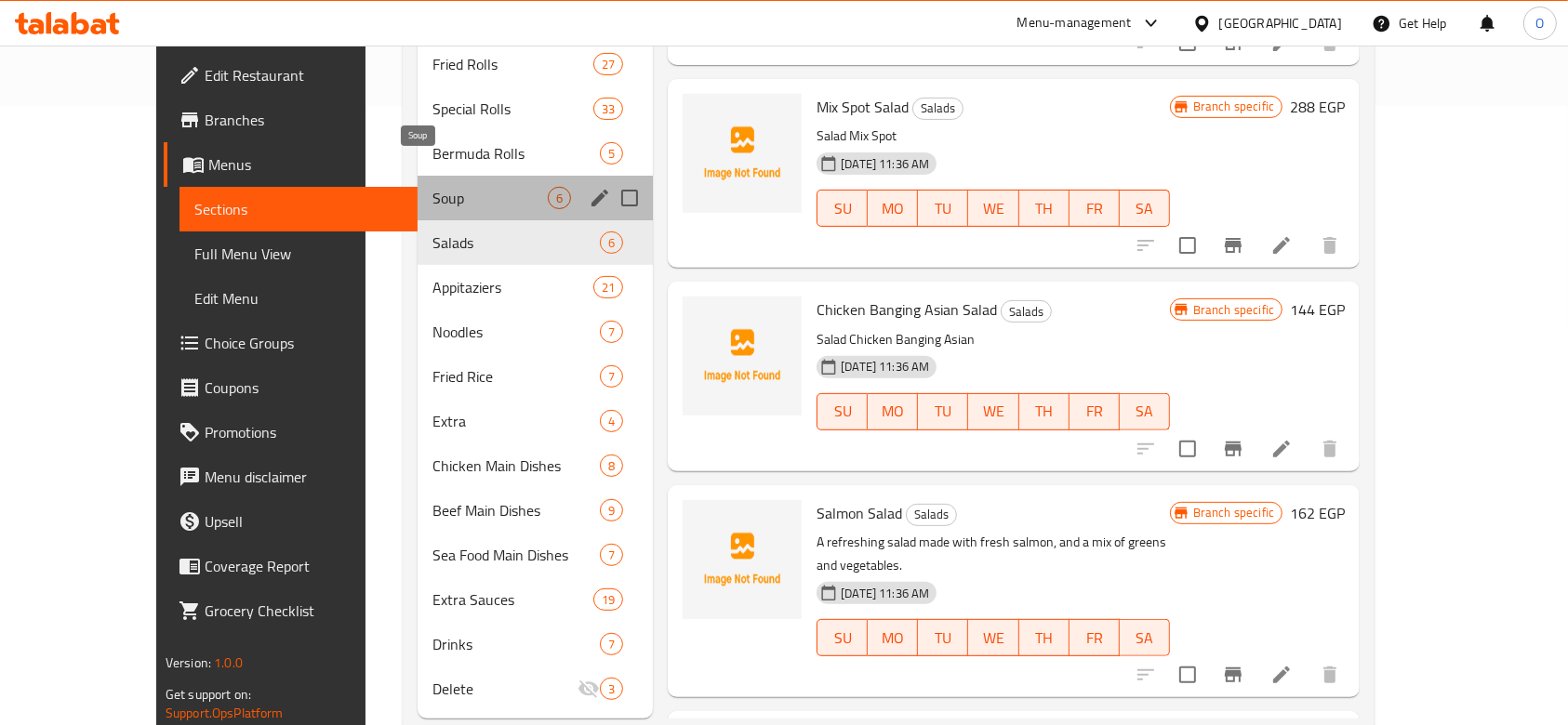
click at [433, 186] on span "Soup" at bounding box center [490, 197] width 115 height 22
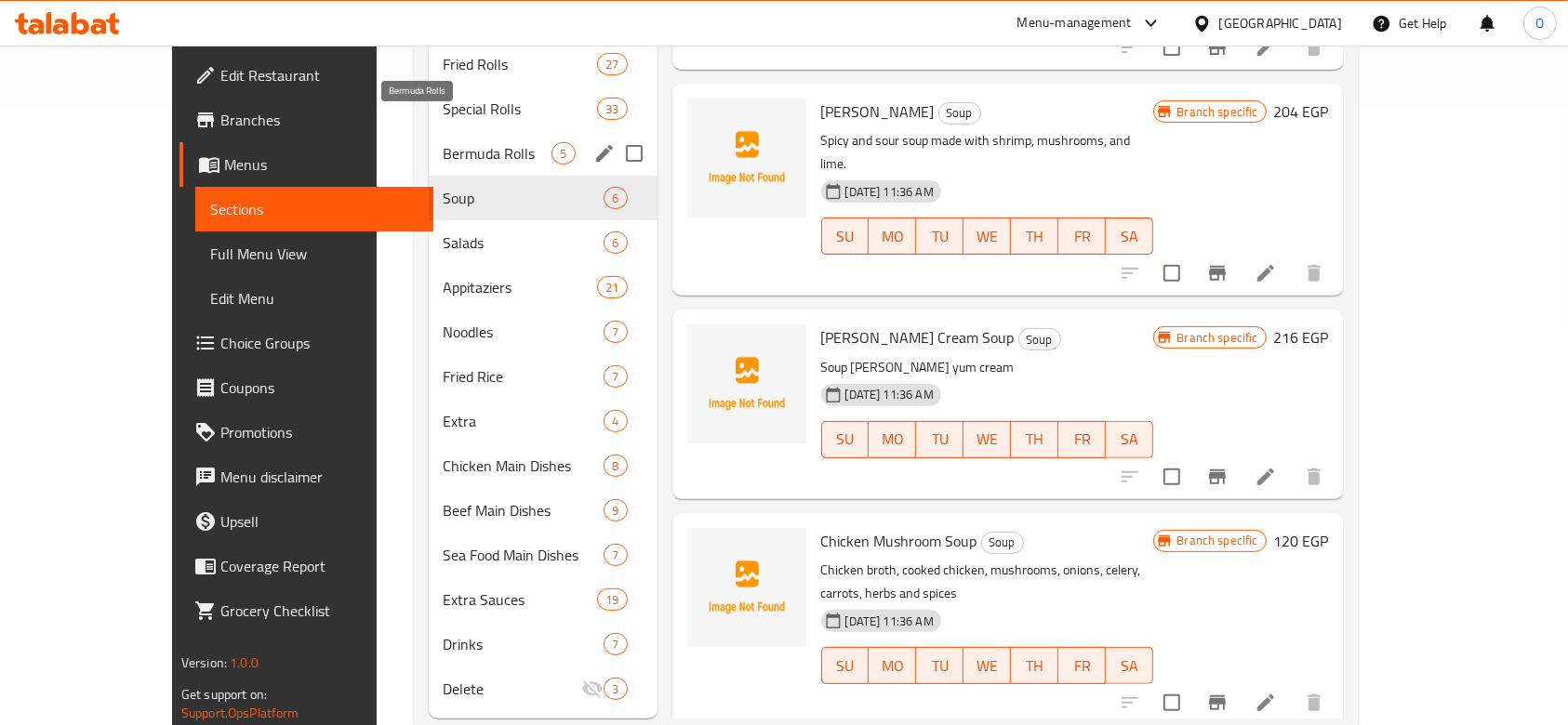
click at [444, 142] on span "Bermuda Rolls" at bounding box center [498, 153] width 109 height 22
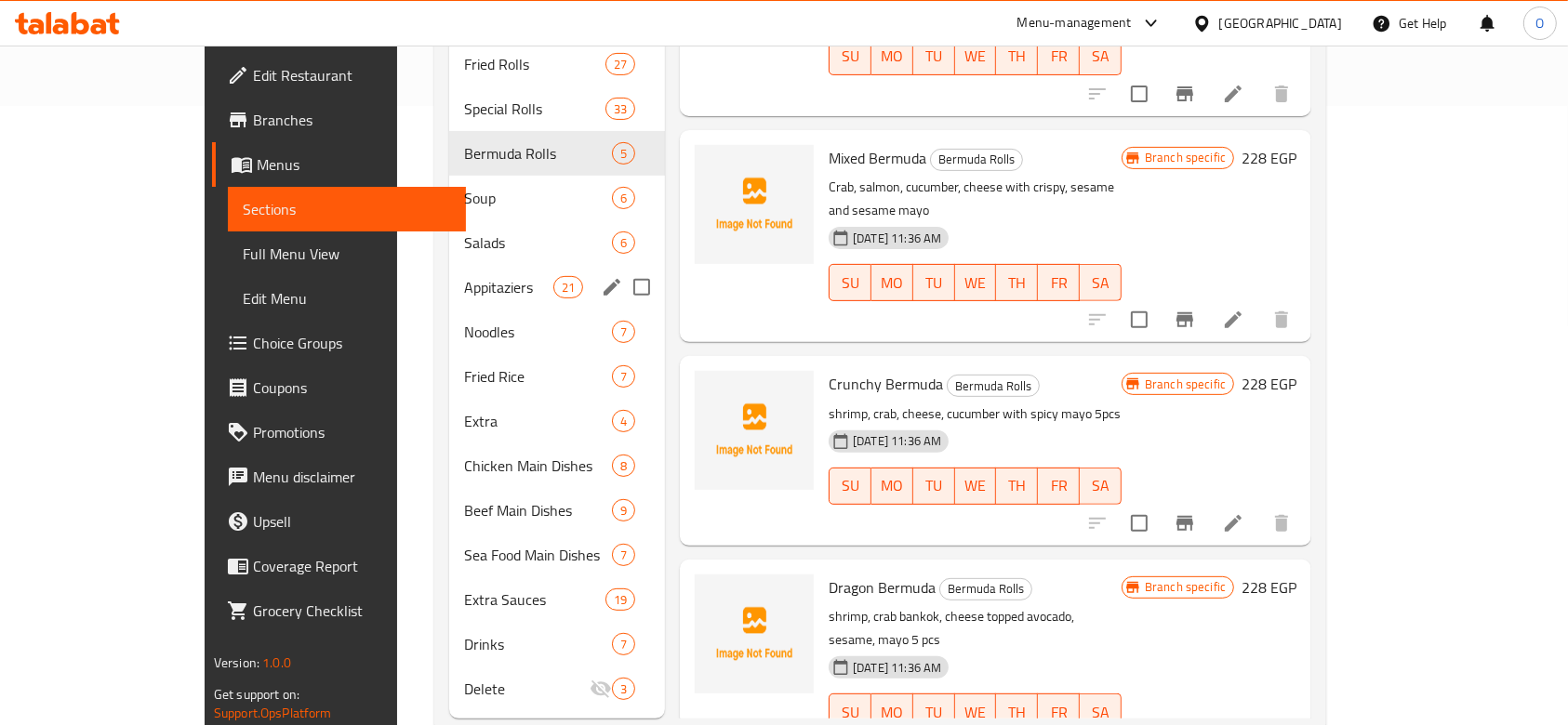
scroll to position [495, 0]
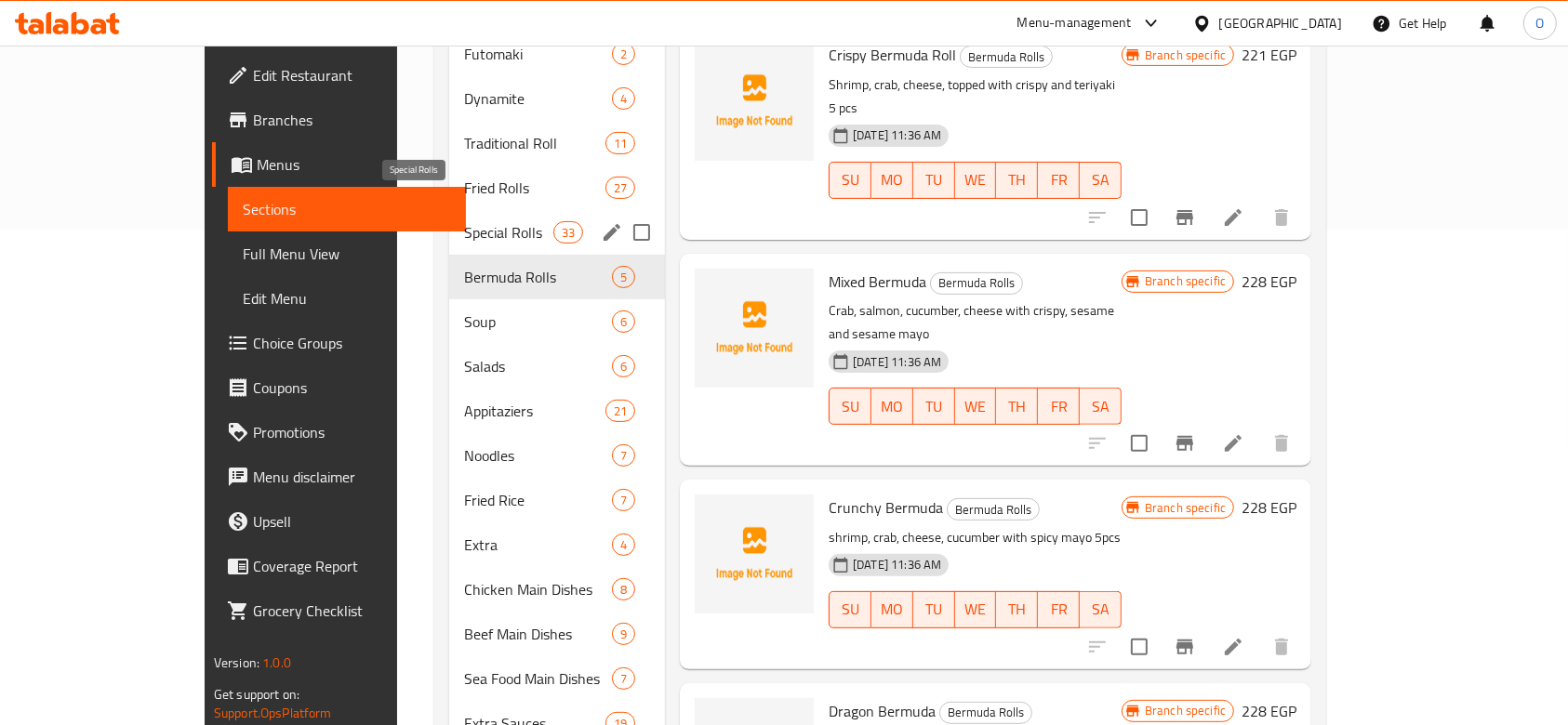
click at [463, 221] on span "Special Rolls" at bounding box center [507, 232] width 88 height 22
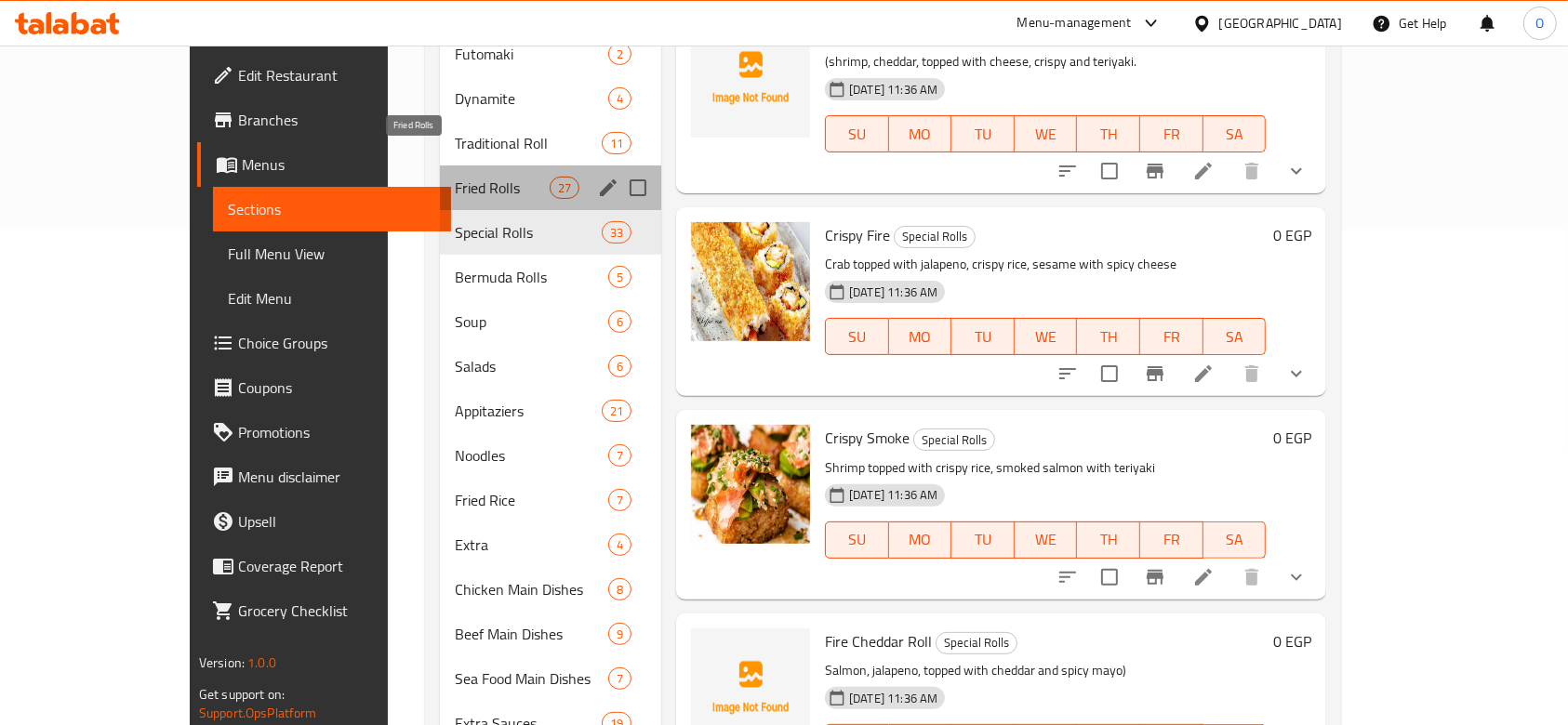
click at [455, 177] on span "Fried Rolls" at bounding box center [502, 187] width 95 height 22
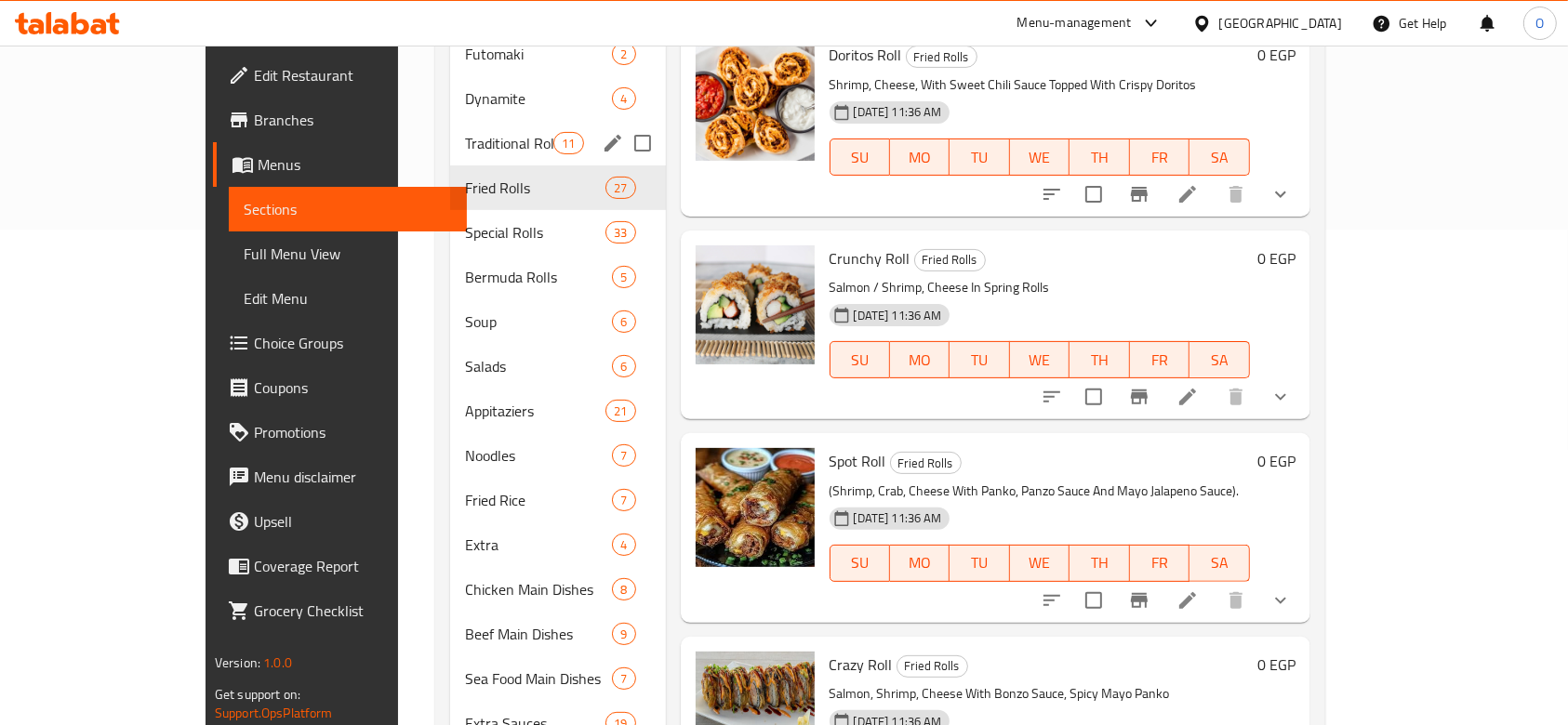
click at [450, 121] on div "Traditional Roll 11" at bounding box center [557, 143] width 214 height 45
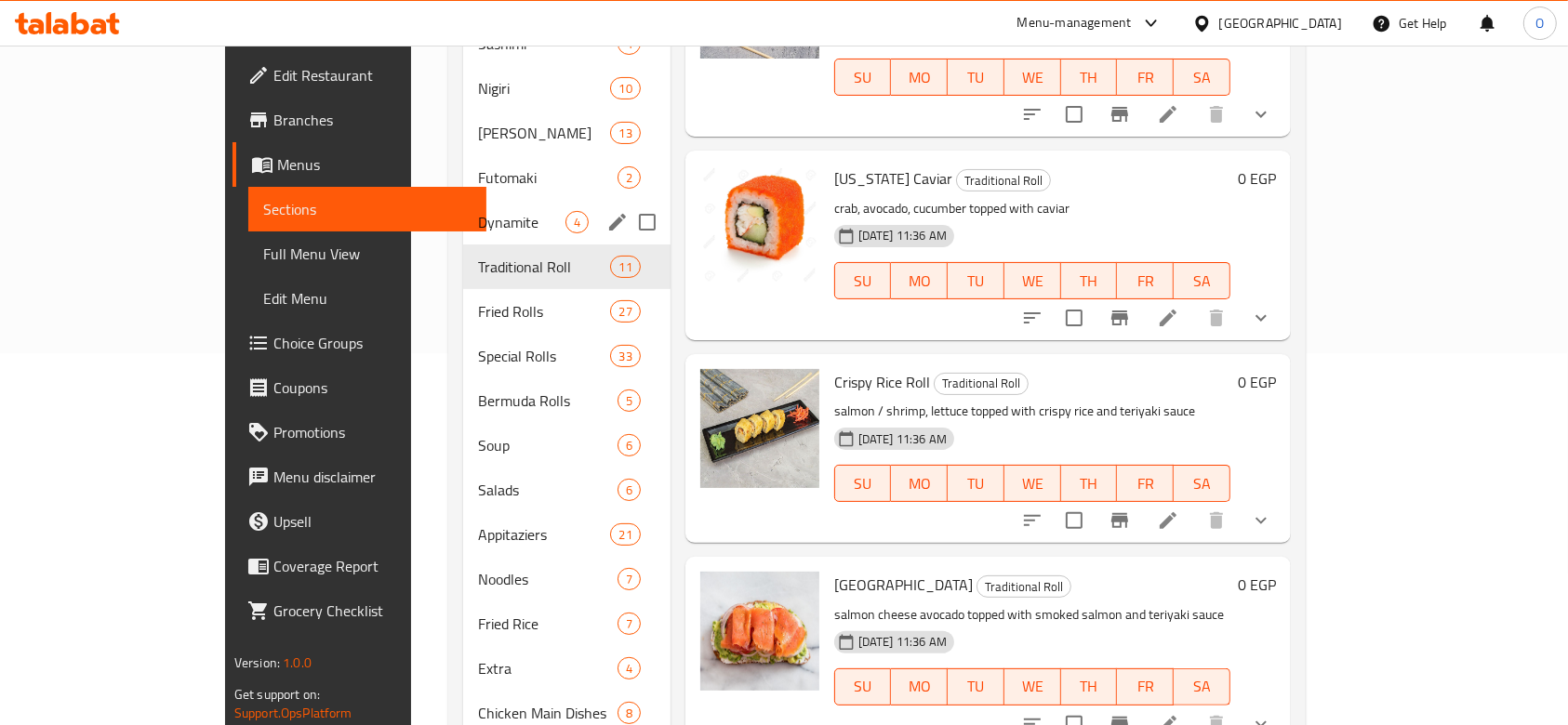
click at [463, 204] on div "Dynamite 4" at bounding box center [567, 221] width 206 height 45
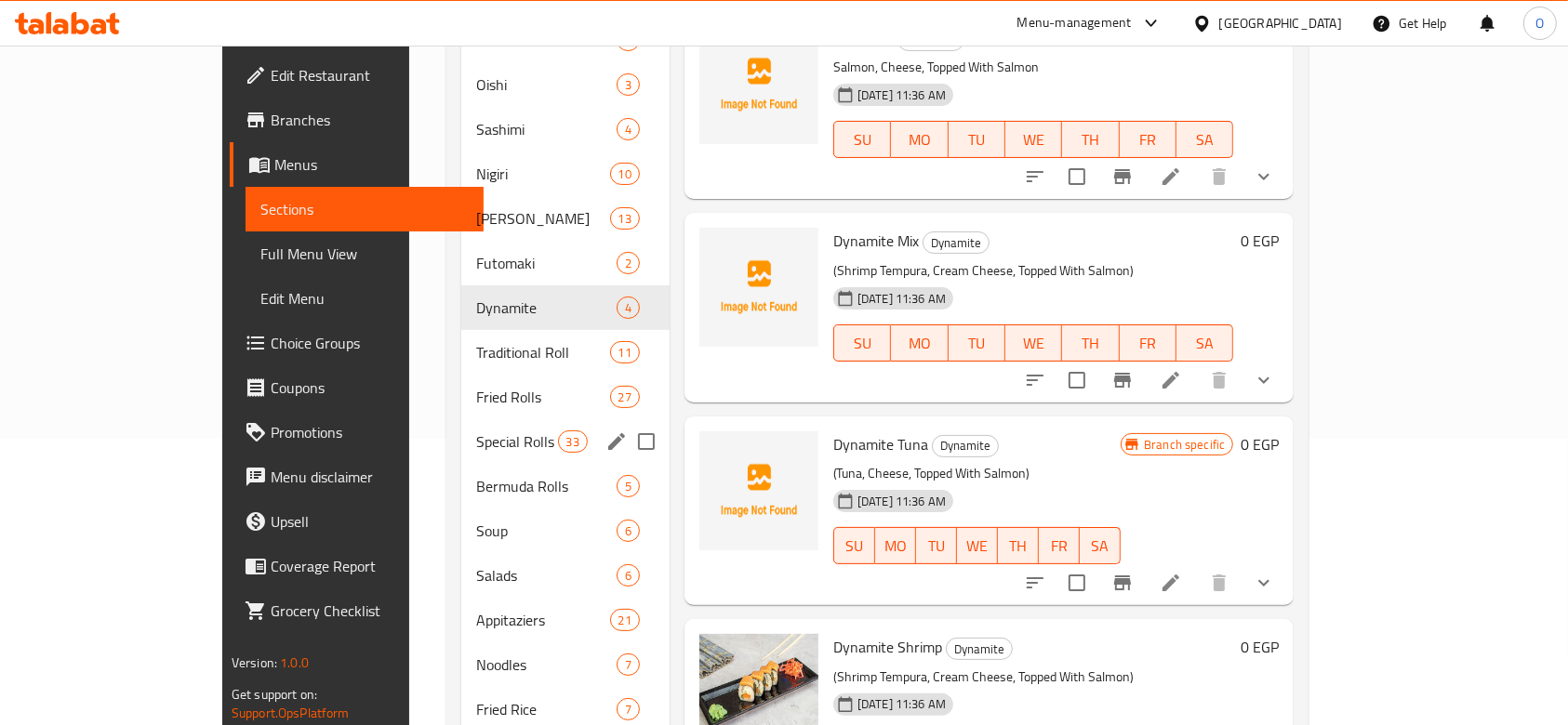
scroll to position [247, 0]
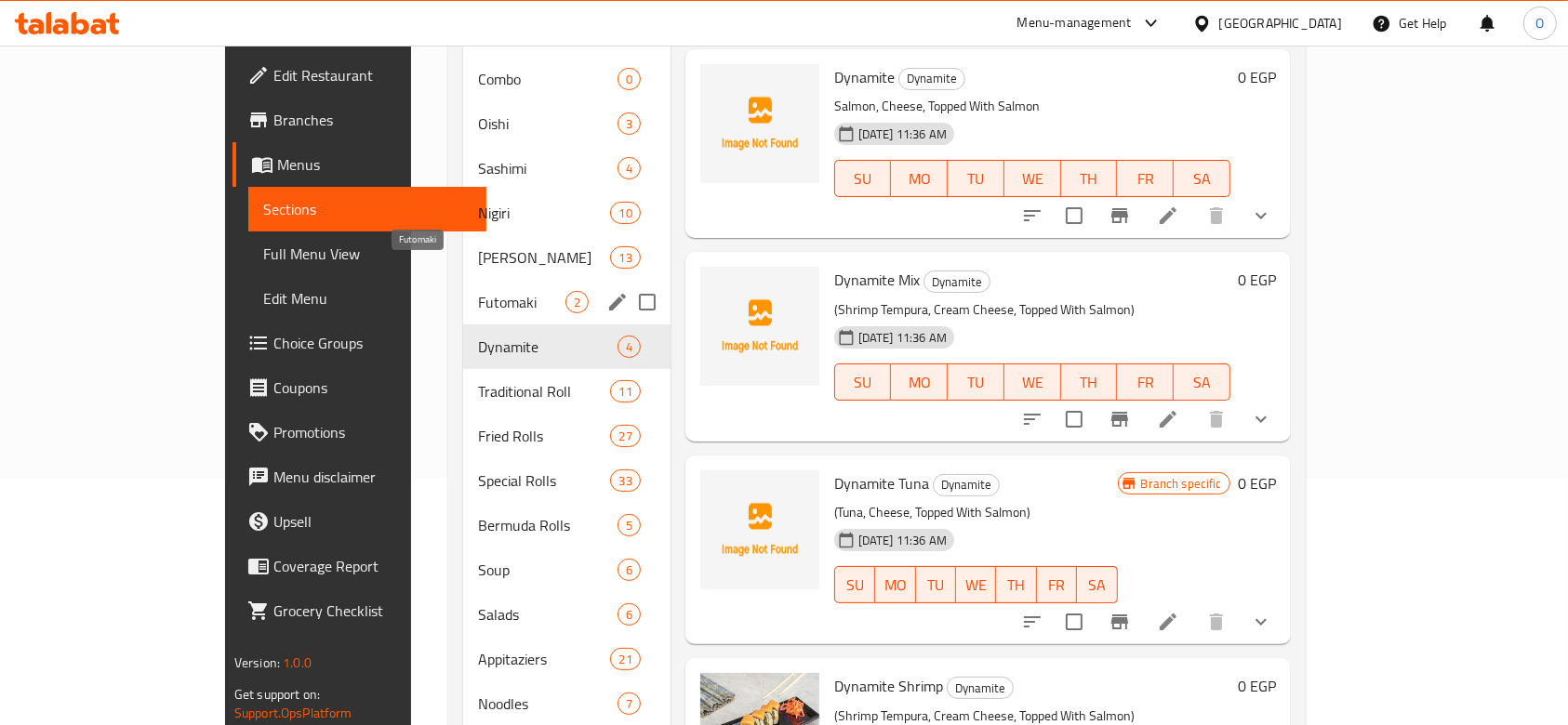
click at [478, 291] on span "Futomaki" at bounding box center [521, 302] width 86 height 22
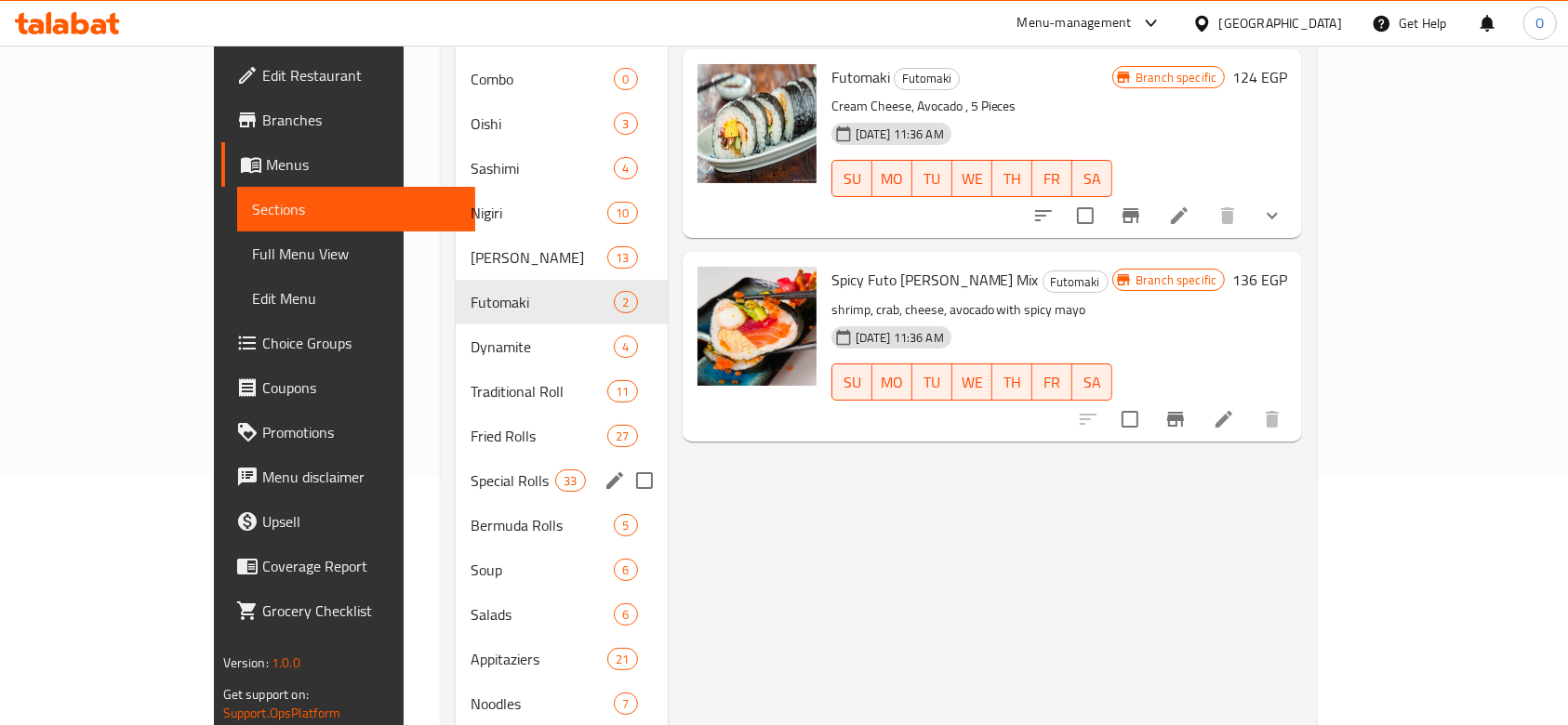
click at [456, 458] on div "Special Rolls 33" at bounding box center [562, 480] width 212 height 45
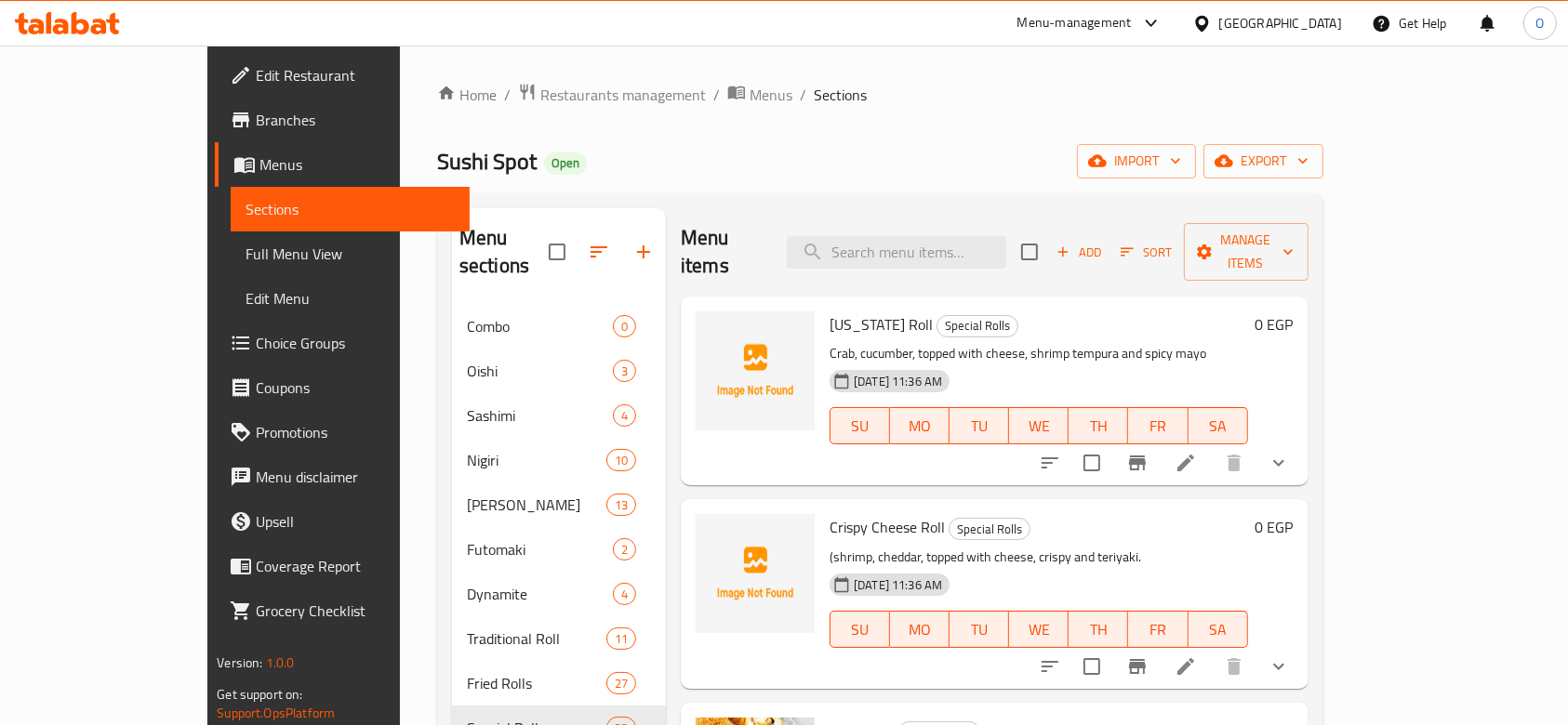
click at [830, 310] on span "[US_STATE] Roll" at bounding box center [881, 324] width 103 height 28
click at [711, 326] on icon "upload picture" at bounding box center [721, 337] width 22 height 22
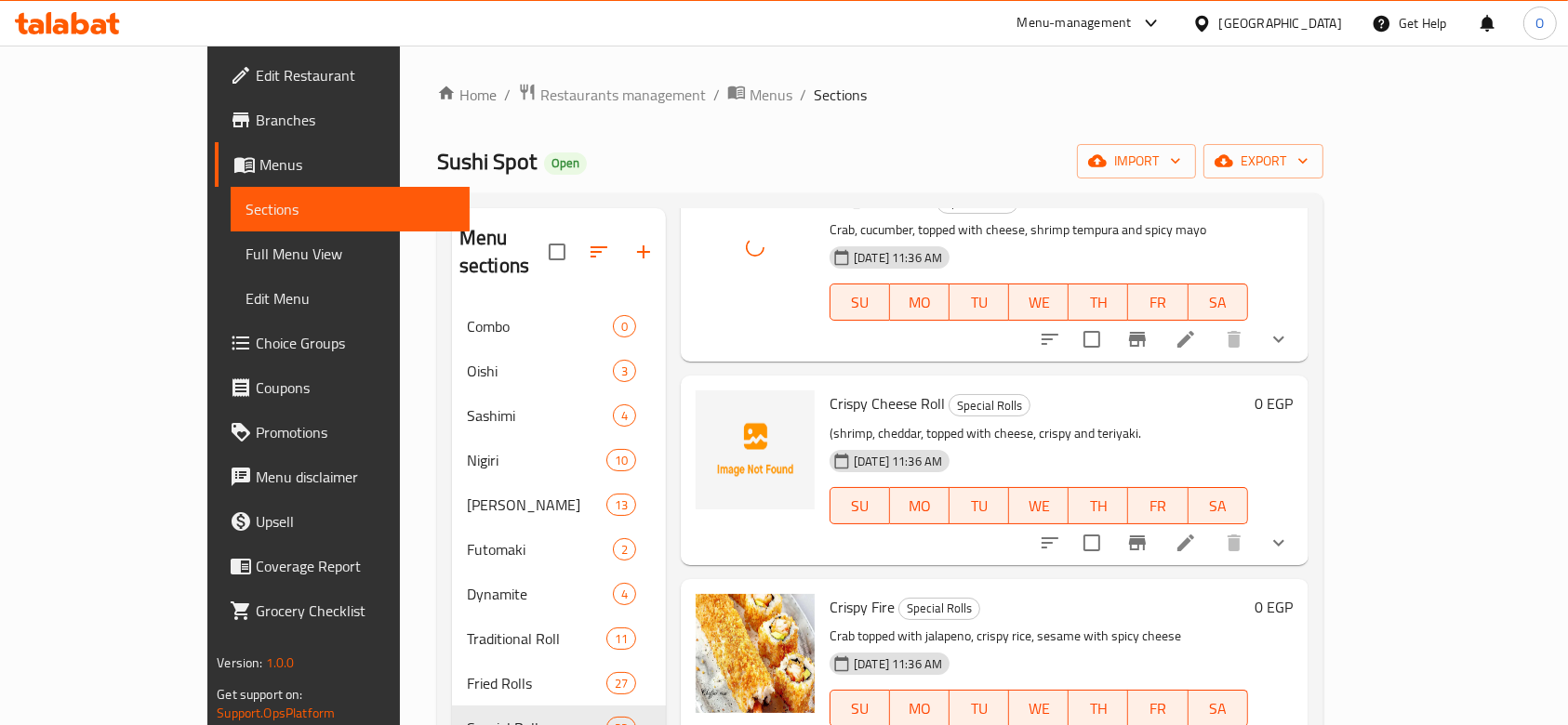
click at [830, 390] on span "Crispy Cheese Roll" at bounding box center [887, 404] width 115 height 28
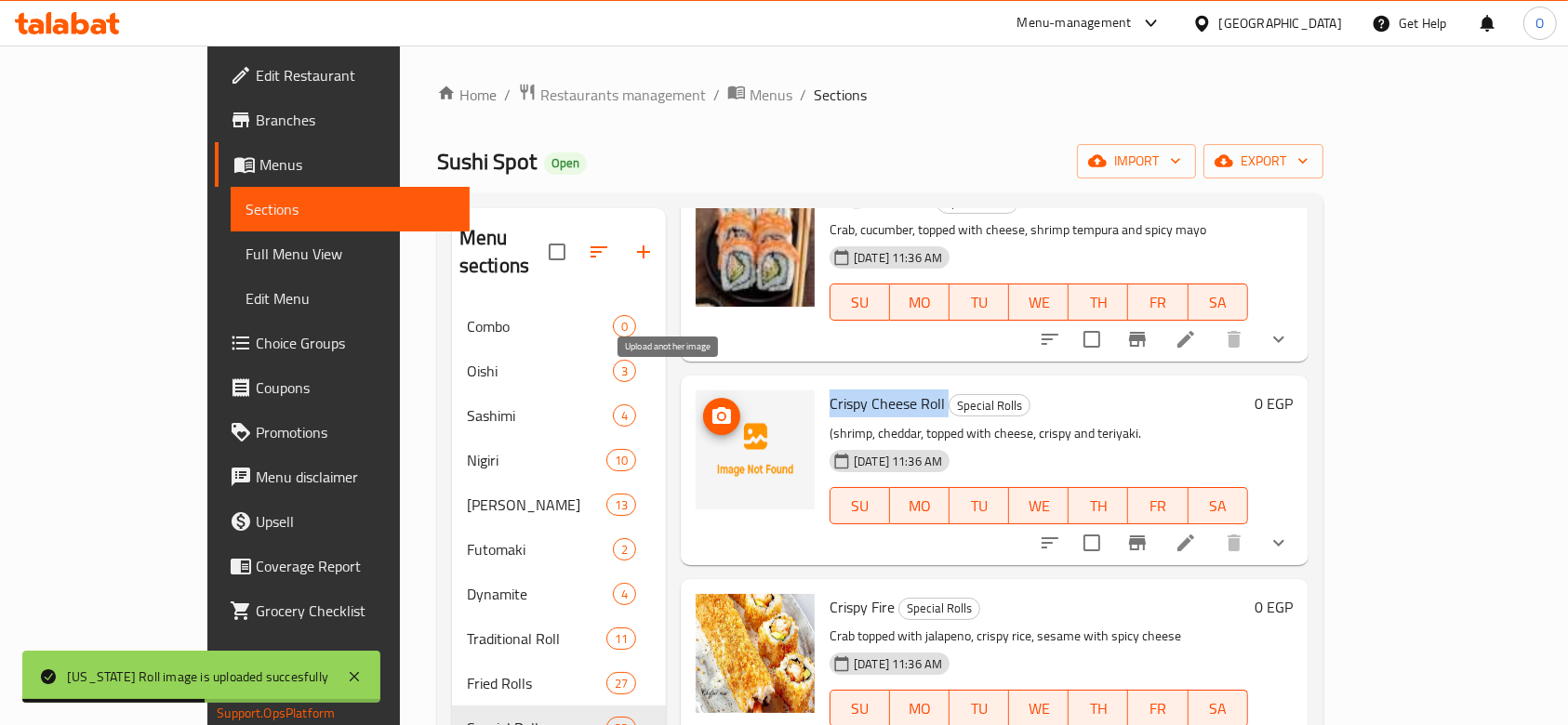
click at [711, 405] on icon "upload picture" at bounding box center [721, 416] width 22 height 22
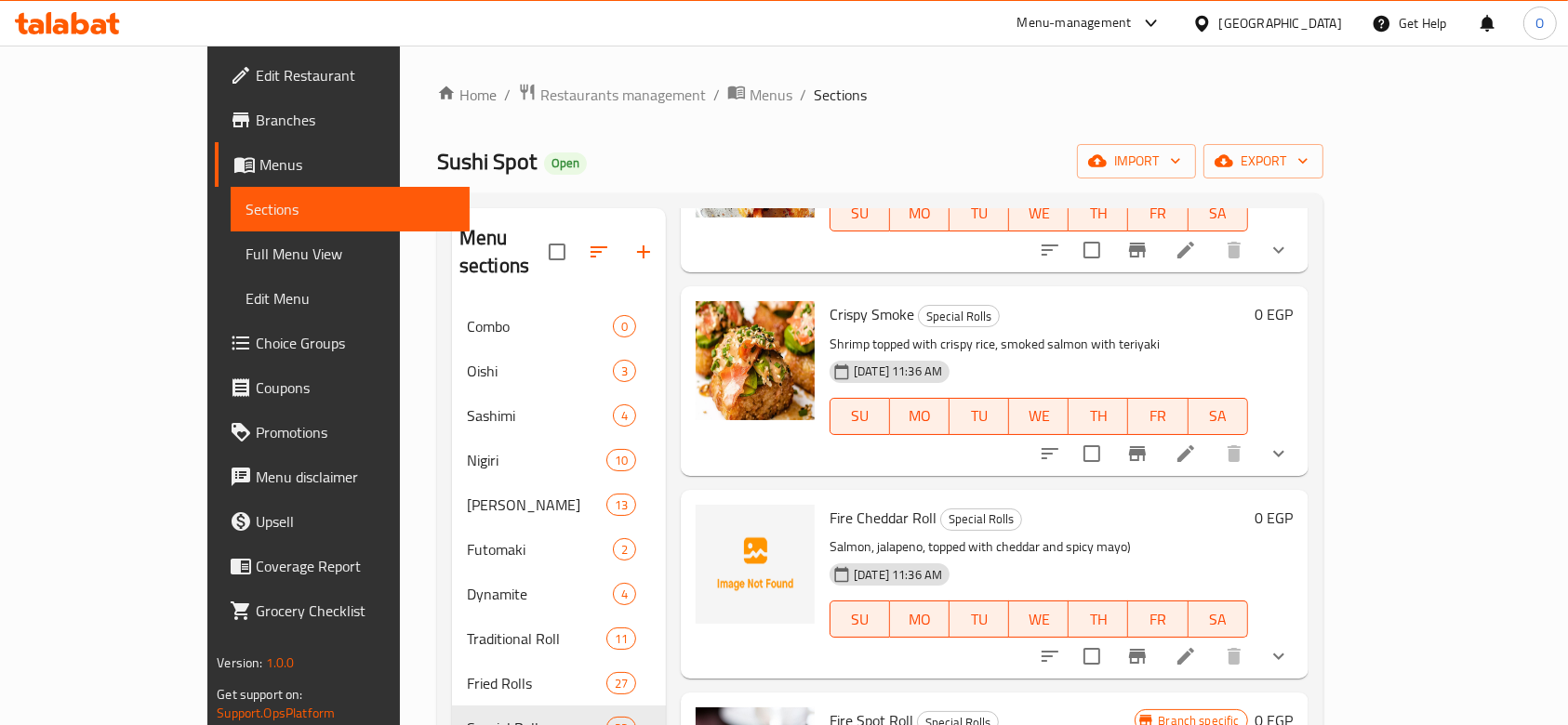
scroll to position [743, 0]
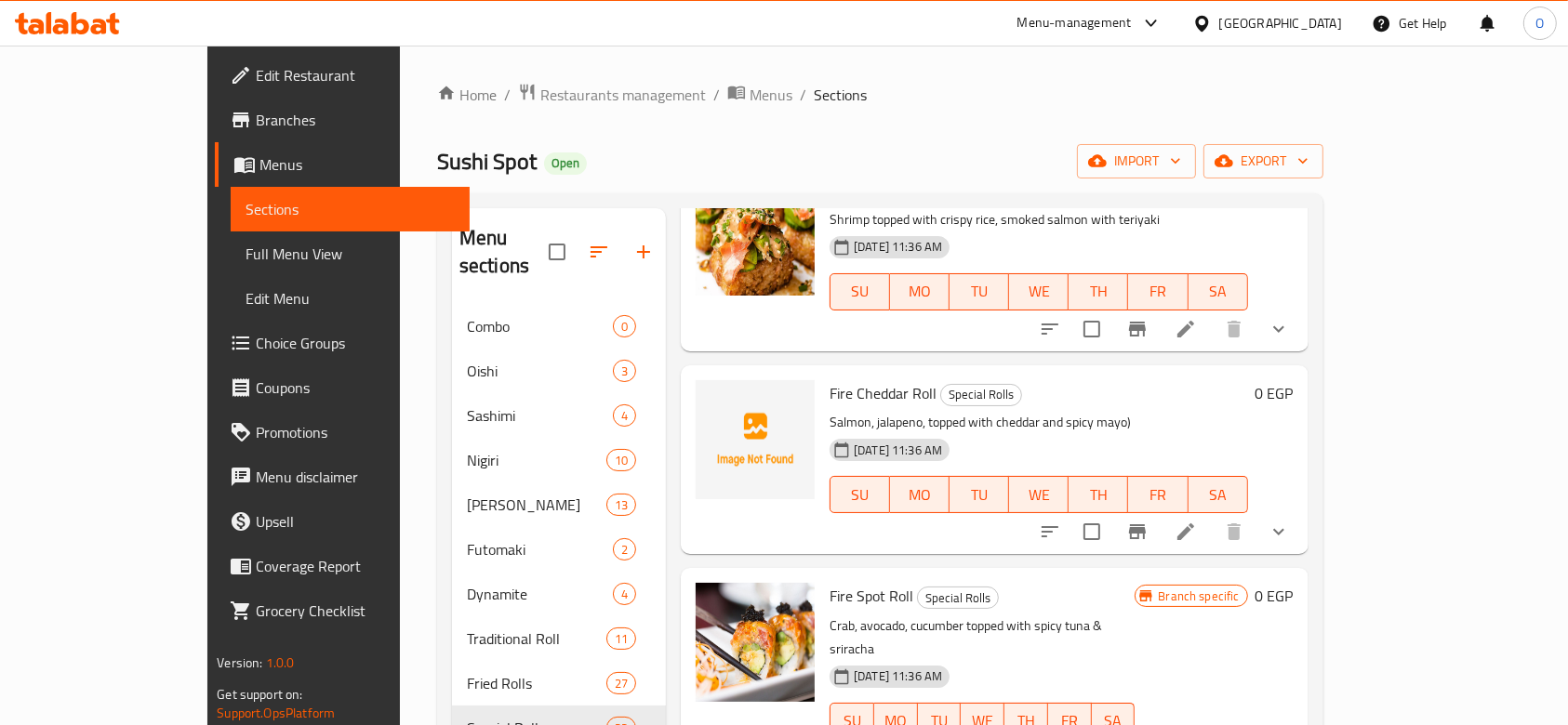
click at [822, 373] on div "Fire Cheddar Roll Special Rolls Salmon, jalapeno, topped with cheddar and spicy…" at bounding box center [1038, 459] width 434 height 174
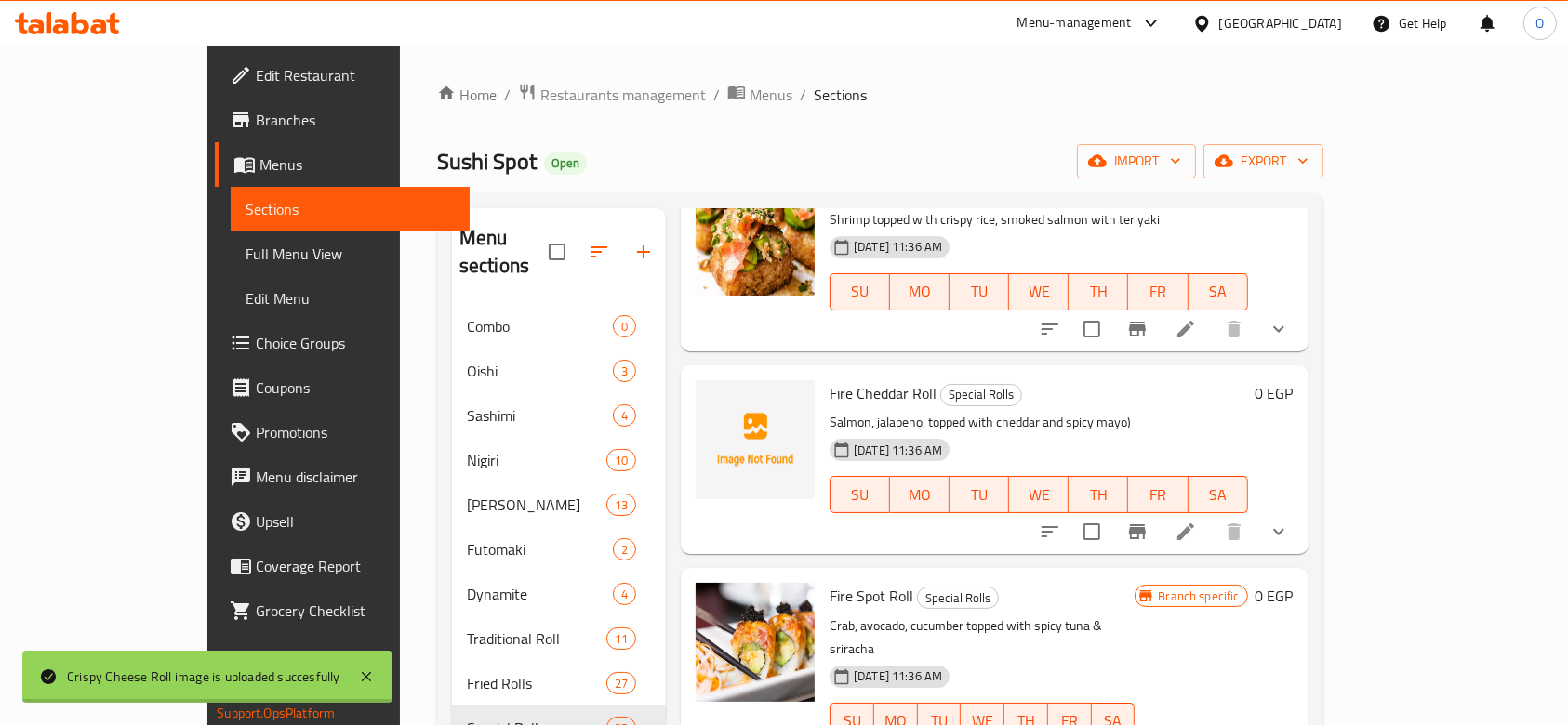
click at [830, 379] on span "Fire Cheddar Roll" at bounding box center [883, 393] width 107 height 28
click at [719, 404] on circle "upload picture" at bounding box center [721, 407] width 6 height 6
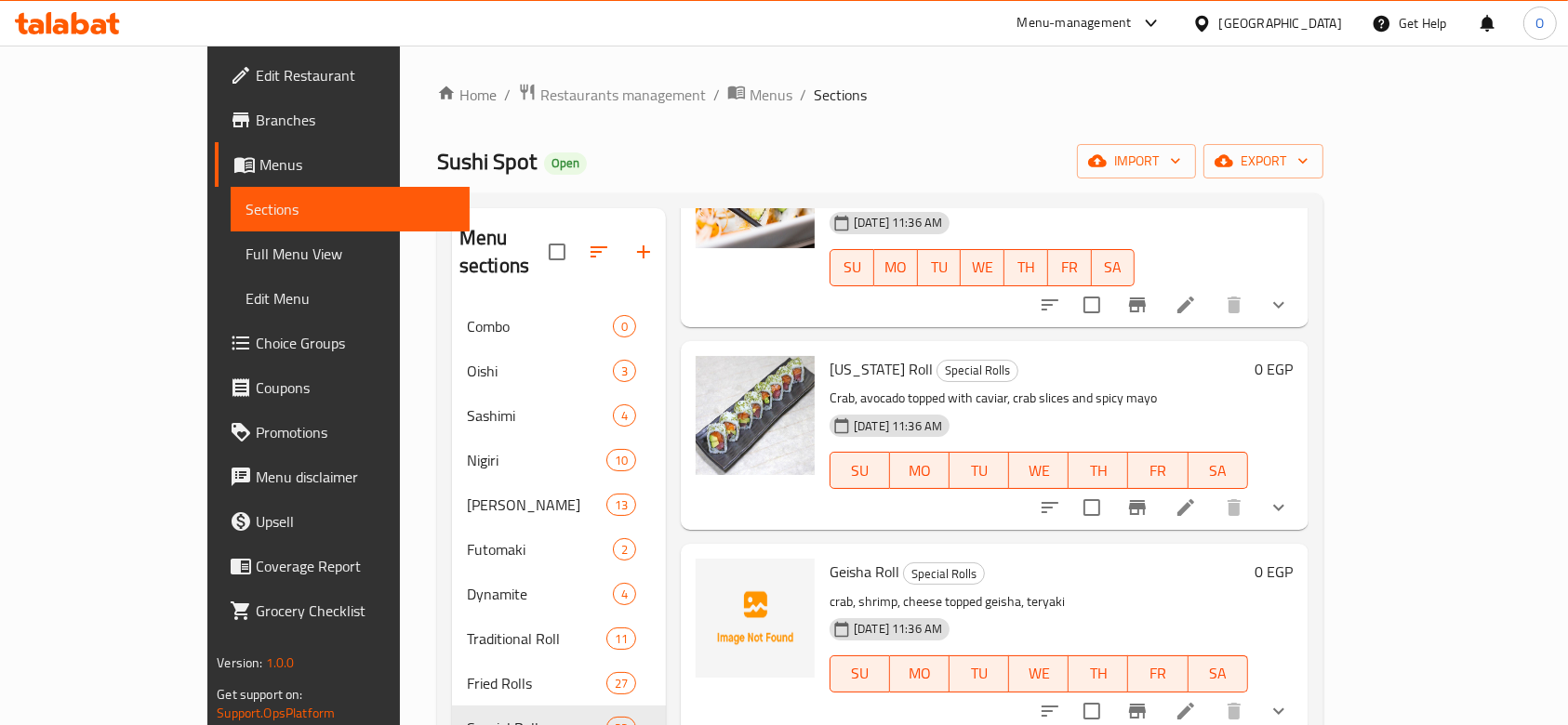
scroll to position [1362, 0]
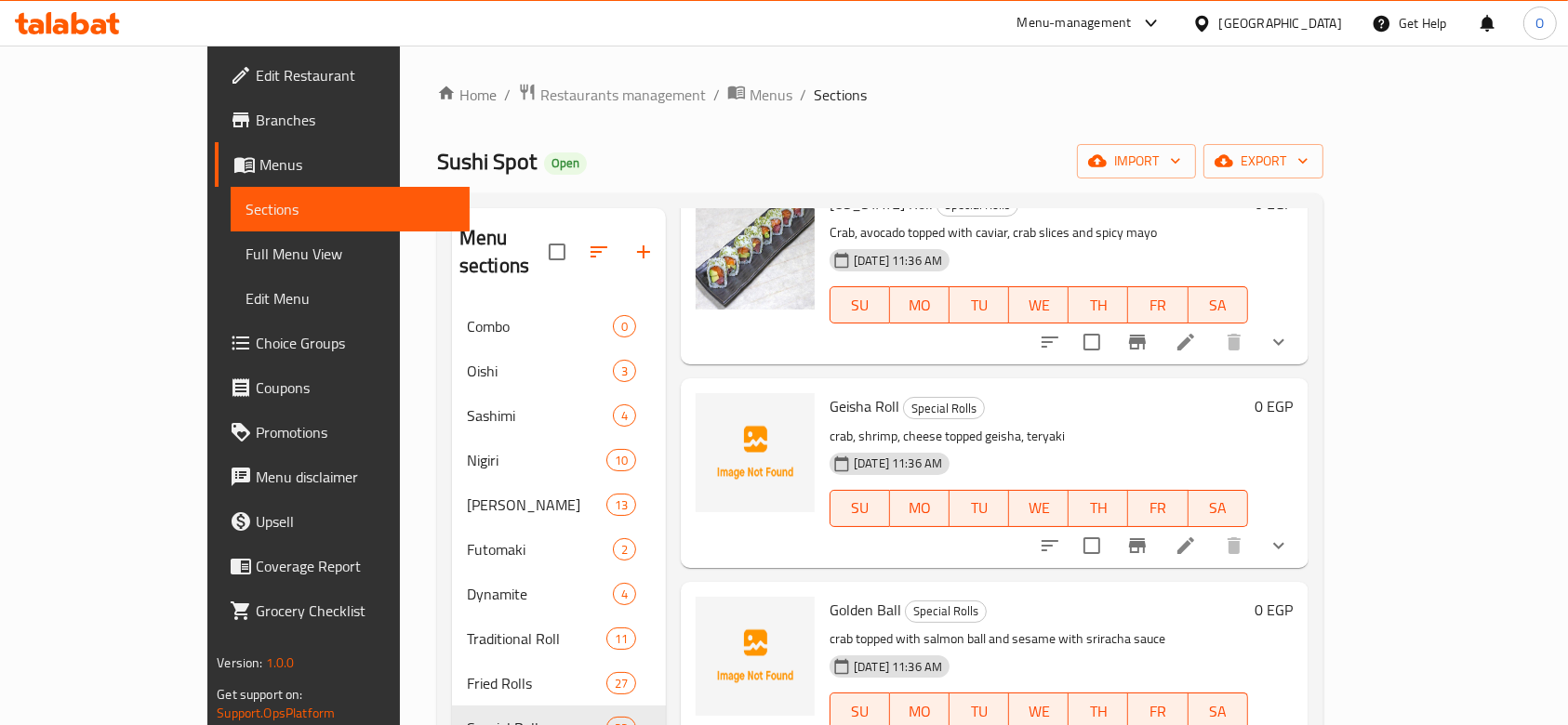
click at [830, 392] on span "Geisha Roll" at bounding box center [864, 406] width 69 height 28
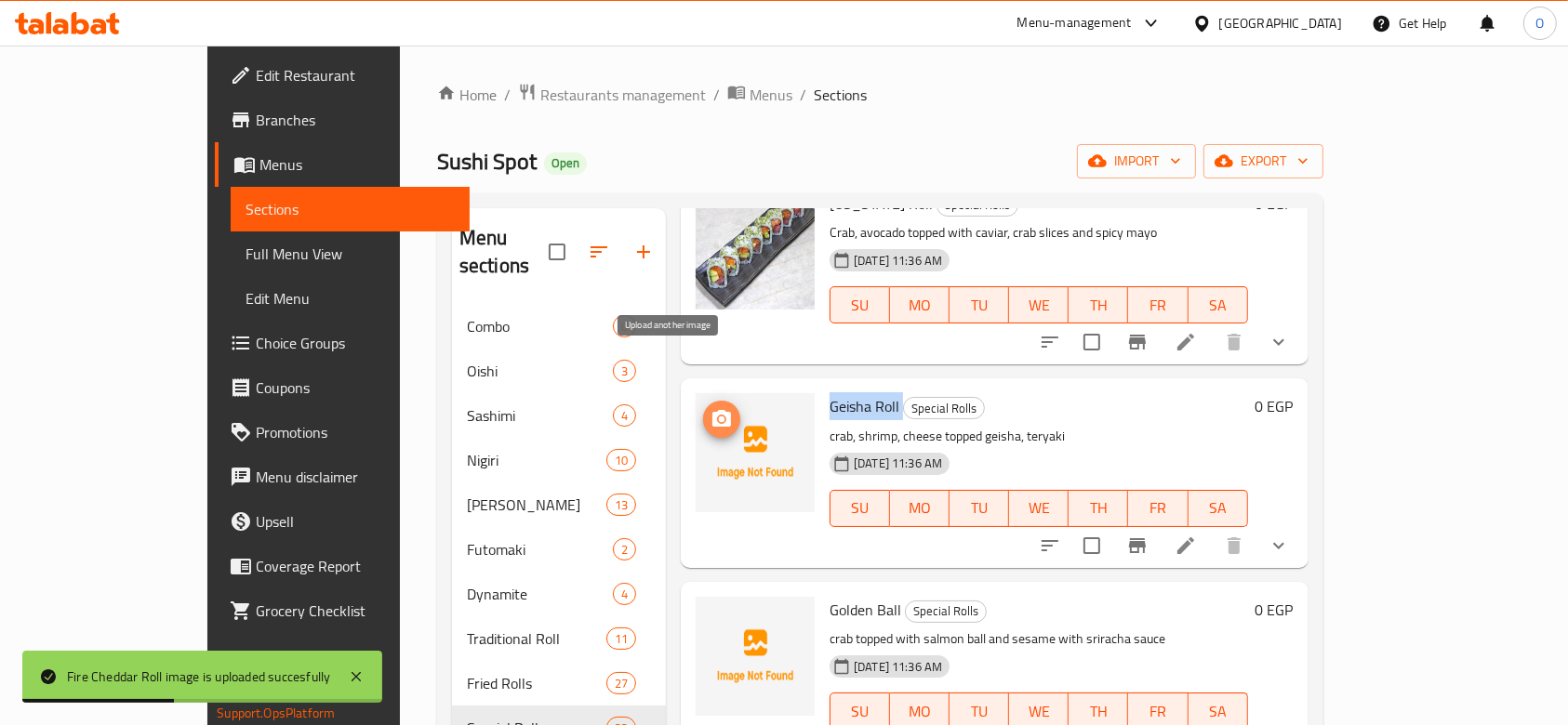
click at [713, 410] on icon "upload picture" at bounding box center [721, 418] width 19 height 17
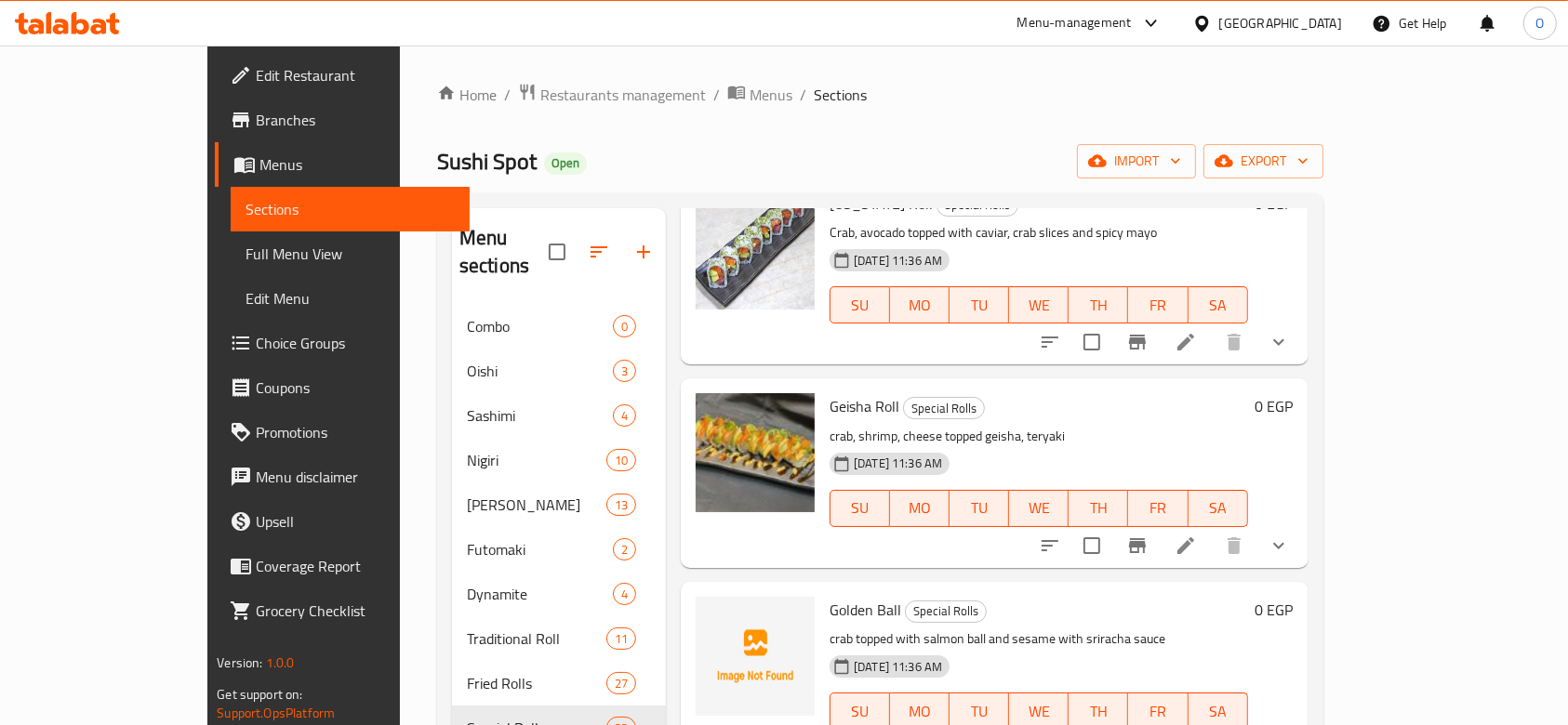
click at [822, 589] on div "Golden Ball Special Rolls crab topped with salmon ball and sesame with sriracha…" at bounding box center [1038, 675] width 434 height 174
click at [830, 596] on span "Golden Ball" at bounding box center [865, 610] width 71 height 28
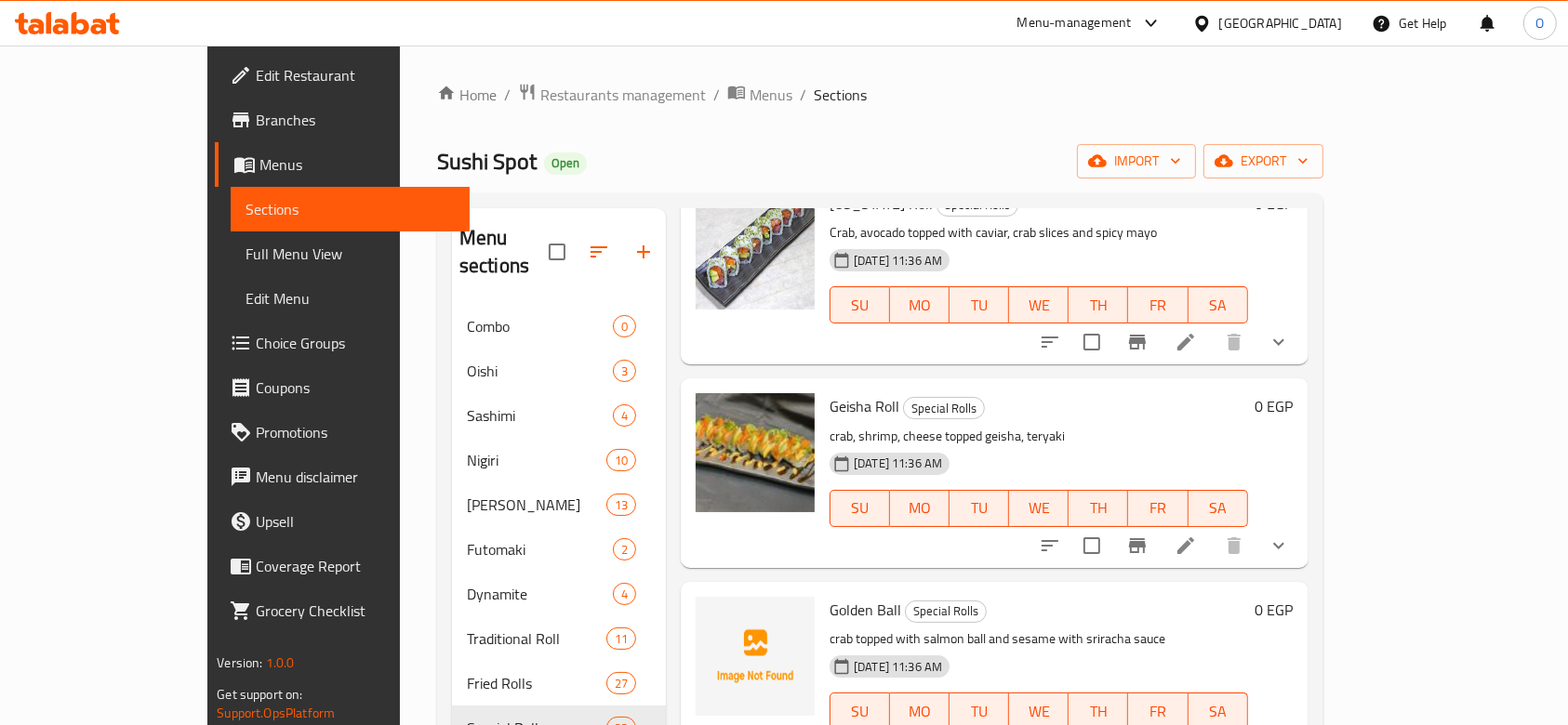
click at [830, 627] on p "crab topped with salmon ball and sesame with sriracha sauce" at bounding box center [1039, 638] width 419 height 23
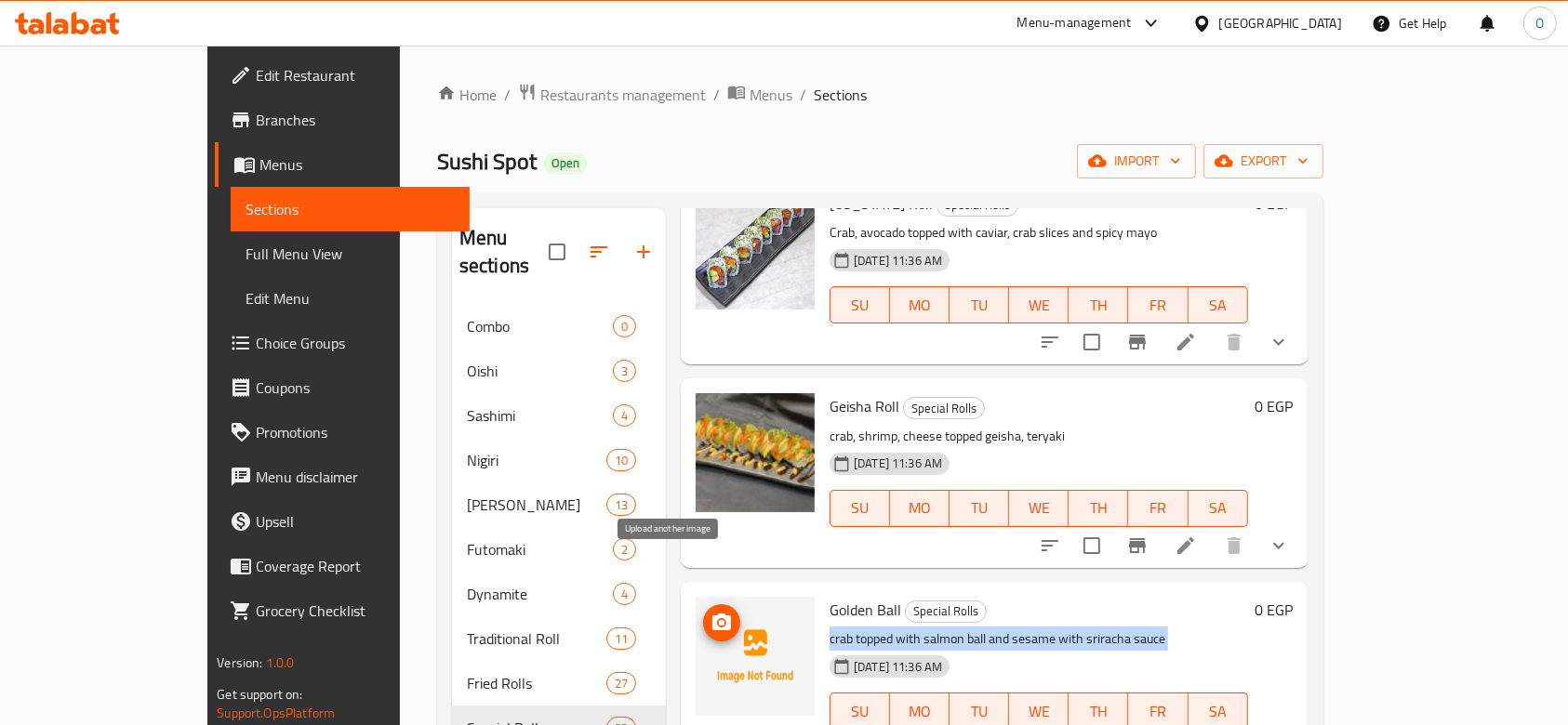
click at [703, 611] on span "upload picture" at bounding box center [720, 622] width 37 height 22
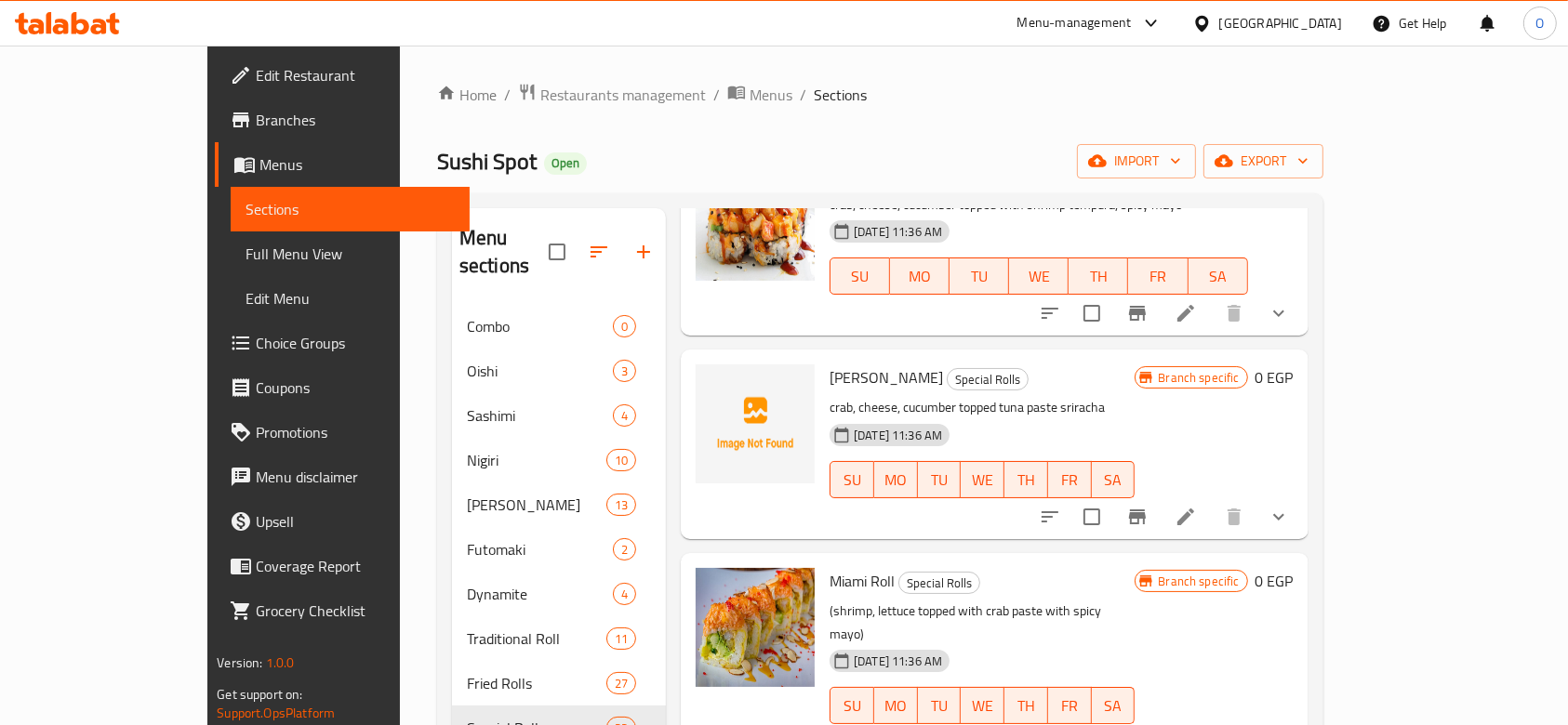
scroll to position [2354, 0]
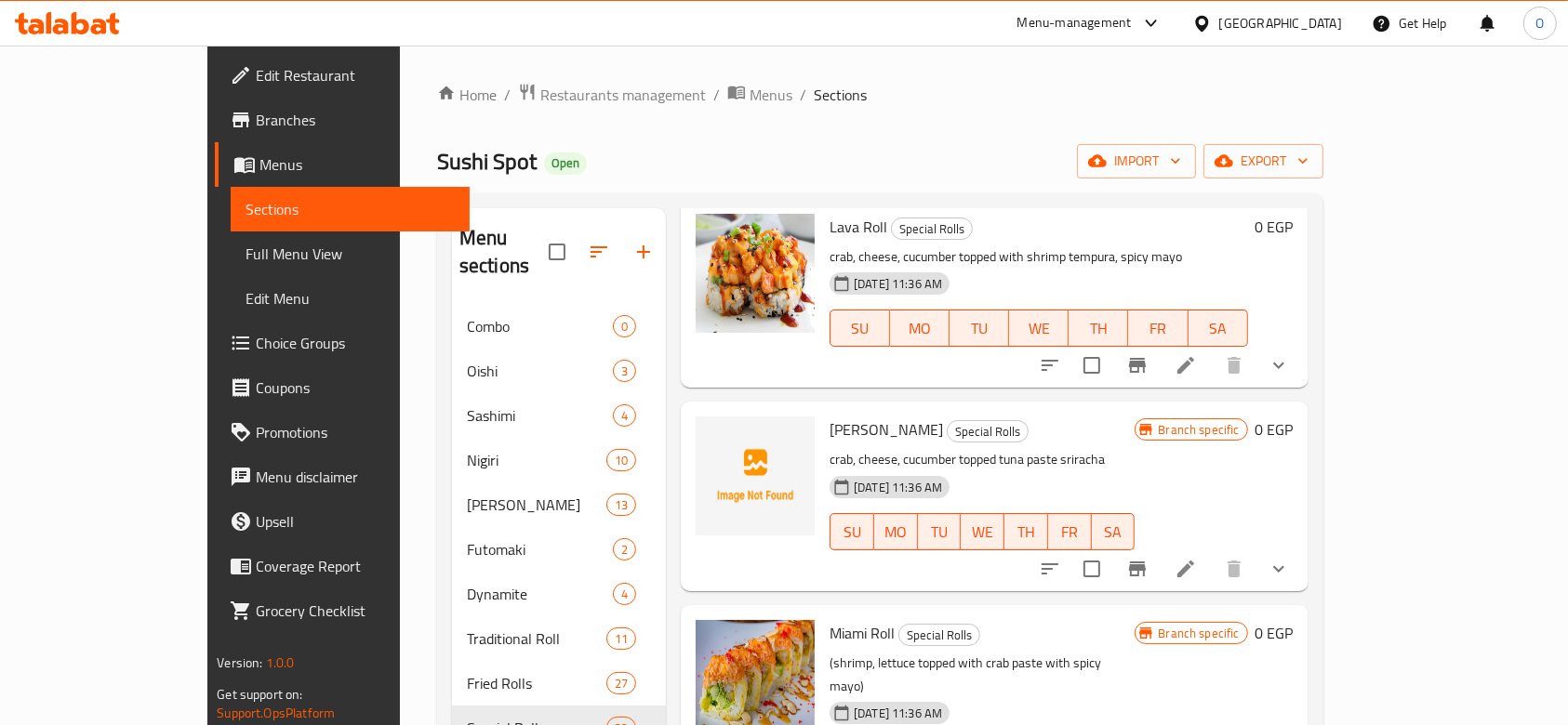
click at [830, 416] on span "[PERSON_NAME]" at bounding box center [886, 429] width 113 height 28
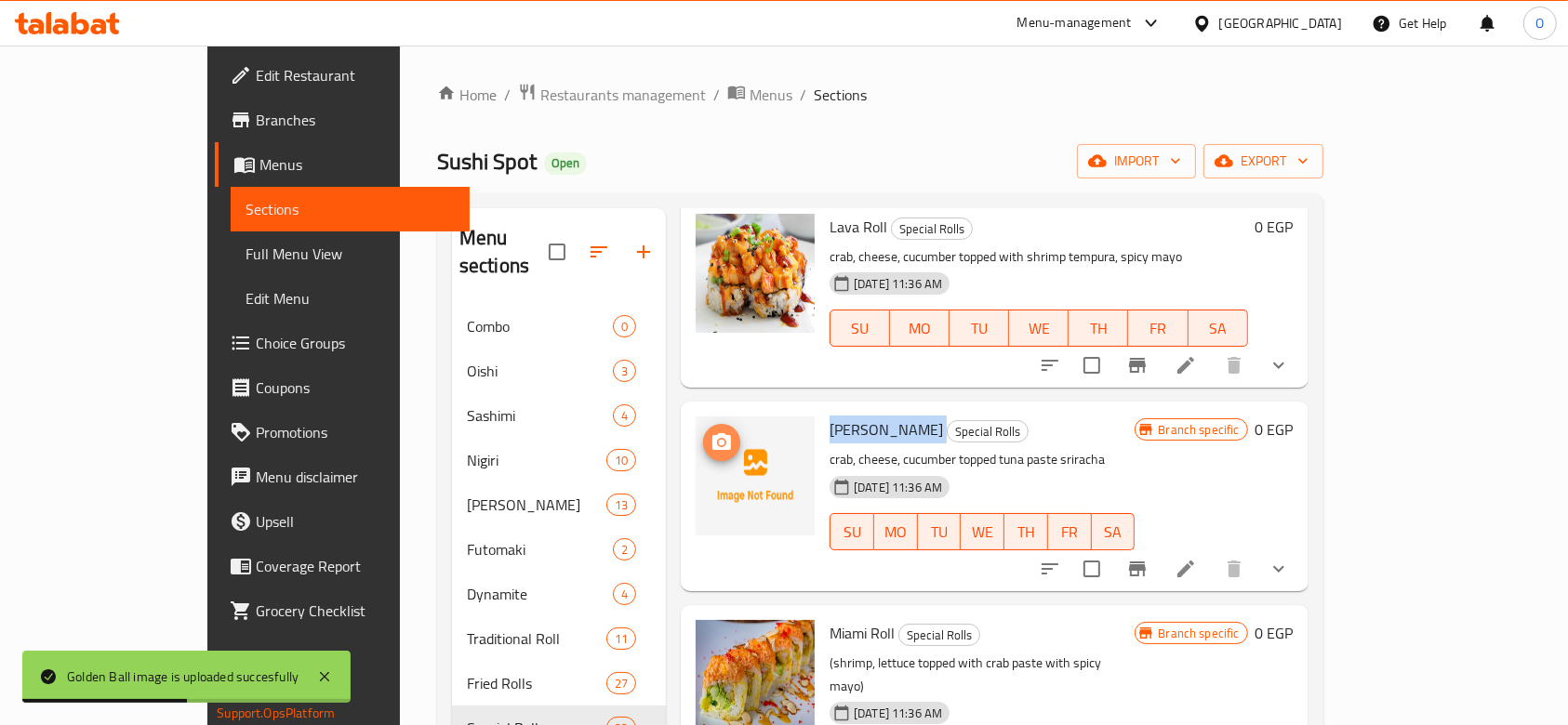
click at [703, 423] on button "upload picture" at bounding box center [720, 441] width 37 height 37
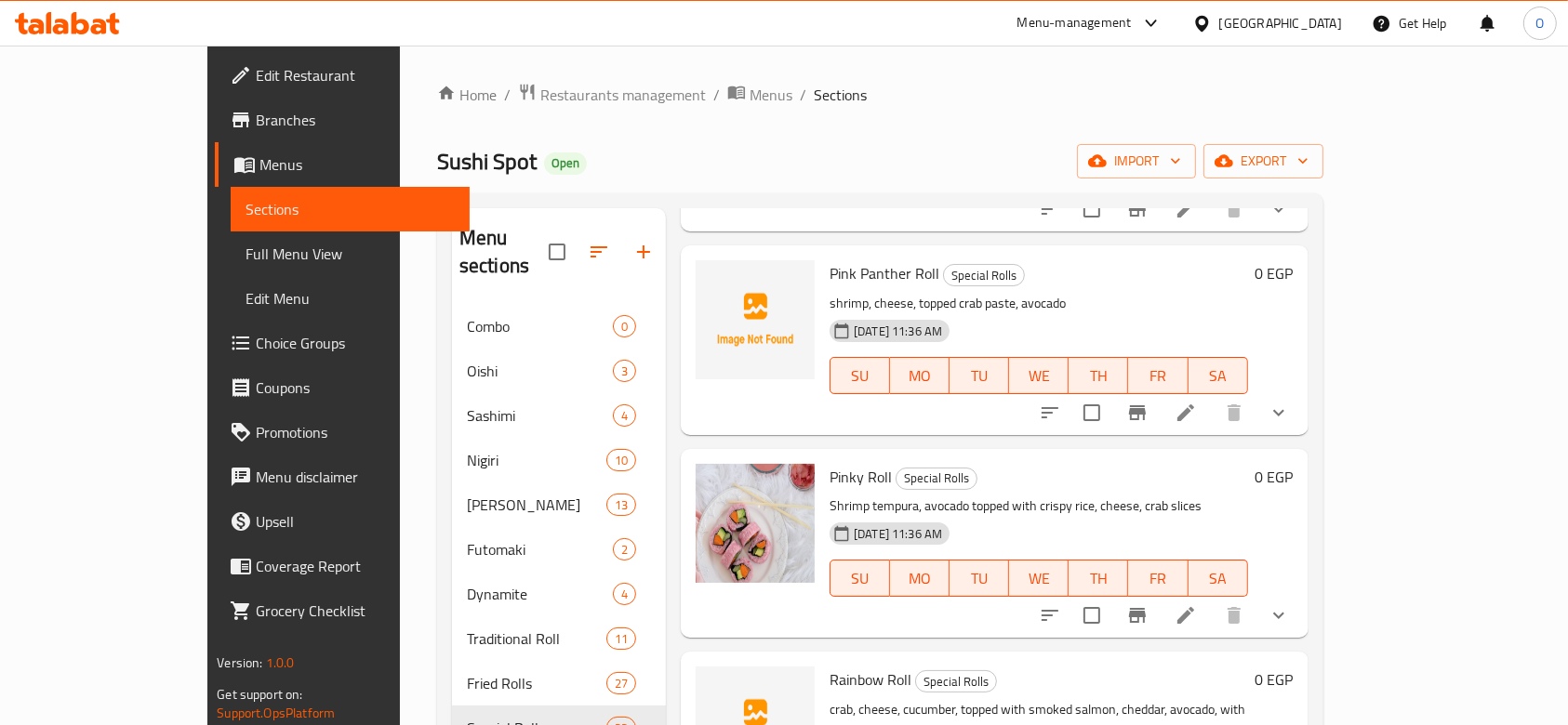
scroll to position [3220, 0]
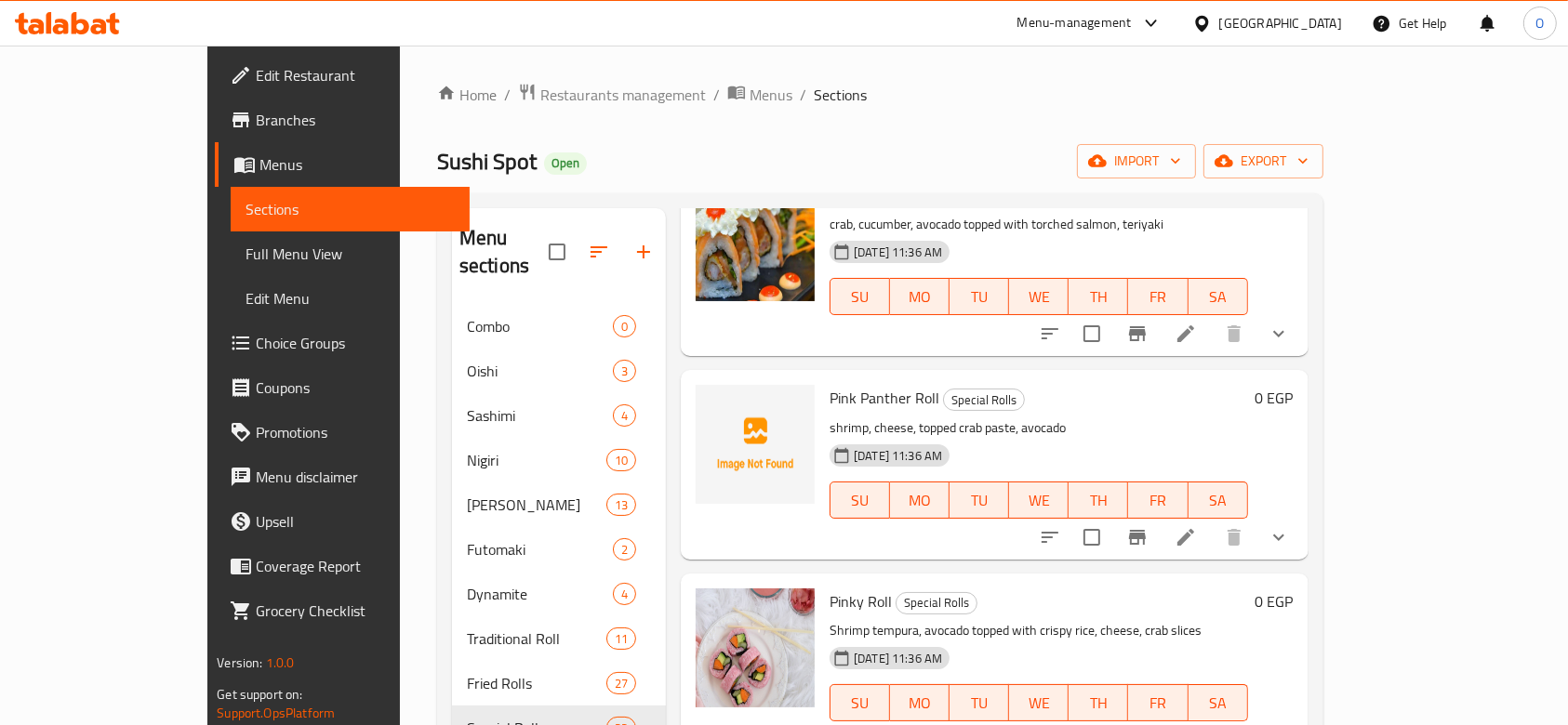
click at [830, 384] on span "Pink Panther Roll" at bounding box center [884, 398] width 110 height 28
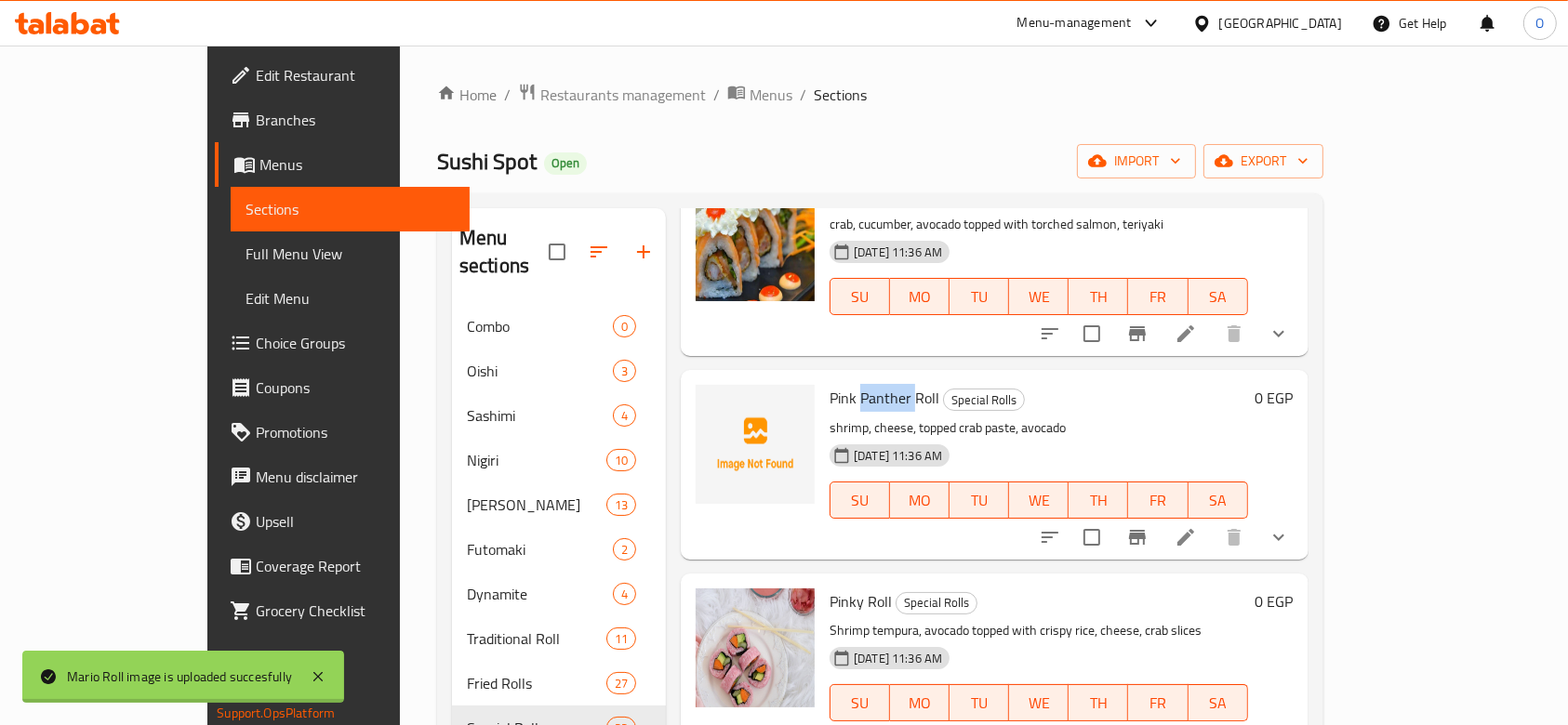
click at [830, 384] on span "Pink Panther Roll" at bounding box center [884, 398] width 110 height 28
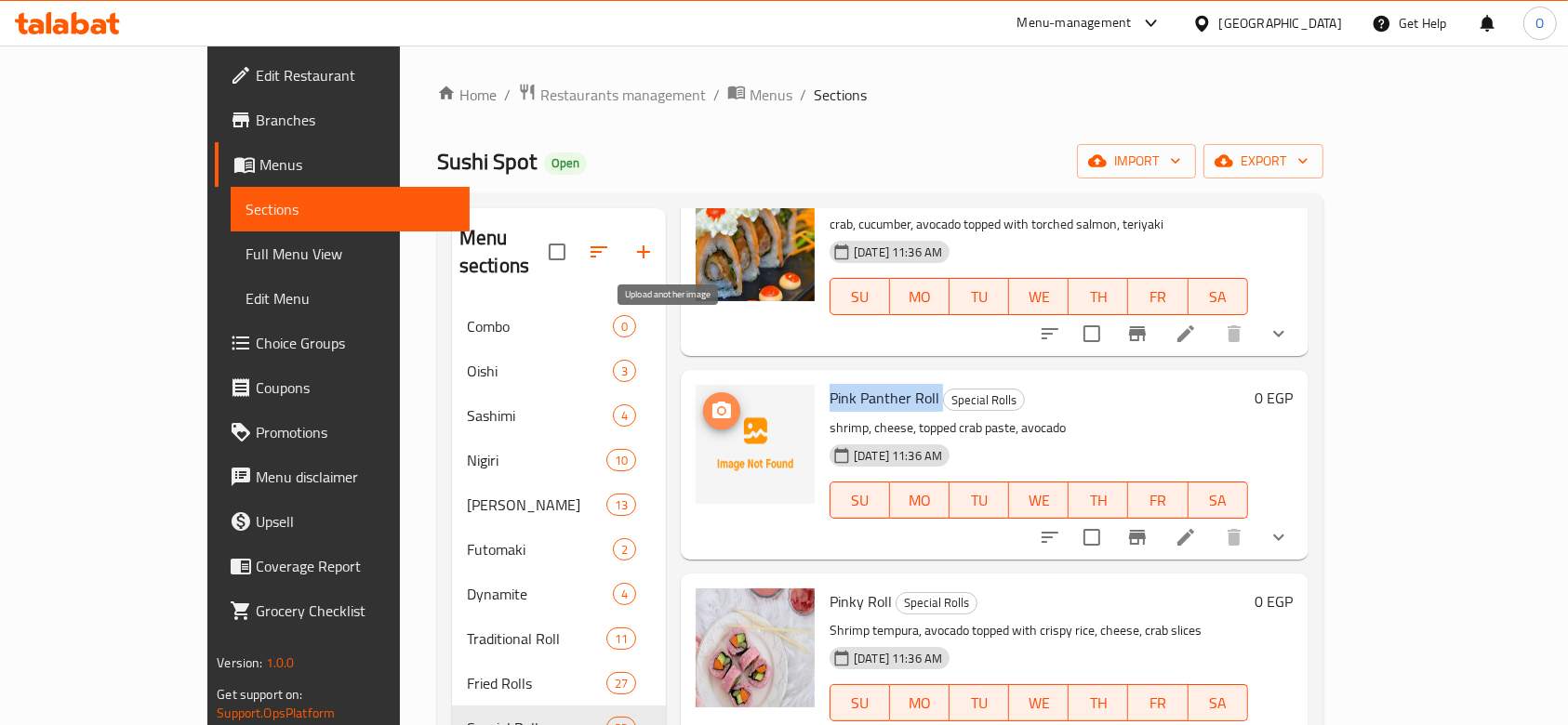
click at [711, 400] on icon "upload picture" at bounding box center [721, 411] width 22 height 22
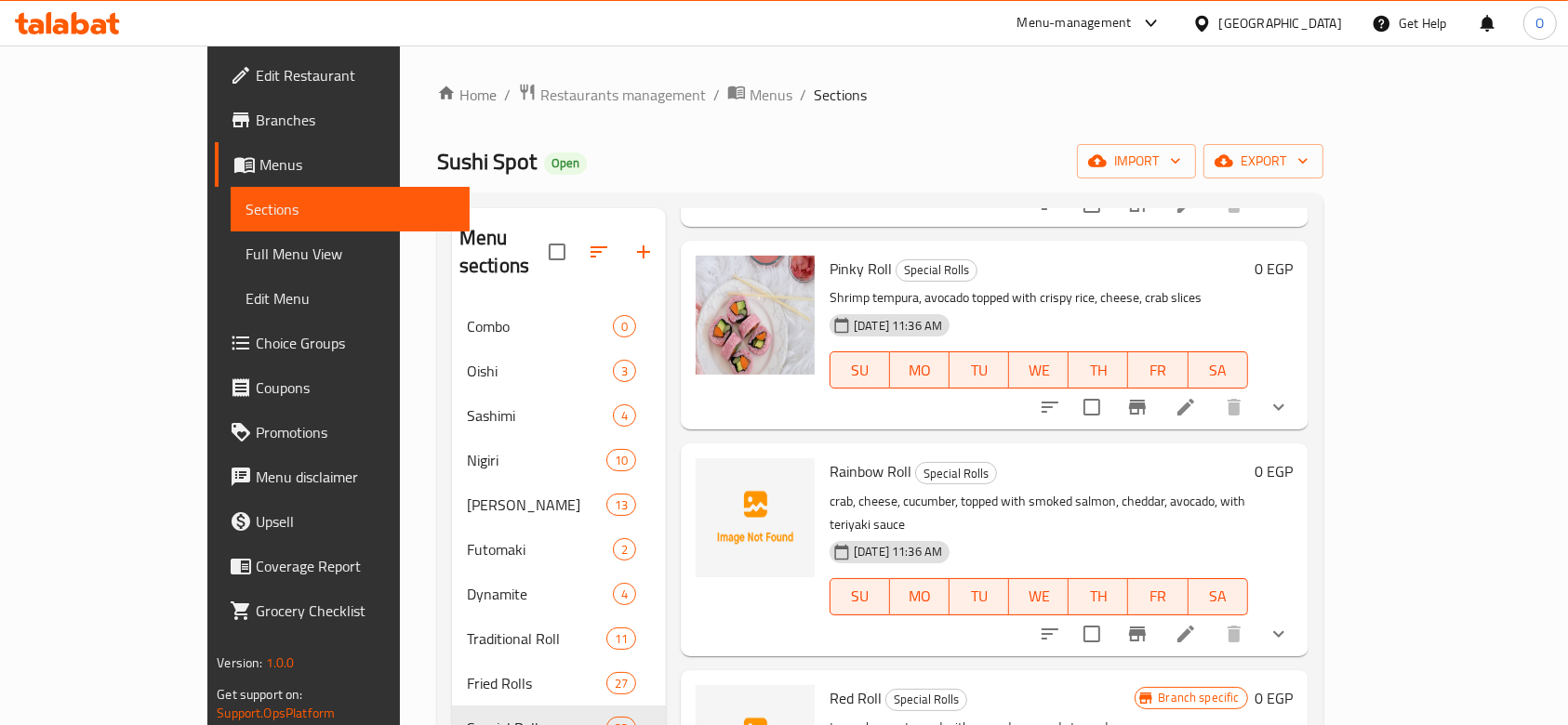
scroll to position [3592, 0]
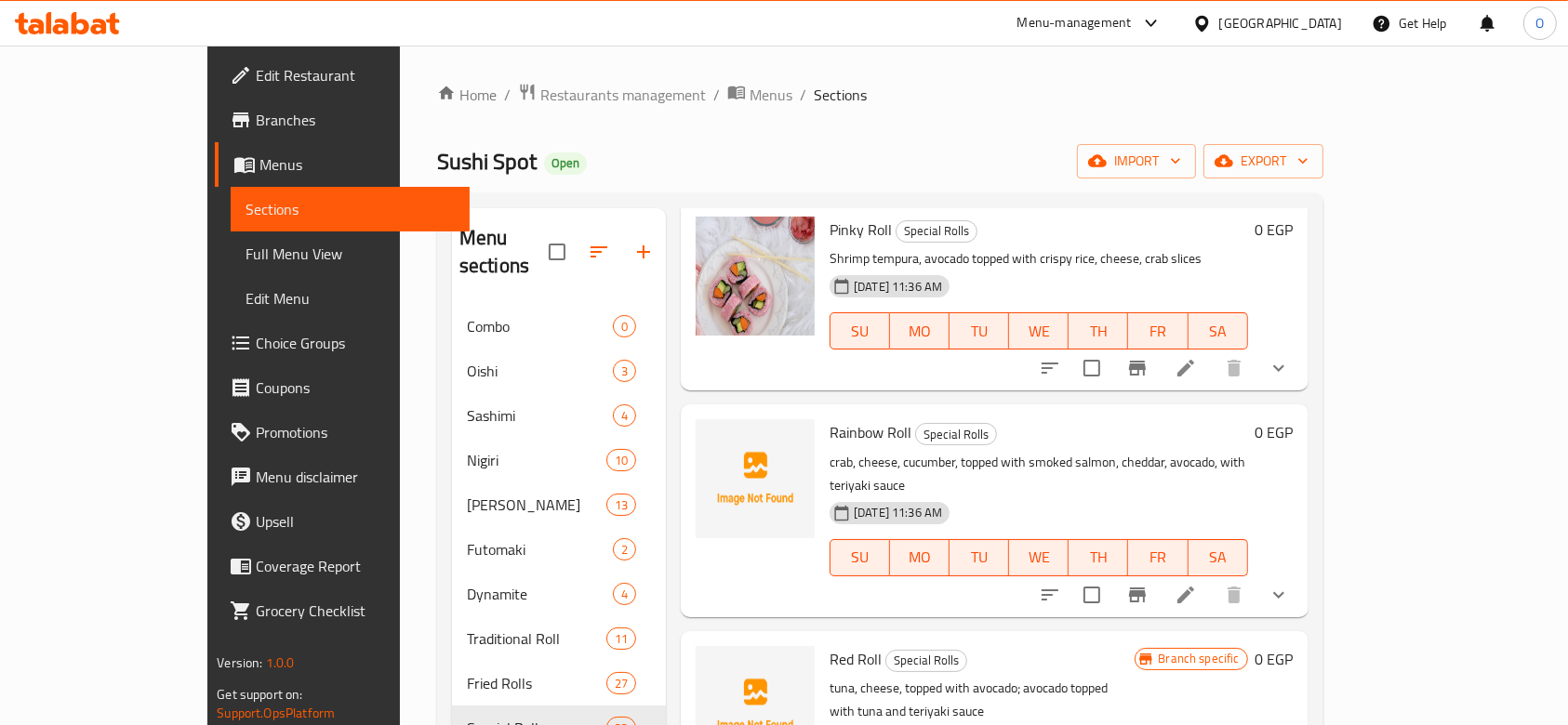
drag, startPoint x: 803, startPoint y: 359, endPoint x: 795, endPoint y: 387, distance: 29.1
click at [830, 419] on span "Rainbow Roll" at bounding box center [870, 432] width 81 height 28
click at [822, 412] on div "Rainbow Roll Special Rolls crab, cheese, cucumber, topped with smoked salmon, c…" at bounding box center [1038, 510] width 434 height 197
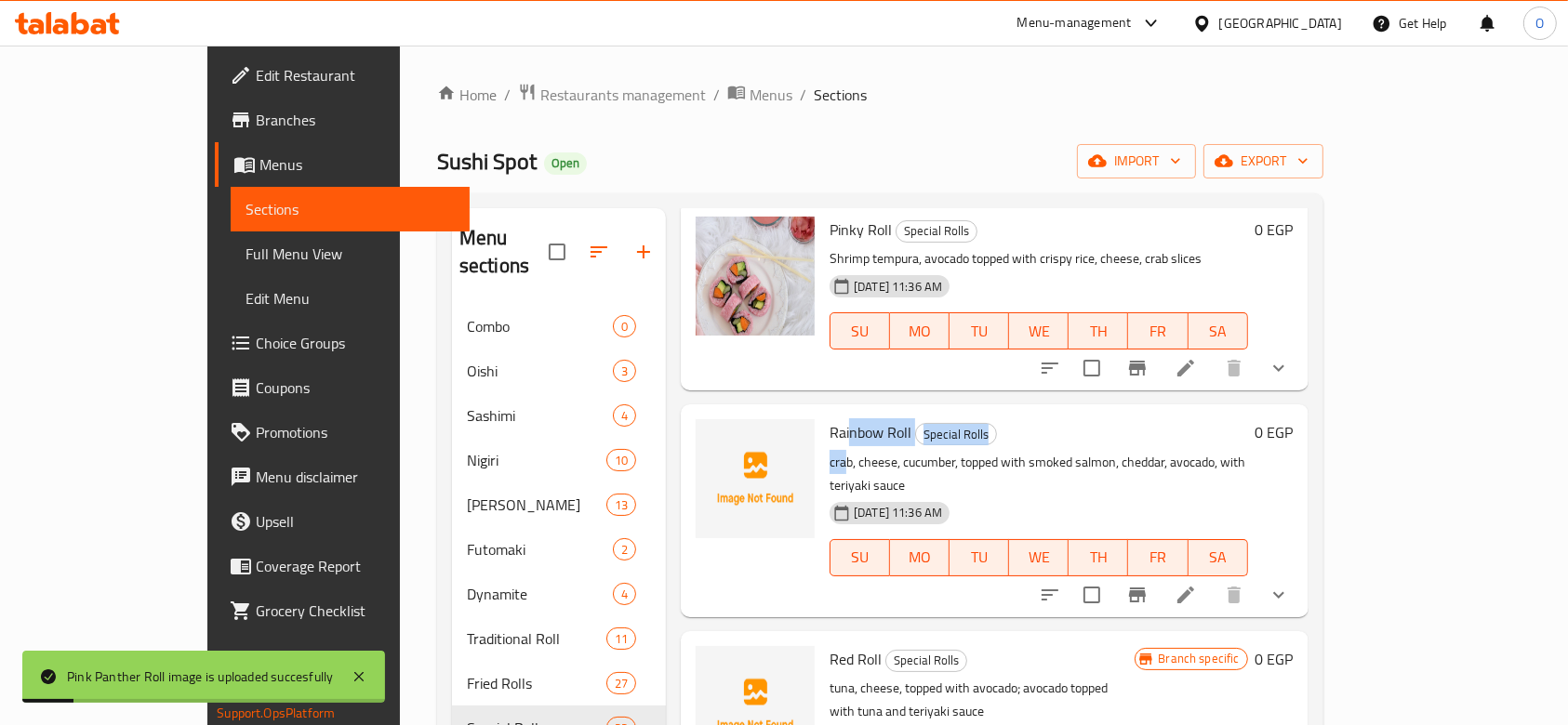
drag, startPoint x: 791, startPoint y: 360, endPoint x: 779, endPoint y: 363, distance: 12.4
click at [830, 419] on span "Rainbow Roll" at bounding box center [870, 432] width 81 height 28
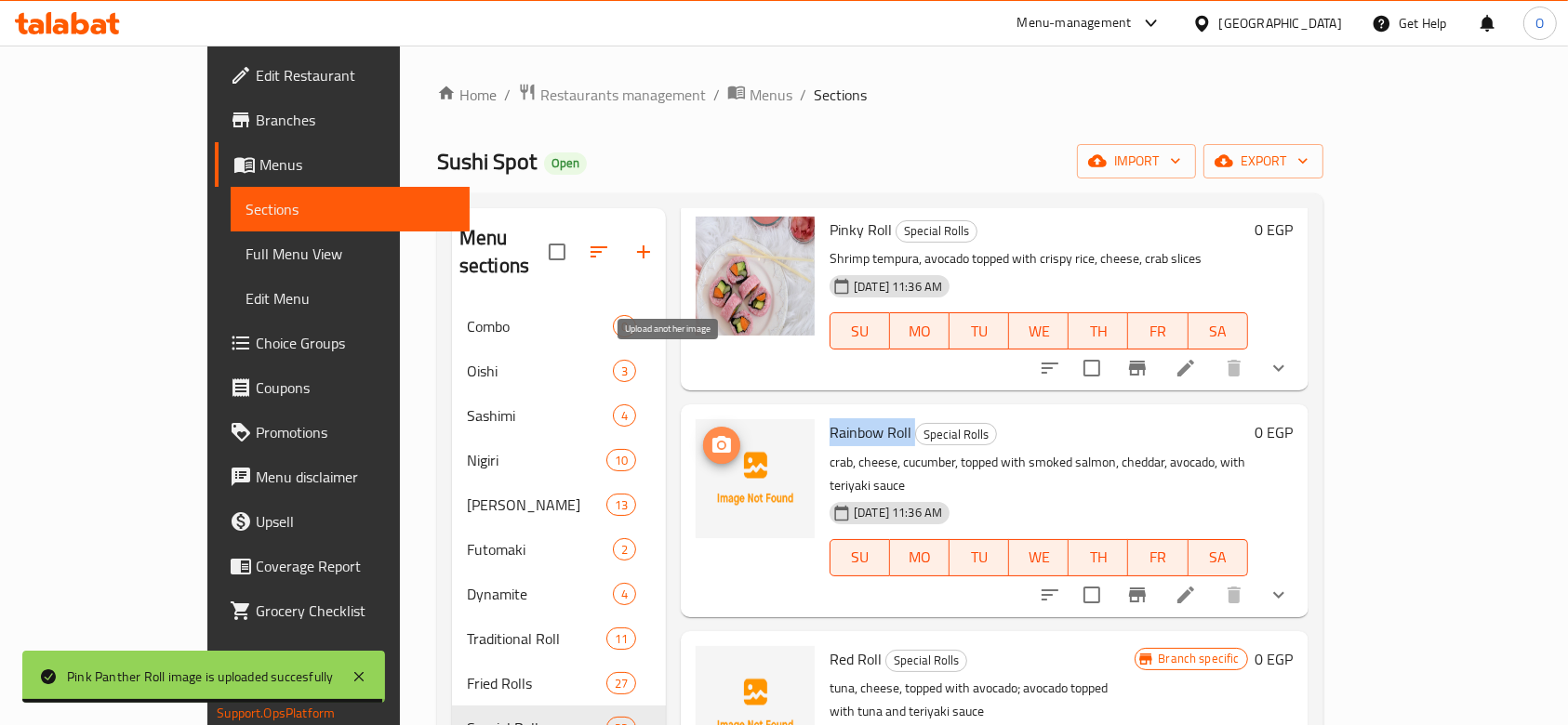
click at [711, 434] on icon "upload picture" at bounding box center [721, 445] width 22 height 22
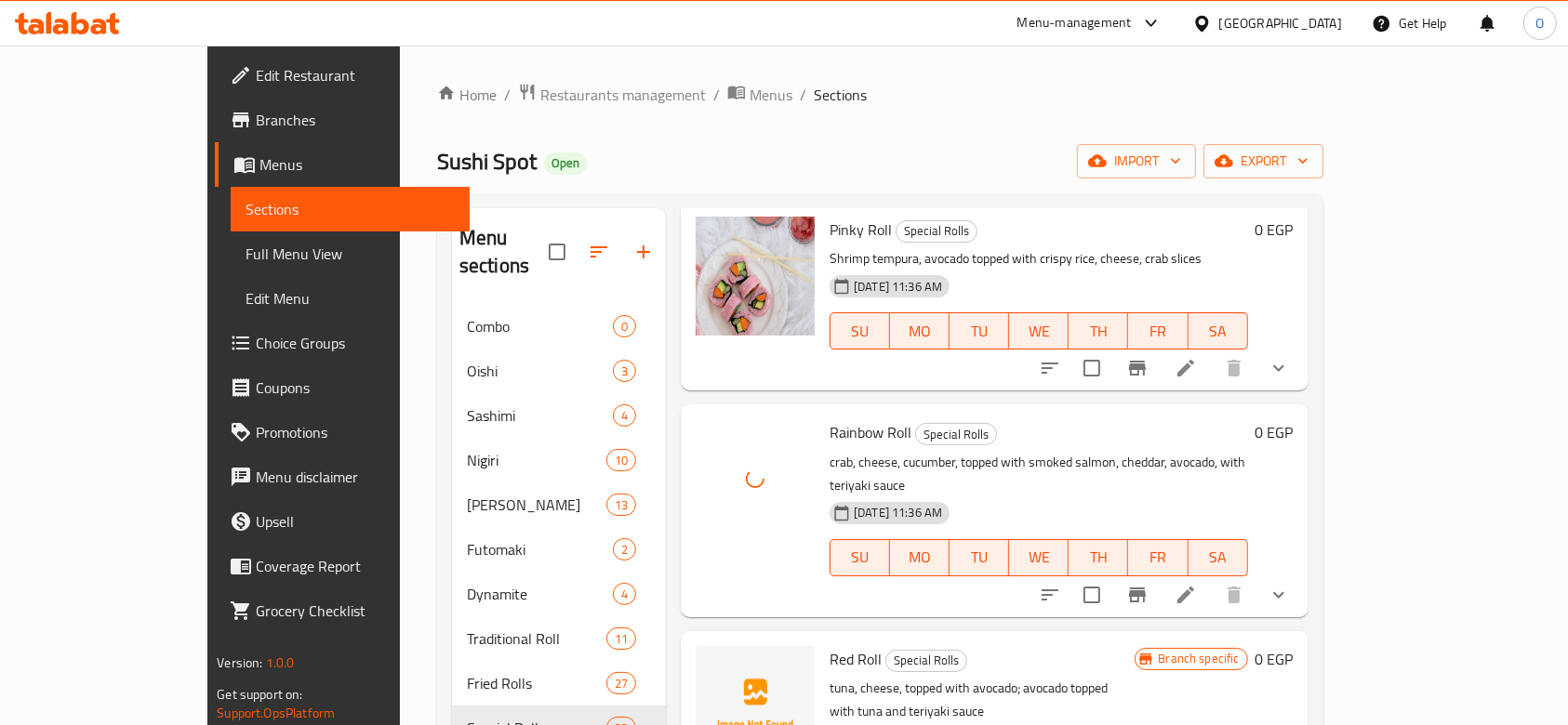
click at [830, 645] on span "Red Roll" at bounding box center [855, 659] width 52 height 28
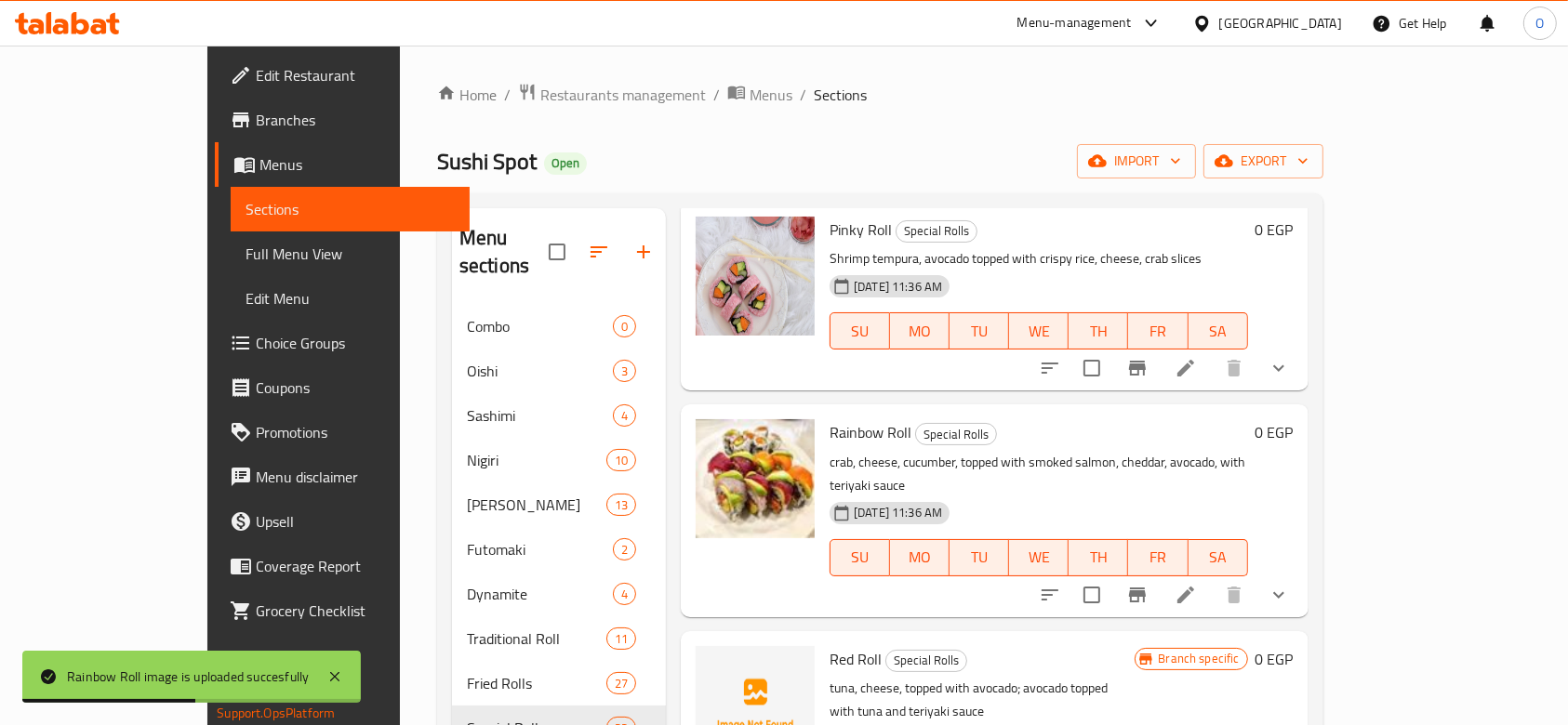
click at [830, 676] on p "tuna, cheese, topped with avocado; avocado topped with tuna and teriyaki sauce" at bounding box center [981, 699] width 305 height 47
click at [822, 639] on div "Red Roll Special Rolls tuna, cheese, topped with avocado; avocado topped with t…" at bounding box center [981, 737] width 320 height 197
click at [847, 724] on span "[DATE] 11:36 AM" at bounding box center [898, 739] width 103 height 18
click at [822, 720] on div "[DATE] 11:36 AM" at bounding box center [861, 738] width 80 height 37
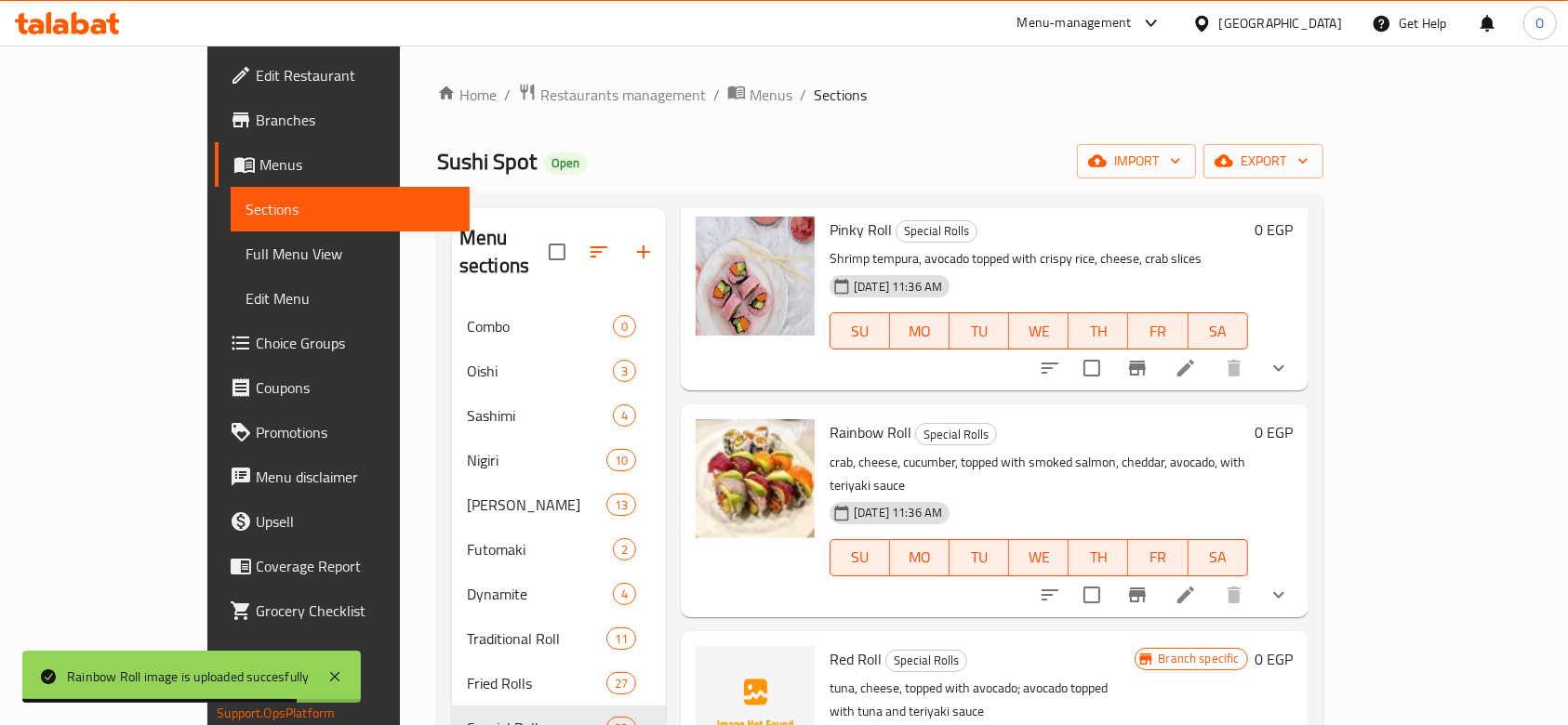
click at [822, 720] on div "[DATE] 11:36 AM" at bounding box center [861, 738] width 80 height 37
click at [830, 676] on p "tuna, cheese, topped with avocado; avocado topped with tuna and teriyaki sauce" at bounding box center [981, 699] width 305 height 47
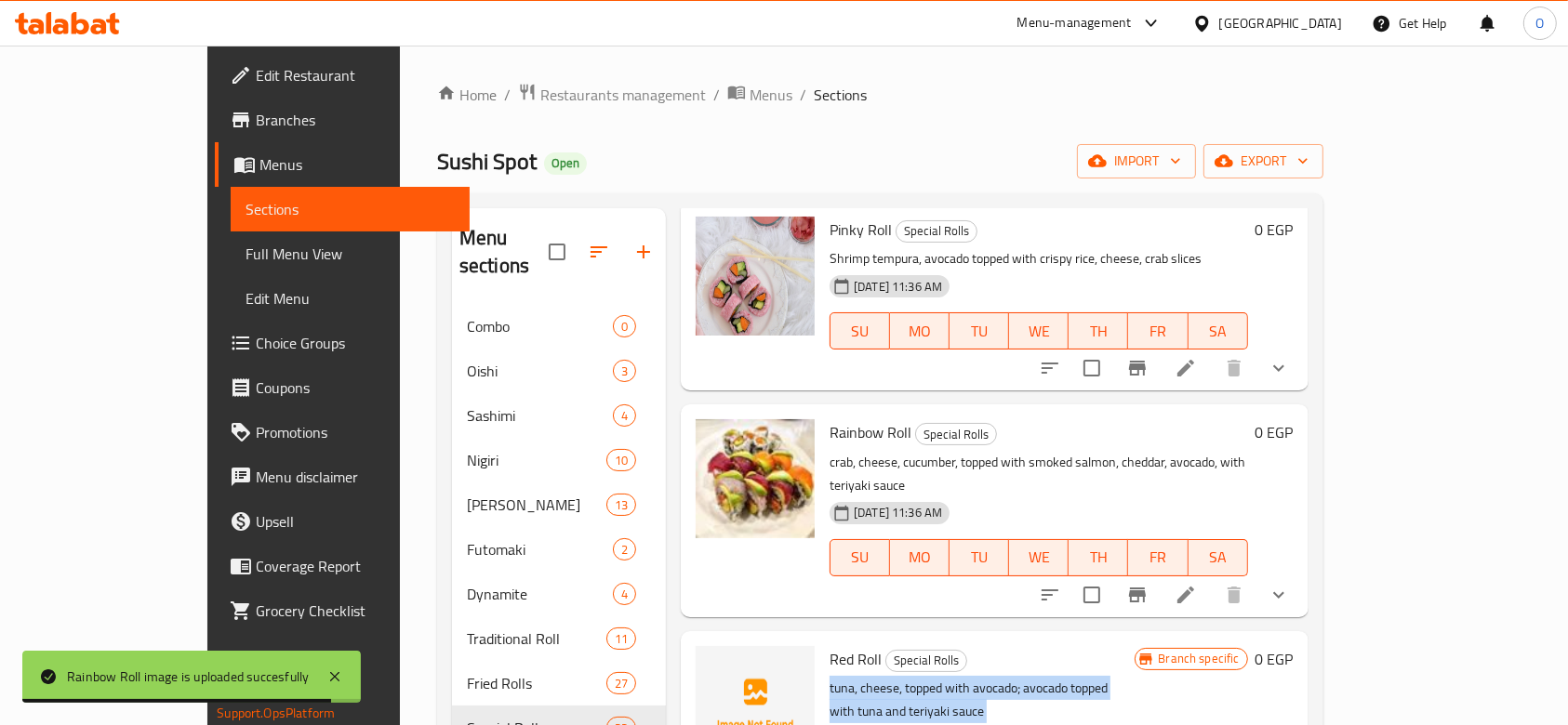
click at [830, 676] on p "tuna, cheese, topped with avocado; avocado topped with tuna and teriyaki sauce" at bounding box center [981, 699] width 305 height 47
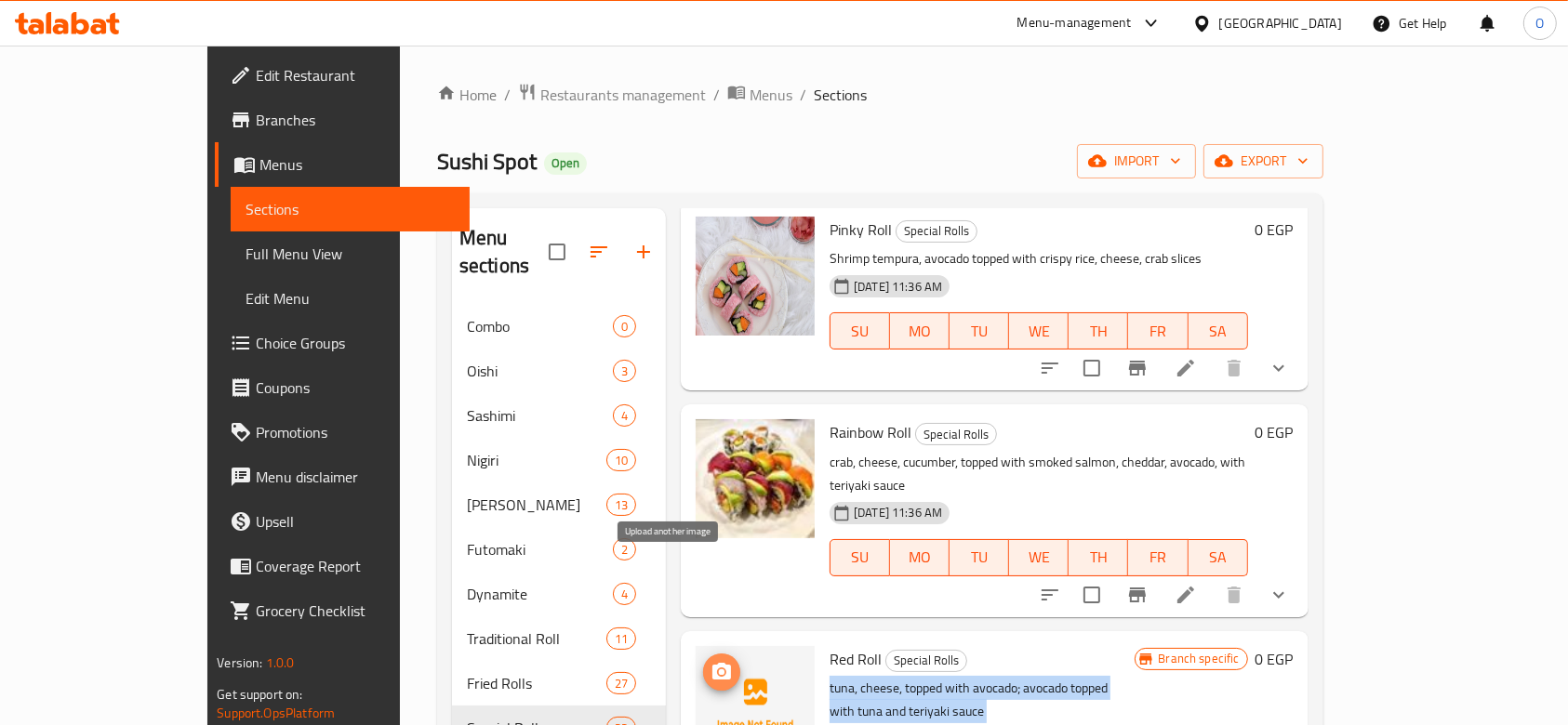
click at [713, 663] on icon "upload picture" at bounding box center [721, 670] width 19 height 17
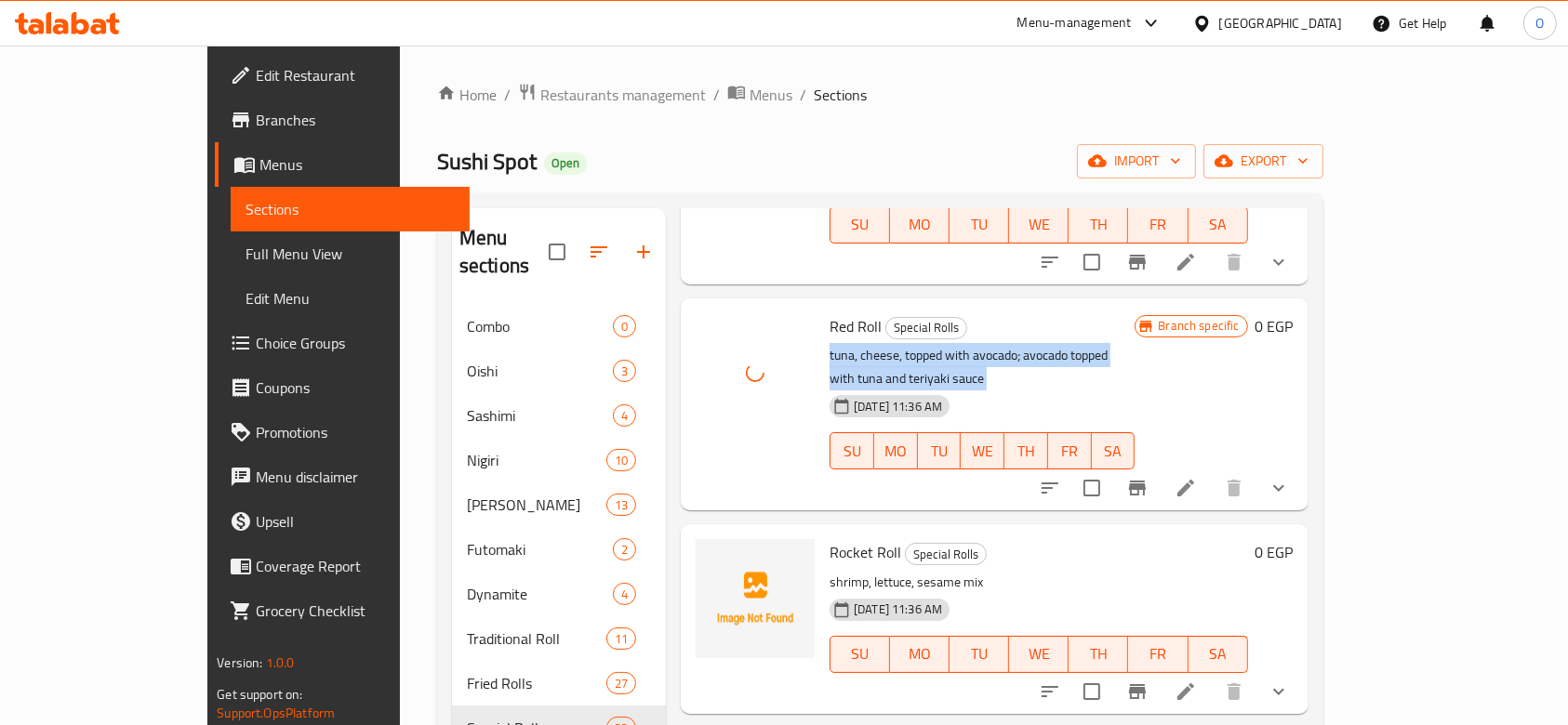
scroll to position [3964, 0]
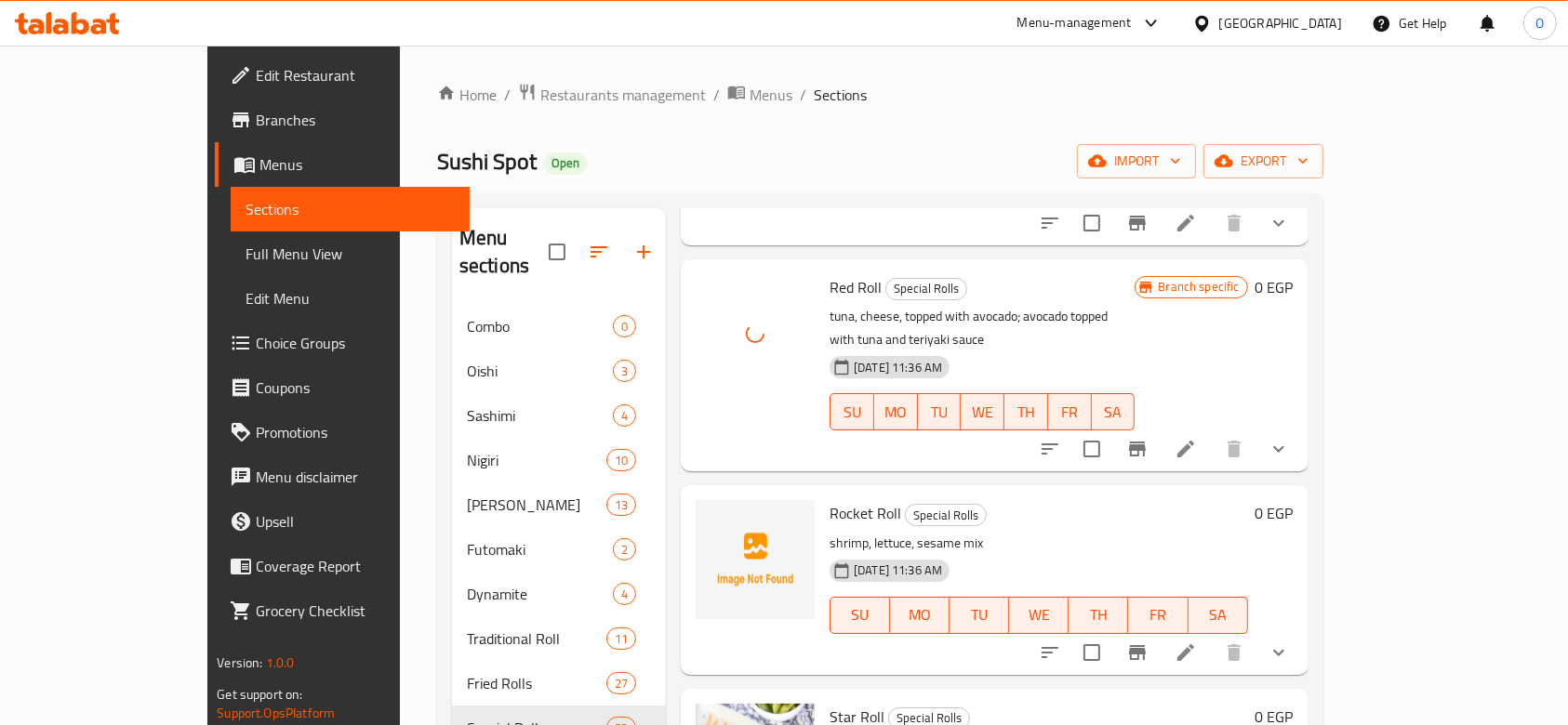
click at [830, 499] on span "Rocket Roll" at bounding box center [865, 513] width 71 height 28
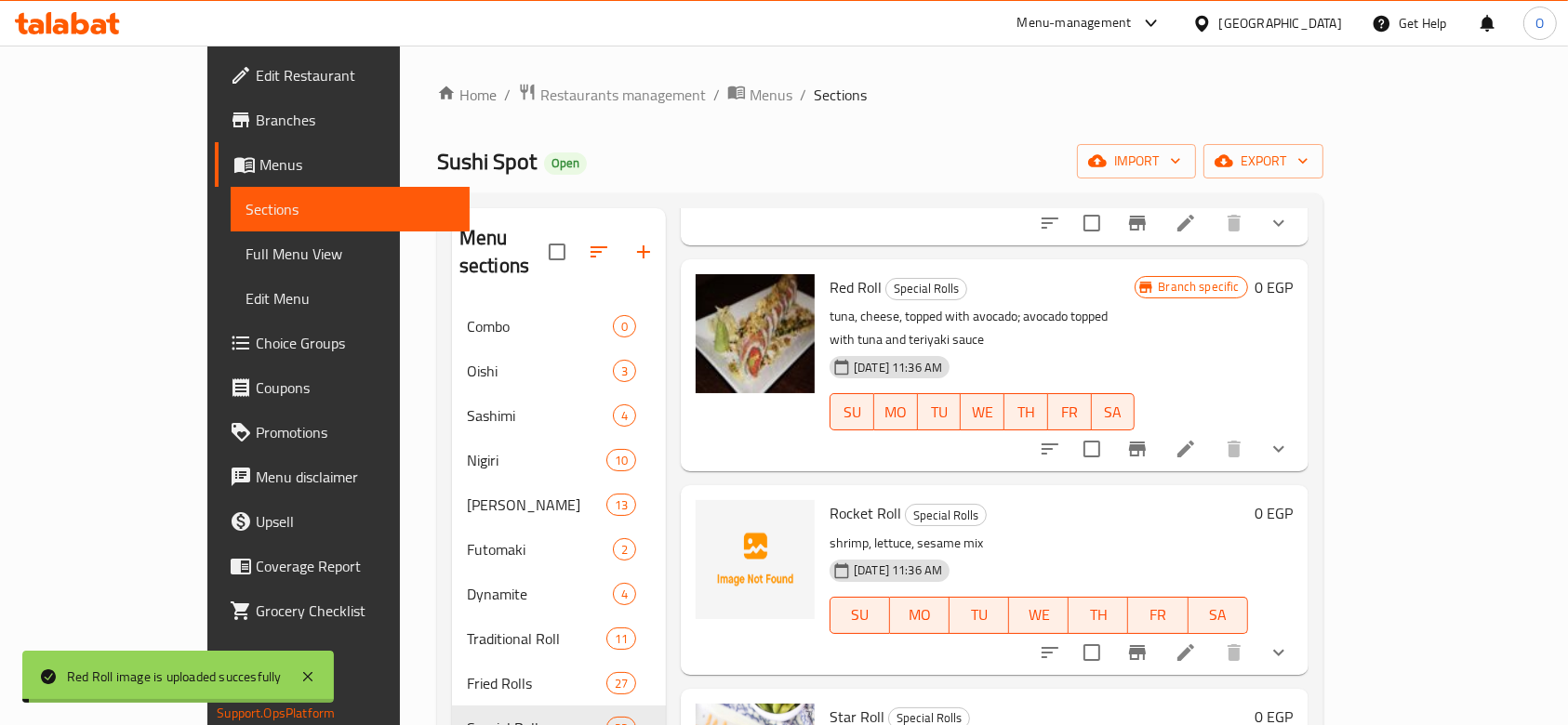
click at [822, 493] on div "Rocket Roll Special Rolls shrimp, lettuce, sesame mix [DATE] 11:36 AM SU MO TU …" at bounding box center [1038, 579] width 434 height 174
click at [830, 499] on span "Rocket Roll" at bounding box center [865, 513] width 71 height 28
click at [703, 508] on button "upload picture" at bounding box center [720, 526] width 37 height 37
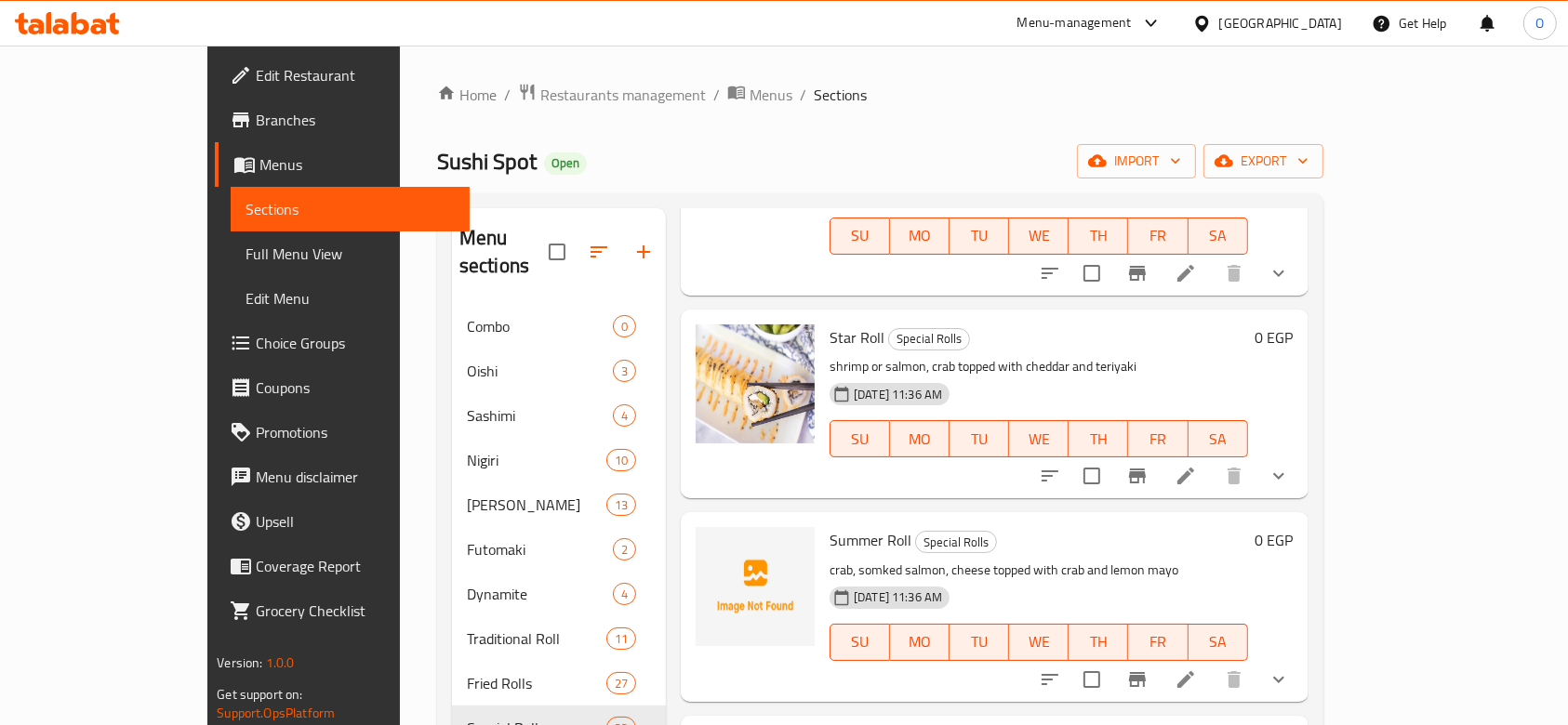
scroll to position [4335, 0]
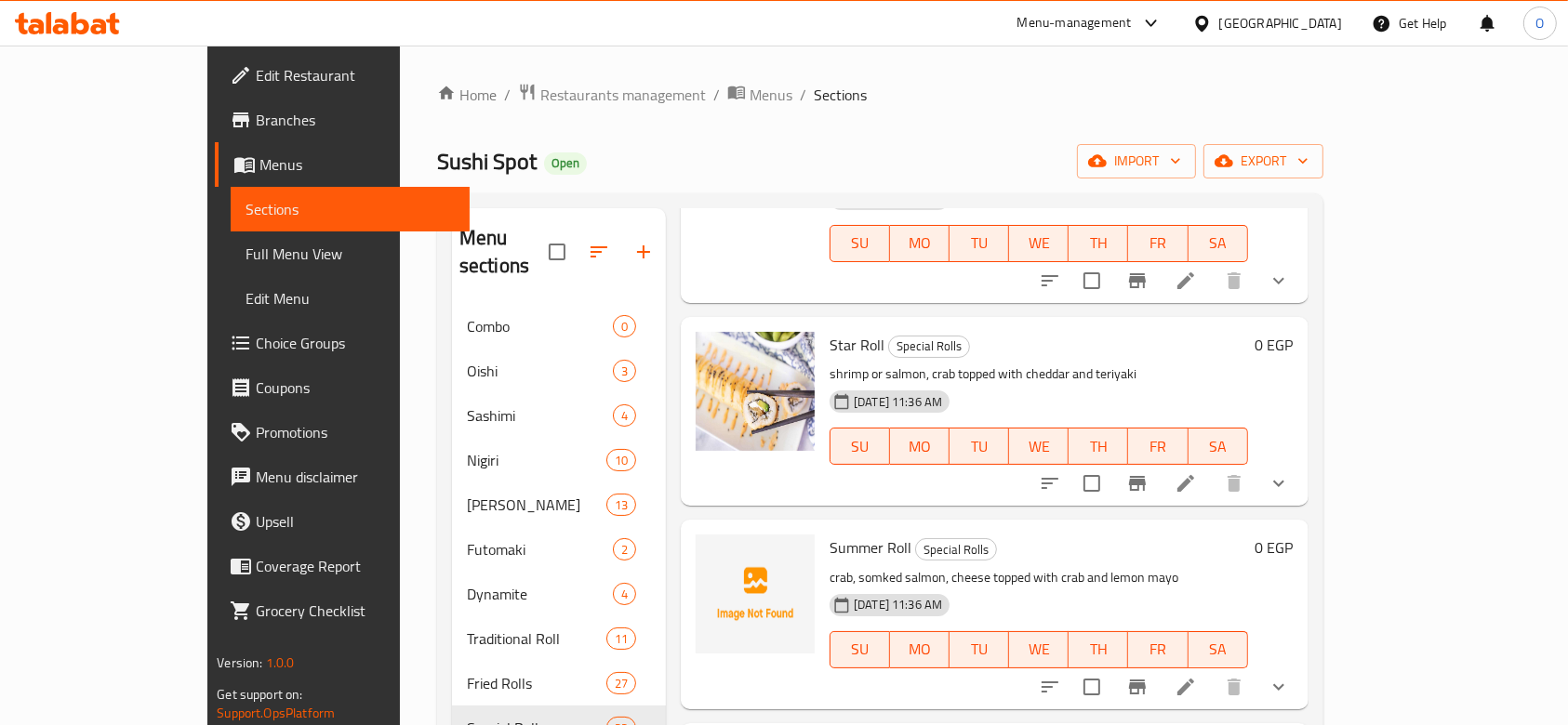
click at [830, 534] on span "Summer Roll" at bounding box center [870, 547] width 81 height 28
drag, startPoint x: 822, startPoint y: 426, endPoint x: 817, endPoint y: 440, distance: 14.9
click at [830, 534] on span "Summer Roll" at bounding box center [870, 547] width 81 height 28
drag, startPoint x: 817, startPoint y: 440, endPoint x: 811, endPoint y: 453, distance: 14.3
click at [822, 527] on div "Summer Roll Special Rolls crab, somked salmon, cheese topped with crab and lemo…" at bounding box center [1038, 613] width 434 height 174
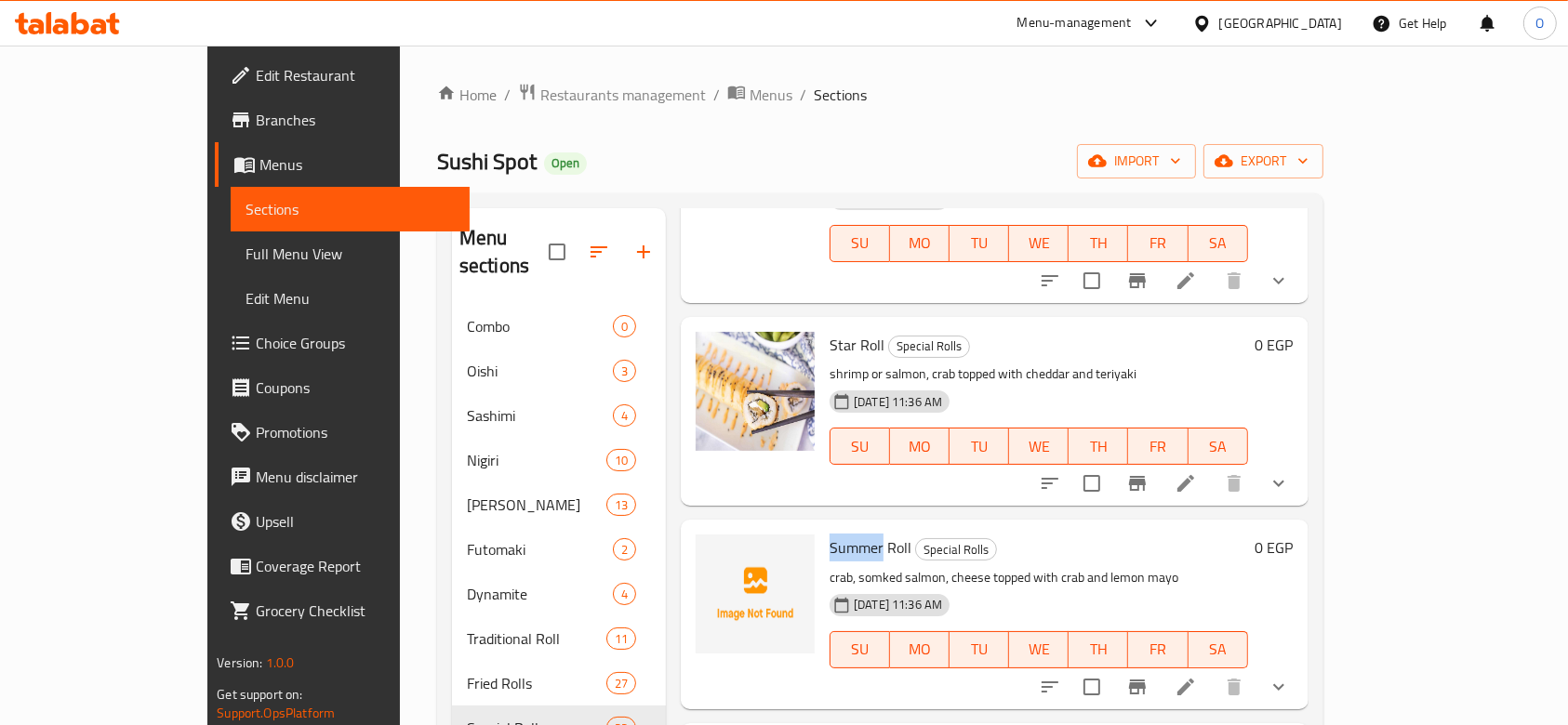
click at [830, 534] on span "Summer Roll" at bounding box center [870, 547] width 81 height 28
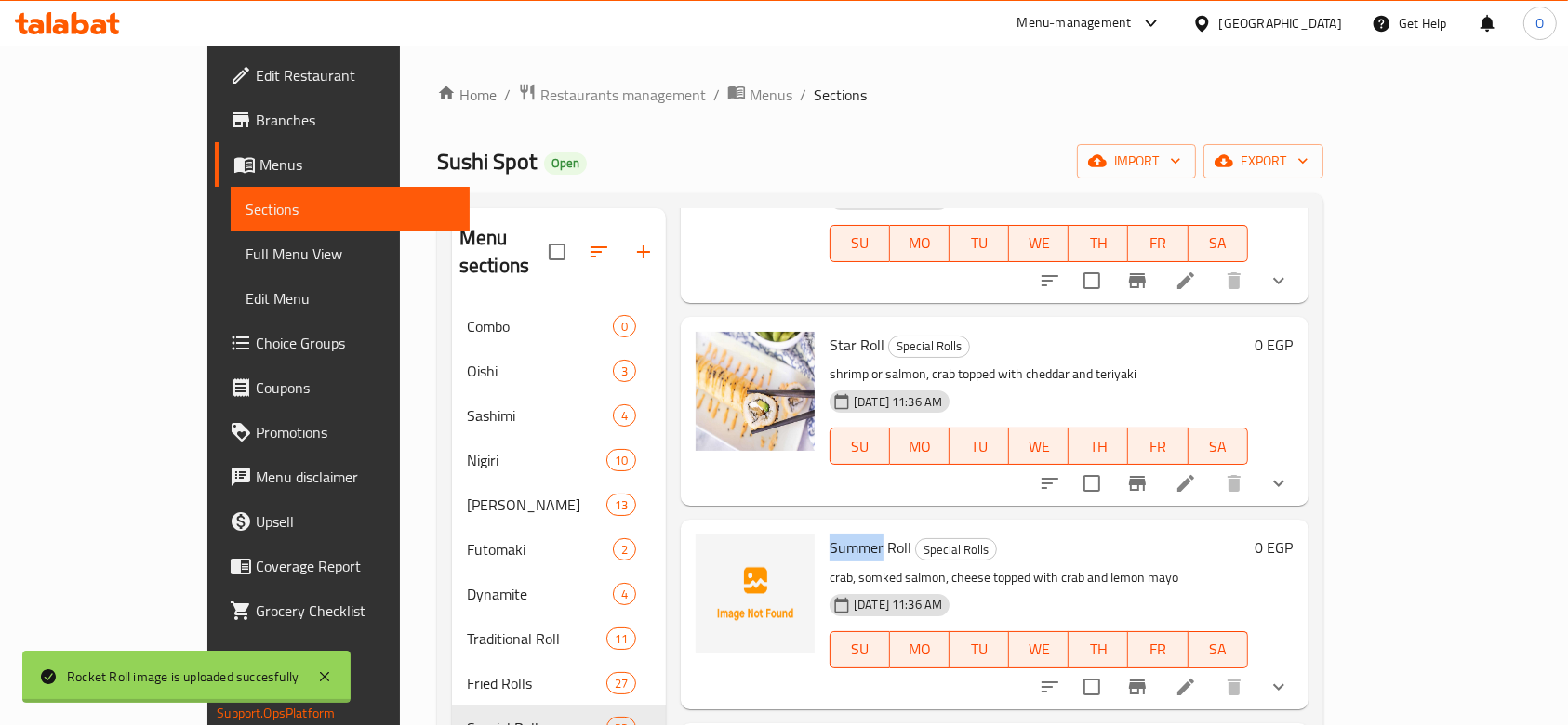
click at [830, 534] on span "Summer Roll" at bounding box center [870, 547] width 81 height 28
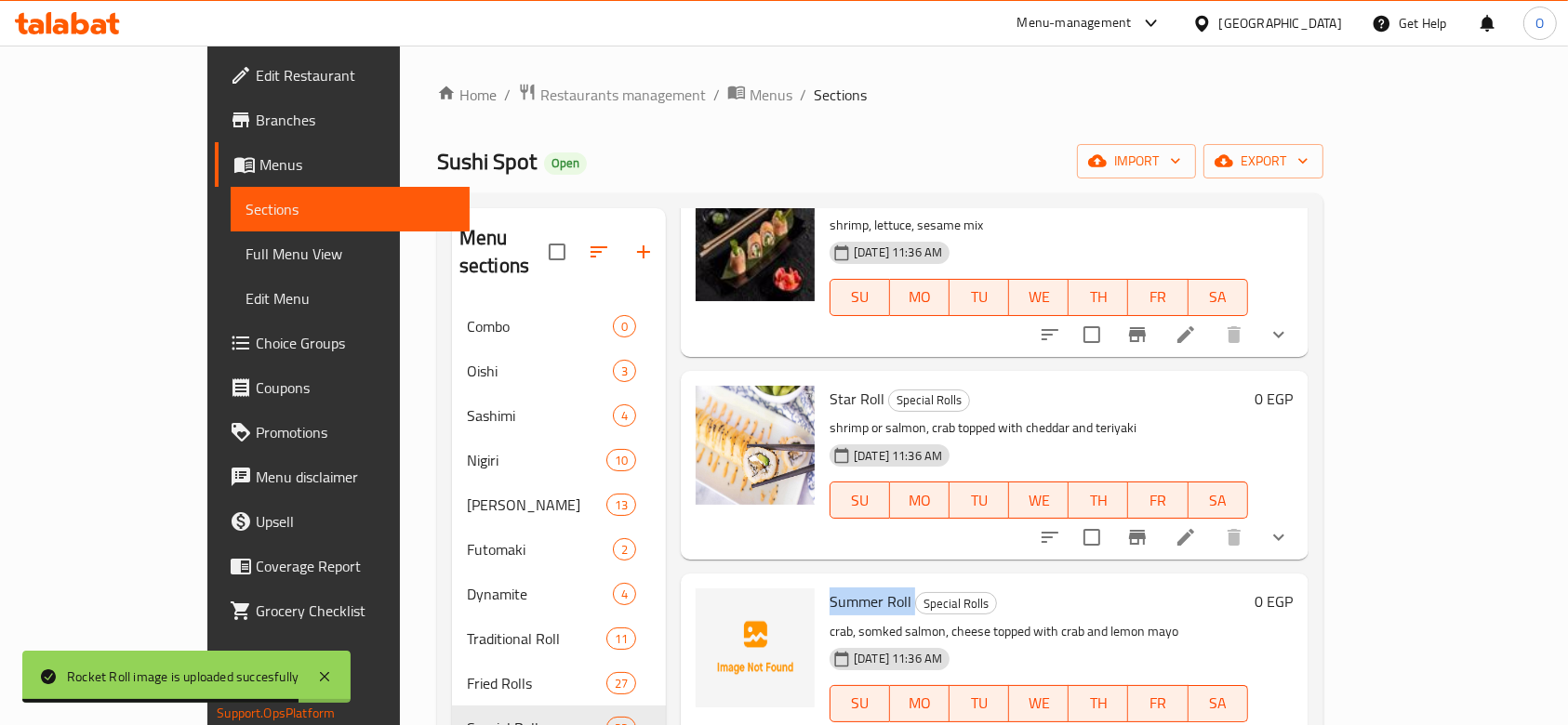
scroll to position [4529, 0]
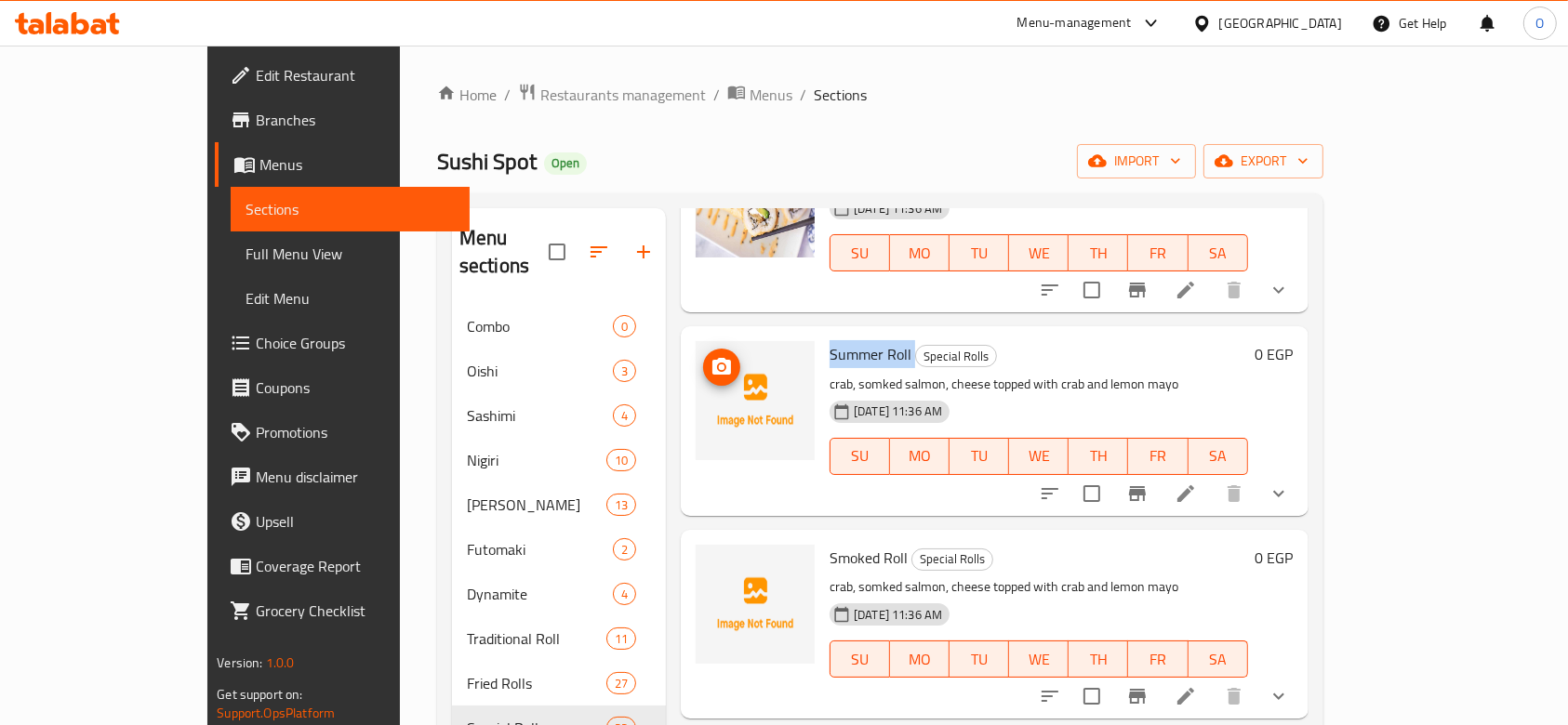
click at [711, 356] on icon "upload picture" at bounding box center [721, 367] width 22 height 22
click at [830, 544] on span "Smoked Roll" at bounding box center [868, 557] width 78 height 28
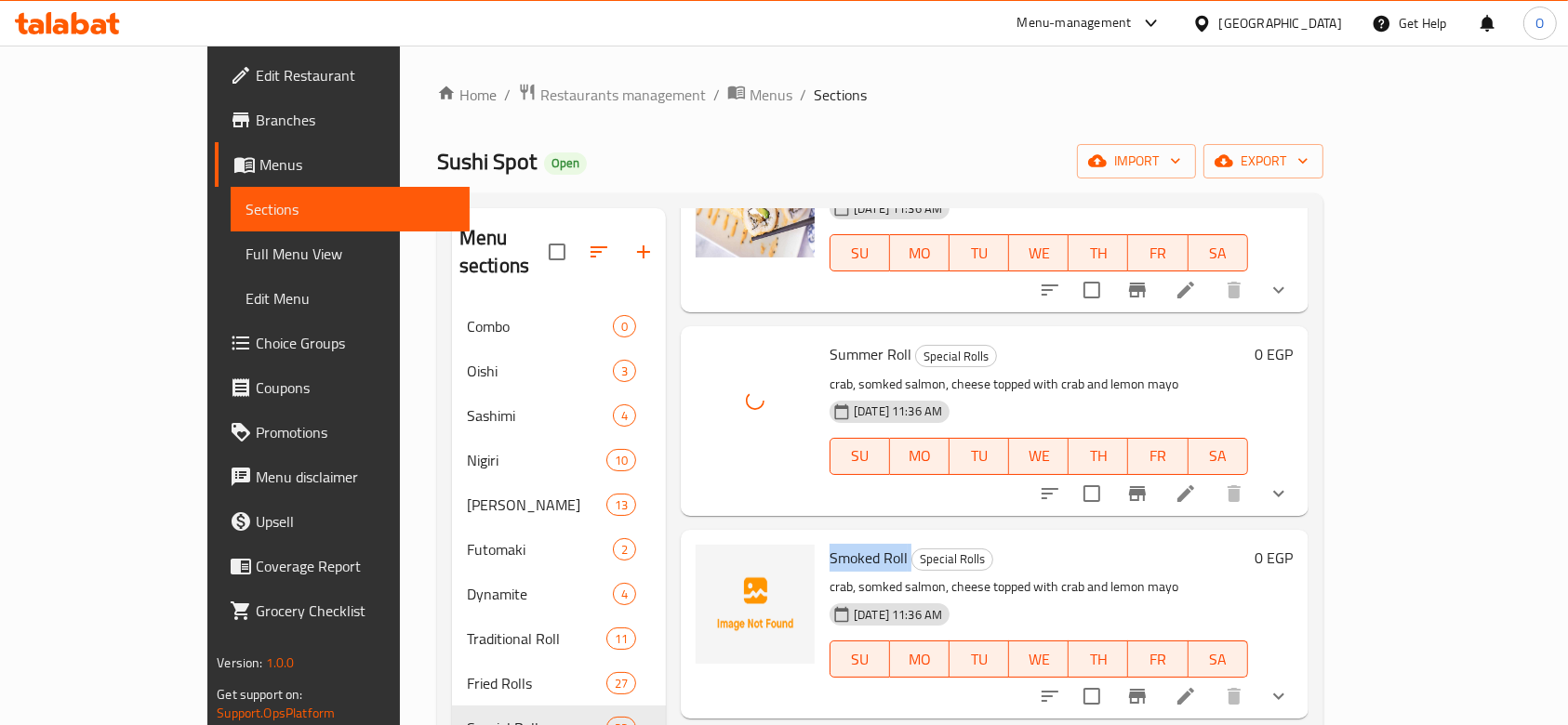
click at [830, 544] on span "Smoked Roll" at bounding box center [868, 557] width 78 height 28
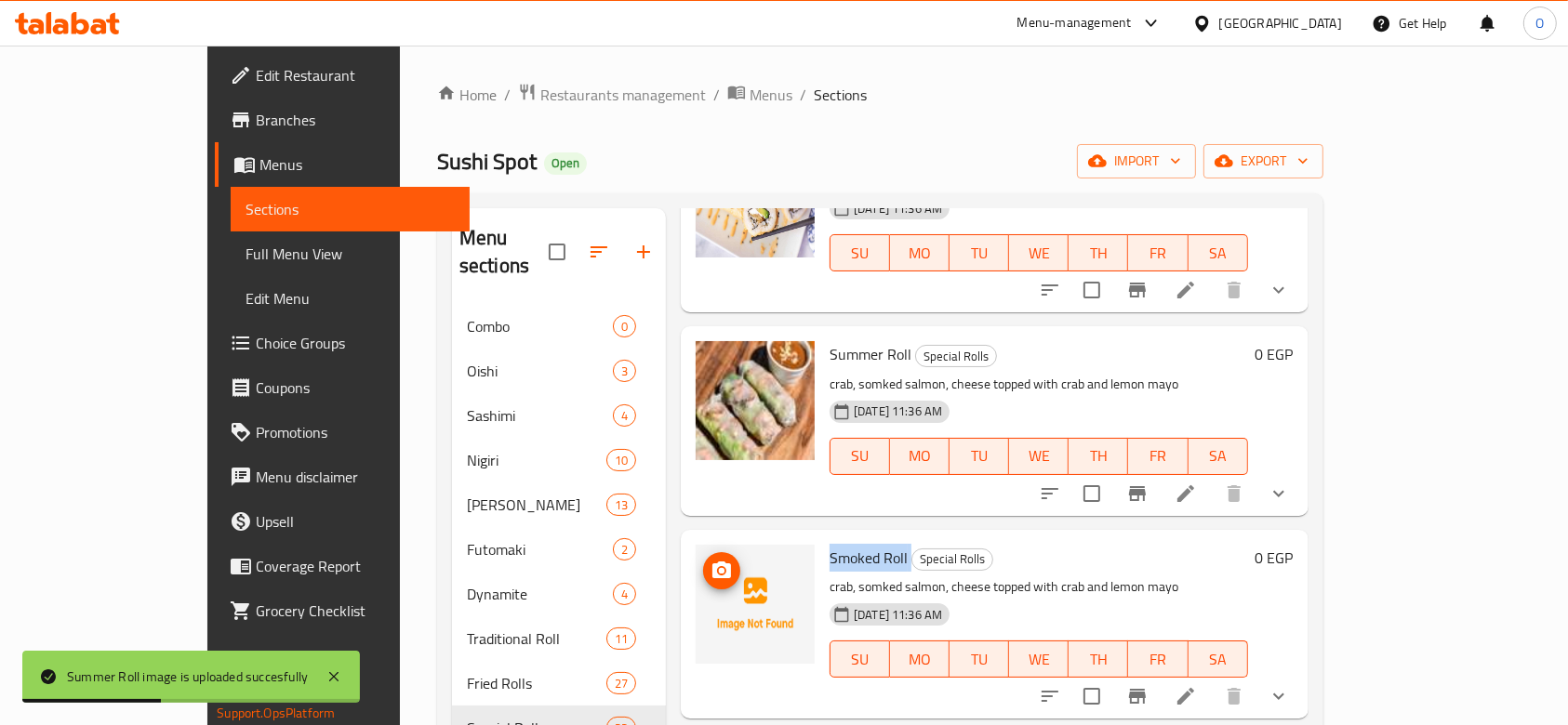
click at [713, 561] on icon "upload picture" at bounding box center [721, 569] width 19 height 17
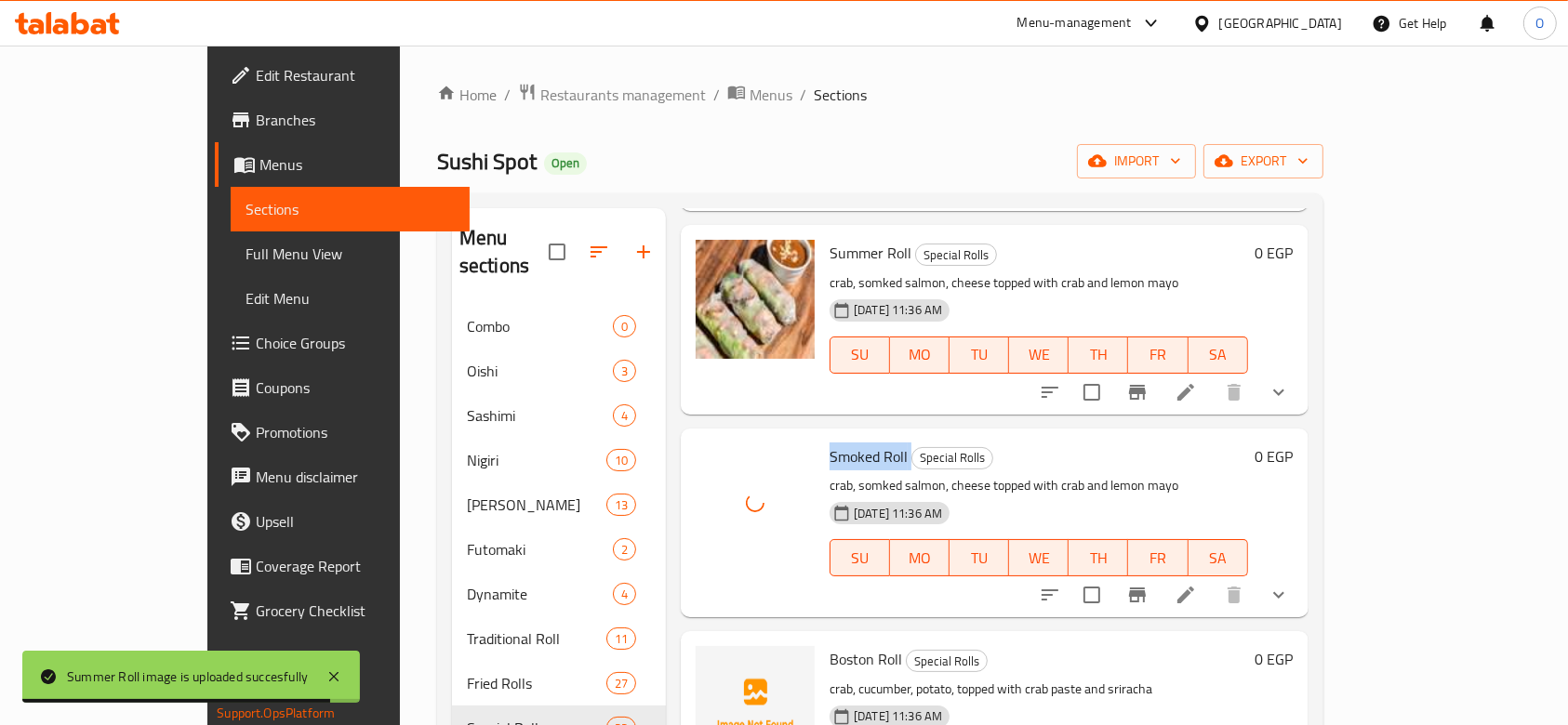
scroll to position [4653, 0]
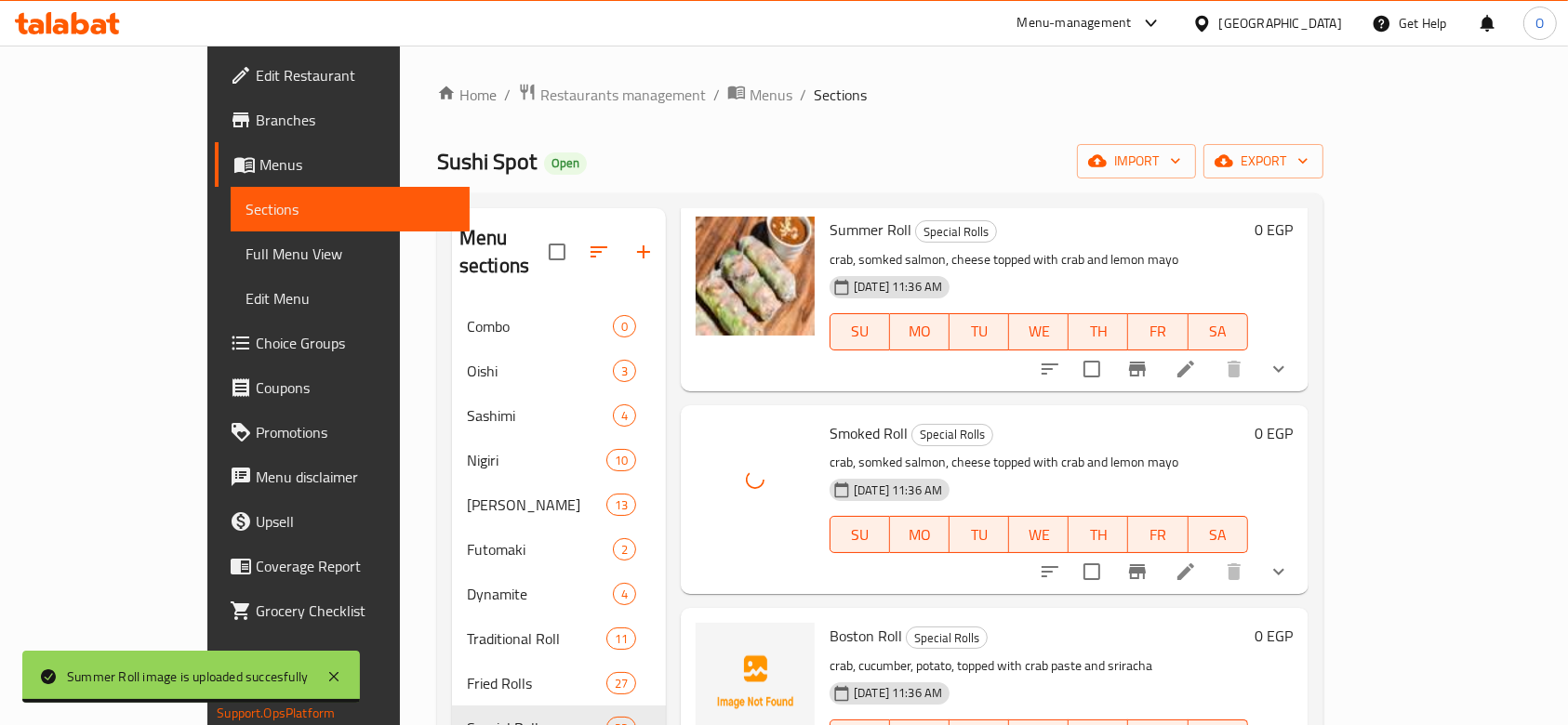
click at [830, 622] on span "Boston Roll" at bounding box center [865, 636] width 72 height 28
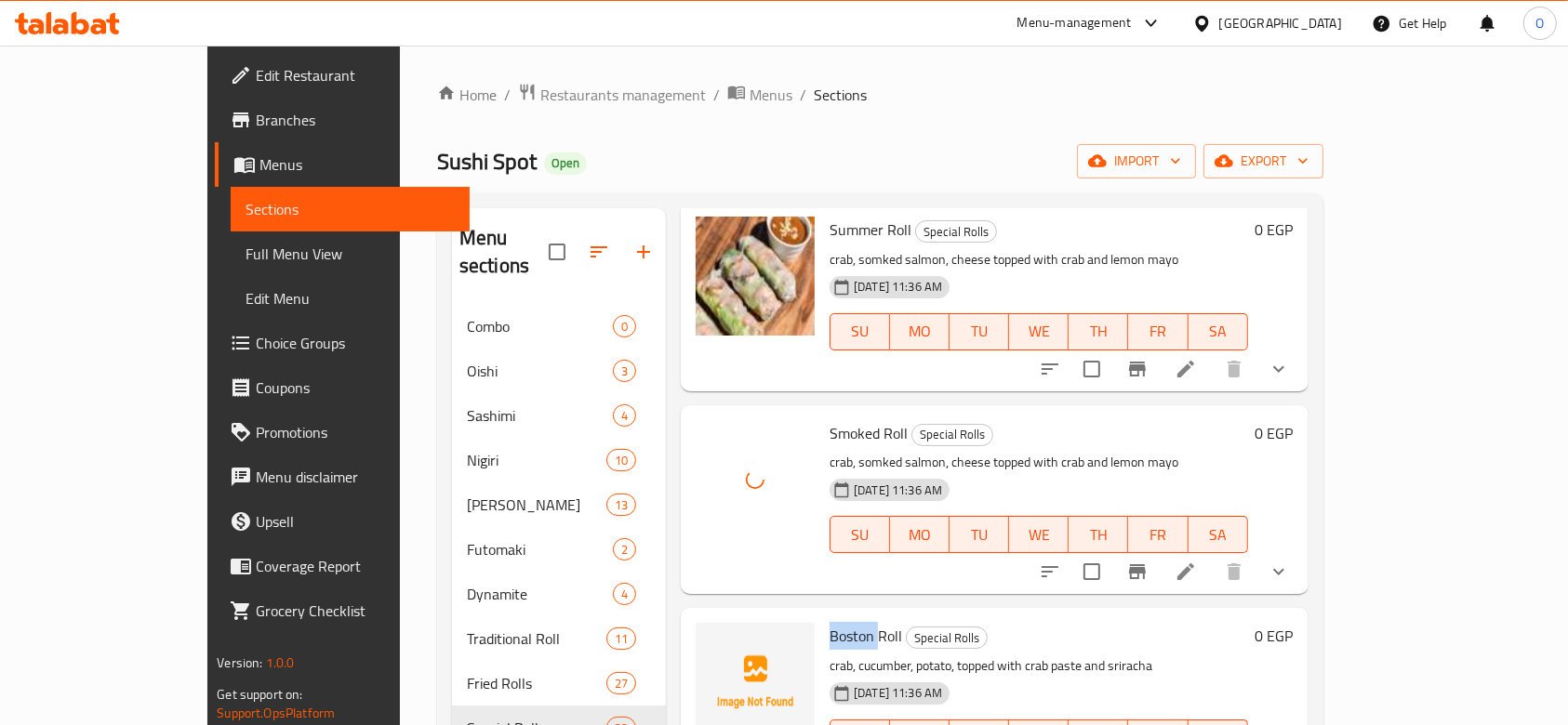
click at [830, 622] on span "Boston Roll" at bounding box center [865, 636] width 72 height 28
drag, startPoint x: 788, startPoint y: 511, endPoint x: 789, endPoint y: 521, distance: 10.0
click at [830, 622] on span "Boston Roll" at bounding box center [865, 636] width 72 height 28
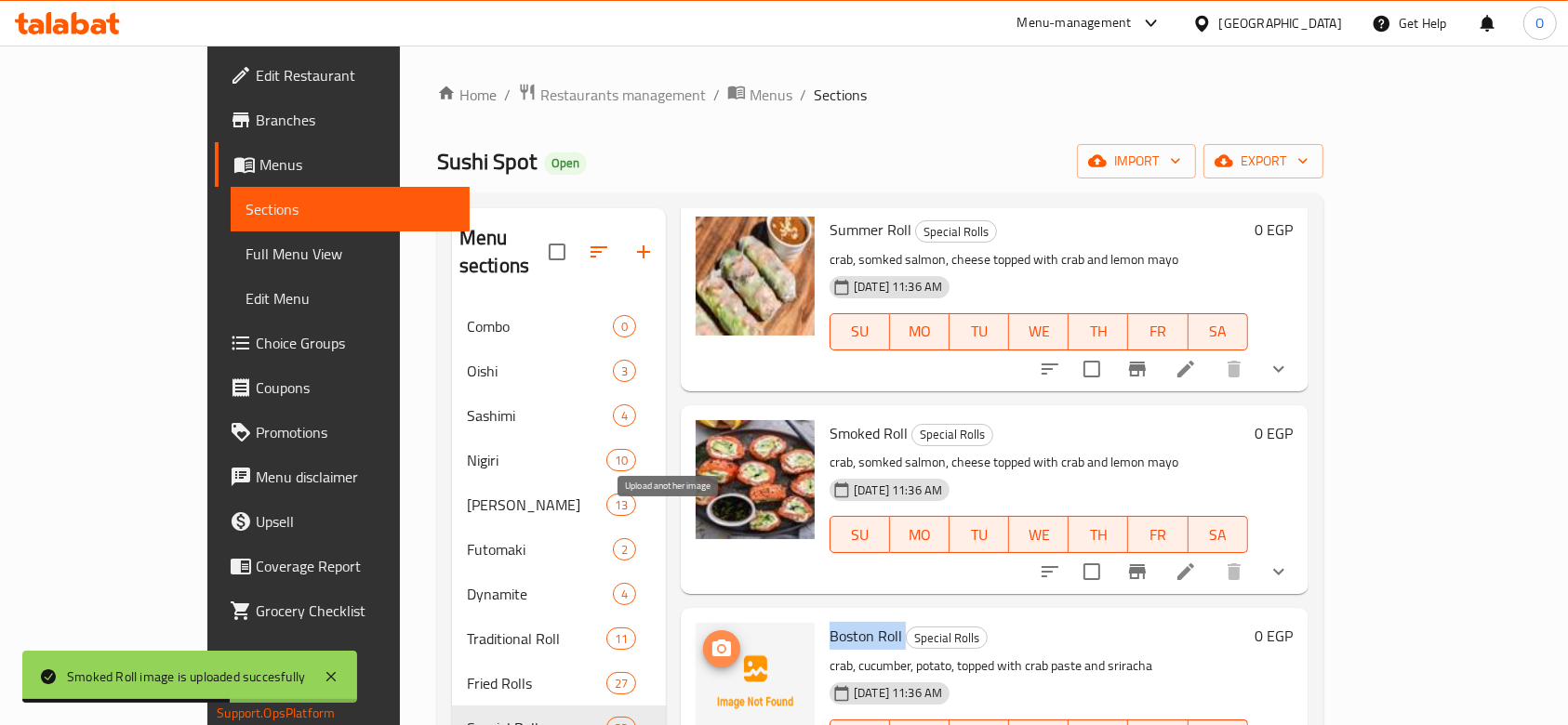
click at [703, 630] on button "upload picture" at bounding box center [720, 648] width 37 height 37
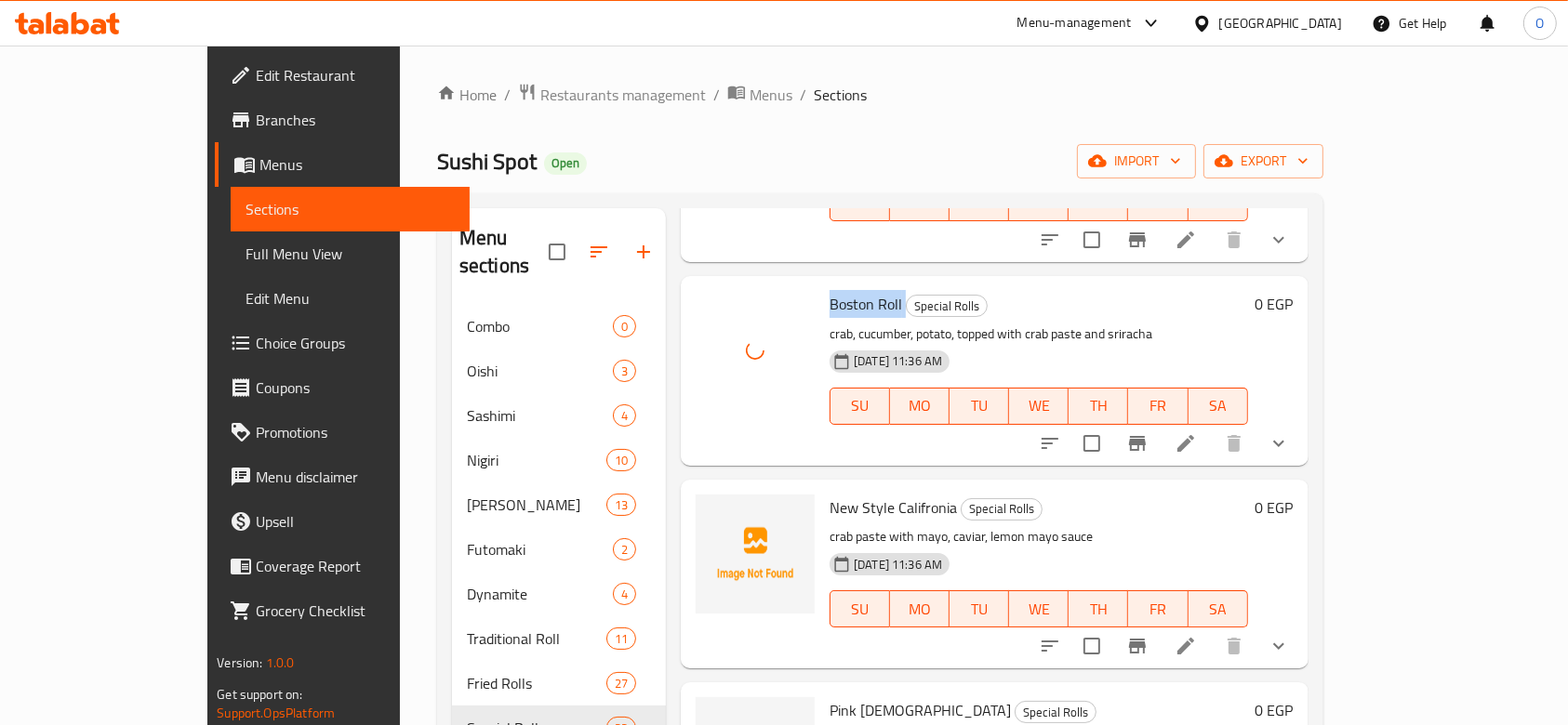
scroll to position [5024, 0]
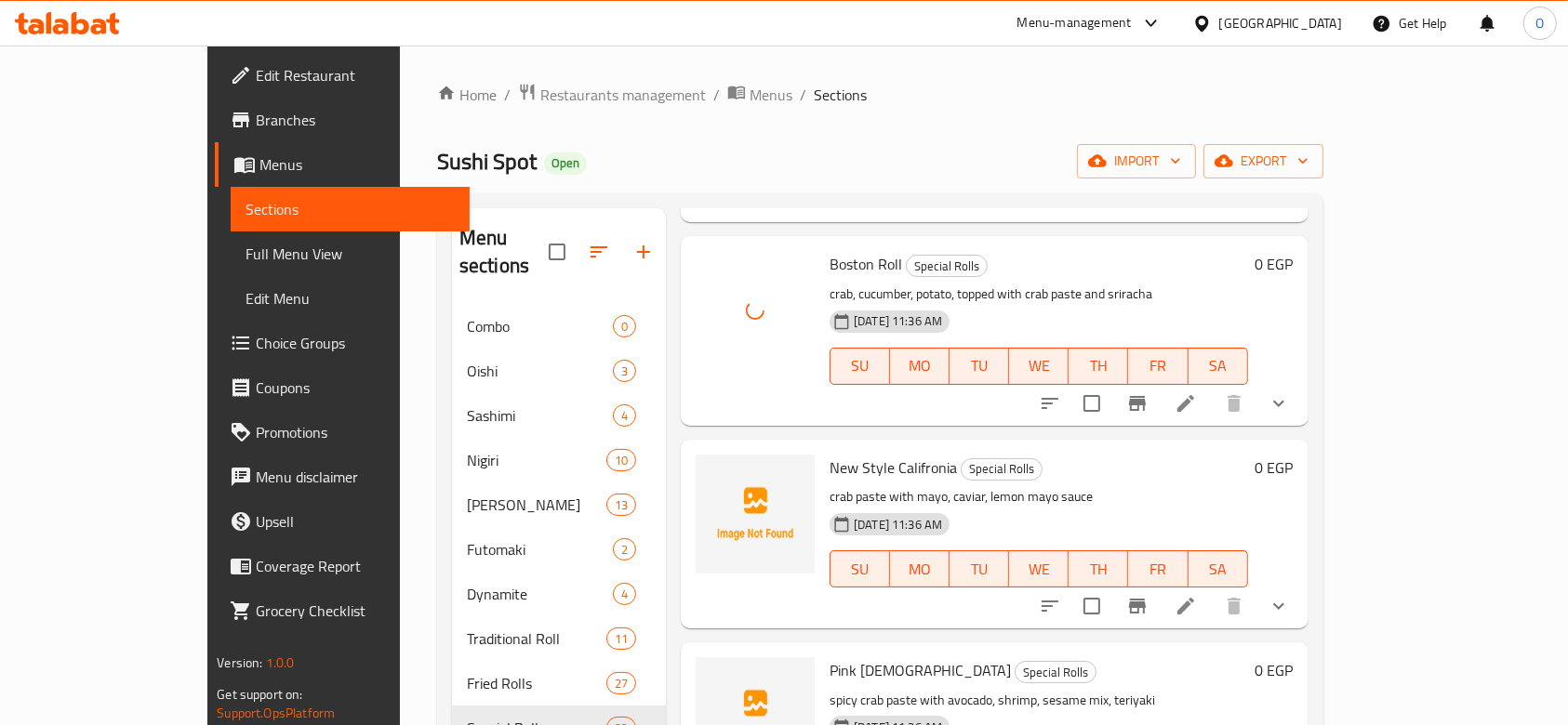
click at [860, 453] on span "New Style Califronia" at bounding box center [893, 467] width 127 height 28
click at [862, 453] on span "New Style Califronia" at bounding box center [893, 467] width 127 height 28
click at [861, 453] on span "New Style Califronia" at bounding box center [893, 467] width 127 height 28
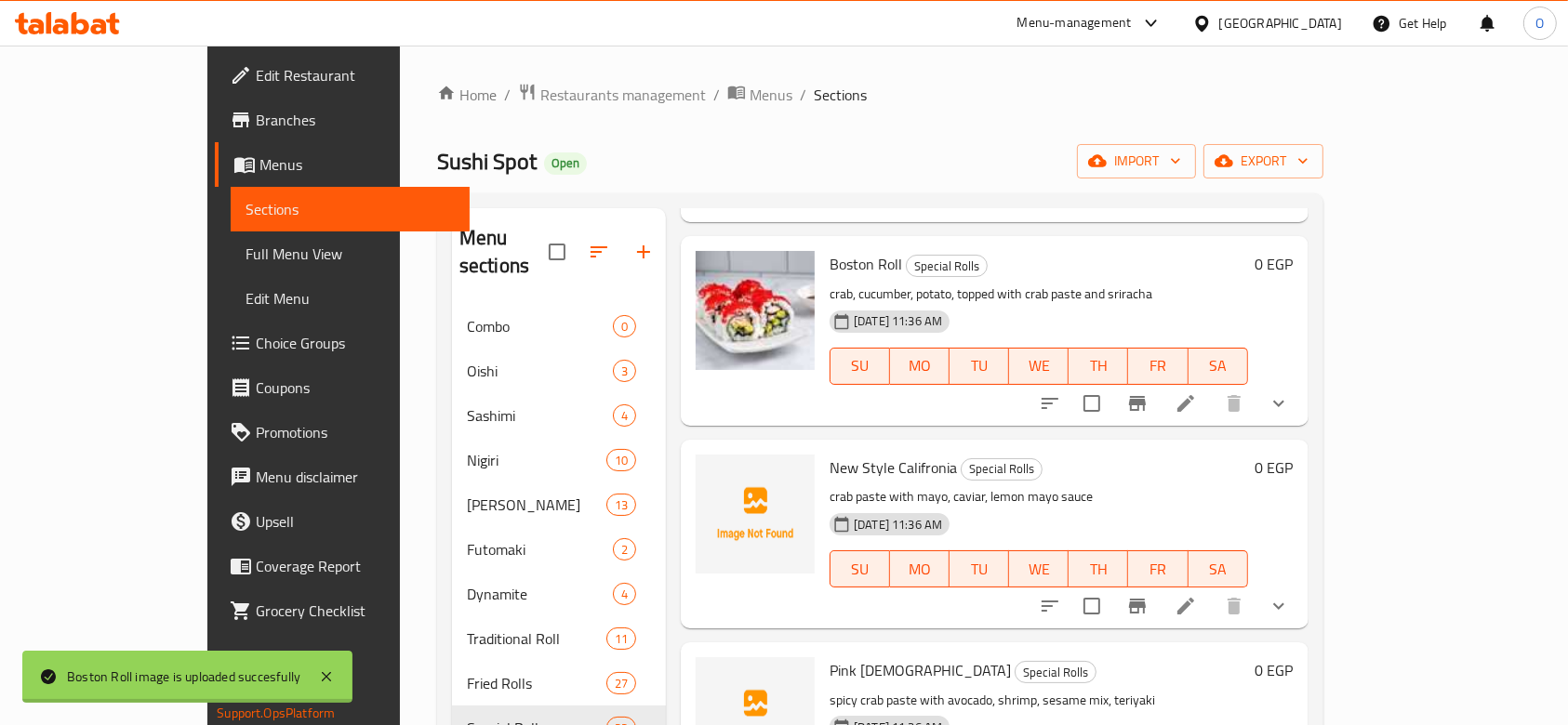
click at [861, 453] on span "New Style Califronia" at bounding box center [893, 467] width 127 height 28
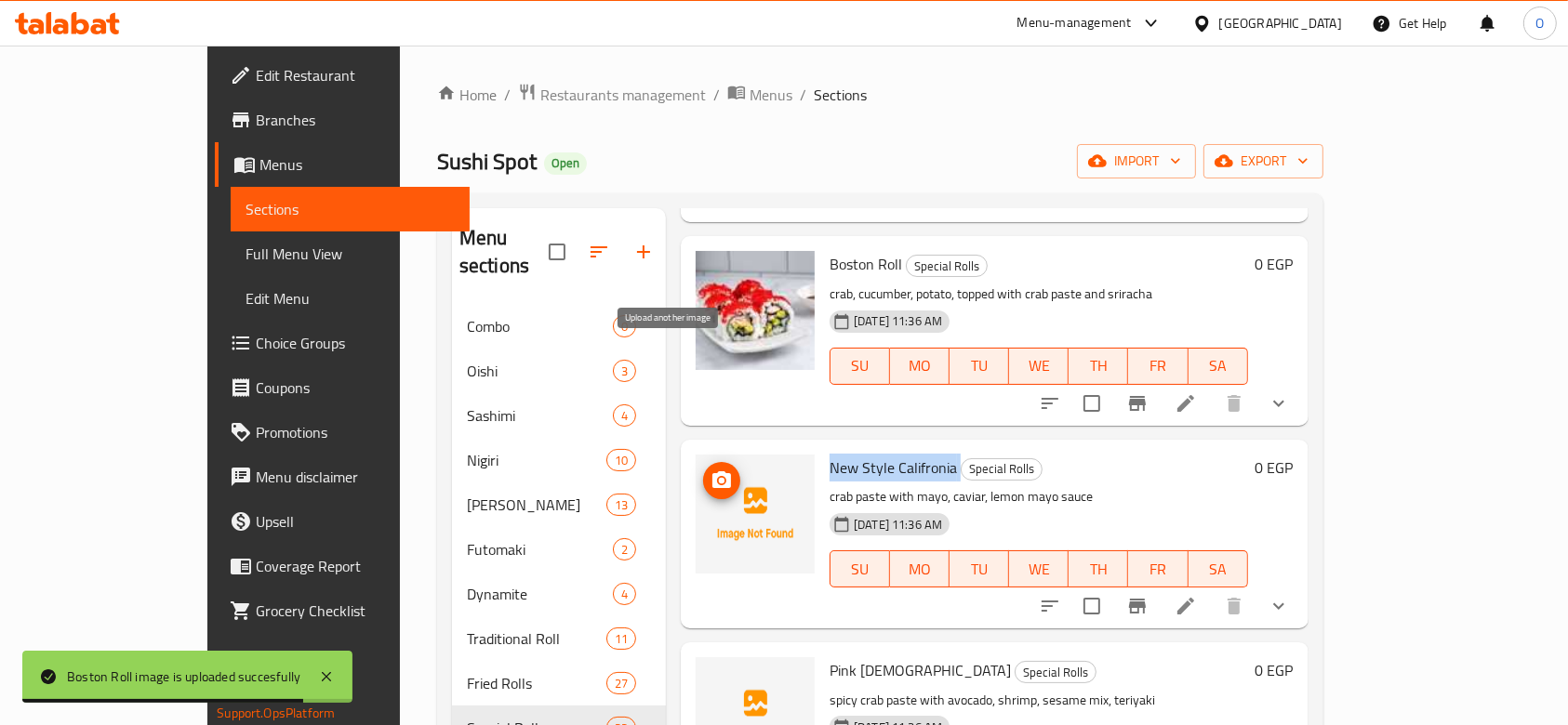
click at [713, 471] on icon "upload picture" at bounding box center [721, 479] width 19 height 17
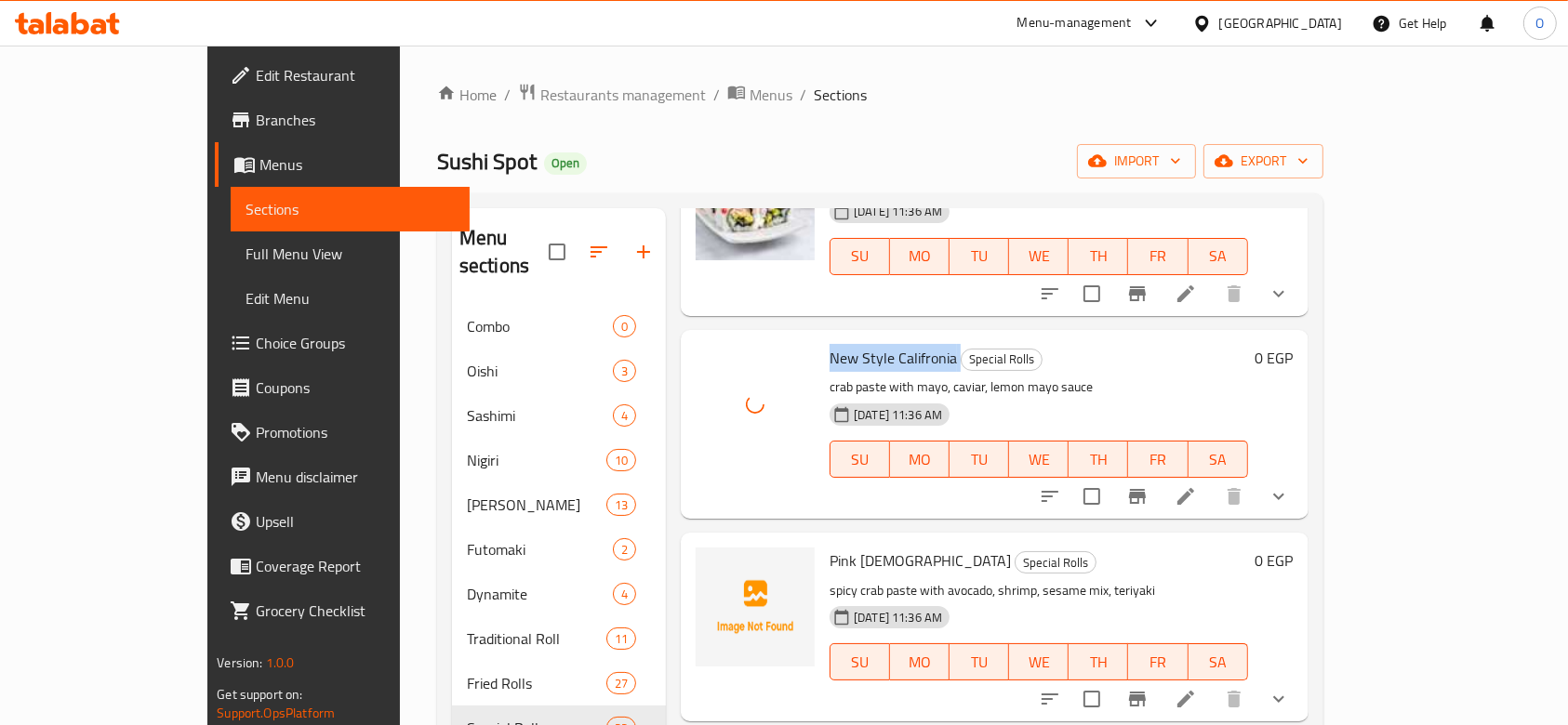
scroll to position [5272, 0]
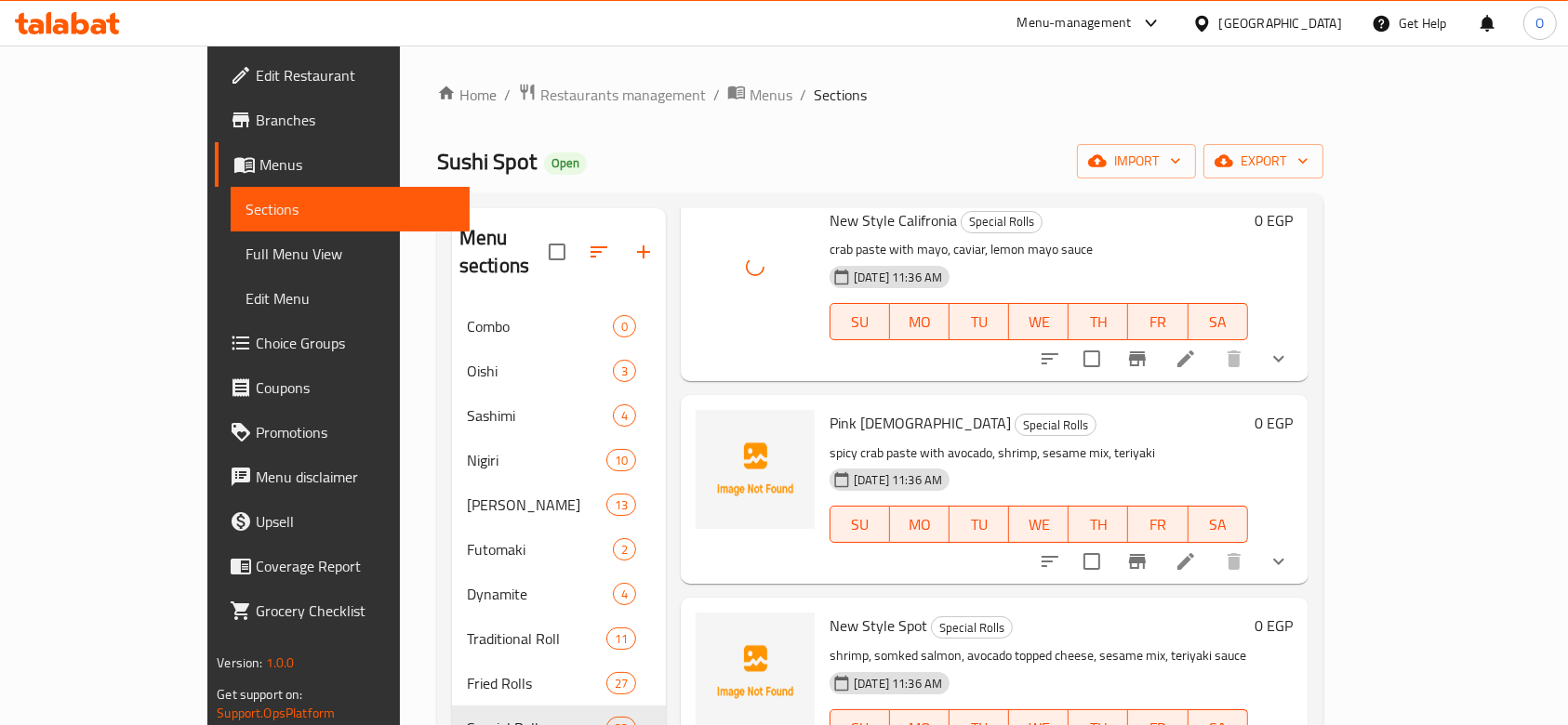
click at [830, 409] on span "Pink [DEMOGRAPHIC_DATA]" at bounding box center [920, 423] width 182 height 28
drag, startPoint x: 798, startPoint y: 309, endPoint x: 800, endPoint y: 325, distance: 16.1
click at [830, 409] on span "Pink [DEMOGRAPHIC_DATA]" at bounding box center [920, 423] width 182 height 28
click at [822, 403] on div "Pink [DEMOGRAPHIC_DATA] Special Rolls spicy crab paste with avocado, shrimp, se…" at bounding box center [1038, 489] width 434 height 174
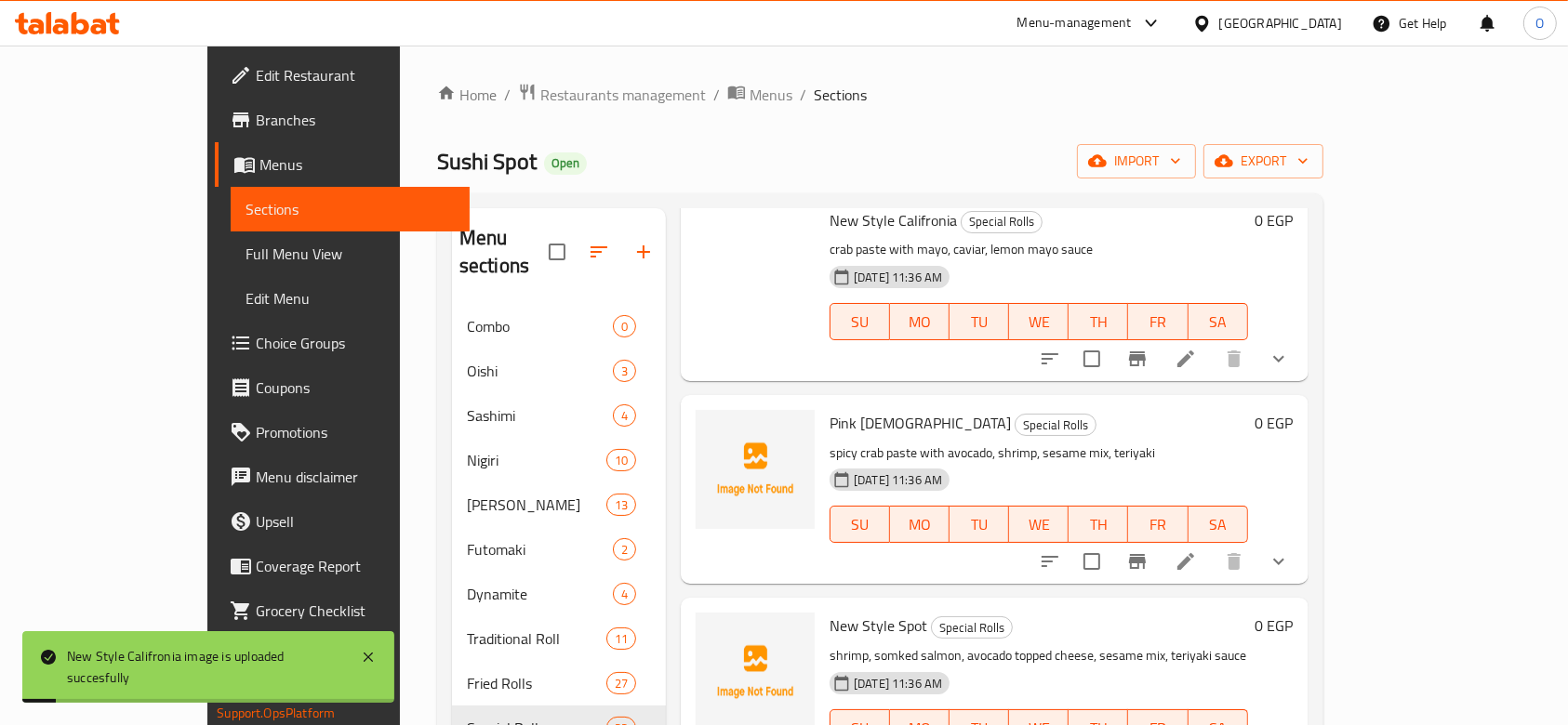
click at [830, 409] on span "Pink [DEMOGRAPHIC_DATA]" at bounding box center [920, 423] width 182 height 28
click at [852, 441] on p "spicy crab paste with avocado, shrimp, sesame mix, teriyaki" at bounding box center [1039, 452] width 419 height 23
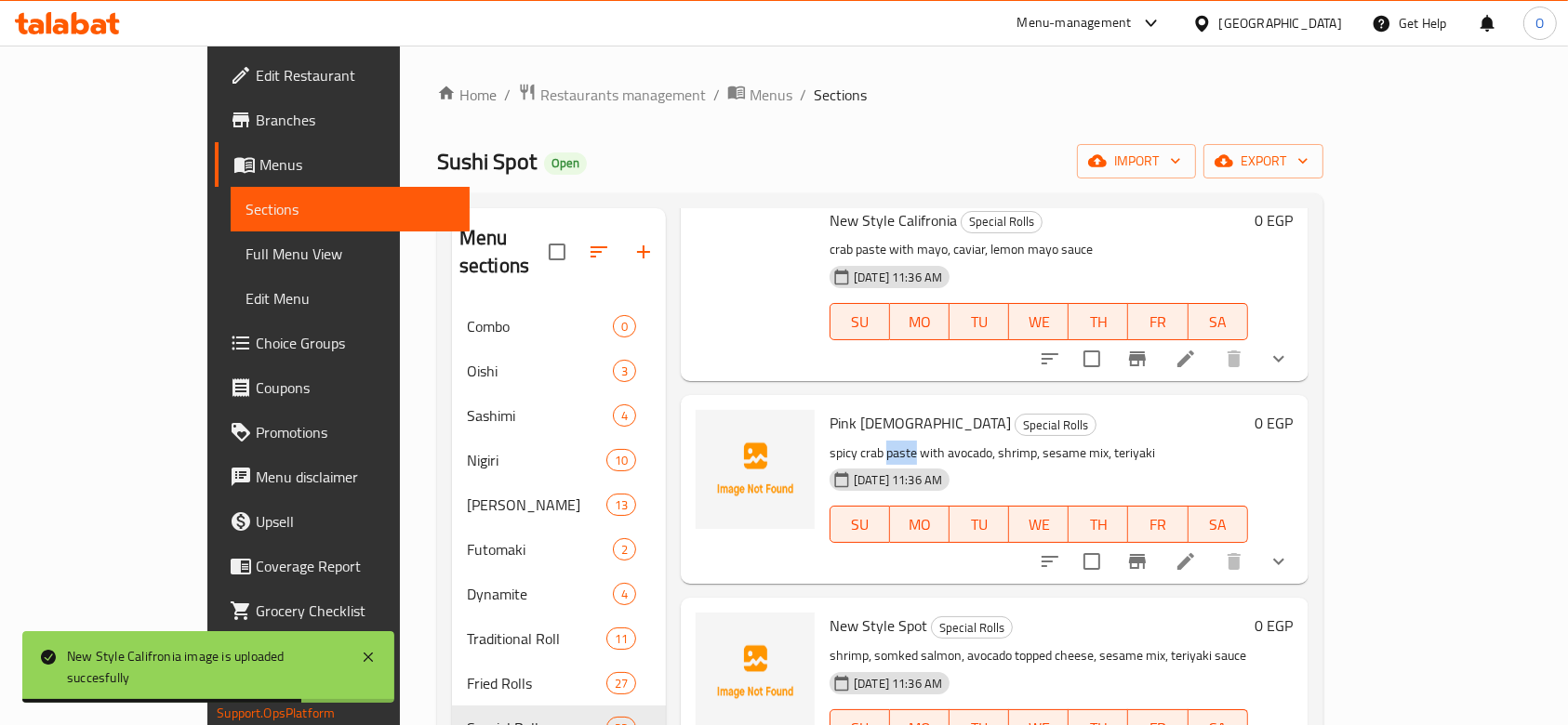
click at [852, 441] on p "spicy crab paste with avocado, shrimp, sesame mix, teriyaki" at bounding box center [1039, 452] width 419 height 23
click at [850, 441] on p "spicy crab paste with avocado, shrimp, sesame mix, teriyaki" at bounding box center [1039, 452] width 419 height 23
click at [849, 441] on p "spicy crab paste with avocado, shrimp, sesame mix, teriyaki" at bounding box center [1039, 452] width 419 height 23
click at [848, 441] on p "spicy crab paste with avocado, shrimp, sesame mix, teriyaki" at bounding box center [1039, 452] width 419 height 23
click at [846, 441] on p "spicy crab paste with avocado, shrimp, sesame mix, teriyaki" at bounding box center [1039, 452] width 419 height 23
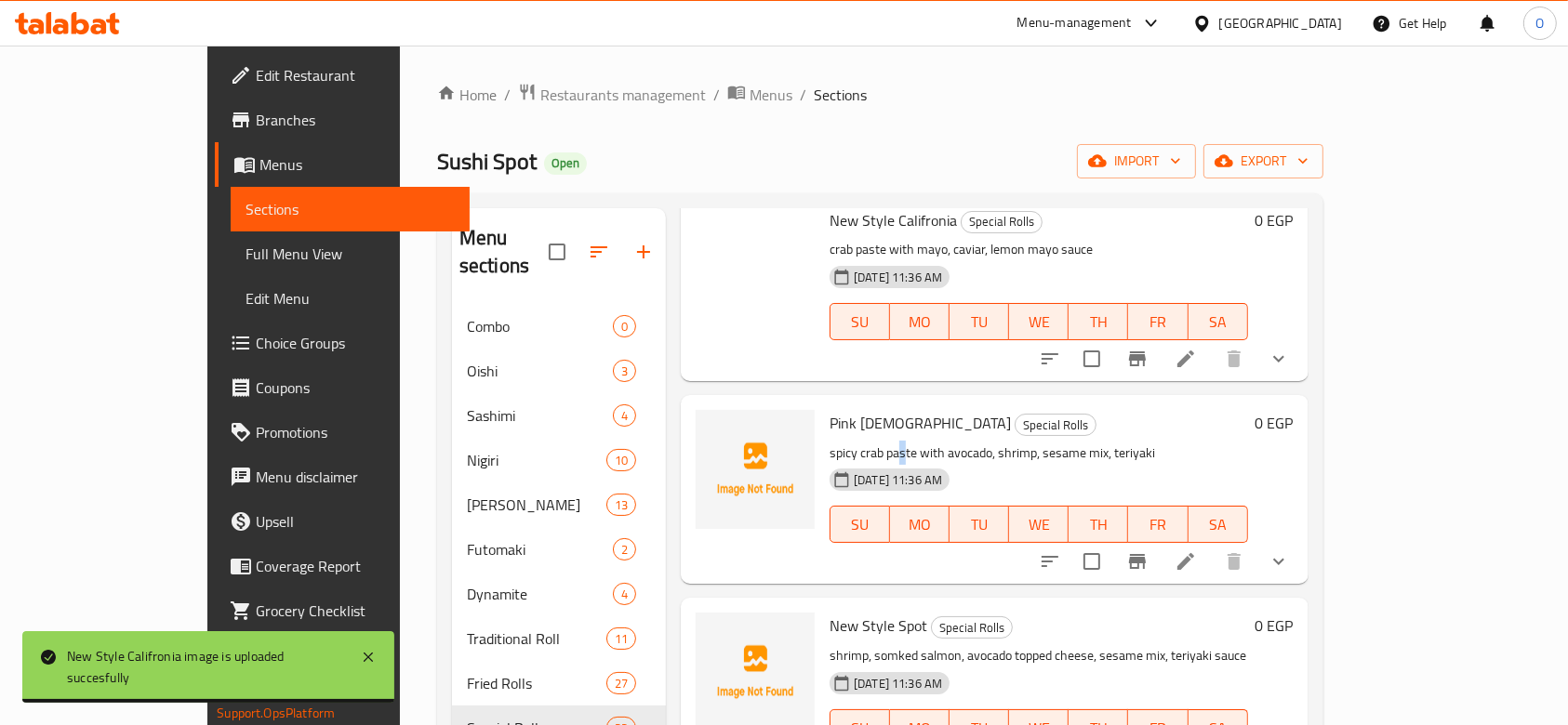
click at [845, 441] on p "spicy crab paste with avocado, shrimp, sesame mix, teriyaki" at bounding box center [1039, 452] width 419 height 23
click at [844, 441] on p "spicy crab paste with avocado, shrimp, sesame mix, teriyaki" at bounding box center [1039, 452] width 419 height 23
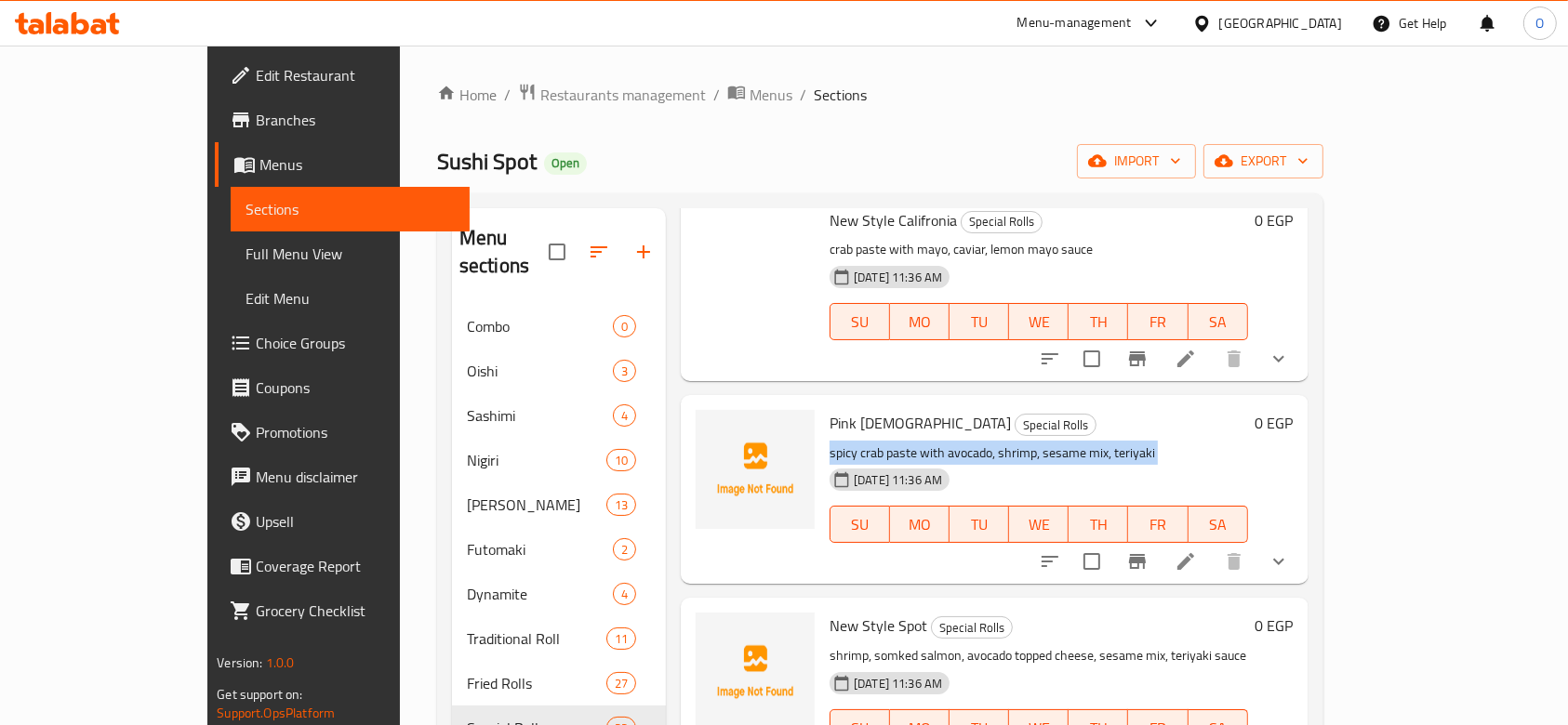
click at [844, 441] on p "spicy crab paste with avocado, shrimp, sesame mix, teriyaki" at bounding box center [1039, 452] width 419 height 23
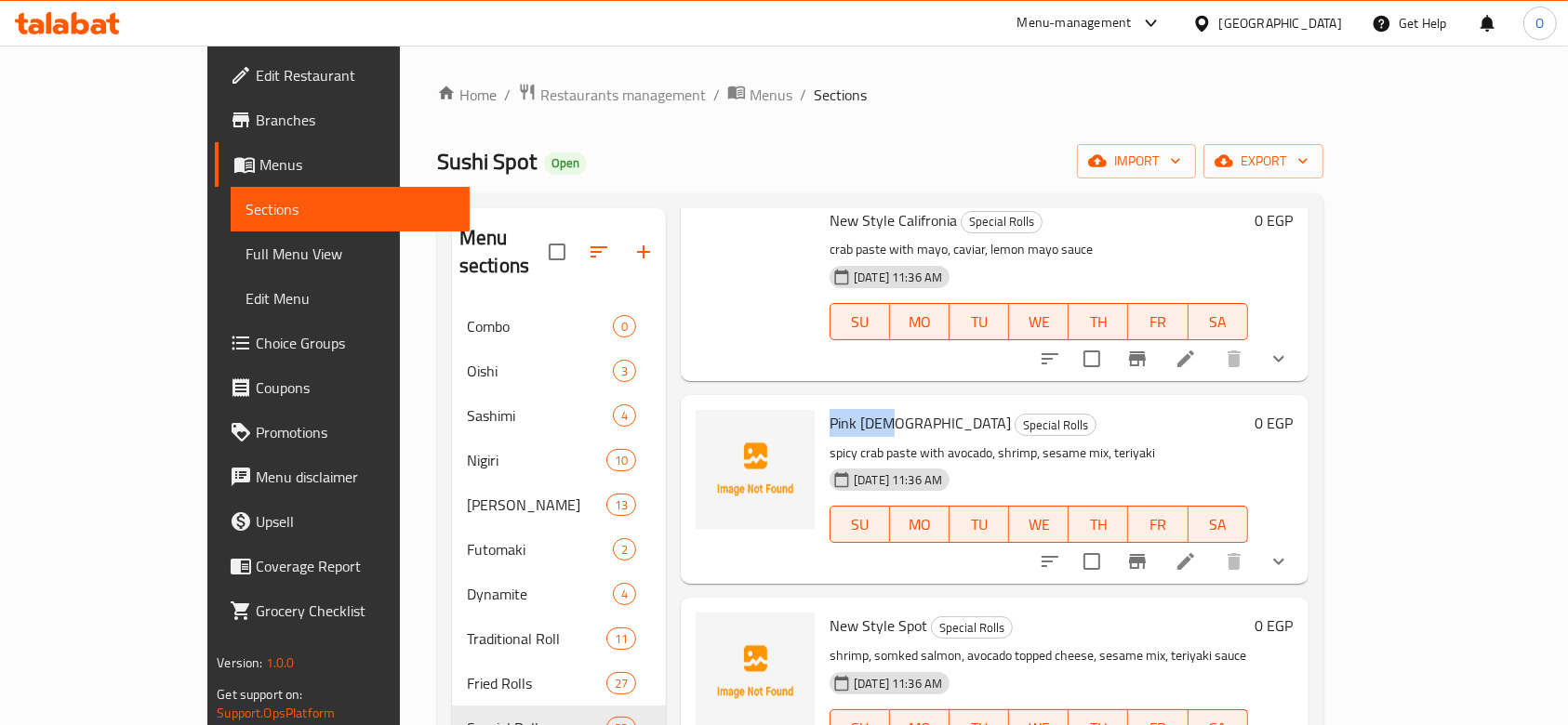
drag, startPoint x: 777, startPoint y: 302, endPoint x: 836, endPoint y: 309, distance: 59.4
click at [833, 409] on span "Pink [DEMOGRAPHIC_DATA]" at bounding box center [920, 423] width 182 height 28
click at [711, 424] on icon "upload picture" at bounding box center [721, 435] width 22 height 22
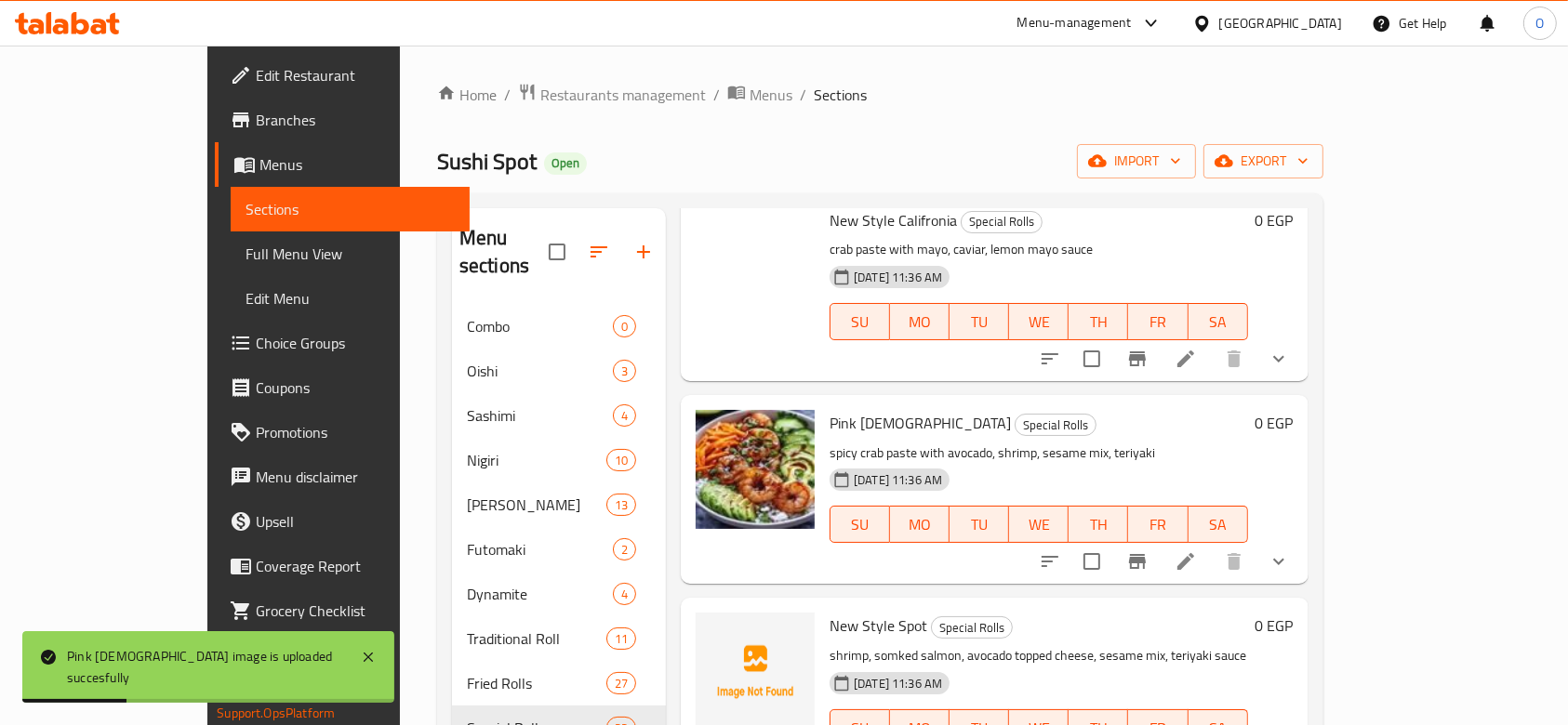
click at [830, 611] on span "New Style Spot" at bounding box center [878, 625] width 97 height 28
click at [830, 644] on p "shrimp, somked salmon, avocado topped cheese, sesame mix, teriyaki sauce" at bounding box center [1039, 655] width 419 height 23
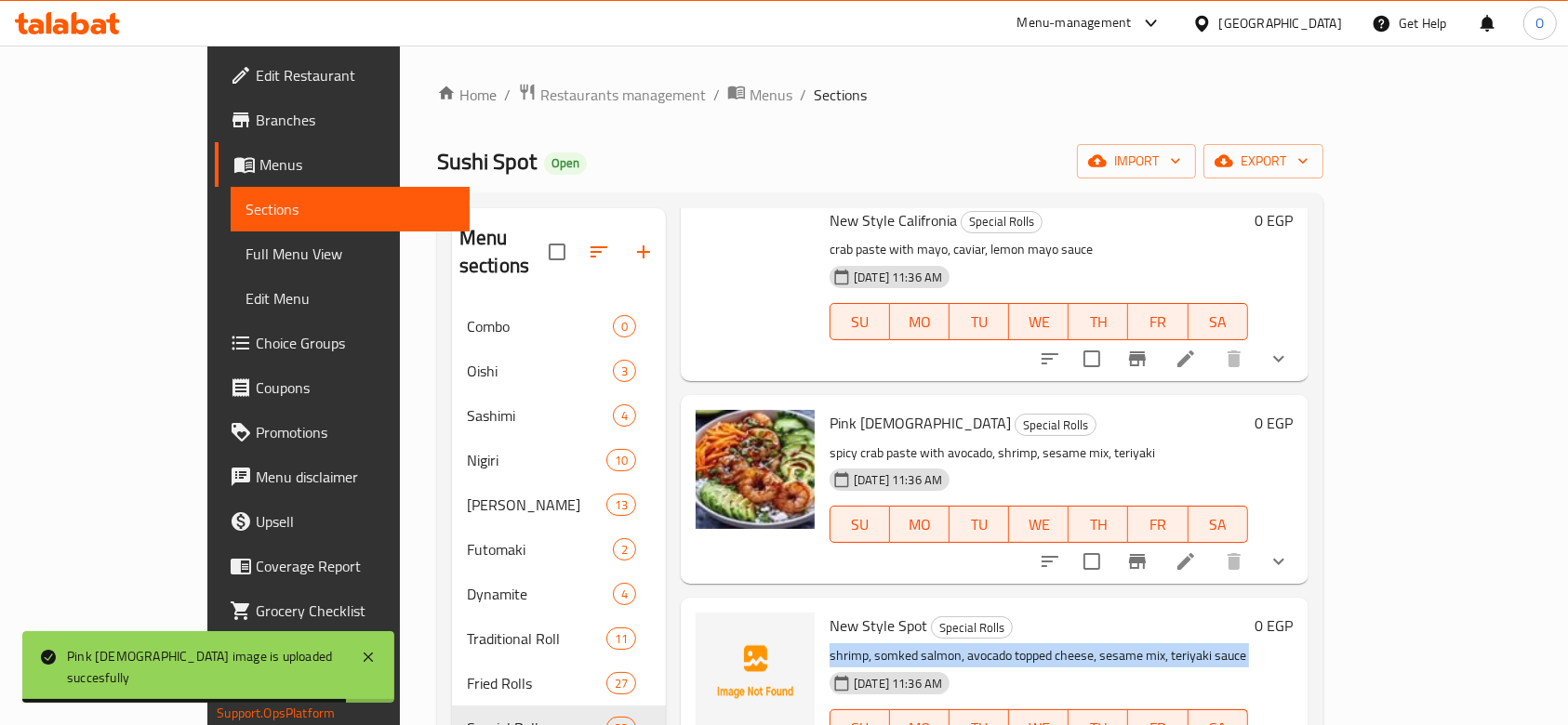
click at [830, 644] on p "shrimp, somked salmon, avocado topped cheese, sesame mix, teriyaki sauce" at bounding box center [1039, 655] width 419 height 23
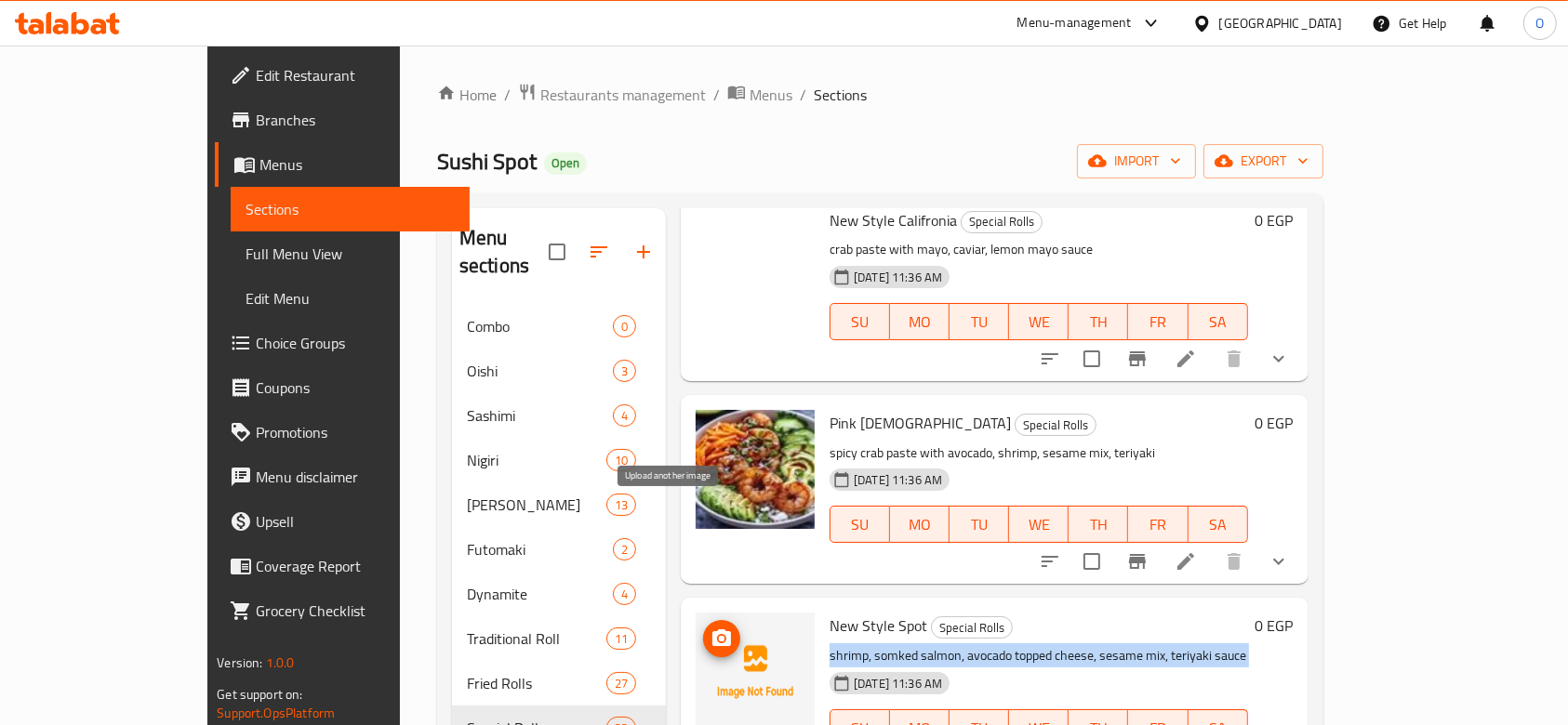
click at [713, 629] on icon "upload picture" at bounding box center [721, 637] width 19 height 17
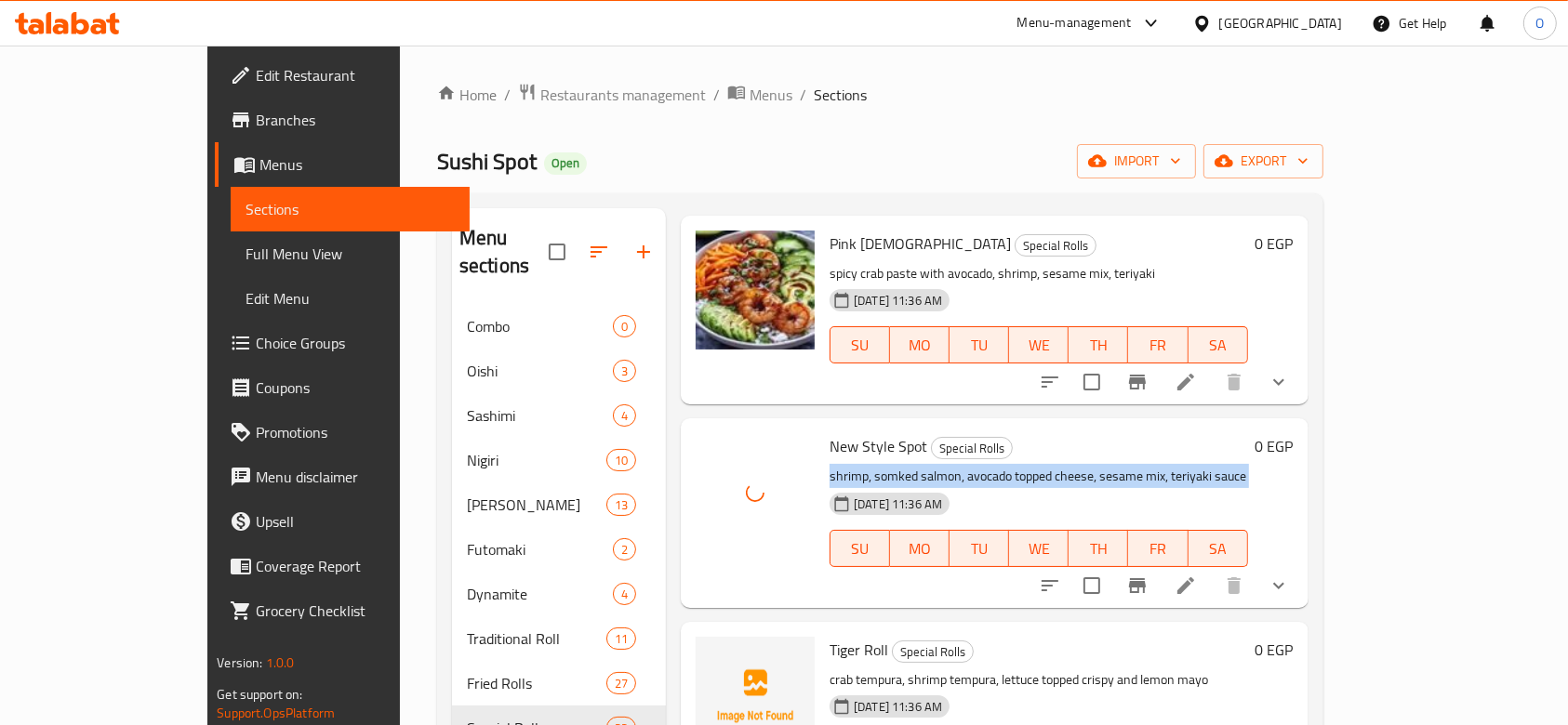
scroll to position [5520, 0]
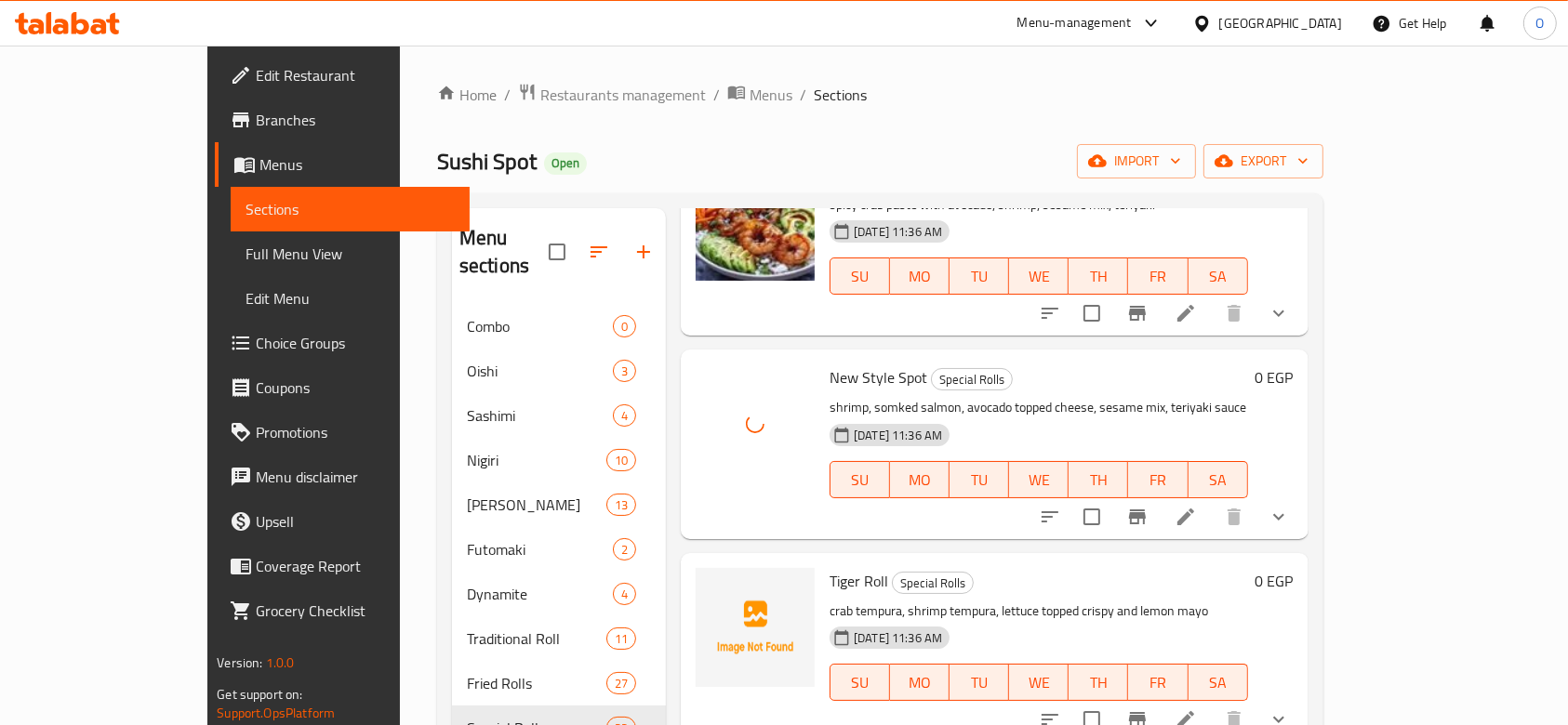
click at [830, 566] on span "Tiger Roll" at bounding box center [858, 580] width 59 height 28
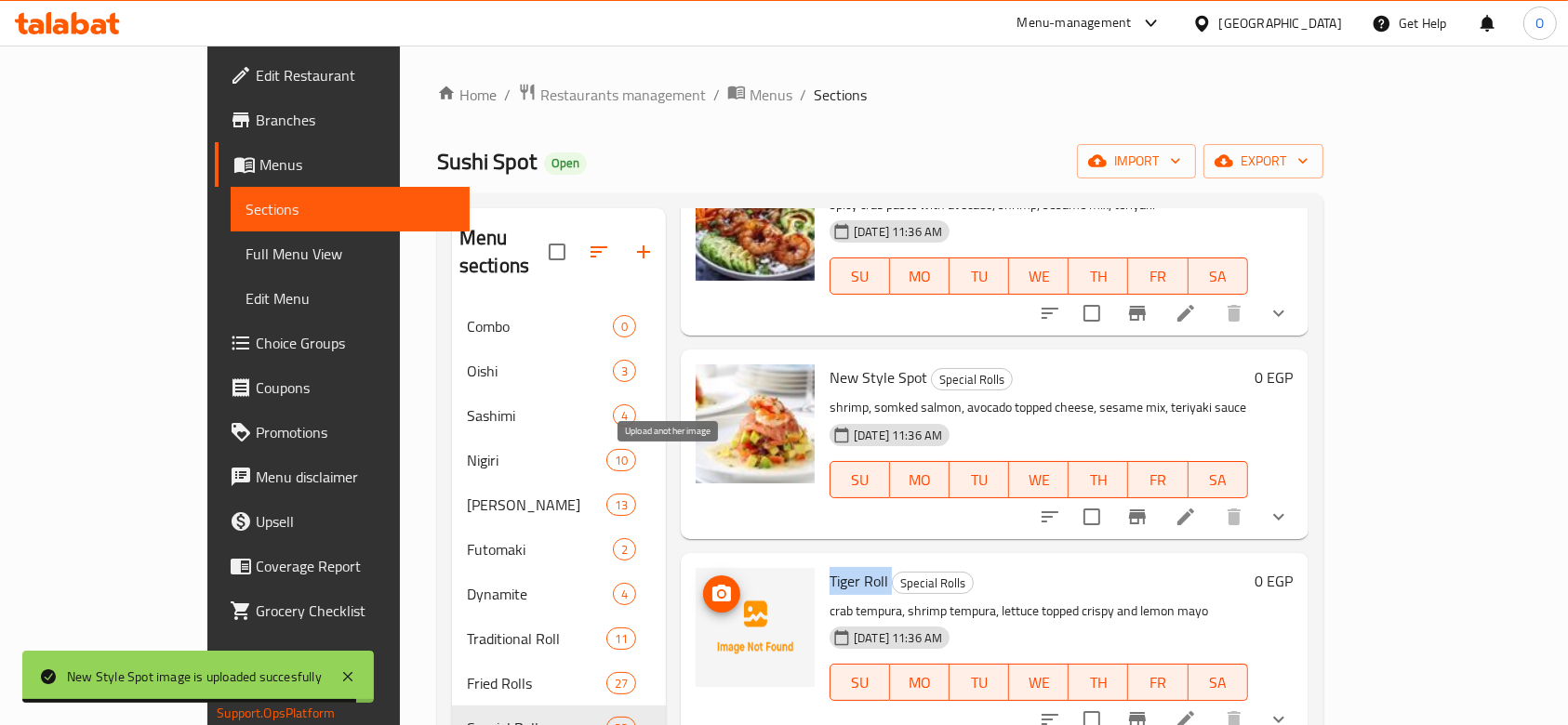
click at [703, 575] on button "upload picture" at bounding box center [720, 593] width 37 height 37
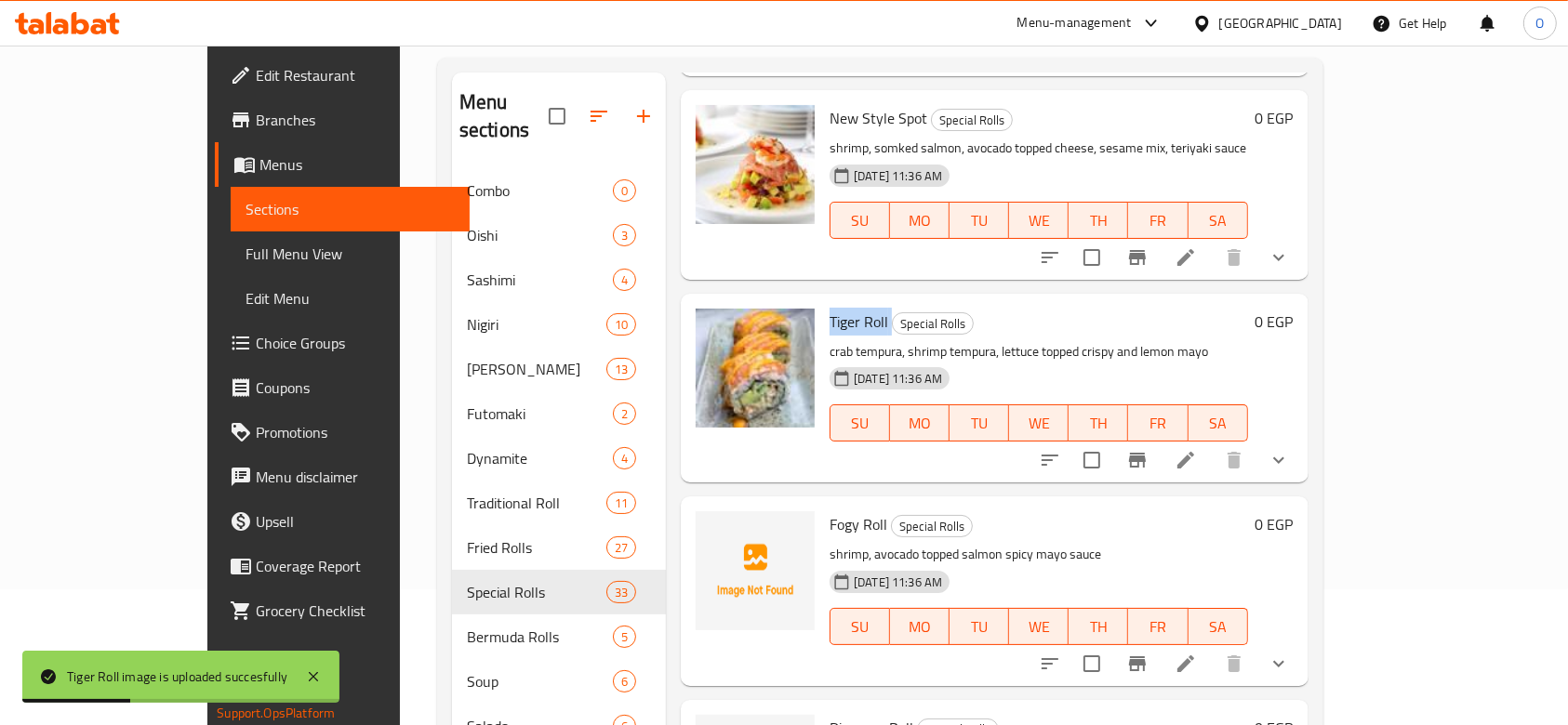
scroll to position [247, 0]
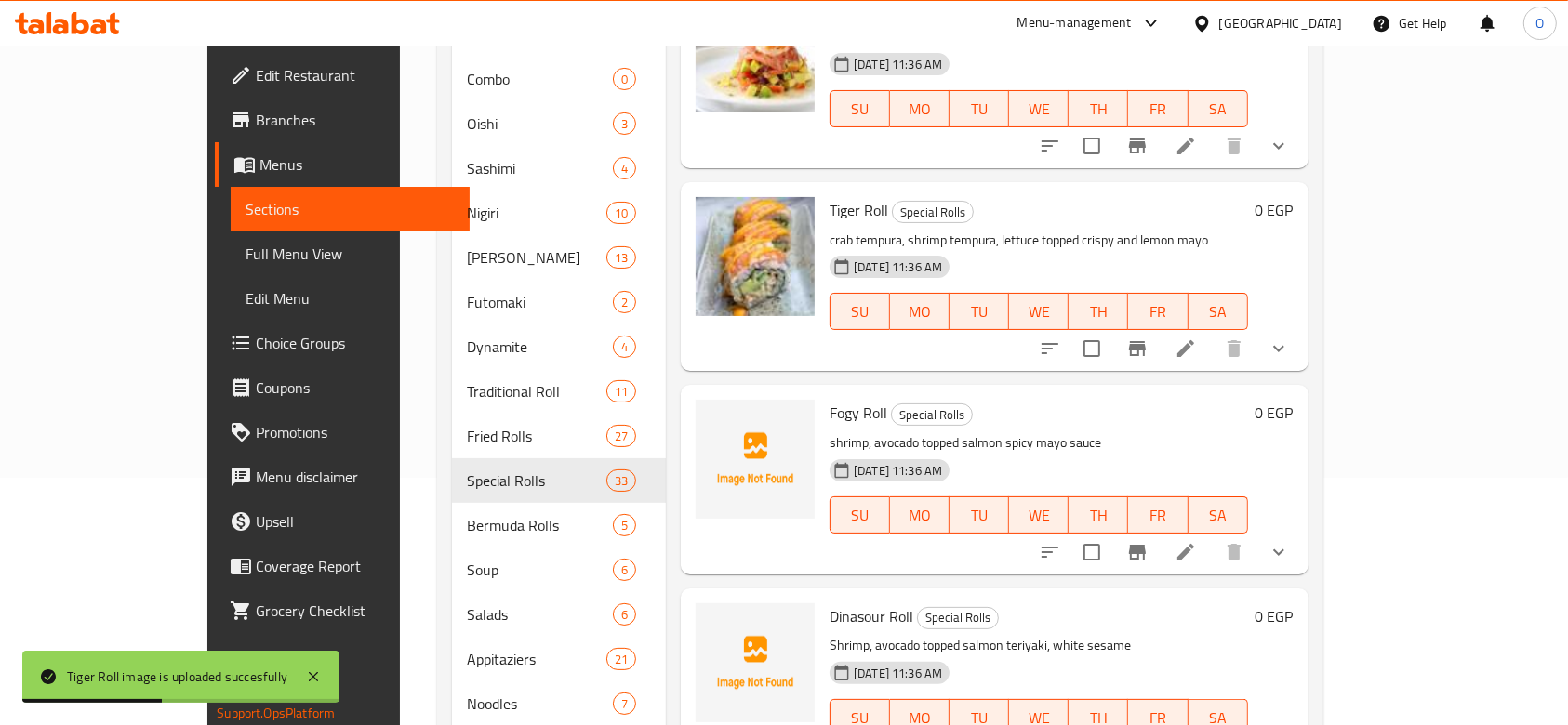
click at [830, 399] on span "Fogy Roll" at bounding box center [858, 413] width 58 height 28
click at [830, 431] on p "shrimp, avocado topped salmon spicy mayo sauce" at bounding box center [1039, 442] width 419 height 23
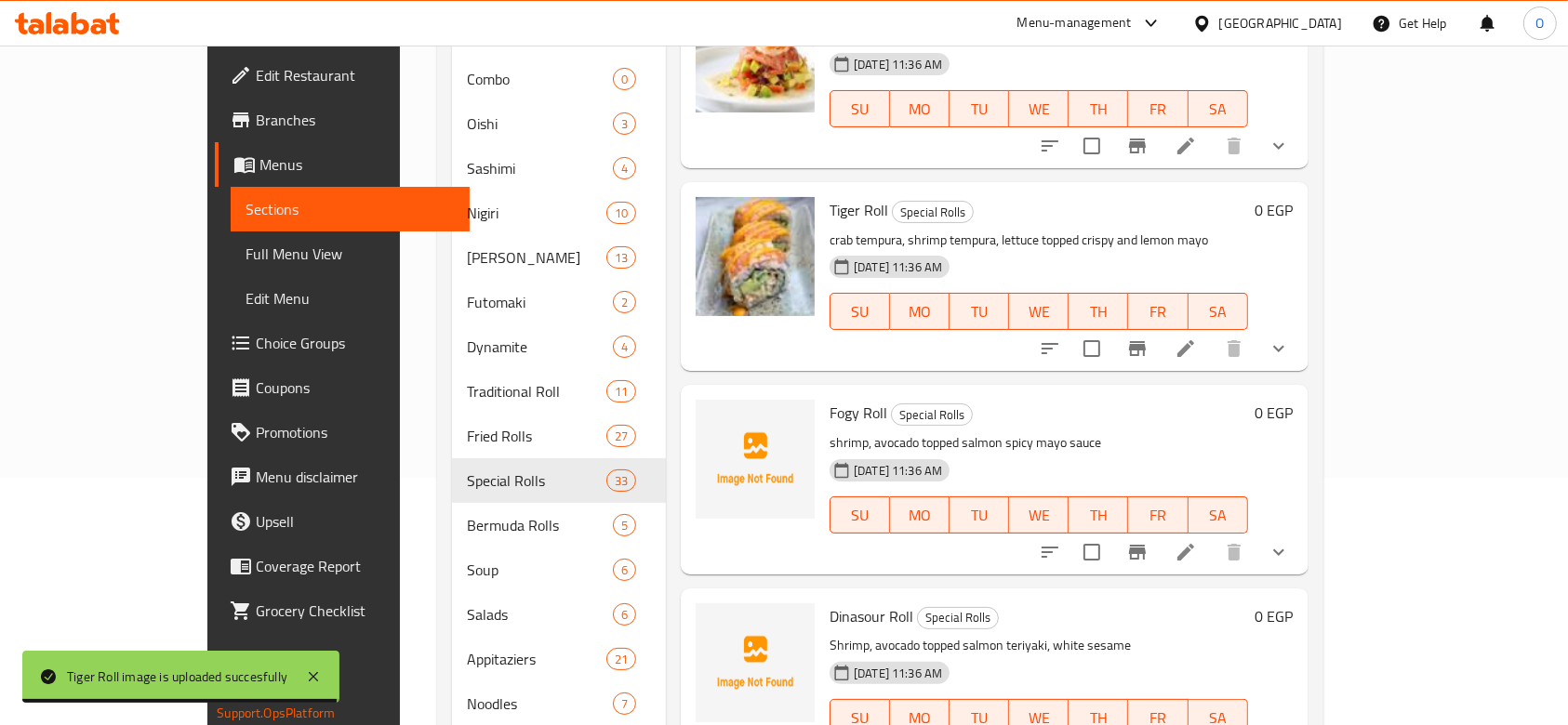
click at [822, 451] on div "[DATE] 11:36 AM" at bounding box center [875, 469] width 108 height 37
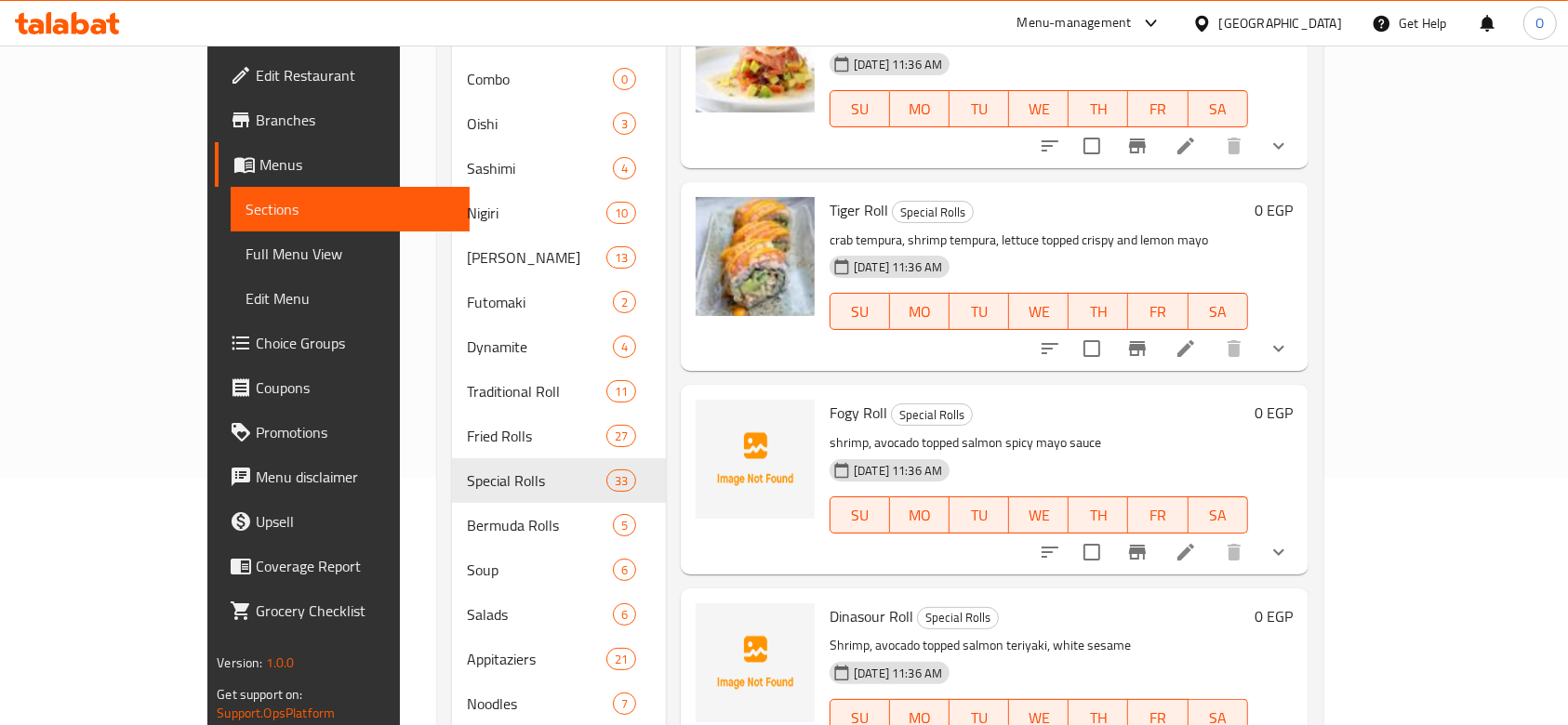
click at [847, 462] on span "[DATE] 11:36 AM" at bounding box center [898, 471] width 103 height 18
click at [830, 431] on p "shrimp, avocado topped salmon spicy mayo sauce" at bounding box center [1039, 442] width 419 height 23
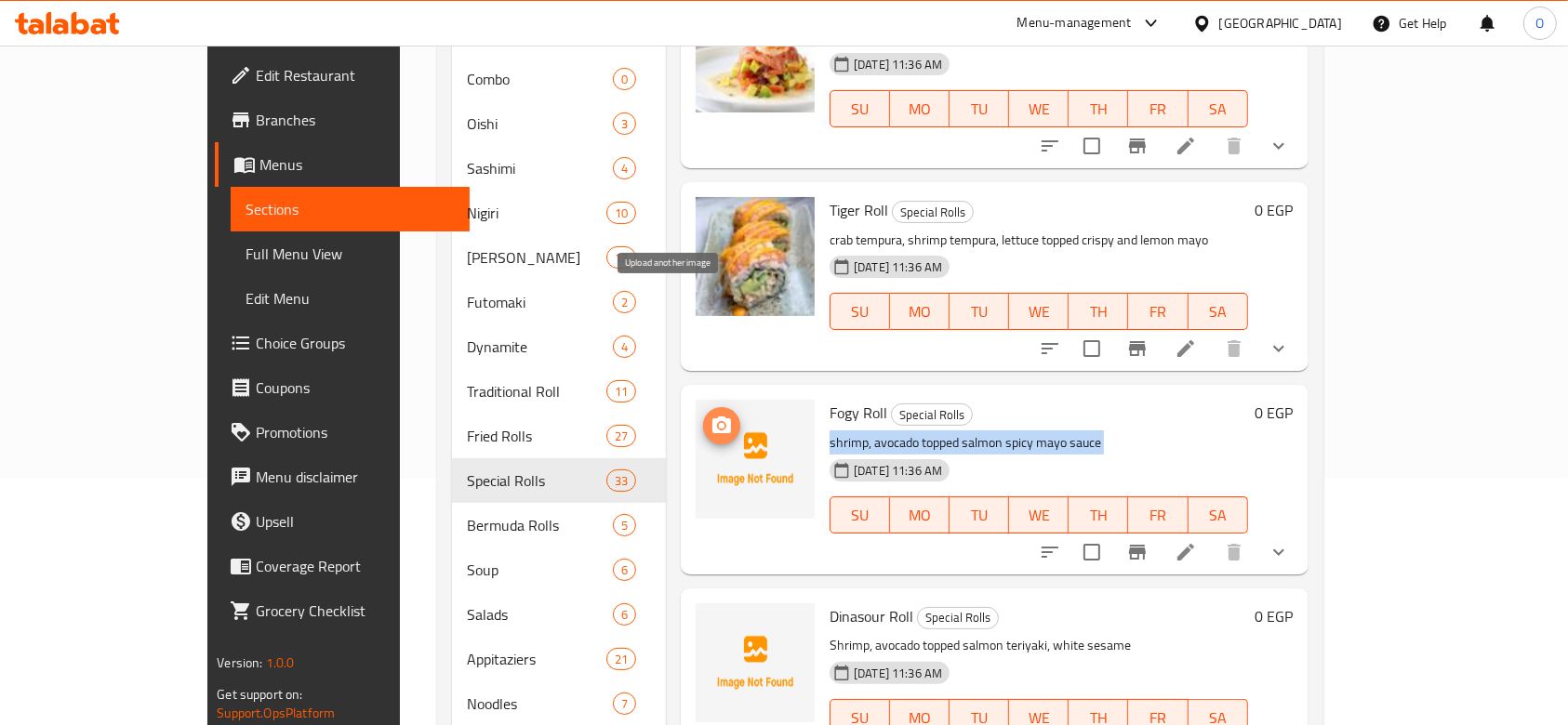
click at [711, 415] on icon "upload picture" at bounding box center [721, 425] width 22 height 22
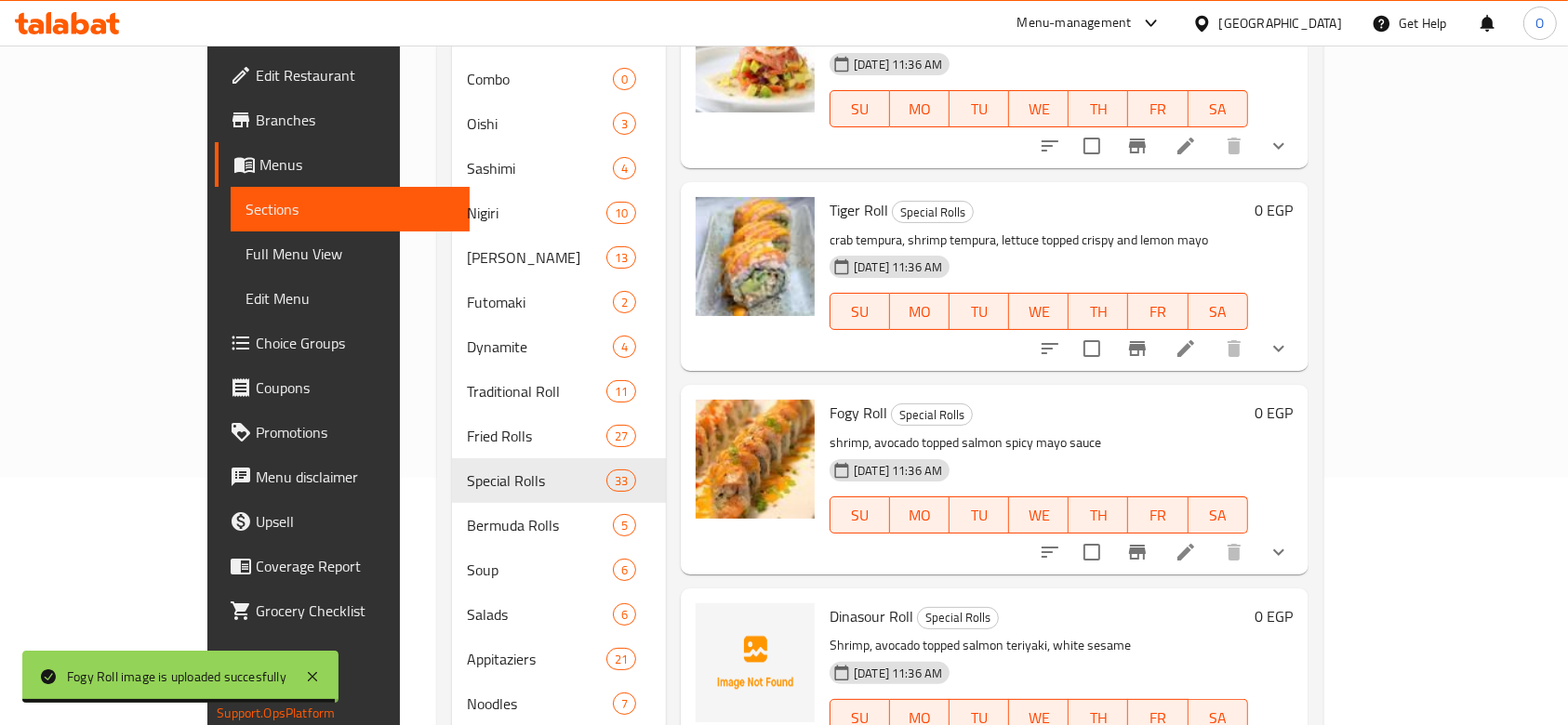
click at [830, 602] on span "Dinasour Roll" at bounding box center [871, 616] width 83 height 28
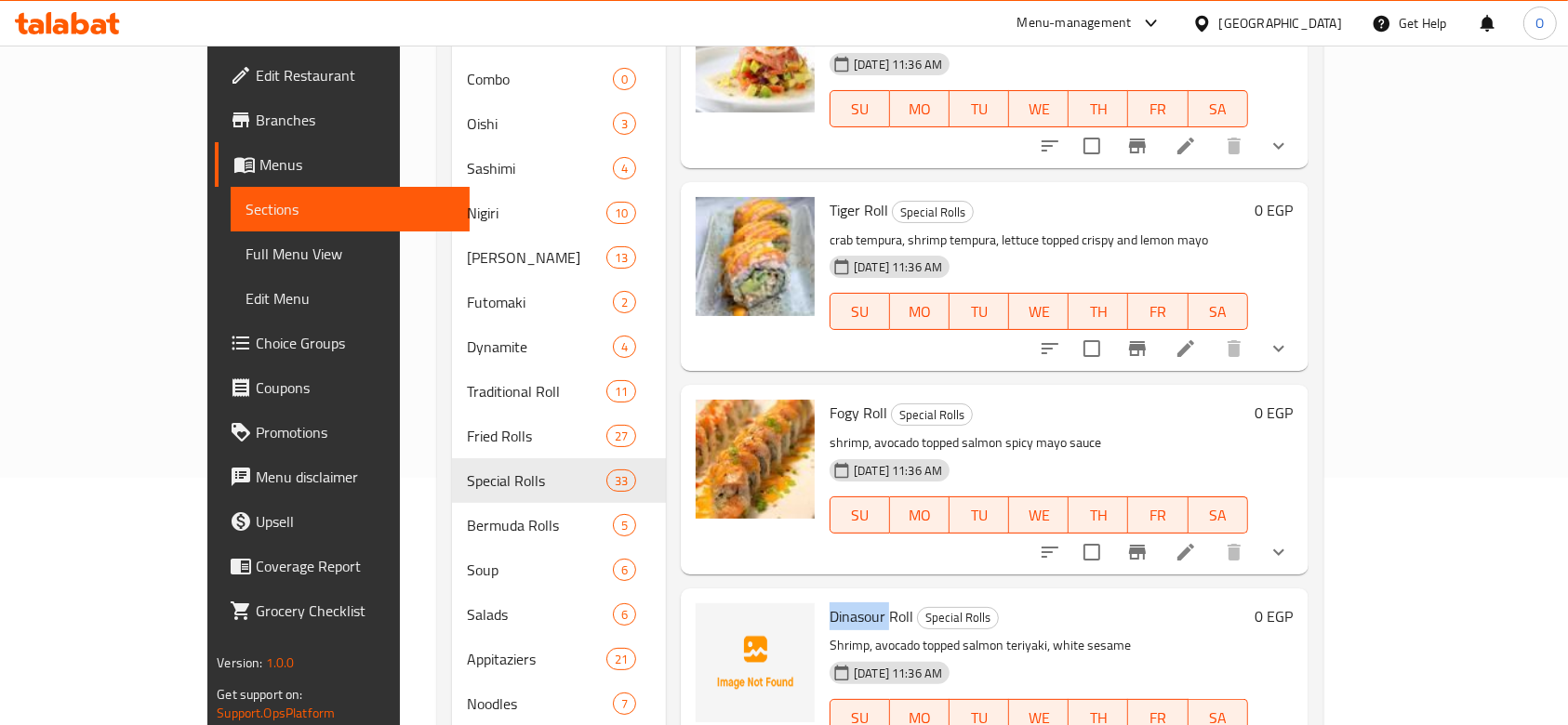
click at [830, 602] on span "Dinasour Roll" at bounding box center [871, 616] width 83 height 28
click at [703, 611] on button "upload picture" at bounding box center [720, 629] width 37 height 37
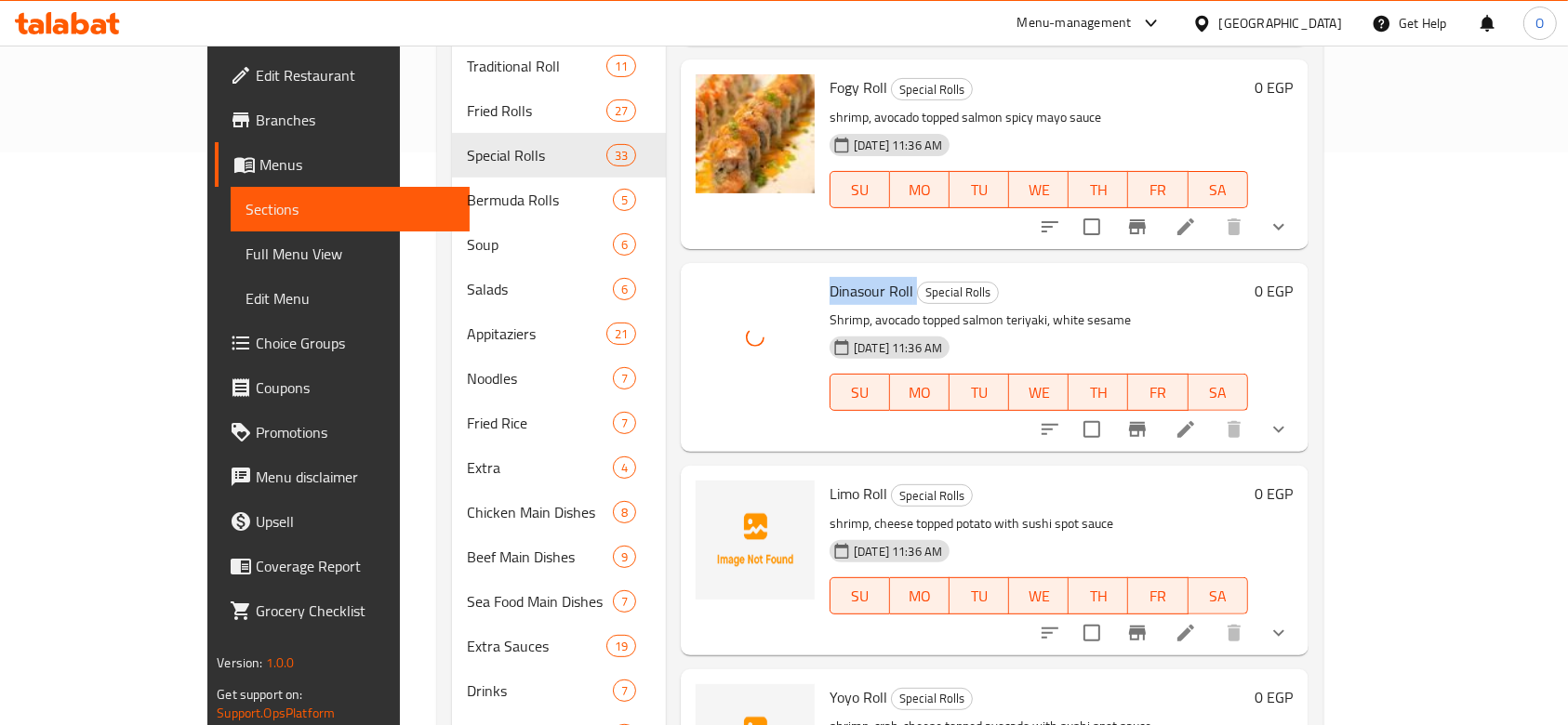
scroll to position [636, 0]
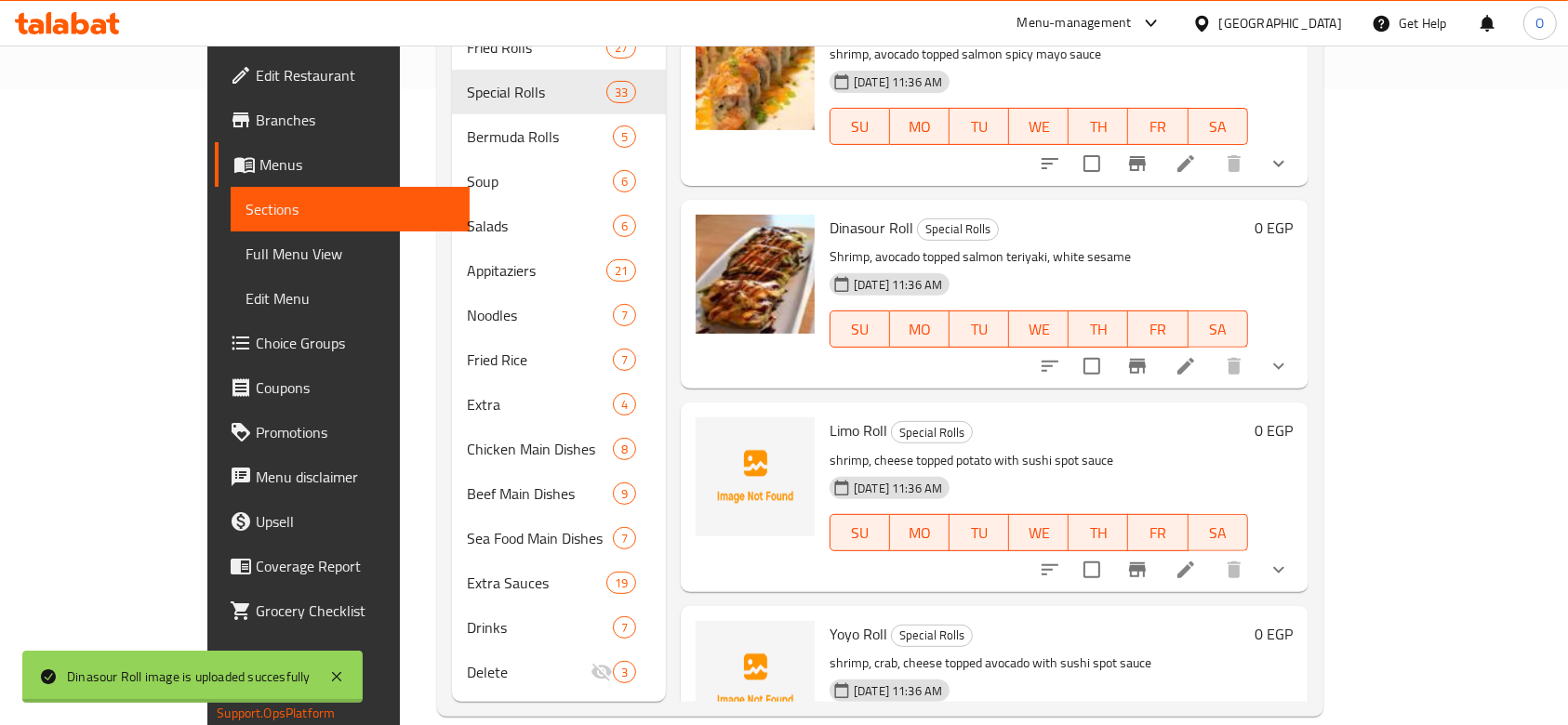
click at [830, 417] on span "Limo Roll" at bounding box center [858, 430] width 58 height 28
click at [830, 448] on p "shrimp, cheese topped potato with sushi spot sauce" at bounding box center [1039, 459] width 419 height 23
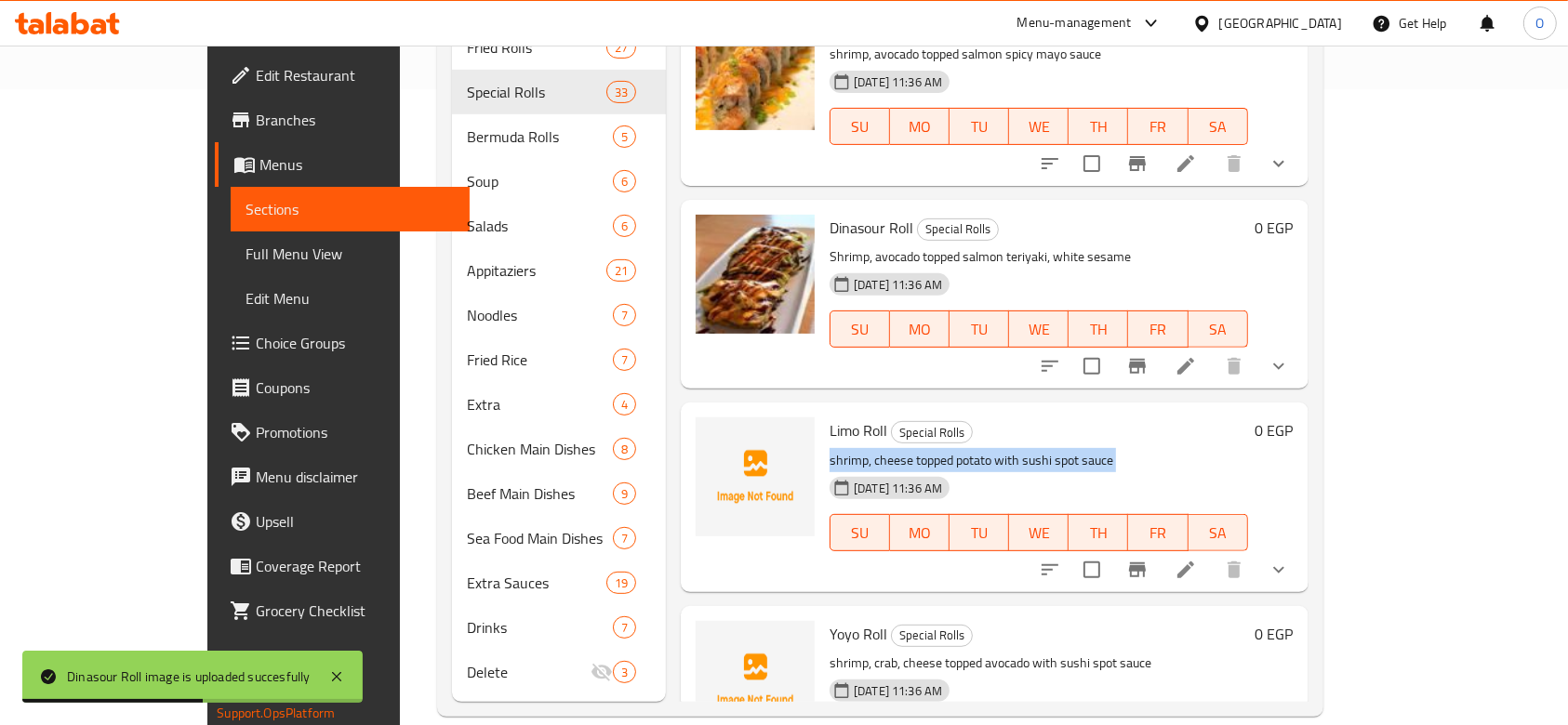
click at [830, 448] on p "shrimp, cheese topped potato with sushi spot sauce" at bounding box center [1039, 459] width 419 height 23
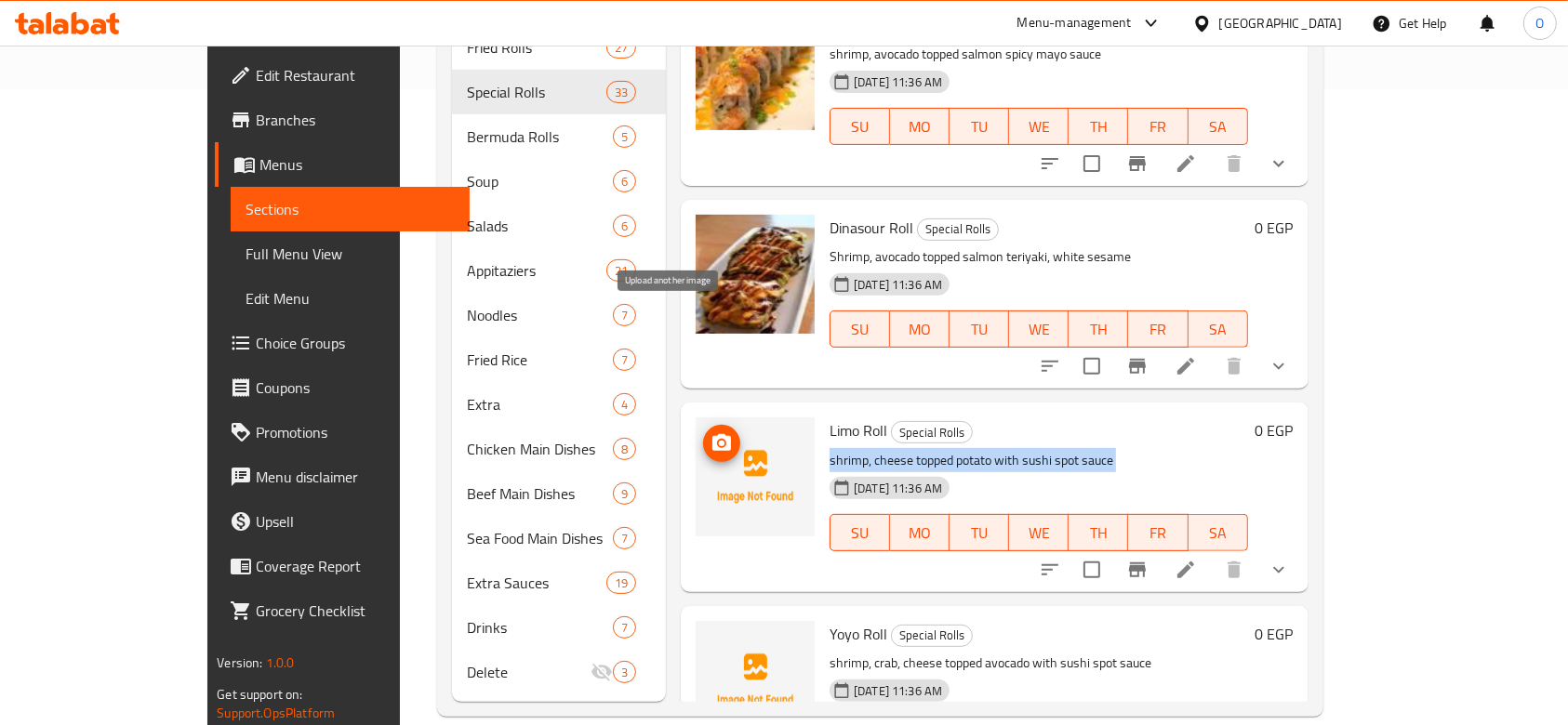
click at [703, 424] on button "upload picture" at bounding box center [720, 442] width 37 height 37
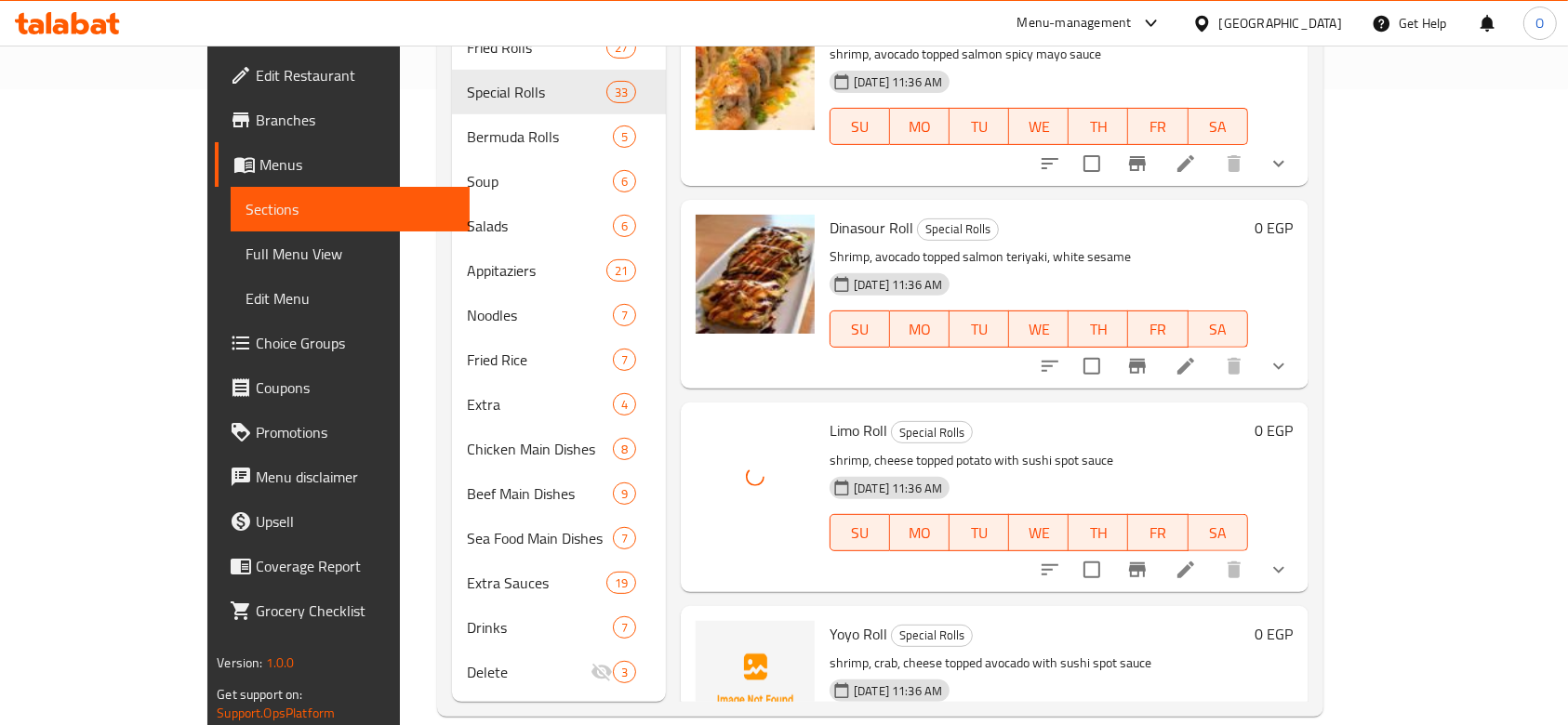
click at [830, 620] on span "Yoyo Roll" at bounding box center [858, 634] width 58 height 28
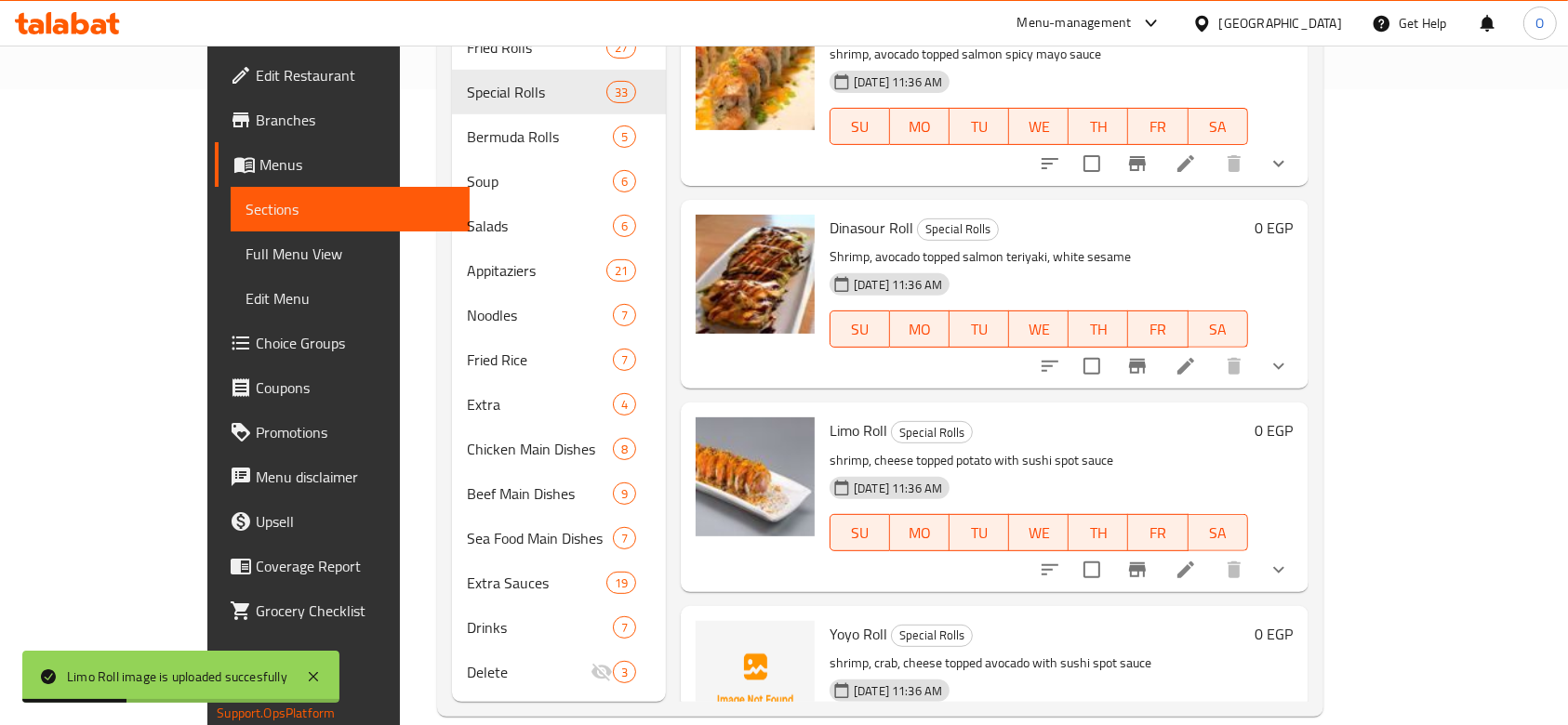
click at [830, 652] on p "shrimp, crab, cheese topped avocado with sushi spot sauce" at bounding box center [1039, 663] width 419 height 23
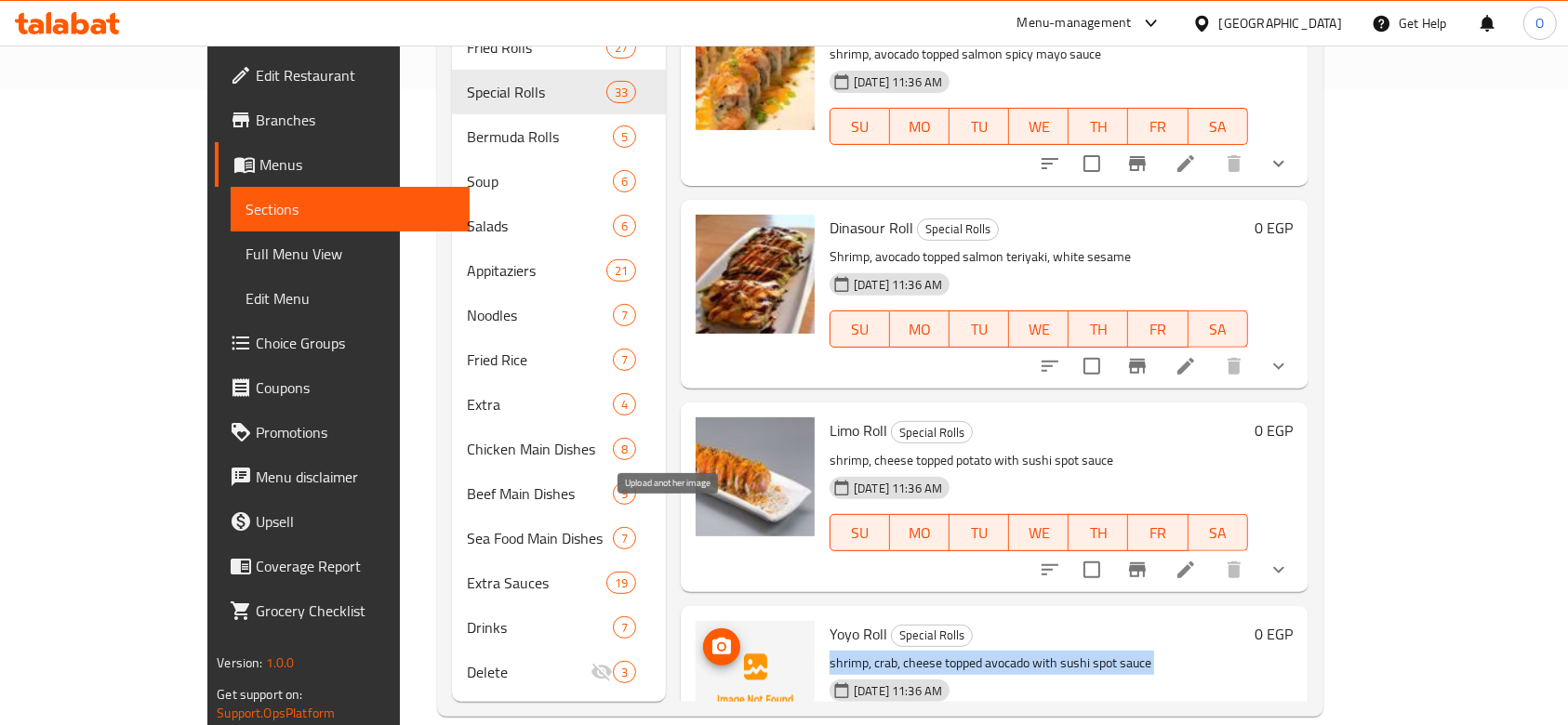
click at [703, 636] on span "upload picture" at bounding box center [720, 647] width 37 height 22
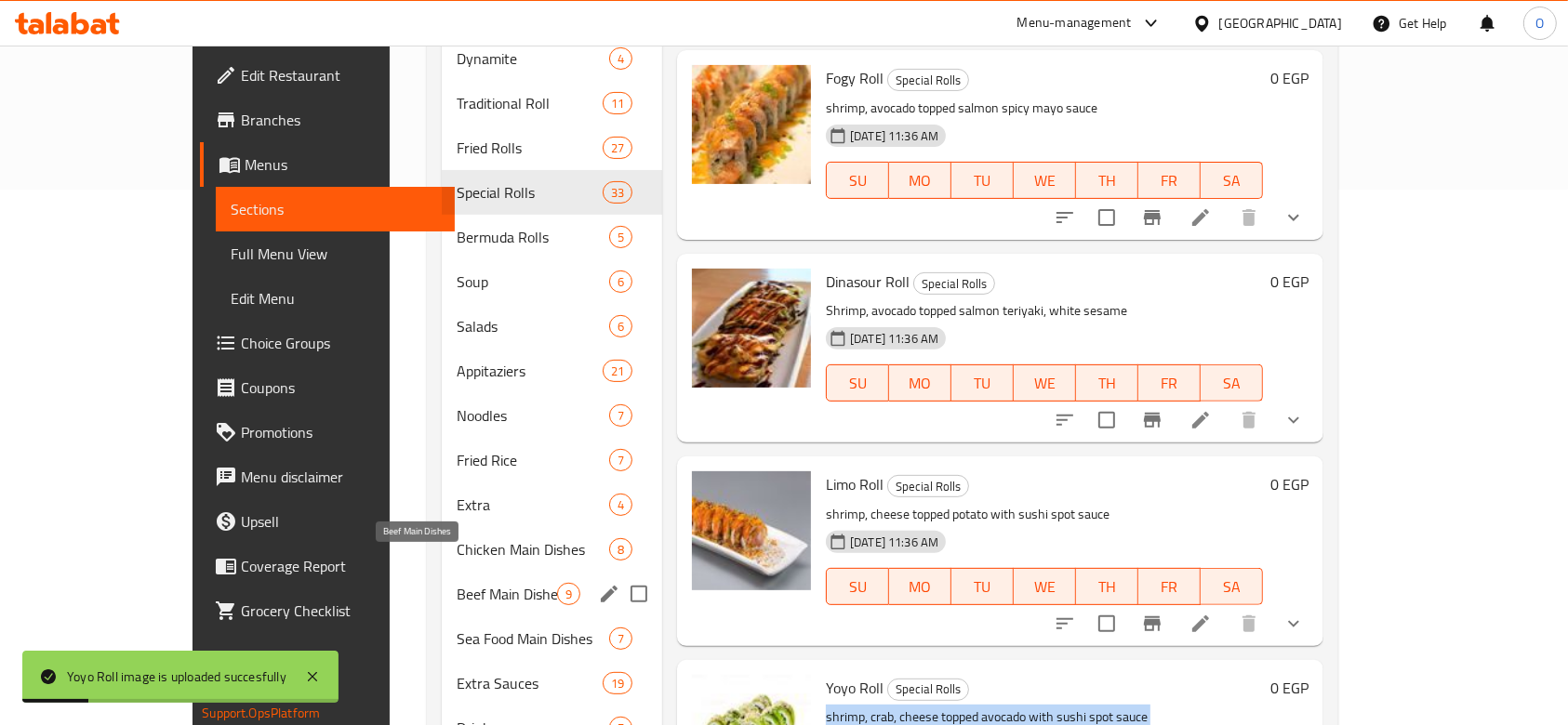
scroll to position [512, 0]
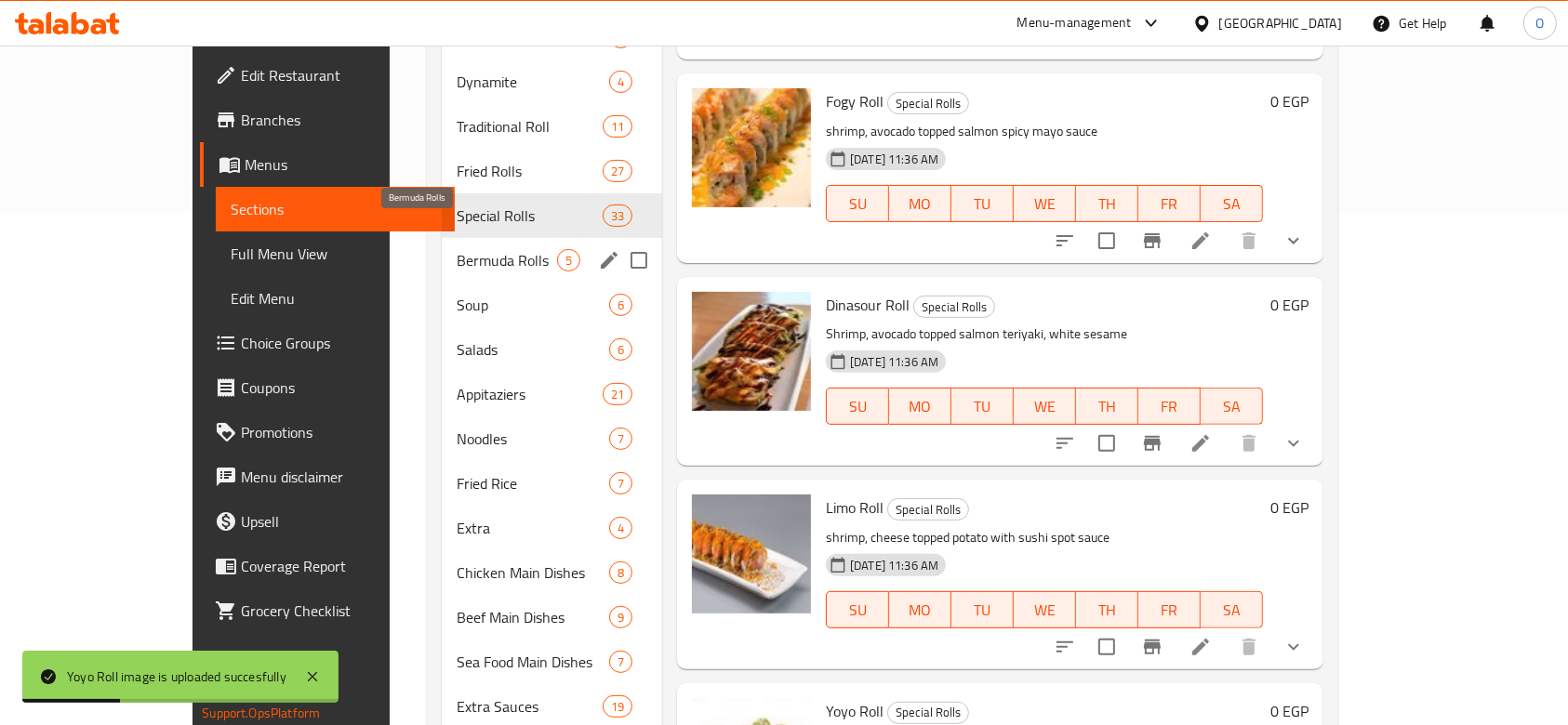
click at [442, 238] on div "Bermuda Rolls 5" at bounding box center [552, 260] width 220 height 45
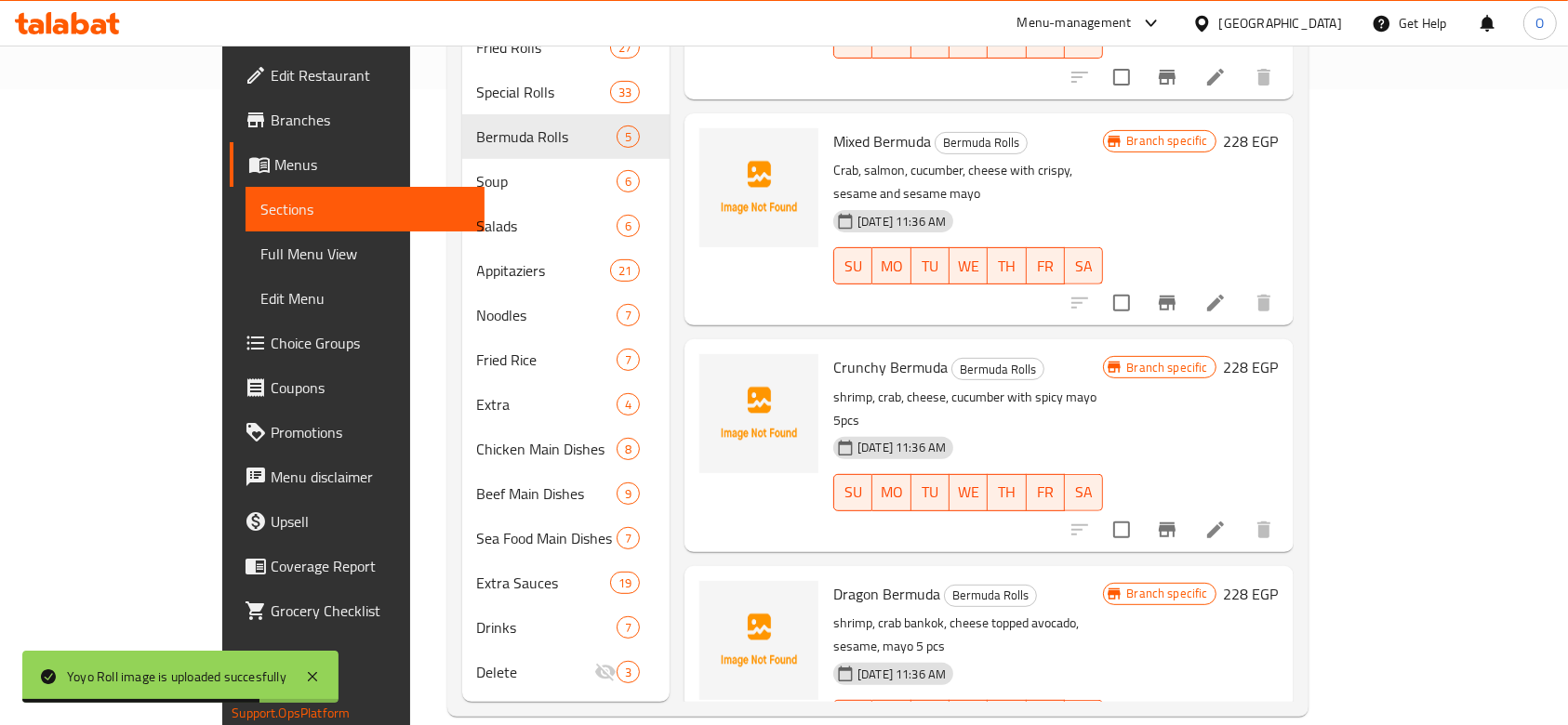
scroll to position [16, 0]
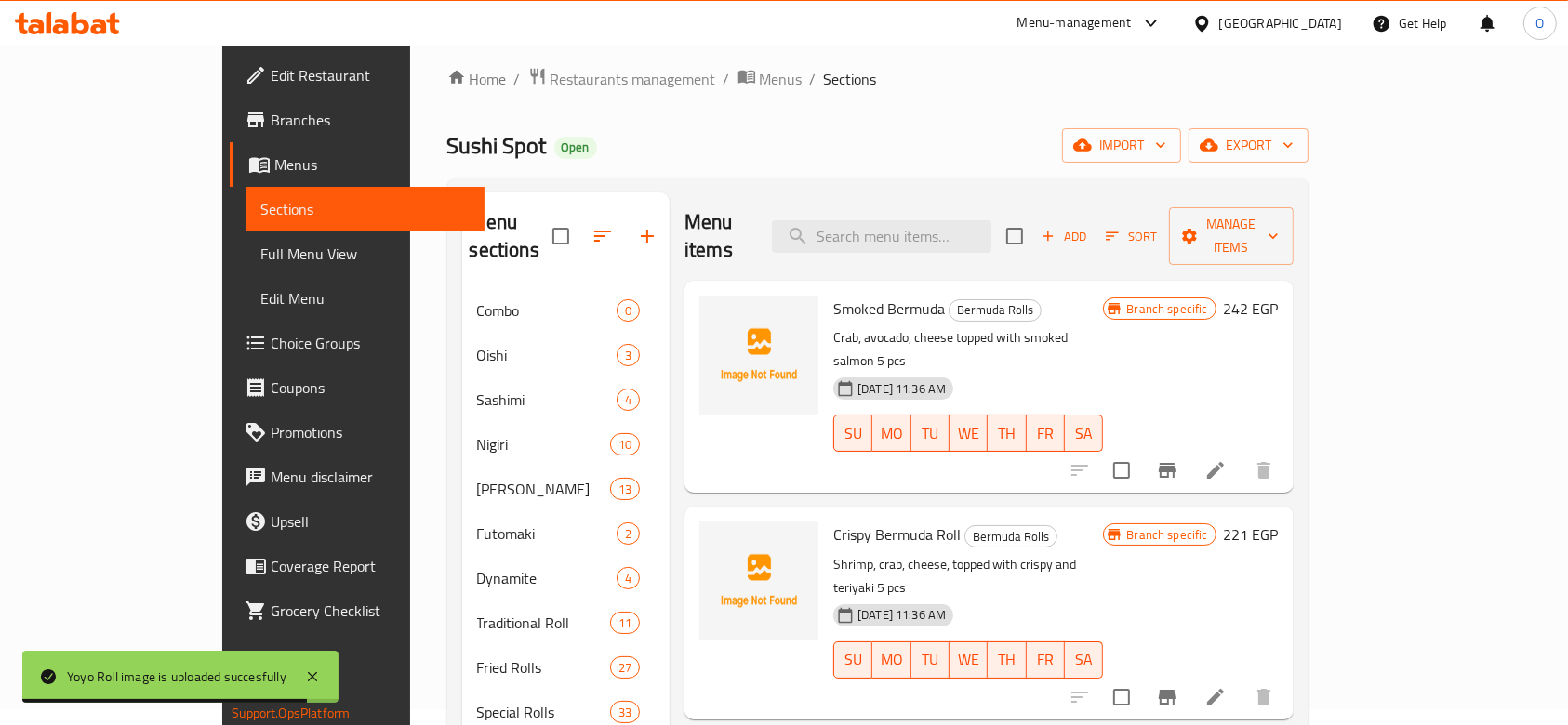
click at [842, 295] on span "Smoked Bermuda" at bounding box center [888, 308] width 111 height 28
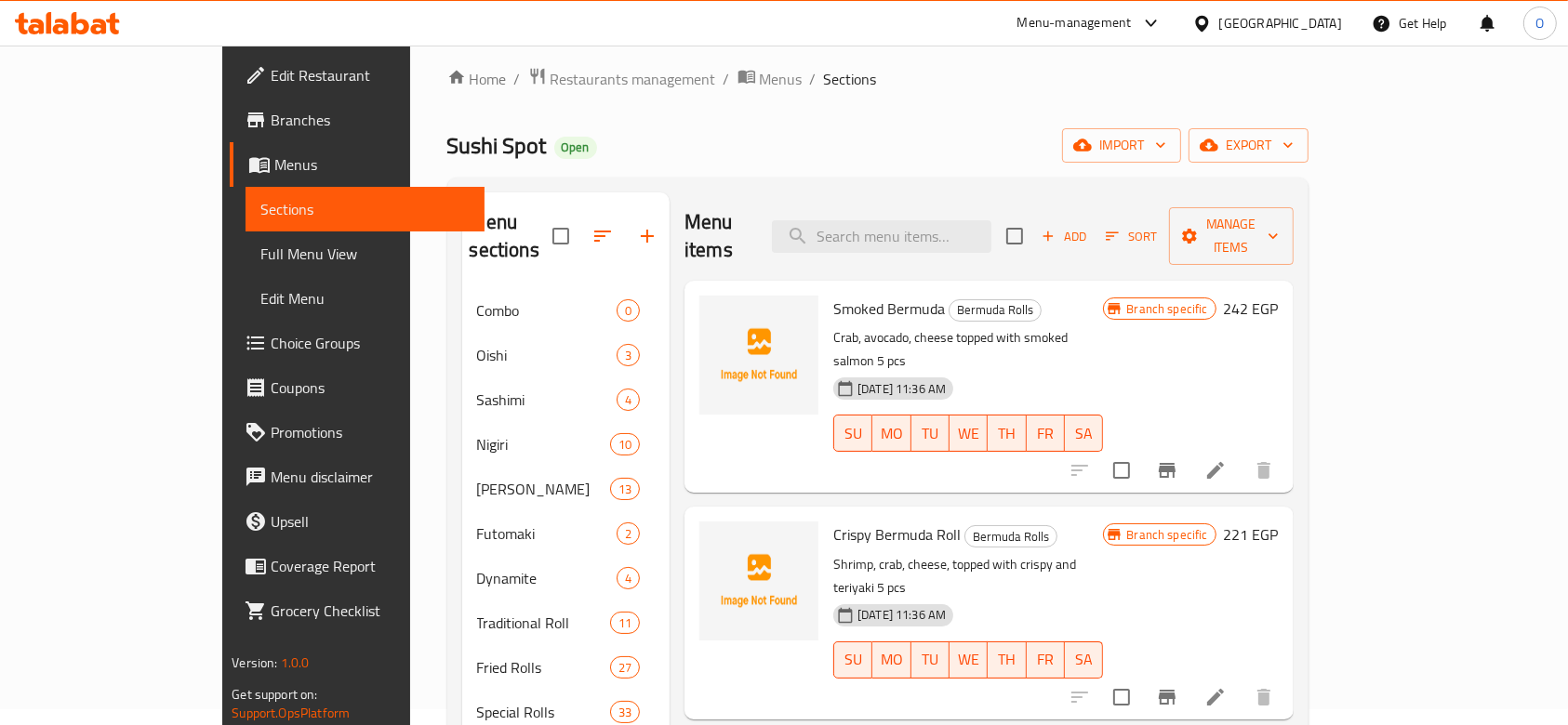
click at [833, 521] on span "Crispy Bermuda Roll" at bounding box center [896, 535] width 127 height 28
click at [716, 538] on icon "upload picture" at bounding box center [724, 545] width 19 height 17
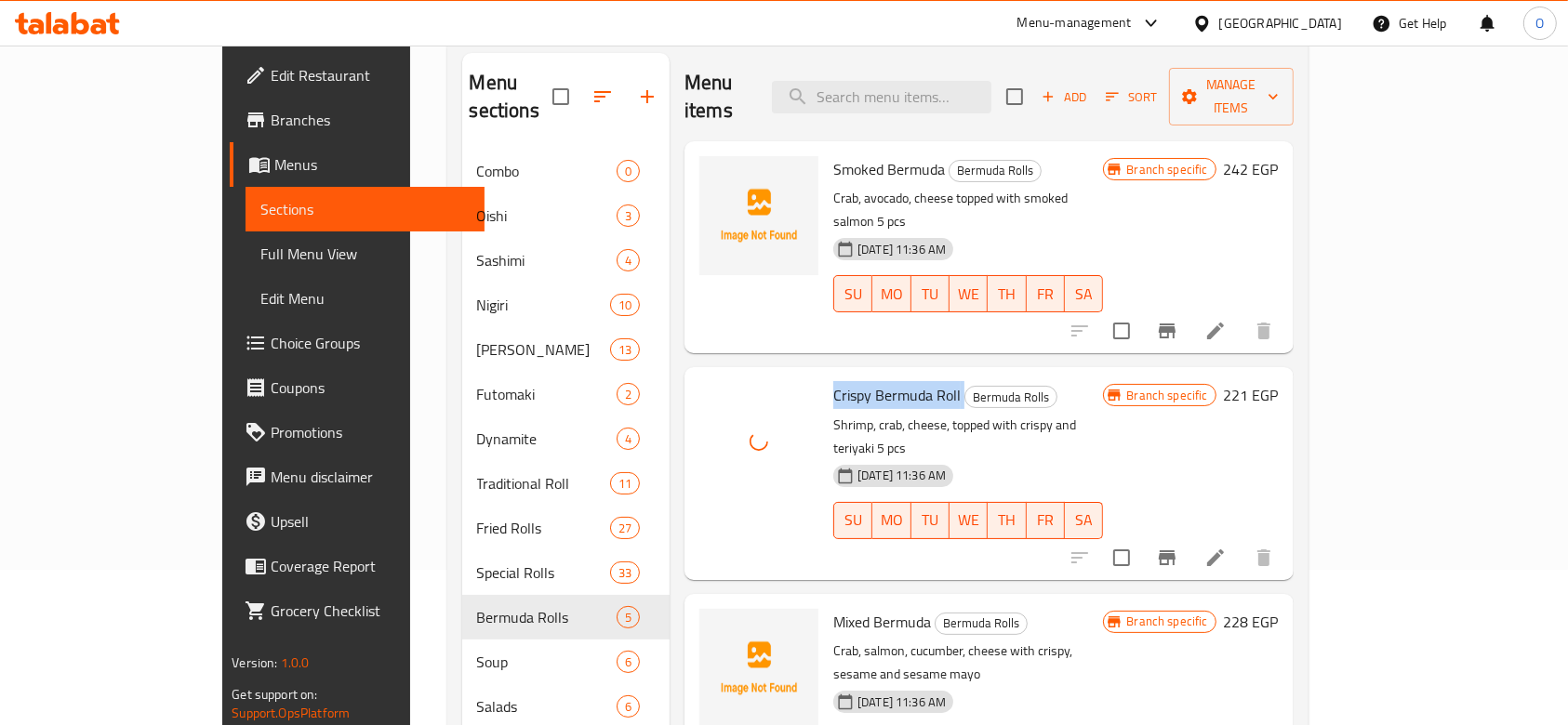
scroll to position [264, 0]
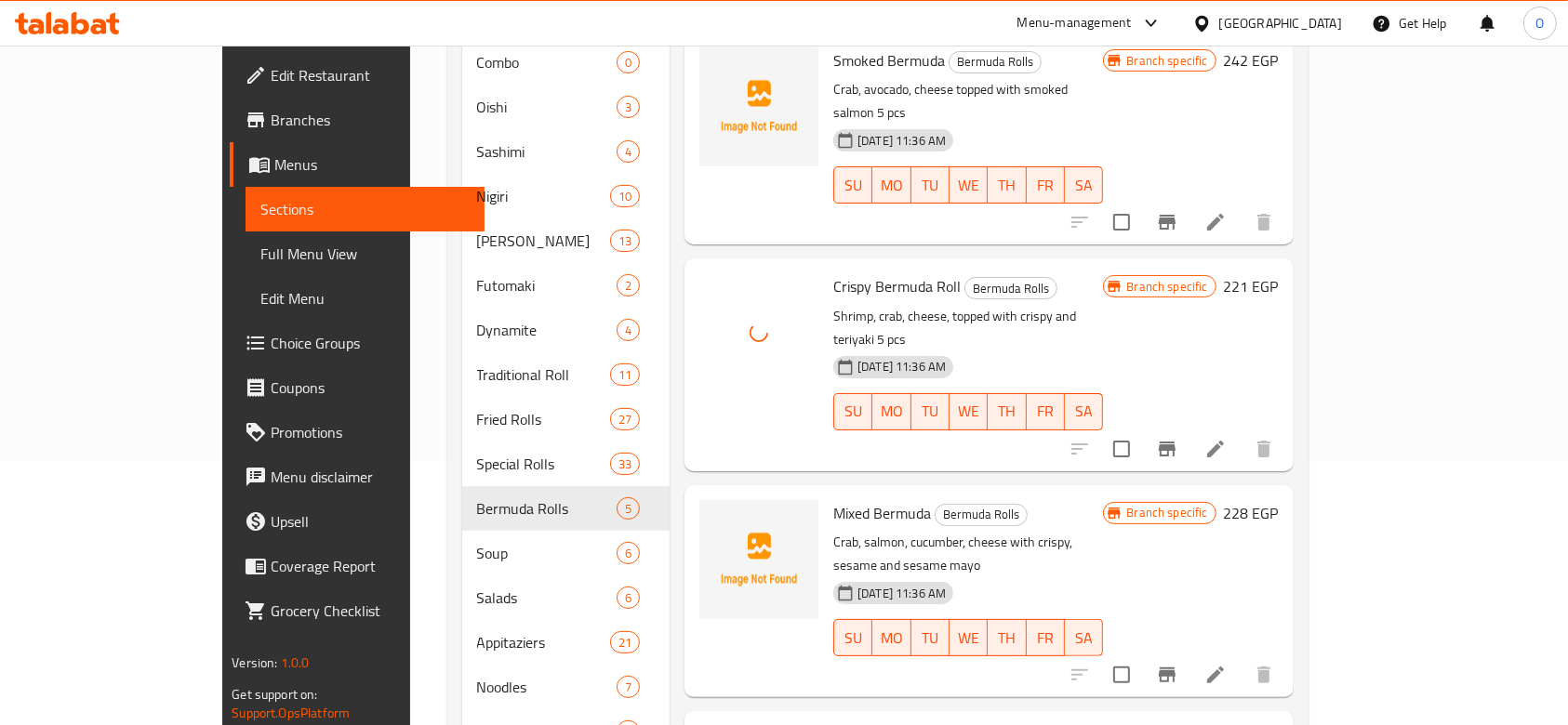
click at [833, 499] on span "Mixed Bermuda" at bounding box center [881, 513] width 97 height 28
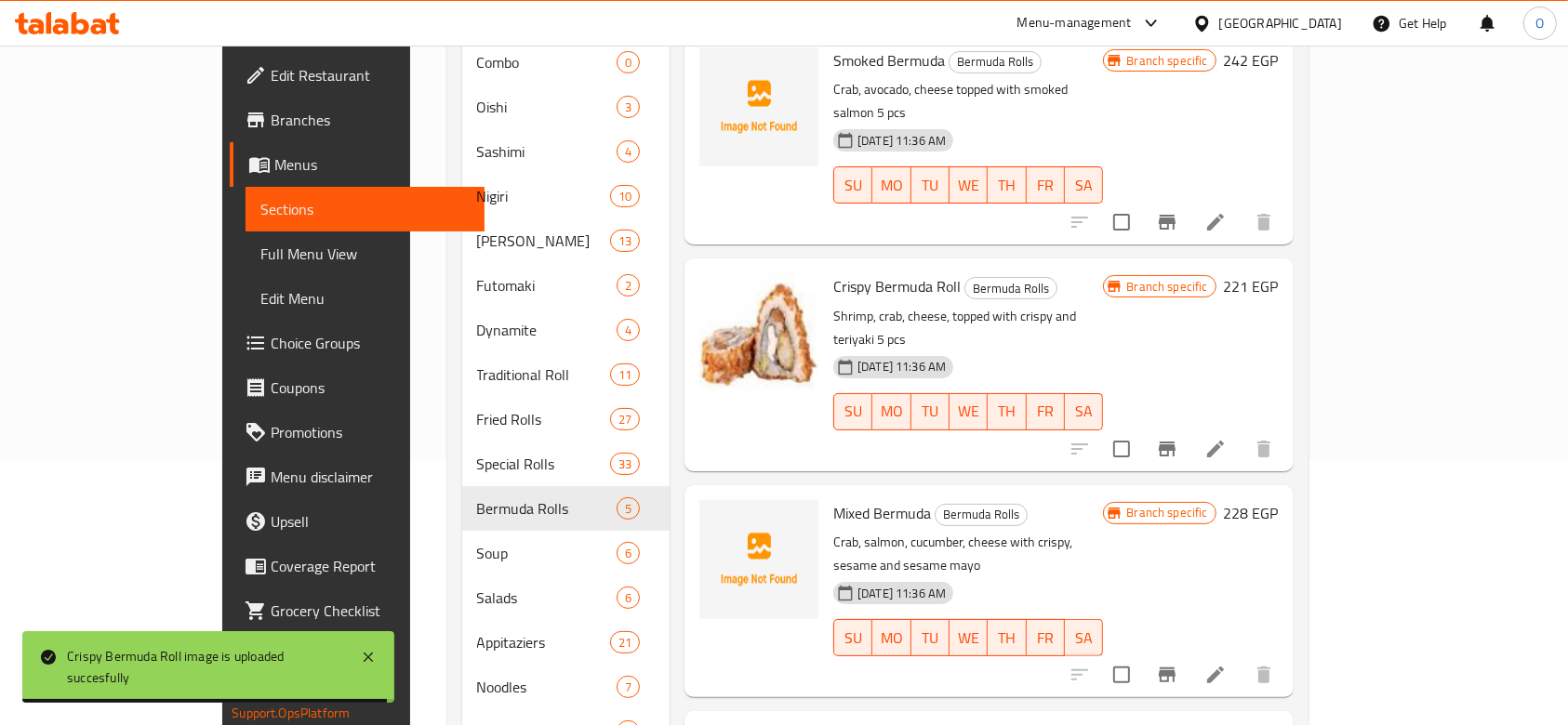
click at [849, 531] on p "Crab, salmon, cucumber, cheese with crispy, sesame and sesame mayo" at bounding box center [968, 553] width 270 height 47
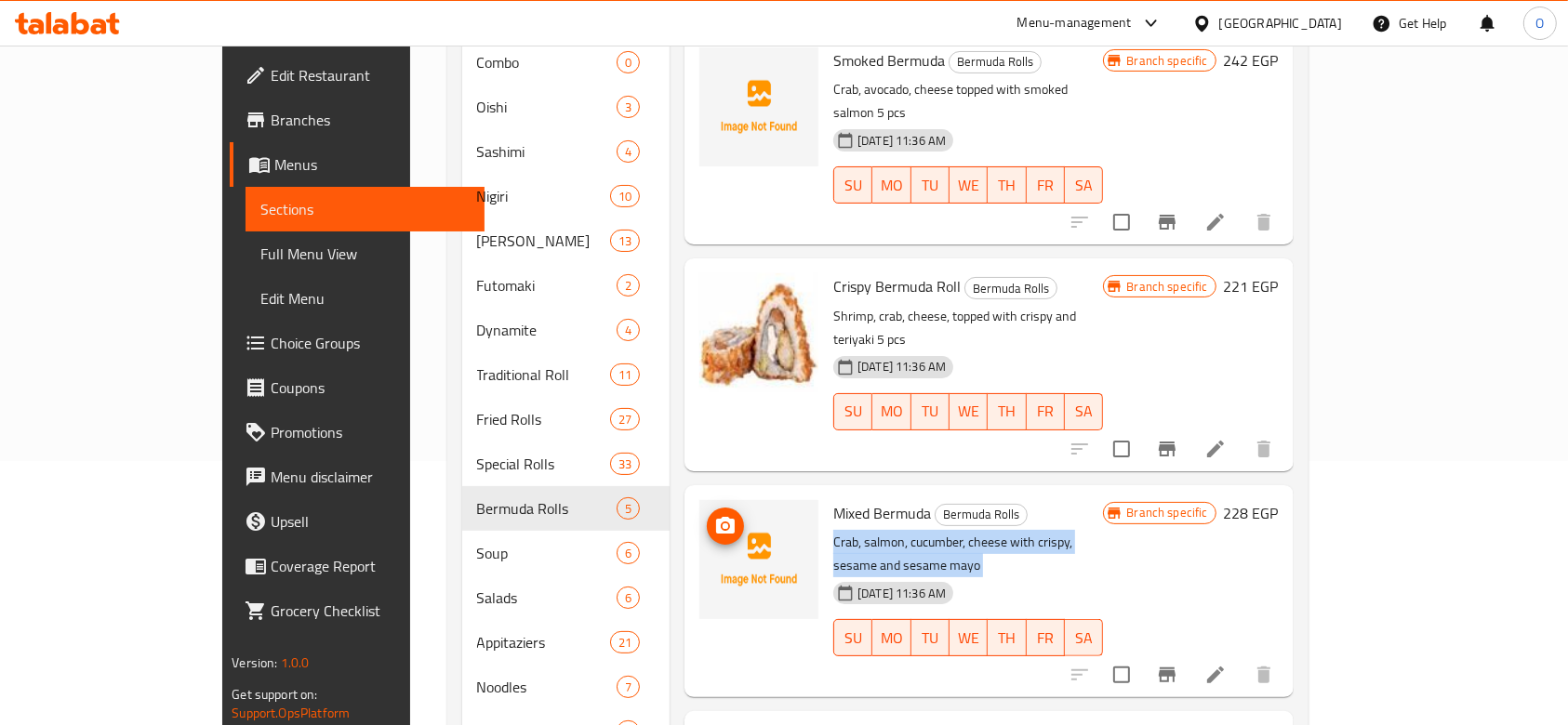
click at [722, 523] on circle "upload picture" at bounding box center [725, 526] width 6 height 6
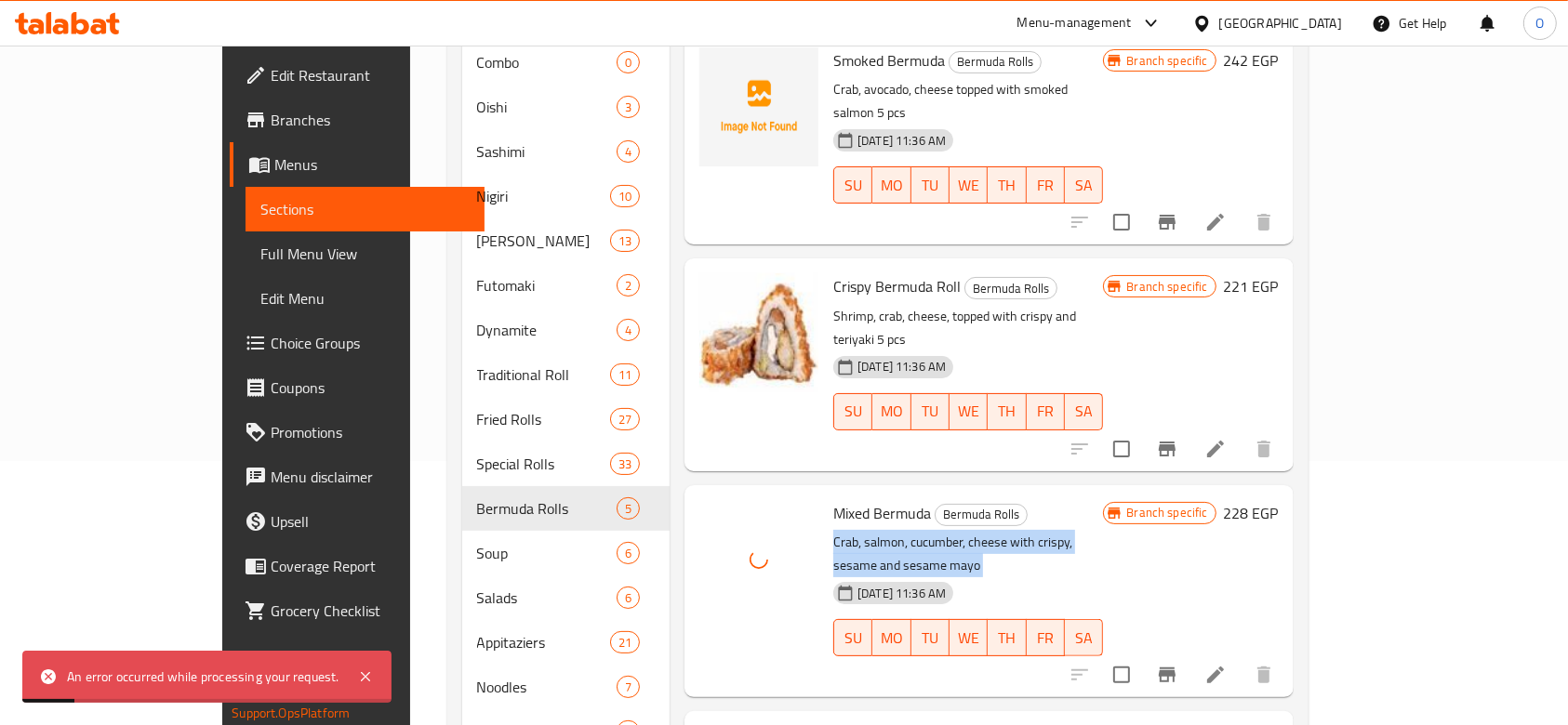
scroll to position [388, 0]
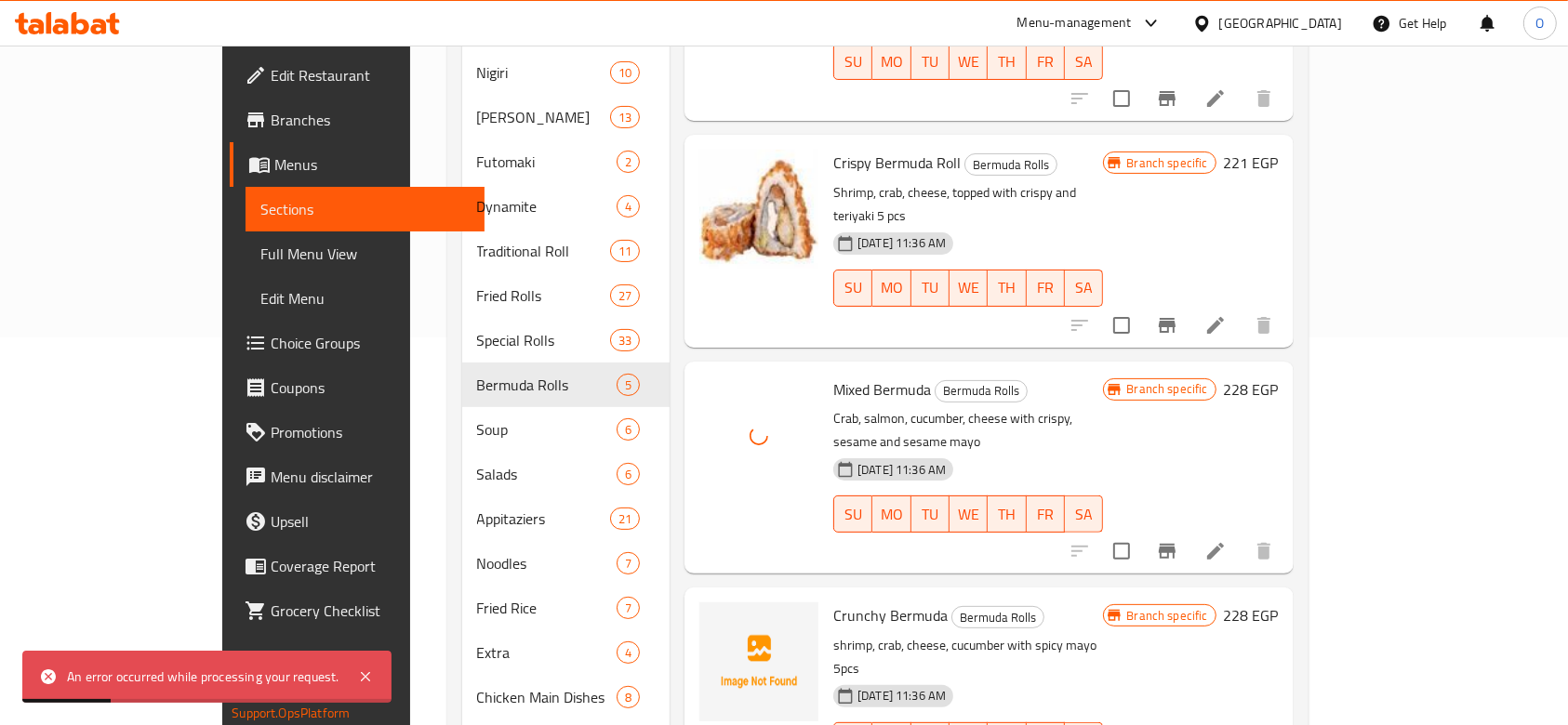
click at [833, 601] on span "Crunchy Bermuda" at bounding box center [889, 615] width 114 height 28
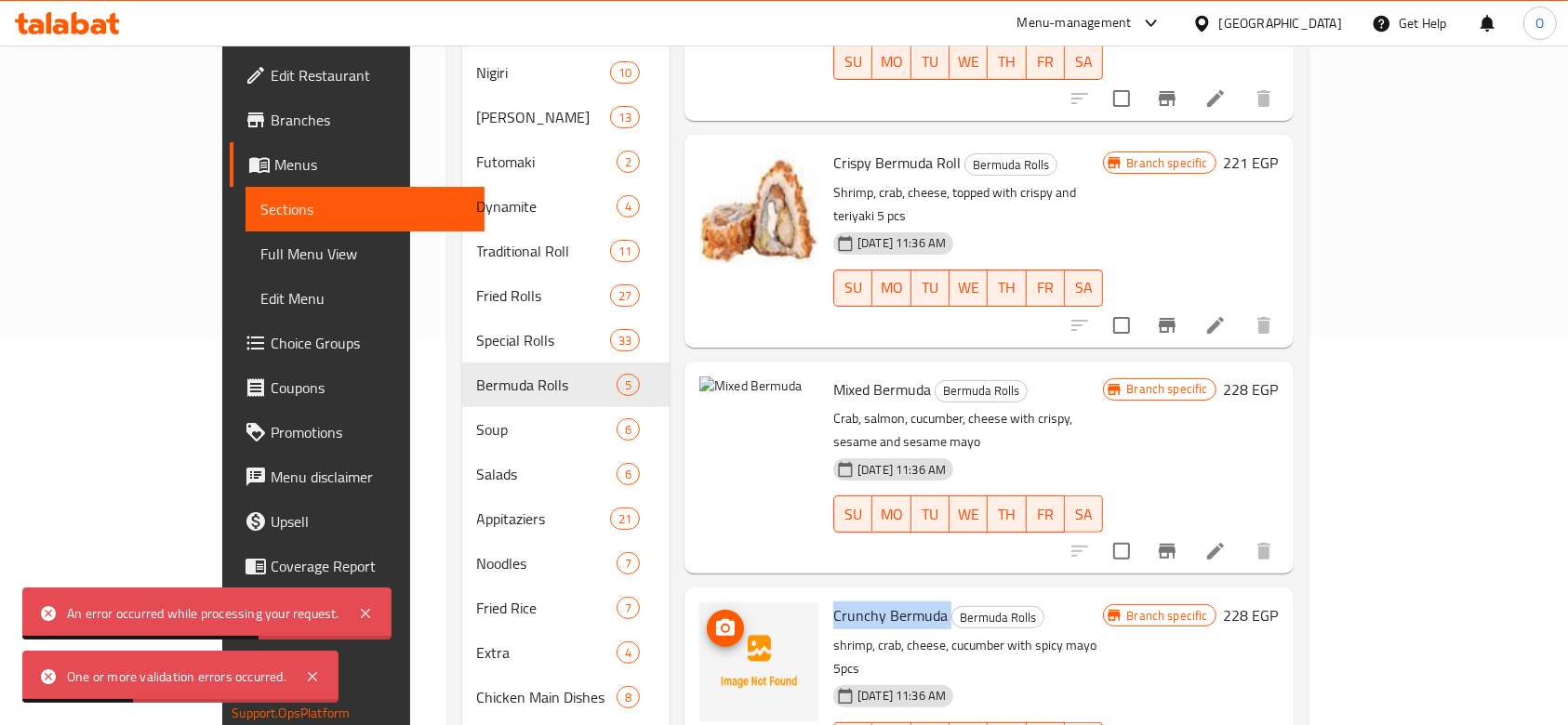
click at [707, 617] on span "upload picture" at bounding box center [724, 628] width 37 height 22
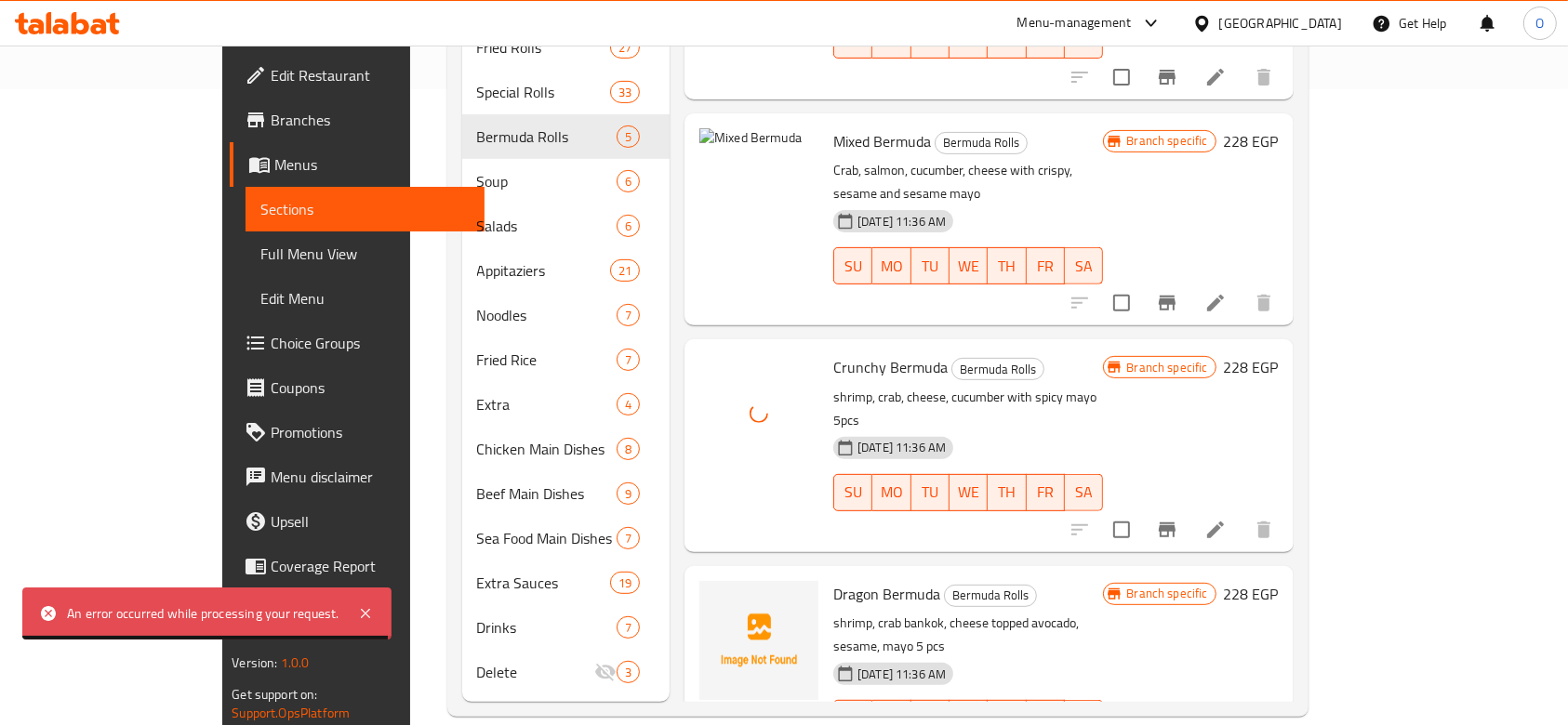
click at [848, 580] on span "Dragon Bermuda" at bounding box center [886, 594] width 107 height 28
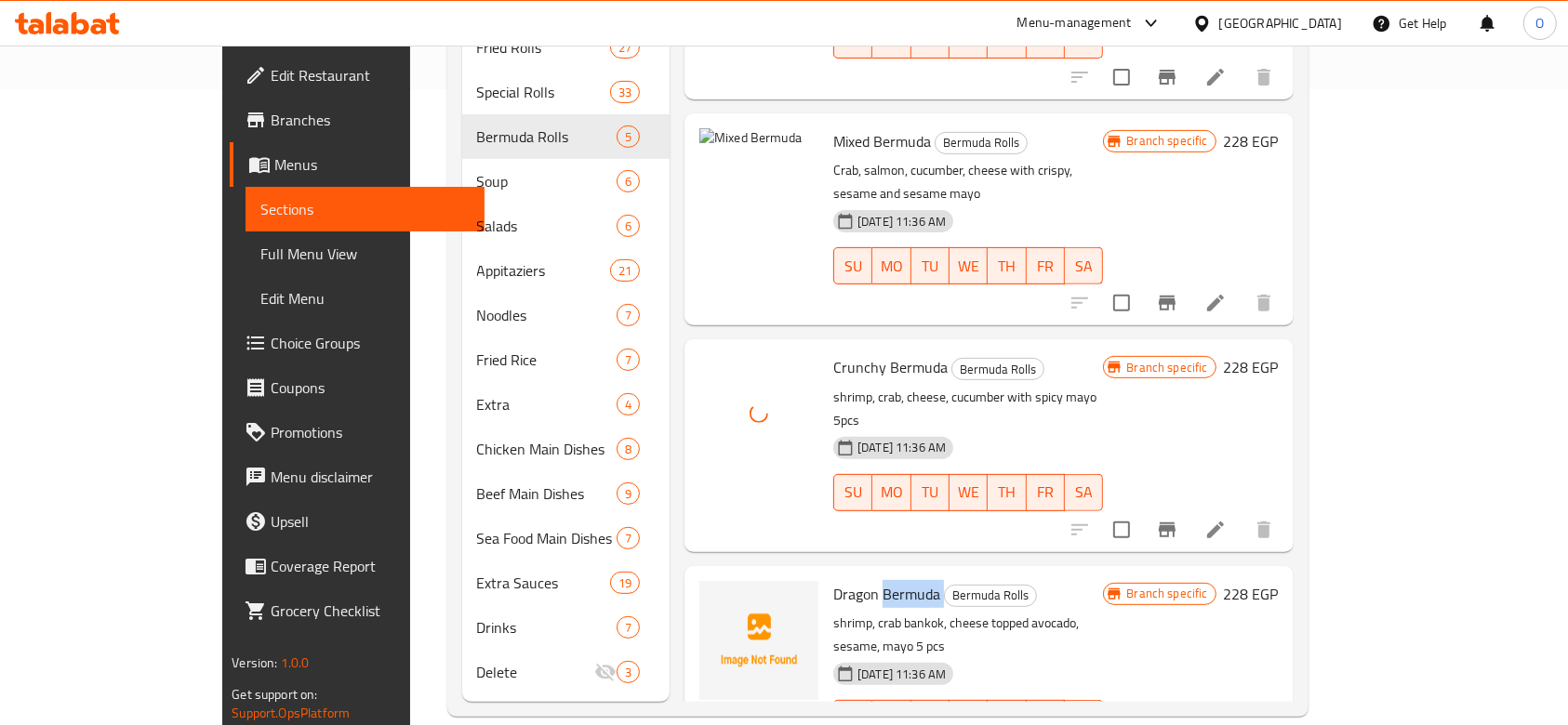
click at [848, 580] on span "Dragon Bermuda" at bounding box center [886, 594] width 107 height 28
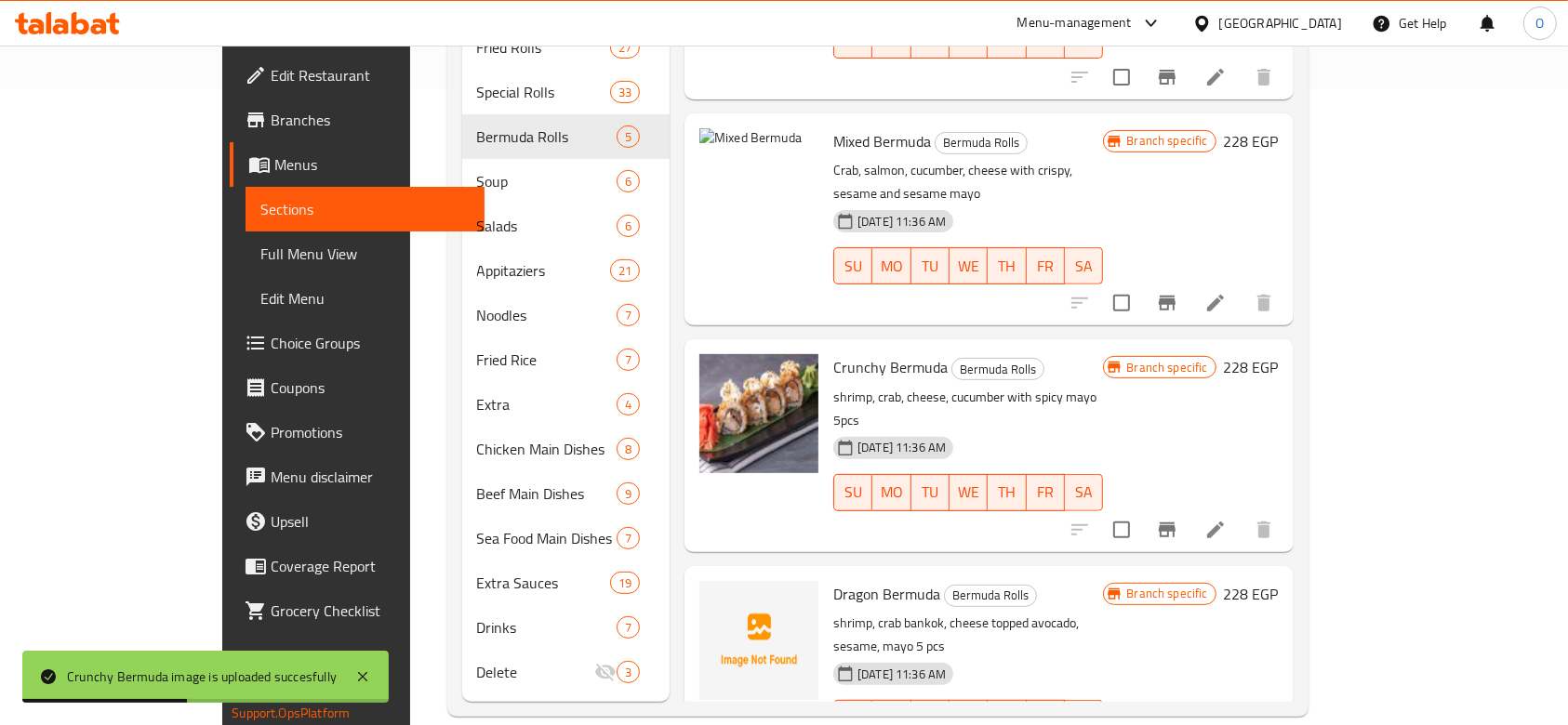
click at [856, 611] on p "shrimp, crab bankok, cheese topped avocado, sesame, mayo 5 pcs" at bounding box center [968, 634] width 270 height 47
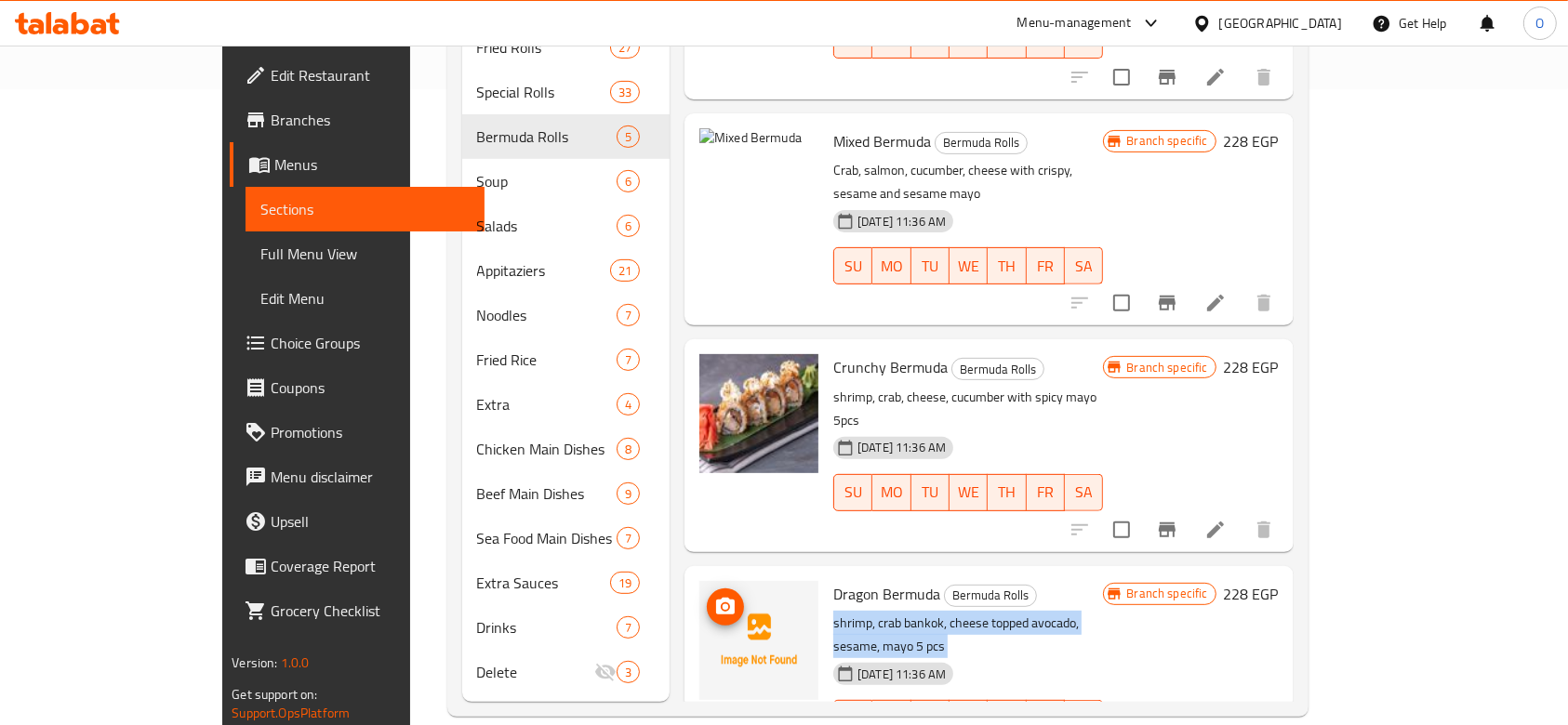
click at [700, 581] on img at bounding box center [759, 641] width 119 height 119
click at [707, 588] on button "upload picture" at bounding box center [724, 606] width 37 height 37
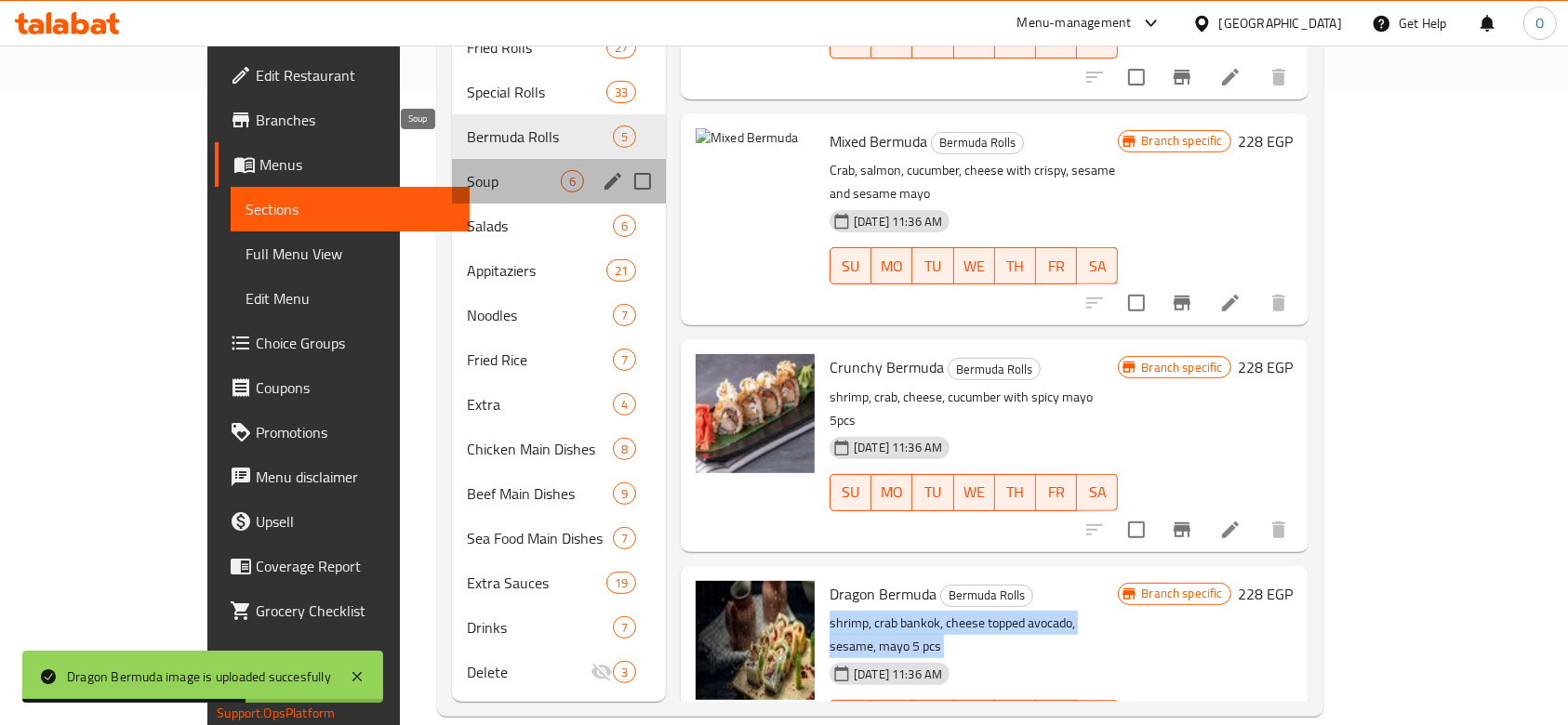
click at [466, 170] on span "Soup" at bounding box center [513, 181] width 94 height 22
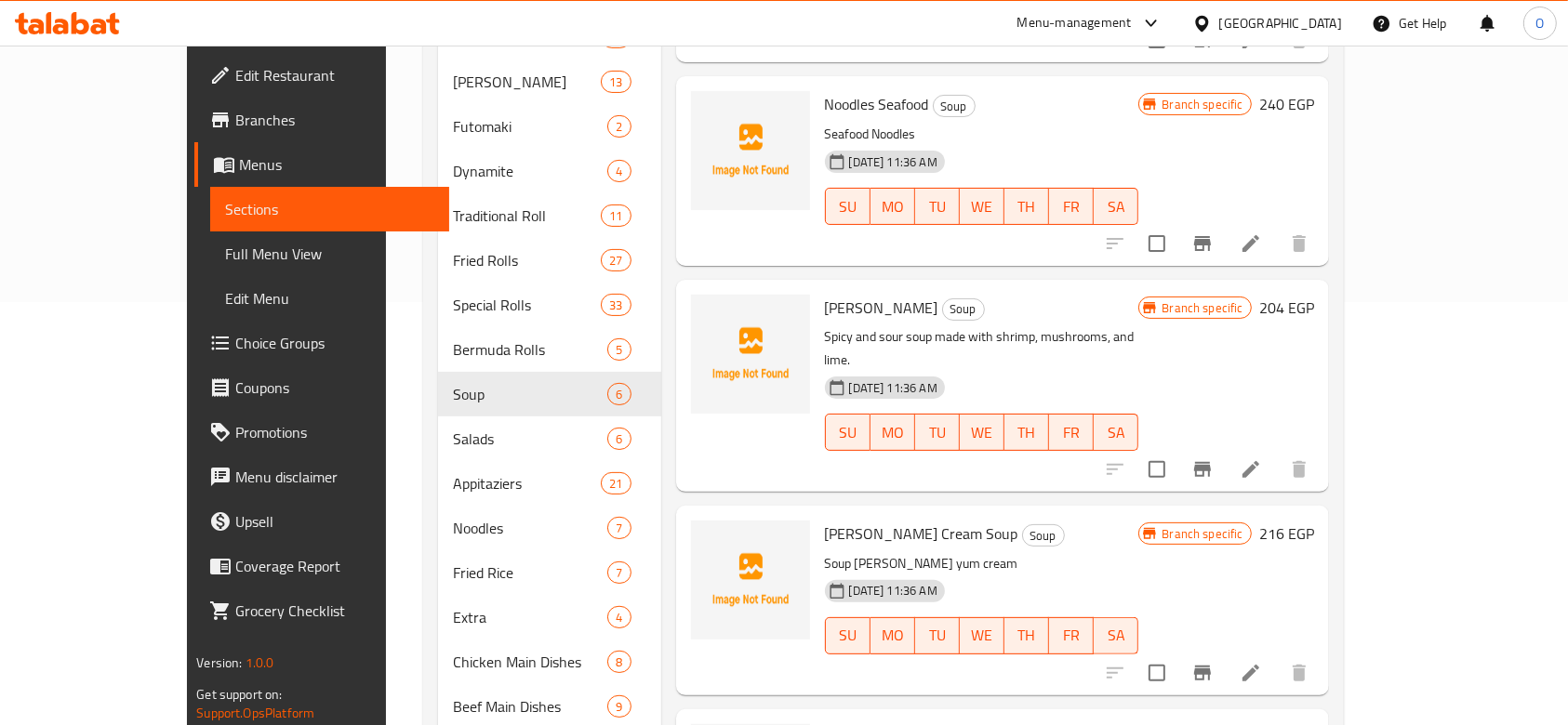
scroll to position [140, 0]
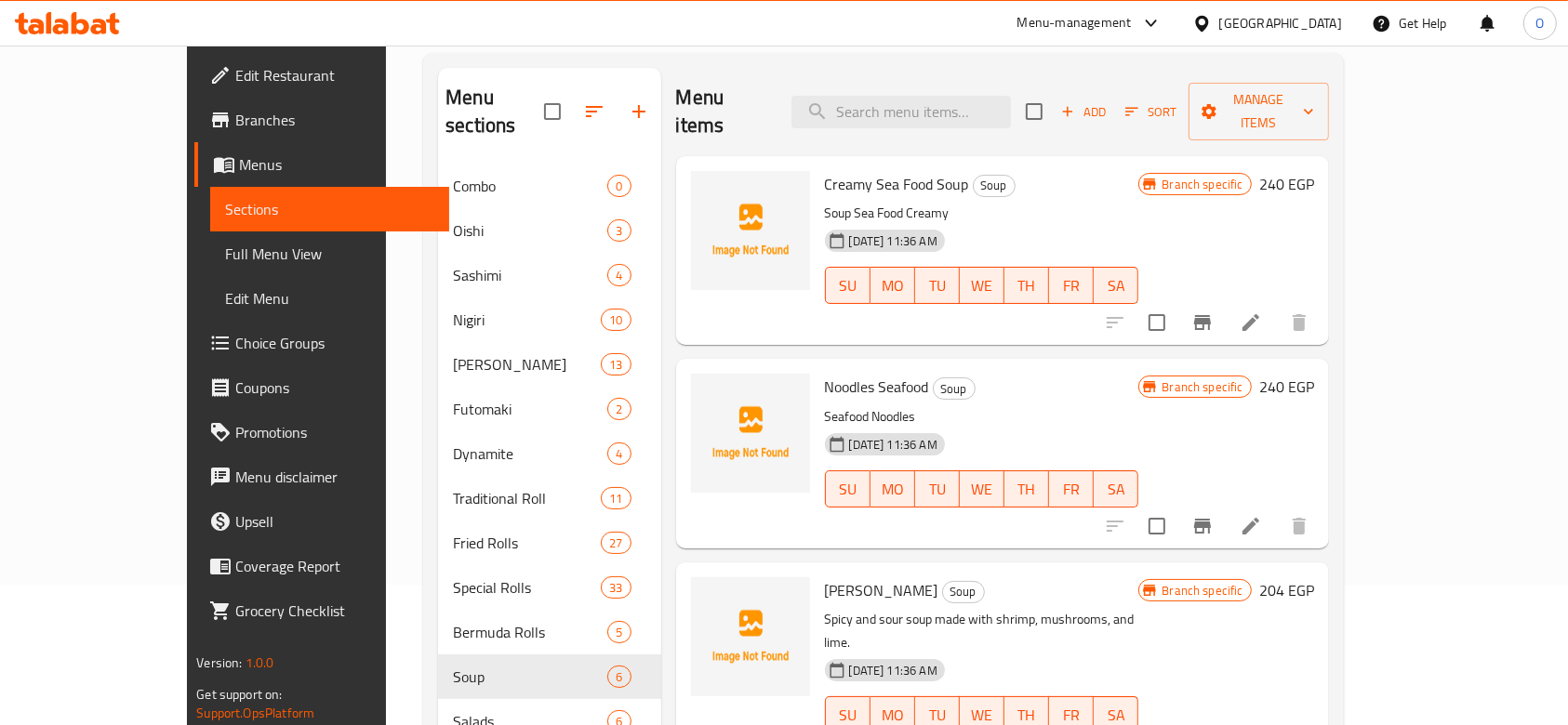
click at [825, 170] on span "Creamy Sea Food Soup" at bounding box center [896, 183] width 144 height 28
click at [691, 171] on img at bounding box center [750, 230] width 119 height 119
click at [699, 181] on button "upload picture" at bounding box center [717, 196] width 37 height 37
